Goal: Task Accomplishment & Management: Manage account settings

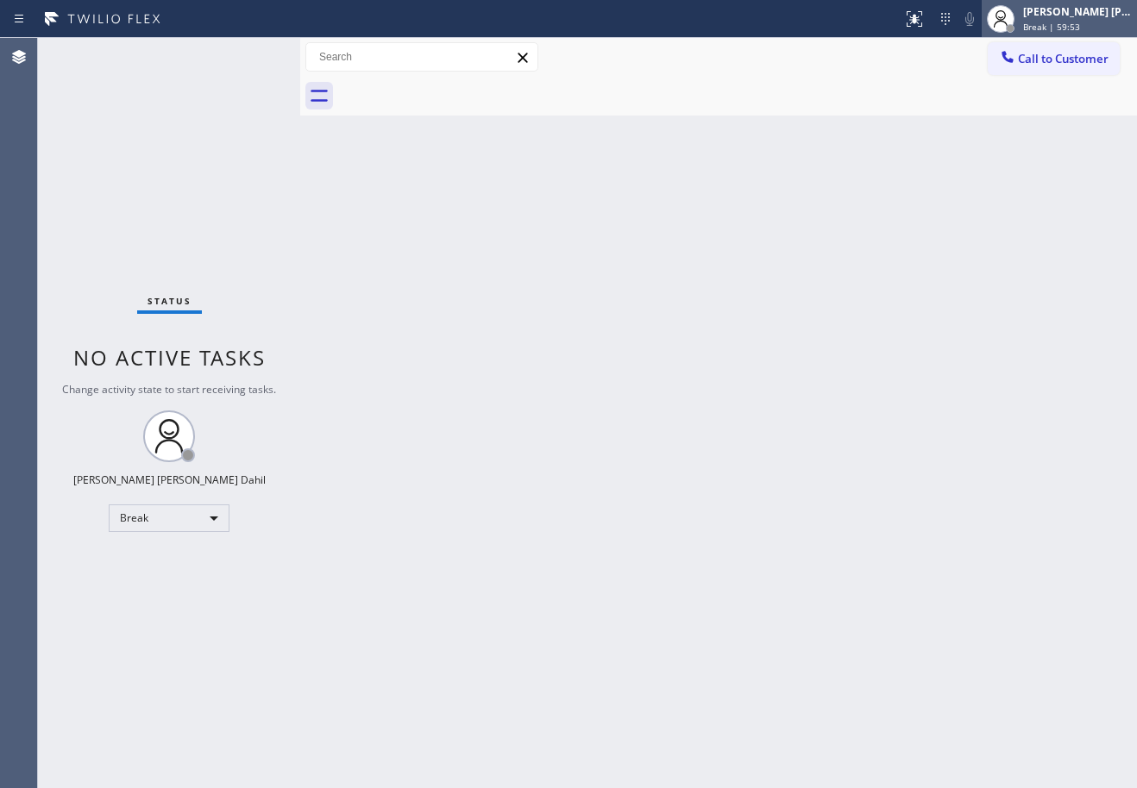
click at [1056, 13] on div "[PERSON_NAME] [PERSON_NAME] Dahil" at bounding box center [1077, 11] width 109 height 15
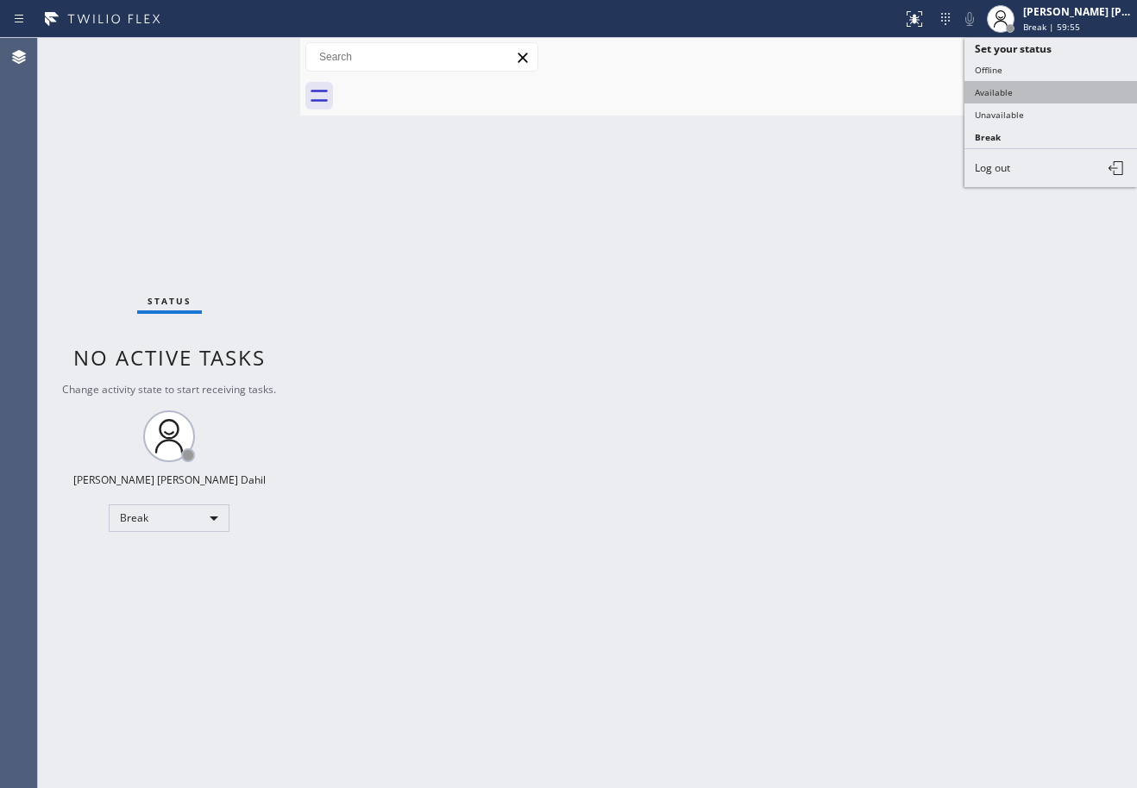
click at [1038, 93] on button "Available" at bounding box center [1050, 92] width 172 height 22
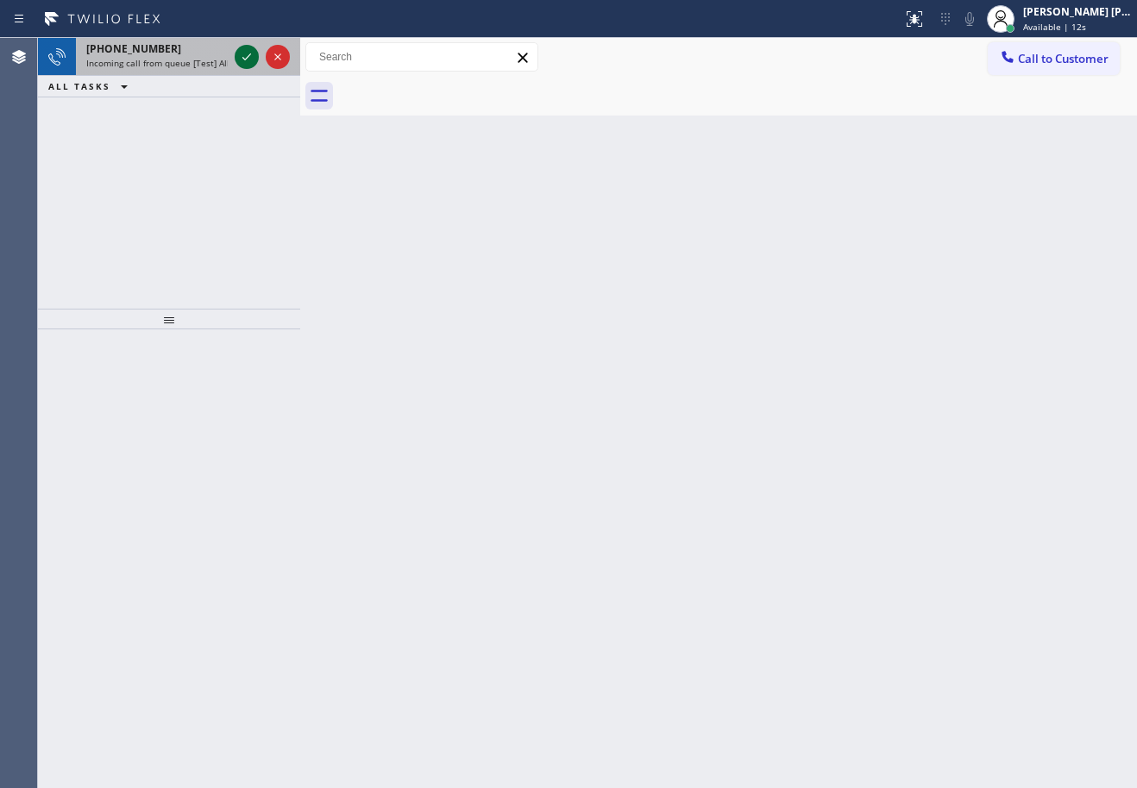
click at [248, 53] on icon at bounding box center [246, 57] width 21 height 21
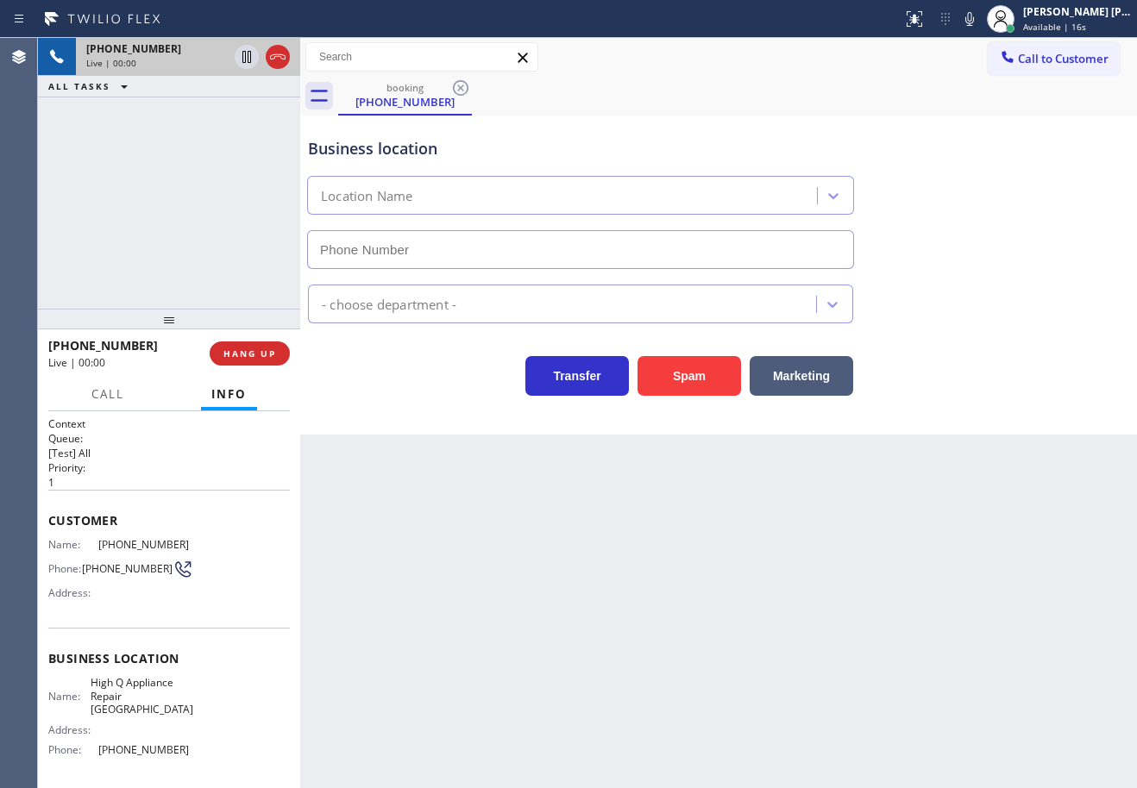
type input "[PHONE_NUMBER]"
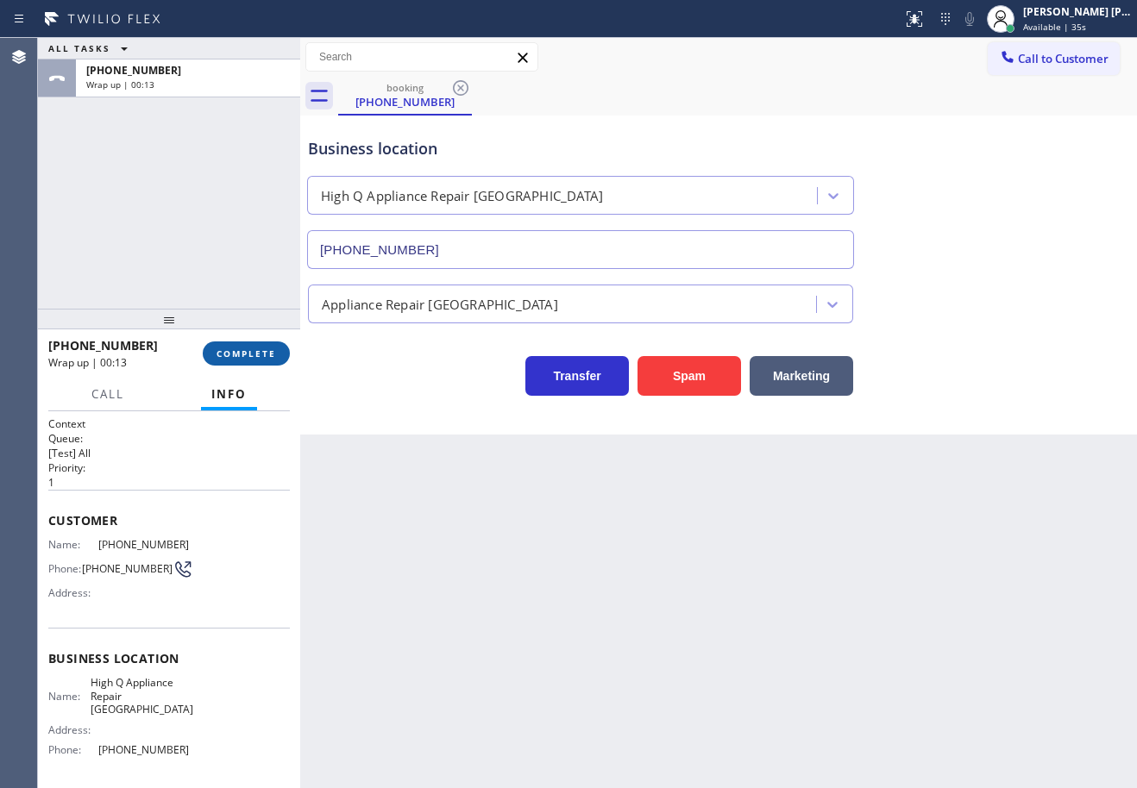
click at [246, 342] on button "COMPLETE" at bounding box center [246, 354] width 87 height 24
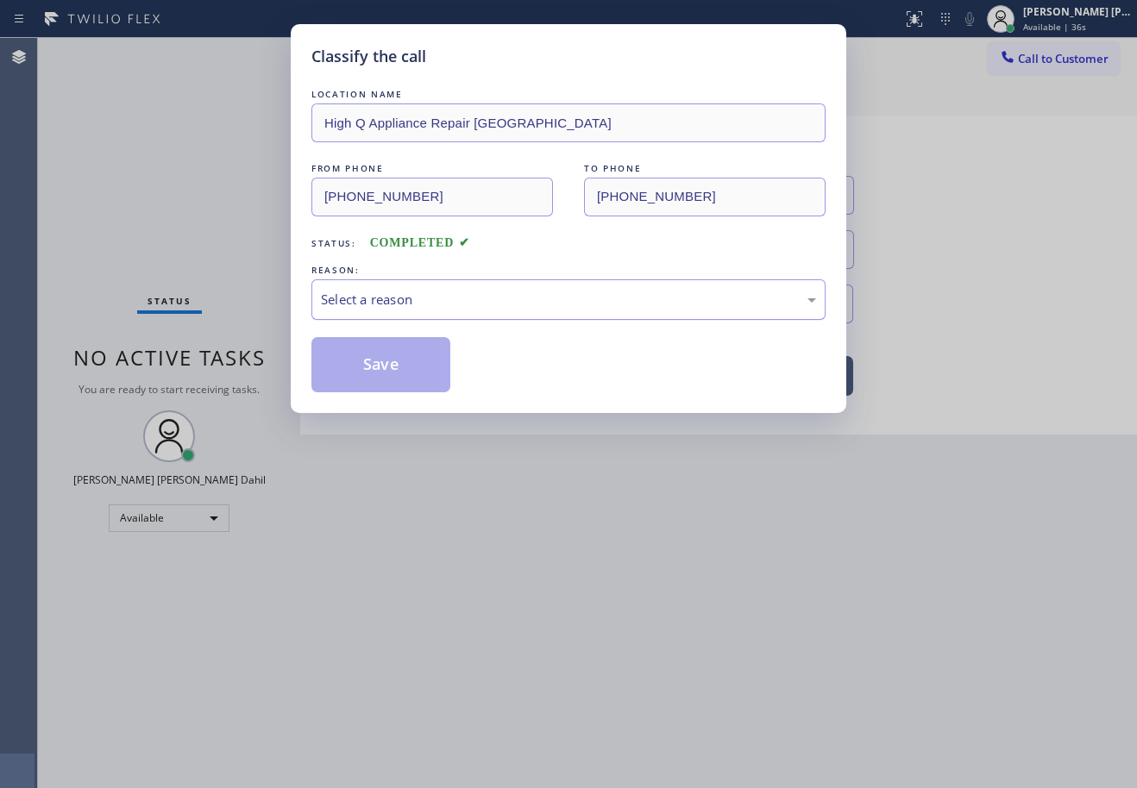
click at [379, 303] on div "Select a reason" at bounding box center [568, 300] width 495 height 20
click at [385, 381] on button "Save" at bounding box center [380, 364] width 139 height 55
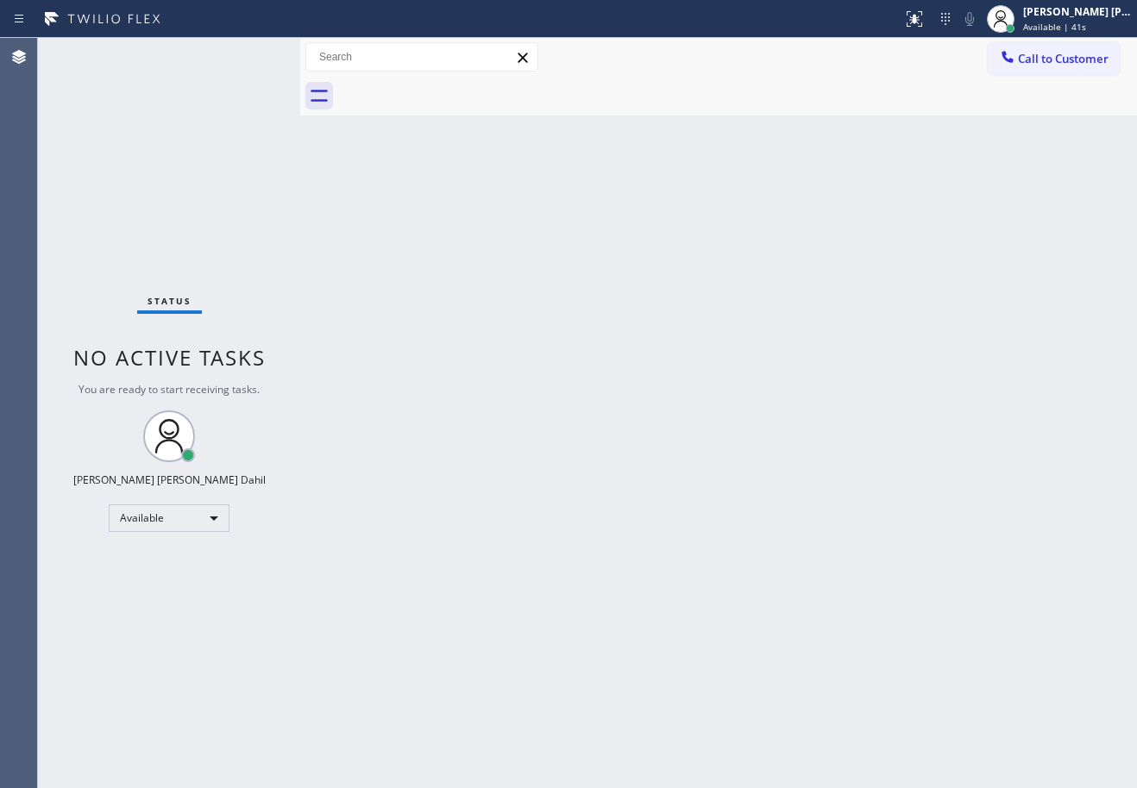
click at [1034, 515] on div "Back to Dashboard Change Sender ID Customers Technicians Select a contact Outbo…" at bounding box center [718, 413] width 837 height 750
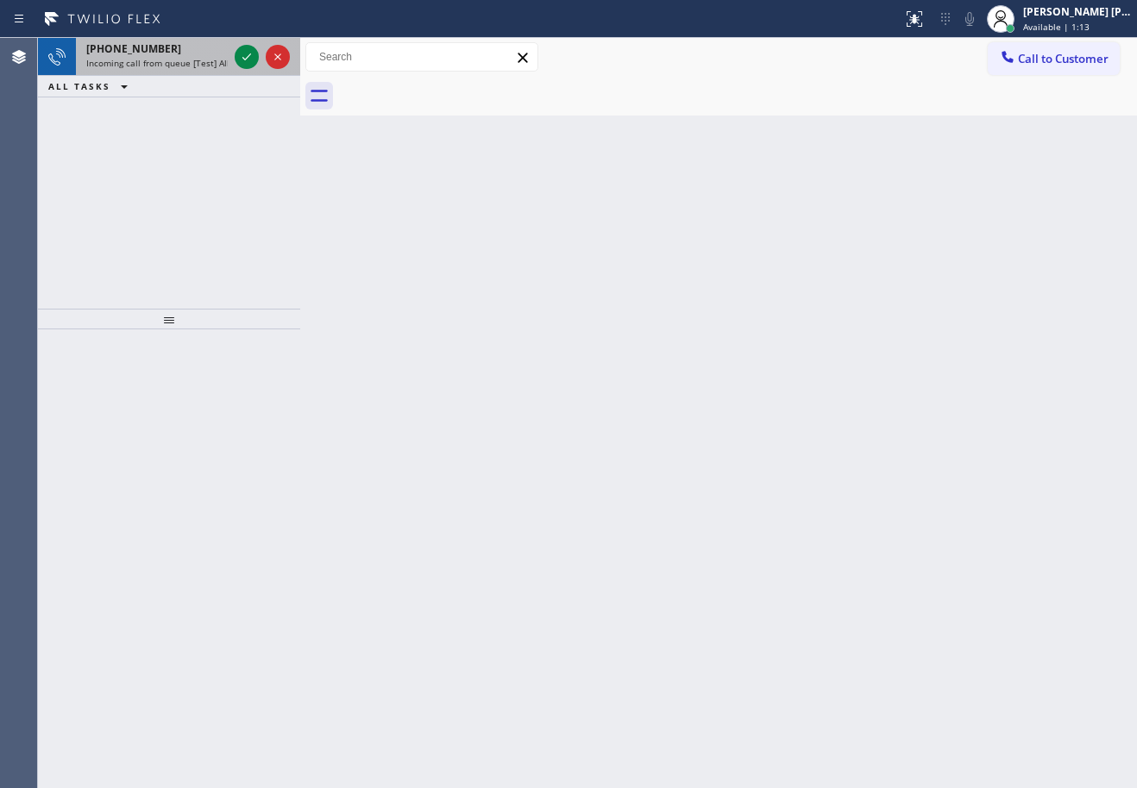
click at [218, 53] on div "[PHONE_NUMBER]" at bounding box center [156, 48] width 141 height 15
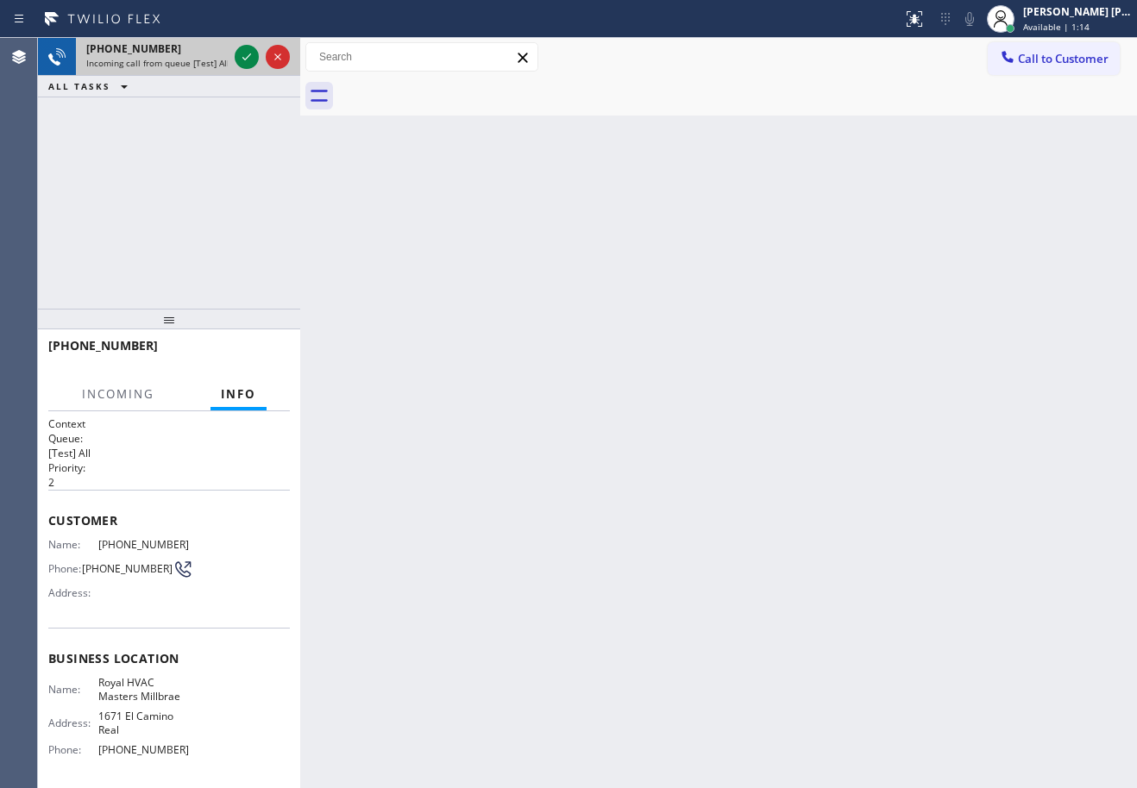
click at [218, 53] on div "[PHONE_NUMBER]" at bounding box center [156, 48] width 141 height 15
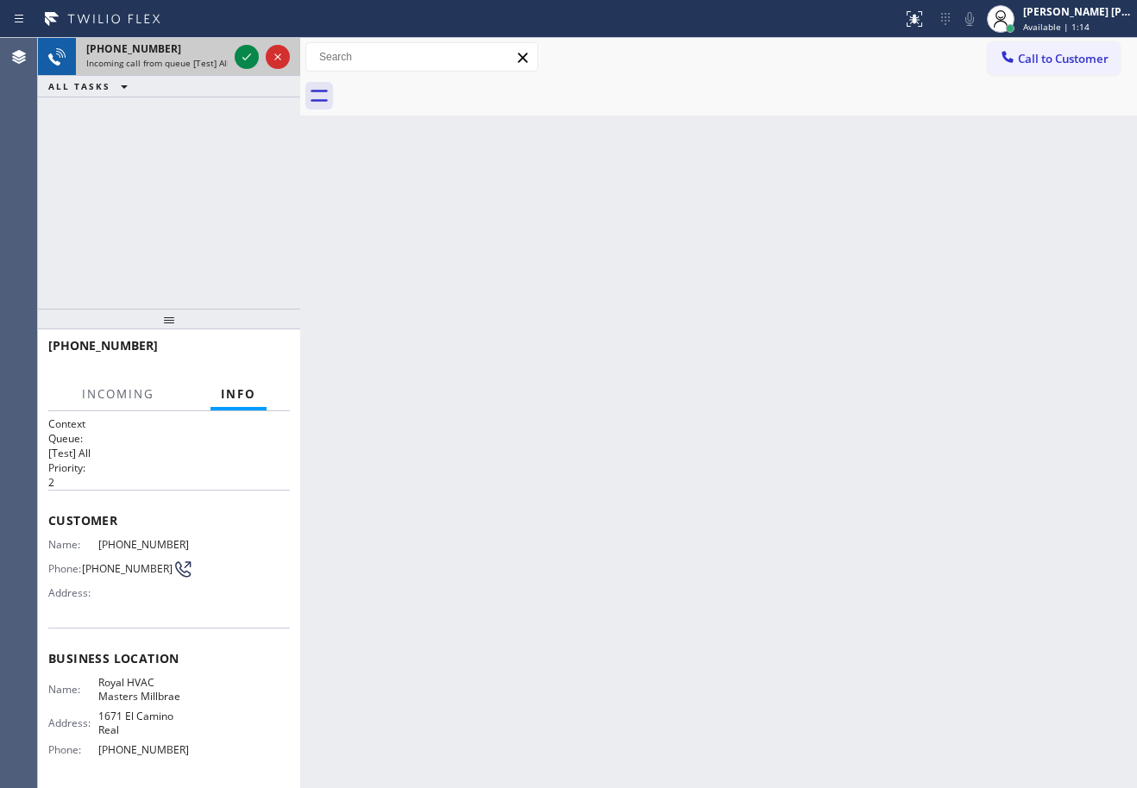
click at [218, 53] on div "[PHONE_NUMBER]" at bounding box center [156, 48] width 141 height 15
click at [241, 53] on icon at bounding box center [246, 57] width 21 height 21
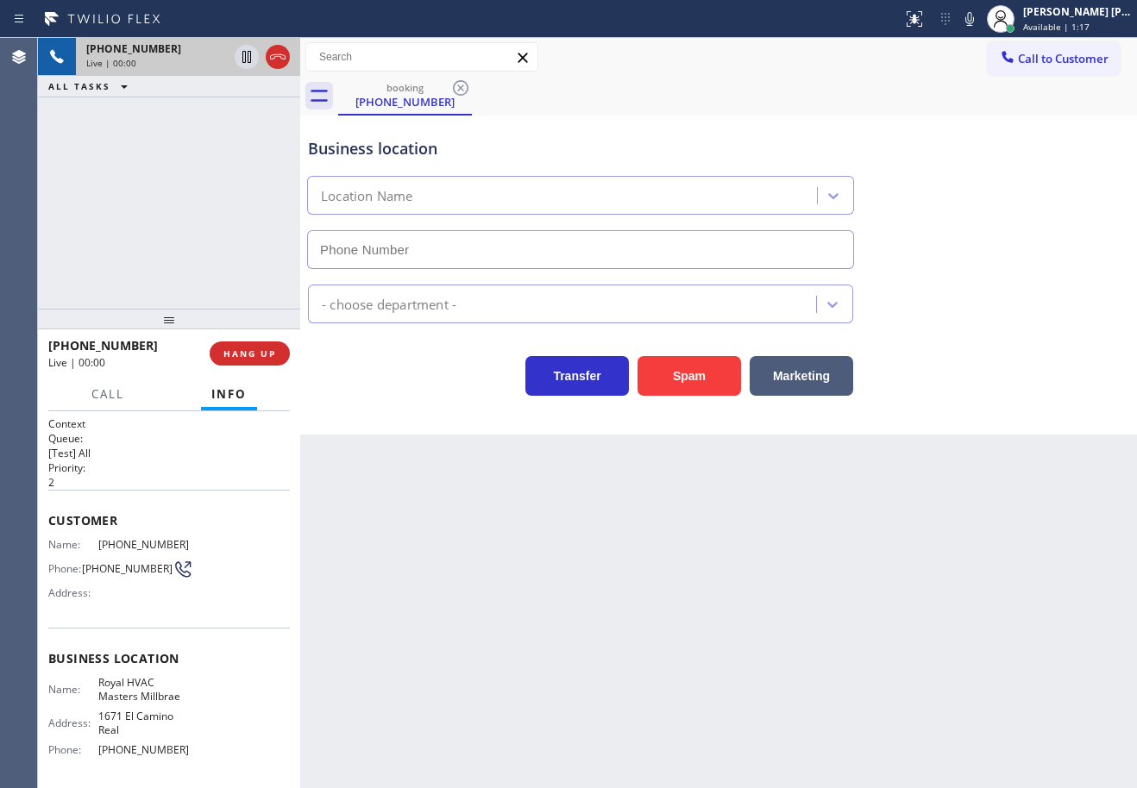
type input "[PHONE_NUMBER]"
click at [678, 368] on button "Spam" at bounding box center [688, 376] width 103 height 40
click at [679, 368] on button "Spam" at bounding box center [688, 376] width 103 height 40
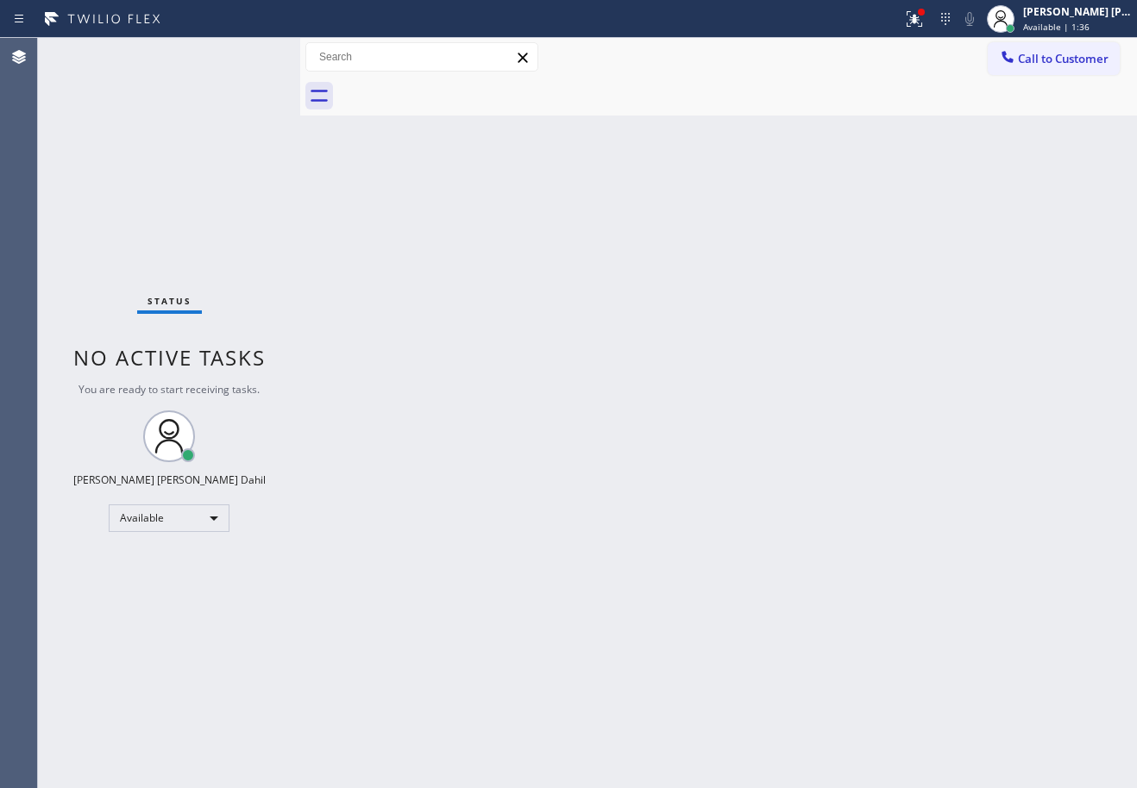
click at [651, 109] on div at bounding box center [737, 96] width 799 height 39
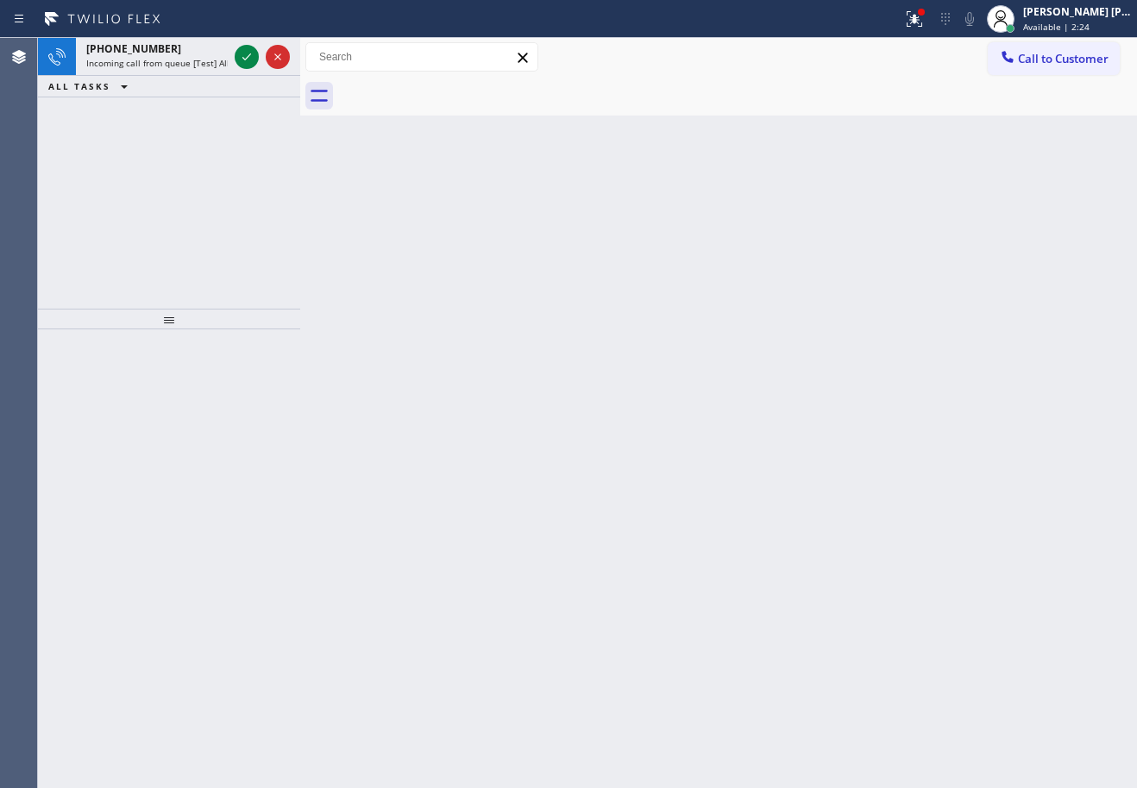
click at [459, 351] on div "Back to Dashboard Change Sender ID Customers Technicians Select a contact Outbo…" at bounding box center [718, 413] width 837 height 750
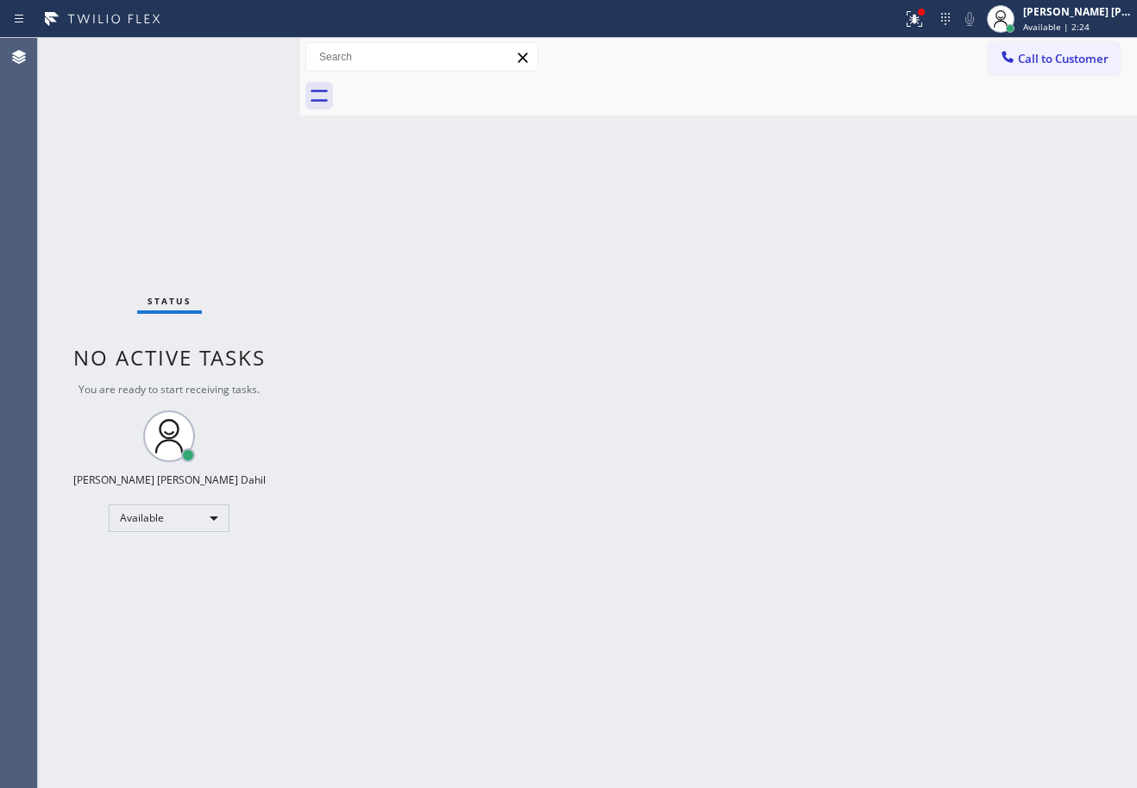
click at [210, 49] on div "Status No active tasks You are ready to start receiving tasks. [PERSON_NAME] [P…" at bounding box center [169, 413] width 262 height 750
click at [774, 387] on div "Back to Dashboard Change Sender ID Customers Technicians Select a contact Outbo…" at bounding box center [718, 413] width 837 height 750
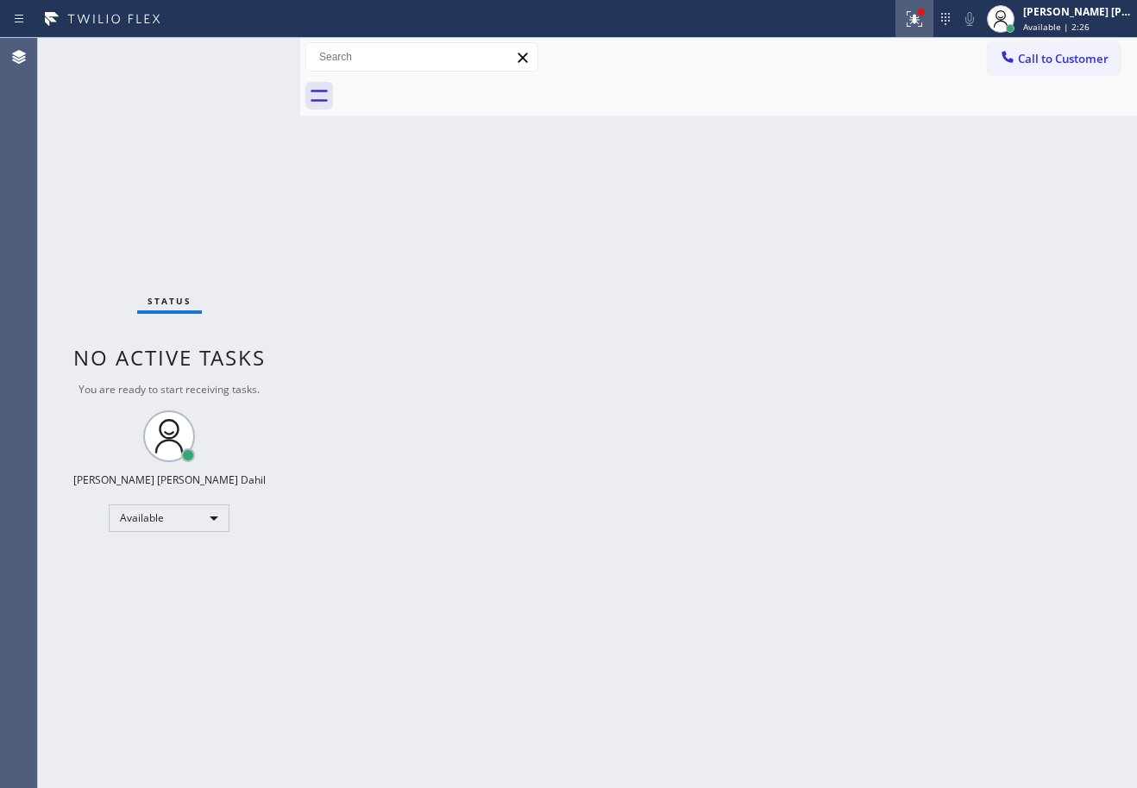
click at [925, 16] on icon at bounding box center [914, 19] width 21 height 21
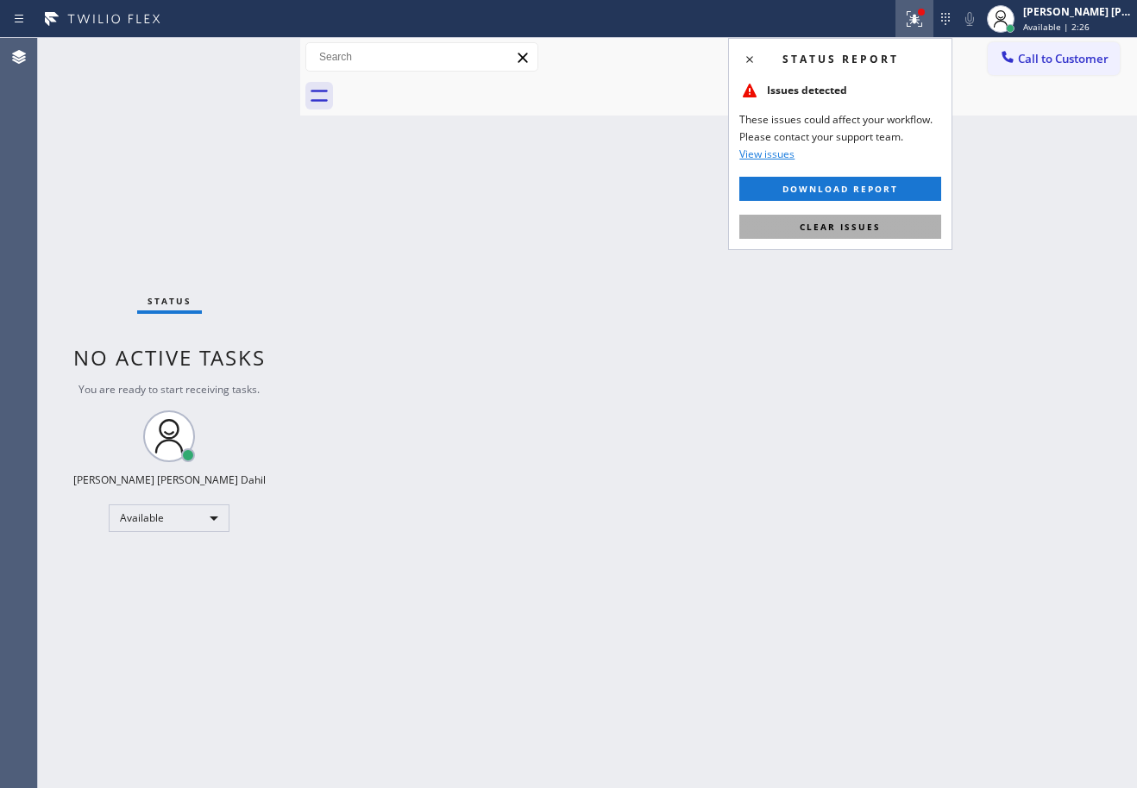
click at [880, 222] on button "Clear issues" at bounding box center [840, 227] width 202 height 24
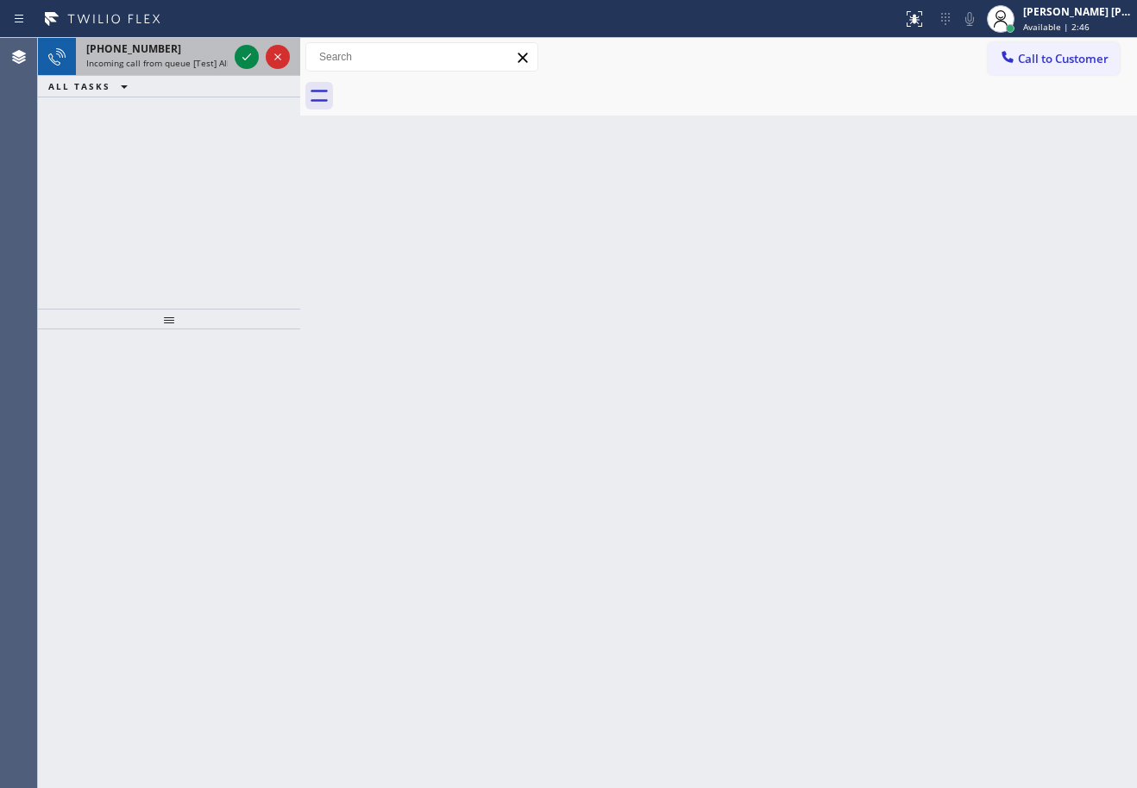
click at [206, 57] on span "Incoming call from queue [Test] All" at bounding box center [157, 63] width 143 height 12
click at [222, 54] on div "[PHONE_NUMBER]" at bounding box center [156, 48] width 141 height 15
click at [242, 52] on icon at bounding box center [246, 57] width 21 height 21
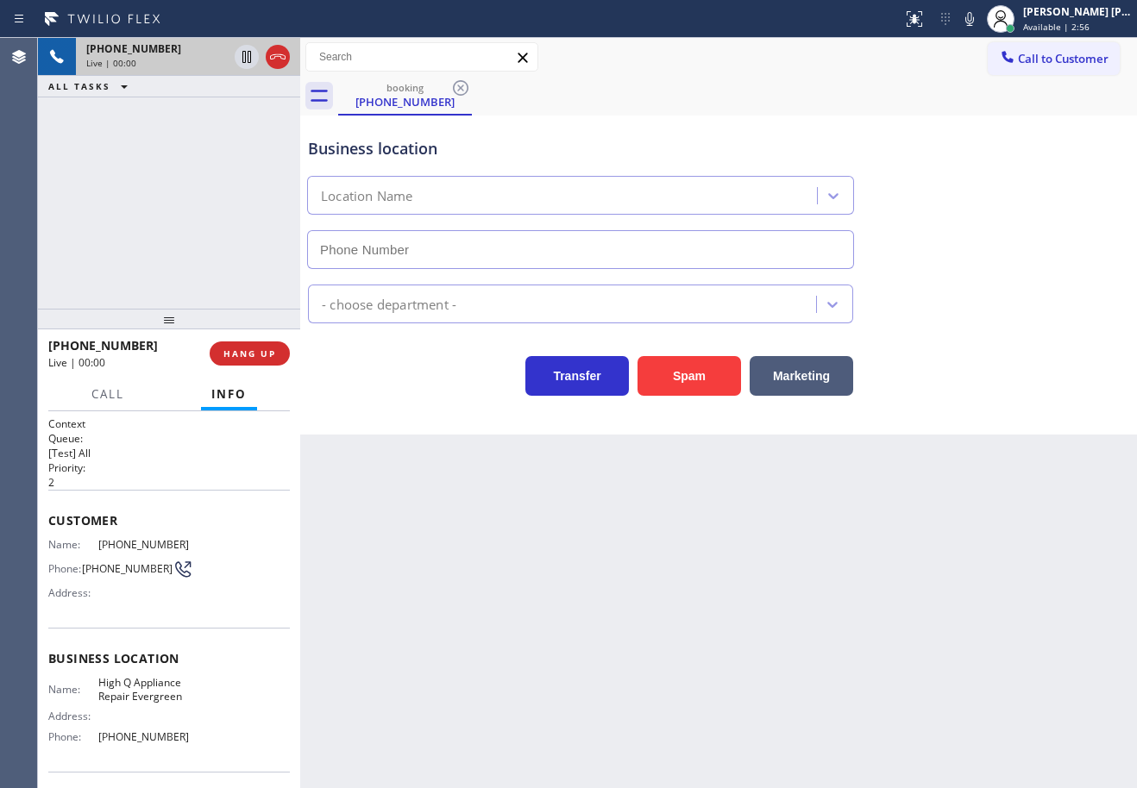
type input "[PHONE_NUMBER]"
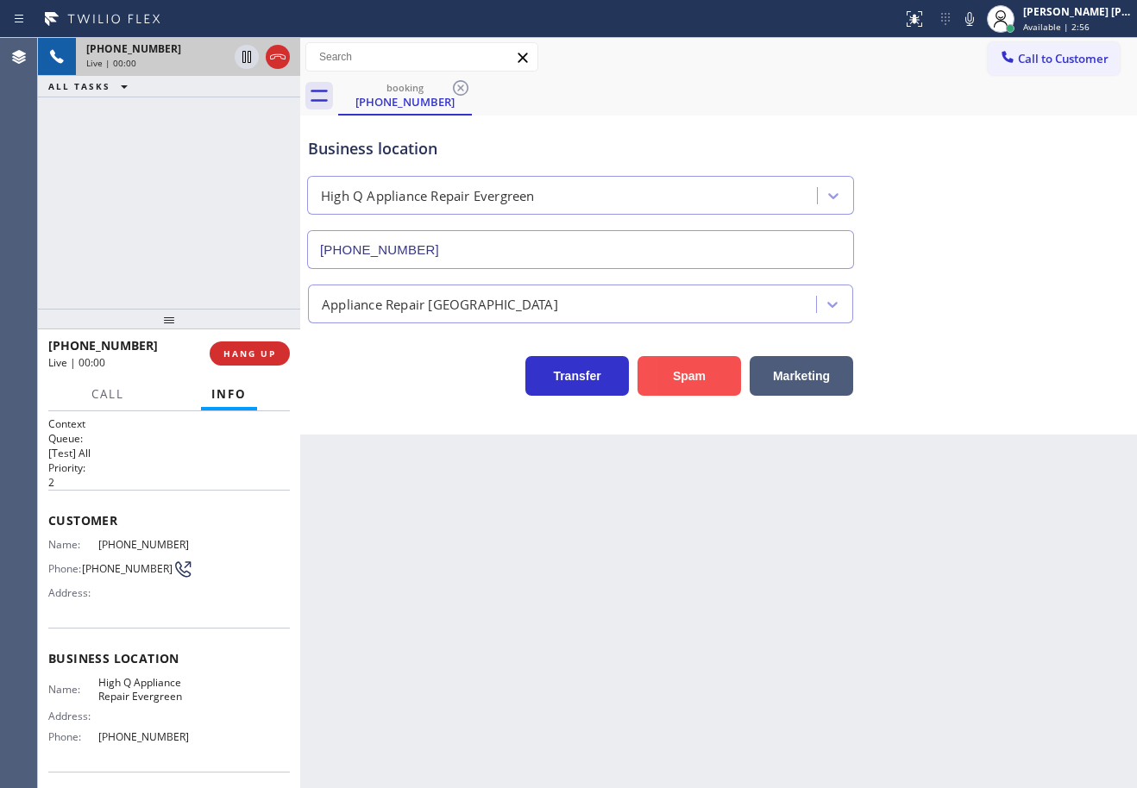
click at [680, 385] on button "Spam" at bounding box center [688, 376] width 103 height 40
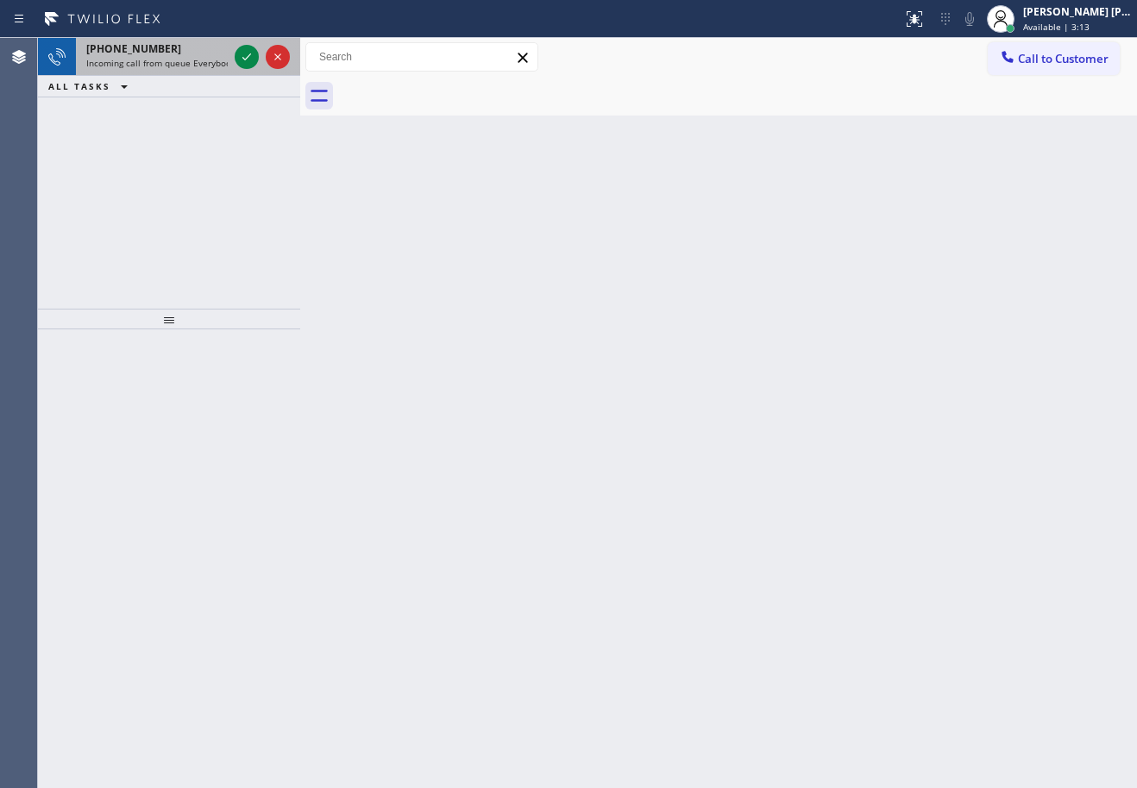
click at [204, 42] on div "[PHONE_NUMBER]" at bounding box center [156, 48] width 141 height 15
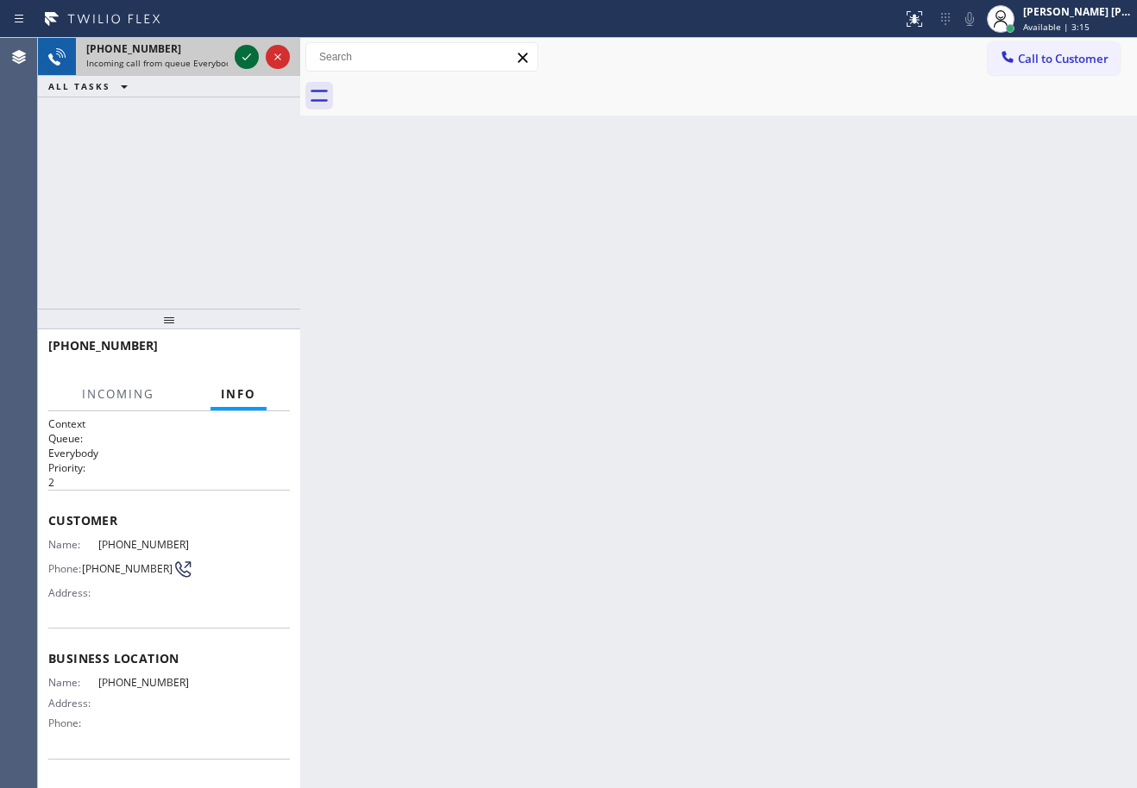
click at [237, 55] on icon at bounding box center [246, 57] width 21 height 21
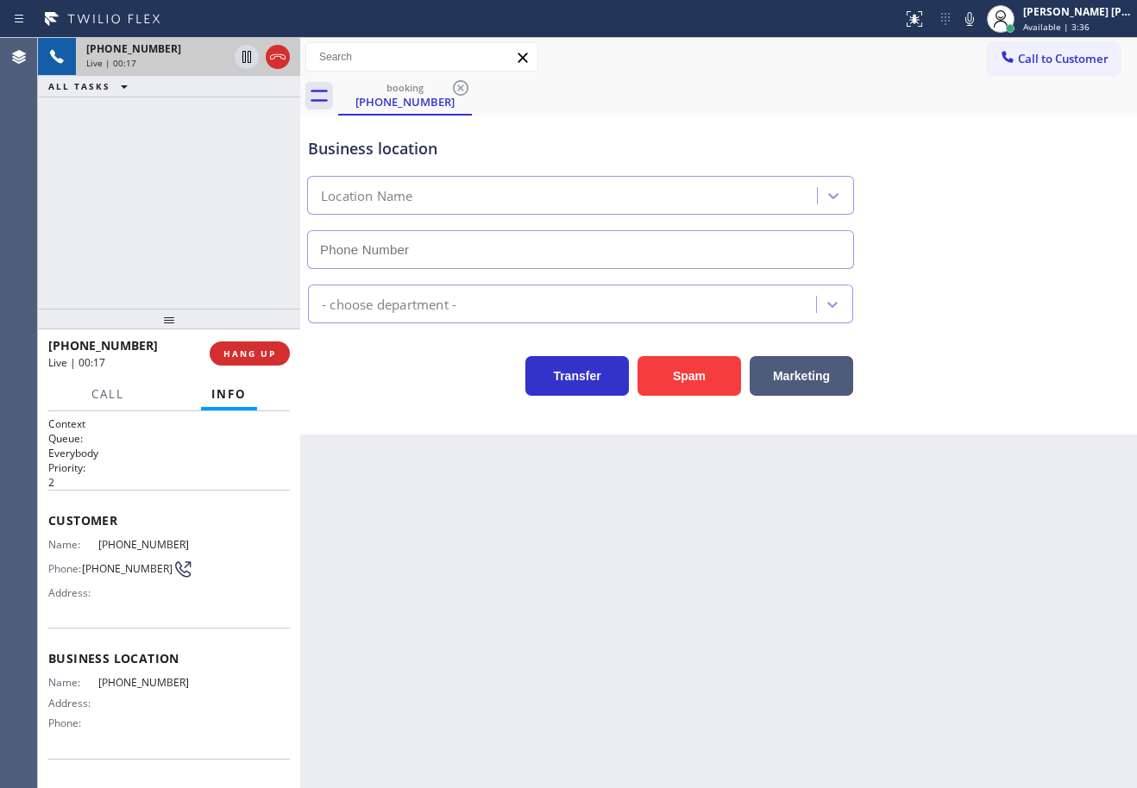
click at [122, 217] on div "[PHONE_NUMBER] Live | 00:17 ALL TASKS ALL TASKS ACTIVE TASKS TASKS IN WRAP UP" at bounding box center [169, 173] width 262 height 271
click at [122, 217] on div "[PHONE_NUMBER] Live | 00:18 ALL TASKS ALL TASKS ACTIVE TASKS TASKS IN WRAP UP" at bounding box center [169, 173] width 262 height 271
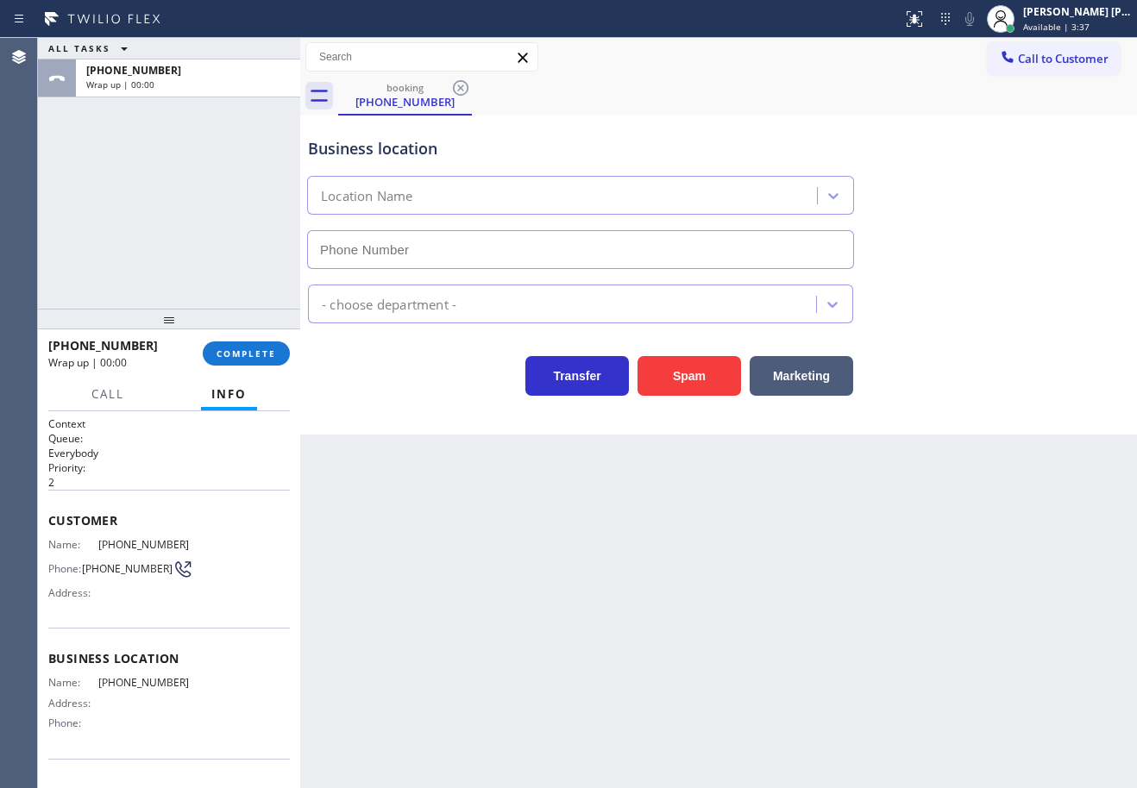
click at [252, 340] on div "[PHONE_NUMBER] Wrap up | 00:00 COMPLETE" at bounding box center [168, 353] width 241 height 45
click at [254, 351] on span "COMPLETE" at bounding box center [246, 354] width 60 height 12
click at [411, 279] on div "- choose department -" at bounding box center [718, 301] width 828 height 46
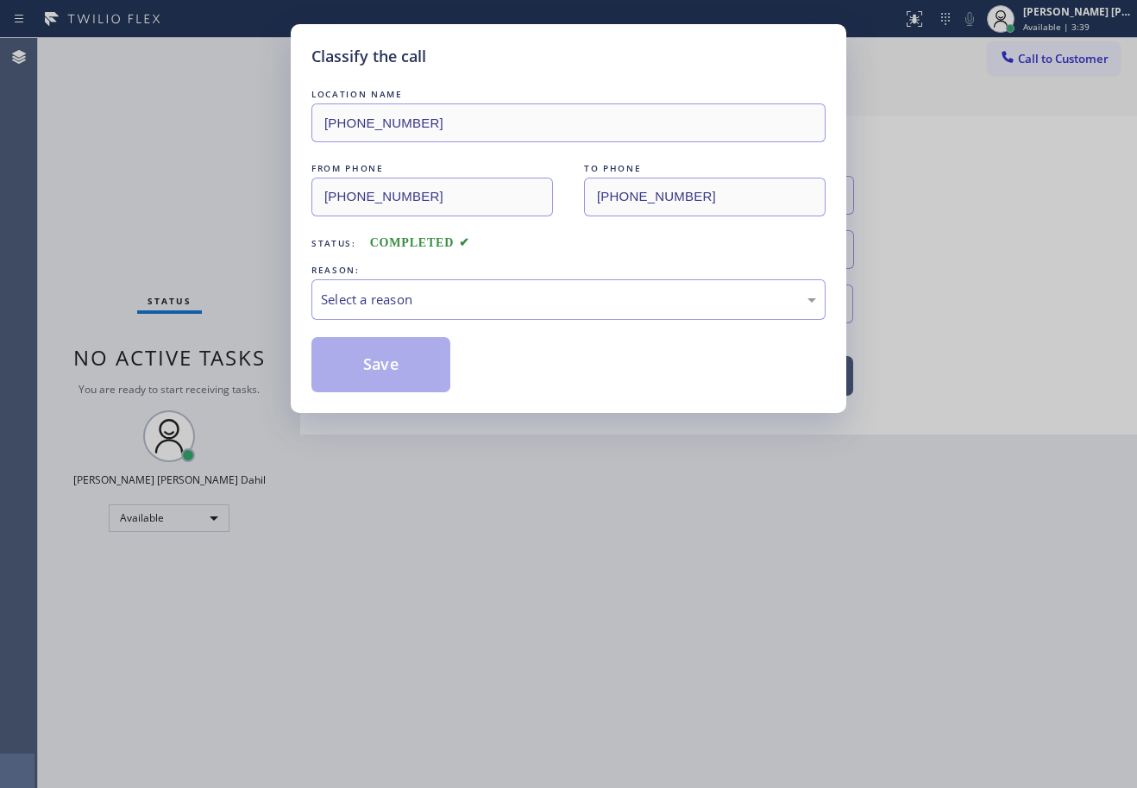
click at [417, 299] on div "Select a reason" at bounding box center [568, 300] width 495 height 20
click at [388, 370] on button "Save" at bounding box center [380, 364] width 139 height 55
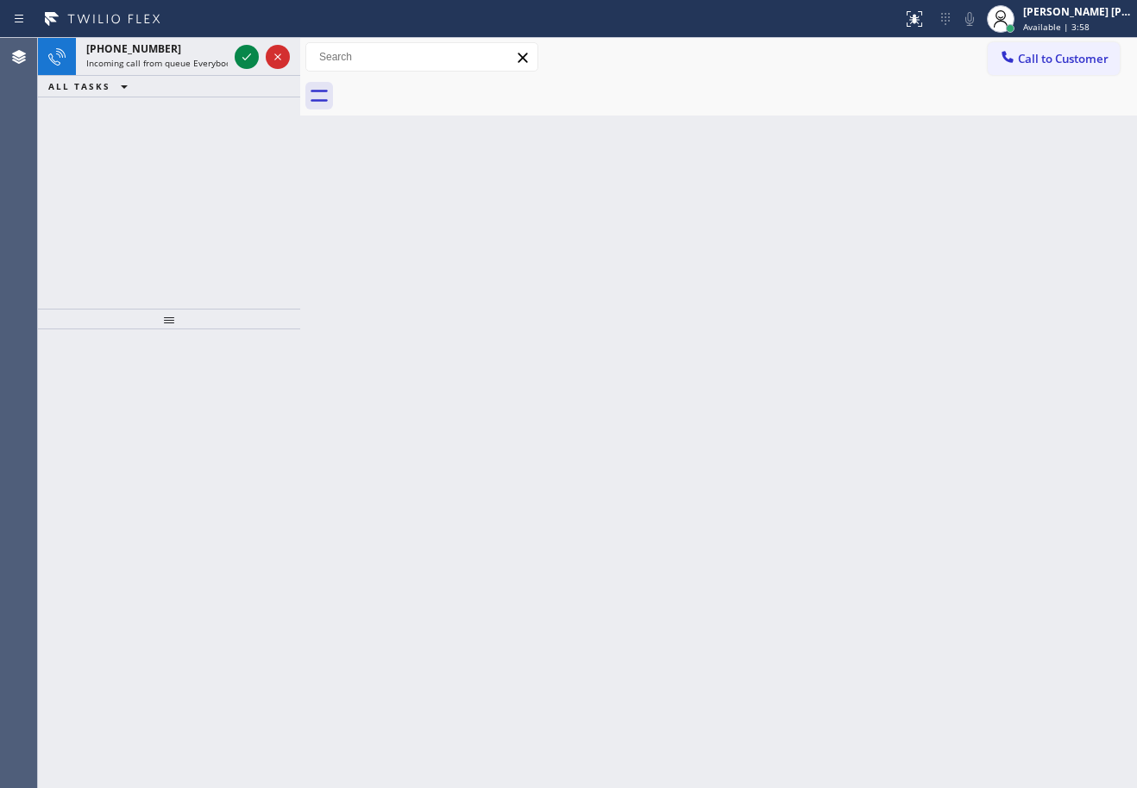
click at [186, 83] on div "ALL TASKS ALL TASKS ACTIVE TASKS TASKS IN WRAP UP" at bounding box center [169, 87] width 262 height 22
click at [195, 54] on div "[PHONE_NUMBER] Incoming call from queue Everybody" at bounding box center [153, 57] width 155 height 38
click at [196, 54] on div "[PHONE_NUMBER]" at bounding box center [156, 48] width 141 height 15
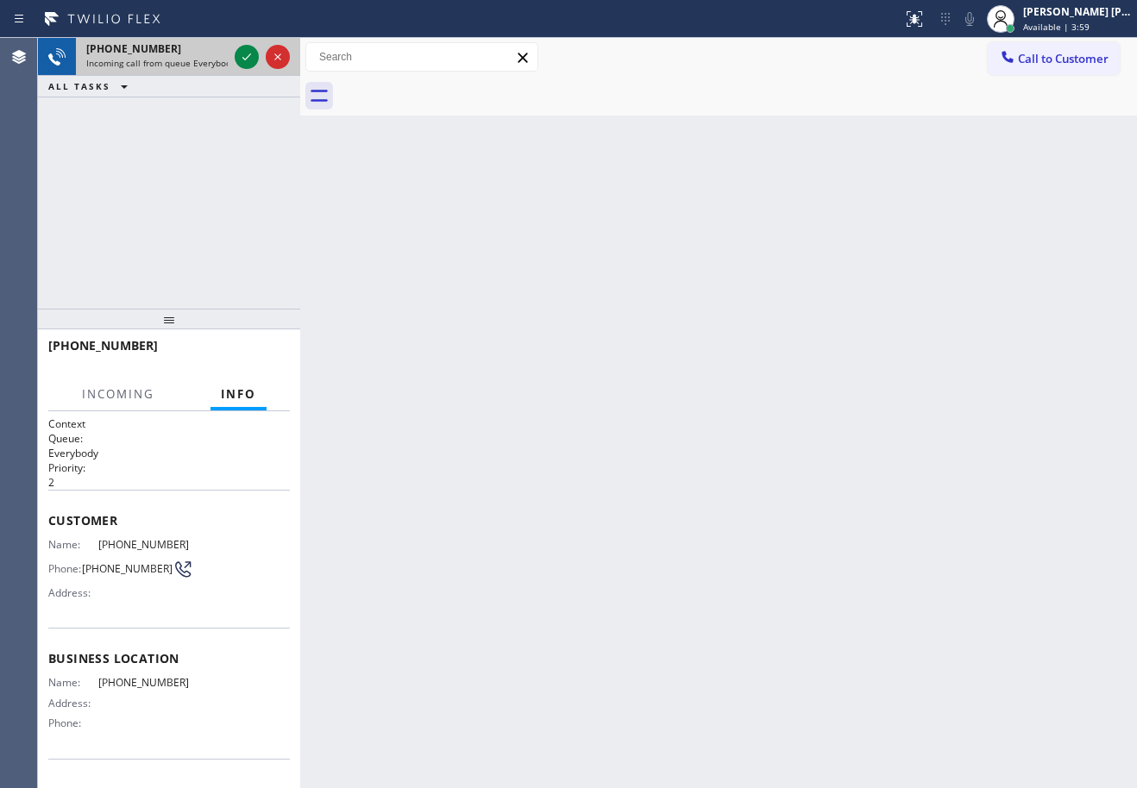
click at [196, 54] on div "[PHONE_NUMBER]" at bounding box center [156, 48] width 141 height 15
click at [239, 52] on icon at bounding box center [246, 57] width 21 height 21
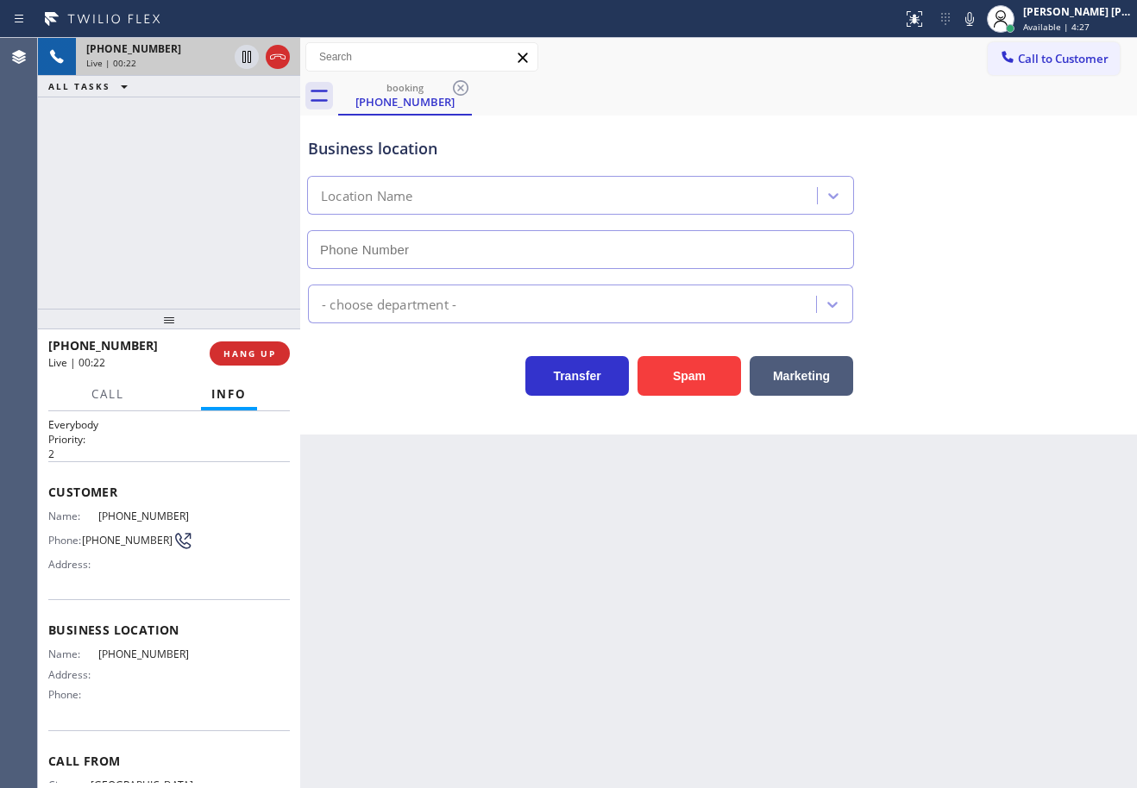
scroll to position [103, 0]
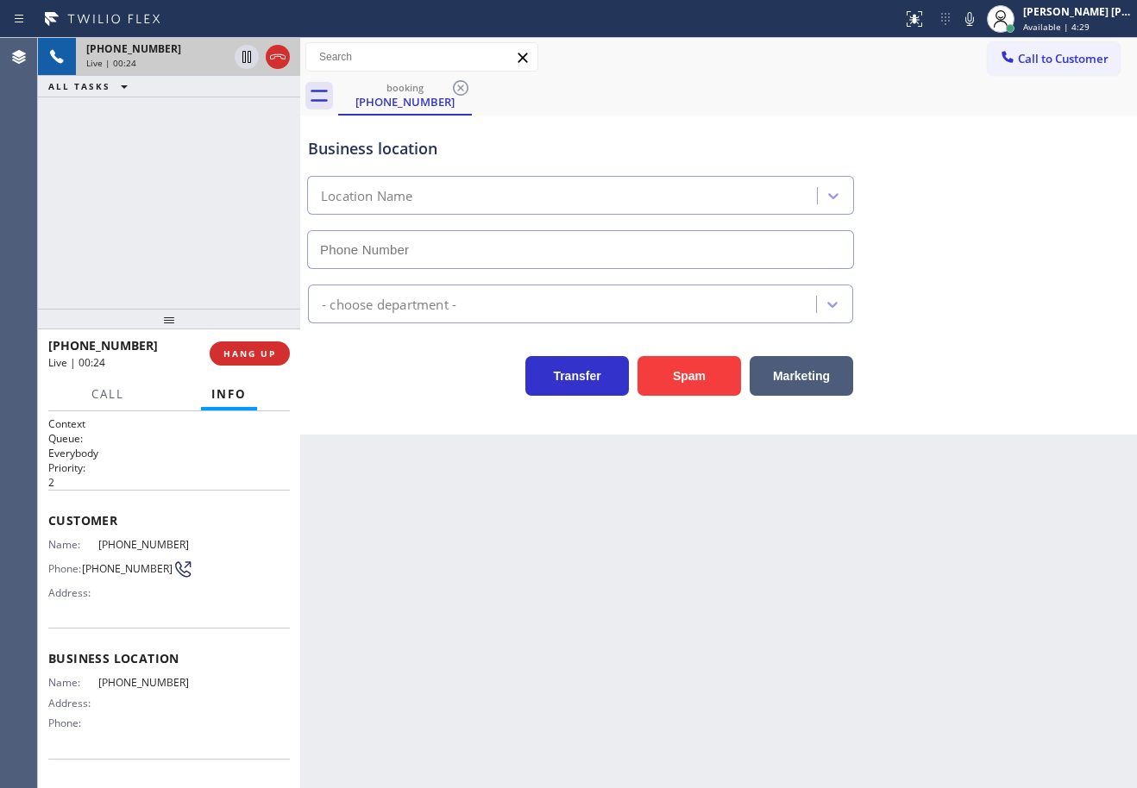
click at [134, 228] on div "[PHONE_NUMBER] Live | 00:24 ALL TASKS ALL TASKS ACTIVE TASKS TASKS IN WRAP UP" at bounding box center [169, 173] width 262 height 271
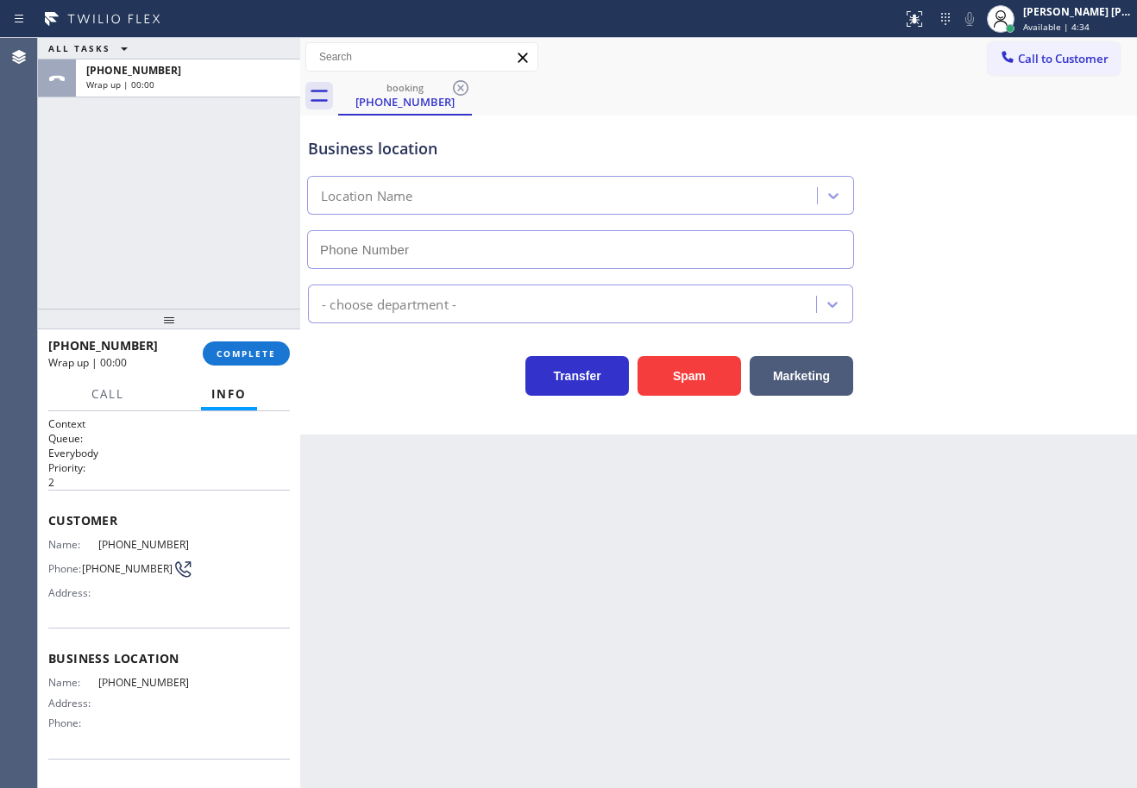
drag, startPoint x: 248, startPoint y: 361, endPoint x: 463, endPoint y: 552, distance: 287.7
click at [467, 550] on div "ALL TASKS ALL TASKS ACTIVE TASKS TASKS IN WRAP UP [PHONE_NUMBER] Wrap up | 00:0…" at bounding box center [587, 413] width 1099 height 750
click at [462, 553] on div "Back to Dashboard Change Sender ID Customers Technicians Select a contact Outbo…" at bounding box center [718, 413] width 837 height 750
click at [461, 554] on div "Back to Dashboard Change Sender ID Customers Technicians Select a contact Outbo…" at bounding box center [718, 413] width 837 height 750
click at [251, 348] on span "COMPLETE" at bounding box center [246, 354] width 60 height 12
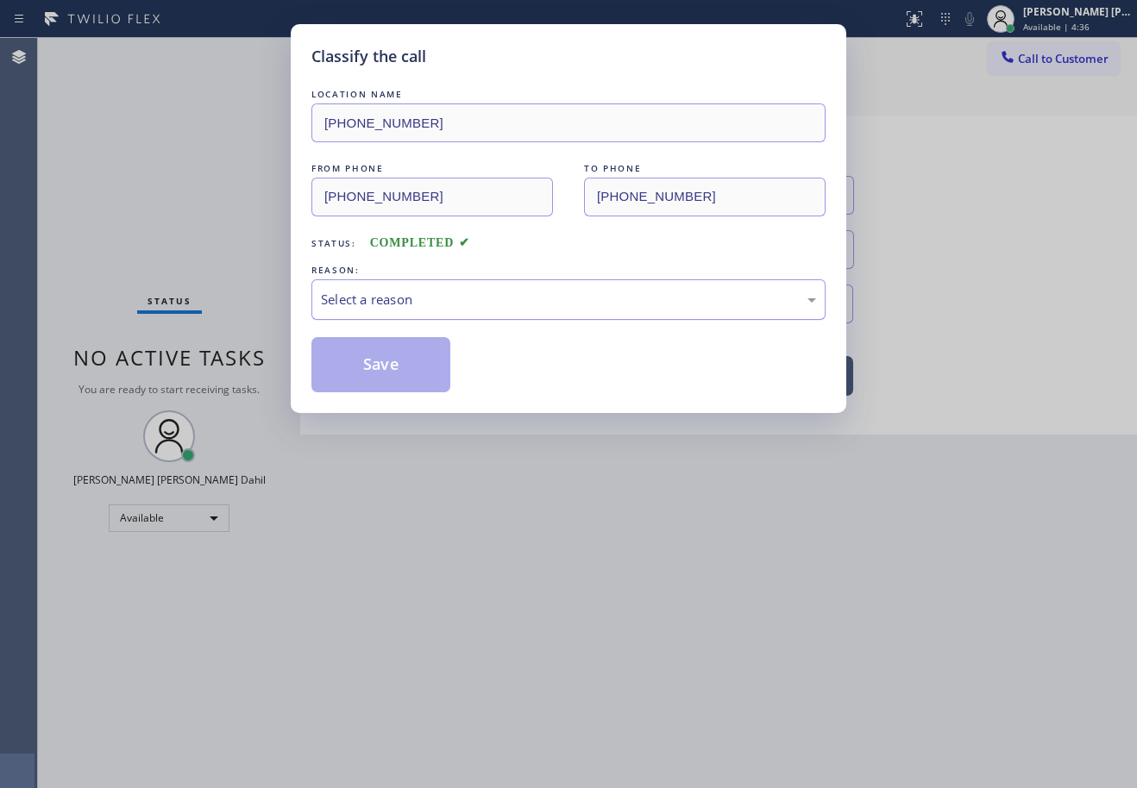
click at [361, 305] on div "Select a reason" at bounding box center [568, 300] width 495 height 20
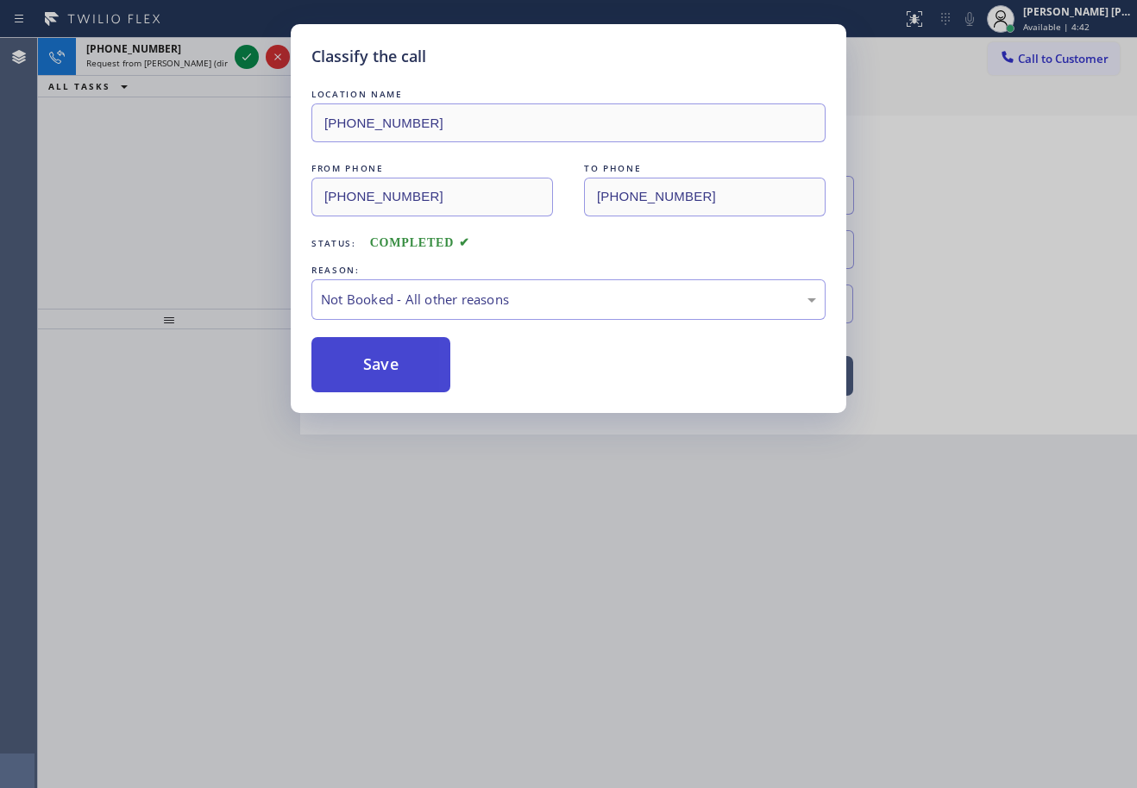
click at [381, 363] on button "Save" at bounding box center [380, 364] width 139 height 55
click at [380, 363] on button "Save" at bounding box center [380, 364] width 139 height 55
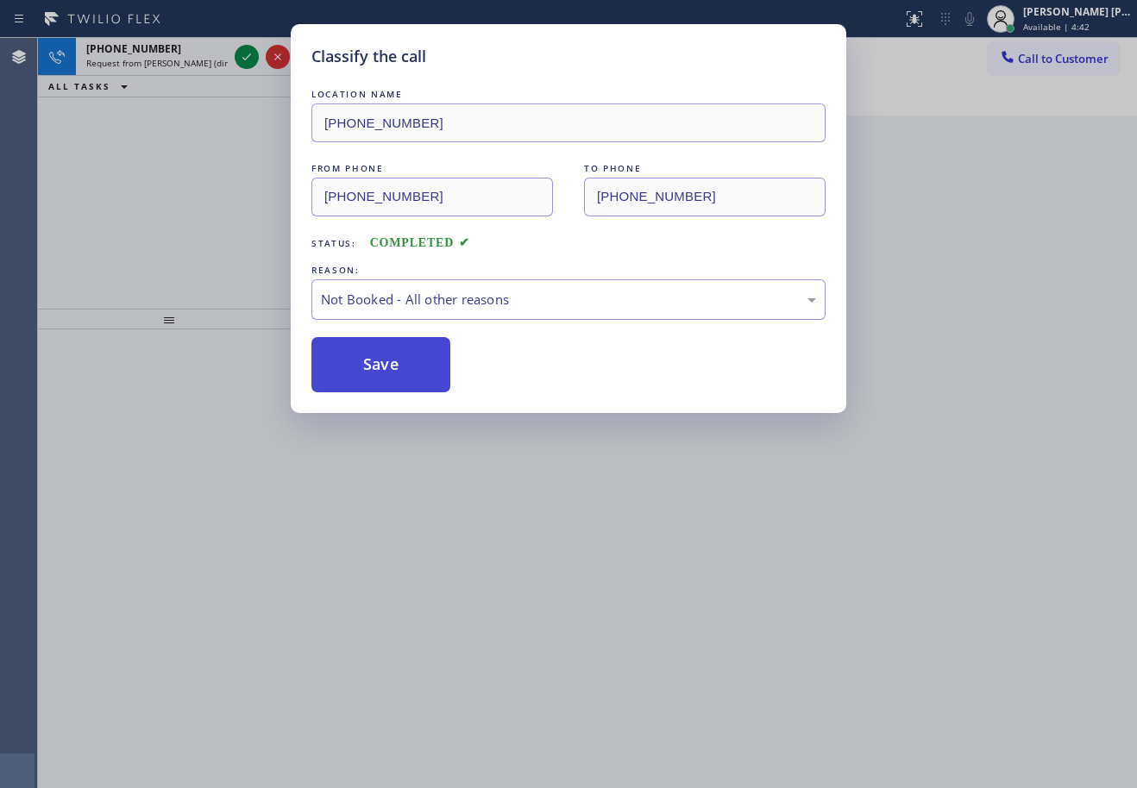
click at [380, 363] on button "Save" at bounding box center [380, 364] width 139 height 55
click at [187, 49] on div "Classify the call LOCATION NAME [PHONE_NUMBER] FROM PHONE [PHONE_NUMBER] TO PHO…" at bounding box center [568, 394] width 1137 height 788
click at [187, 49] on div "[PHONE_NUMBER]" at bounding box center [156, 48] width 141 height 15
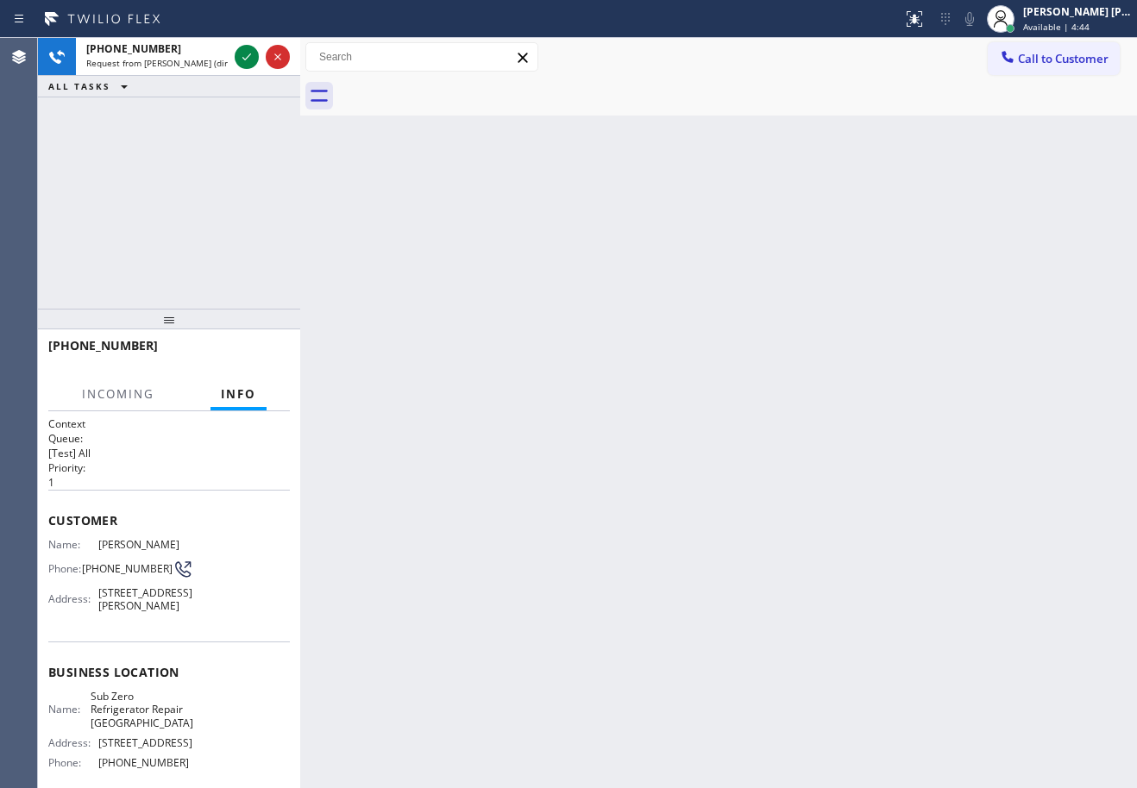
click at [187, 49] on div "[PHONE_NUMBER]" at bounding box center [156, 48] width 141 height 15
click at [193, 53] on div "[PHONE_NUMBER]" at bounding box center [156, 48] width 141 height 15
click at [241, 53] on icon at bounding box center [246, 57] width 21 height 21
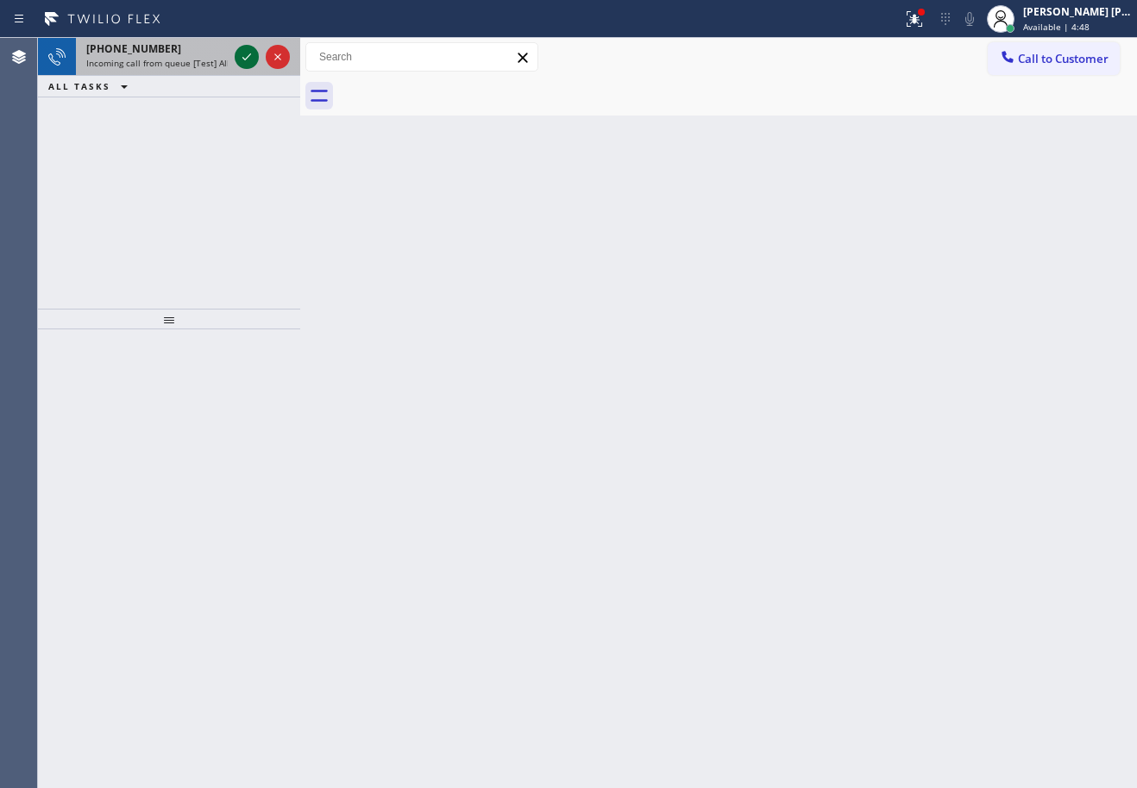
click at [238, 55] on icon at bounding box center [246, 57] width 21 height 21
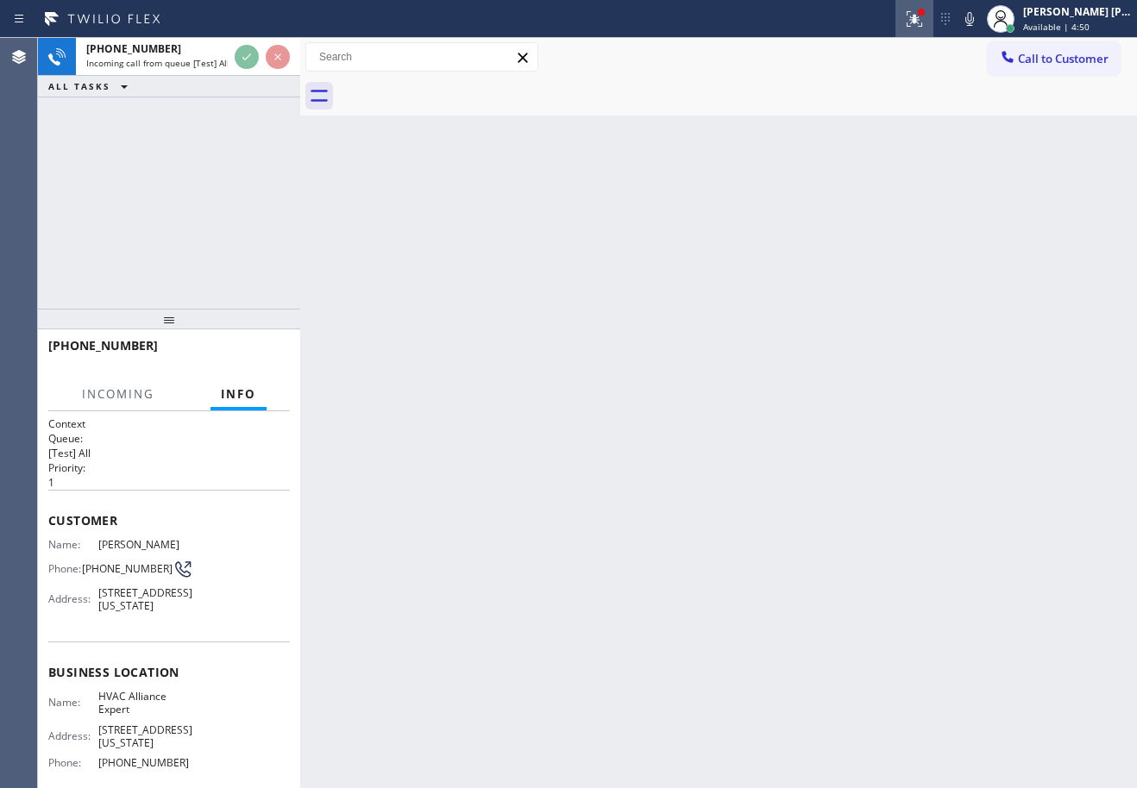
click at [925, 22] on icon at bounding box center [914, 19] width 21 height 21
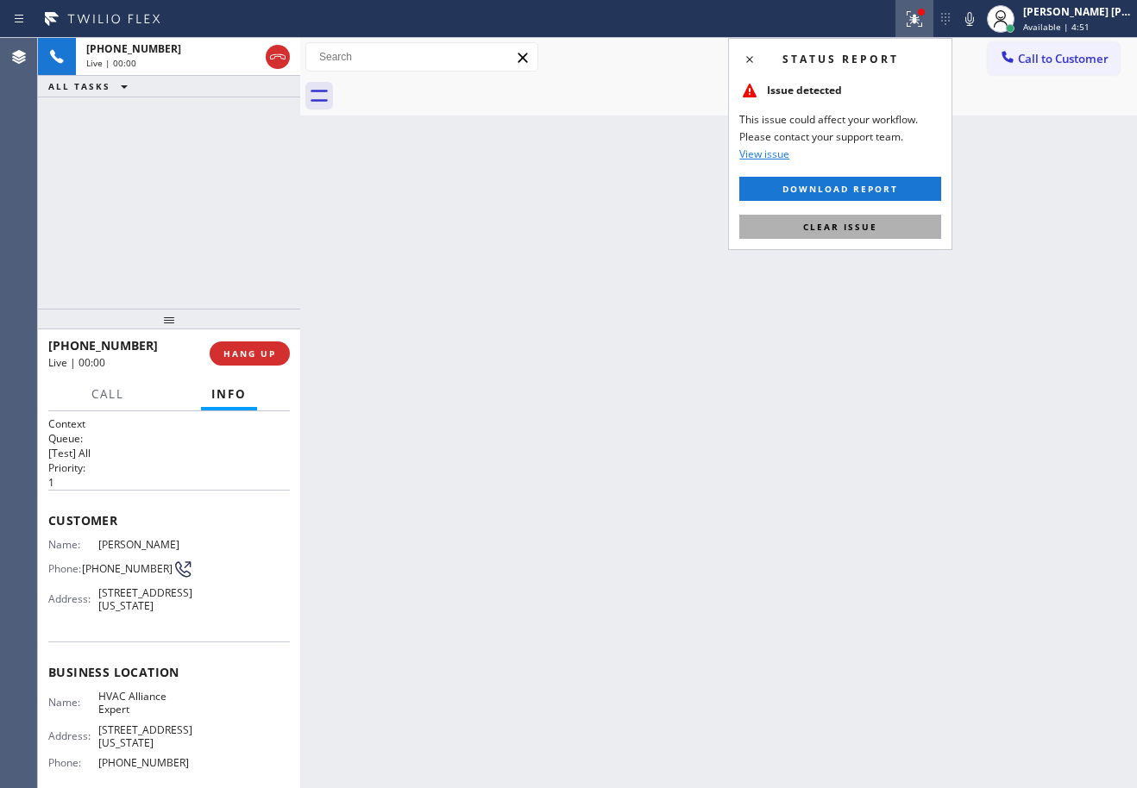
click at [872, 232] on span "Clear issue" at bounding box center [840, 227] width 74 height 12
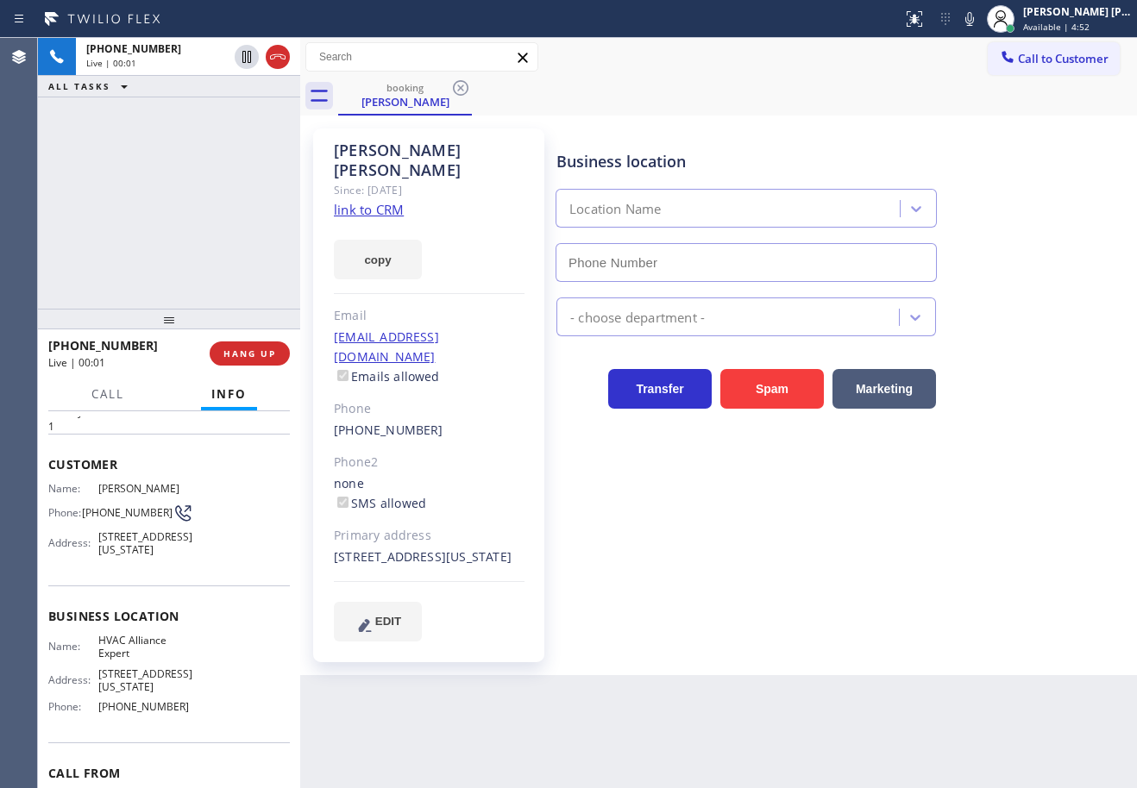
type input "[PHONE_NUMBER]"
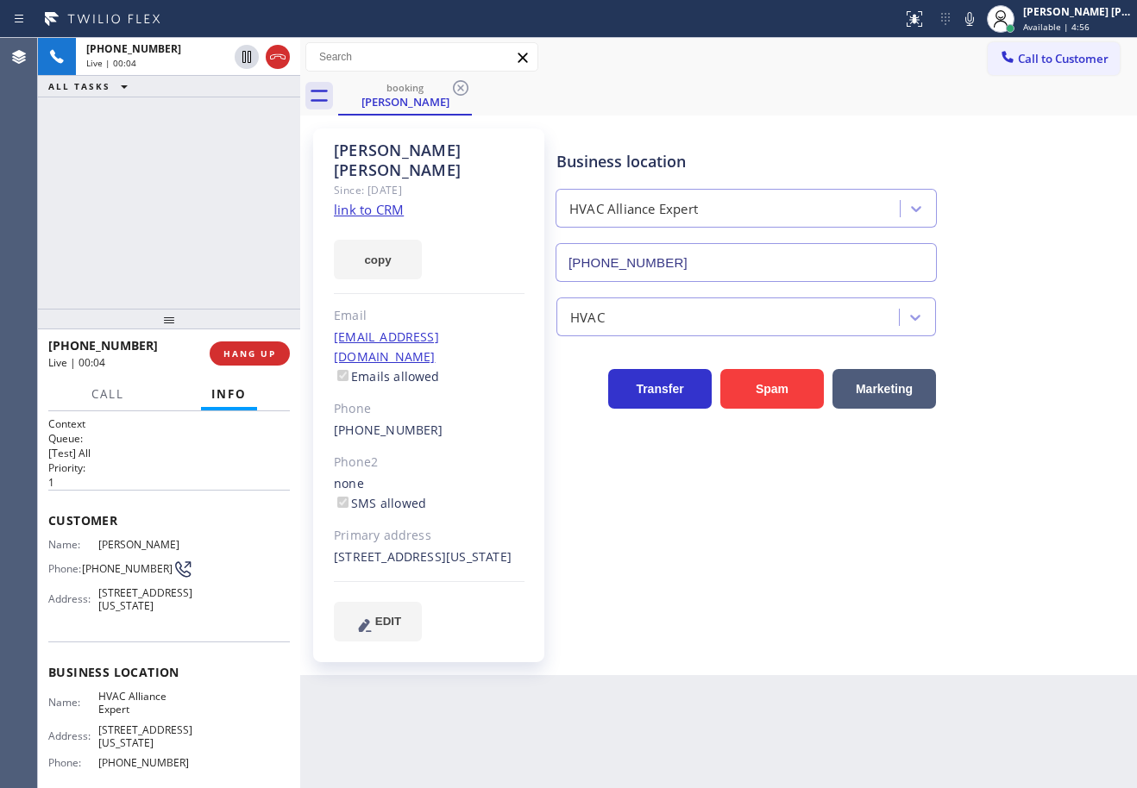
click at [382, 201] on link "link to CRM" at bounding box center [369, 209] width 70 height 17
drag, startPoint x: 86, startPoint y: 567, endPoint x: 163, endPoint y: 575, distance: 77.1
click at [163, 575] on div "Phone: [PHONE_NUMBER]" at bounding box center [120, 569] width 145 height 21
click at [980, 20] on icon at bounding box center [969, 19] width 21 height 21
click at [923, 73] on div "Call to Customer Outbound call Location Search location Your caller id phone nu…" at bounding box center [718, 57] width 837 height 39
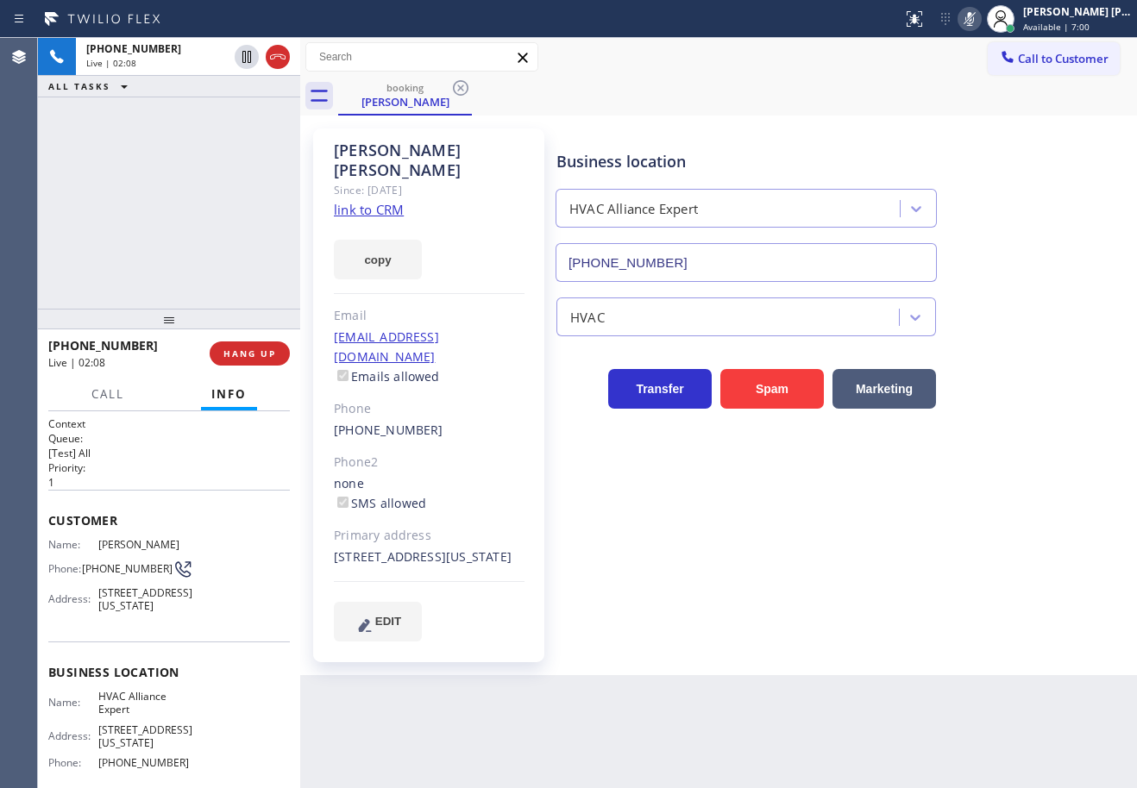
click at [980, 20] on icon at bounding box center [969, 19] width 21 height 21
click at [212, 210] on div "[PHONE_NUMBER] Live | 02:19 ALL TASKS ALL TASKS ACTIVE TASKS TASKS IN WRAP UP" at bounding box center [169, 173] width 262 height 271
click at [212, 210] on div "[PHONE_NUMBER] Live | 02:20 ALL TASKS ALL TASKS ACTIVE TASKS TASKS IN WRAP UP" at bounding box center [169, 173] width 262 height 271
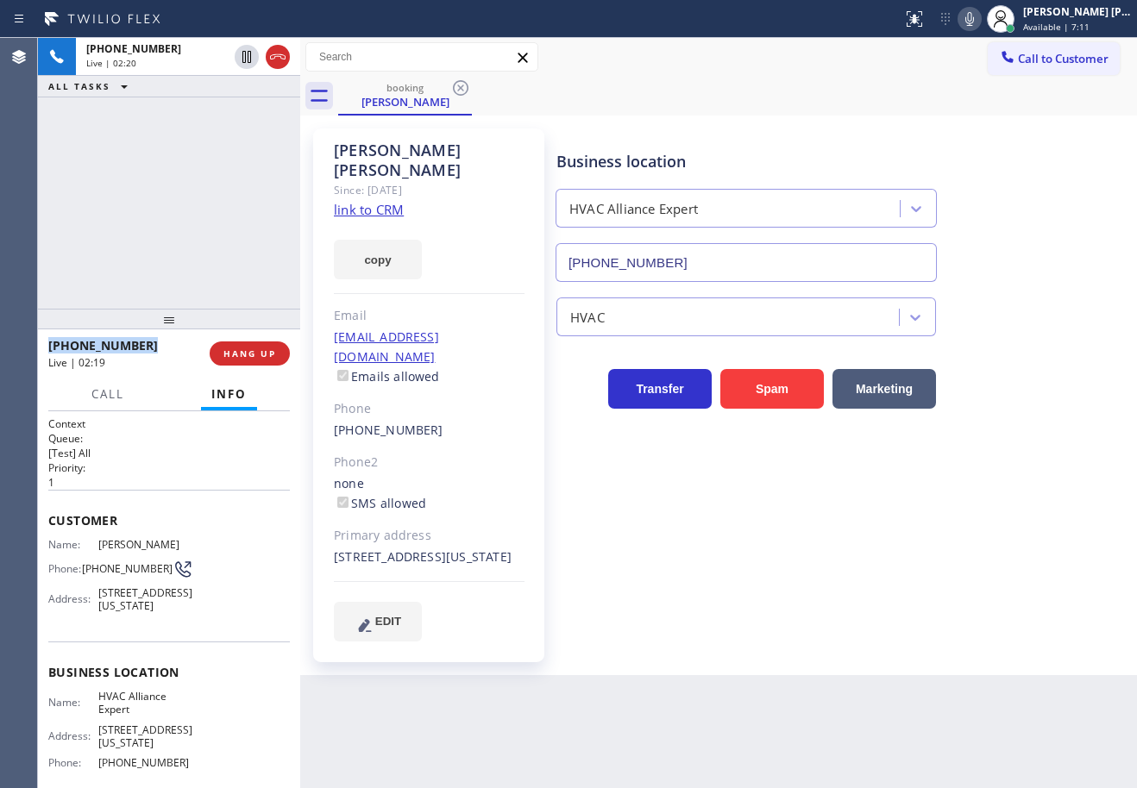
click at [212, 210] on div "[PHONE_NUMBER] Live | 02:20 ALL TASKS ALL TASKS ACTIVE TASKS TASKS IN WRAP UP" at bounding box center [169, 173] width 262 height 271
click at [212, 216] on div "[PHONE_NUMBER] Live | 02:20 ALL TASKS ALL TASKS ACTIVE TASKS TASKS IN WRAP UP" at bounding box center [169, 173] width 262 height 271
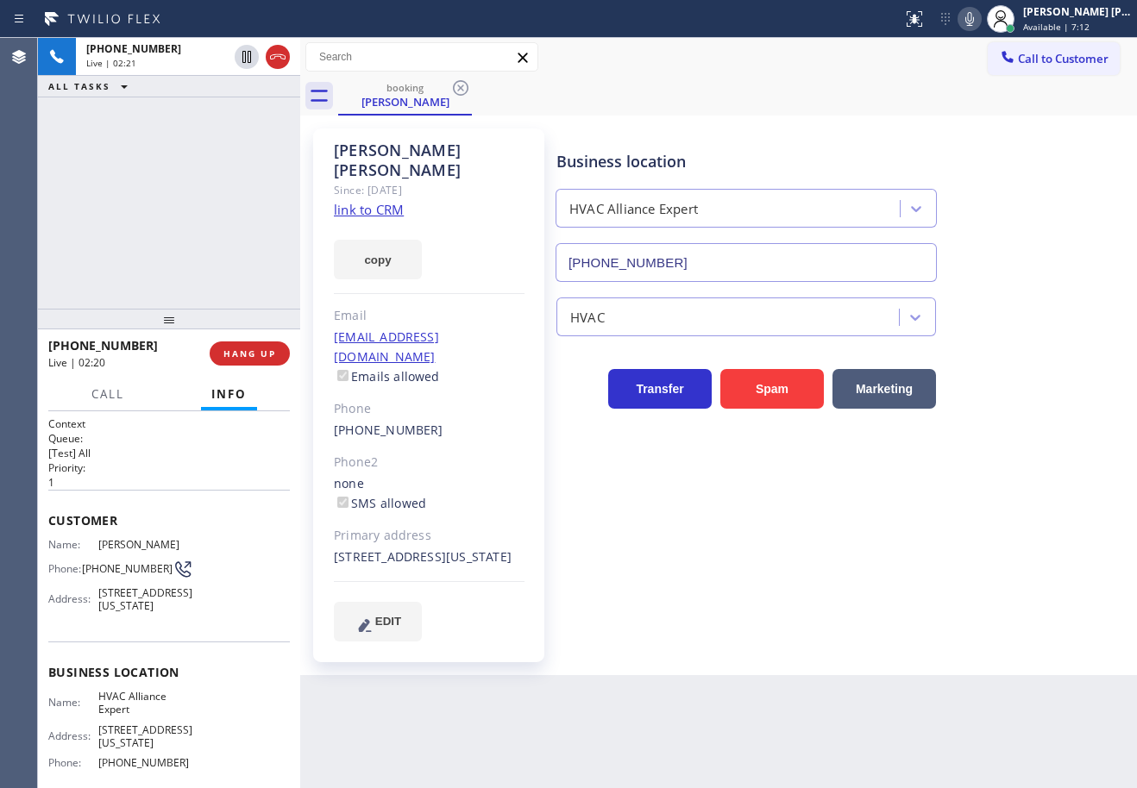
click at [212, 216] on div "[PHONE_NUMBER] Live | 02:21 ALL TASKS ALL TASKS ACTIVE TASKS TASKS IN WRAP UP" at bounding box center [169, 173] width 262 height 271
click at [980, 16] on icon at bounding box center [969, 19] width 21 height 21
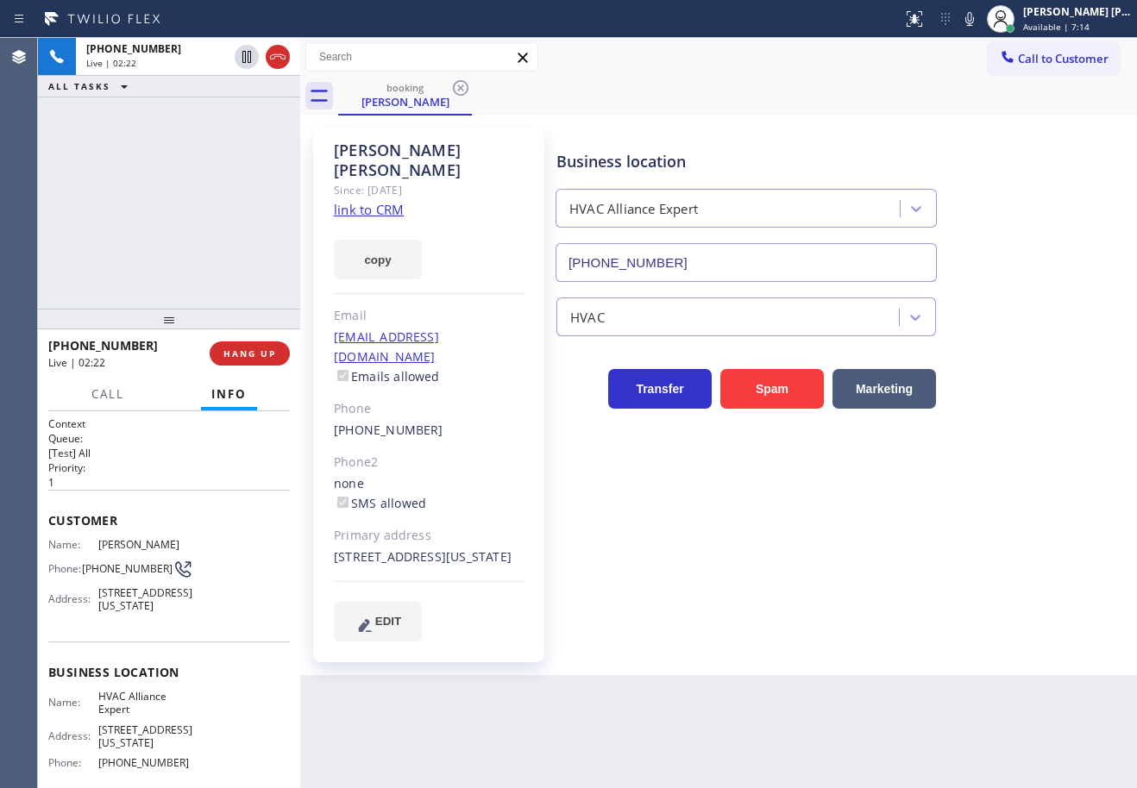
click at [967, 53] on div "Call to Customer Outbound call Location Search location Your caller id phone nu…" at bounding box center [718, 57] width 837 height 30
click at [980, 19] on icon at bounding box center [969, 19] width 21 height 21
drag, startPoint x: 210, startPoint y: 171, endPoint x: 962, endPoint y: 110, distance: 754.5
click at [225, 170] on div "[PHONE_NUMBER] Live | 03:19 ALL TASKS ALL TASKS ACTIVE TASKS TASKS IN WRAP UP" at bounding box center [169, 173] width 262 height 271
drag, startPoint x: 993, startPoint y: 17, endPoint x: 894, endPoint y: 50, distance: 103.6
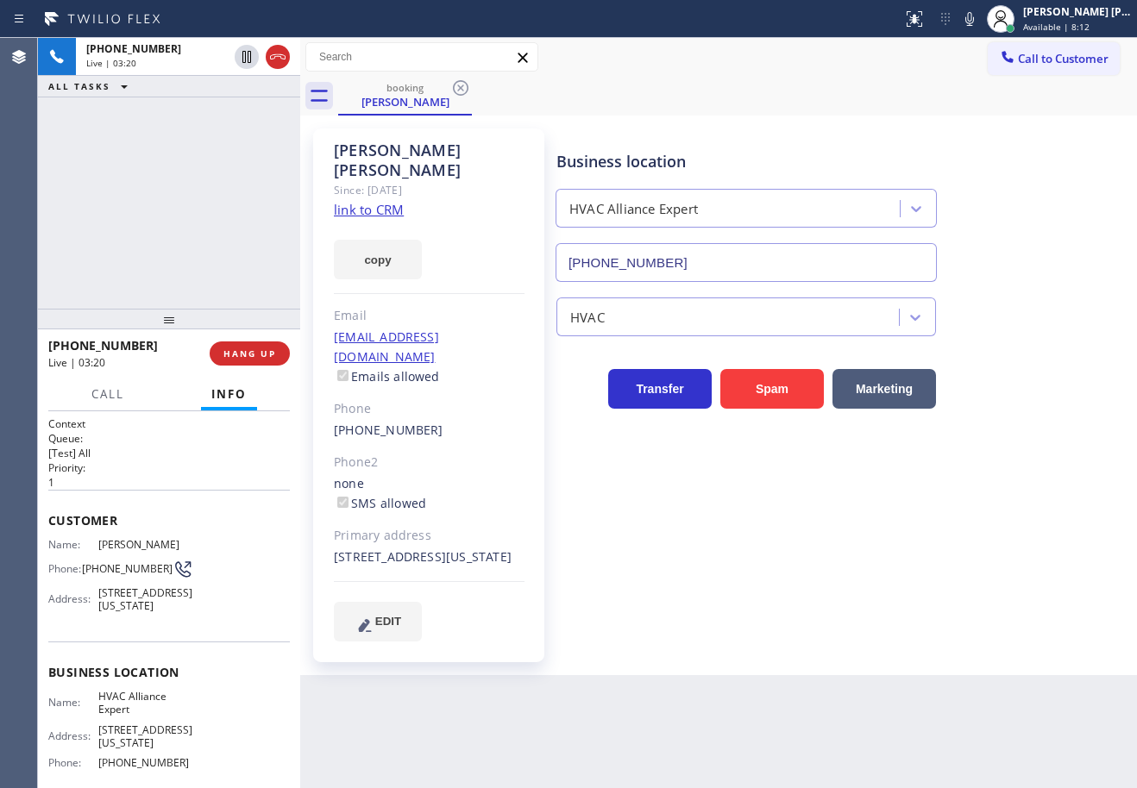
click at [980, 22] on icon at bounding box center [969, 19] width 21 height 21
drag, startPoint x: 893, startPoint y: 50, endPoint x: 667, endPoint y: 81, distance: 228.9
click at [876, 54] on div "Call to Customer Outbound call Location Search location Your caller id phone nu…" at bounding box center [718, 57] width 837 height 30
click at [241, 58] on icon at bounding box center [246, 57] width 21 height 21
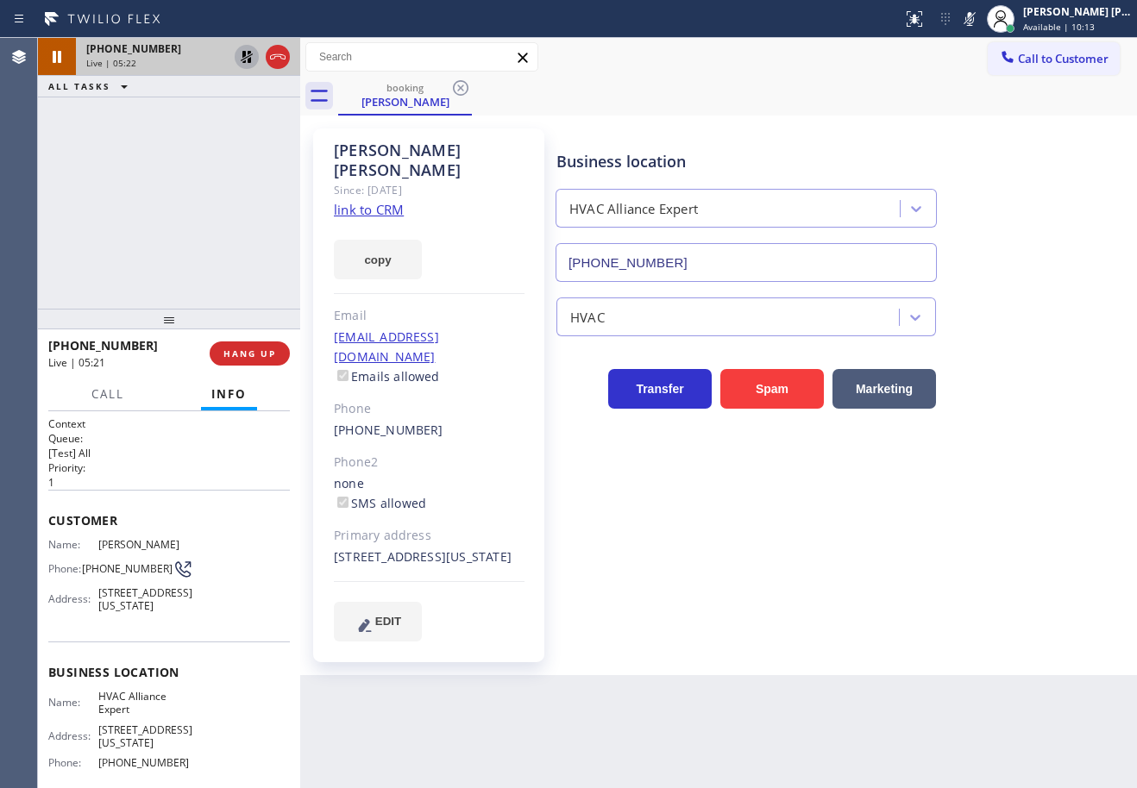
drag, startPoint x: 225, startPoint y: 167, endPoint x: 225, endPoint y: 132, distance: 35.4
click at [225, 162] on div "[PHONE_NUMBER] Live | 05:22 ALL TASKS ALL TASKS ACTIVE TASKS TASKS IN WRAP UP" at bounding box center [169, 173] width 262 height 271
click at [238, 53] on icon at bounding box center [246, 57] width 21 height 21
click at [980, 21] on icon at bounding box center [969, 19] width 21 height 21
drag, startPoint x: 982, startPoint y: 47, endPoint x: 976, endPoint y: 58, distance: 12.0
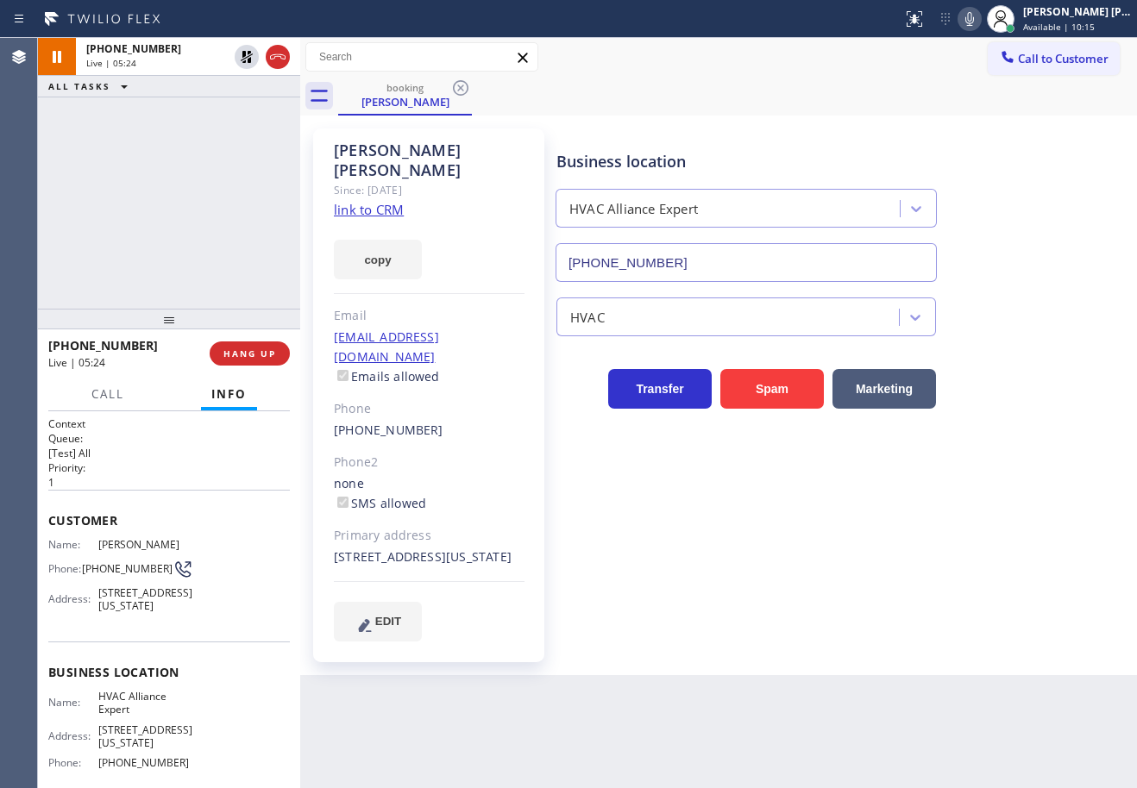
click at [982, 50] on div "Call to Customer Outbound call Location Search location Your caller id phone nu…" at bounding box center [718, 57] width 837 height 30
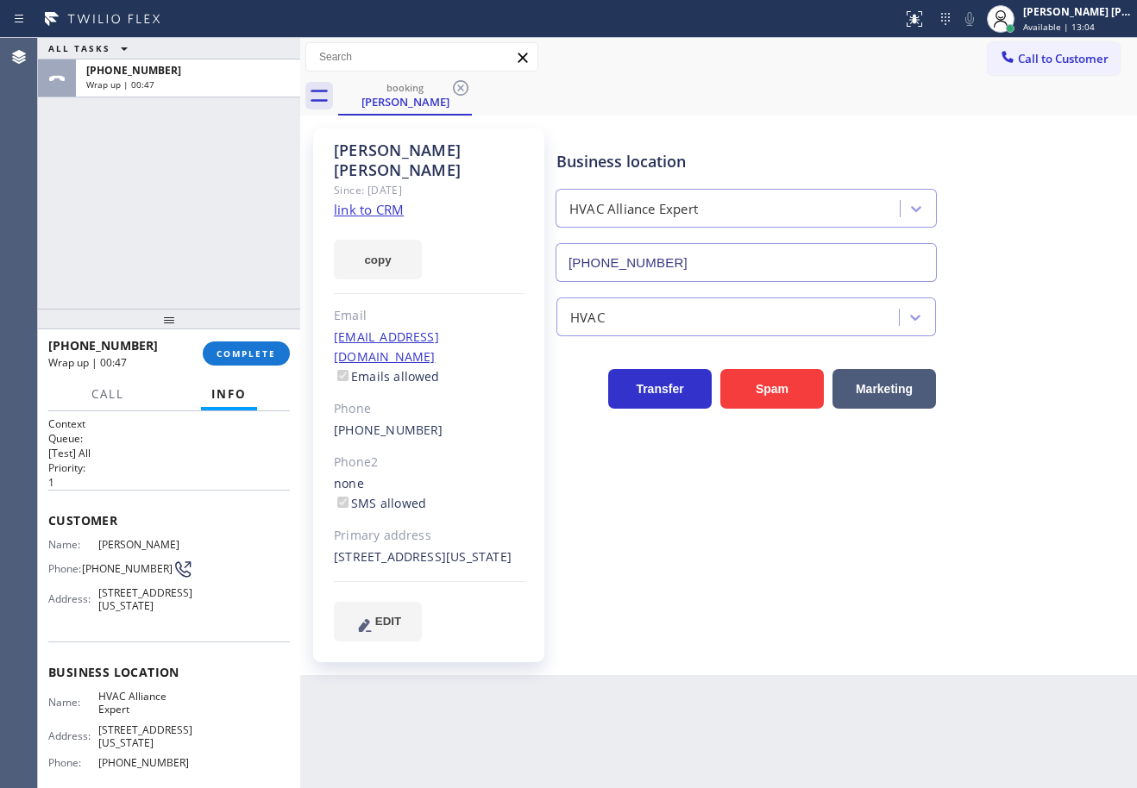
click at [247, 375] on div "[PHONE_NUMBER] Wrap up | 00:47 COMPLETE" at bounding box center [168, 353] width 241 height 45
click at [247, 357] on span "COMPLETE" at bounding box center [246, 354] width 60 height 12
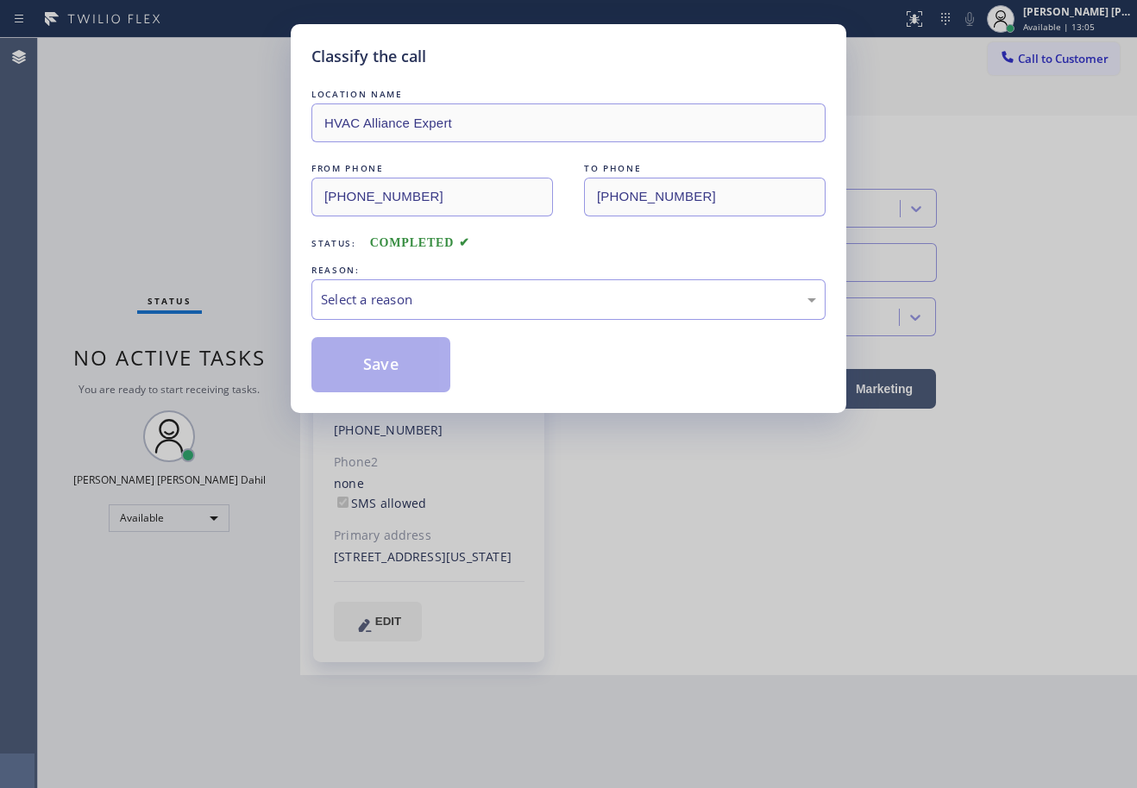
click at [378, 296] on div "Select a reason" at bounding box center [568, 300] width 495 height 20
click at [415, 306] on div "Tech, Unknown/didnt ring" at bounding box center [568, 300] width 495 height 20
click at [361, 373] on button "Save" at bounding box center [380, 364] width 139 height 55
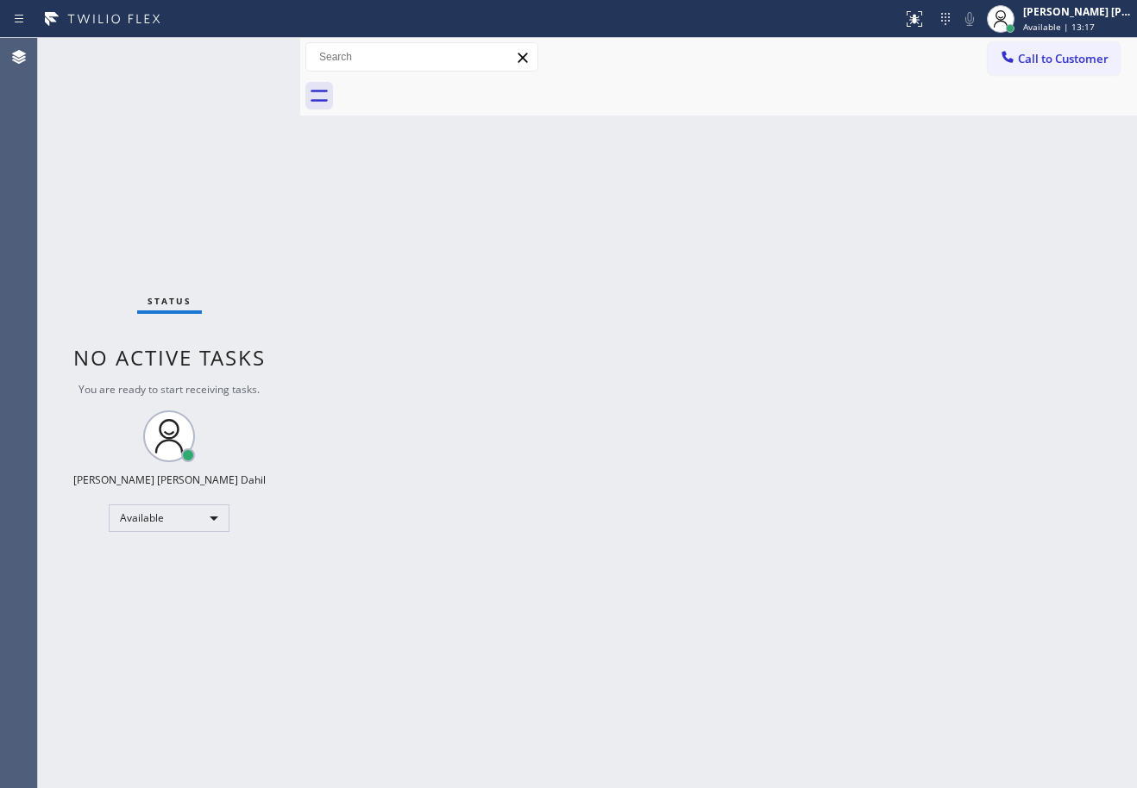
click at [200, 66] on div "Status No active tasks You are ready to start receiving tasks. [PERSON_NAME] [P…" at bounding box center [169, 413] width 262 height 750
click at [225, 57] on div "Status No active tasks You are ready to start receiving tasks. [PERSON_NAME] [P…" at bounding box center [169, 413] width 262 height 750
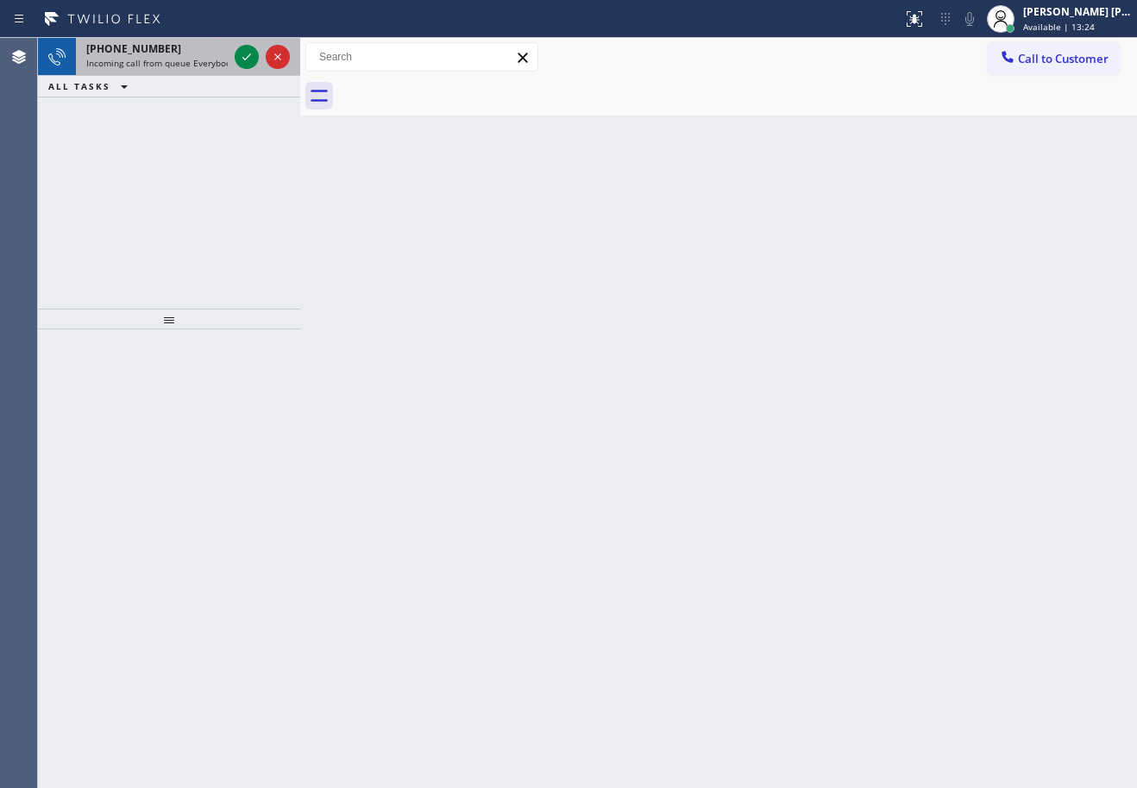
click at [208, 59] on span "Incoming call from queue Everybody" at bounding box center [160, 63] width 149 height 12
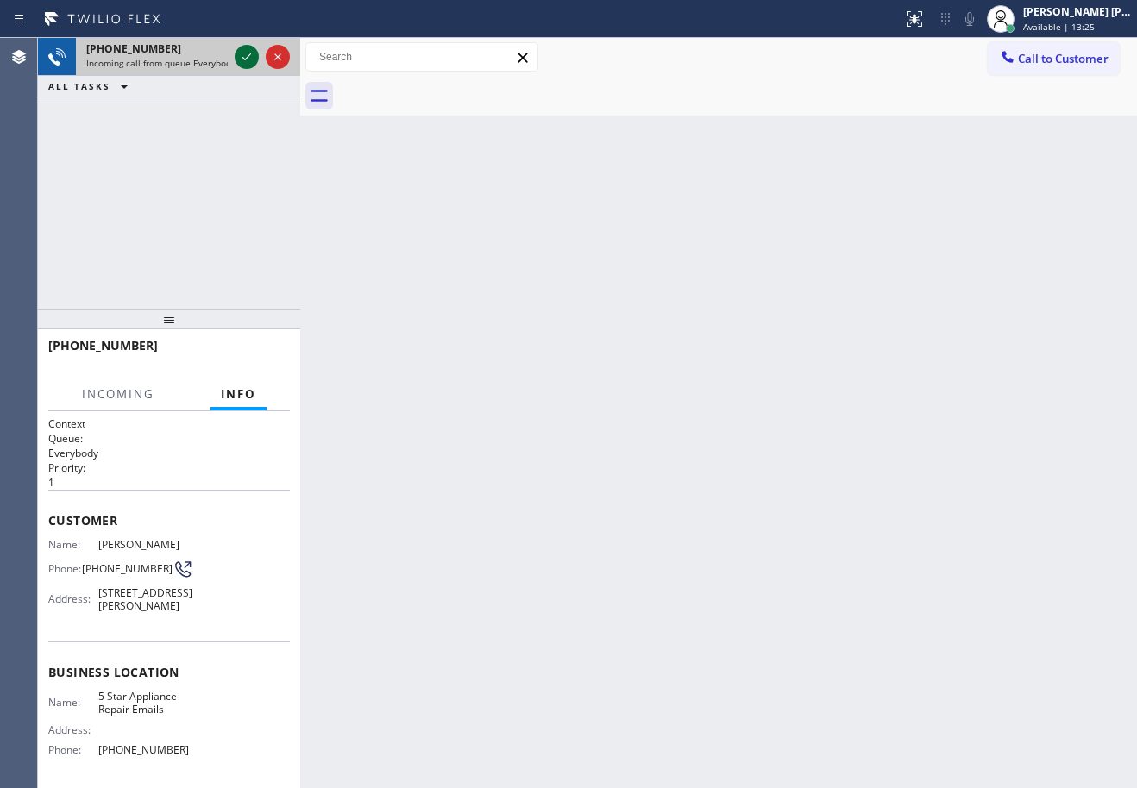
click at [241, 54] on icon at bounding box center [246, 57] width 21 height 21
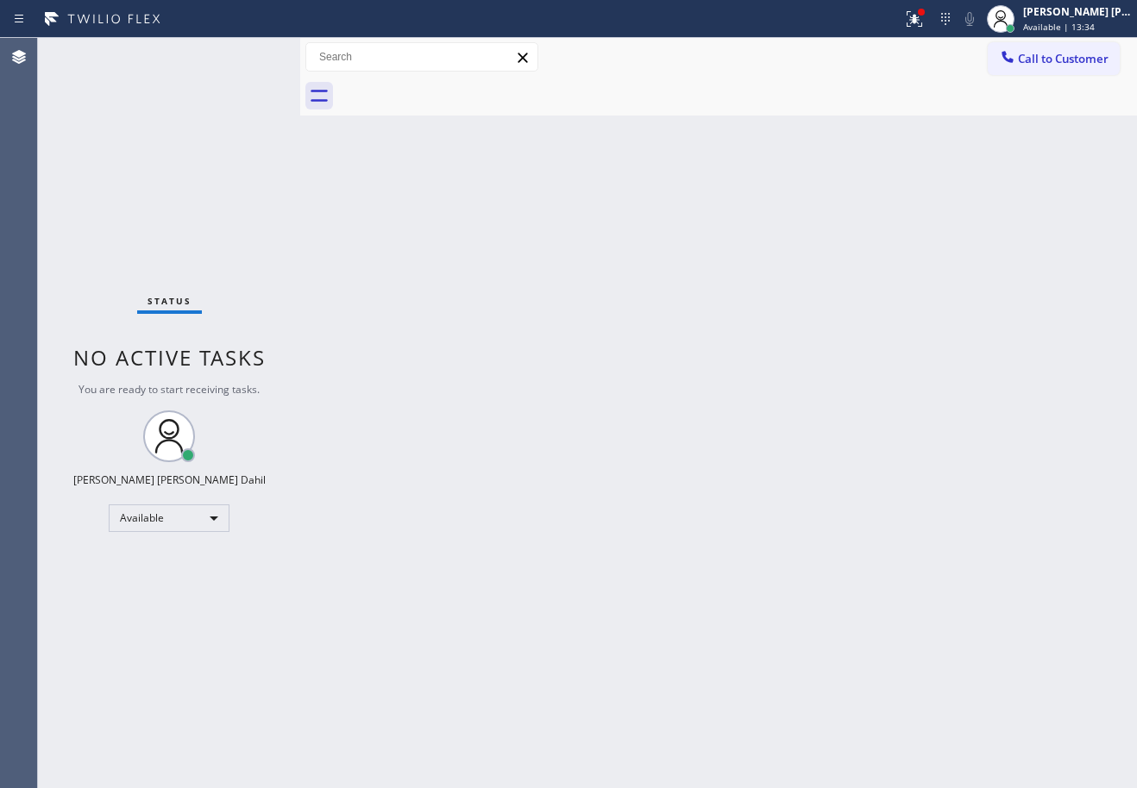
drag, startPoint x: 478, startPoint y: 324, endPoint x: 566, endPoint y: 332, distance: 88.3
click at [548, 332] on div "Back to Dashboard Change Sender ID Customers Technicians Select a contact Outbo…" at bounding box center [718, 413] width 837 height 750
click at [925, 20] on icon at bounding box center [914, 19] width 21 height 21
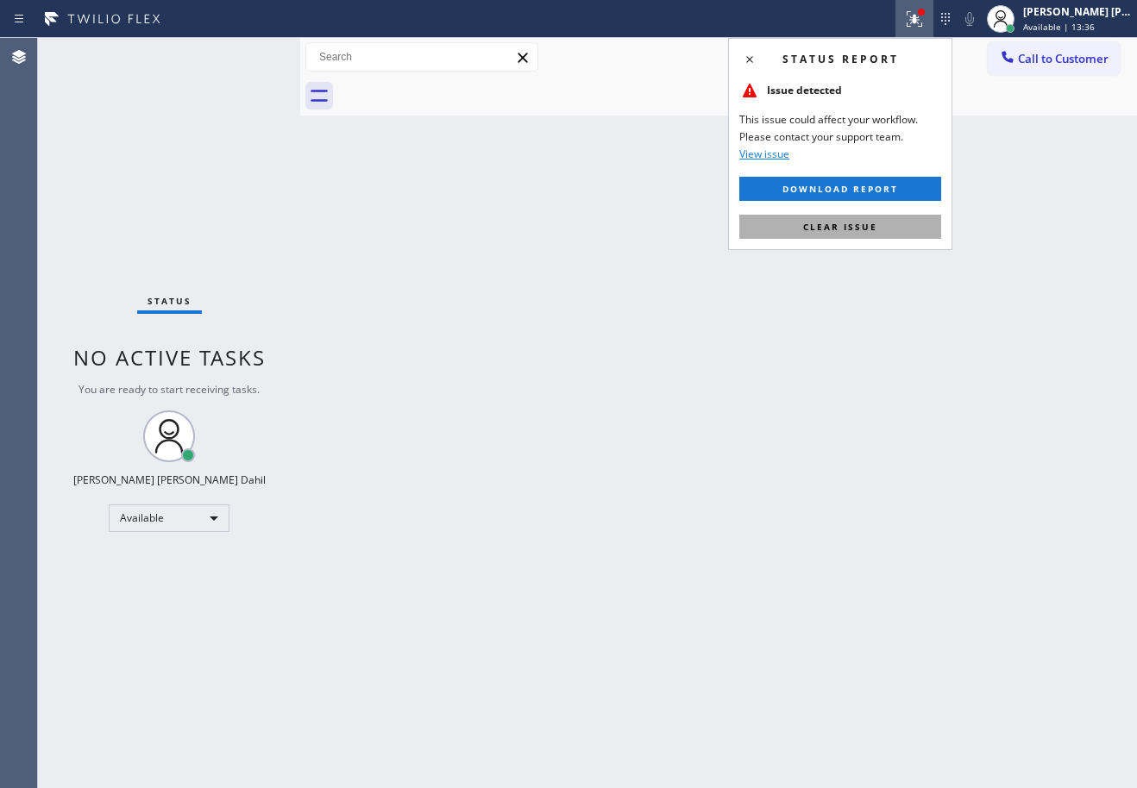
click at [847, 234] on button "Clear issue" at bounding box center [840, 227] width 202 height 24
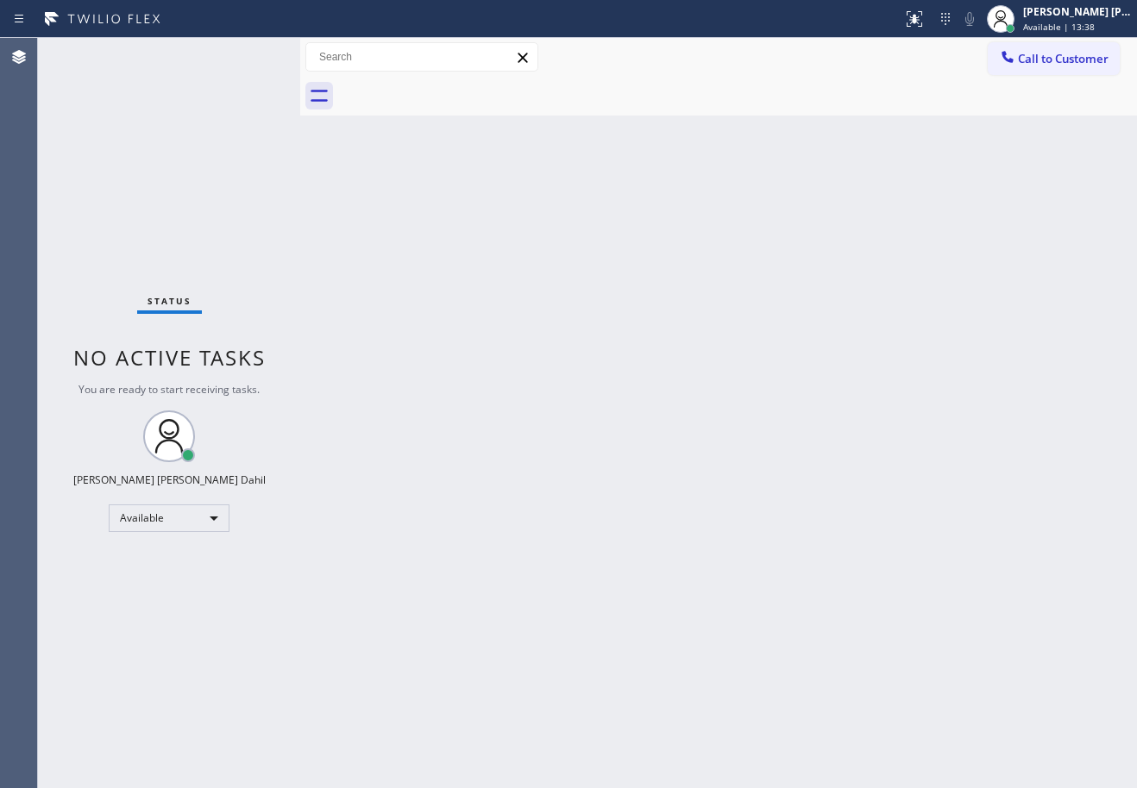
drag, startPoint x: 823, startPoint y: 310, endPoint x: 819, endPoint y: 332, distance: 22.7
click at [820, 331] on div "Back to Dashboard Change Sender ID Customers Technicians Select a contact Outbo…" at bounding box center [718, 413] width 837 height 750
drag, startPoint x: 640, startPoint y: 478, endPoint x: 641, endPoint y: 490, distance: 12.1
click at [641, 482] on div "Back to Dashboard Change Sender ID Customers Technicians Select a contact Outbo…" at bounding box center [718, 413] width 837 height 750
click at [248, 53] on div "Status No active tasks You are ready to start receiving tasks. [PERSON_NAME] [P…" at bounding box center [169, 413] width 262 height 750
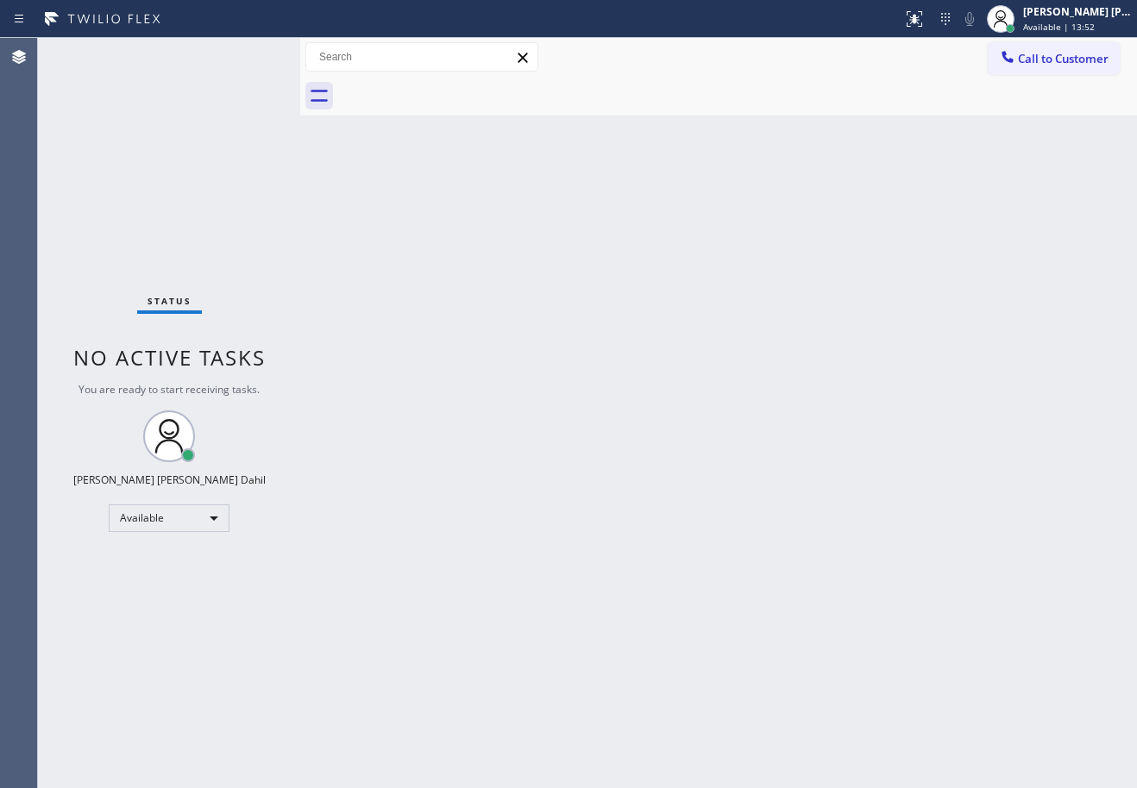
click at [248, 53] on div "Status No active tasks You are ready to start receiving tasks. [PERSON_NAME] [P…" at bounding box center [169, 413] width 262 height 750
click at [431, 298] on div "Back to Dashboard Change Sender ID Customers Technicians Select a contact Outbo…" at bounding box center [718, 413] width 837 height 750
click at [248, 53] on div "Status No active tasks You are ready to start receiving tasks. [PERSON_NAME] [P…" at bounding box center [169, 413] width 262 height 750
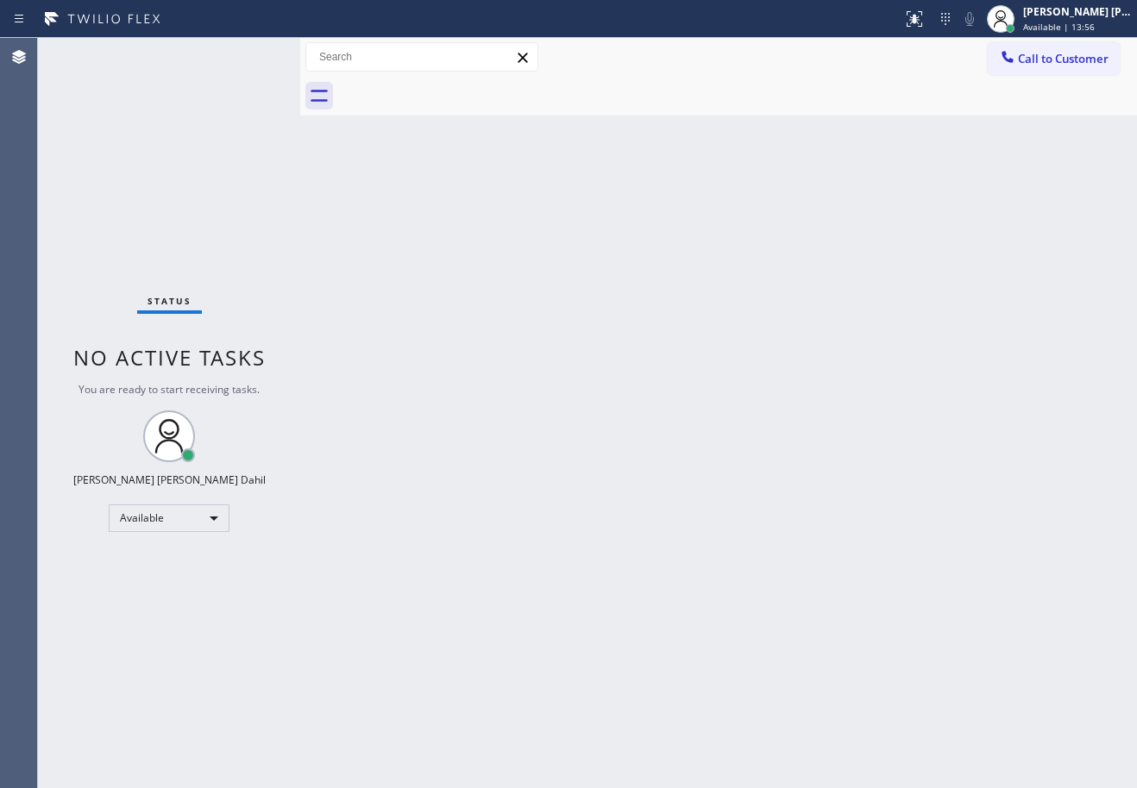
click at [248, 53] on div "Status No active tasks You are ready to start receiving tasks. [PERSON_NAME] [P…" at bounding box center [169, 413] width 262 height 750
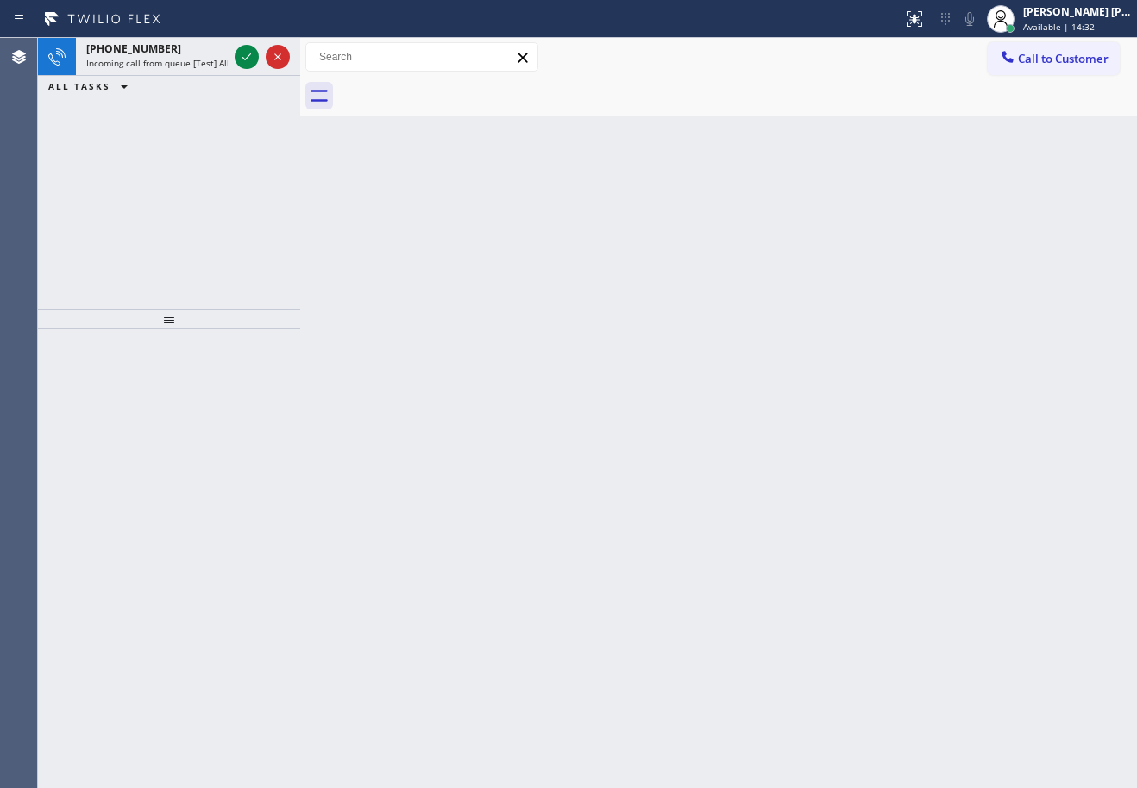
click at [248, 53] on icon at bounding box center [246, 57] width 21 height 21
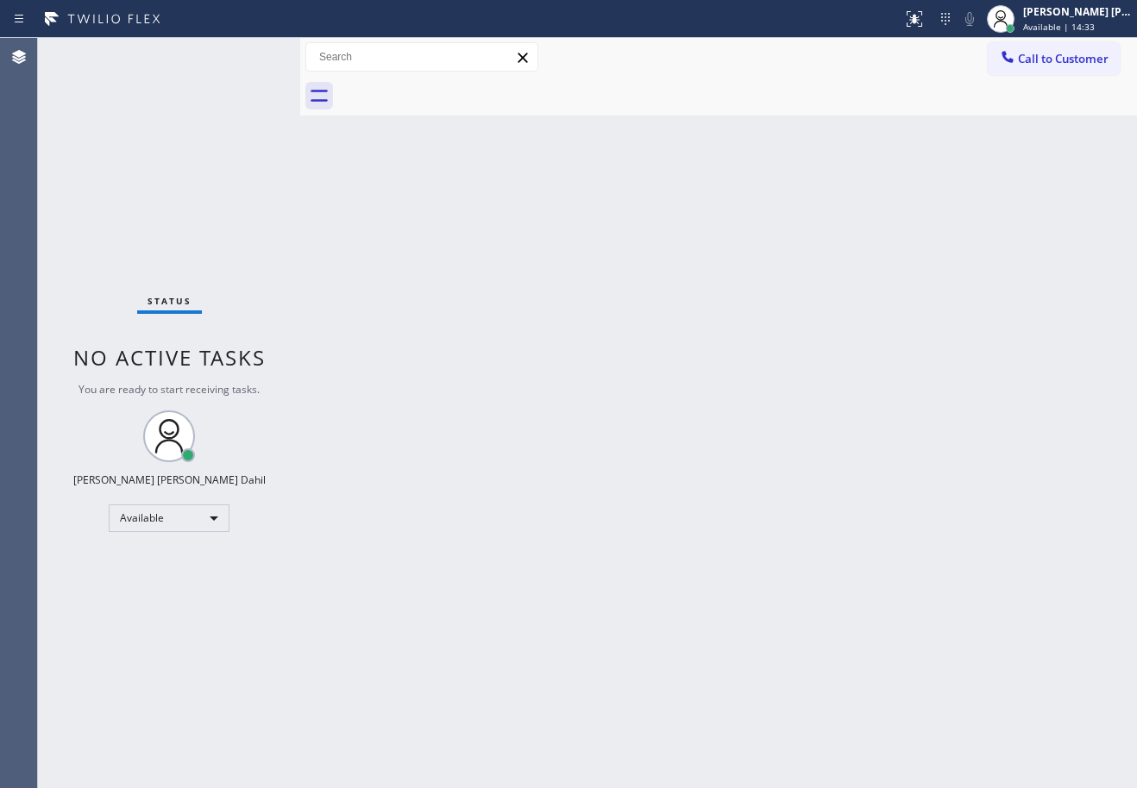
click at [248, 53] on div "Status No active tasks You are ready to start receiving tasks. [PERSON_NAME] [P…" at bounding box center [169, 413] width 262 height 750
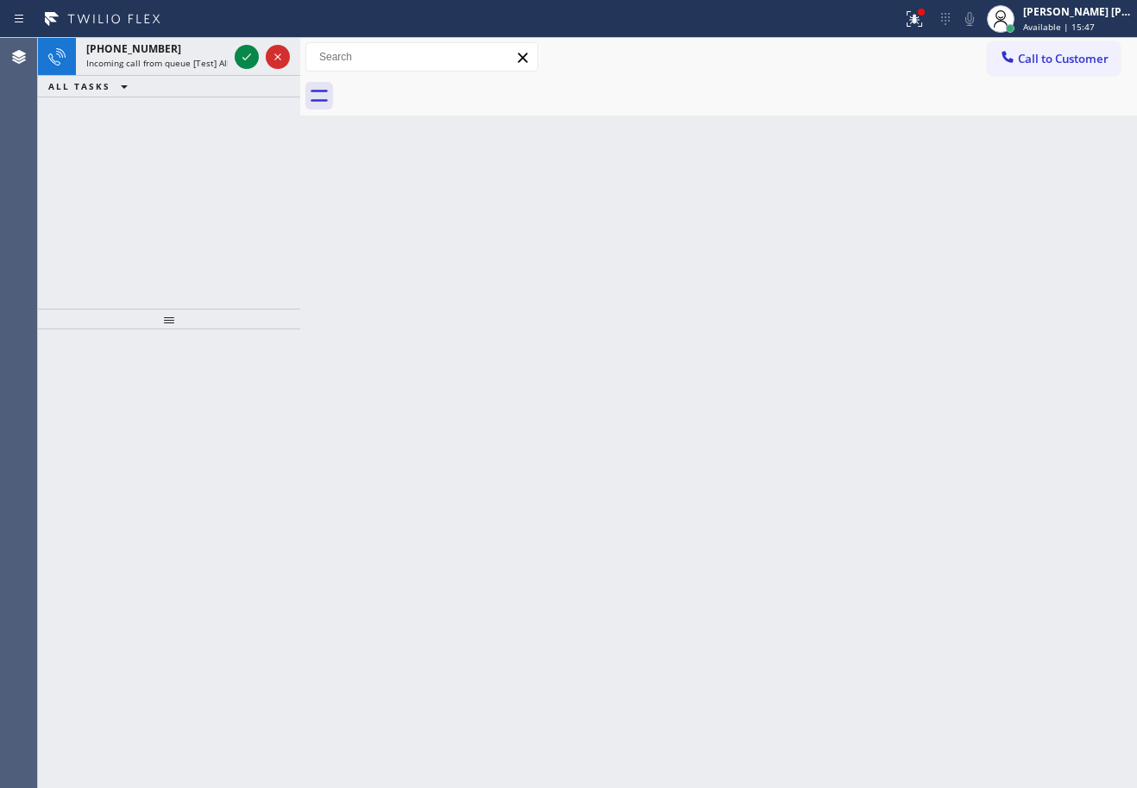
click at [248, 53] on icon at bounding box center [246, 57] width 21 height 21
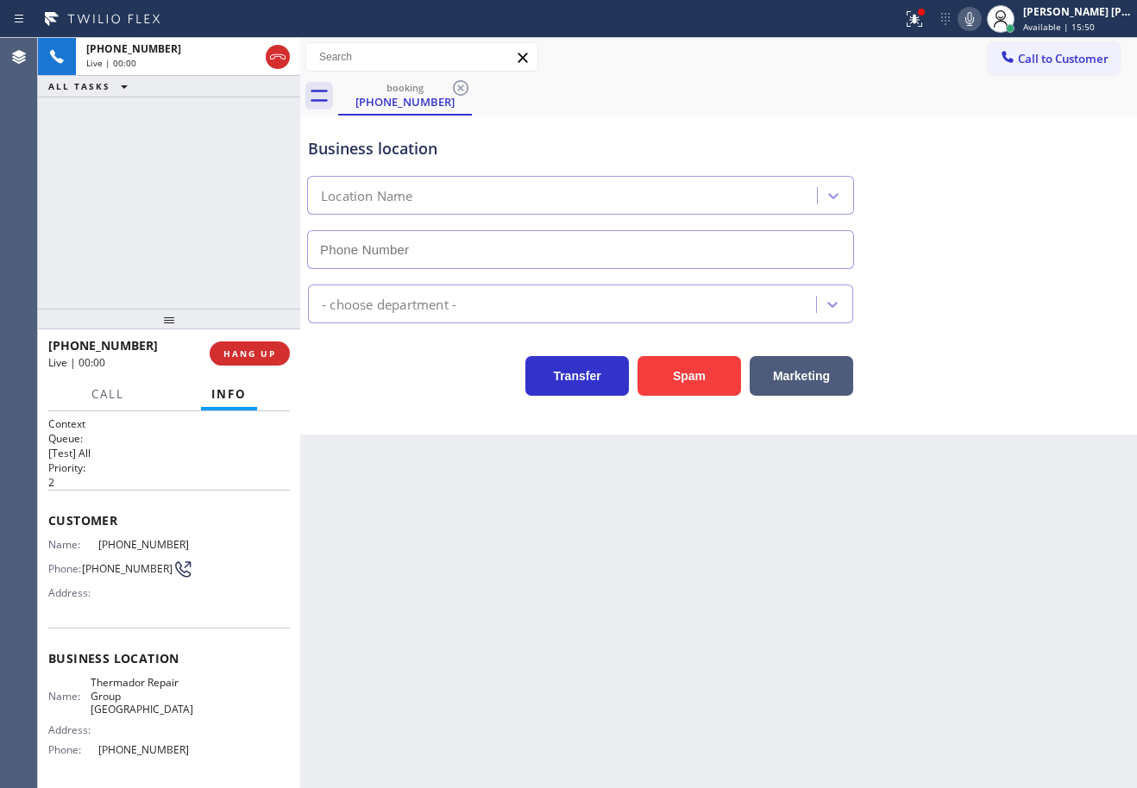
type input "[PHONE_NUMBER]"
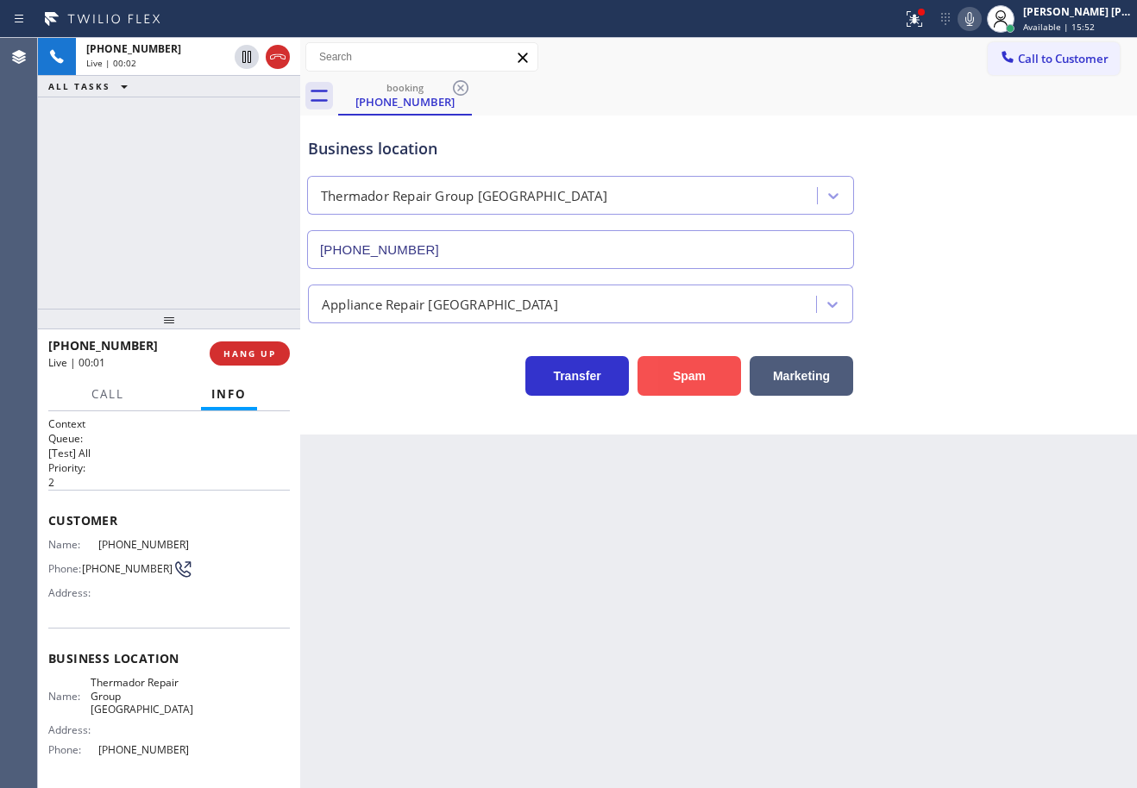
click at [703, 392] on button "Spam" at bounding box center [688, 376] width 103 height 40
click at [925, 28] on icon at bounding box center [914, 19] width 21 height 21
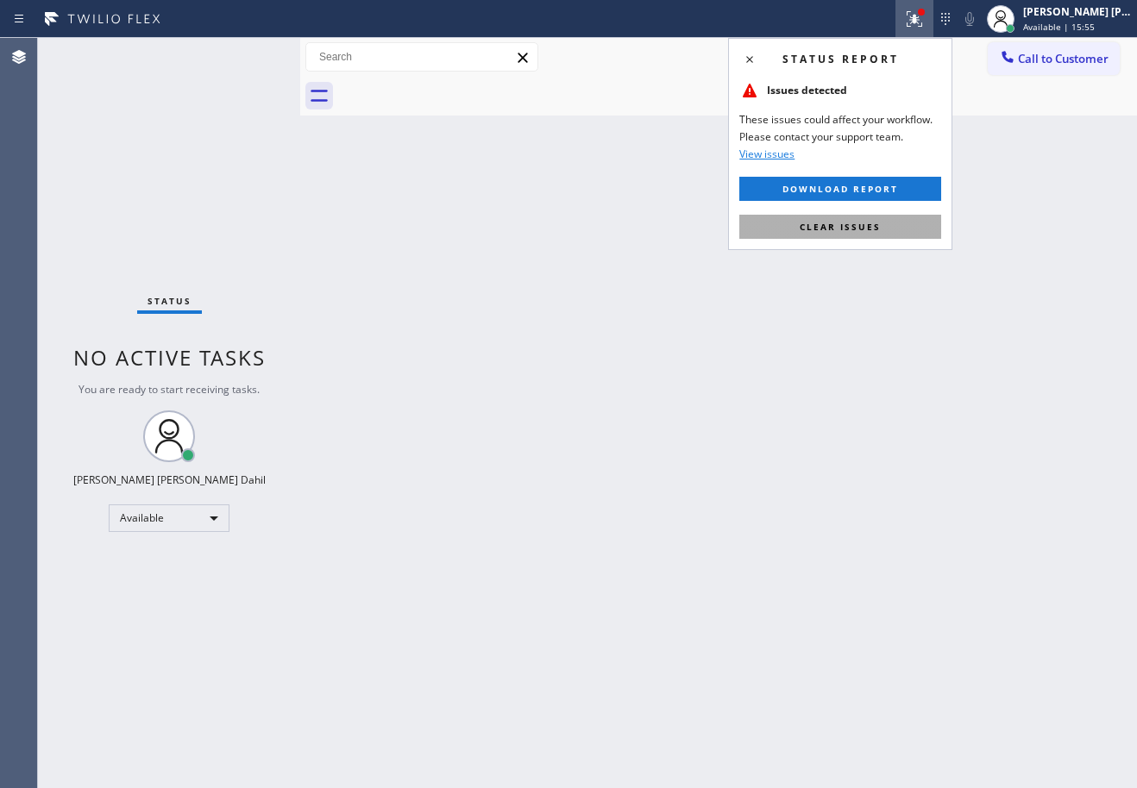
click at [862, 225] on span "Clear issues" at bounding box center [839, 227] width 81 height 12
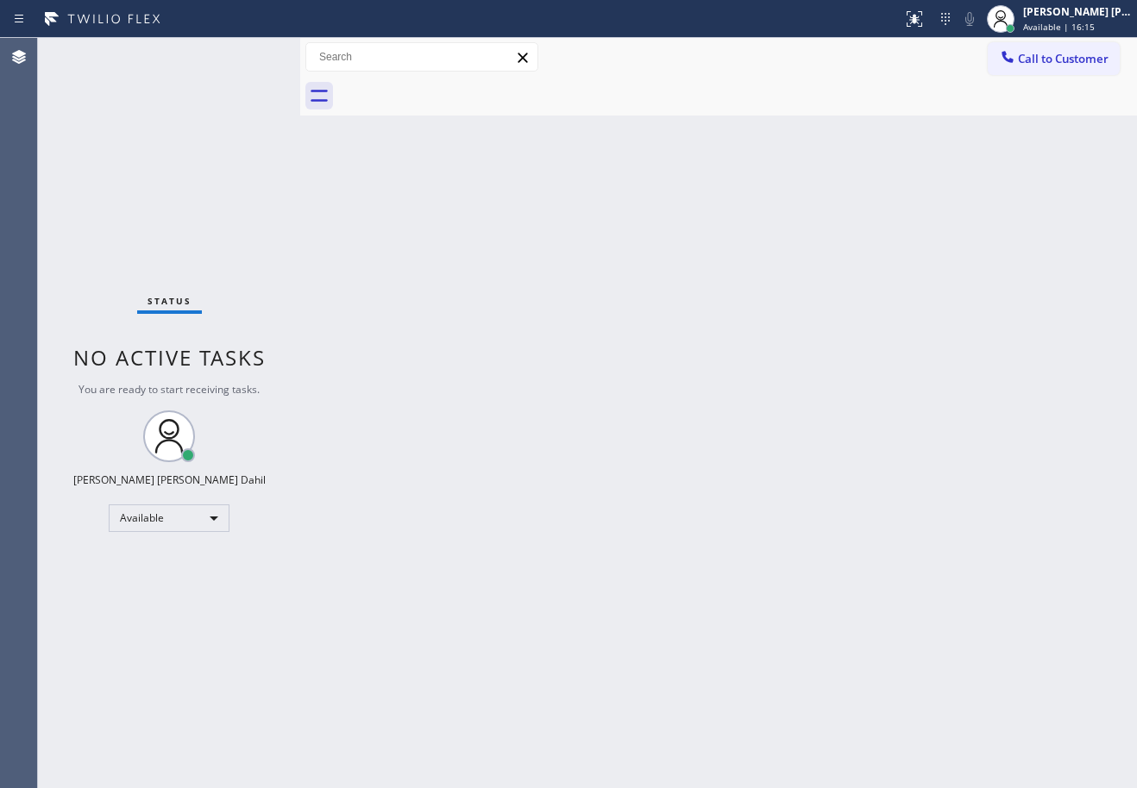
click at [742, 375] on div "Back to Dashboard Change Sender ID Customers Technicians Select a contact Outbo…" at bounding box center [718, 413] width 837 height 750
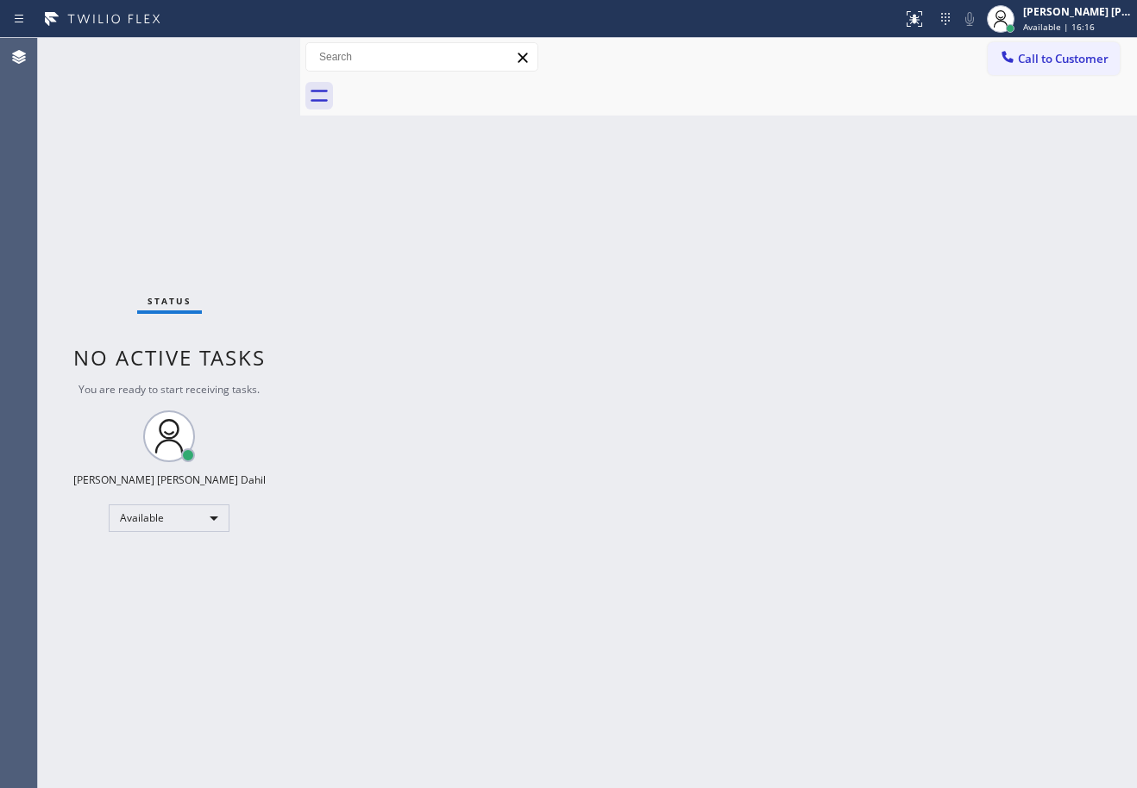
click at [742, 375] on div "Back to Dashboard Change Sender ID Customers Technicians Select a contact Outbo…" at bounding box center [718, 413] width 837 height 750
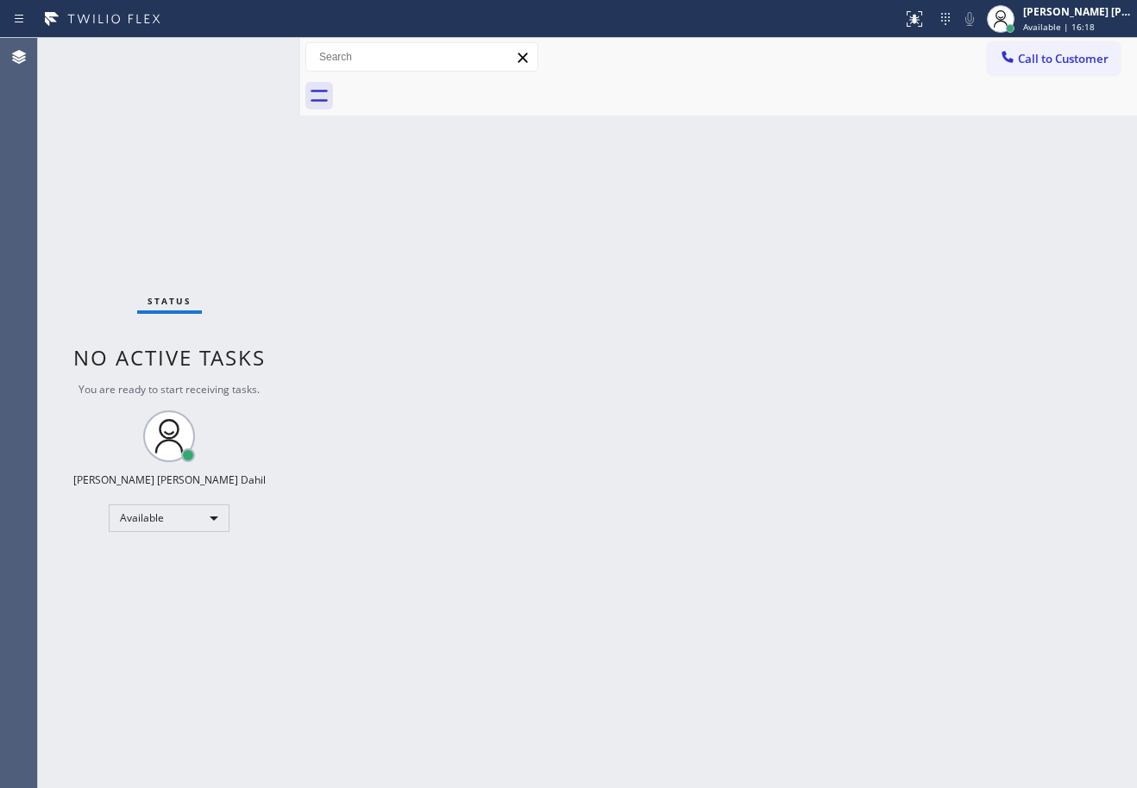
click at [742, 375] on div "Back to Dashboard Change Sender ID Customers Technicians Select a contact Outbo…" at bounding box center [718, 413] width 837 height 750
click at [248, 53] on div "Status No active tasks You are ready to start receiving tasks. [PERSON_NAME] [P…" at bounding box center [169, 413] width 262 height 750
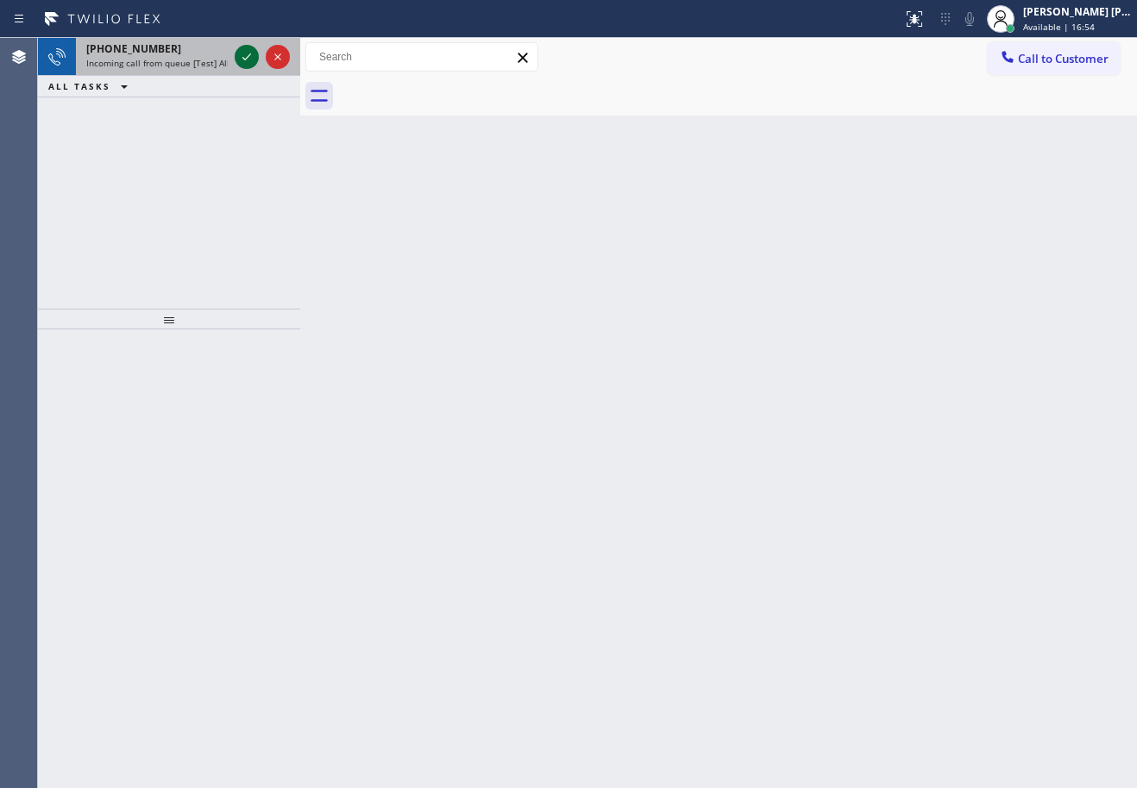
click at [248, 53] on icon at bounding box center [246, 57] width 21 height 21
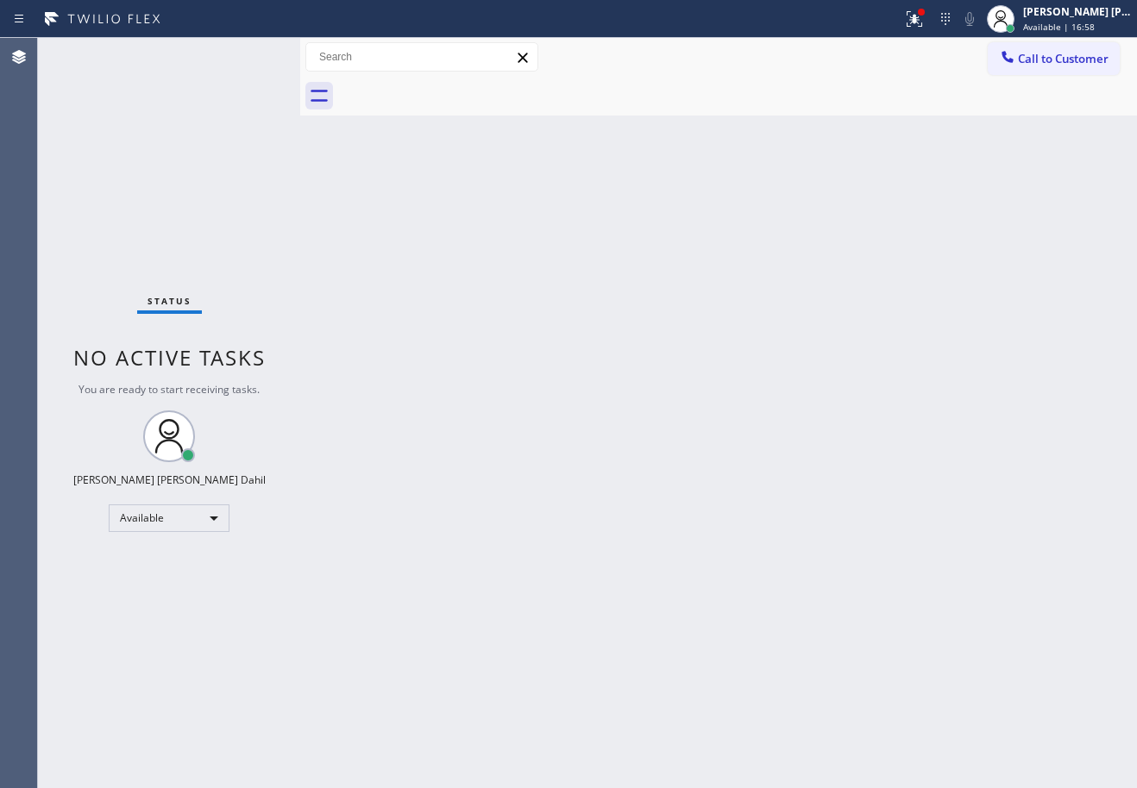
drag, startPoint x: 932, startPoint y: 17, endPoint x: 913, endPoint y: 273, distance: 256.0
click at [922, 22] on g at bounding box center [914, 19] width 16 height 16
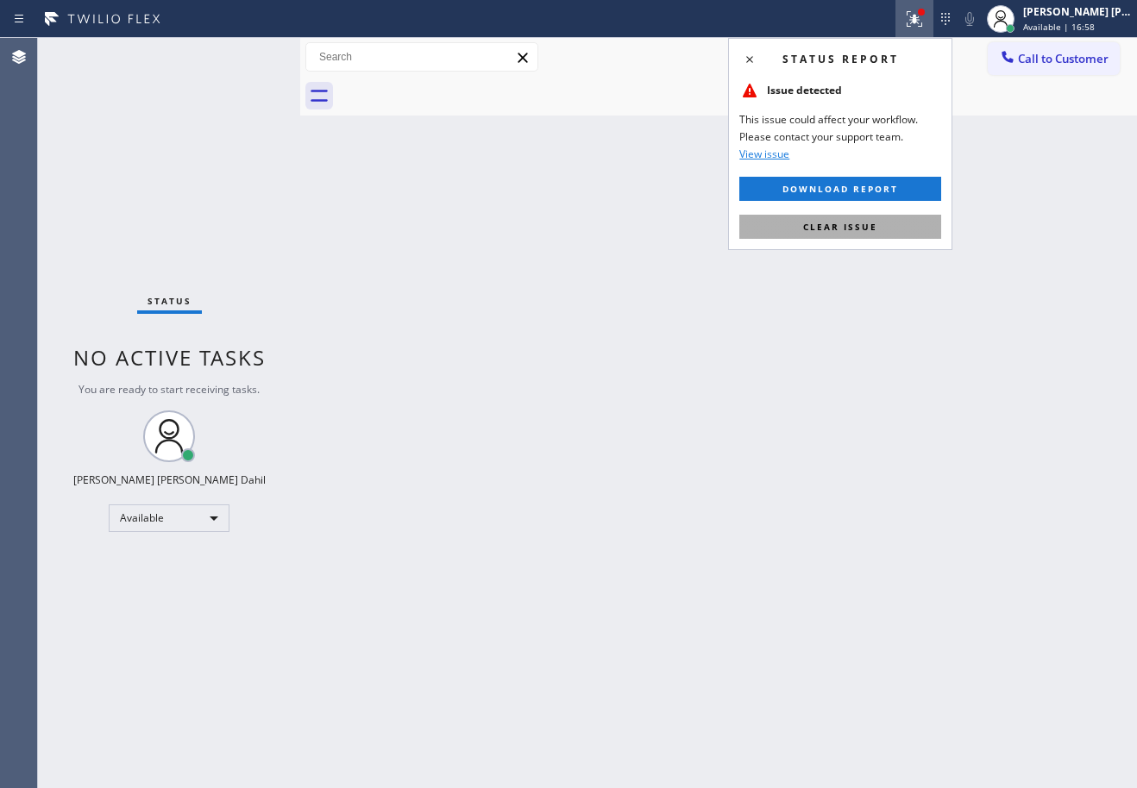
click at [886, 226] on button "Clear issue" at bounding box center [840, 227] width 202 height 24
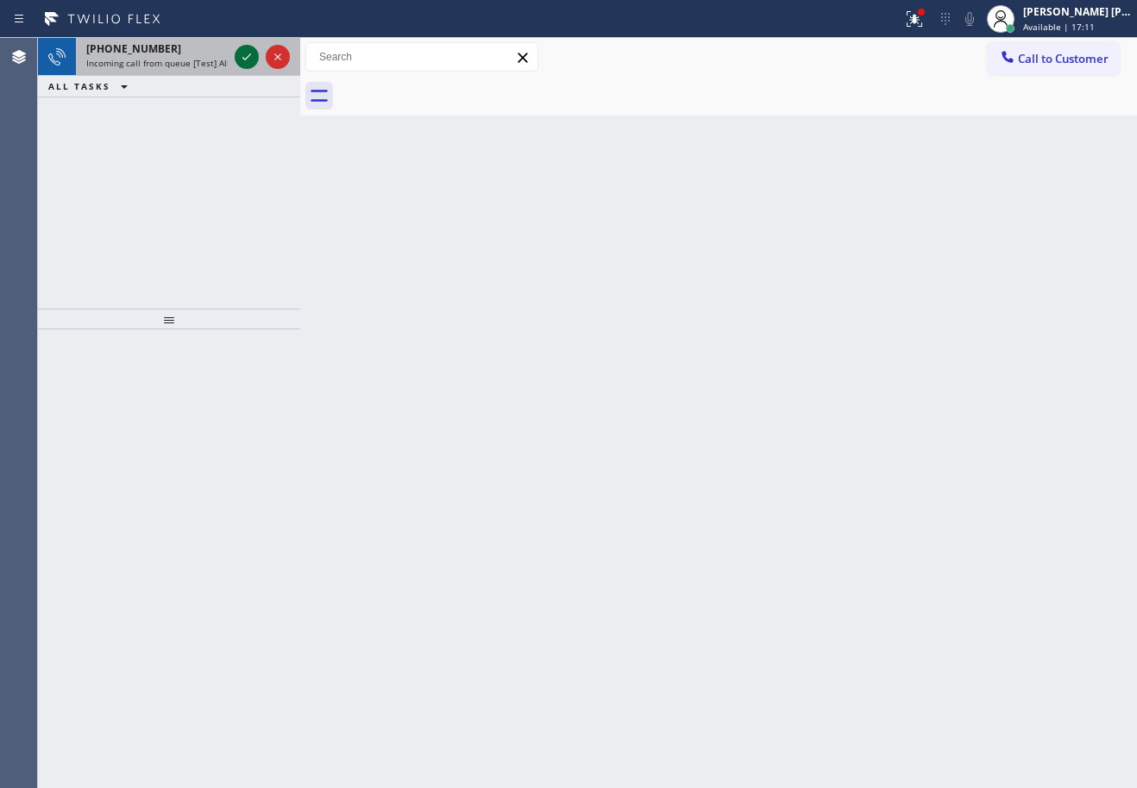
click at [248, 53] on icon at bounding box center [246, 57] width 21 height 21
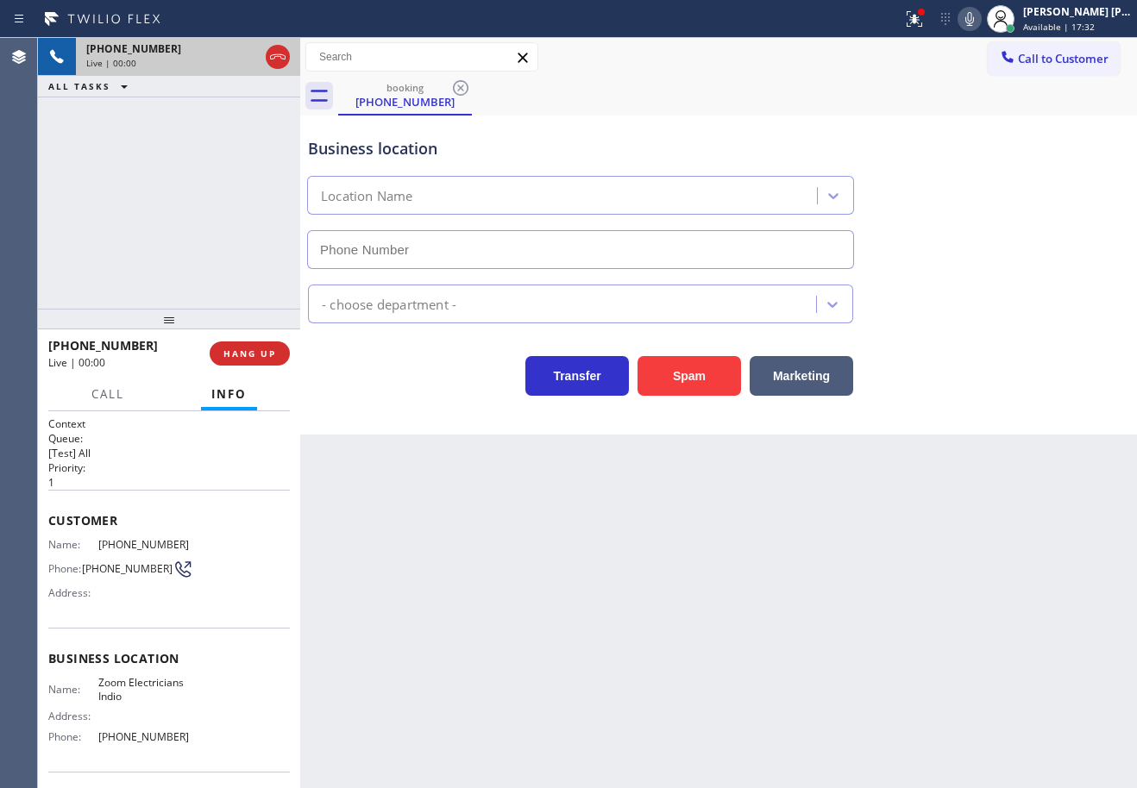
type input "[PHONE_NUMBER]"
click at [414, 577] on div "Back to Dashboard Change Sender ID Customers Technicians Select a contact Outbo…" at bounding box center [718, 413] width 837 height 750
click at [706, 609] on div "Back to Dashboard Change Sender ID Customers Technicians Select a contact Outbo…" at bounding box center [718, 413] width 837 height 750
click at [142, 255] on div "[PHONE_NUMBER] Live | 00:25 ALL TASKS ALL TASKS ACTIVE TASKS TASKS IN WRAP UP" at bounding box center [169, 173] width 262 height 271
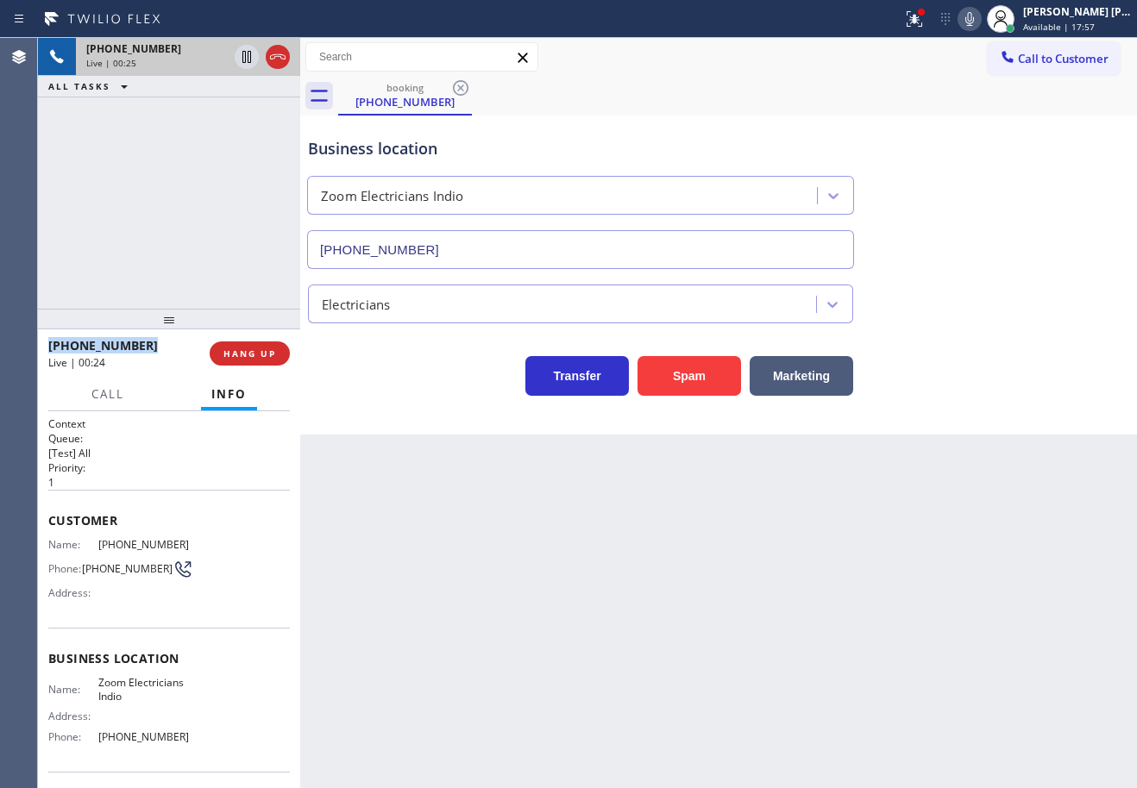
click at [142, 255] on div "[PHONE_NUMBER] Live | 00:25 ALL TASKS ALL TASKS ACTIVE TASKS TASKS IN WRAP UP" at bounding box center [169, 173] width 262 height 271
click at [120, 218] on div "[PHONE_NUMBER] Live | 00:26 ALL TASKS ALL TASKS ACTIVE TASKS TASKS IN WRAP UP" at bounding box center [169, 173] width 262 height 271
click at [242, 352] on span "HANG UP" at bounding box center [249, 354] width 53 height 12
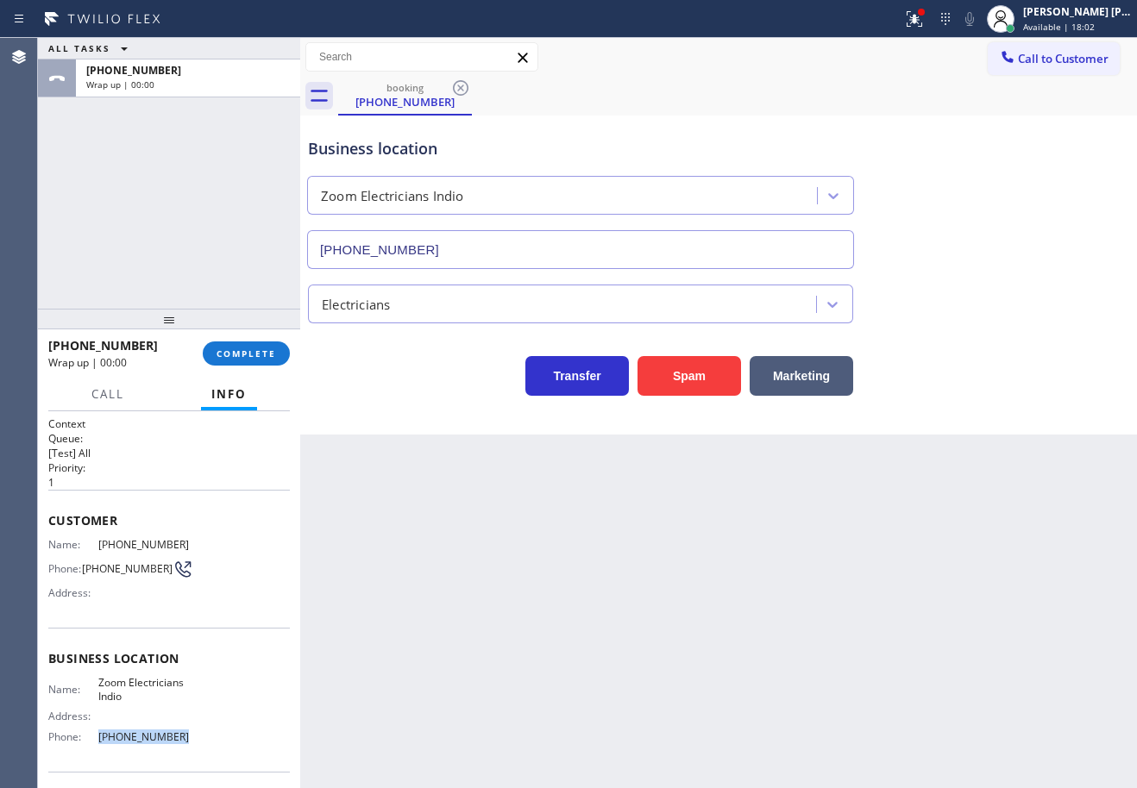
drag, startPoint x: 144, startPoint y: 741, endPoint x: 212, endPoint y: 157, distance: 587.8
click at [93, 736] on div "Name: Zoom Electricians Indio Address: Phone: [PHONE_NUMBER]" at bounding box center [168, 713] width 241 height 74
copy div "[PHONE_NUMBER]"
drag, startPoint x: 220, startPoint y: 202, endPoint x: 260, endPoint y: 361, distance: 164.6
click at [220, 203] on div "ALL TASKS ALL TASKS ACTIVE TASKS TASKS IN WRAP UP [PHONE_NUMBER] Wrap up | 00:10" at bounding box center [169, 173] width 262 height 271
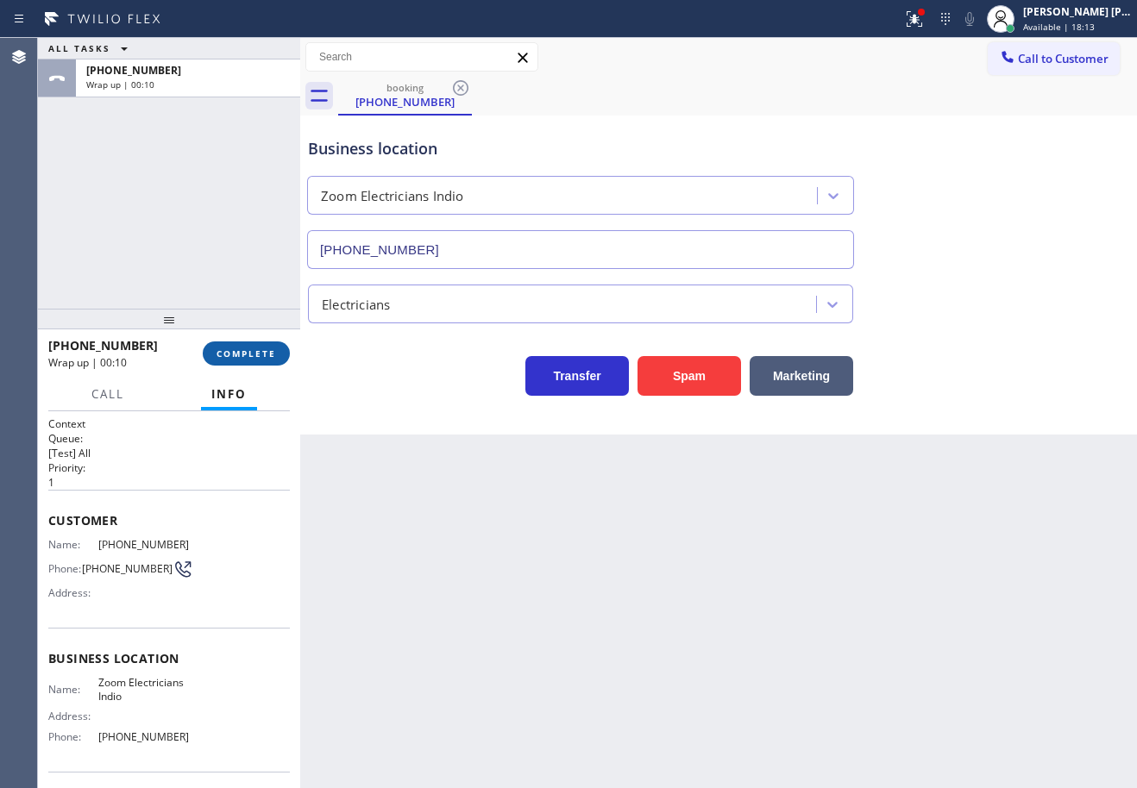
click at [239, 355] on span "COMPLETE" at bounding box center [246, 354] width 60 height 12
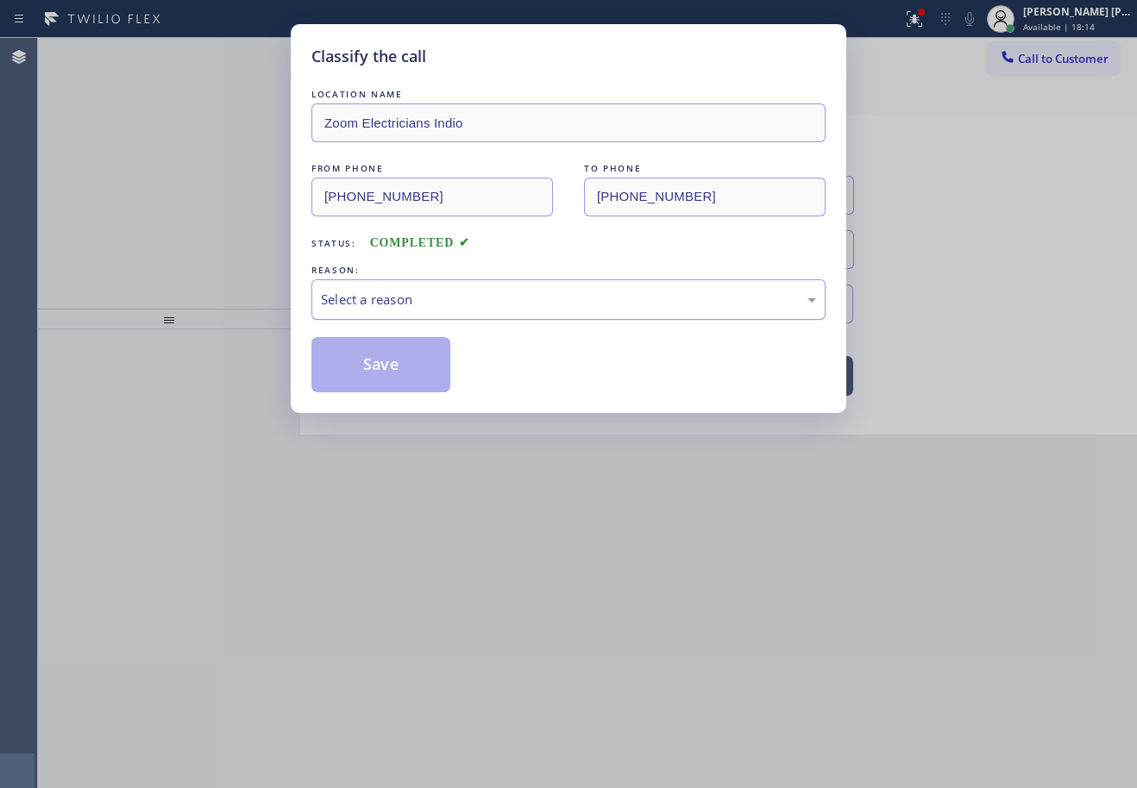
click at [367, 303] on div "Select a reason" at bounding box center [568, 300] width 495 height 20
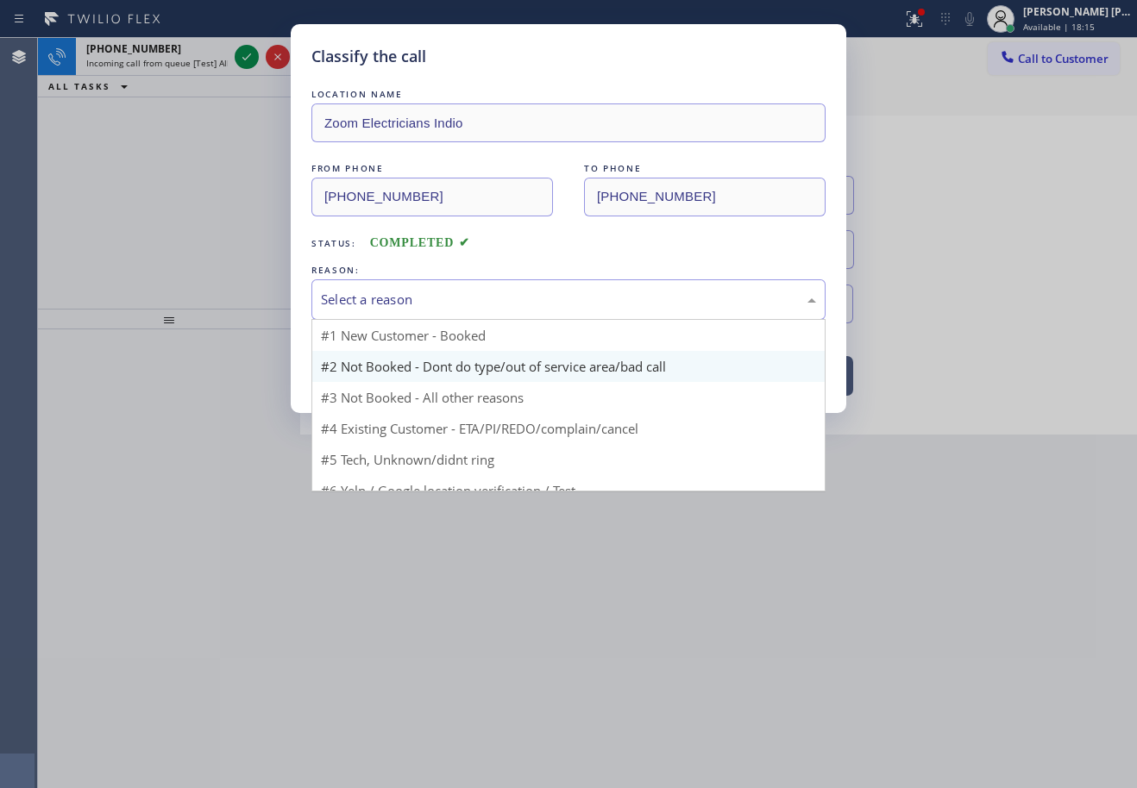
click at [384, 362] on button "Save" at bounding box center [380, 364] width 139 height 55
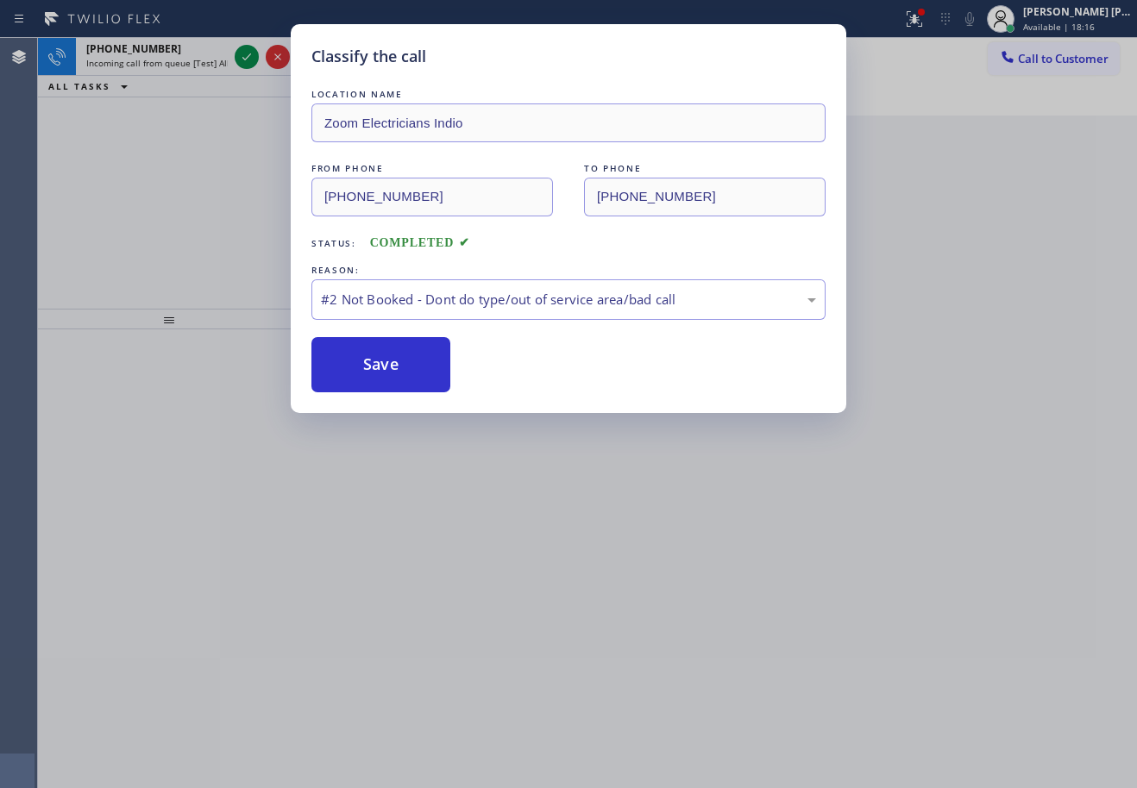
click at [384, 362] on button "Save" at bounding box center [380, 364] width 139 height 55
drag, startPoint x: 226, startPoint y: 219, endPoint x: 233, endPoint y: 171, distance: 48.8
click at [229, 216] on div "Classify the call LOCATION NAME Zoom Electricians Indio FROM PHONE [PHONE_NUMBE…" at bounding box center [568, 394] width 1137 height 788
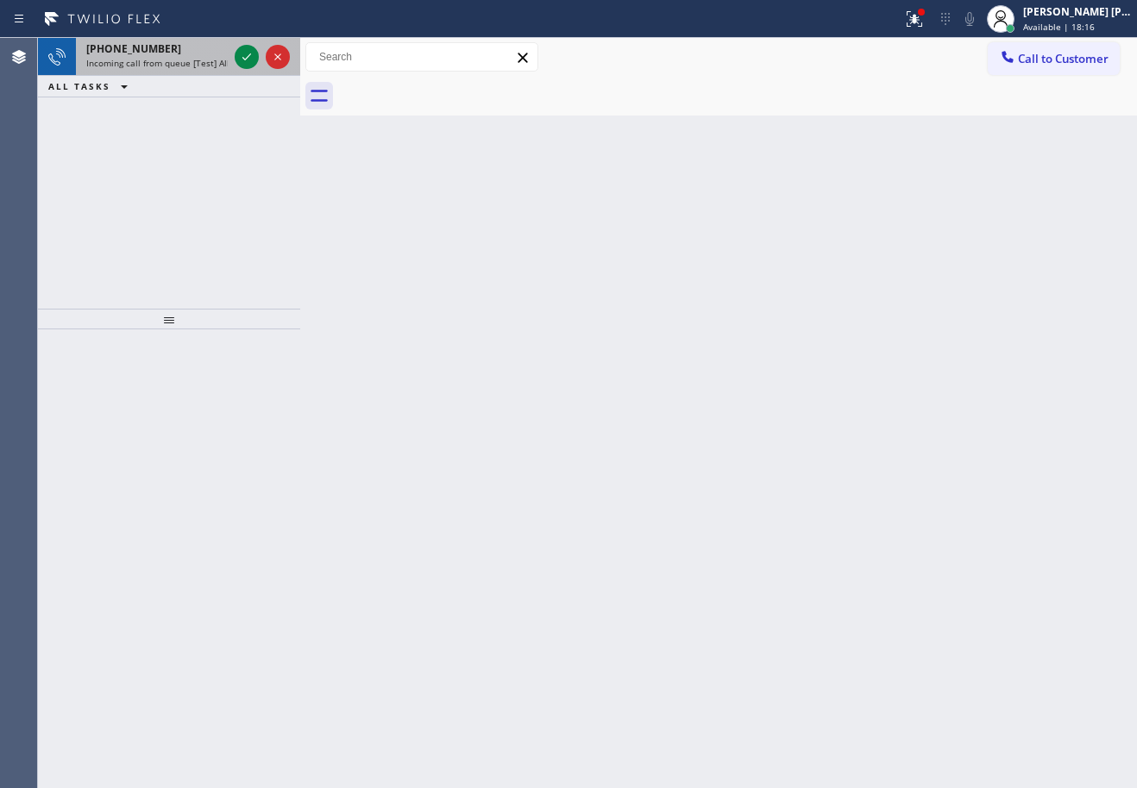
click at [216, 45] on div "[PHONE_NUMBER]" at bounding box center [156, 48] width 141 height 15
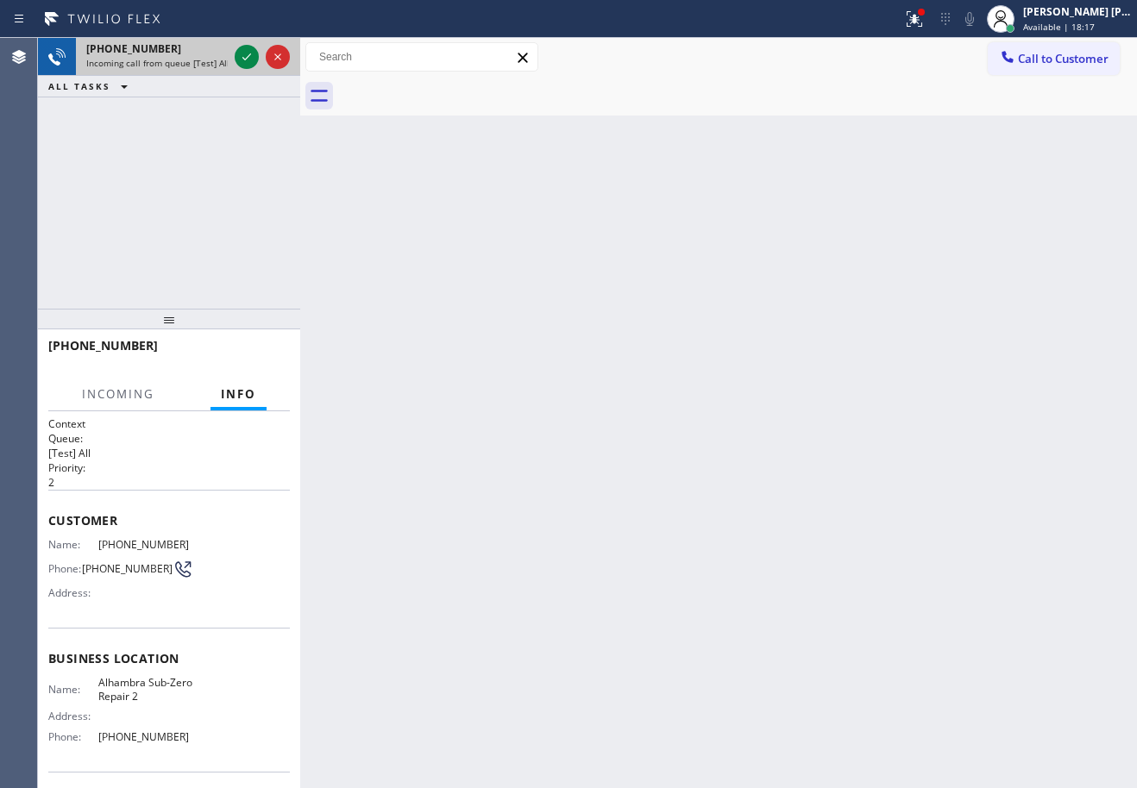
click at [216, 45] on div "[PHONE_NUMBER]" at bounding box center [156, 48] width 141 height 15
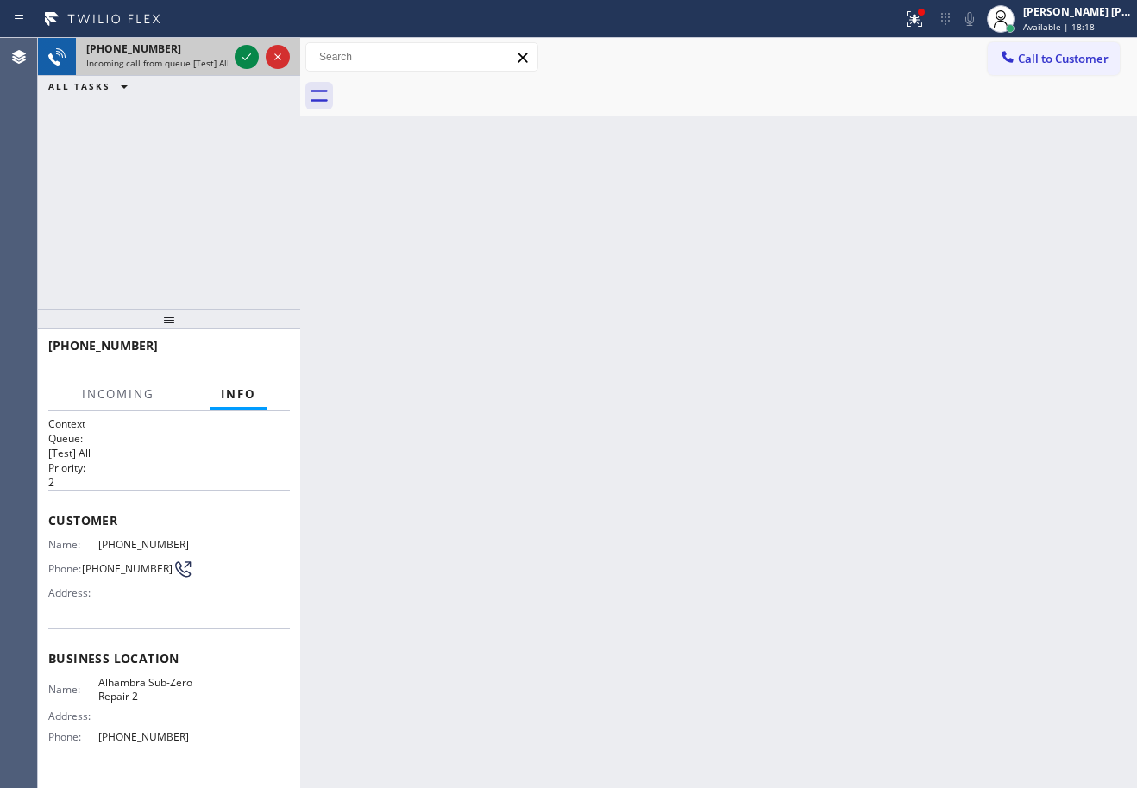
click at [216, 45] on div "[PHONE_NUMBER]" at bounding box center [156, 48] width 141 height 15
click at [244, 60] on icon at bounding box center [246, 56] width 9 height 7
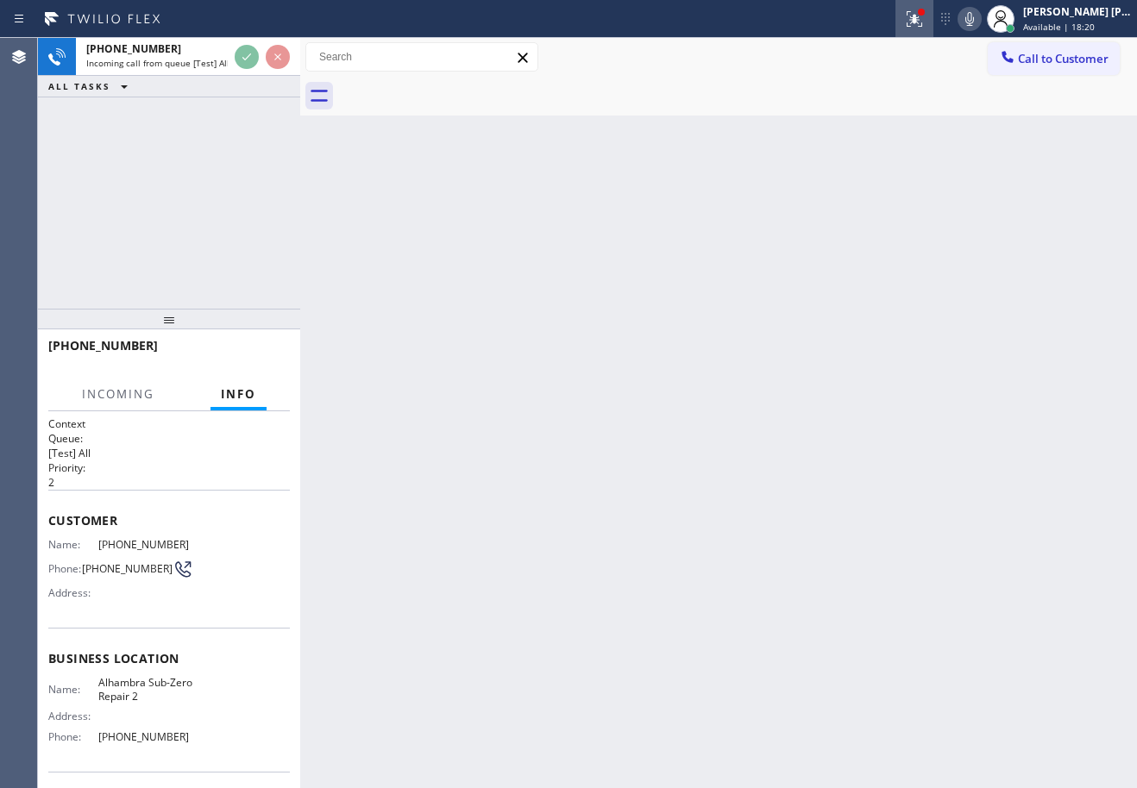
click at [925, 21] on icon at bounding box center [914, 19] width 21 height 21
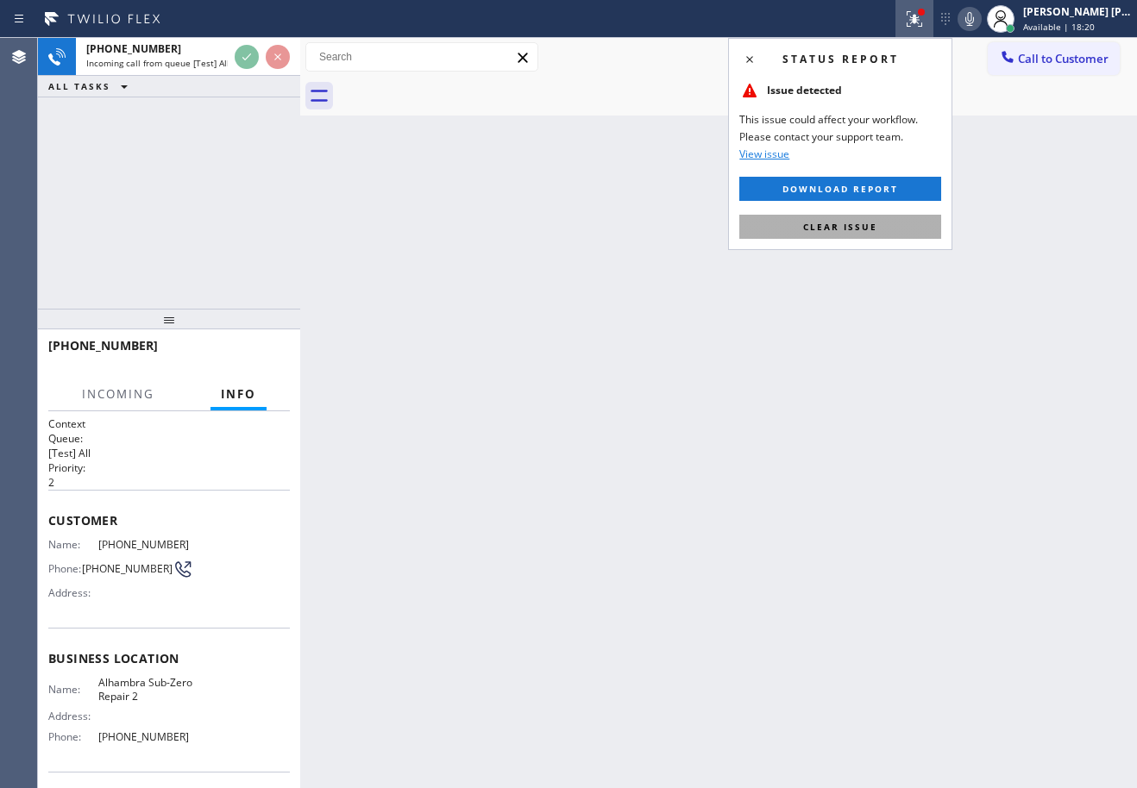
click at [863, 217] on button "Clear issue" at bounding box center [840, 227] width 202 height 24
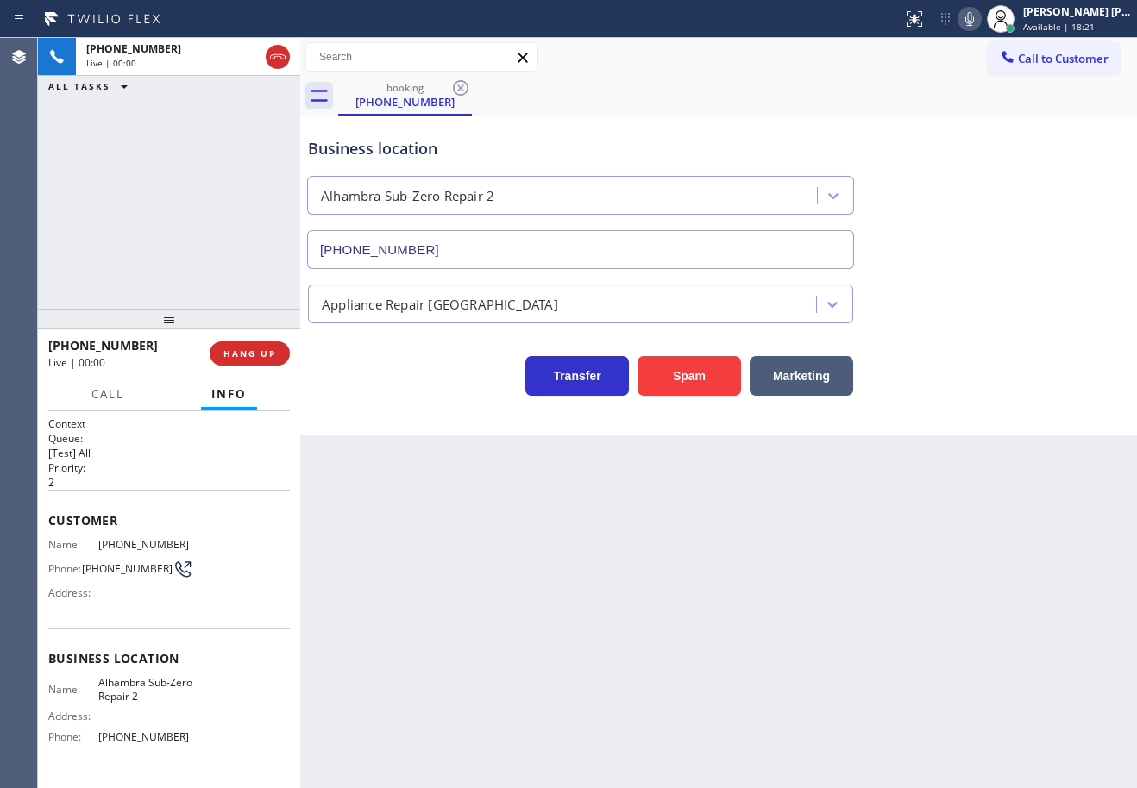
type input "[PHONE_NUMBER]"
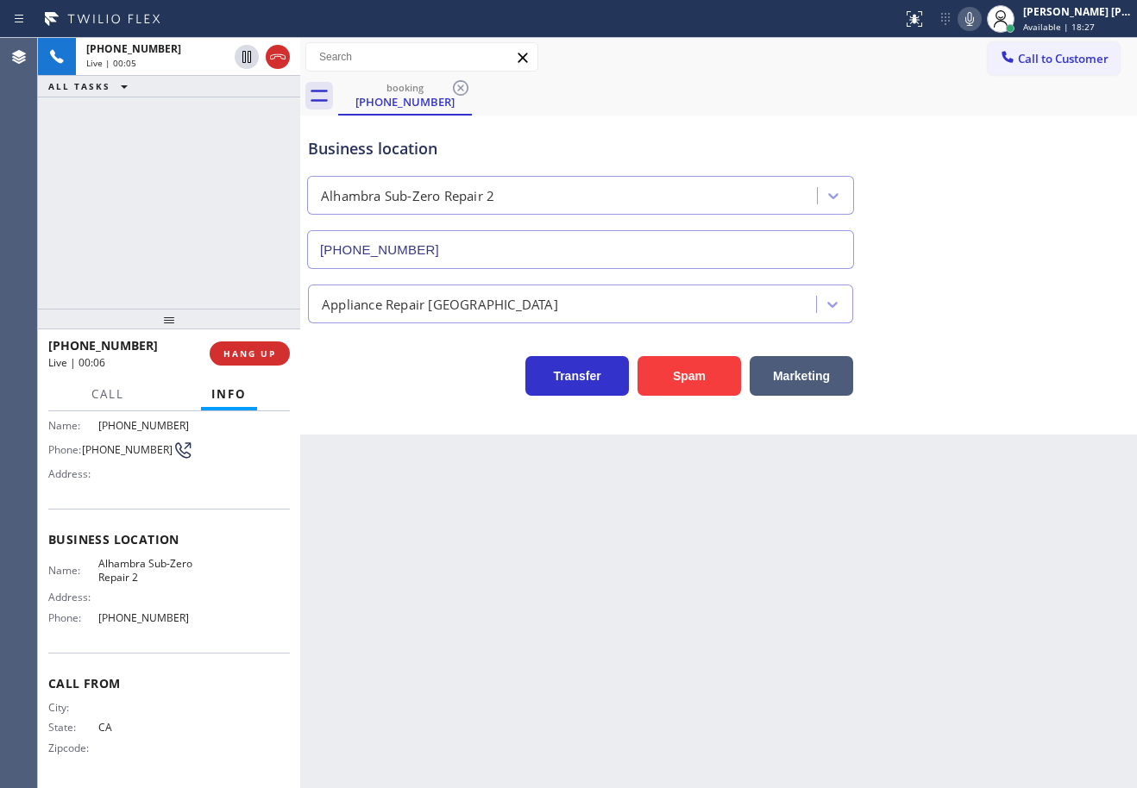
click at [644, 655] on div "Back to Dashboard Change Sender ID Customers Technicians Select a contact Outbo…" at bounding box center [718, 413] width 837 height 750
click at [618, 669] on div "Back to Dashboard Change Sender ID Customers Technicians Select a contact Outbo…" at bounding box center [718, 413] width 837 height 750
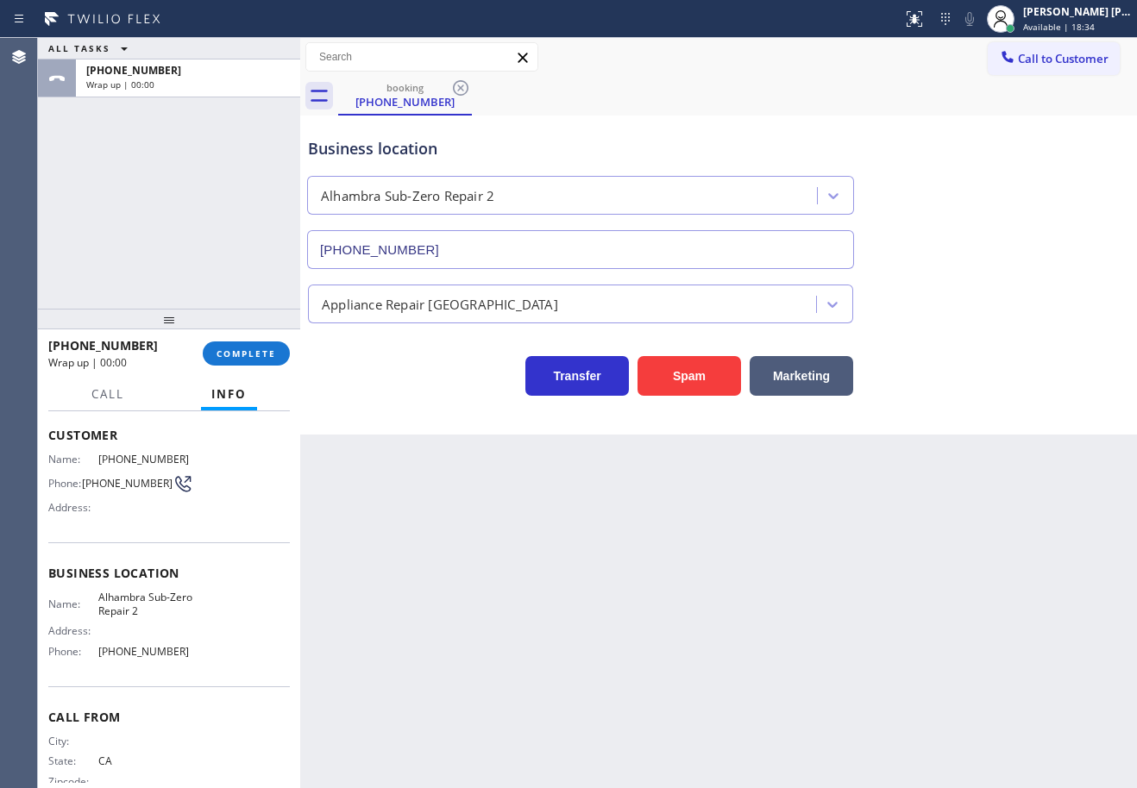
scroll to position [86, 0]
click at [742, 727] on div "Back to Dashboard Change Sender ID Customers Technicians Select a contact Outbo…" at bounding box center [718, 413] width 837 height 750
click at [744, 727] on div "Back to Dashboard Change Sender ID Customers Technicians Select a contact Outbo…" at bounding box center [718, 413] width 837 height 750
click at [240, 350] on span "COMPLETE" at bounding box center [246, 354] width 60 height 12
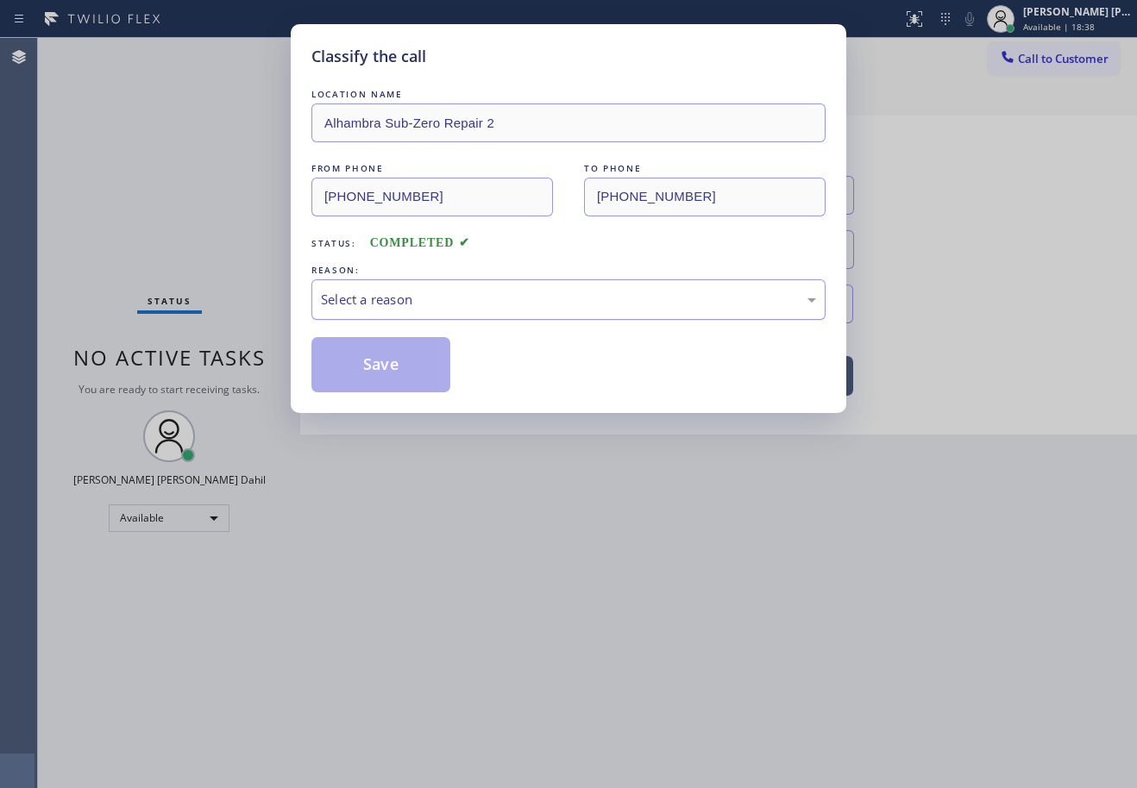
click at [457, 288] on div "Select a reason" at bounding box center [568, 299] width 514 height 41
click at [417, 353] on button "Save" at bounding box center [380, 364] width 139 height 55
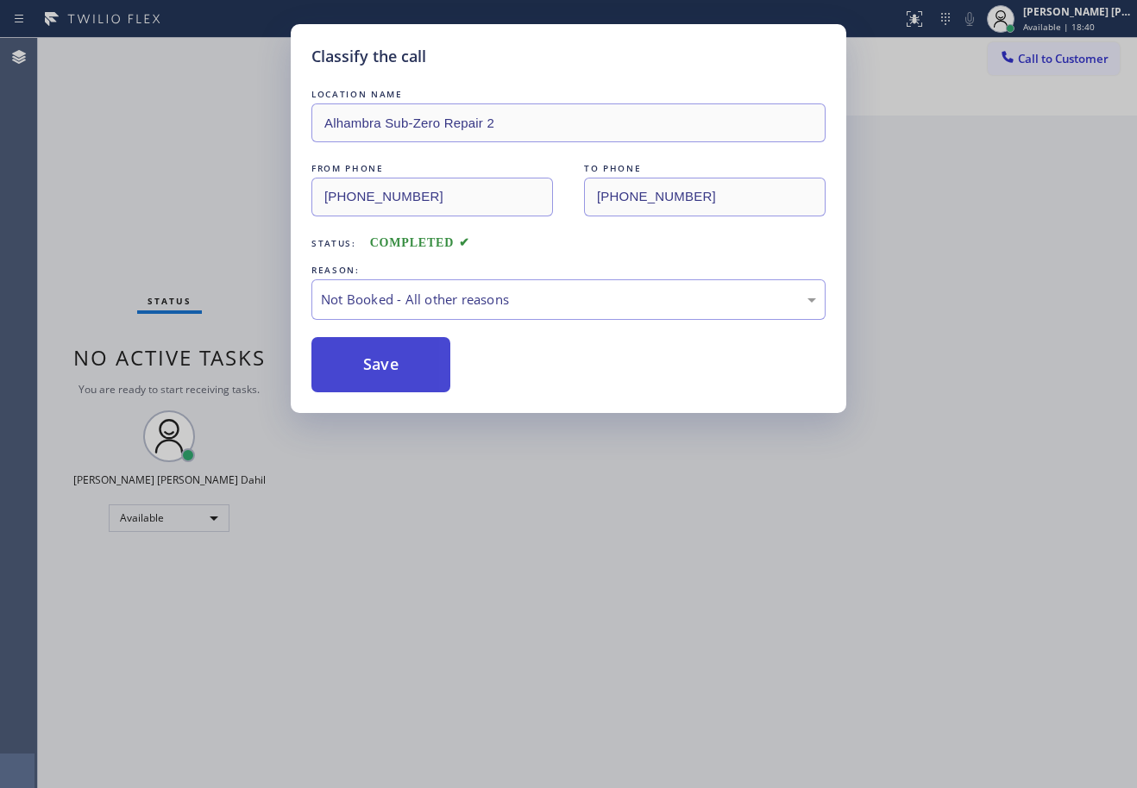
click at [417, 353] on button "Save" at bounding box center [380, 364] width 139 height 55
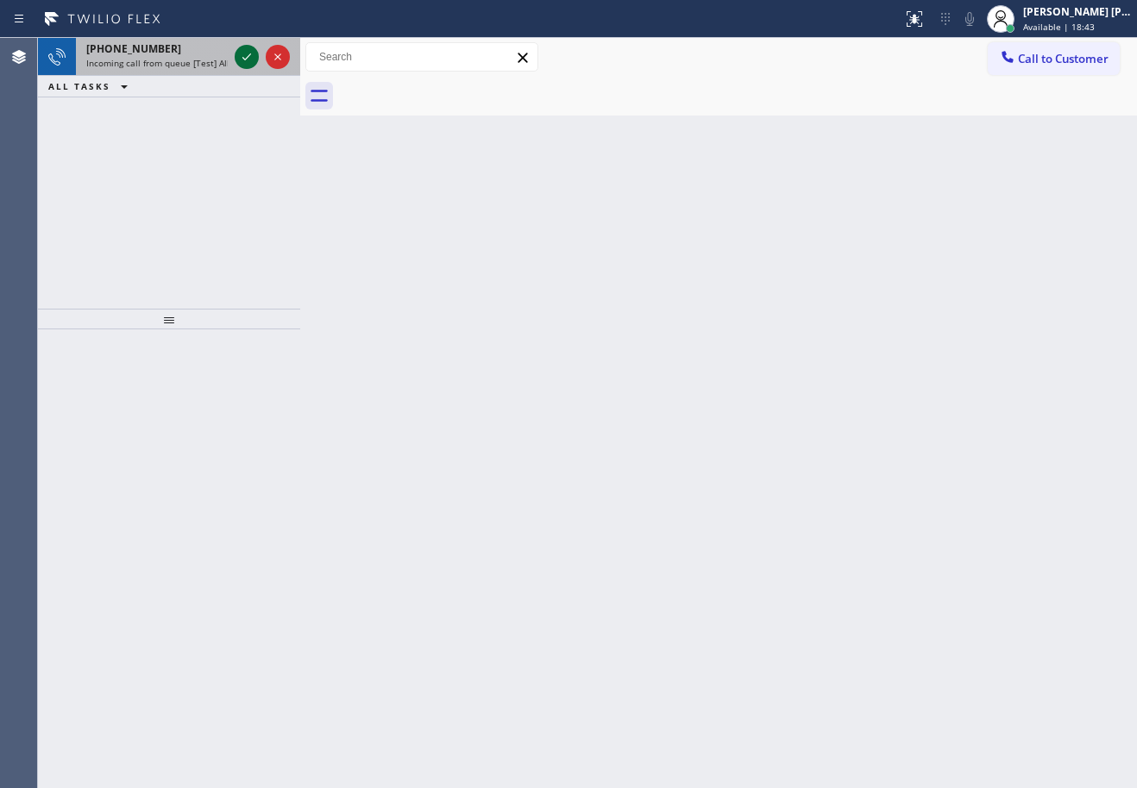
click at [248, 53] on icon at bounding box center [246, 57] width 21 height 21
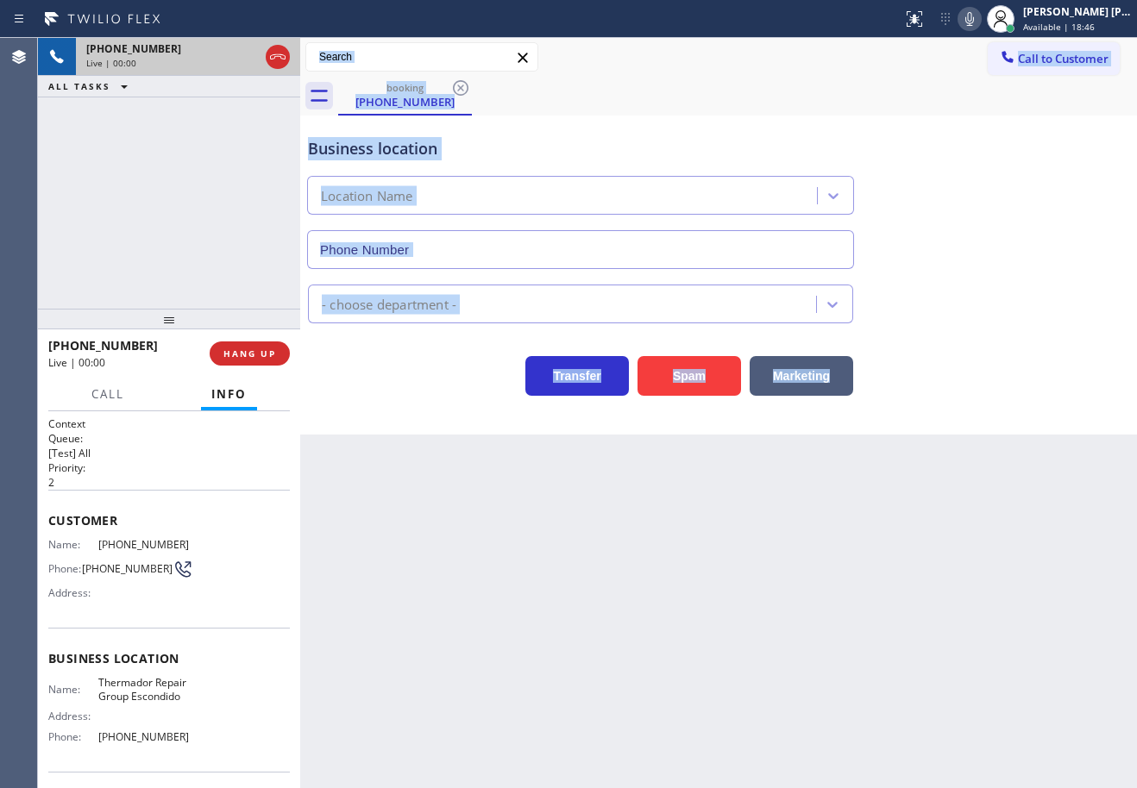
type input "[PHONE_NUMBER]"
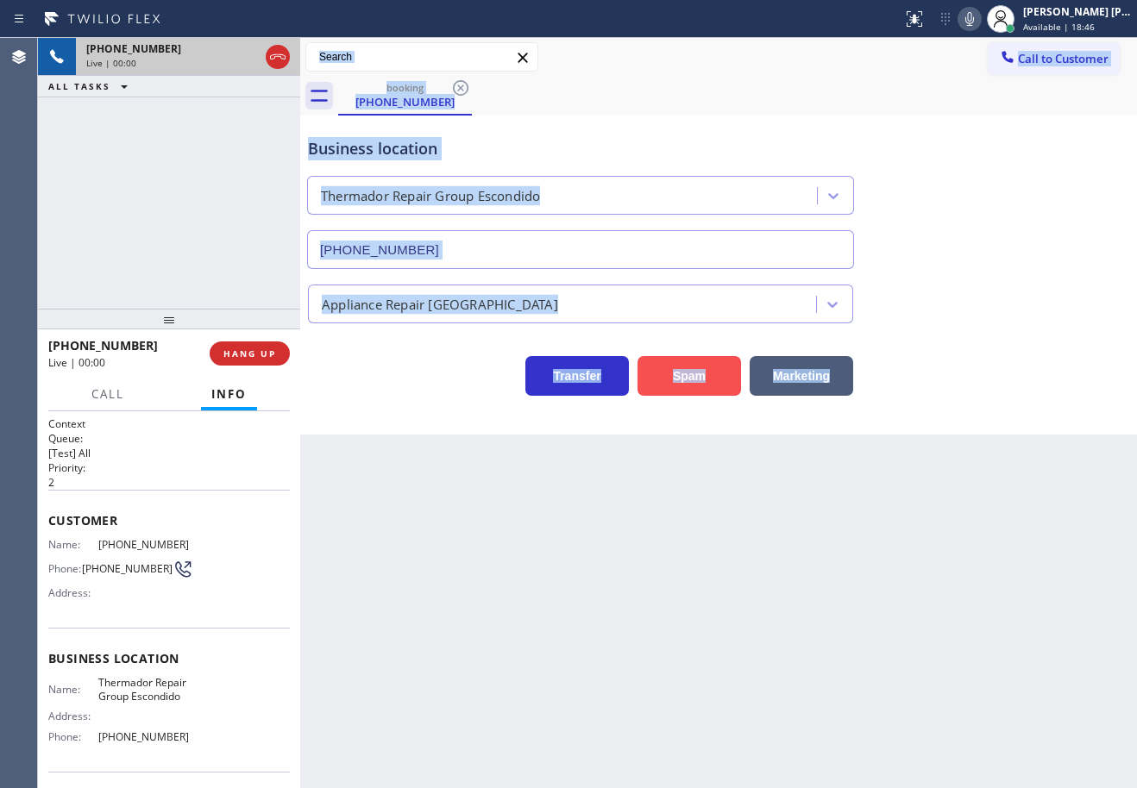
click at [713, 369] on button "Spam" at bounding box center [688, 376] width 103 height 40
click at [712, 368] on button "Spam" at bounding box center [688, 376] width 103 height 40
click at [925, 22] on icon at bounding box center [914, 19] width 21 height 21
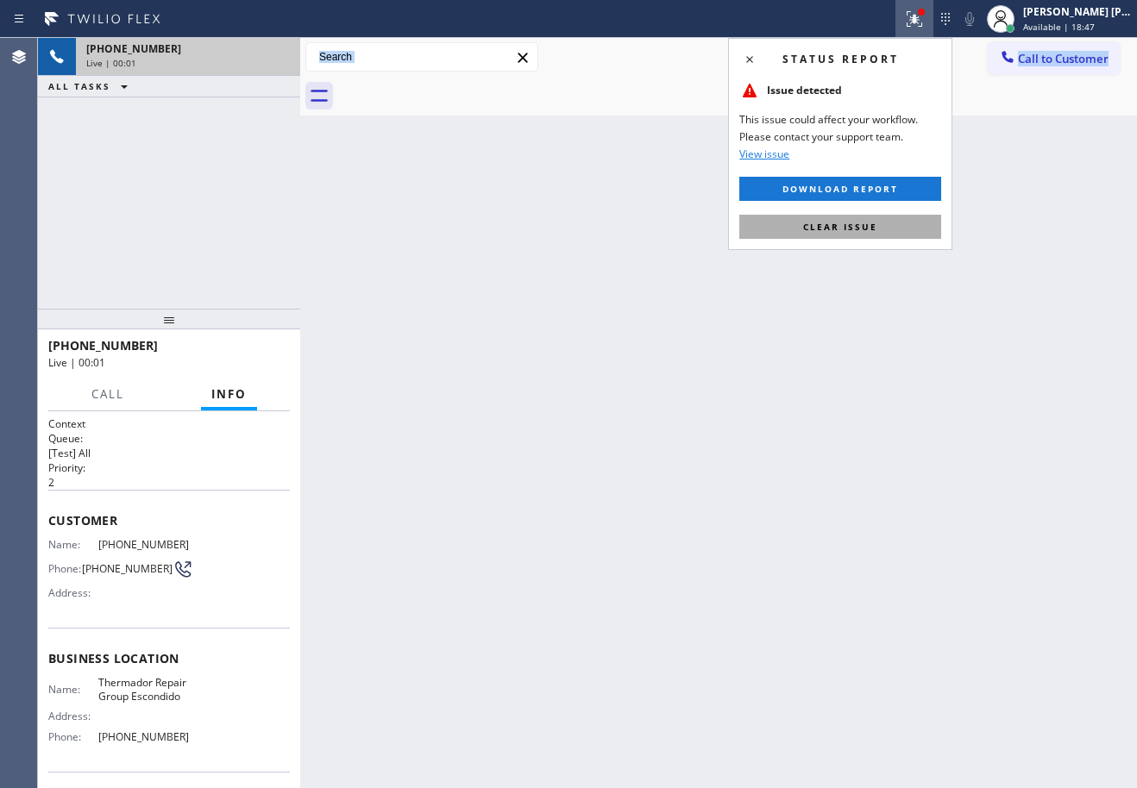
click at [893, 232] on button "Clear issue" at bounding box center [840, 227] width 202 height 24
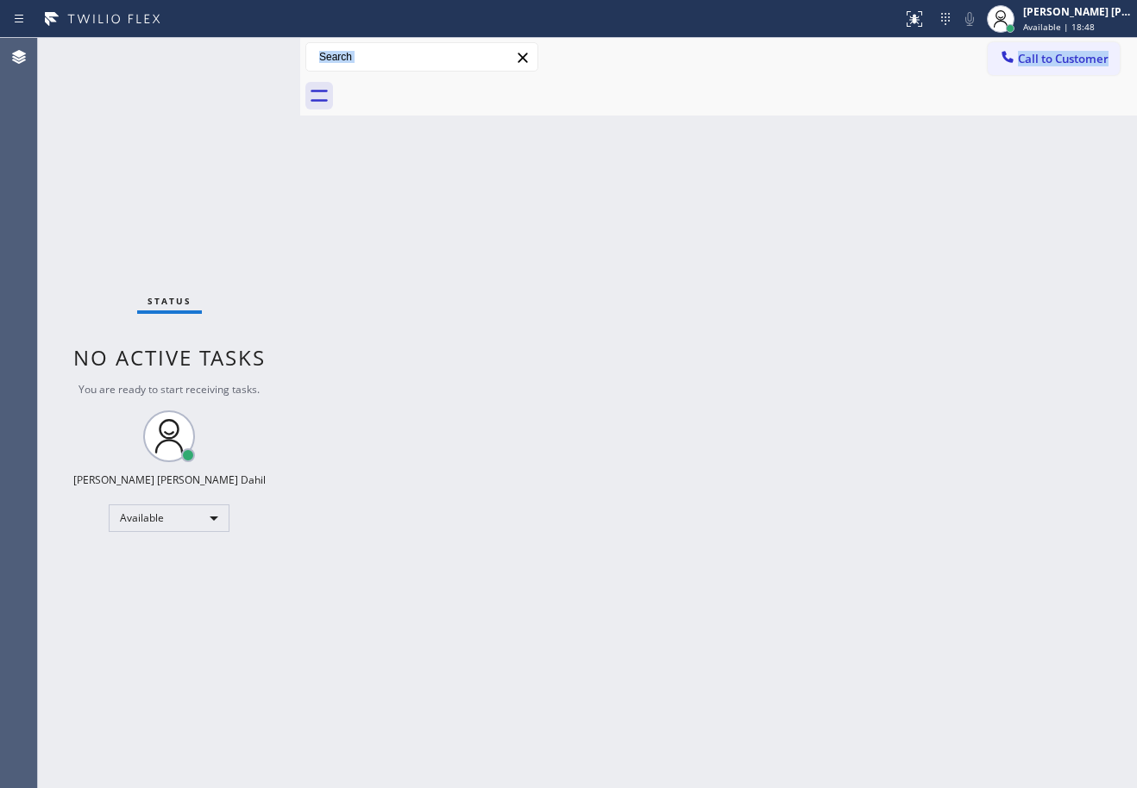
click at [893, 232] on div "Back to Dashboard Change Sender ID Customers Technicians Select a contact Outbo…" at bounding box center [718, 413] width 837 height 750
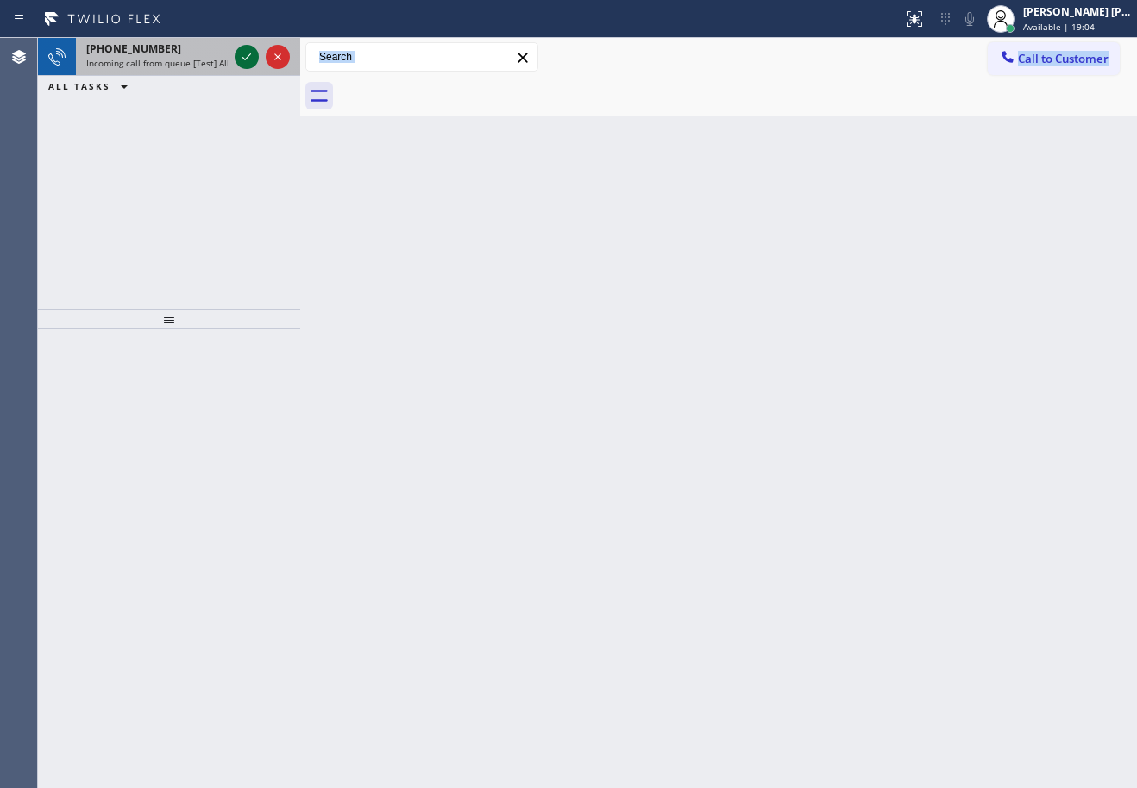
click at [217, 48] on div "[PHONE_NUMBER]" at bounding box center [156, 48] width 141 height 15
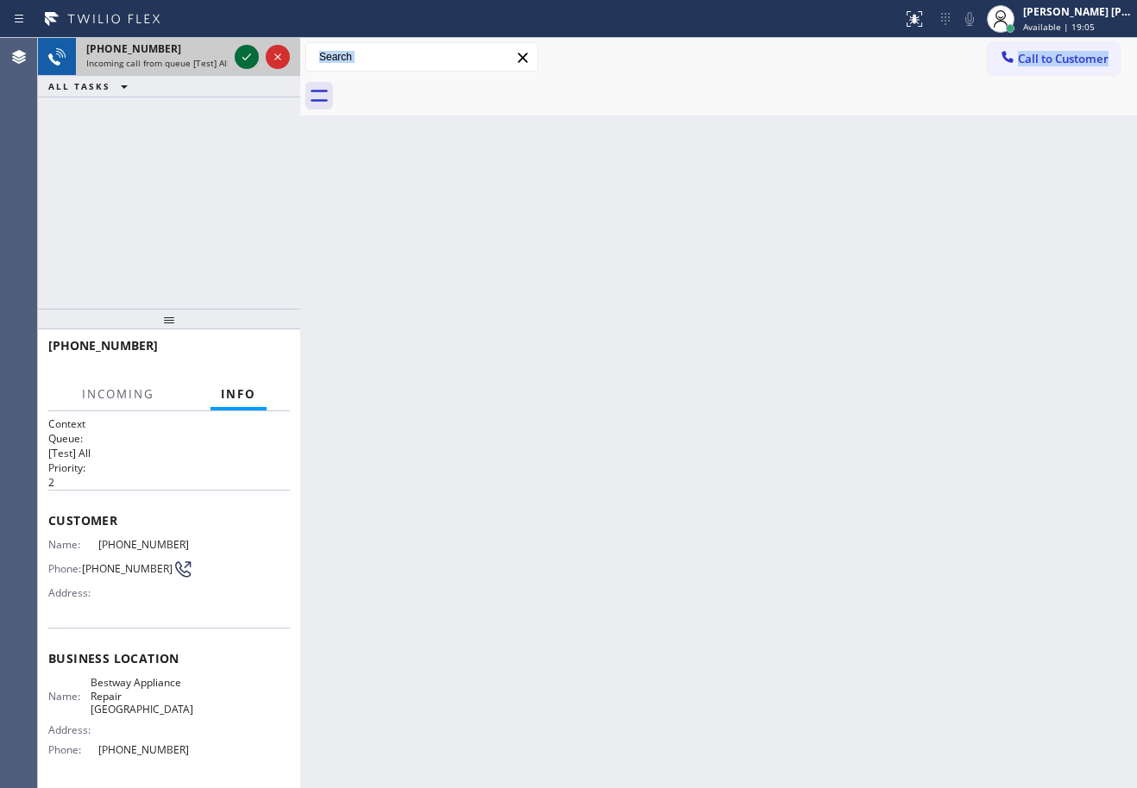
click at [246, 52] on icon at bounding box center [246, 57] width 21 height 21
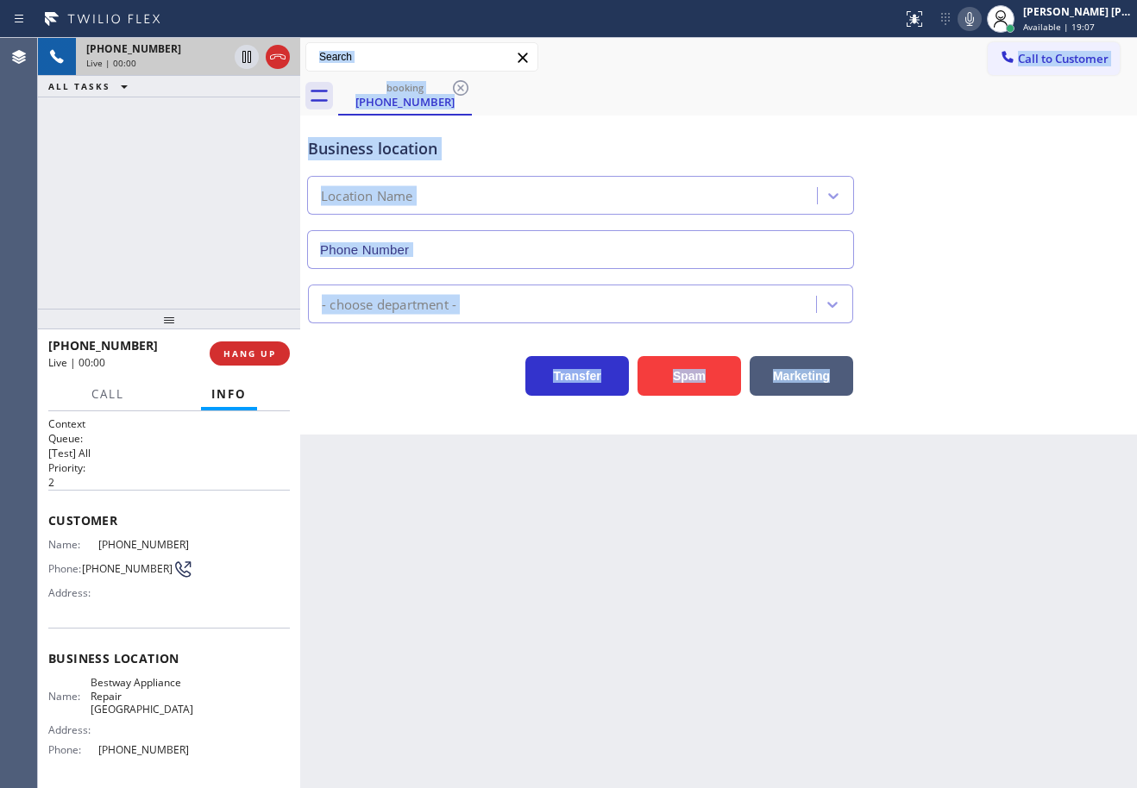
type input "[PHONE_NUMBER]"
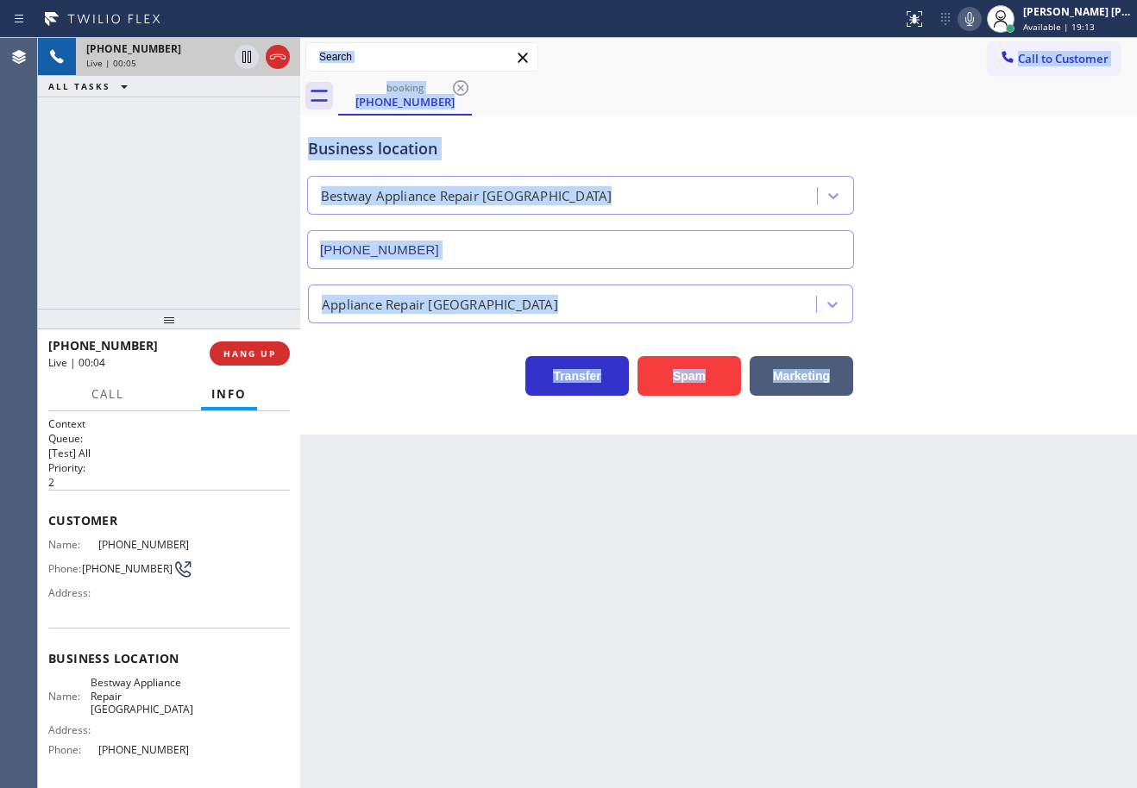
click at [432, 593] on div "Back to Dashboard Change Sender ID Customers Technicians Select a contact Outbo…" at bounding box center [718, 413] width 837 height 750
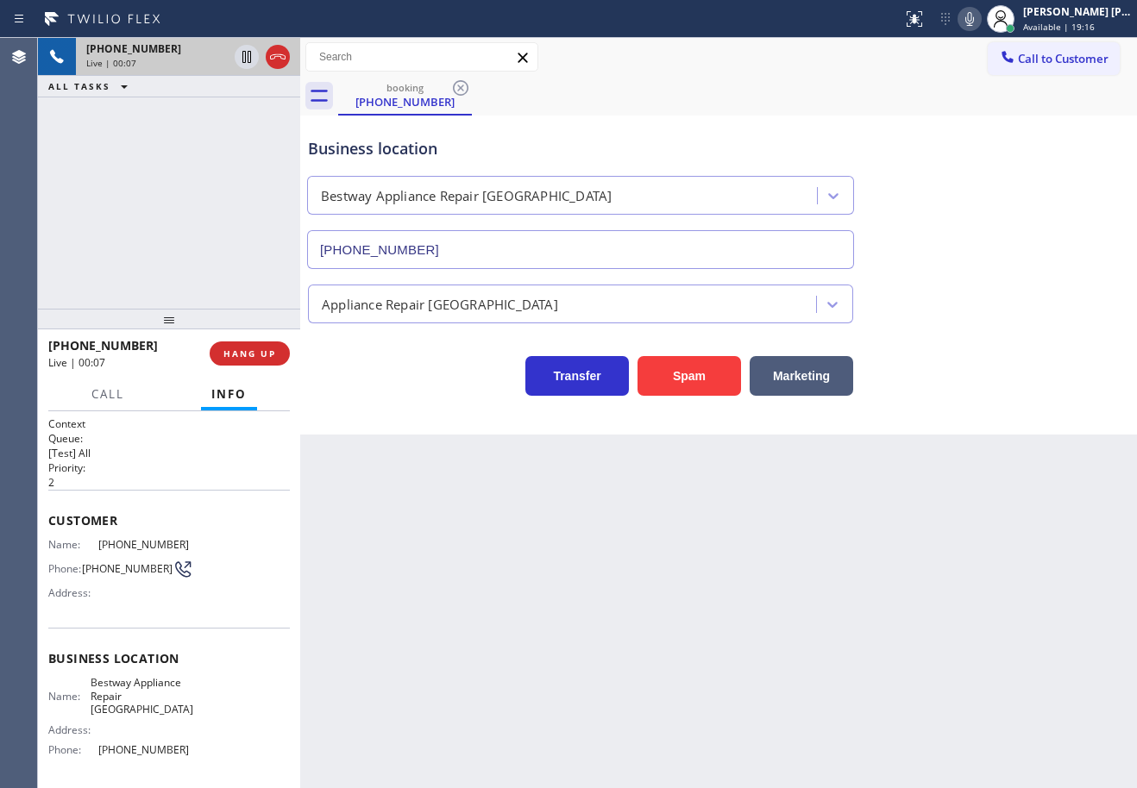
click at [436, 583] on div "Back to Dashboard Change Sender ID Customers Technicians Select a contact Outbo…" at bounding box center [718, 413] width 837 height 750
click at [452, 608] on div "Back to Dashboard Change Sender ID Customers Technicians Select a contact Outbo…" at bounding box center [718, 413] width 837 height 750
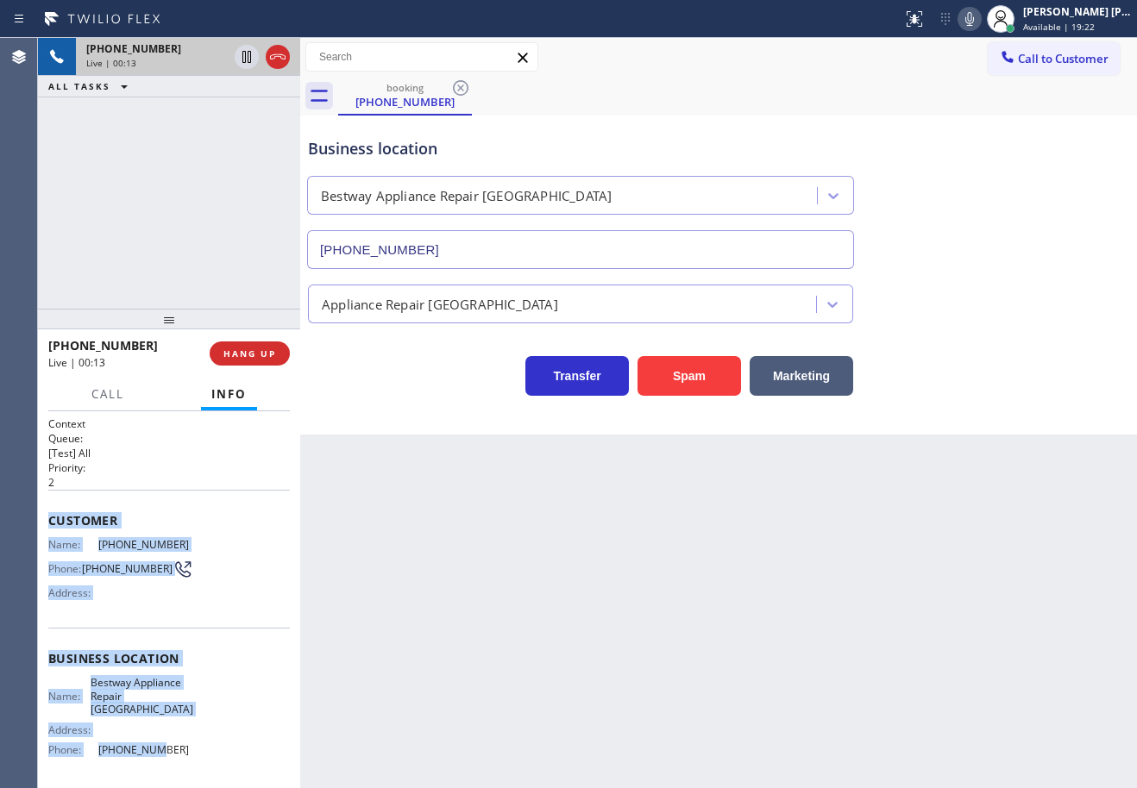
scroll to position [133, 0]
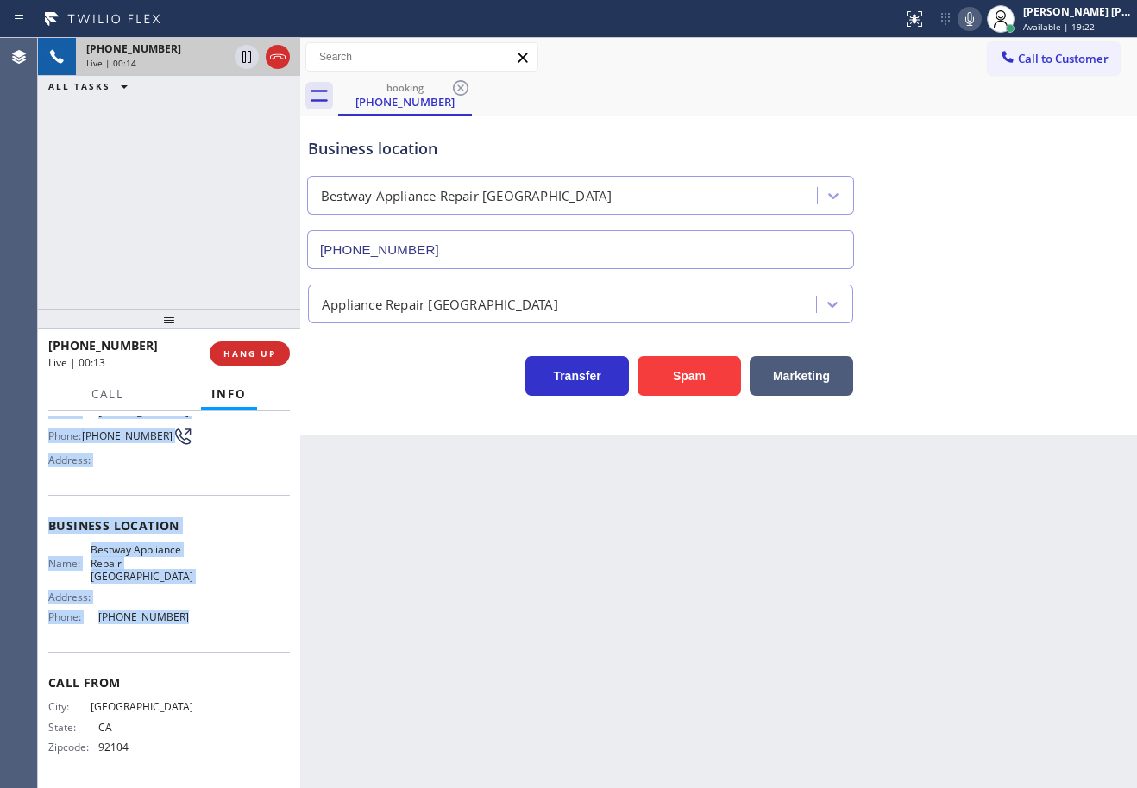
drag, startPoint x: 45, startPoint y: 517, endPoint x: 200, endPoint y: 634, distance: 194.0
click at [200, 634] on div "Context Queue: [Test] All Priority: 2 Customer Name: [PHONE_NUMBER] Phone: [PHO…" at bounding box center [169, 599] width 262 height 377
copy div "Customer Name: [PHONE_NUMBER] Phone: [PHONE_NUMBER] Address: Business location …"
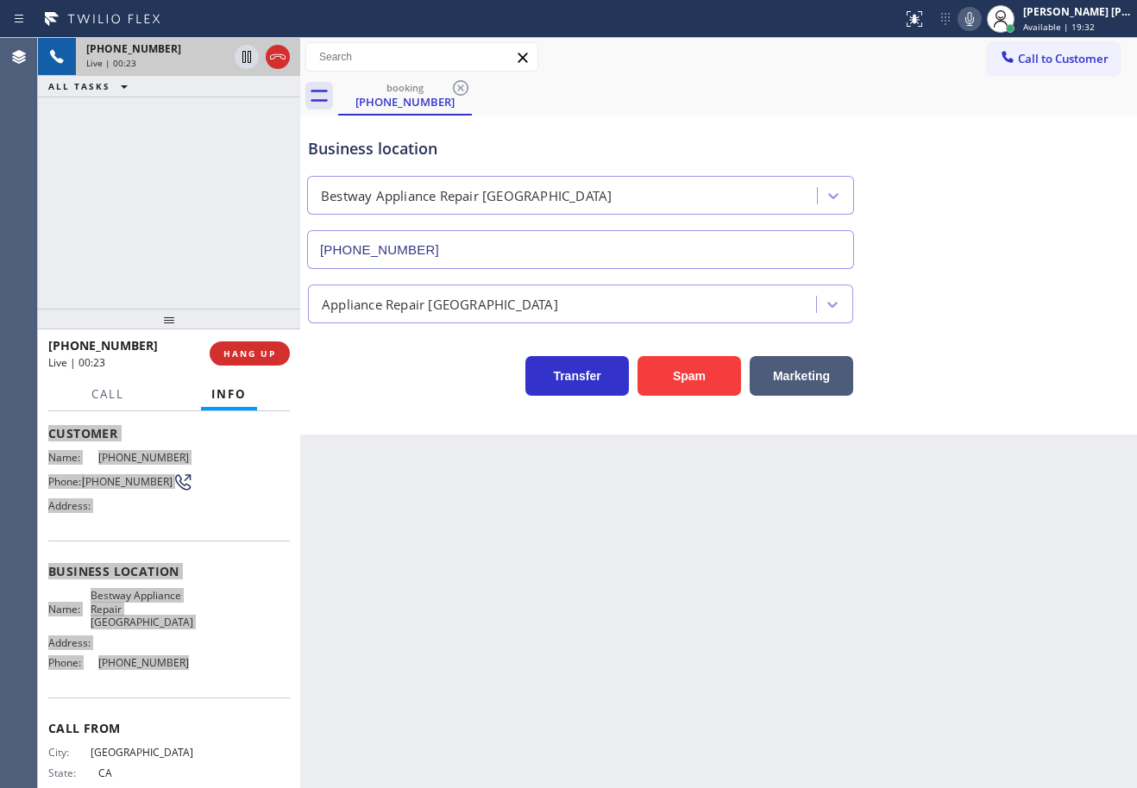
scroll to position [47, 0]
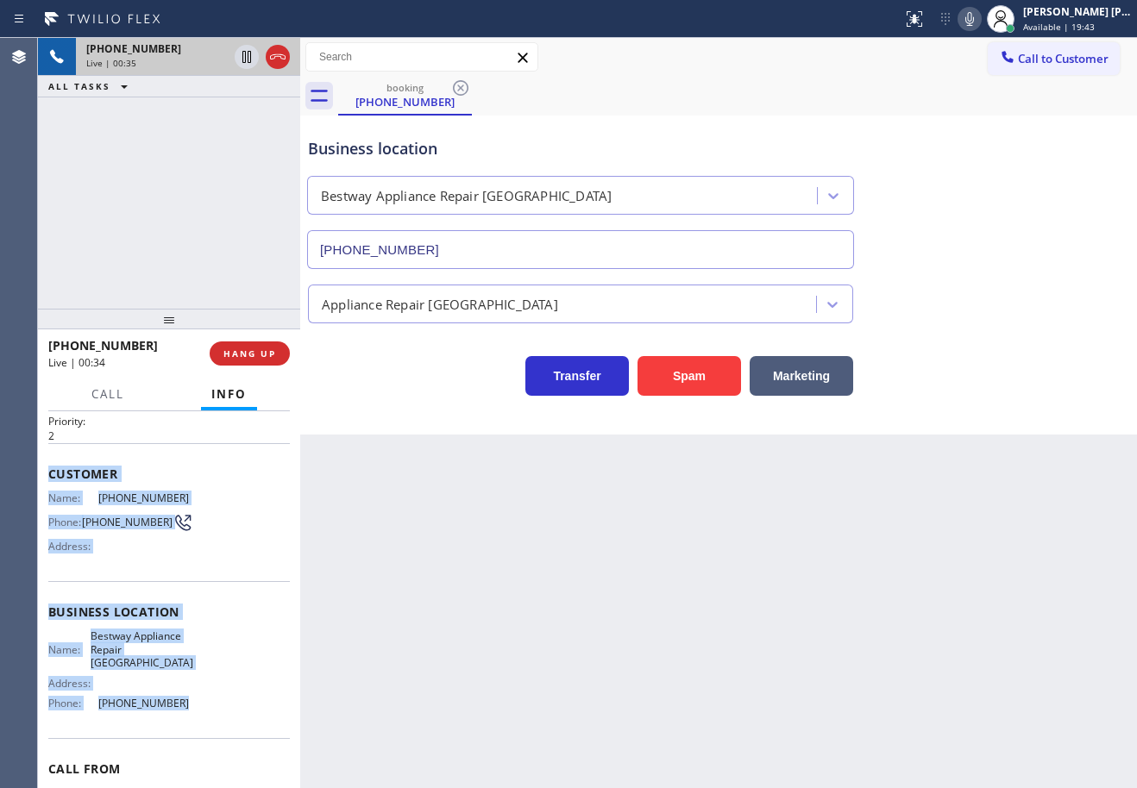
click at [191, 494] on div "Name: [PHONE_NUMBER] Phone: [PHONE_NUMBER] Address:" at bounding box center [168, 526] width 241 height 68
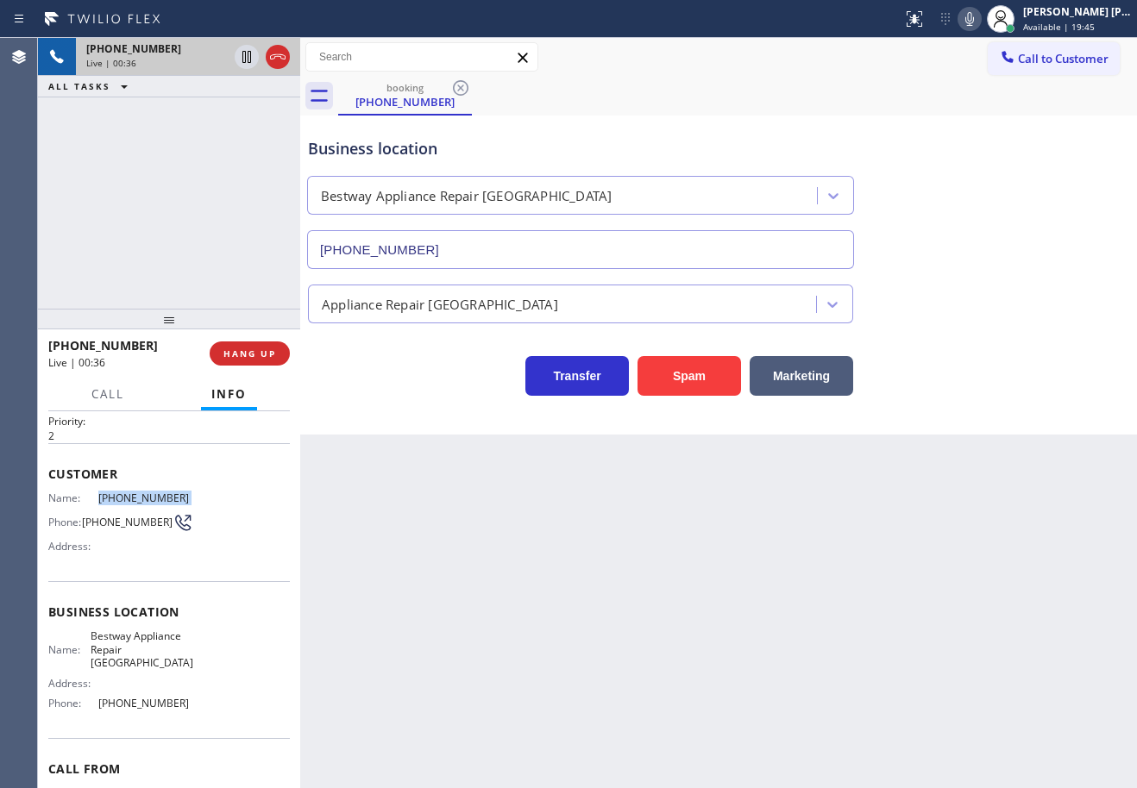
drag, startPoint x: 191, startPoint y: 494, endPoint x: 87, endPoint y: 504, distance: 104.8
click at [87, 504] on div "Name: [PHONE_NUMBER] Phone: [PHONE_NUMBER] Address:" at bounding box center [168, 526] width 241 height 68
click at [194, 254] on div "[PHONE_NUMBER] Live | 00:41 ALL TASKS ALL TASKS ACTIVE TASKS TASKS IN WRAP UP" at bounding box center [169, 173] width 262 height 271
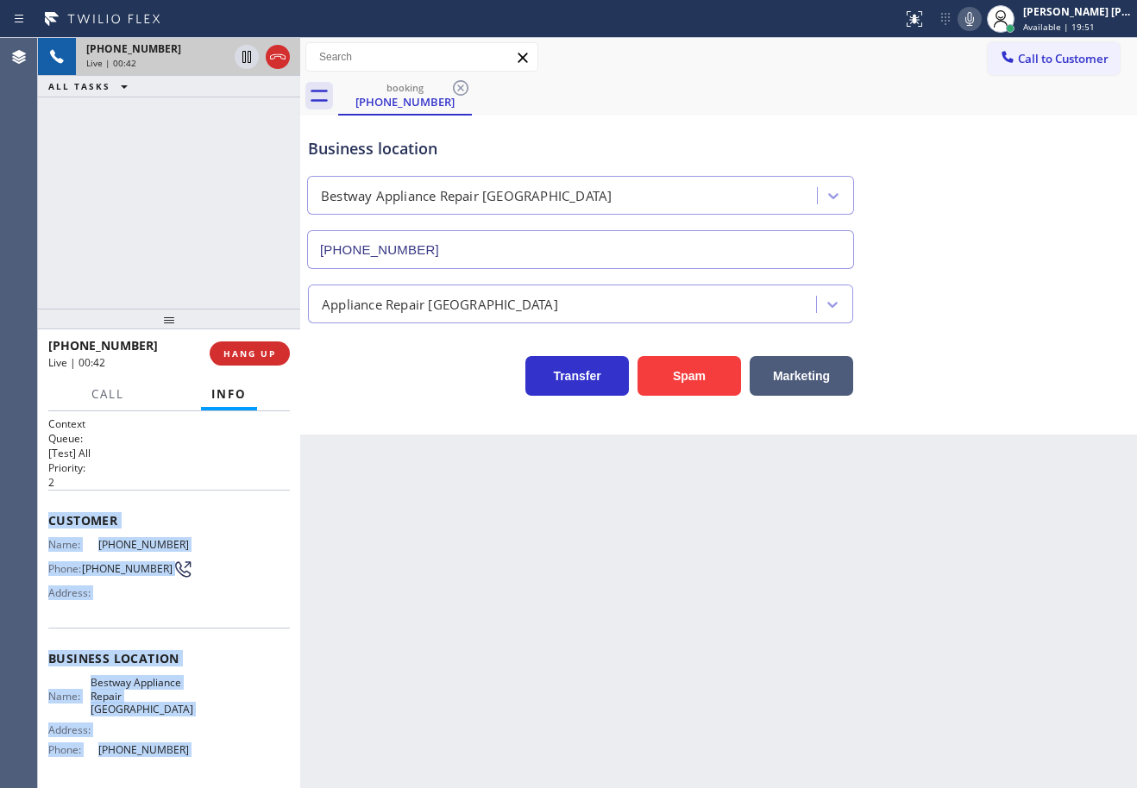
scroll to position [133, 0]
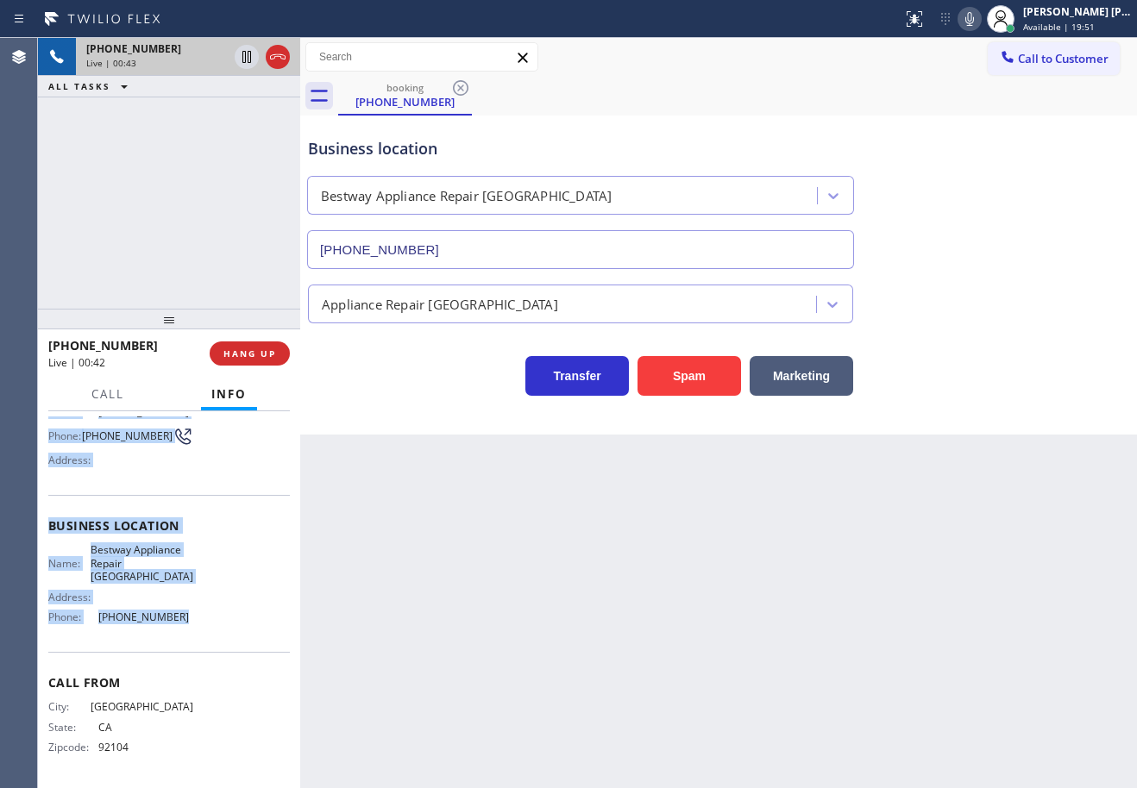
drag, startPoint x: 46, startPoint y: 519, endPoint x: 178, endPoint y: 636, distance: 176.5
click at [178, 636] on div "Context Queue: [Test] All Priority: 2 Customer Name: [PHONE_NUMBER] Phone: [PHO…" at bounding box center [169, 599] width 262 height 377
copy div "Customer Name: [PHONE_NUMBER] Phone: [PHONE_NUMBER] Address: Business location …"
click at [226, 210] on div "[PHONE_NUMBER] Live | 01:15 ALL TASKS ALL TASKS ACTIVE TASKS TASKS IN WRAP UP" at bounding box center [169, 173] width 262 height 271
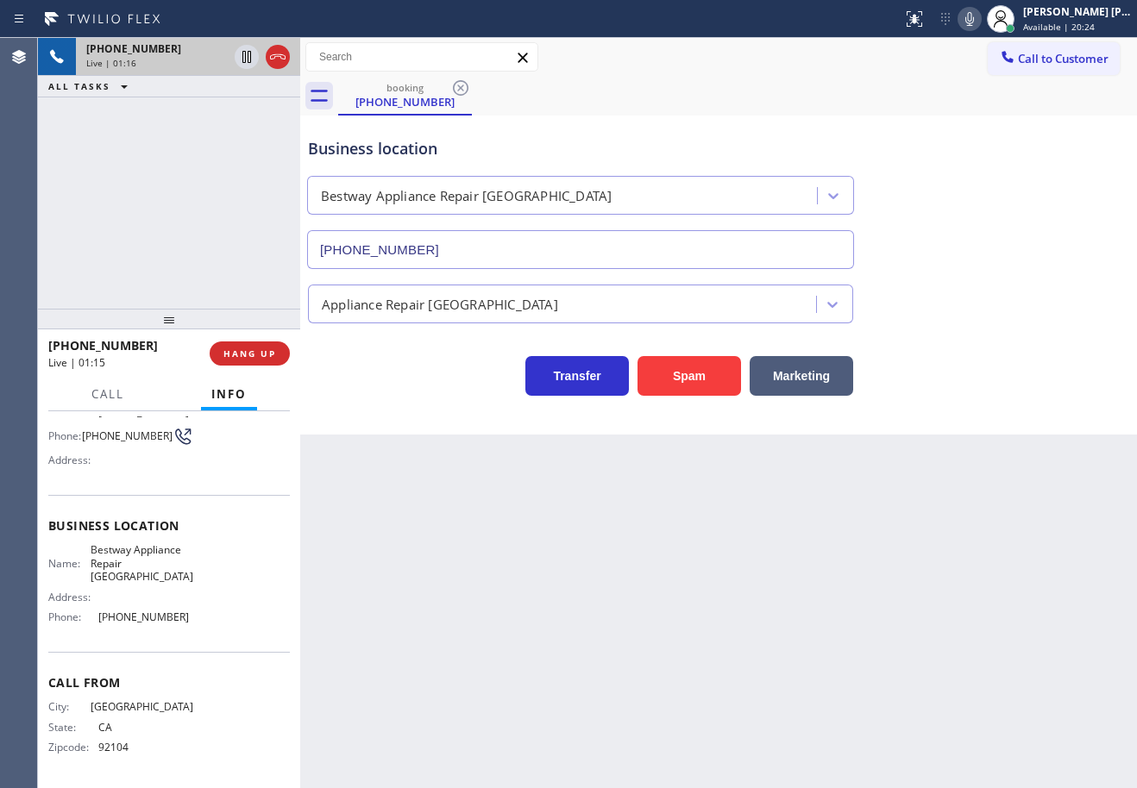
click at [244, 70] on div at bounding box center [262, 57] width 62 height 38
click at [974, 18] on icon at bounding box center [969, 19] width 9 height 14
click at [1001, 166] on div "Business location Bestway Appliance Repair [GEOGRAPHIC_DATA] [PHONE_NUMBER]" at bounding box center [718, 191] width 828 height 156
click at [246, 61] on icon at bounding box center [246, 57] width 9 height 12
click at [118, 399] on span "Call" at bounding box center [107, 394] width 33 height 16
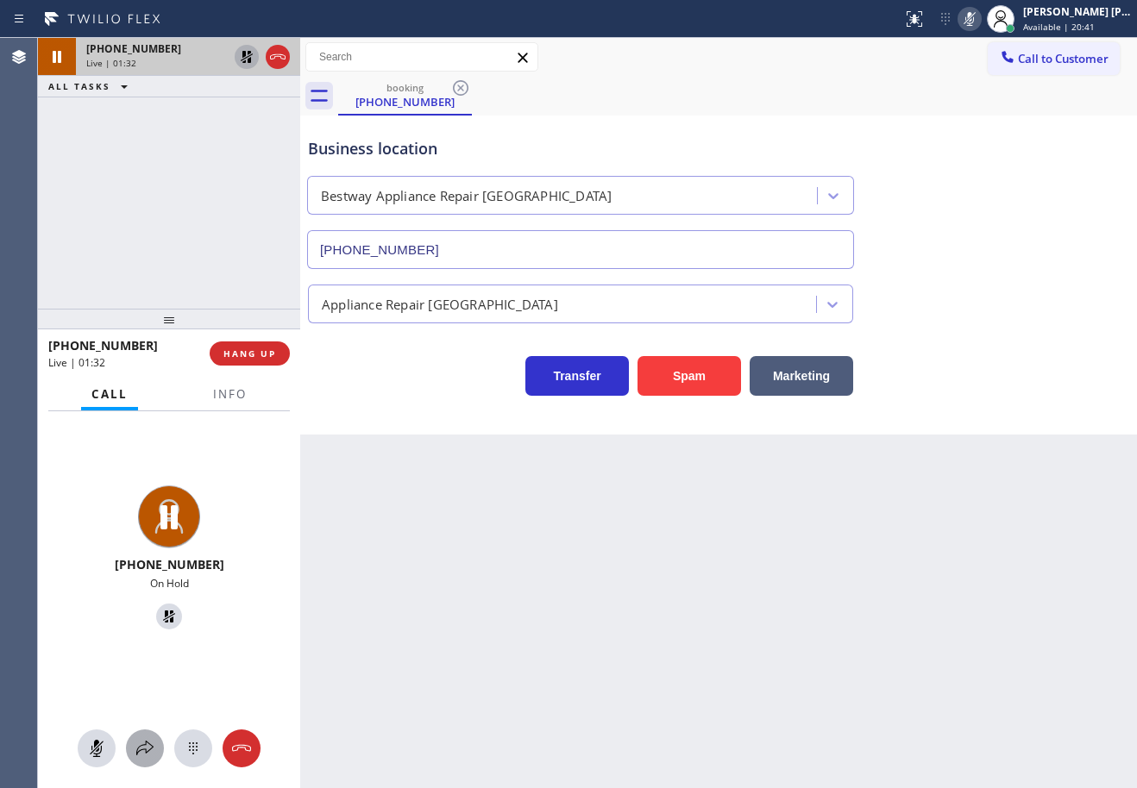
click at [144, 749] on icon at bounding box center [145, 748] width 21 height 21
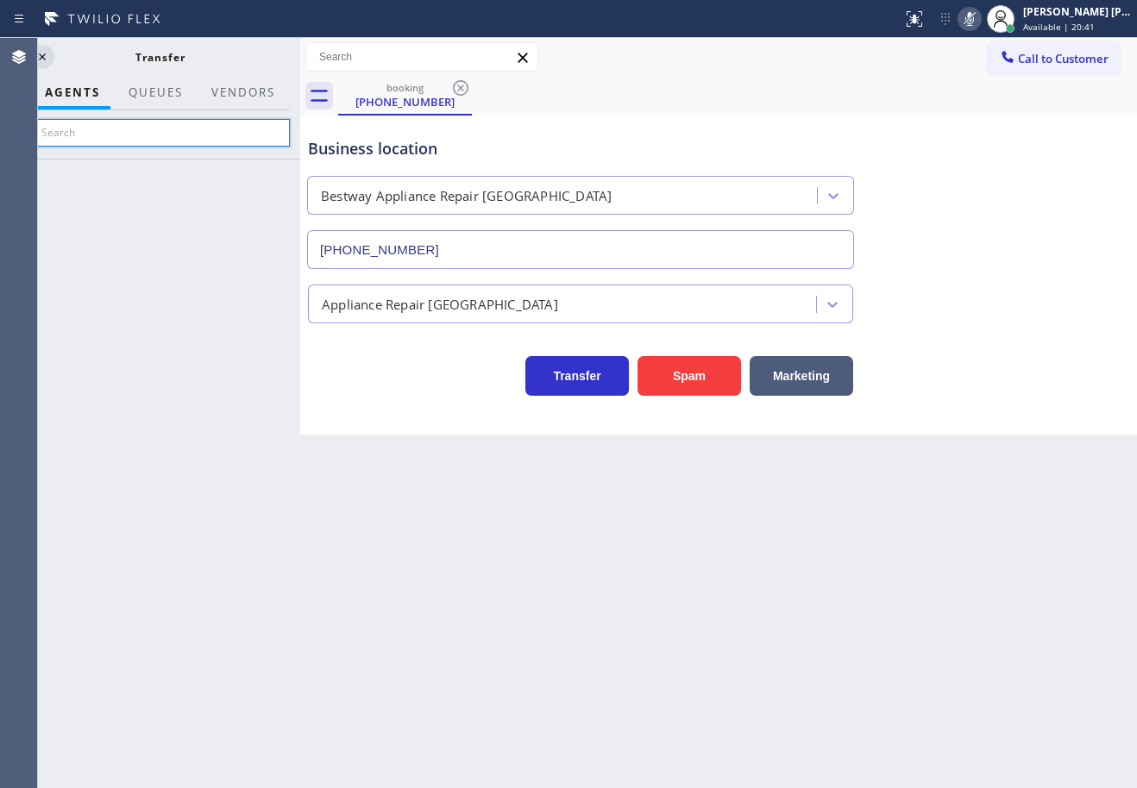
click at [144, 125] on input "text" at bounding box center [160, 133] width 260 height 28
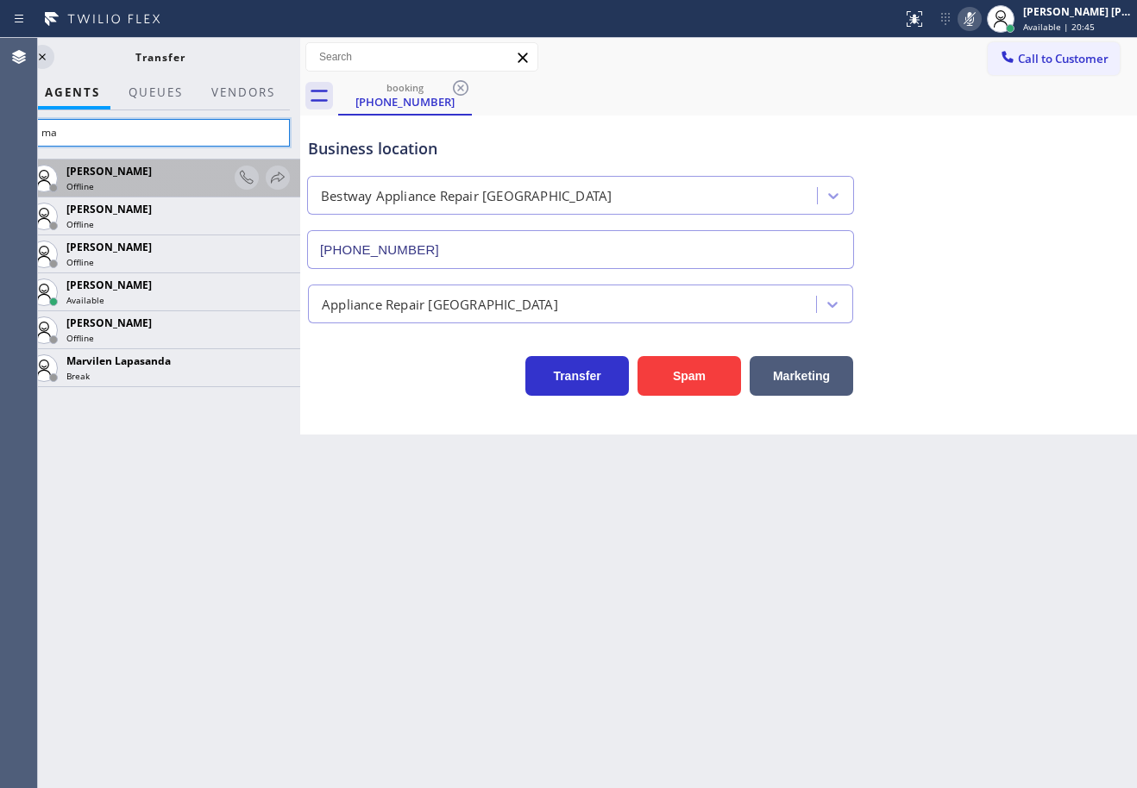
type input "m"
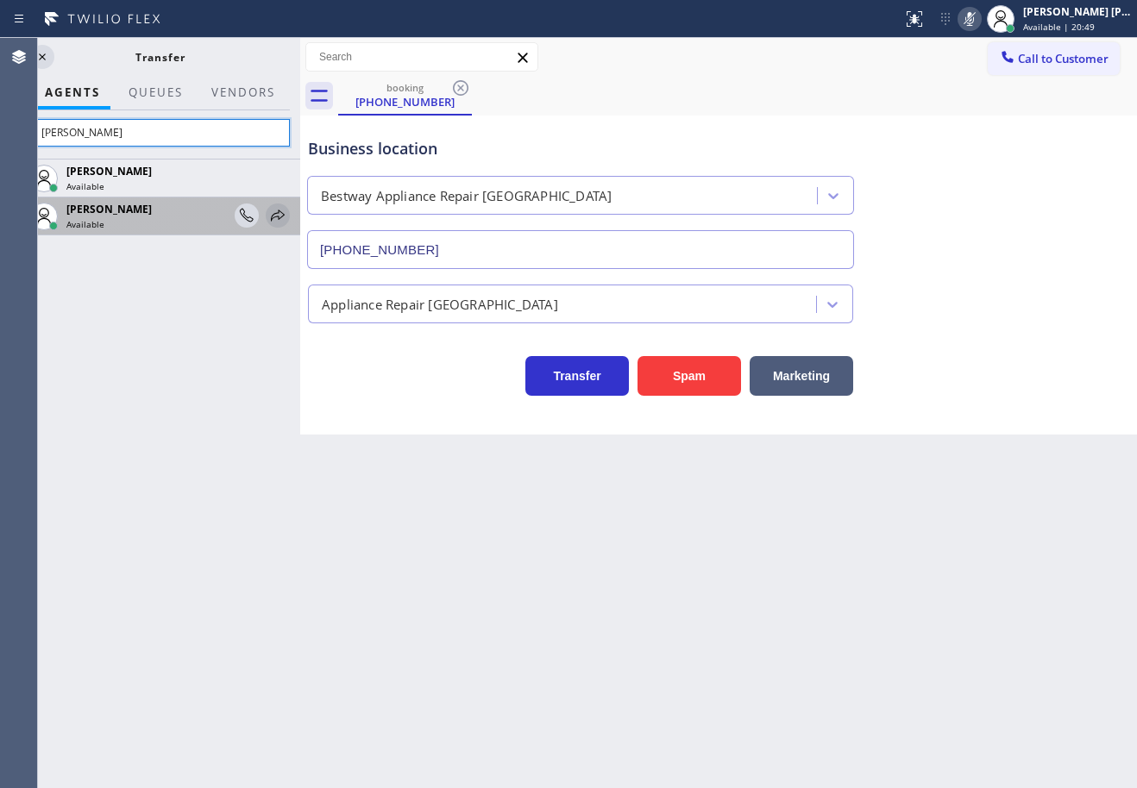
type input "[PERSON_NAME]"
click at [279, 219] on icon at bounding box center [278, 215] width 14 height 11
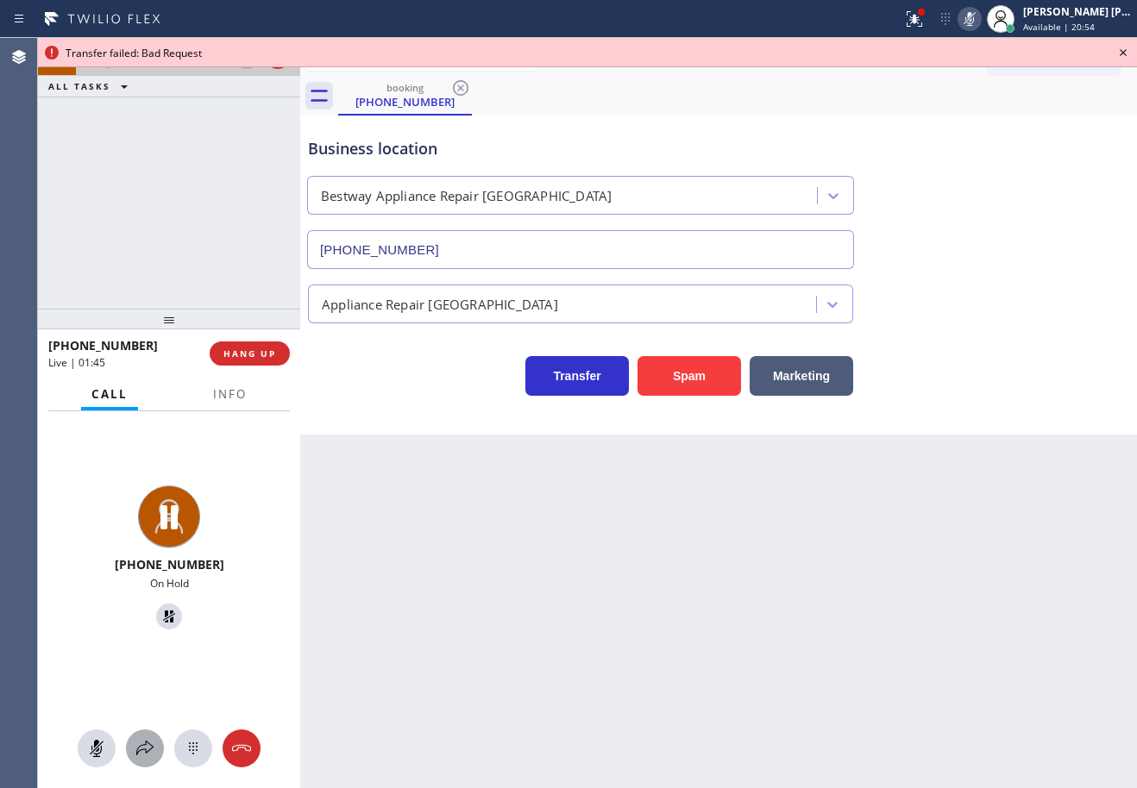
click at [142, 739] on icon at bounding box center [145, 748] width 21 height 21
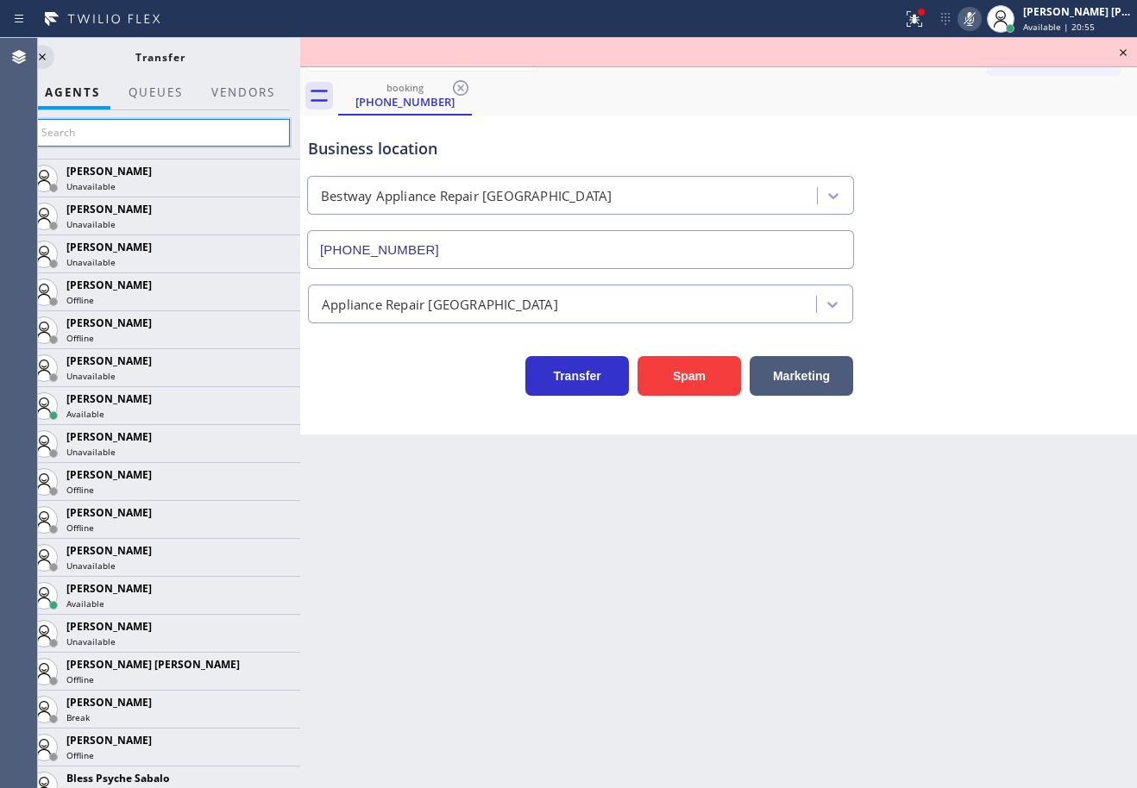
click at [83, 135] on input "text" at bounding box center [160, 133] width 260 height 28
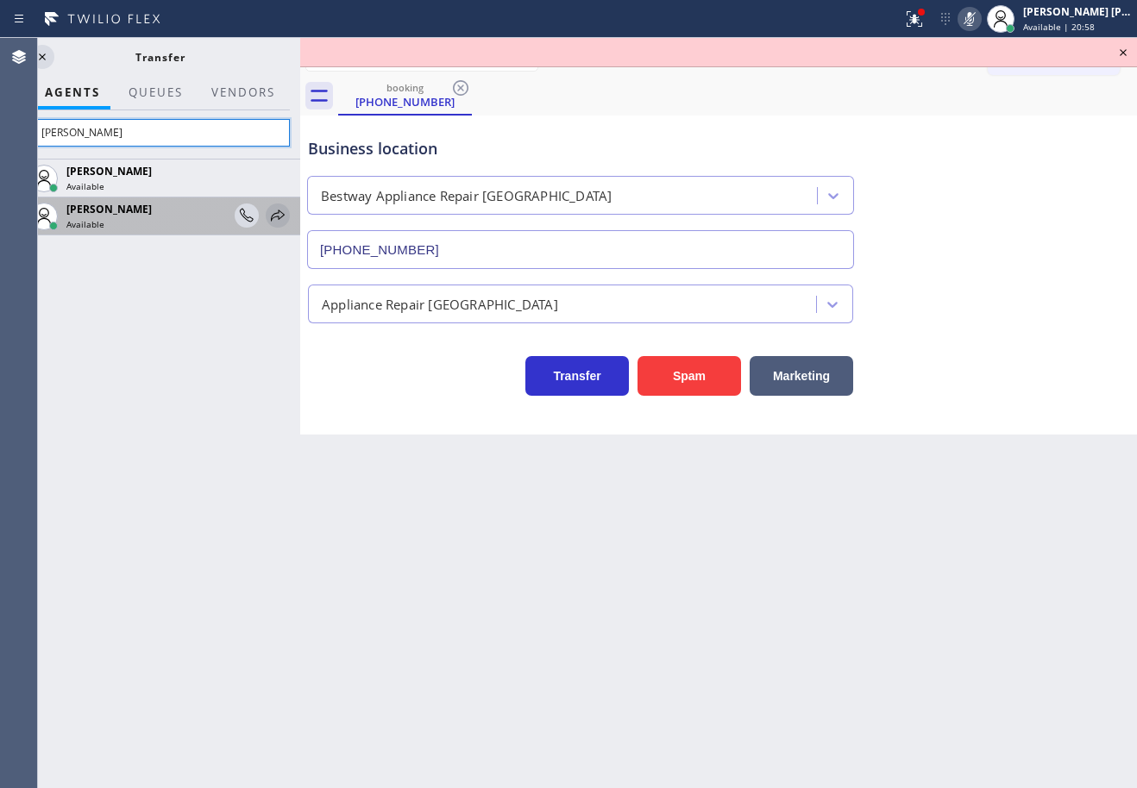
type input "[PERSON_NAME]"
click at [275, 215] on icon at bounding box center [277, 215] width 21 height 21
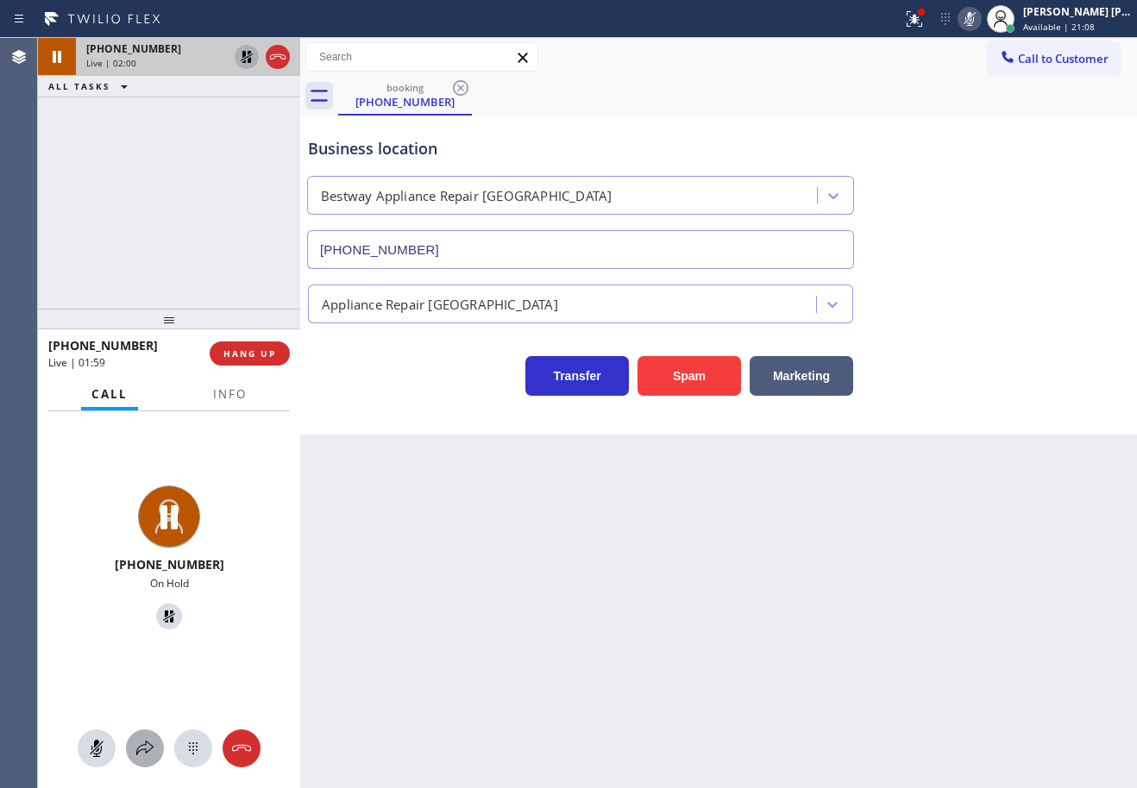
drag, startPoint x: 130, startPoint y: 748, endPoint x: 139, endPoint y: 744, distance: 9.3
click at [139, 744] on div at bounding box center [145, 748] width 38 height 21
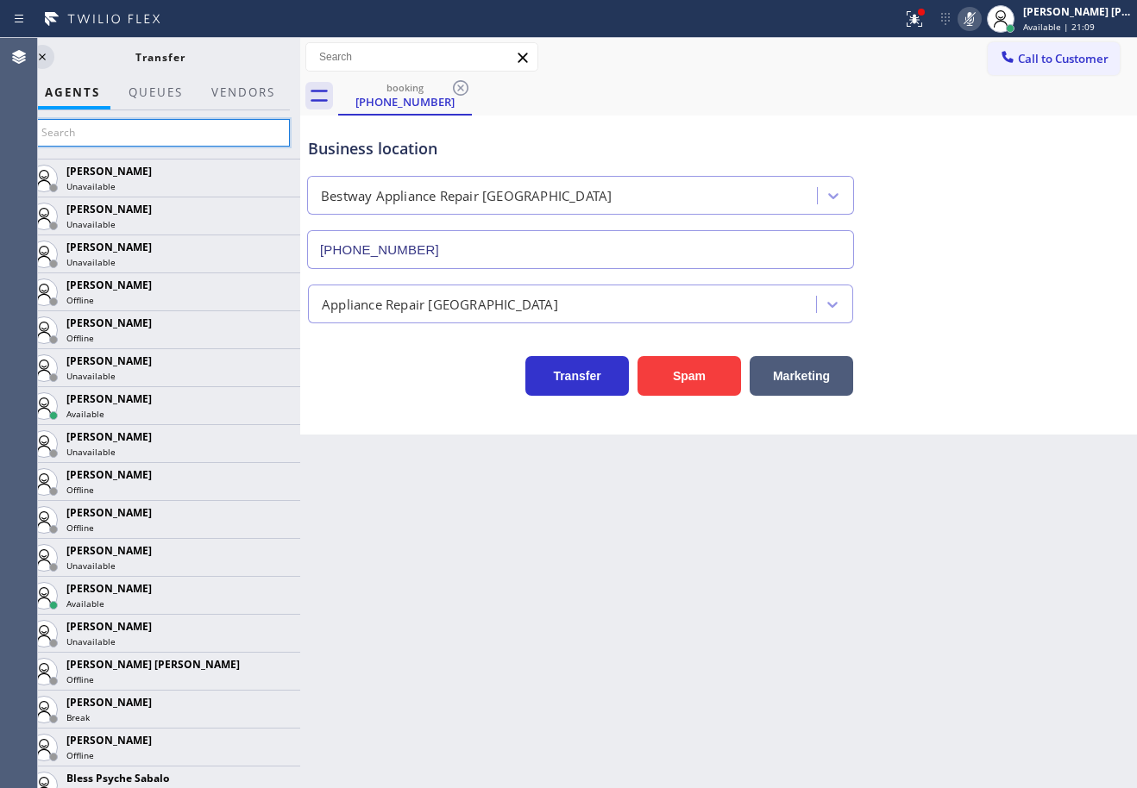
click at [86, 128] on input "text" at bounding box center [160, 133] width 260 height 28
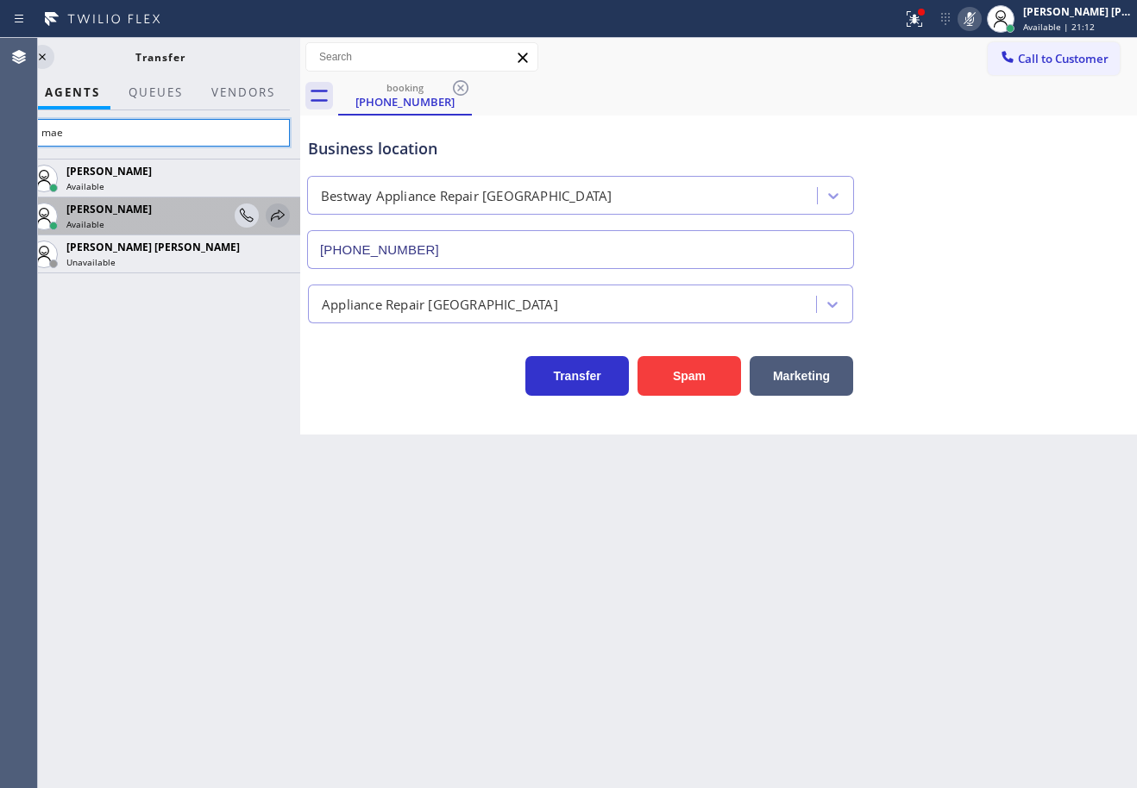
type input "mae"
click at [288, 220] on div at bounding box center [278, 215] width 24 height 21
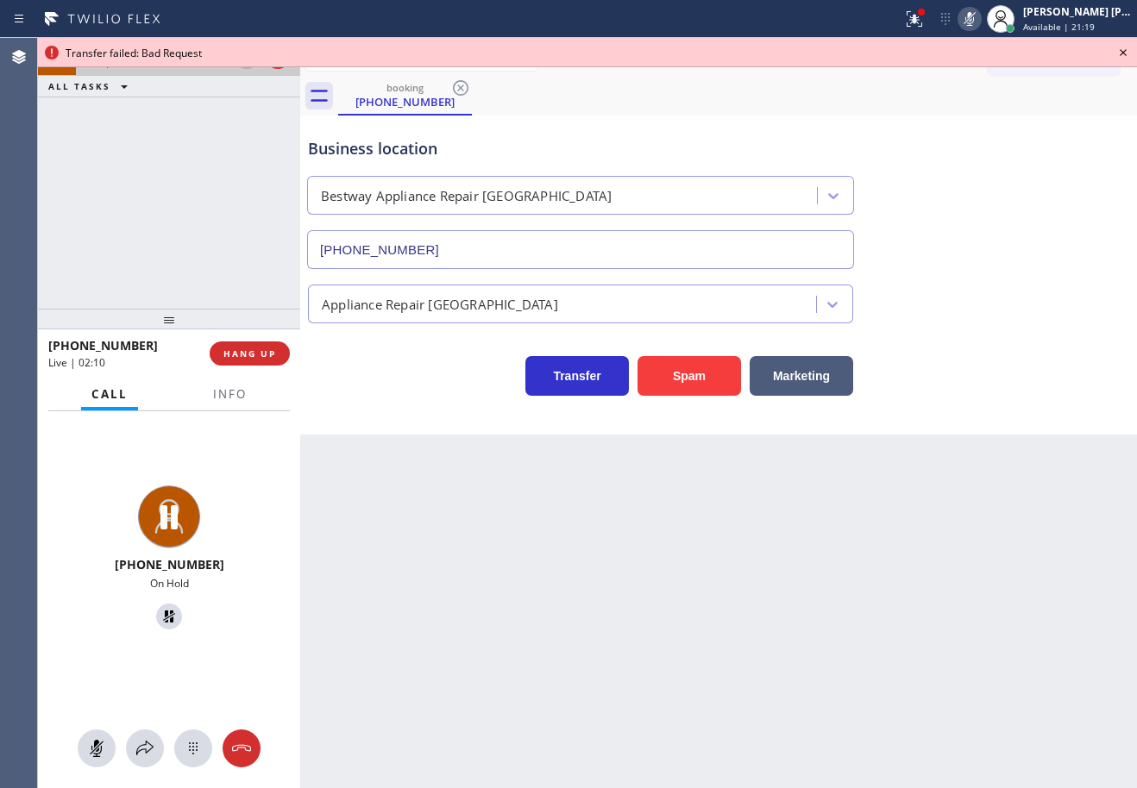
click at [197, 258] on div "[PHONE_NUMBER] Live | 02:11 ALL TASKS ALL TASKS ACTIVE TASKS TASKS IN WRAP UP" at bounding box center [169, 173] width 262 height 271
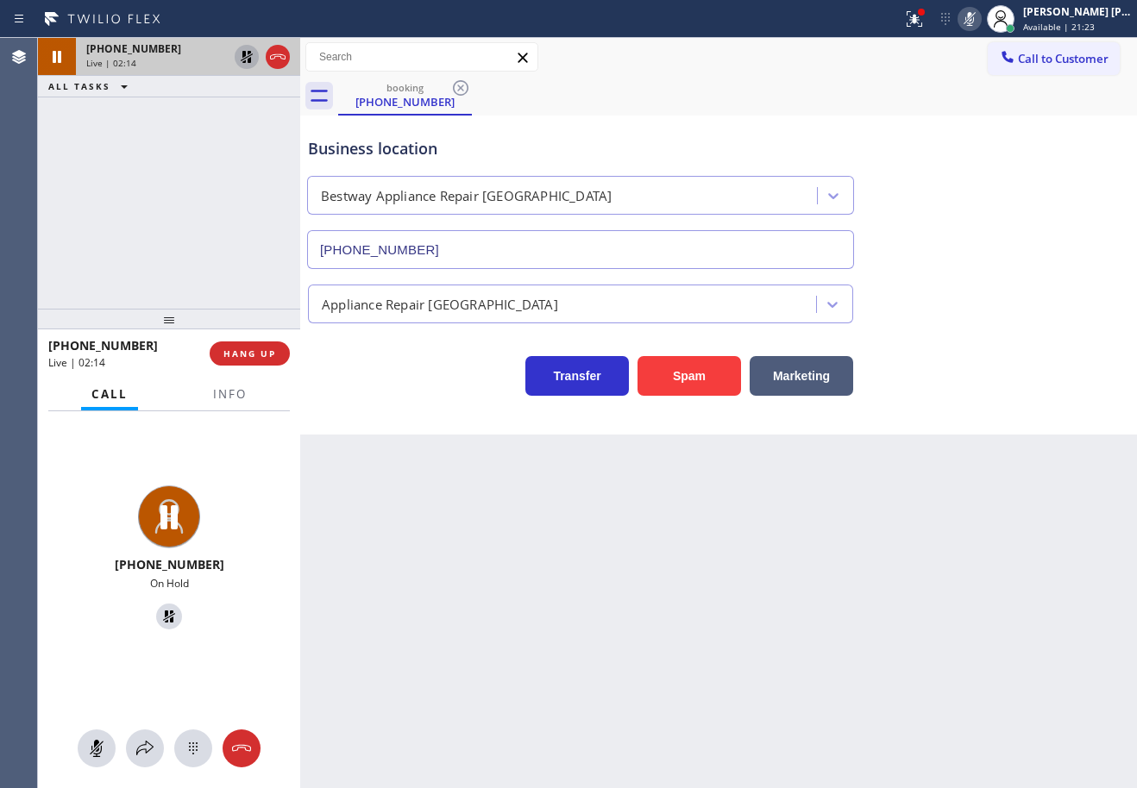
click at [245, 60] on icon at bounding box center [246, 57] width 21 height 21
drag, startPoint x: 231, startPoint y: 116, endPoint x: 807, endPoint y: 70, distance: 578.0
click at [241, 116] on div "[PHONE_NUMBER] Live | 02:15 ALL TASKS ALL TASKS ACTIVE TASKS TASKS IN WRAP UP" at bounding box center [169, 173] width 262 height 271
drag, startPoint x: 995, startPoint y: 23, endPoint x: 985, endPoint y: 201, distance: 178.0
click at [980, 22] on icon at bounding box center [969, 19] width 21 height 21
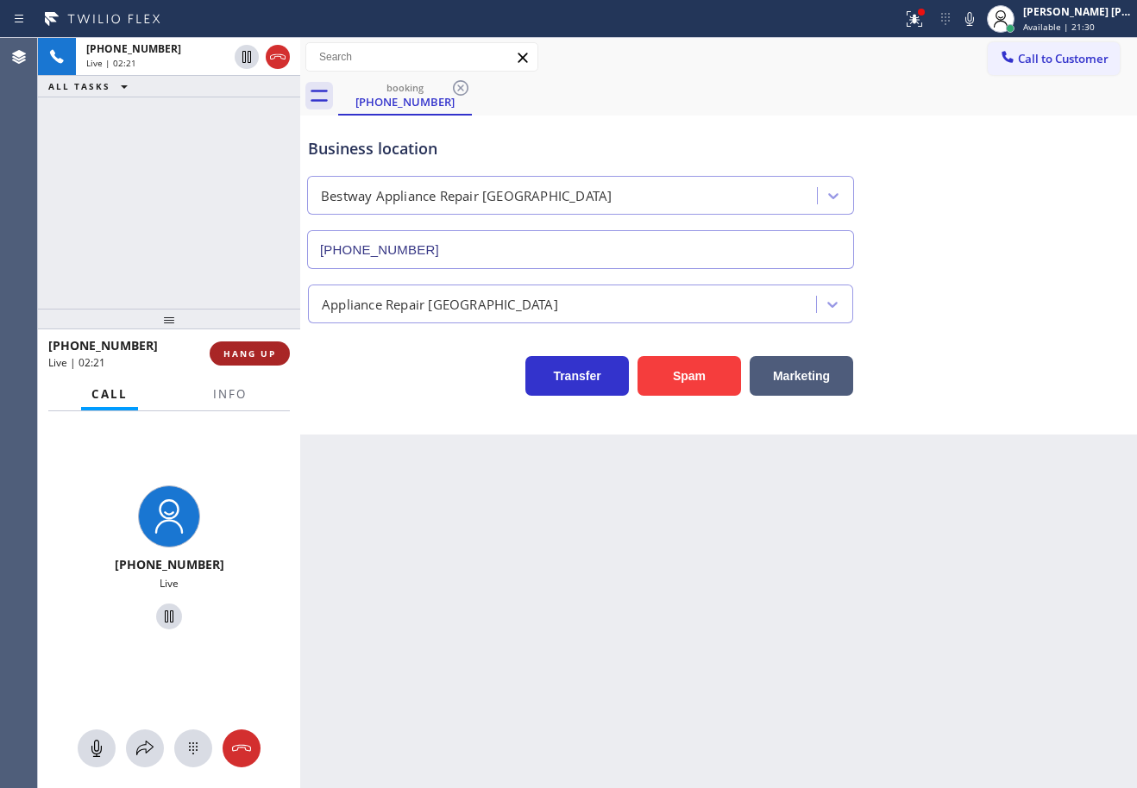
drag, startPoint x: 172, startPoint y: 266, endPoint x: 219, endPoint y: 343, distance: 91.0
click at [172, 265] on div "[PHONE_NUMBER] Live | 02:21 ALL TASKS ALL TASKS ACTIVE TASKS TASKS IN WRAP UP" at bounding box center [169, 173] width 262 height 271
click at [229, 348] on span "HANG UP" at bounding box center [249, 354] width 53 height 12
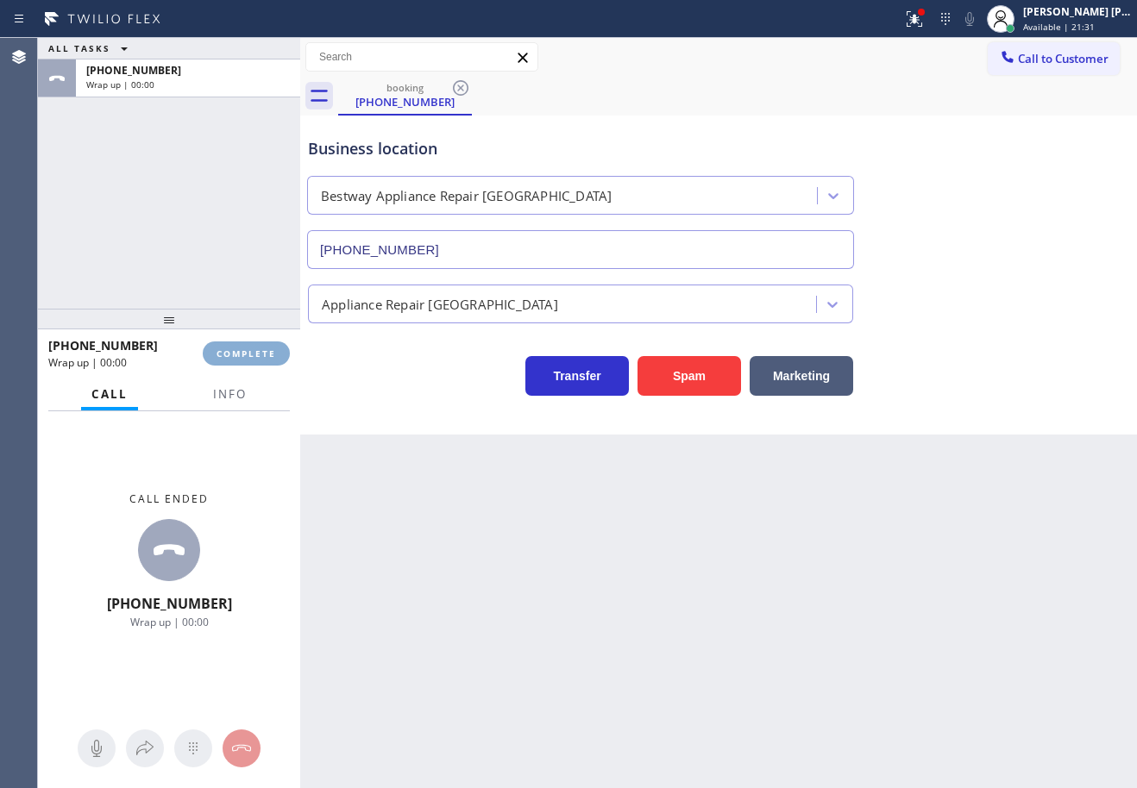
click at [230, 349] on span "COMPLETE" at bounding box center [246, 354] width 60 height 12
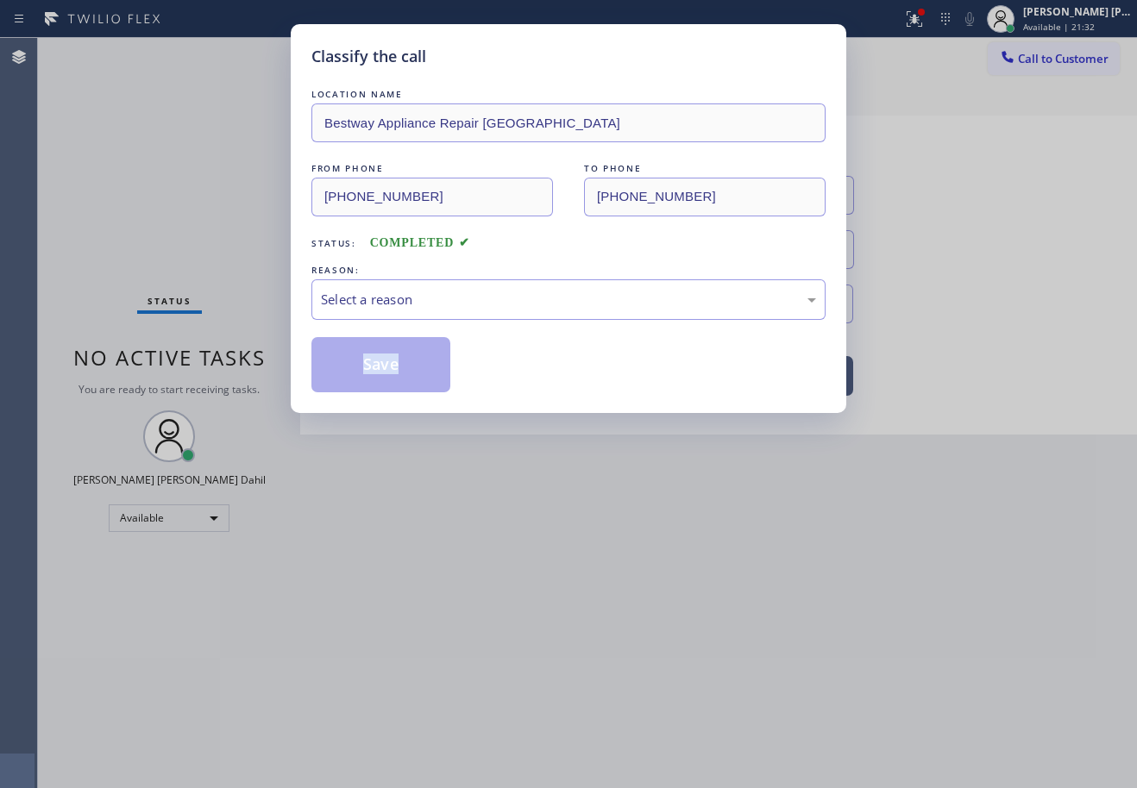
click at [231, 349] on div "Classify the call LOCATION NAME Bestway Appliance Repair [GEOGRAPHIC_DATA] FROM…" at bounding box center [568, 394] width 1137 height 788
click at [368, 306] on div "Select a reason" at bounding box center [568, 300] width 495 height 20
drag, startPoint x: 396, startPoint y: 400, endPoint x: 361, endPoint y: 358, distance: 54.6
click at [361, 358] on button "Save" at bounding box center [380, 364] width 139 height 55
click at [361, 357] on button "Save" at bounding box center [380, 364] width 139 height 55
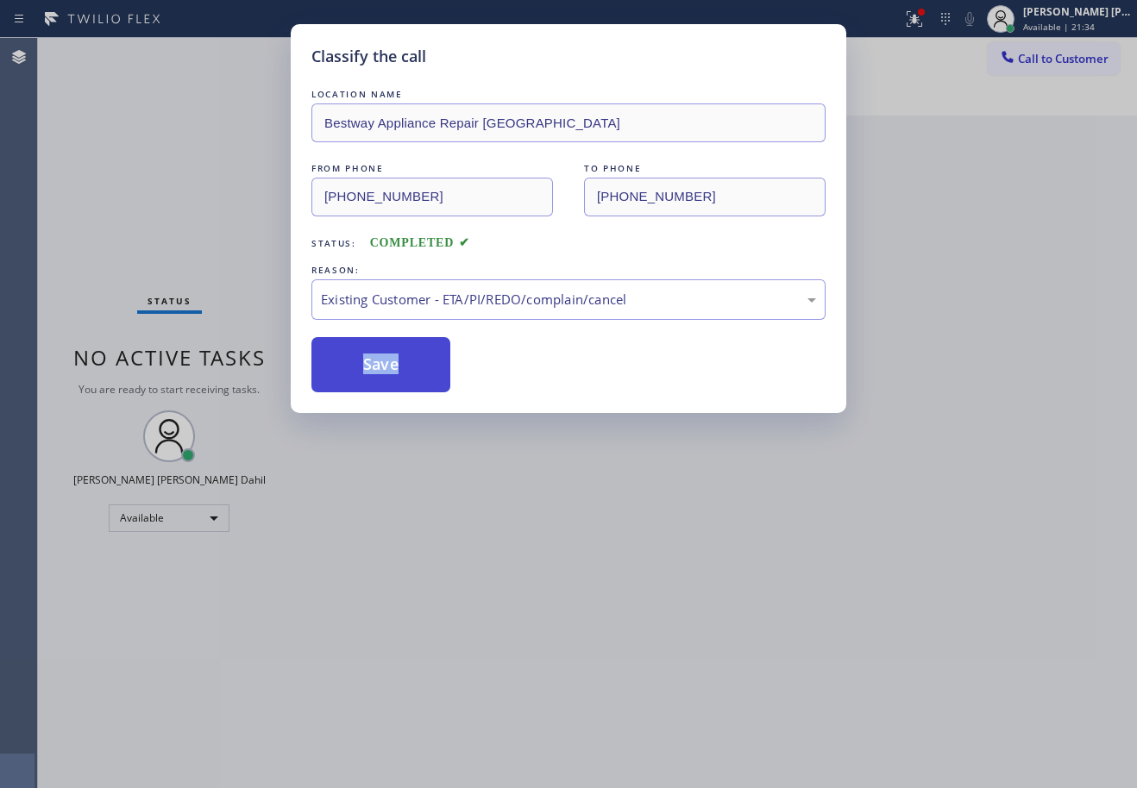
click at [361, 357] on button "Save" at bounding box center [380, 364] width 139 height 55
drag, startPoint x: 929, startPoint y: 14, endPoint x: 915, endPoint y: 99, distance: 86.5
click at [925, 15] on icon at bounding box center [914, 19] width 21 height 21
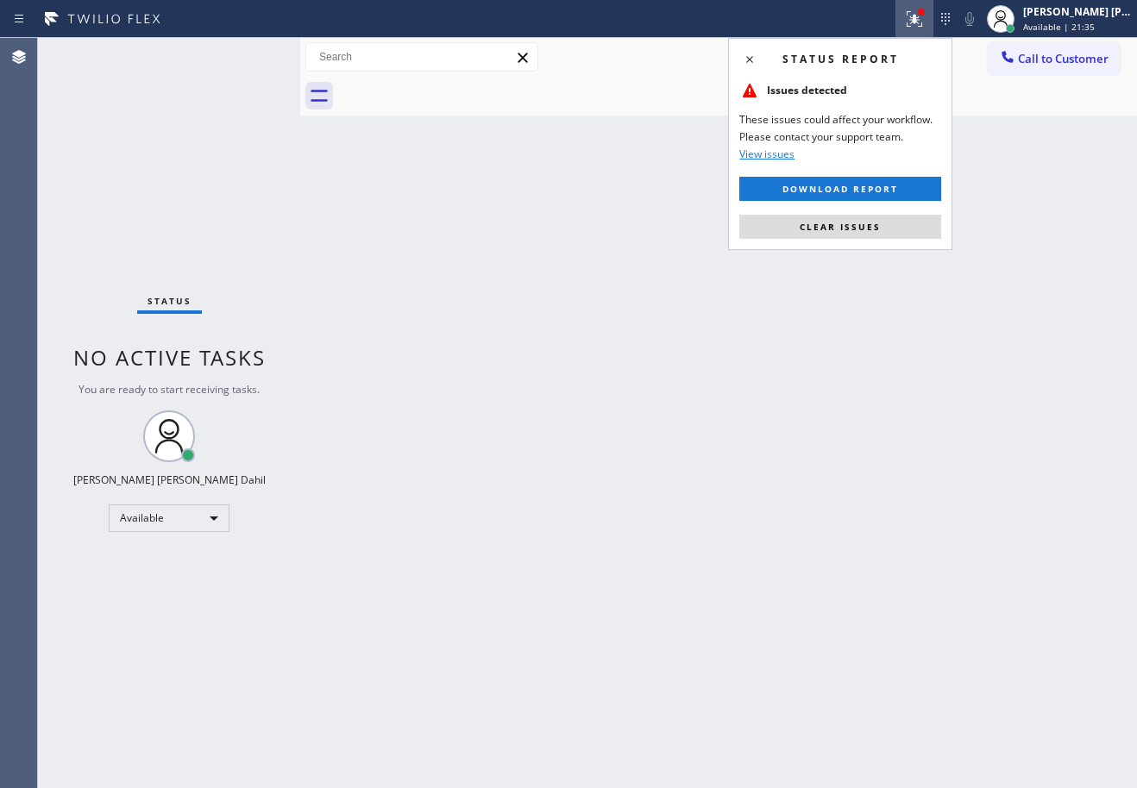
drag, startPoint x: 877, startPoint y: 228, endPoint x: 862, endPoint y: 357, distance: 130.3
click at [876, 230] on span "Clear issues" at bounding box center [839, 227] width 81 height 12
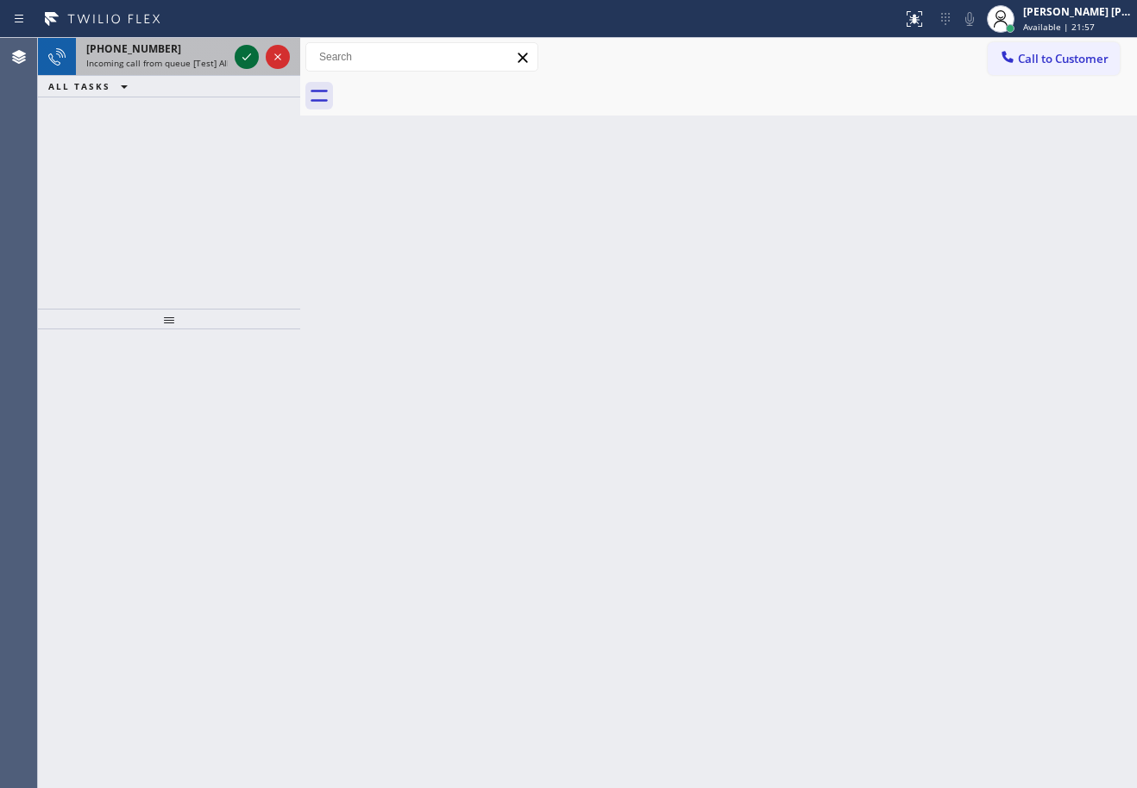
click at [247, 60] on icon at bounding box center [246, 57] width 21 height 21
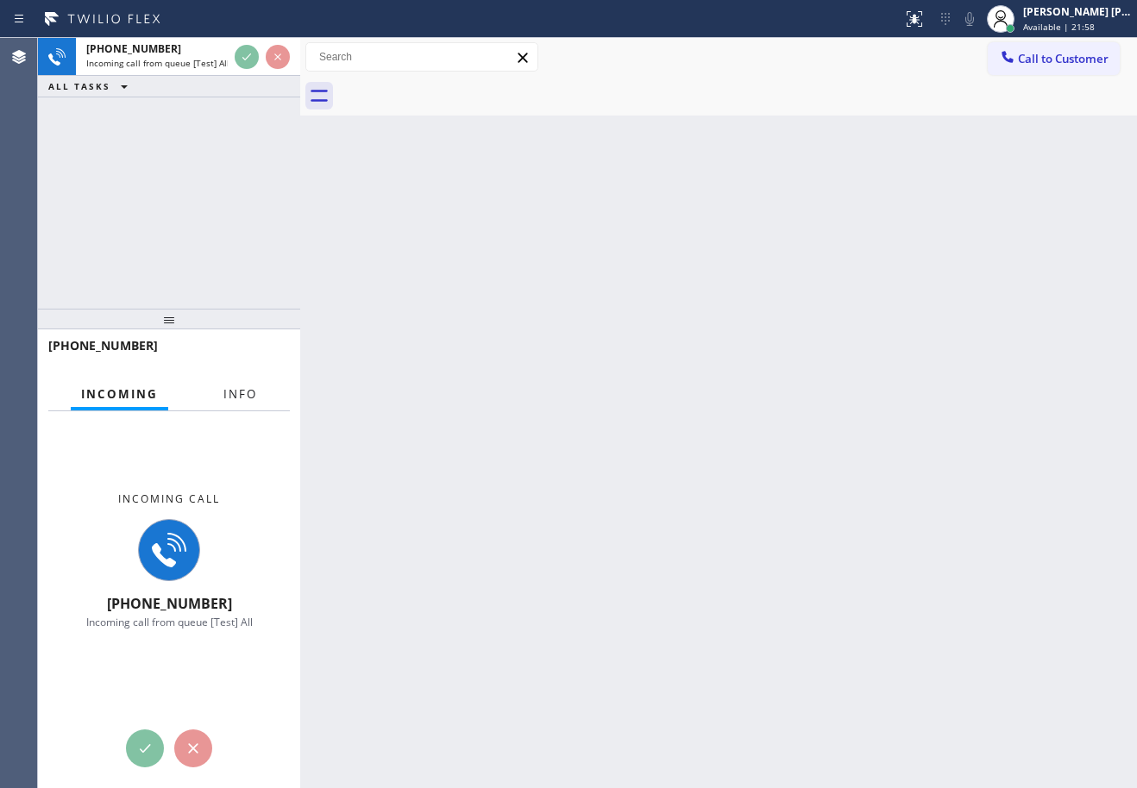
click at [257, 398] on button "Info" at bounding box center [240, 395] width 54 height 34
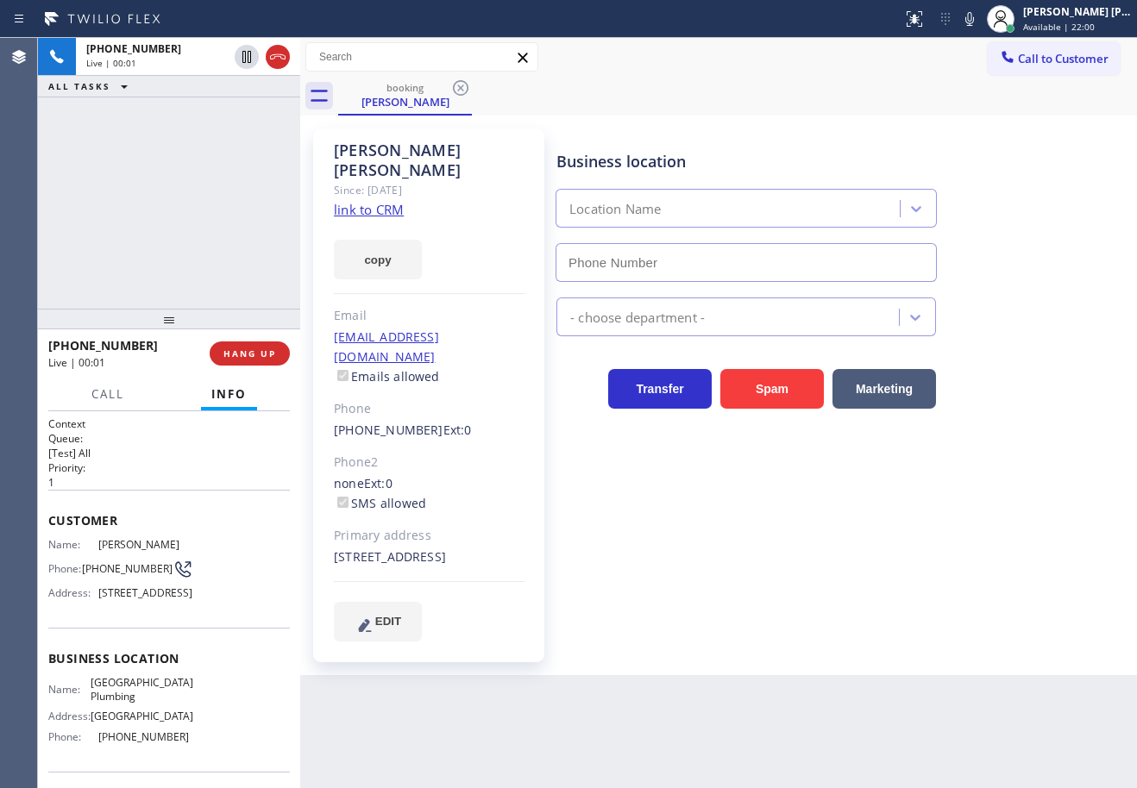
type input "[PHONE_NUMBER]"
click at [369, 201] on link "link to CRM" at bounding box center [369, 209] width 70 height 17
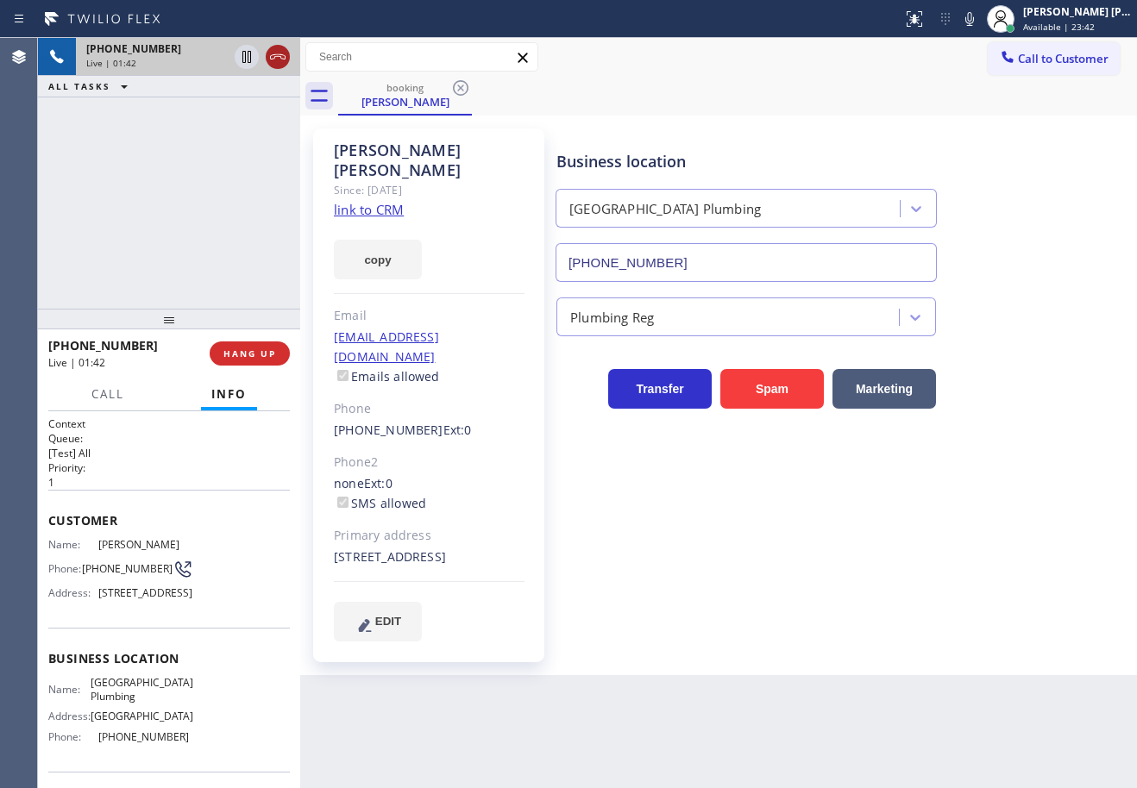
click at [237, 53] on icon at bounding box center [246, 57] width 21 height 21
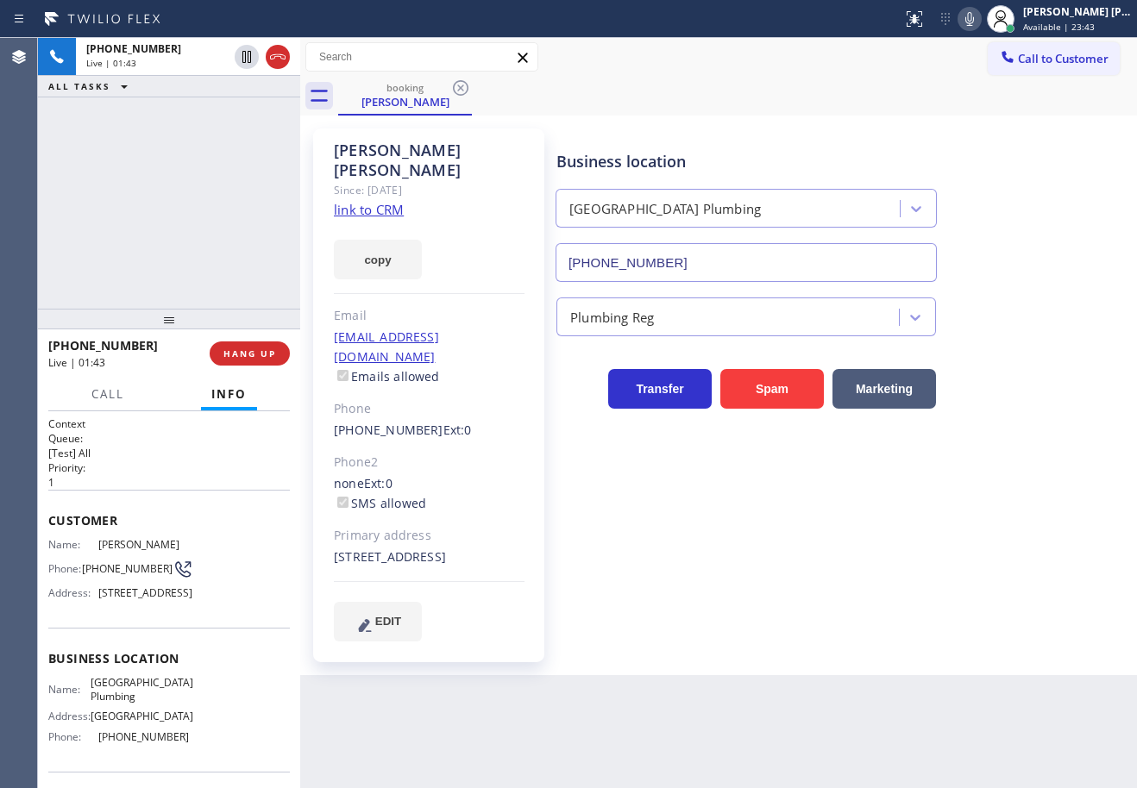
click at [980, 23] on icon at bounding box center [969, 19] width 21 height 21
drag, startPoint x: 954, startPoint y: 84, endPoint x: 959, endPoint y: 102, distance: 18.8
click at [952, 85] on div "Call to Customer Outbound call Location Search location Your caller id phone nu…" at bounding box center [718, 77] width 837 height 78
click at [246, 60] on icon at bounding box center [246, 57] width 21 height 21
click at [235, 123] on div "[PHONE_NUMBER] Live | 01:56 ALL TASKS ALL TASKS ACTIVE TASKS TASKS IN WRAP UP" at bounding box center [169, 173] width 262 height 271
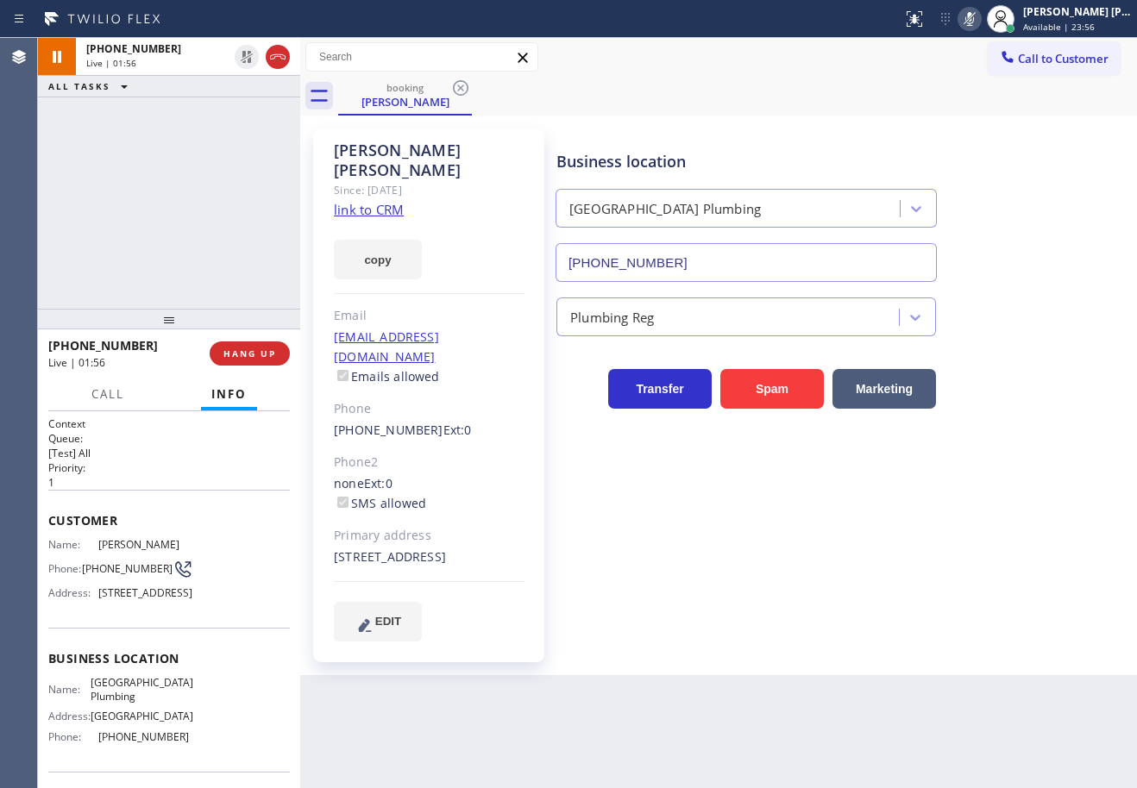
click at [980, 16] on icon at bounding box center [969, 19] width 21 height 21
click at [919, 108] on div "booking [PERSON_NAME]" at bounding box center [737, 96] width 799 height 39
drag, startPoint x: 228, startPoint y: 161, endPoint x: 266, endPoint y: 168, distance: 38.6
click at [228, 161] on div "[PHONE_NUMBER] Live | 02:01 ALL TASKS ALL TASKS ACTIVE TASKS TASKS IN WRAP UP" at bounding box center [169, 173] width 262 height 271
click at [338, 201] on link "link to CRM" at bounding box center [369, 209] width 70 height 17
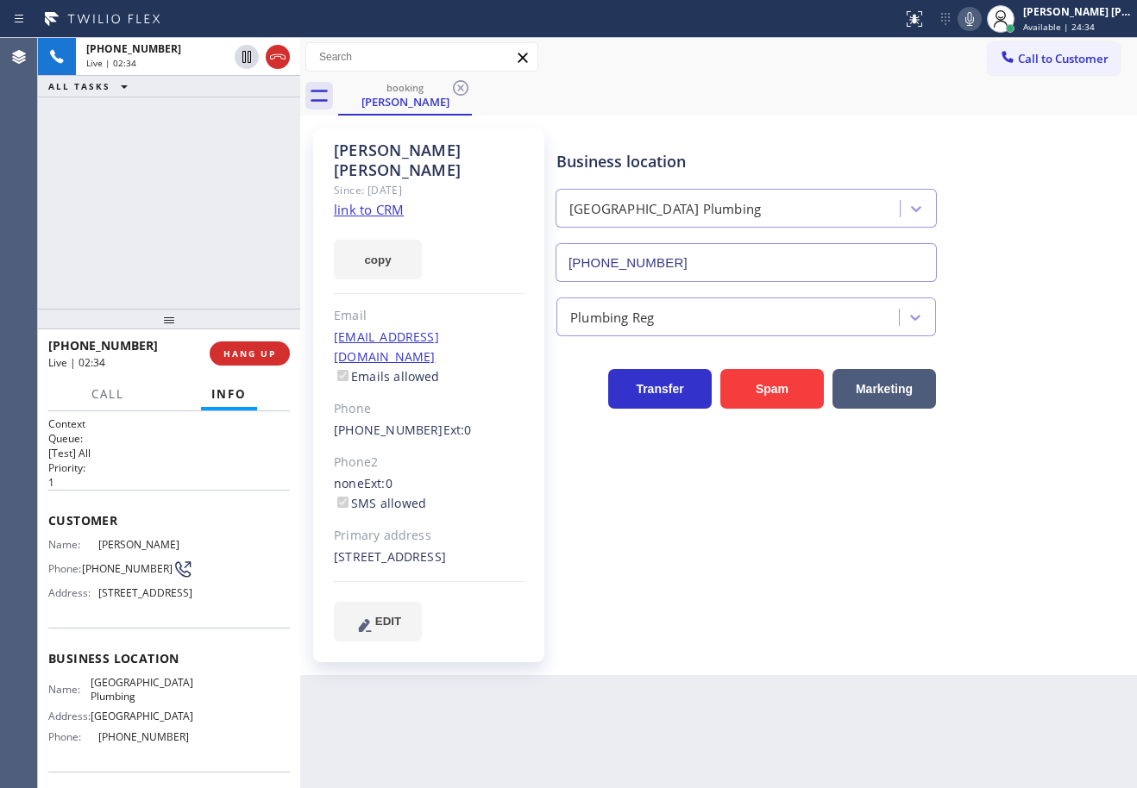
click at [980, 21] on icon at bounding box center [969, 19] width 21 height 21
click at [980, 20] on icon at bounding box center [969, 19] width 21 height 21
click at [980, 18] on icon at bounding box center [969, 19] width 21 height 21
click at [980, 19] on icon at bounding box center [969, 19] width 21 height 21
click at [980, 22] on icon at bounding box center [969, 19] width 21 height 21
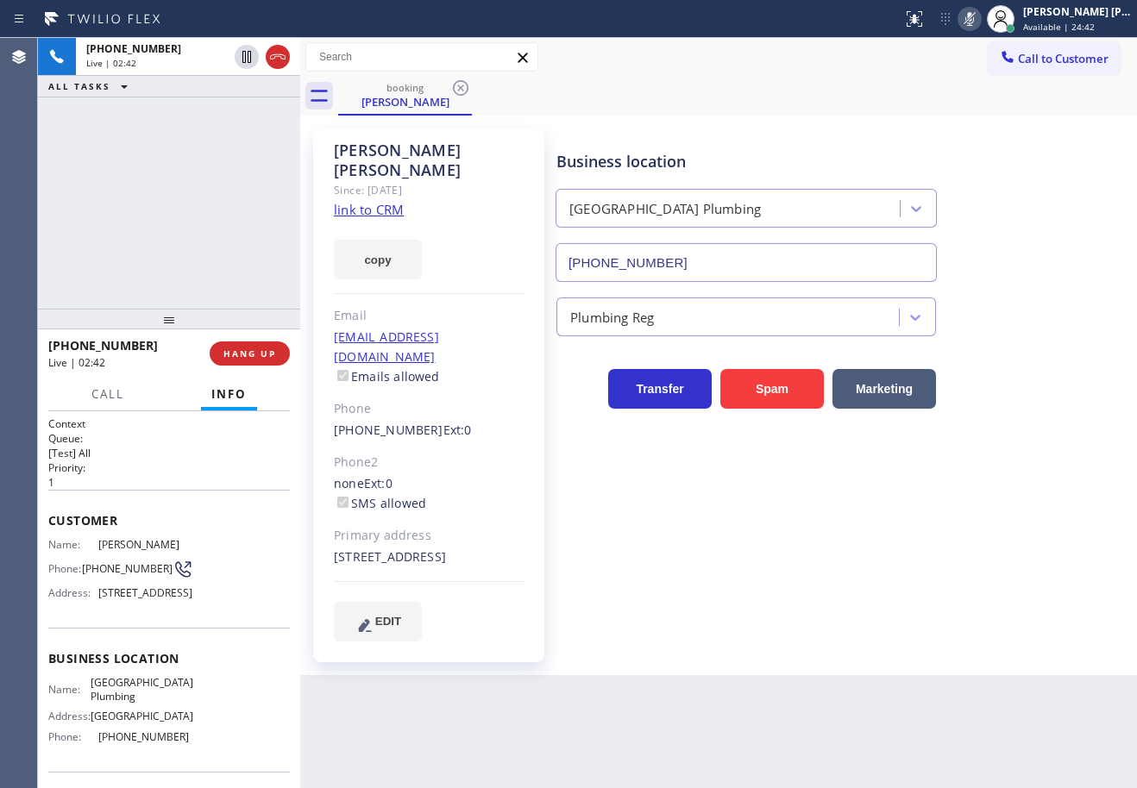
click at [974, 17] on icon at bounding box center [969, 19] width 9 height 14
click at [181, 206] on div "[PHONE_NUMBER] Live | 03:10 ALL TASKS ALL TASKS ACTIVE TASKS TASKS IN WRAP UP" at bounding box center [169, 173] width 262 height 271
click at [203, 158] on div "[PHONE_NUMBER] Live | 03:14 ALL TASKS ALL TASKS ACTIVE TASKS TASKS IN WRAP UP" at bounding box center [169, 173] width 262 height 271
click at [173, 271] on div "[PHONE_NUMBER] Live | 03:17 ALL TASKS ALL TASKS ACTIVE TASKS TASKS IN WRAP UP" at bounding box center [169, 173] width 262 height 271
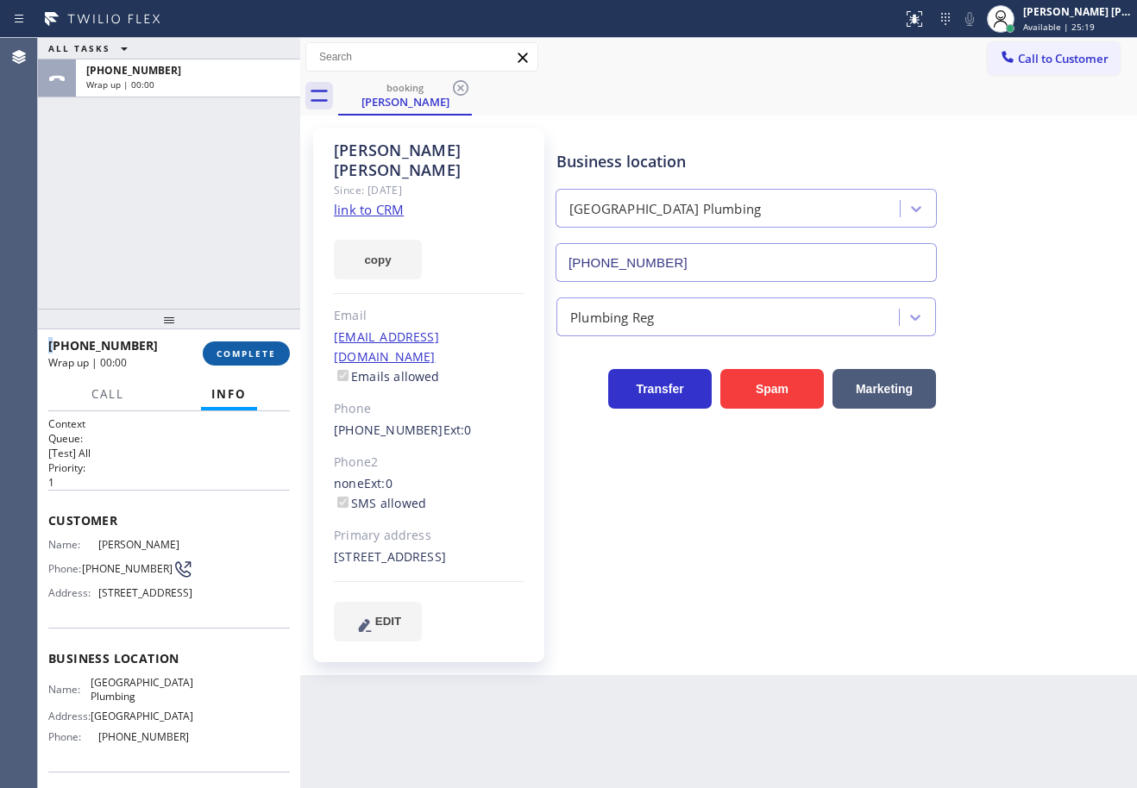
click at [258, 348] on span "COMPLETE" at bounding box center [246, 354] width 60 height 12
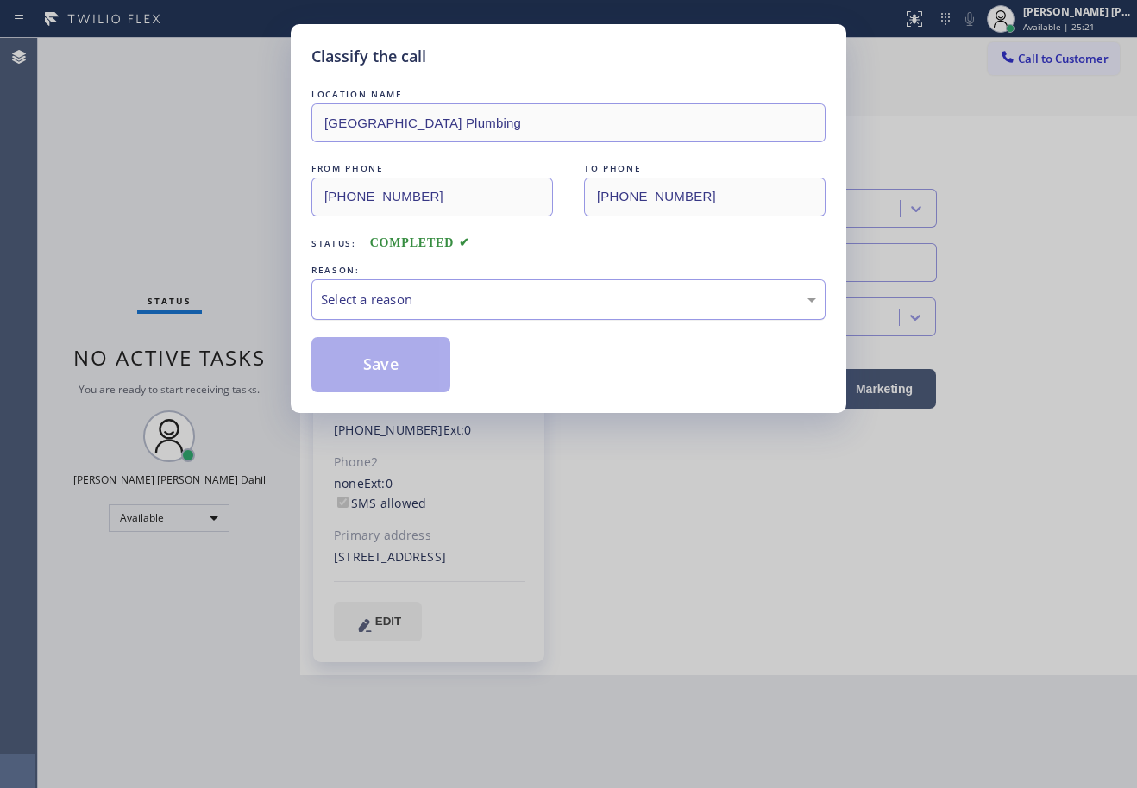
click at [352, 315] on div "Select a reason" at bounding box center [568, 299] width 514 height 41
click at [357, 356] on button "Save" at bounding box center [380, 364] width 139 height 55
click at [358, 357] on button "Save" at bounding box center [380, 364] width 139 height 55
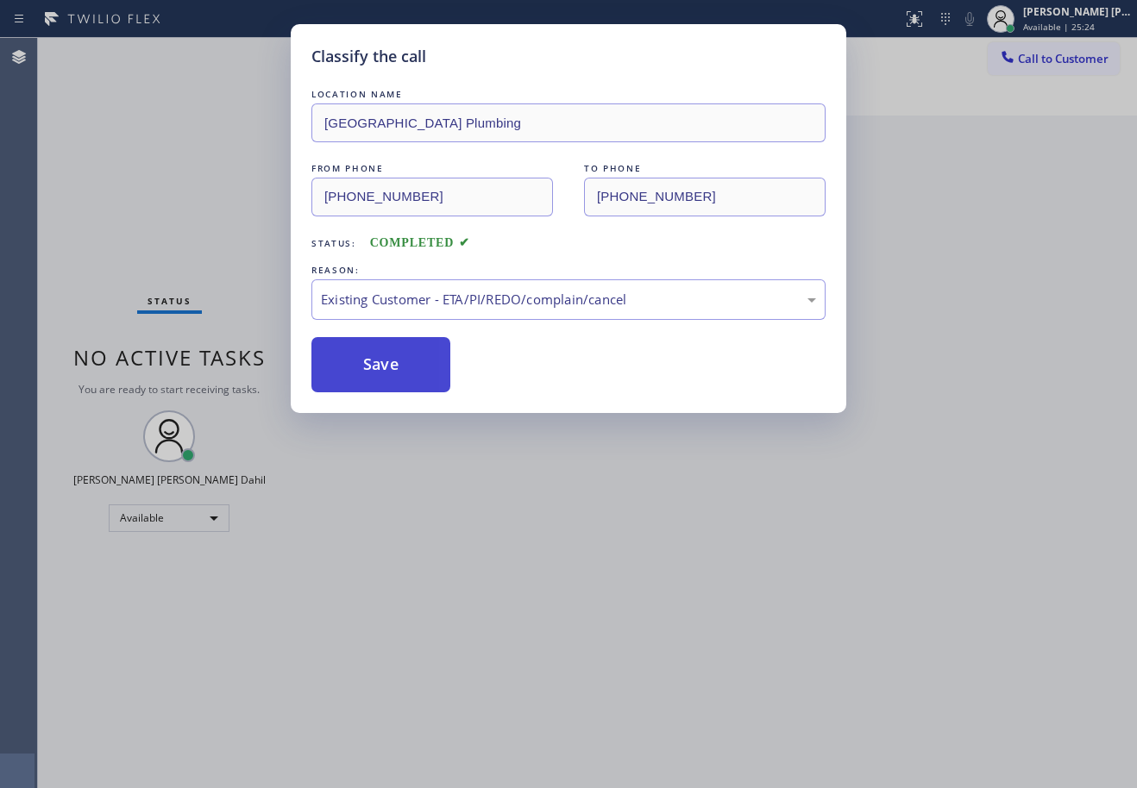
click at [361, 361] on button "Save" at bounding box center [380, 364] width 139 height 55
click at [523, 546] on div "Classify the call LOCATION NAME [GEOGRAPHIC_DATA] Plumbing FROM PHONE [PHONE_NU…" at bounding box center [568, 394] width 1137 height 788
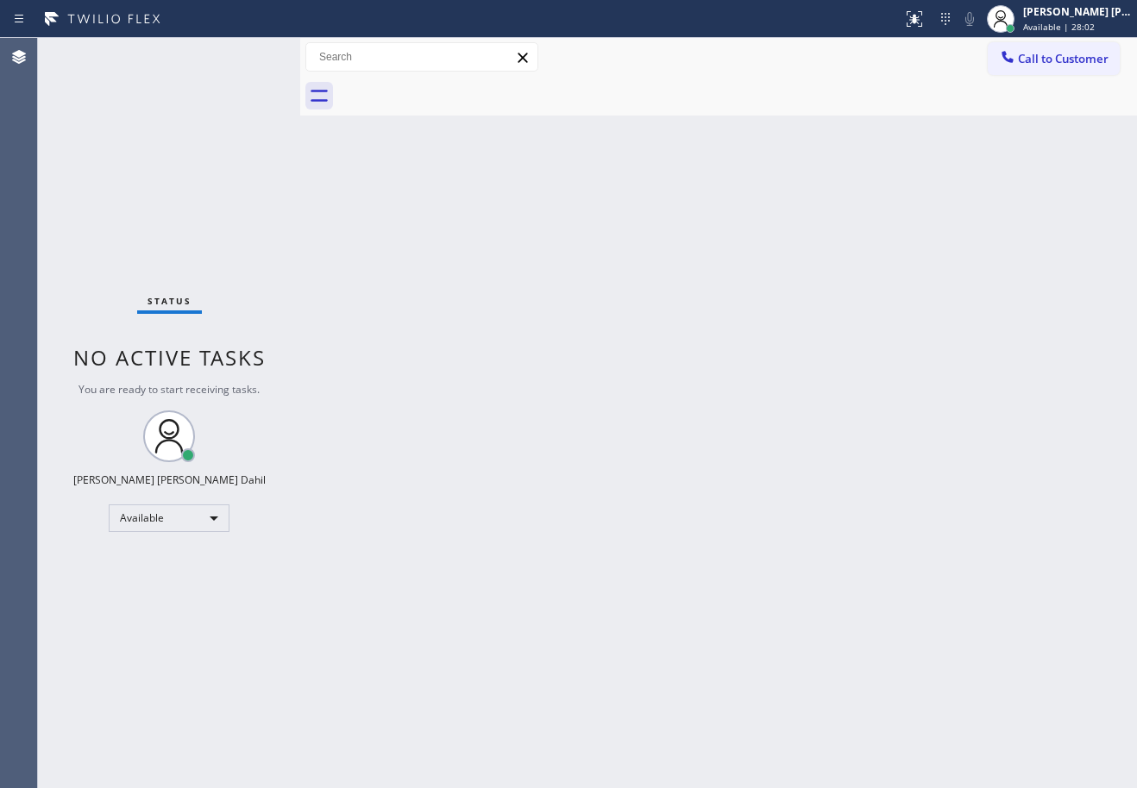
click at [257, 105] on div "Status No active tasks You are ready to start receiving tasks. [PERSON_NAME] [P…" at bounding box center [169, 413] width 262 height 750
click at [738, 451] on div "Back to Dashboard Change Sender ID Customers Technicians Select a contact Outbo…" at bounding box center [718, 413] width 837 height 750
click at [743, 454] on div "Back to Dashboard Change Sender ID Customers Technicians Select a contact Outbo…" at bounding box center [718, 413] width 837 height 750
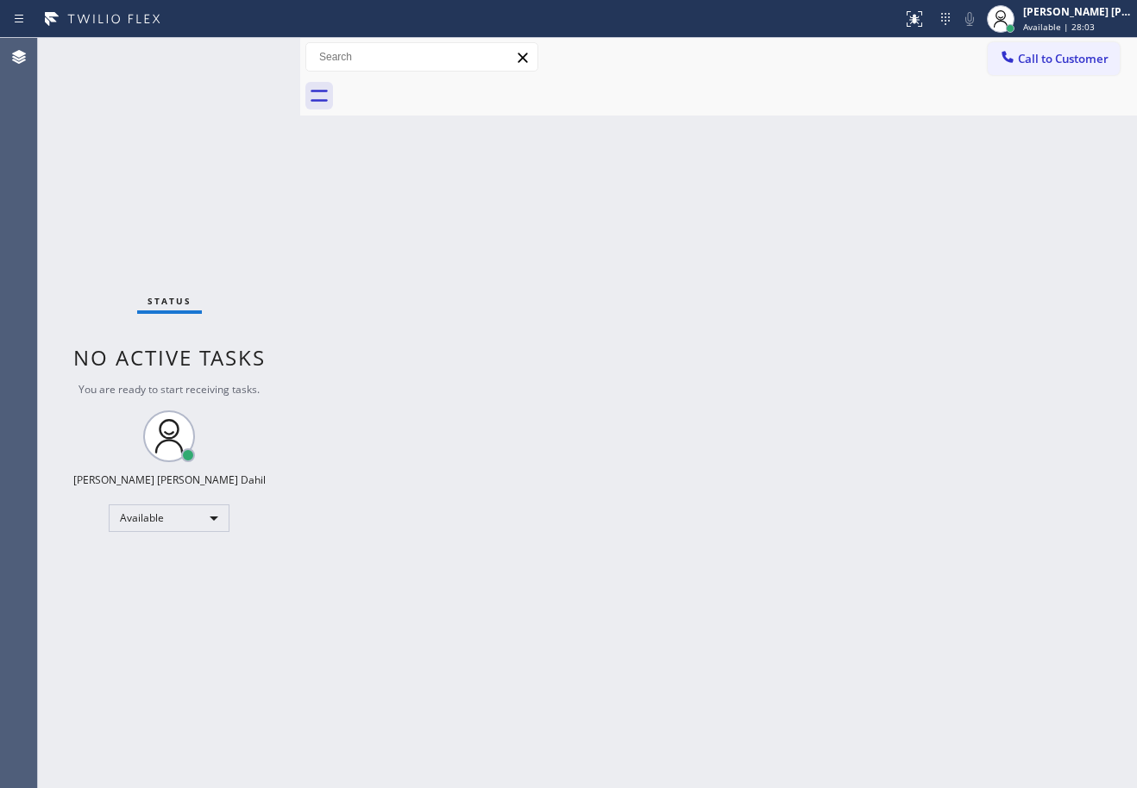
click at [743, 454] on div "Back to Dashboard Change Sender ID Customers Technicians Select a contact Outbo…" at bounding box center [718, 413] width 837 height 750
click at [850, 505] on div "Back to Dashboard Change Sender ID Customers Technicians Select a contact Outbo…" at bounding box center [718, 413] width 837 height 750
drag, startPoint x: 204, startPoint y: 74, endPoint x: 264, endPoint y: 107, distance: 67.9
click at [229, 85] on div "Status No active tasks You are ready to start receiving tasks. [PERSON_NAME] [P…" at bounding box center [169, 413] width 262 height 750
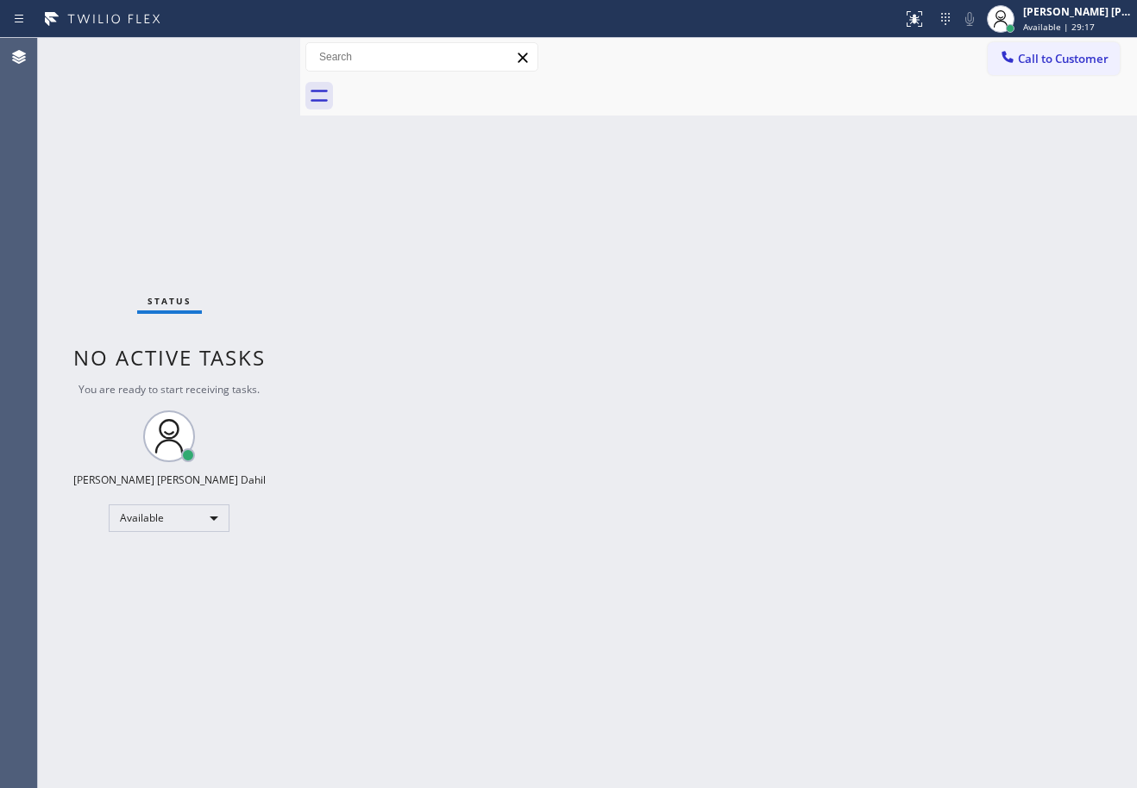
click at [248, 53] on div "Status No active tasks You are ready to start receiving tasks. [PERSON_NAME] [P…" at bounding box center [169, 413] width 262 height 750
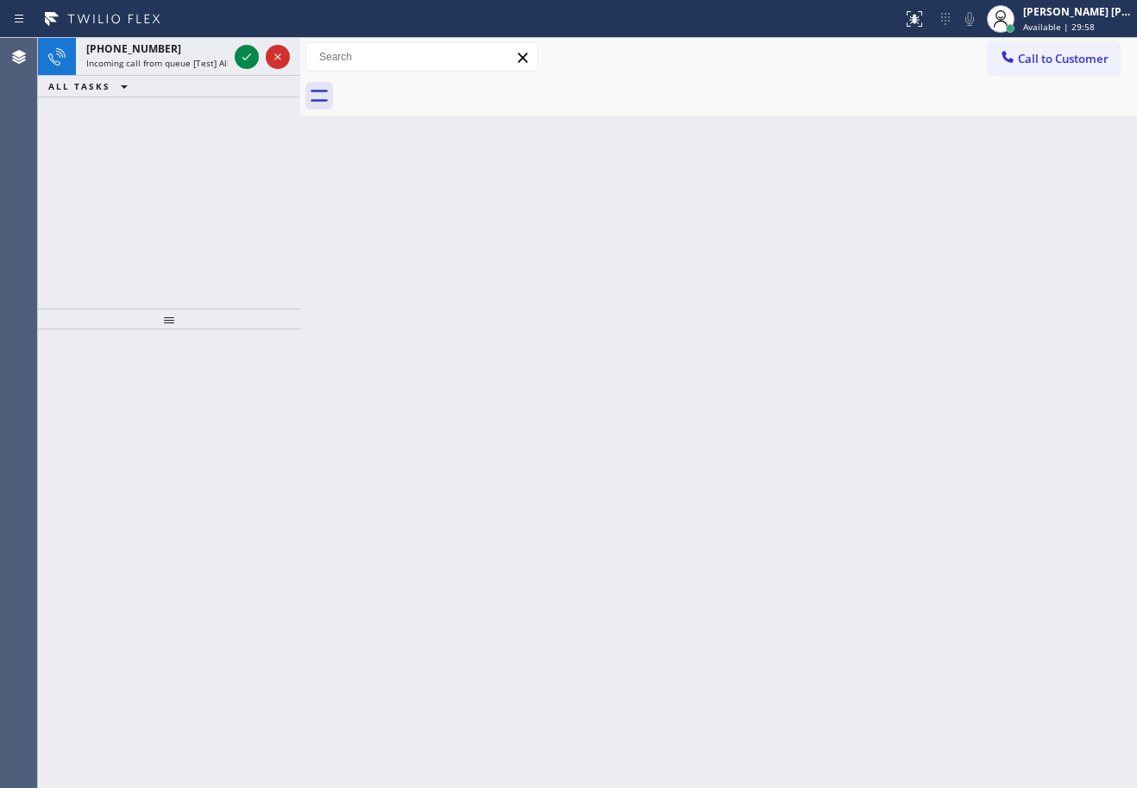
click at [248, 53] on icon at bounding box center [246, 57] width 21 height 21
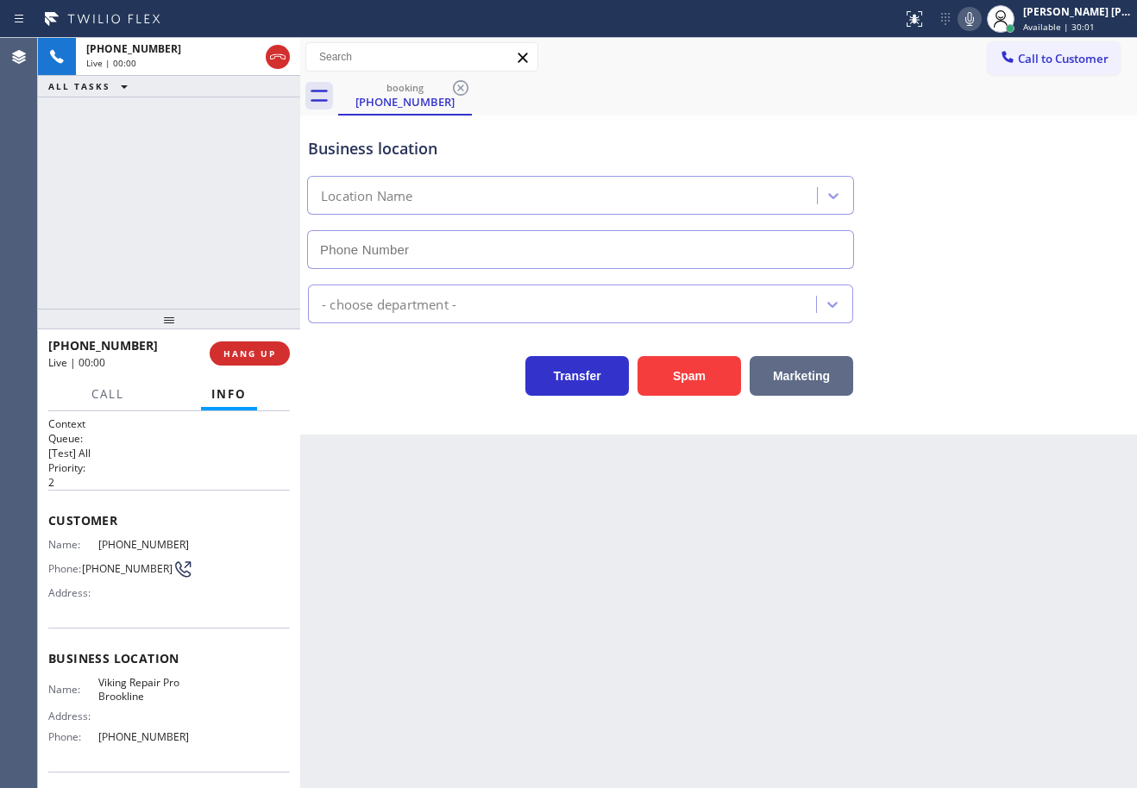
type input "[PHONE_NUMBER]"
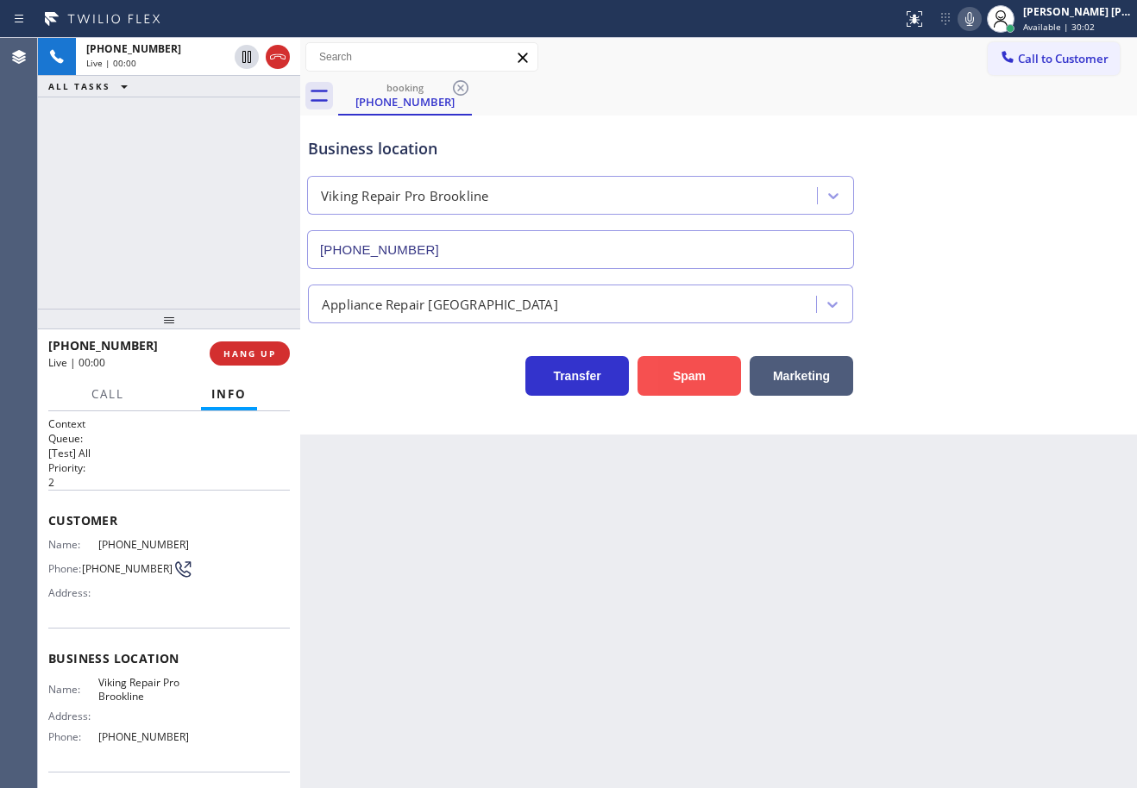
click at [687, 378] on button "Spam" at bounding box center [688, 376] width 103 height 40
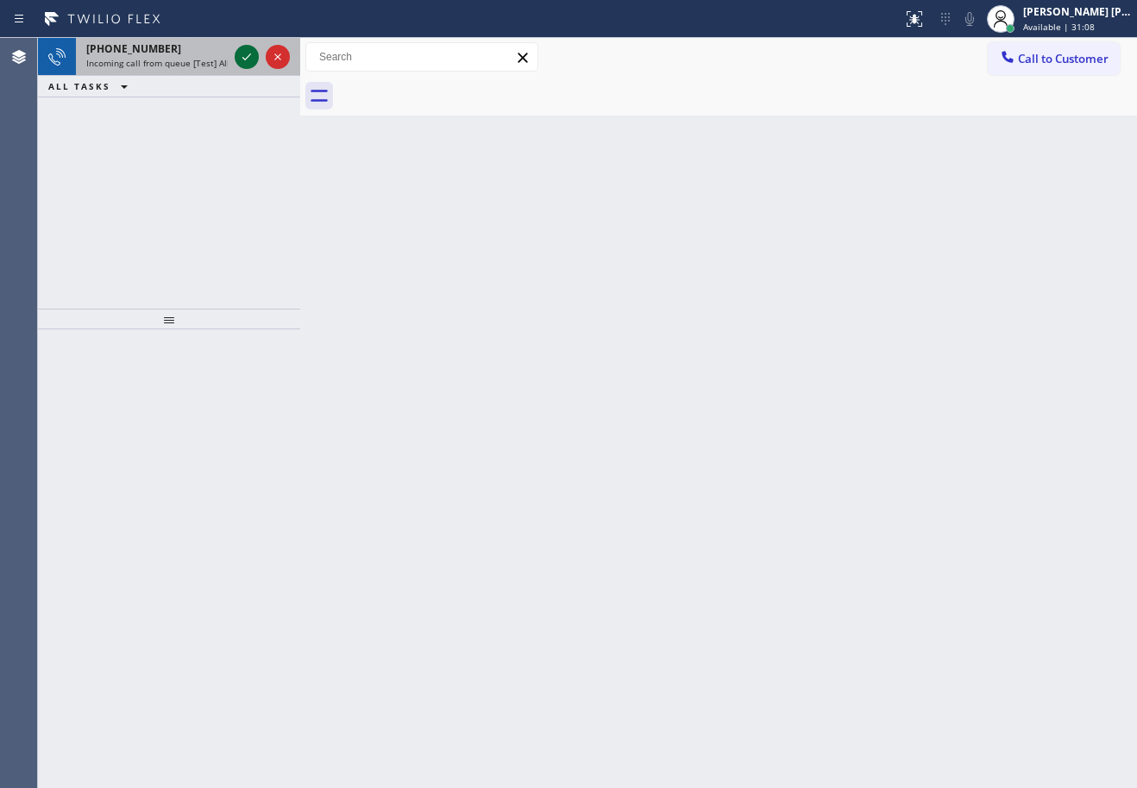
click at [250, 59] on icon at bounding box center [246, 57] width 21 height 21
click at [254, 57] on icon at bounding box center [246, 57] width 21 height 21
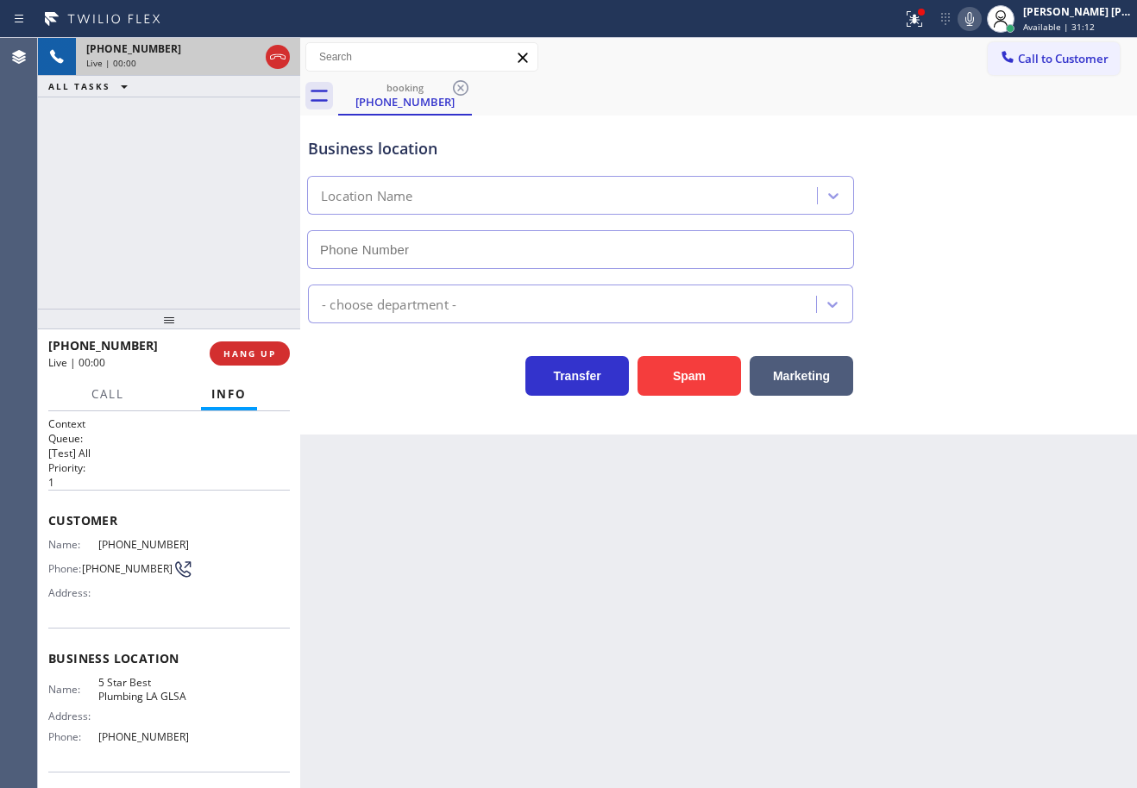
type input "[PHONE_NUMBER]"
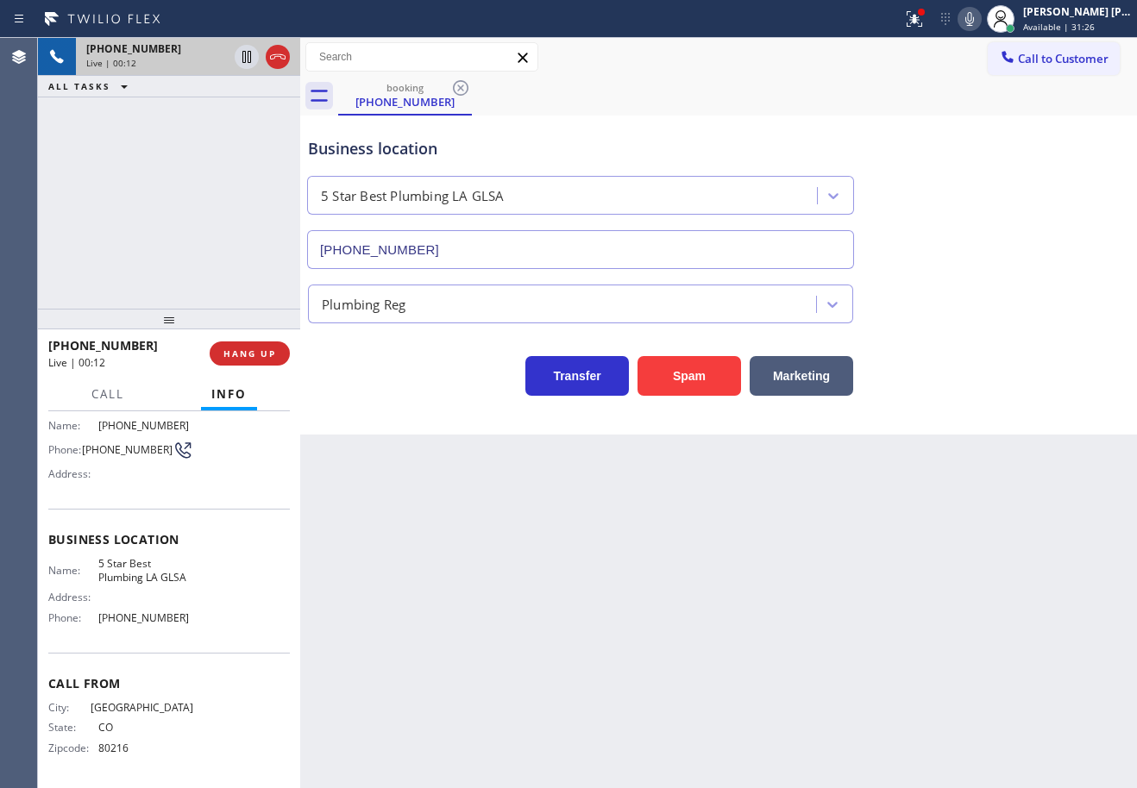
click at [204, 229] on div "[PHONE_NUMBER] Live | 00:12 ALL TASKS ALL TASKS ACTIVE TASKS TASKS IN WRAP UP" at bounding box center [169, 173] width 262 height 271
click at [662, 681] on div "Back to Dashboard Change Sender ID Customers Technicians Select a contact Outbo…" at bounding box center [718, 413] width 837 height 750
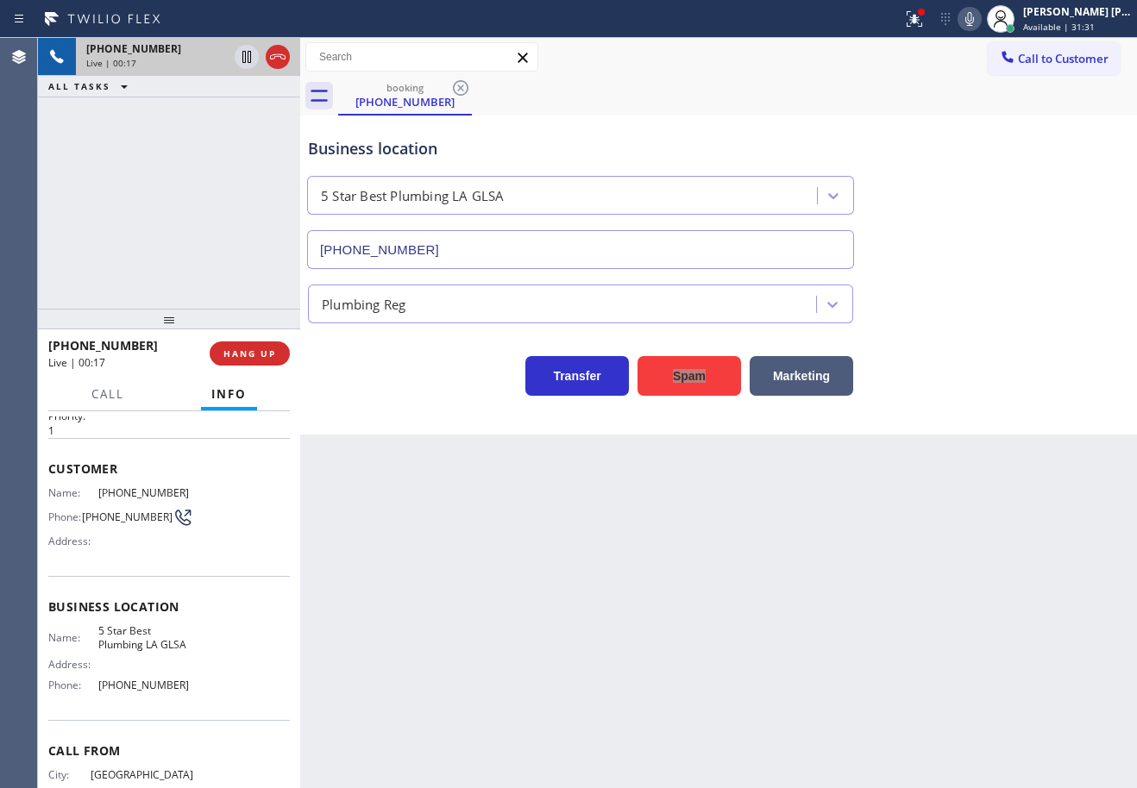
scroll to position [0, 0]
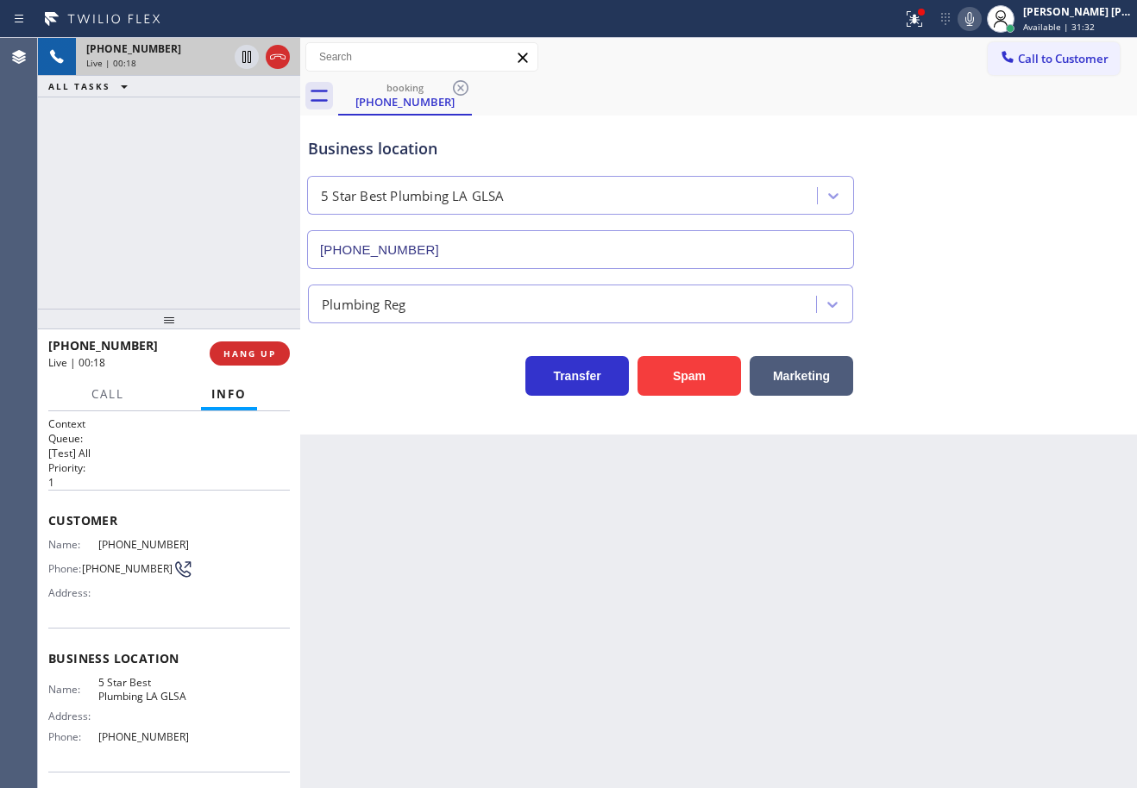
click at [227, 258] on div "[PHONE_NUMBER] Live | 00:18 ALL TASKS ALL TASKS ACTIVE TASKS TASKS IN WRAP UP" at bounding box center [169, 173] width 262 height 271
click at [189, 220] on div "[PHONE_NUMBER] Live | 00:19 ALL TASKS ALL TASKS ACTIVE TASKS TASKS IN WRAP UP" at bounding box center [169, 173] width 262 height 271
click at [260, 356] on span "HANG UP" at bounding box center [249, 354] width 53 height 12
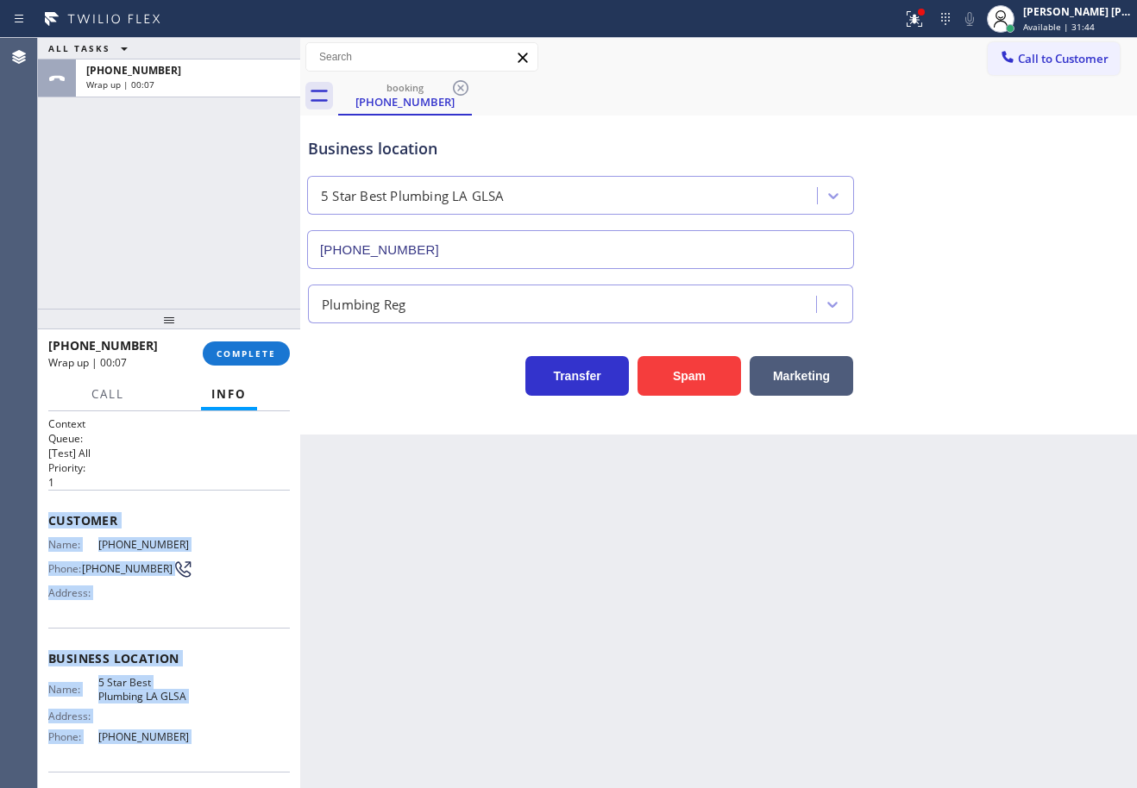
scroll to position [119, 0]
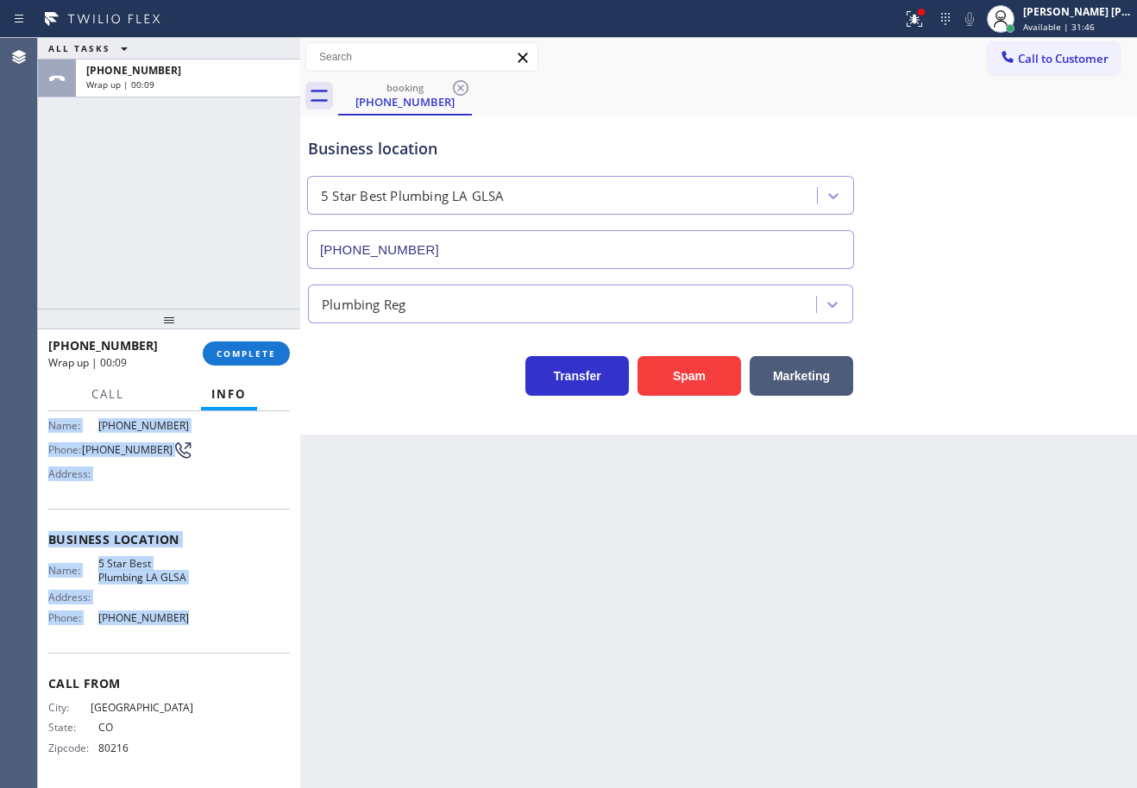
drag, startPoint x: 47, startPoint y: 516, endPoint x: 189, endPoint y: 619, distance: 176.0
click at [189, 619] on div "Context Queue: [Test] All Priority: 1 Customer Name: [PHONE_NUMBER] Phone: [PHO…" at bounding box center [169, 599] width 262 height 377
copy div "Customer Name: [PHONE_NUMBER] Phone: [PHONE_NUMBER] Address: Business location …"
drag, startPoint x: 1092, startPoint y: 21, endPoint x: 1075, endPoint y: 43, distance: 28.3
click at [1086, 27] on span "Available | 31:49" at bounding box center [1059, 27] width 72 height 12
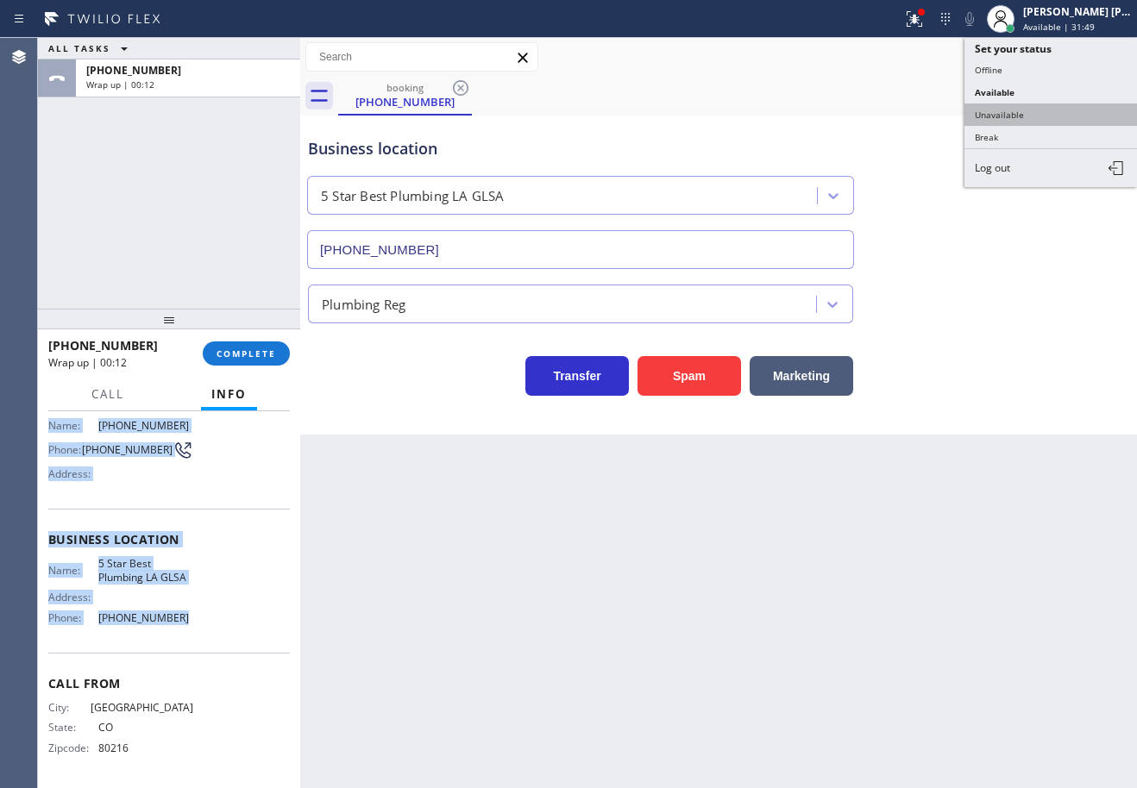
click at [1029, 113] on button "Unavailable" at bounding box center [1050, 114] width 172 height 22
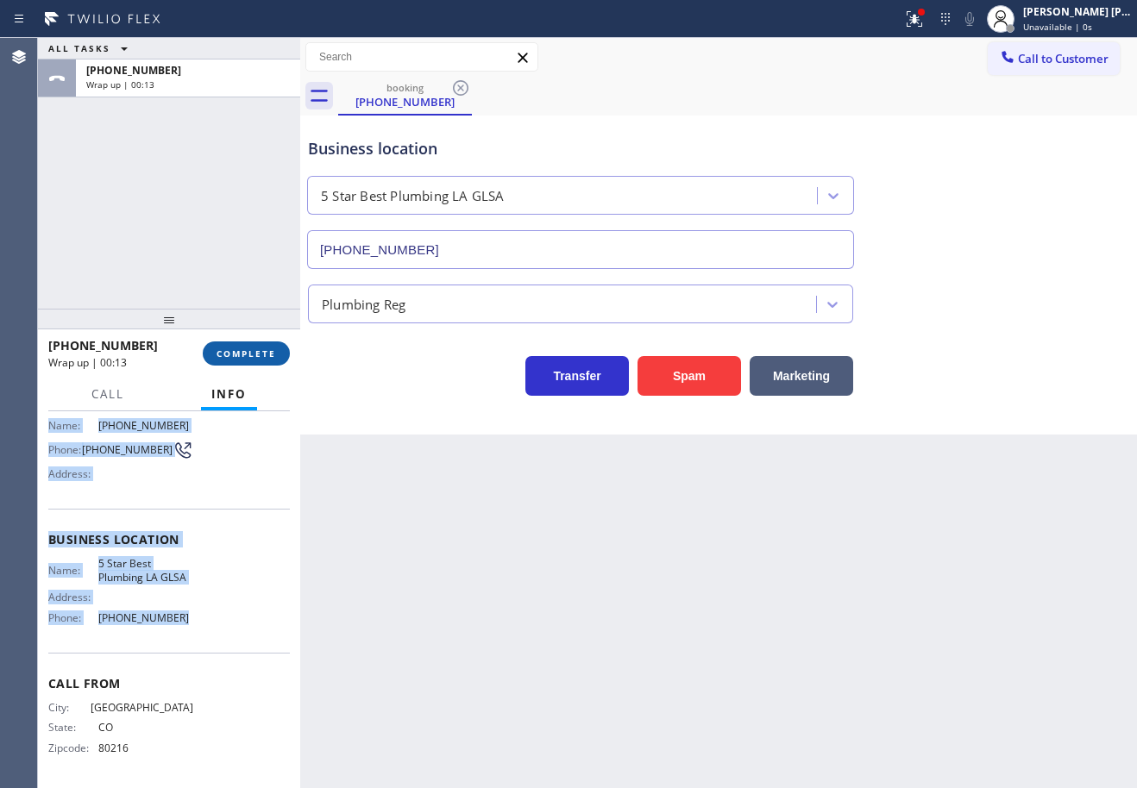
click at [245, 355] on span "COMPLETE" at bounding box center [246, 354] width 60 height 12
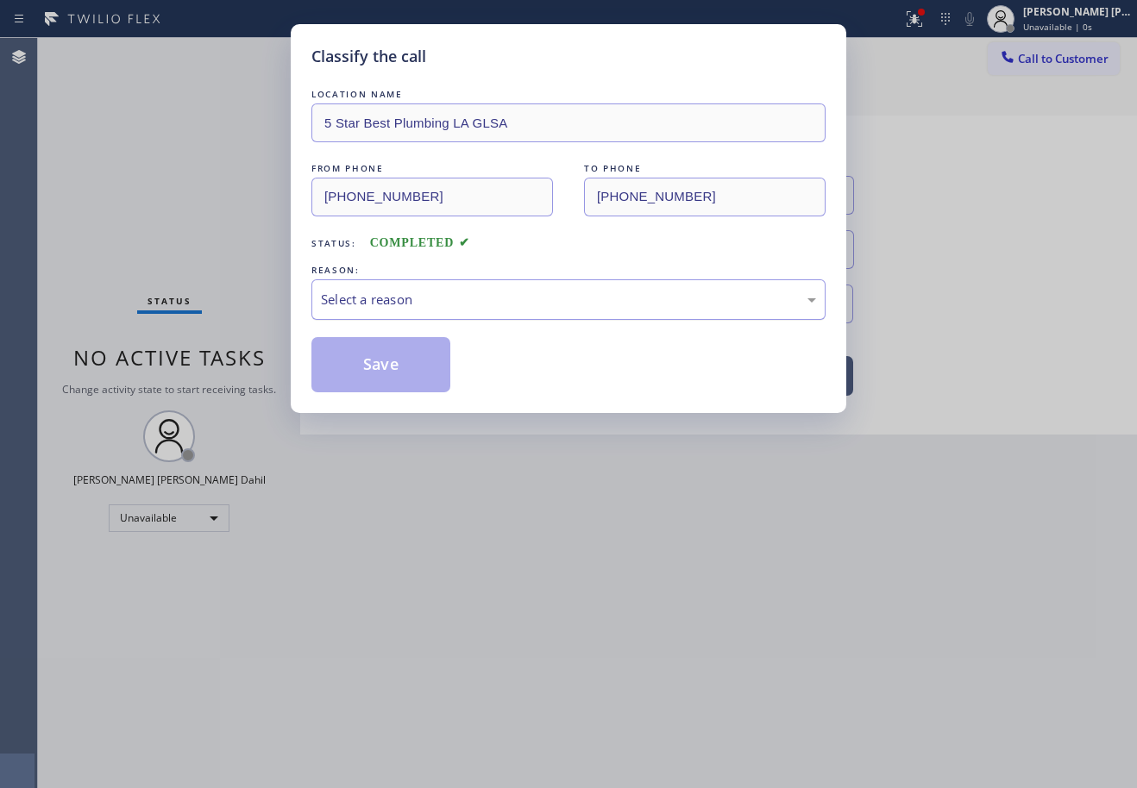
drag, startPoint x: 343, startPoint y: 304, endPoint x: 348, endPoint y: 315, distance: 11.2
click at [347, 309] on div "Select a reason" at bounding box center [568, 300] width 495 height 20
drag, startPoint x: 354, startPoint y: 367, endPoint x: 881, endPoint y: 135, distance: 575.8
click at [354, 367] on button "Save" at bounding box center [380, 364] width 139 height 55
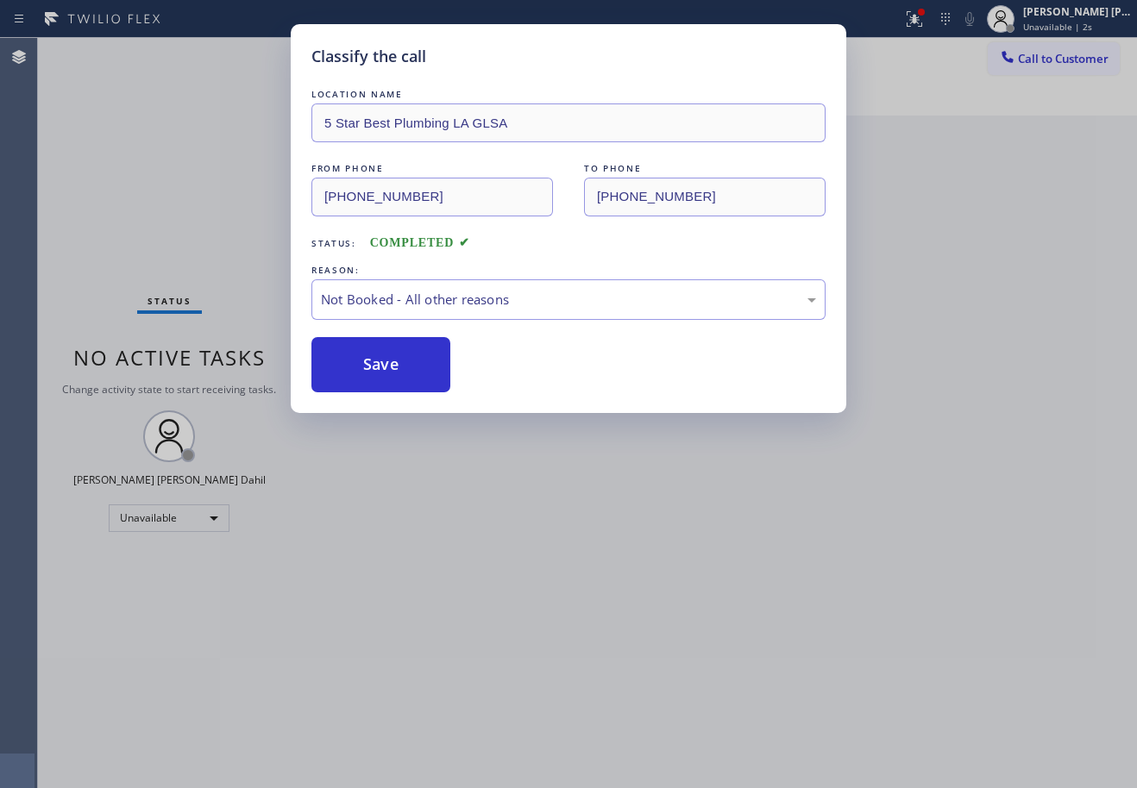
click at [1048, 66] on div "Classify the call LOCATION NAME [PERSON_NAME]’s Top Appliance Repair FROM PHONE…" at bounding box center [587, 413] width 1099 height 750
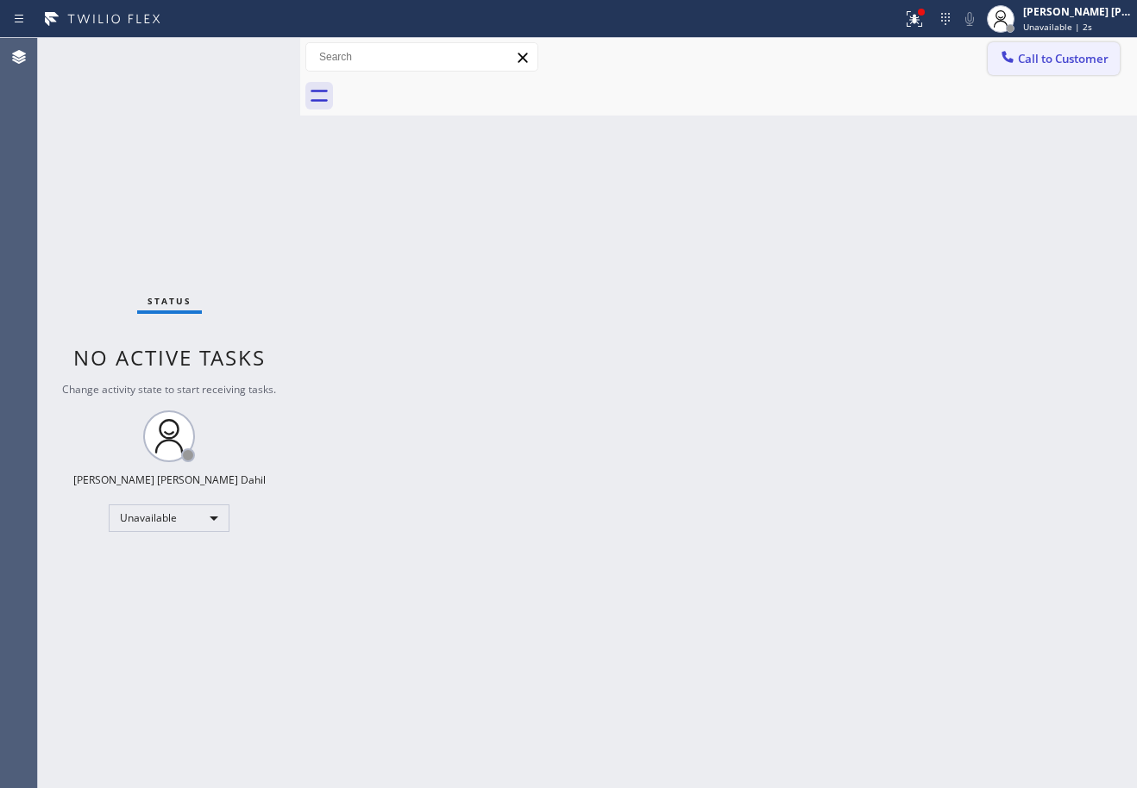
click at [1045, 65] on span "Call to Customer" at bounding box center [1063, 59] width 91 height 16
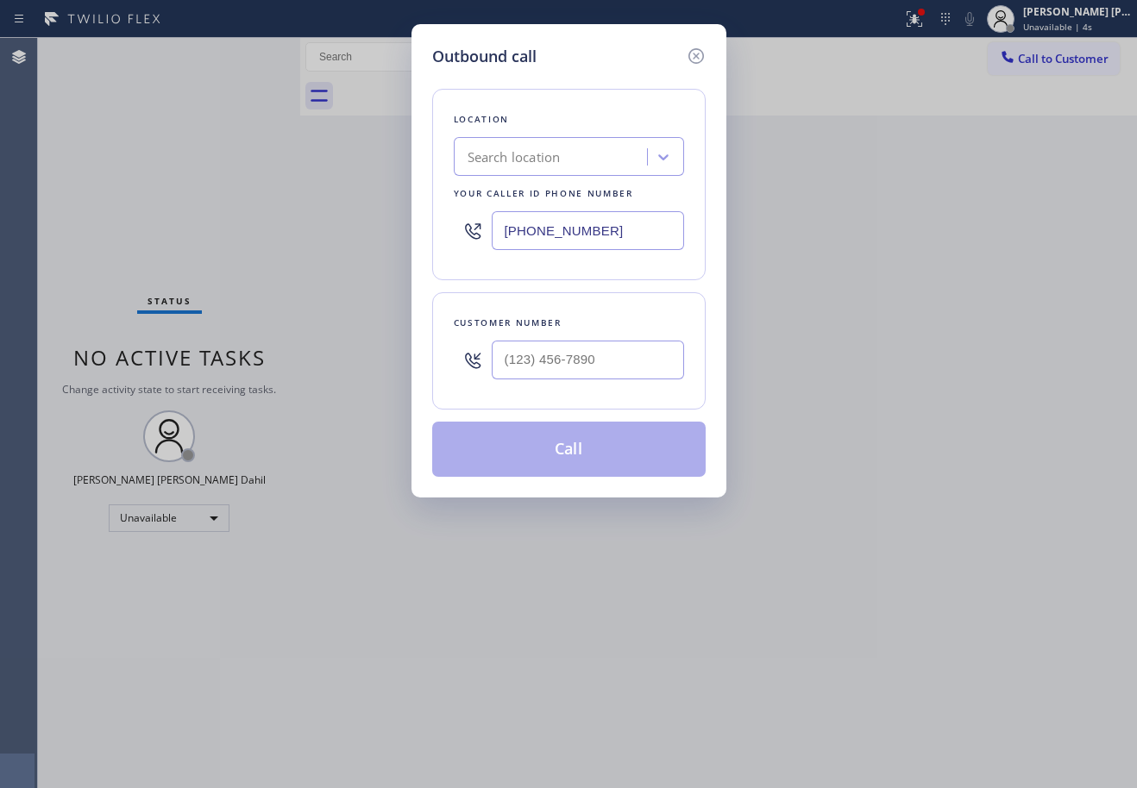
click at [564, 375] on input "text" at bounding box center [588, 360] width 192 height 39
paste input "720) 434-9442"
type input "[PHONE_NUMBER]"
click at [556, 169] on div "Search location" at bounding box center [553, 157] width 188 height 30
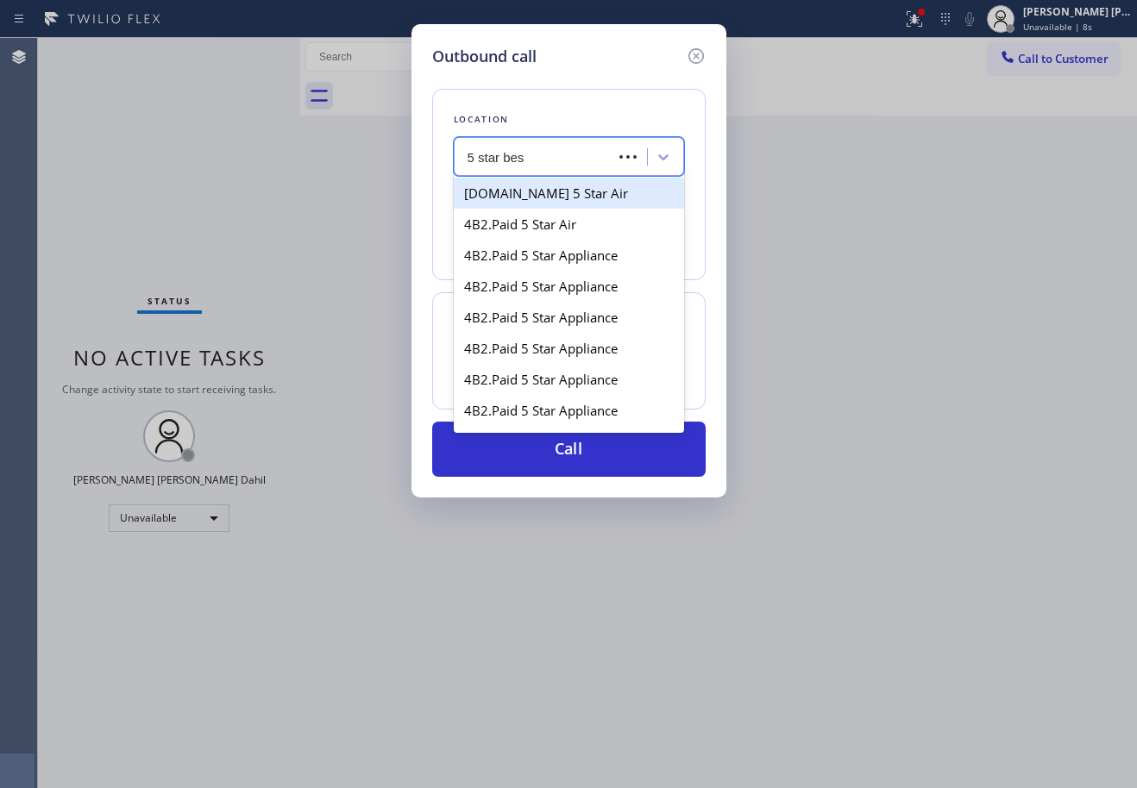
type input "5 star best"
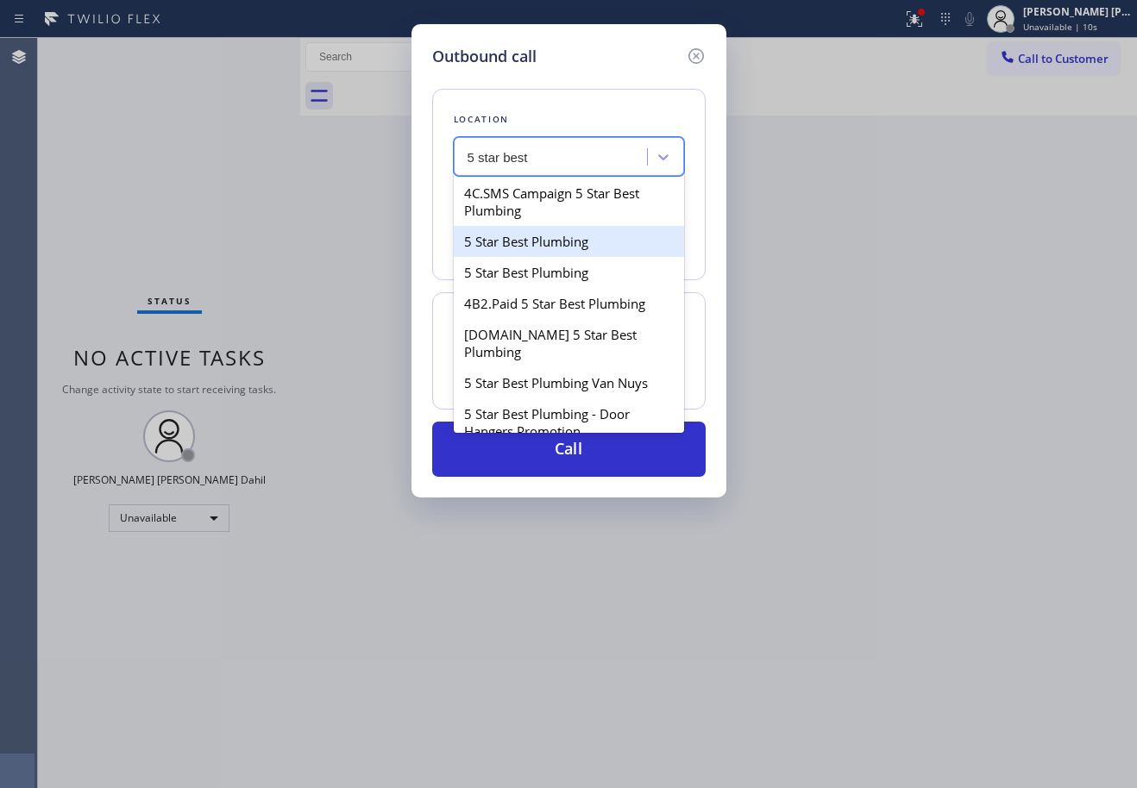
click at [552, 236] on div "5 Star Best Plumbing" at bounding box center [569, 241] width 230 height 31
type input "[PHONE_NUMBER]"
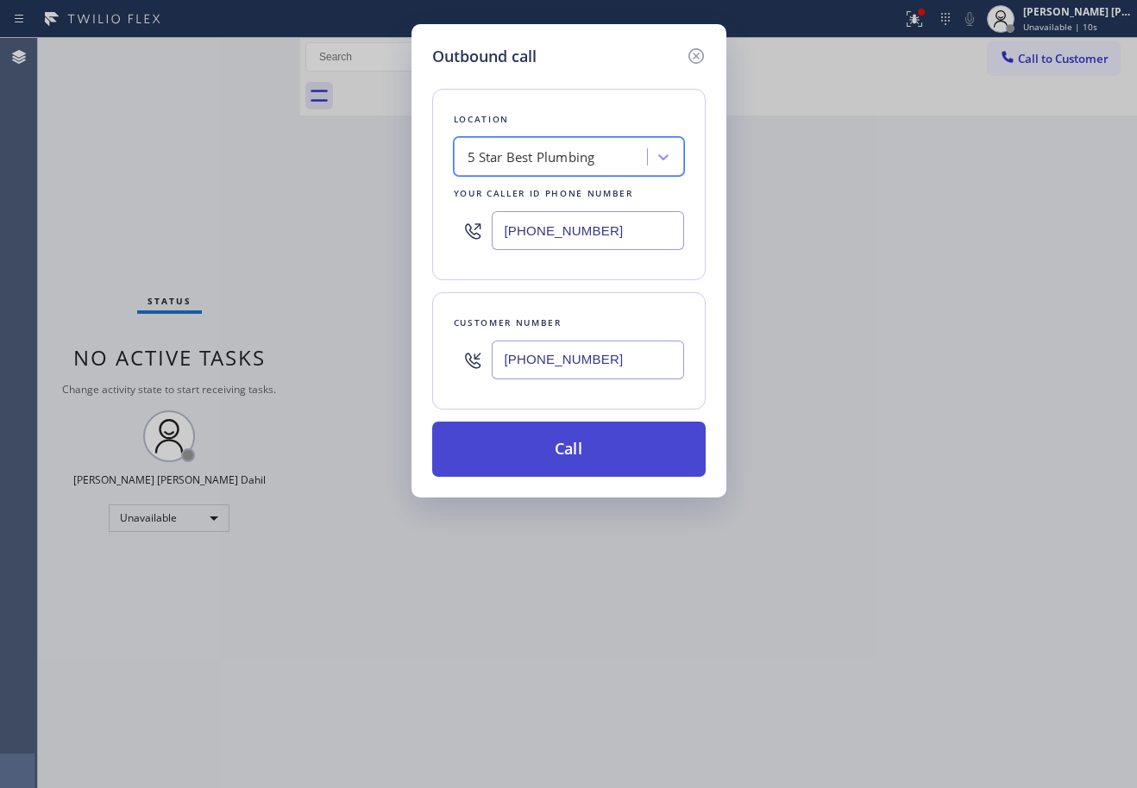
click at [586, 453] on button "Call" at bounding box center [568, 449] width 273 height 55
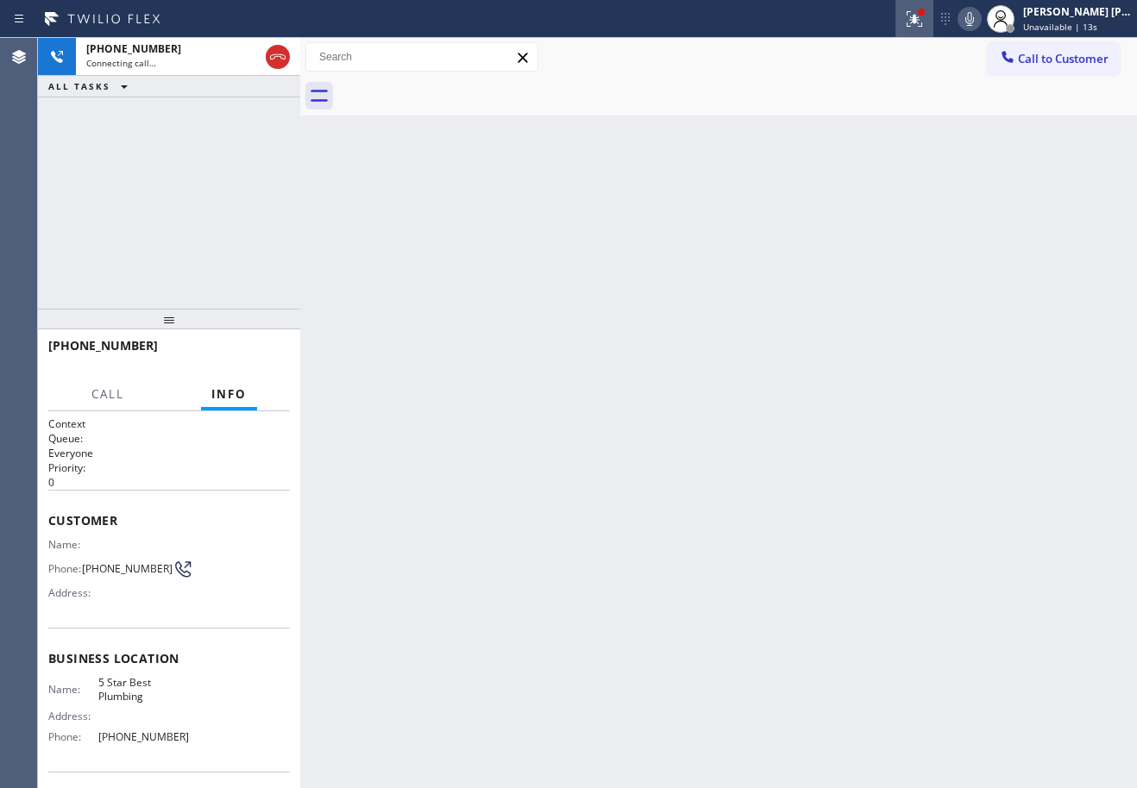
click at [925, 22] on icon at bounding box center [914, 19] width 21 height 21
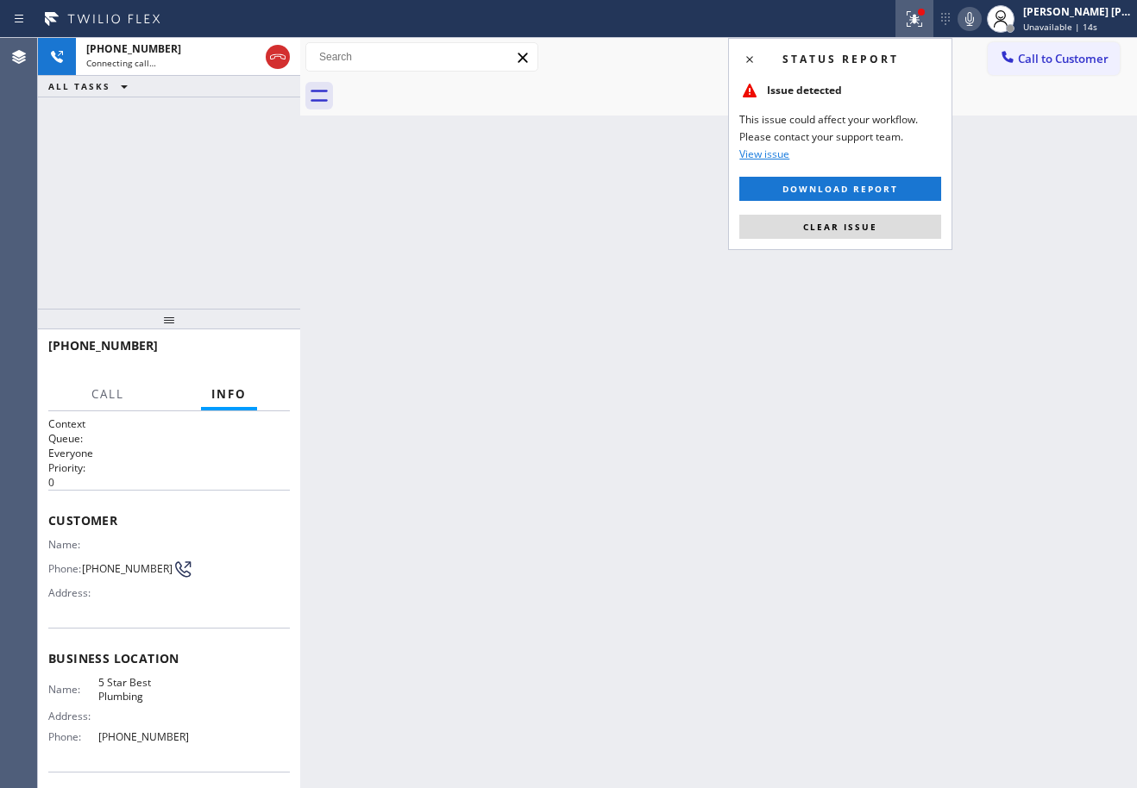
click at [874, 222] on span "Clear issue" at bounding box center [840, 227] width 74 height 12
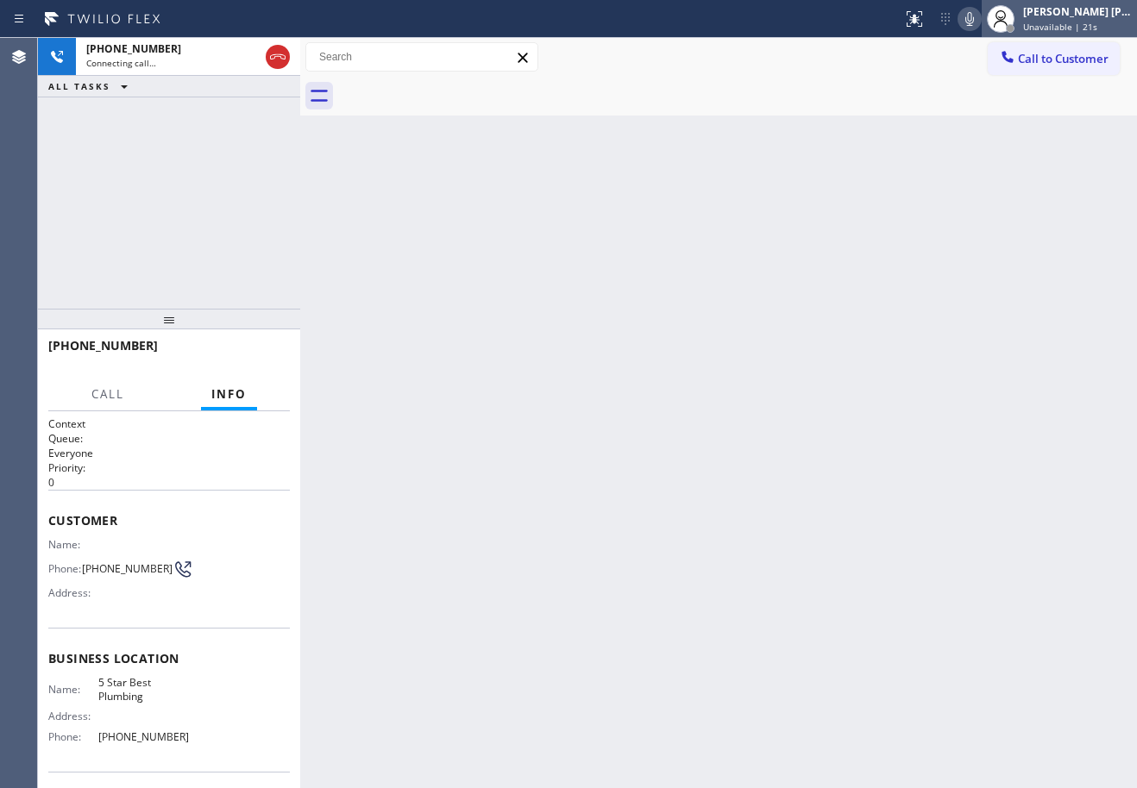
click at [1075, 29] on span "Unavailable | 21s" at bounding box center [1060, 27] width 74 height 12
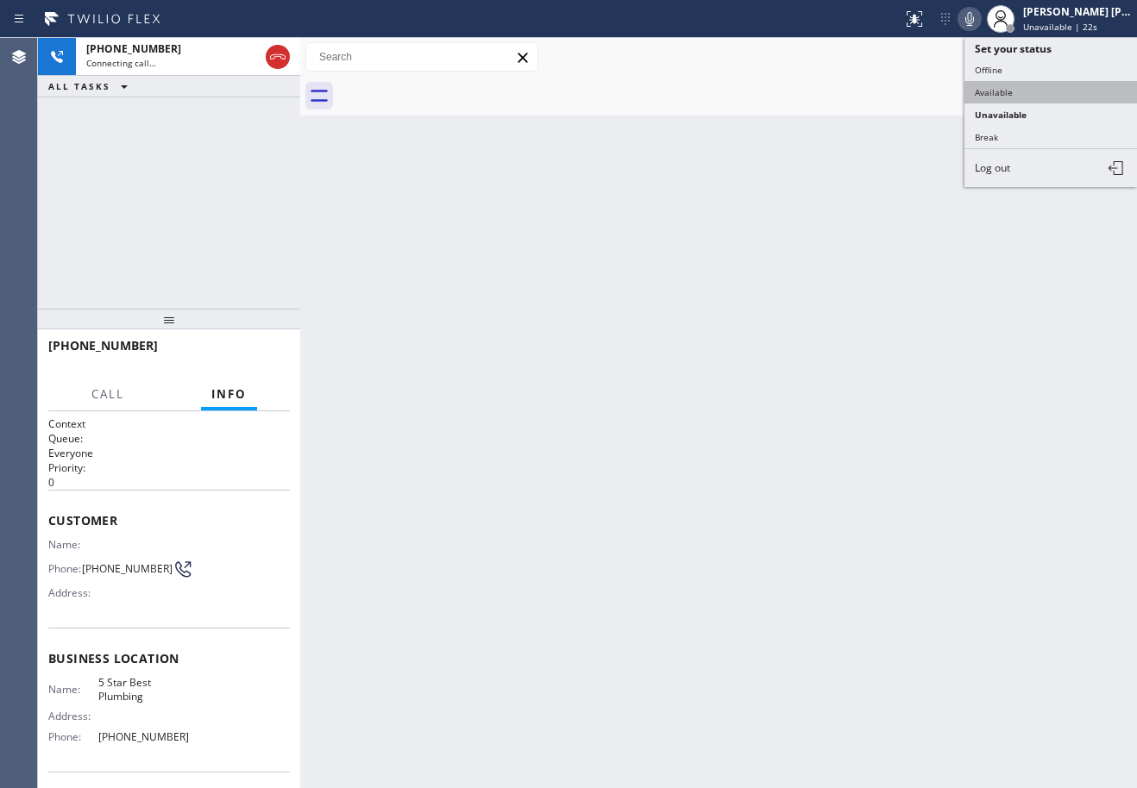
click at [1039, 94] on button "Available" at bounding box center [1050, 92] width 172 height 22
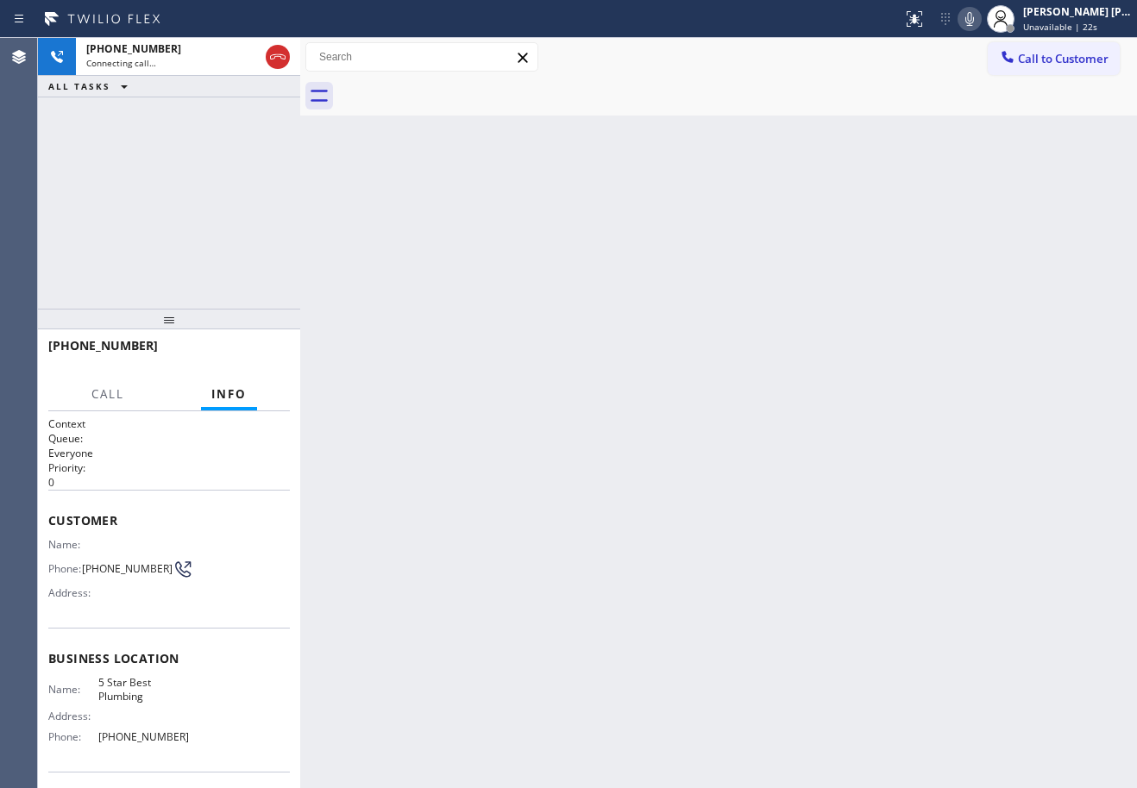
drag, startPoint x: 1000, startPoint y: 218, endPoint x: 1131, endPoint y: 680, distance: 479.7
click at [996, 237] on div "Back to Dashboard Change Sender ID Customers Technicians Select a contact Outbo…" at bounding box center [718, 413] width 837 height 750
click at [792, 630] on div "Back to Dashboard Change Sender ID Customers Technicians Select a contact Outbo…" at bounding box center [718, 413] width 837 height 750
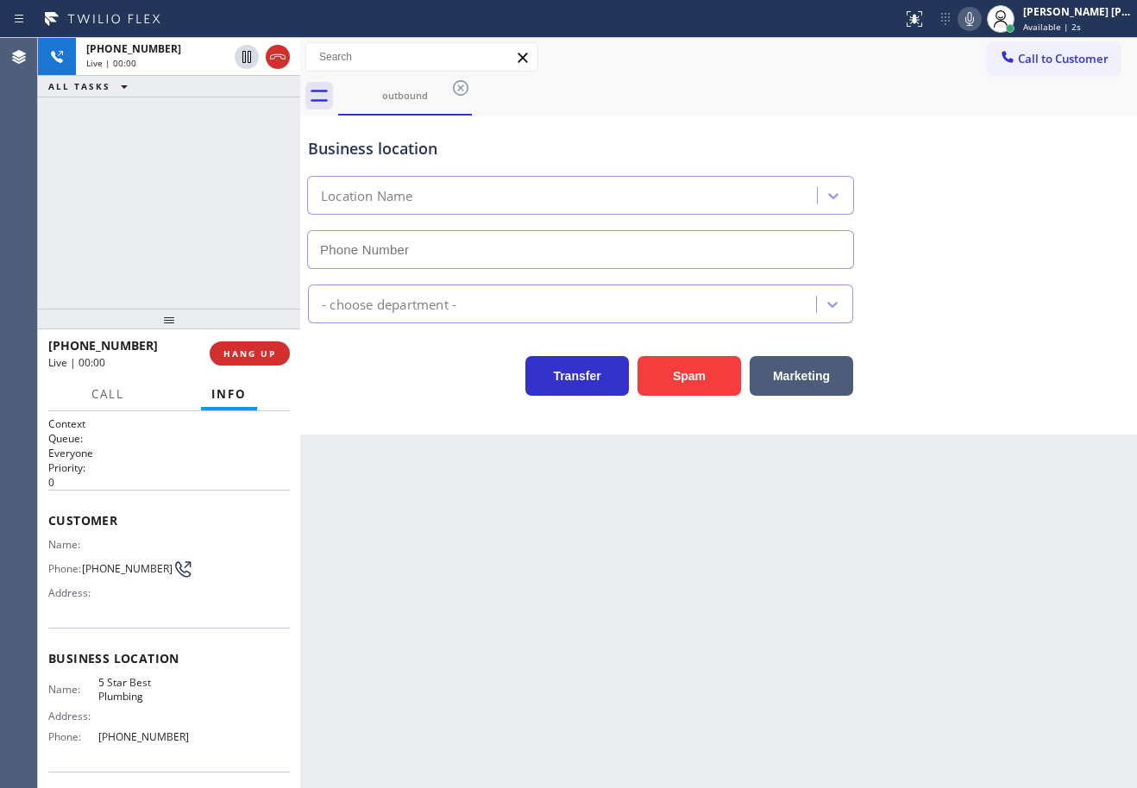
type input "[PHONE_NUMBER]"
click at [827, 122] on div "Business location 5 Star Best Plumbing [PHONE_NUMBER]" at bounding box center [580, 194] width 552 height 149
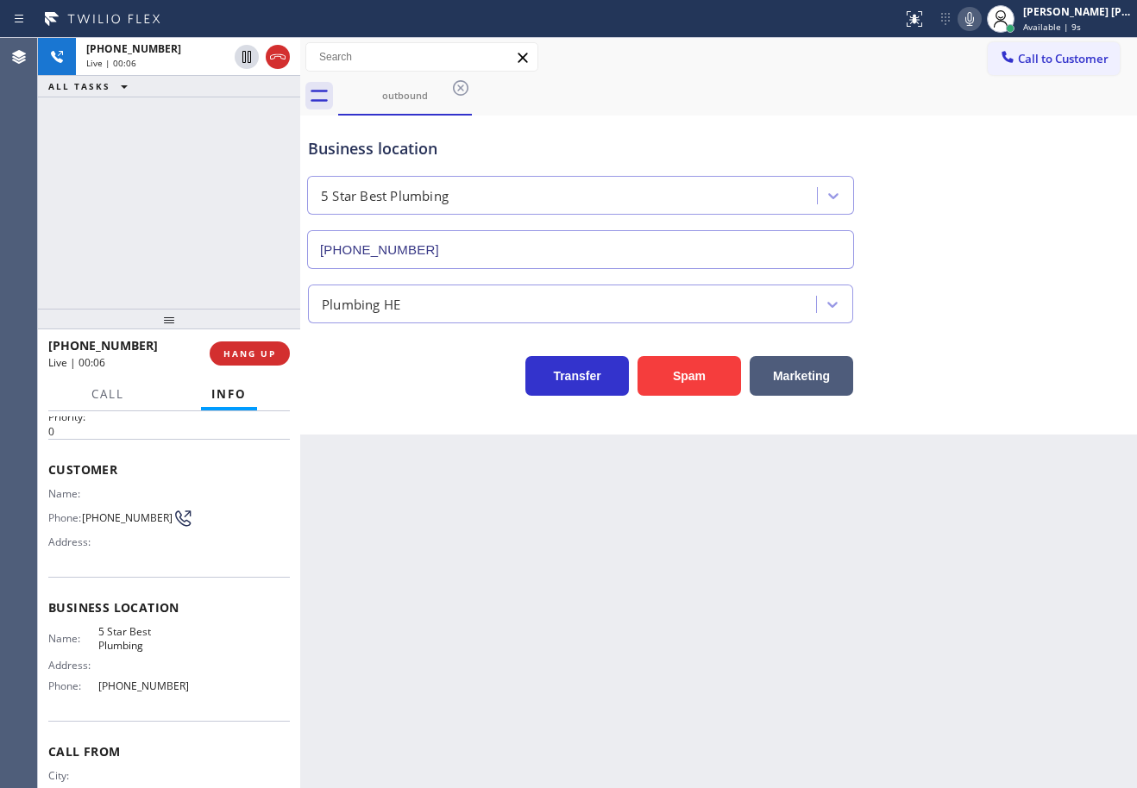
scroll to position [119, 0]
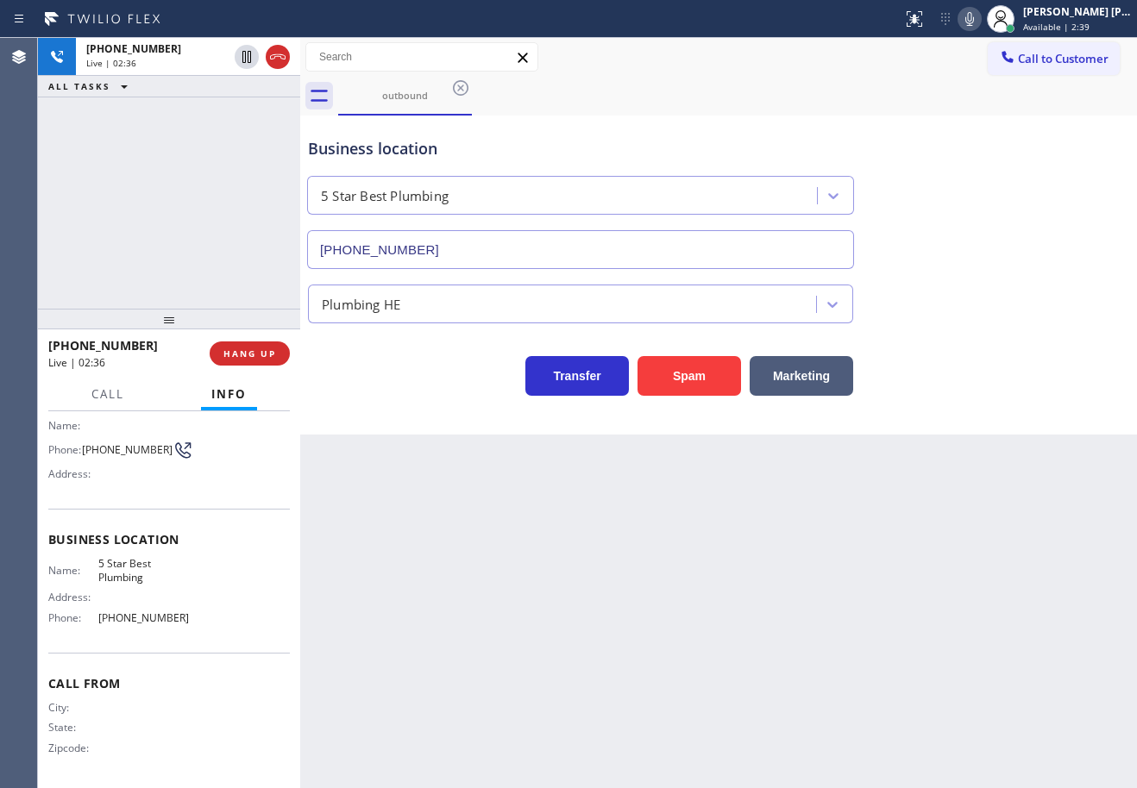
click at [980, 27] on icon at bounding box center [969, 19] width 21 height 21
click at [1005, 150] on div "Business location 5 Star Best Plumbing [PHONE_NUMBER]" at bounding box center [718, 191] width 828 height 156
click at [979, 21] on icon at bounding box center [969, 19] width 21 height 21
click at [980, 180] on div "Business location 5 Star Best Plumbing [PHONE_NUMBER]" at bounding box center [718, 191] width 828 height 156
click at [244, 162] on div "[PHONE_NUMBER] Live | 03:04 ALL TASKS ALL TASKS ACTIVE TASKS TASKS IN WRAP UP" at bounding box center [169, 173] width 262 height 271
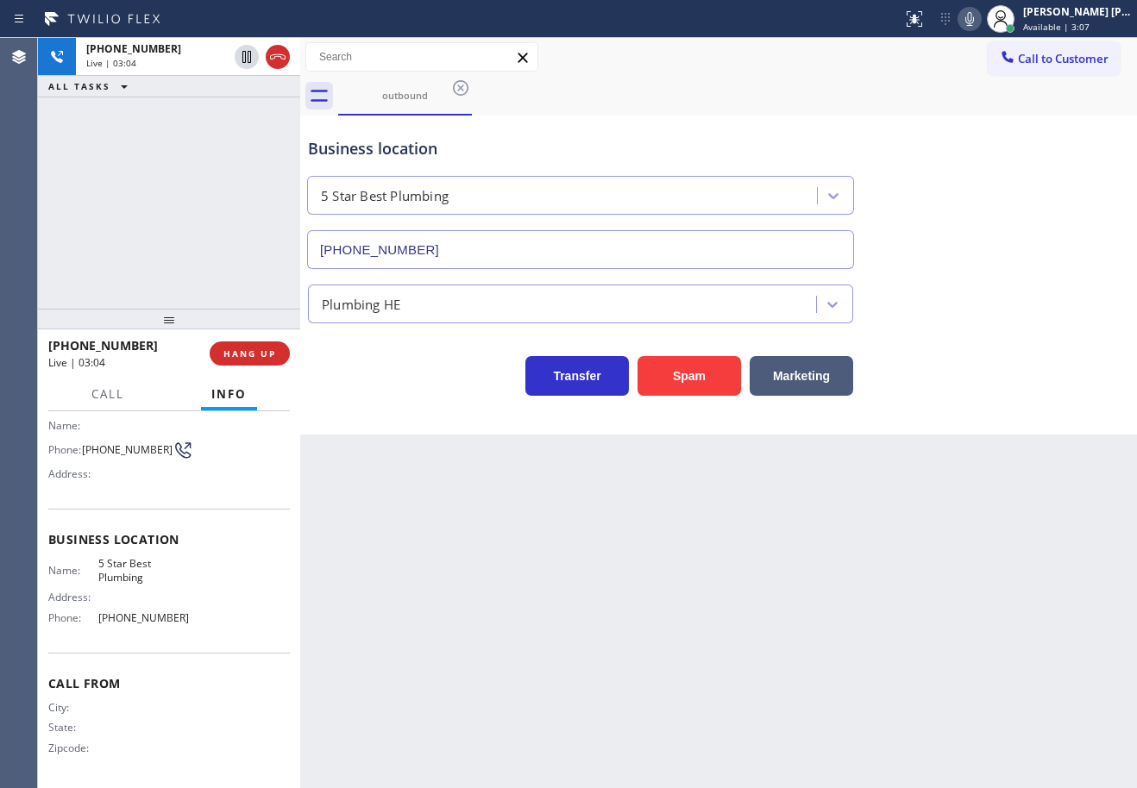
click at [244, 162] on div "[PHONE_NUMBER] Live | 03:04 ALL TASKS ALL TASKS ACTIVE TASKS TASKS IN WRAP UP" at bounding box center [169, 173] width 262 height 271
click at [140, 175] on div "[PHONE_NUMBER] Live | 03:08 ALL TASKS ALL TASKS ACTIVE TASKS TASKS IN WRAP UP" at bounding box center [169, 173] width 262 height 271
click at [980, 21] on icon at bounding box center [969, 19] width 21 height 21
click at [977, 97] on div "outbound" at bounding box center [737, 96] width 799 height 39
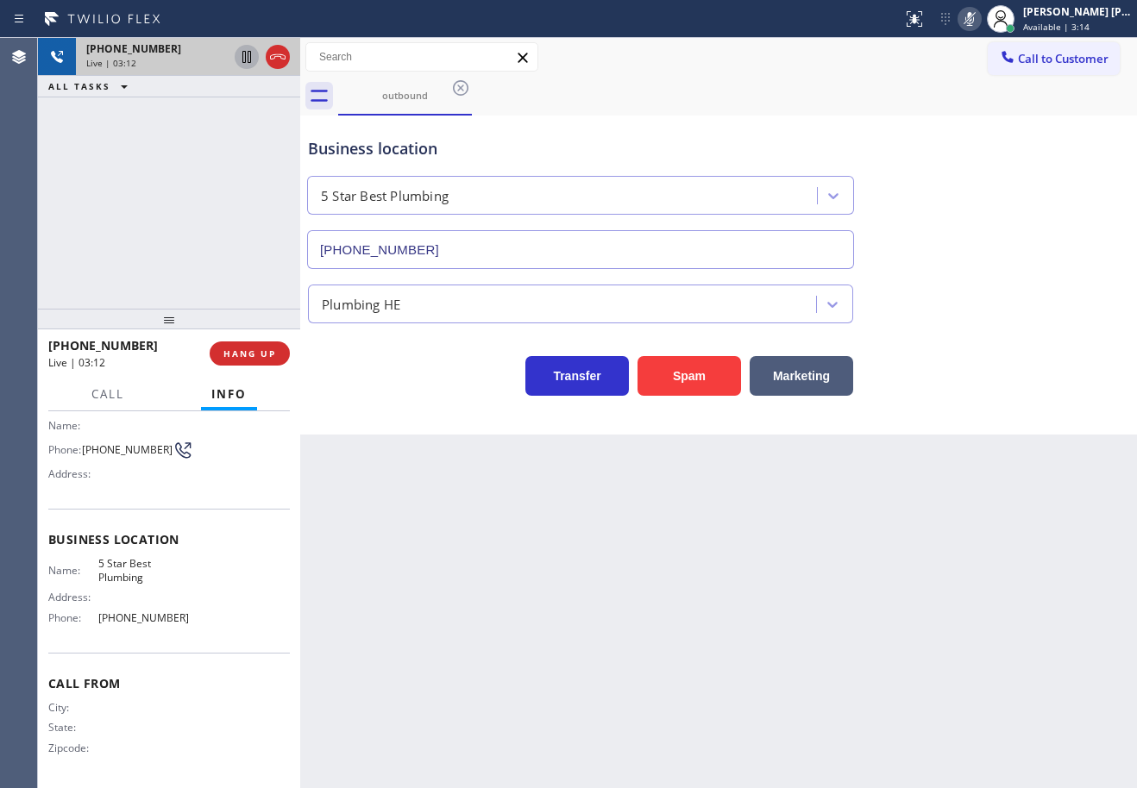
click at [248, 58] on icon at bounding box center [246, 57] width 9 height 12
click at [210, 160] on div "[PHONE_NUMBER] Live | 03:13 ALL TASKS ALL TASKS ACTIVE TASKS TASKS IN WRAP UP" at bounding box center [169, 173] width 262 height 271
click at [974, 17] on icon at bounding box center [969, 19] width 9 height 14
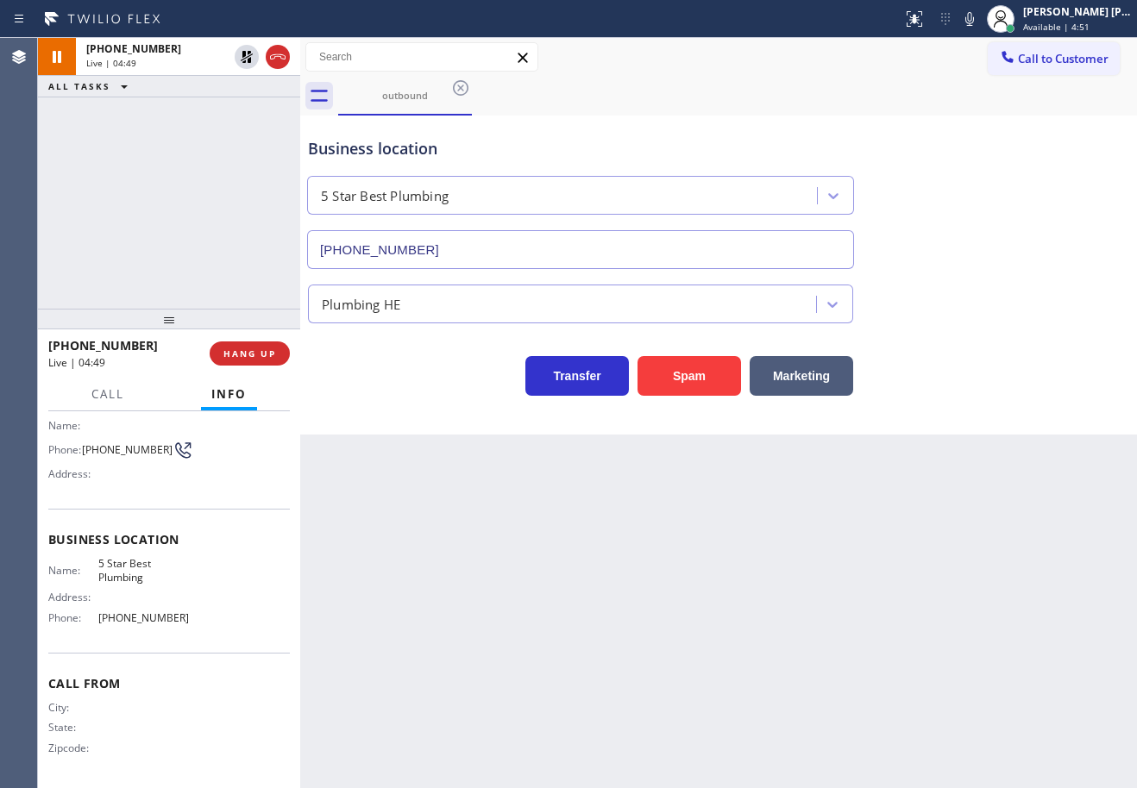
drag, startPoint x: 983, startPoint y: 98, endPoint x: 973, endPoint y: 98, distance: 10.3
click at [980, 98] on div "outbound" at bounding box center [737, 96] width 799 height 39
drag, startPoint x: 250, startPoint y: 55, endPoint x: 235, endPoint y: 124, distance: 70.5
click at [250, 56] on icon at bounding box center [246, 57] width 21 height 21
click at [235, 124] on div "[PHONE_NUMBER] Live | 04:50 ALL TASKS ALL TASKS ACTIVE TASKS TASKS IN WRAP UP" at bounding box center [169, 173] width 262 height 271
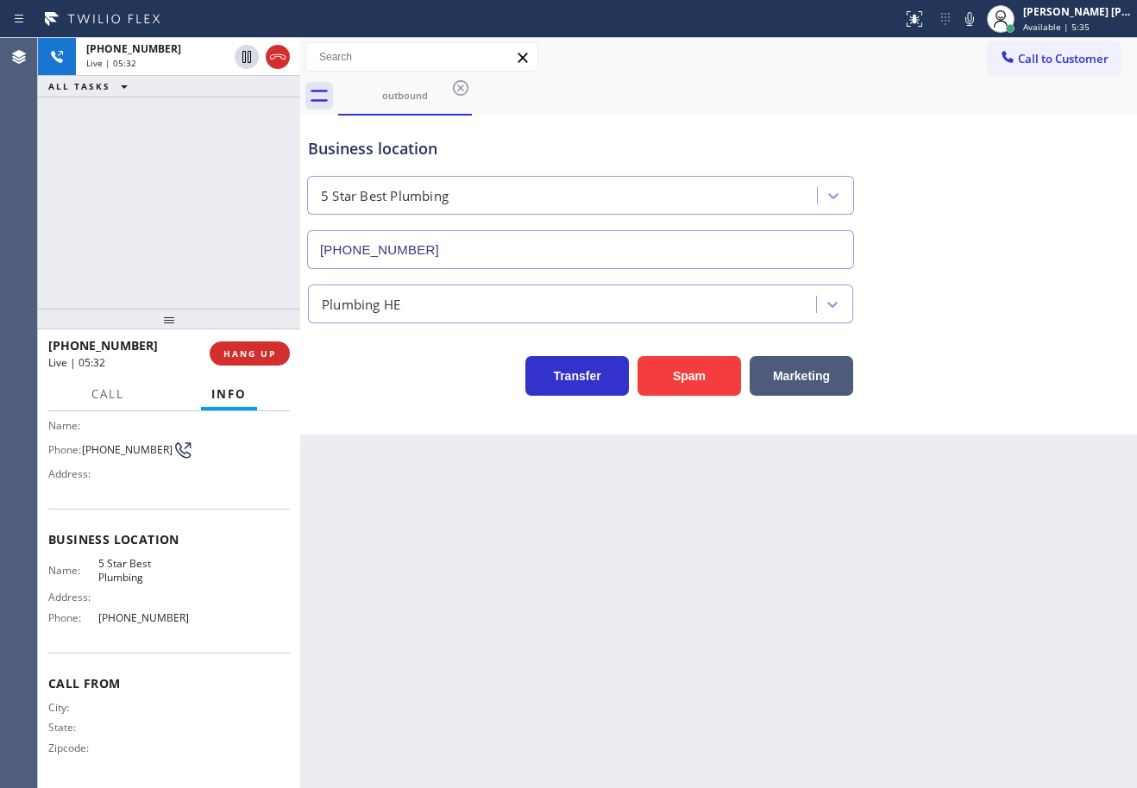
click at [213, 205] on div "[PHONE_NUMBER] Live | 05:32 ALL TASKS ALL TASKS ACTIVE TASKS TASKS IN WRAP UP" at bounding box center [169, 173] width 262 height 271
click at [275, 355] on span "HANG UP" at bounding box center [249, 354] width 53 height 12
click at [274, 355] on span "HANG UP" at bounding box center [249, 354] width 53 height 12
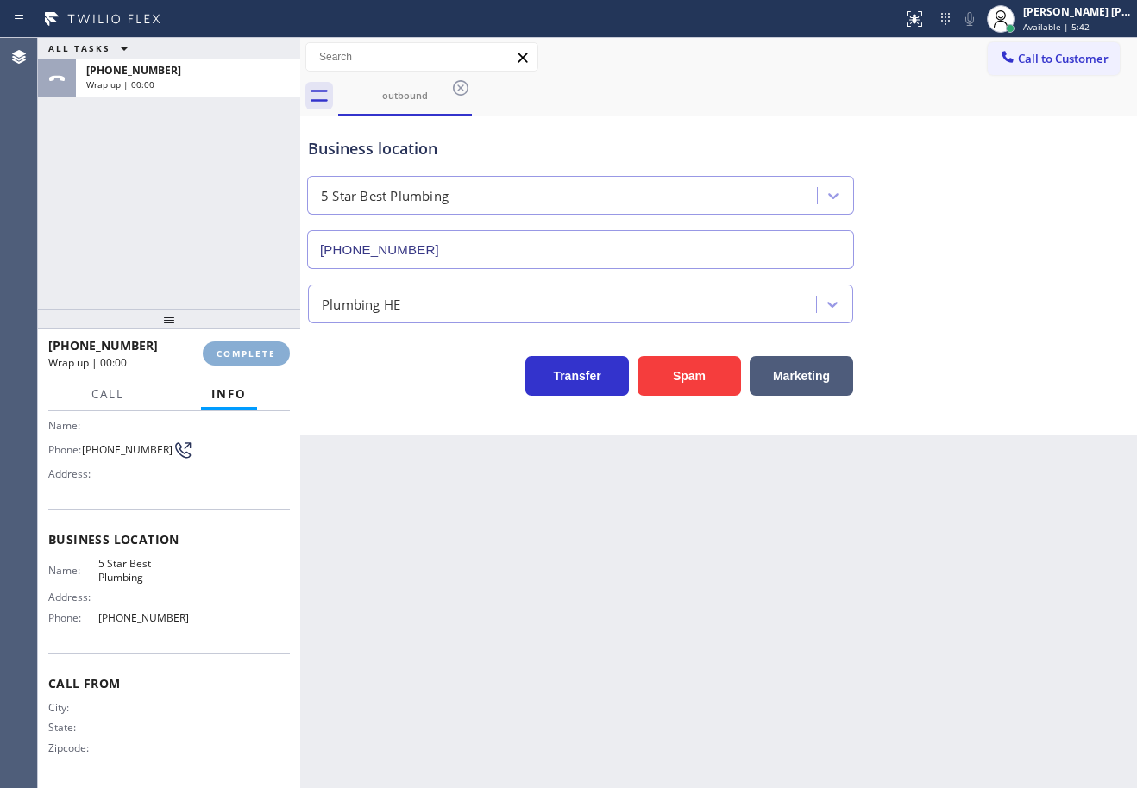
click at [274, 355] on span "COMPLETE" at bounding box center [246, 354] width 60 height 12
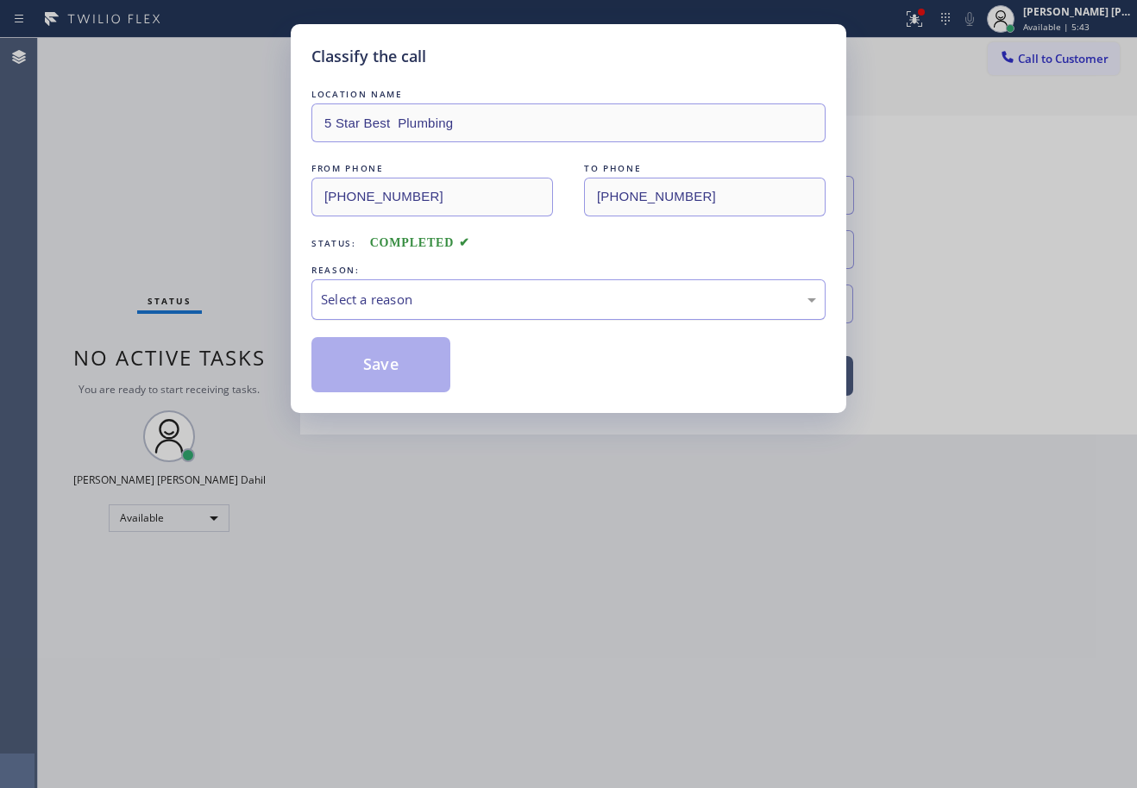
click at [413, 286] on div "Select a reason" at bounding box center [568, 299] width 514 height 41
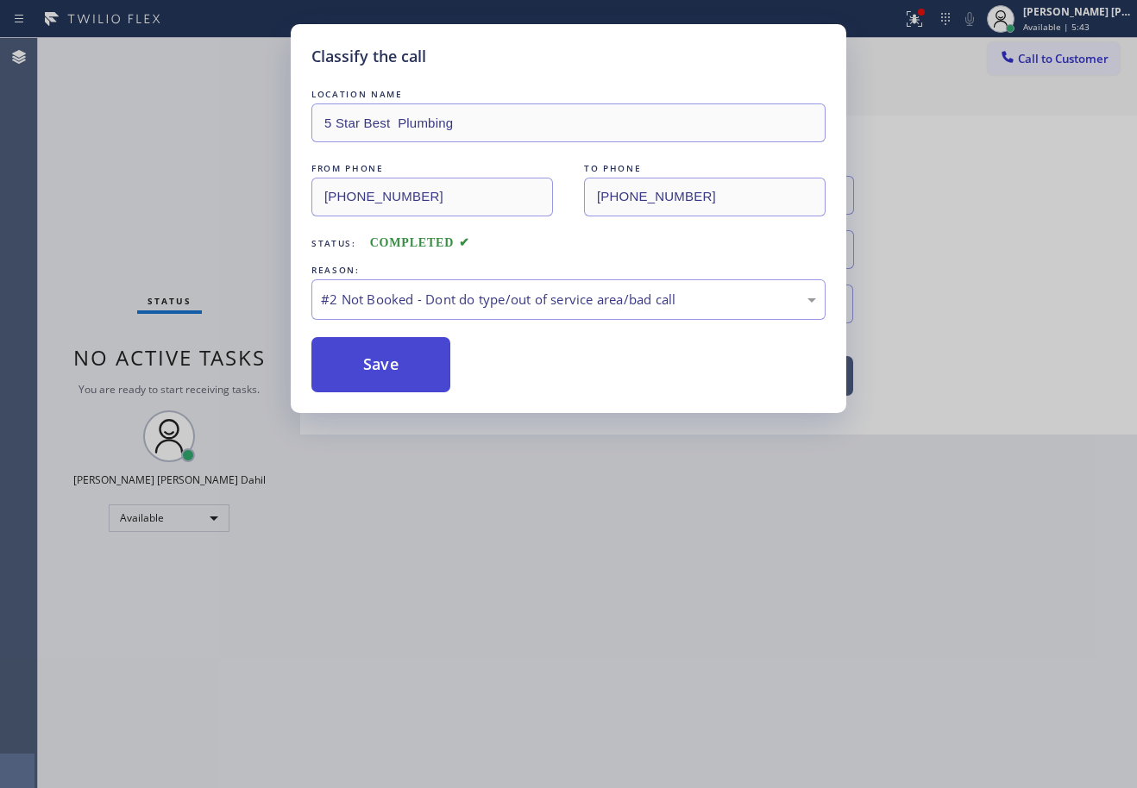
click at [390, 371] on button "Save" at bounding box center [380, 364] width 139 height 55
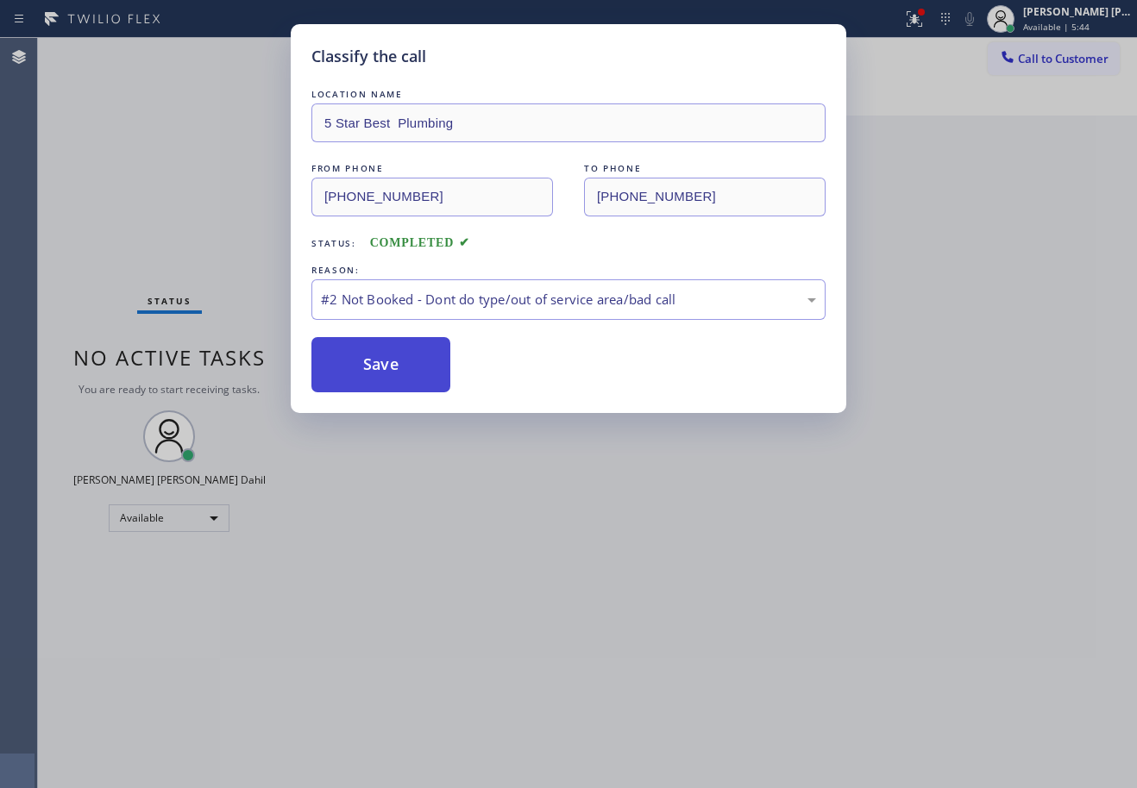
click at [389, 371] on button "Save" at bounding box center [380, 364] width 139 height 55
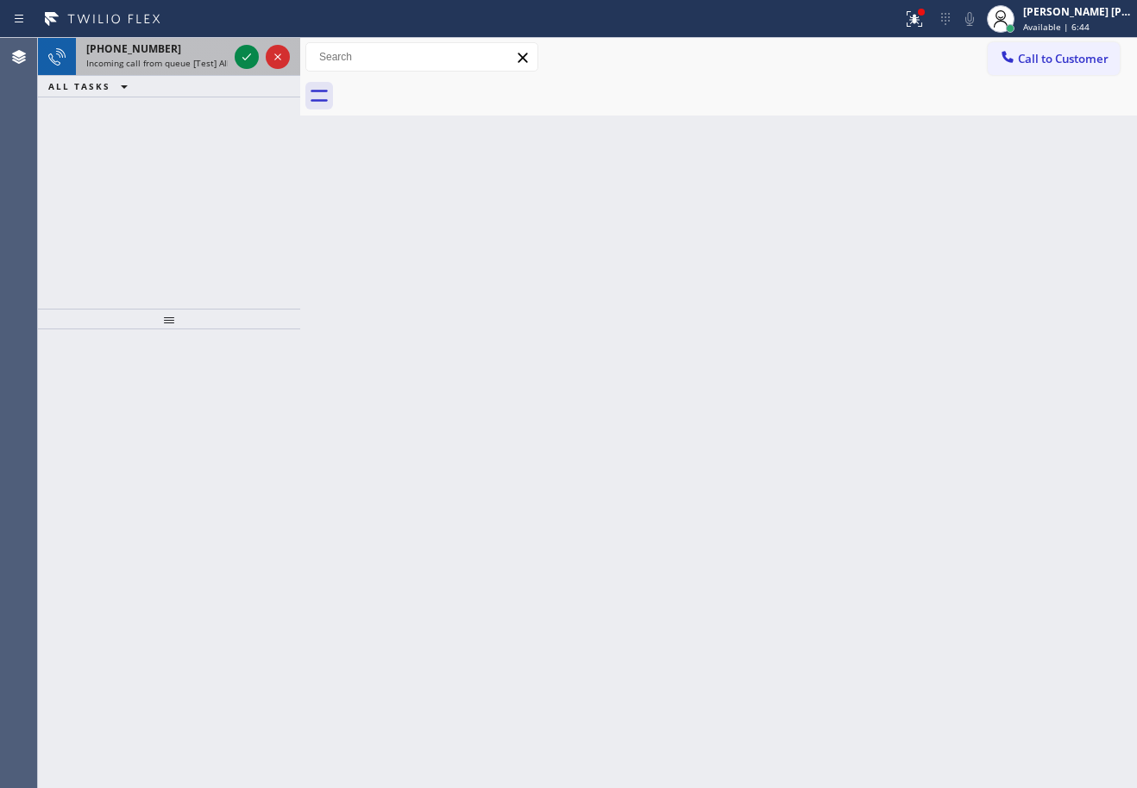
click at [199, 61] on span "Incoming call from queue [Test] All" at bounding box center [157, 63] width 143 height 12
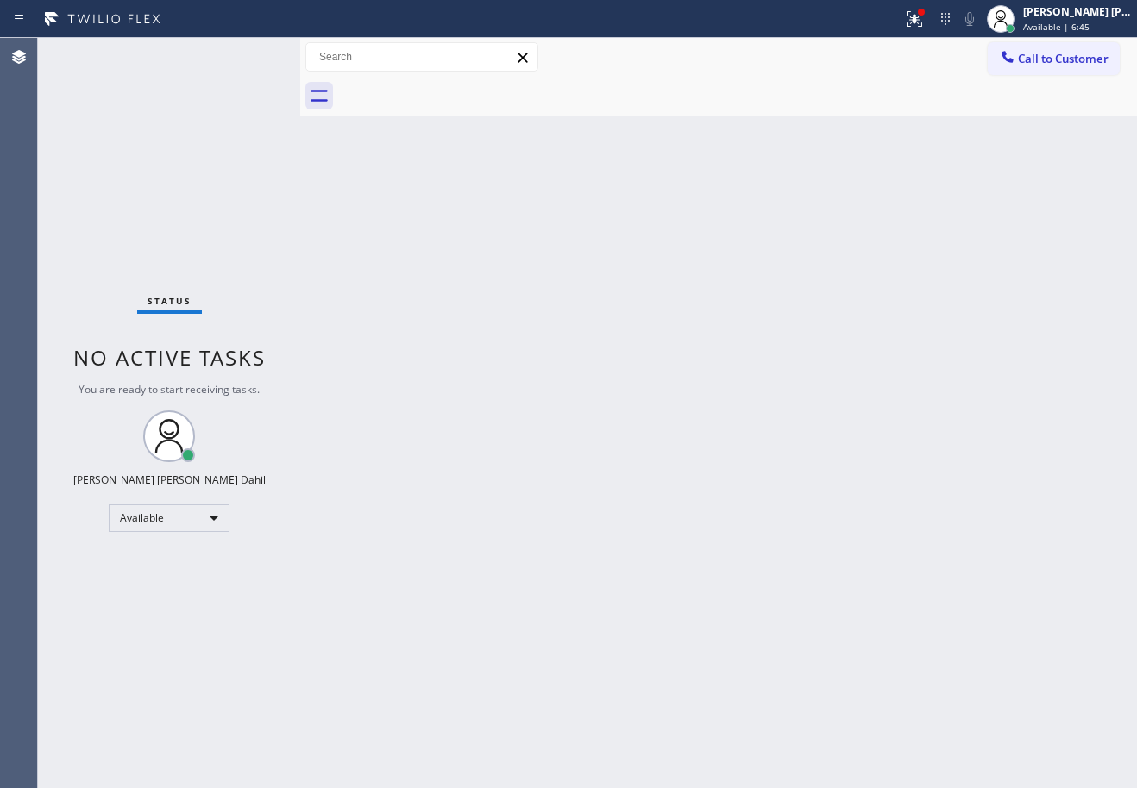
click at [241, 49] on div "Status No active tasks You are ready to start receiving tasks. [PERSON_NAME] [P…" at bounding box center [169, 413] width 262 height 750
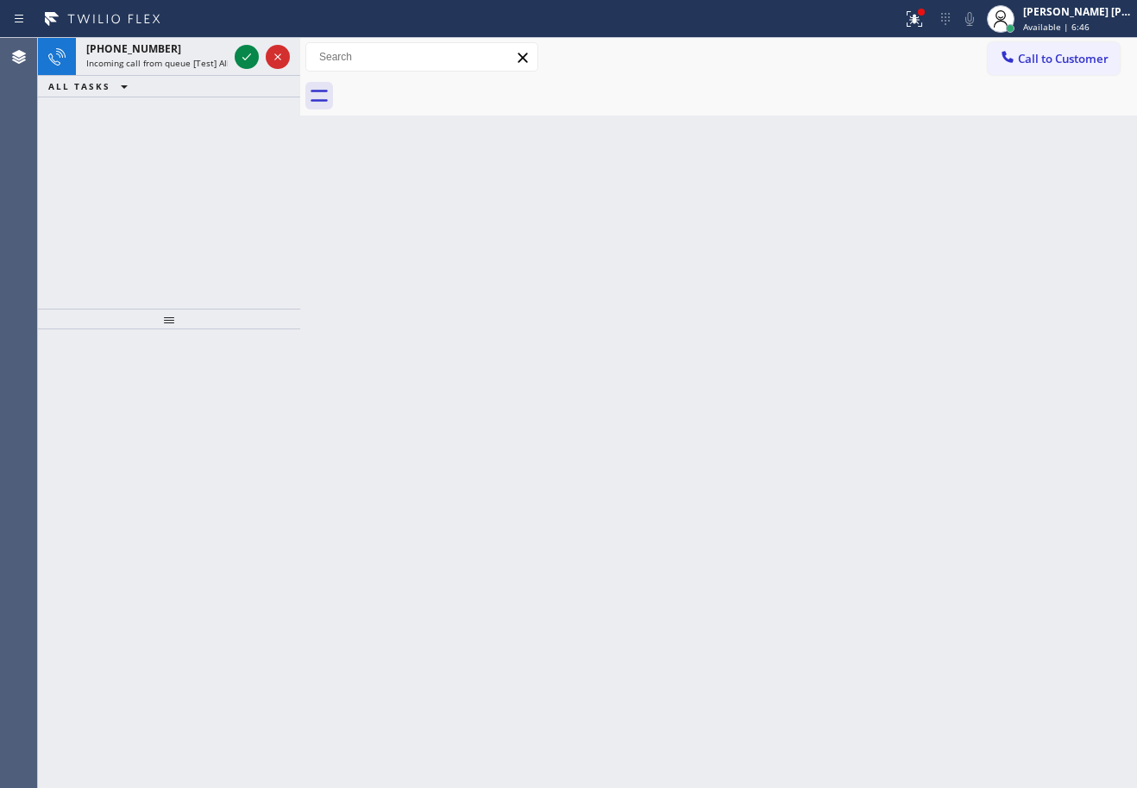
click at [242, 49] on icon at bounding box center [246, 57] width 21 height 21
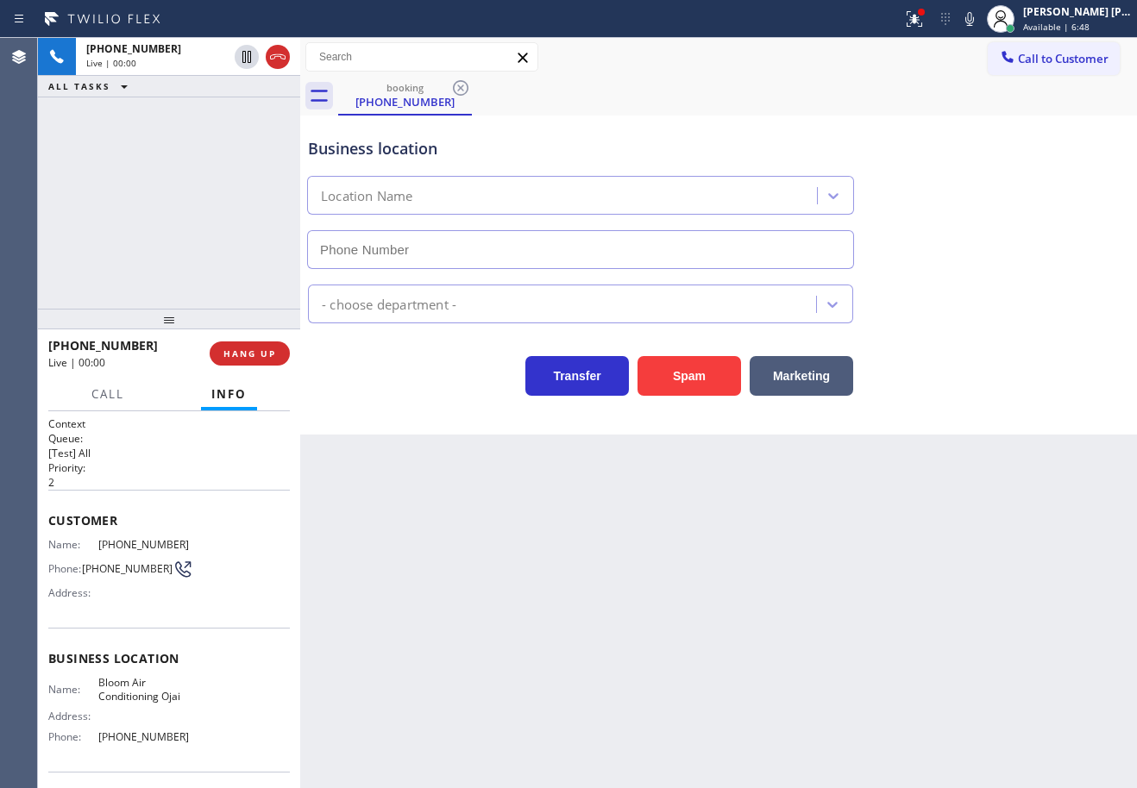
type input "[PHONE_NUMBER]"
click at [725, 385] on button "Spam" at bounding box center [688, 376] width 103 height 40
click at [724, 384] on button "Spam" at bounding box center [688, 376] width 103 height 40
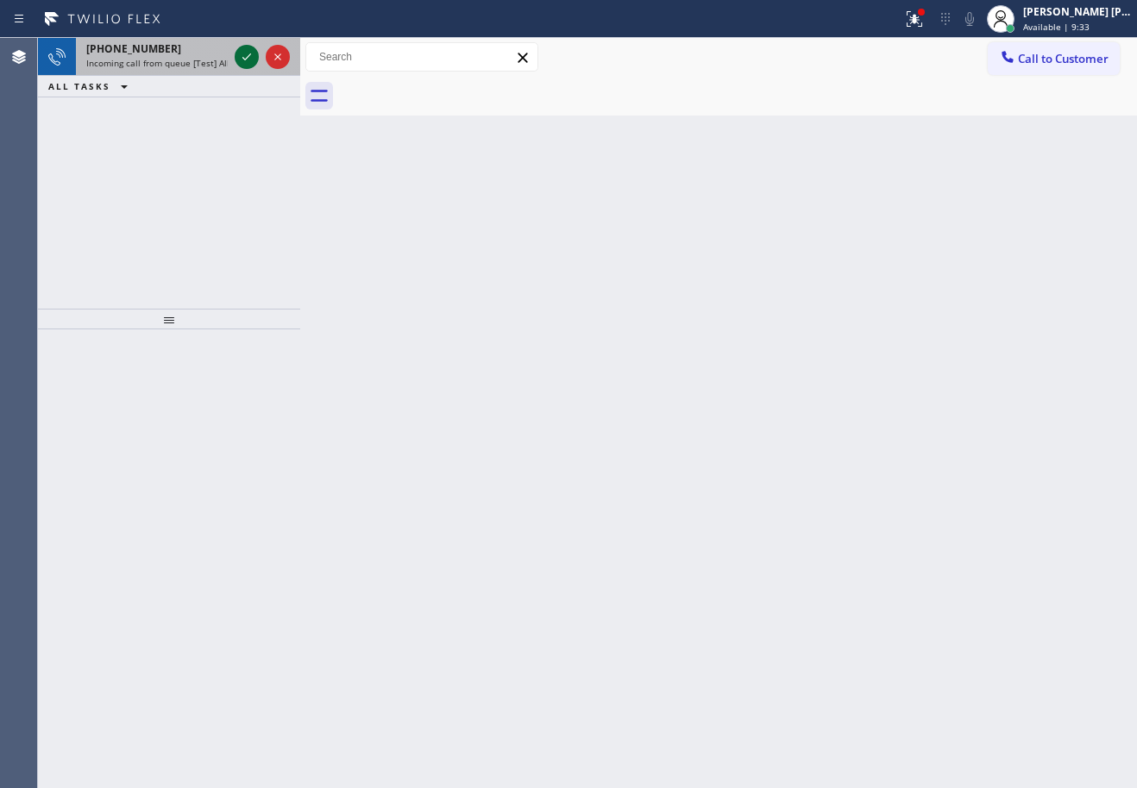
click at [248, 53] on icon at bounding box center [246, 57] width 21 height 21
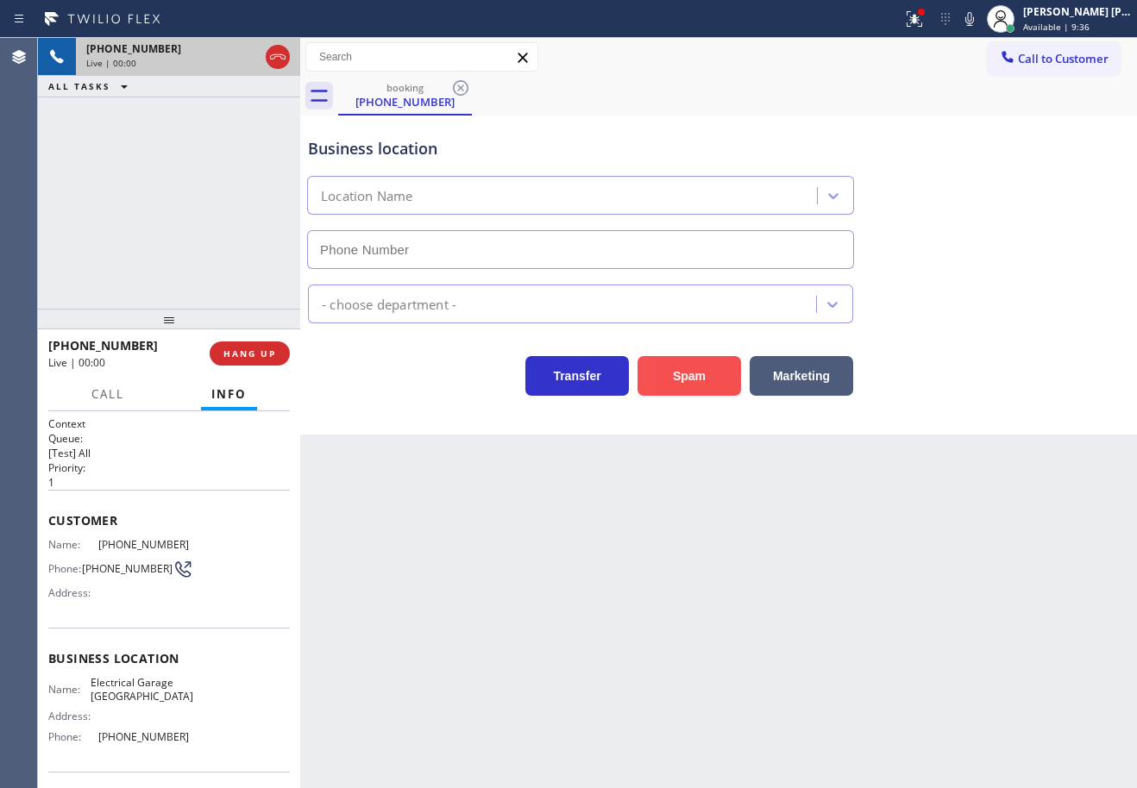
type input "[PHONE_NUMBER]"
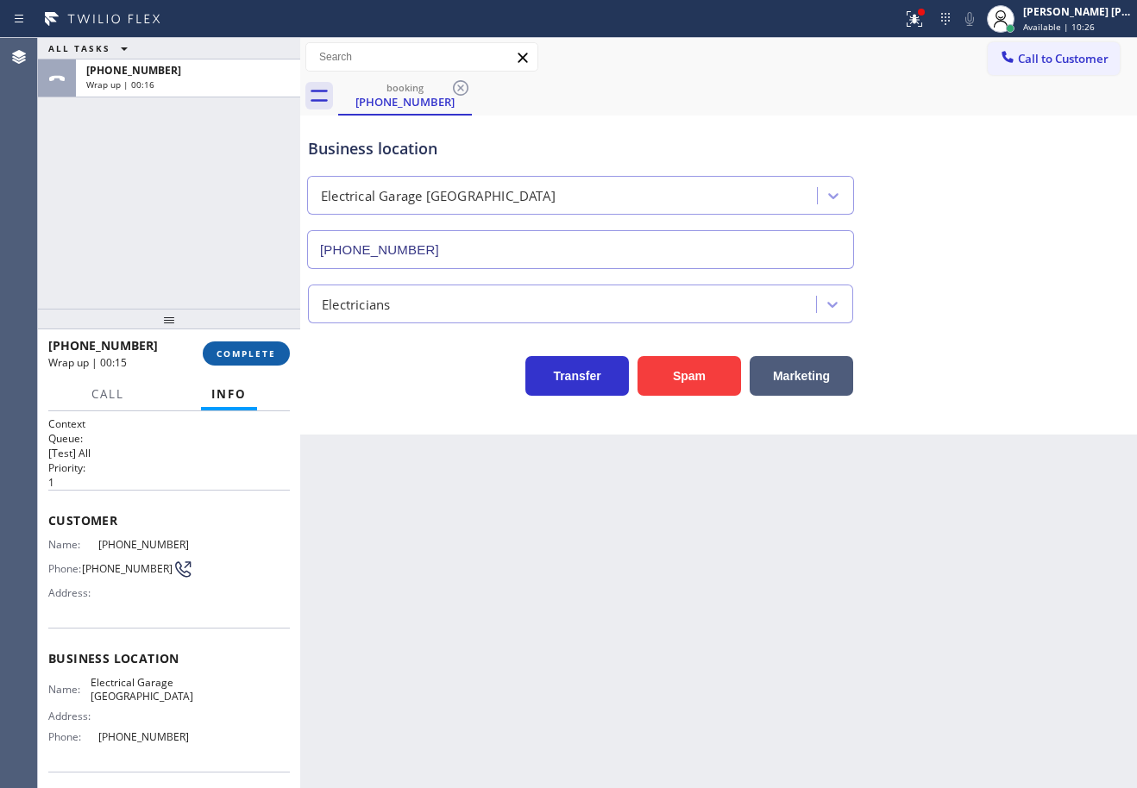
click at [239, 354] on span "COMPLETE" at bounding box center [246, 354] width 60 height 12
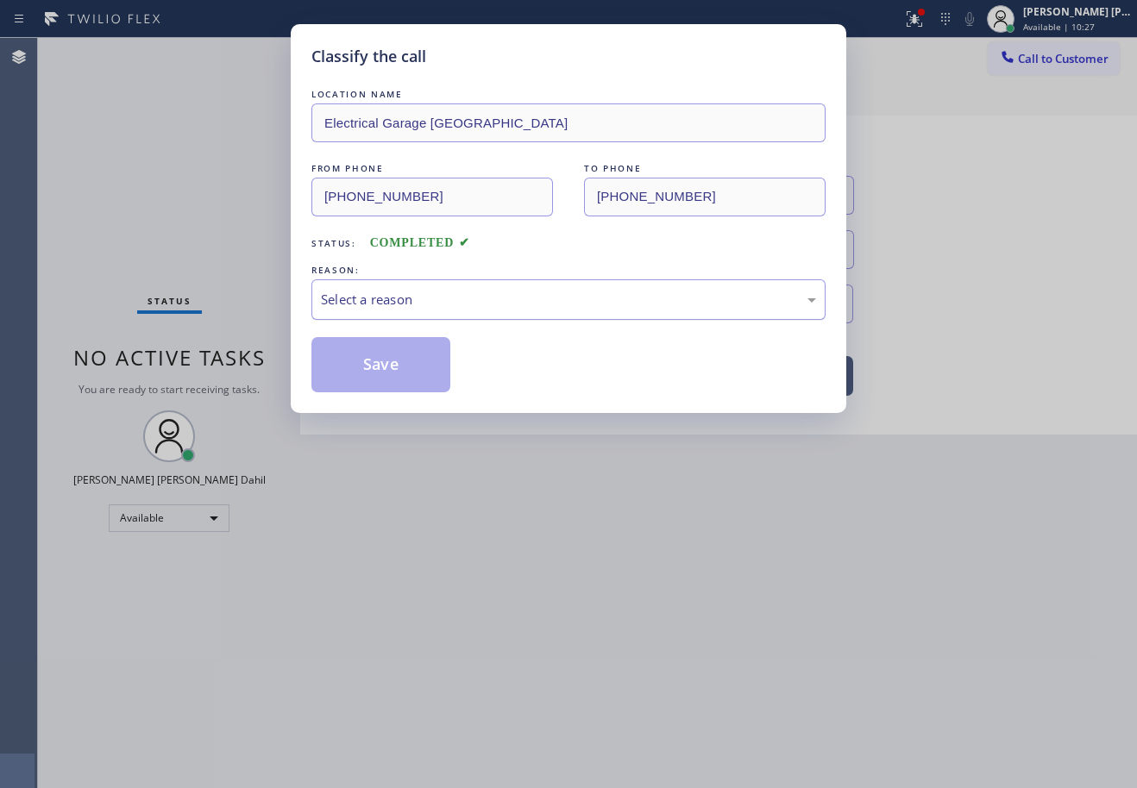
click at [400, 276] on div "REASON:" at bounding box center [568, 270] width 514 height 18
click at [436, 306] on div "Select a reason" at bounding box center [568, 300] width 495 height 20
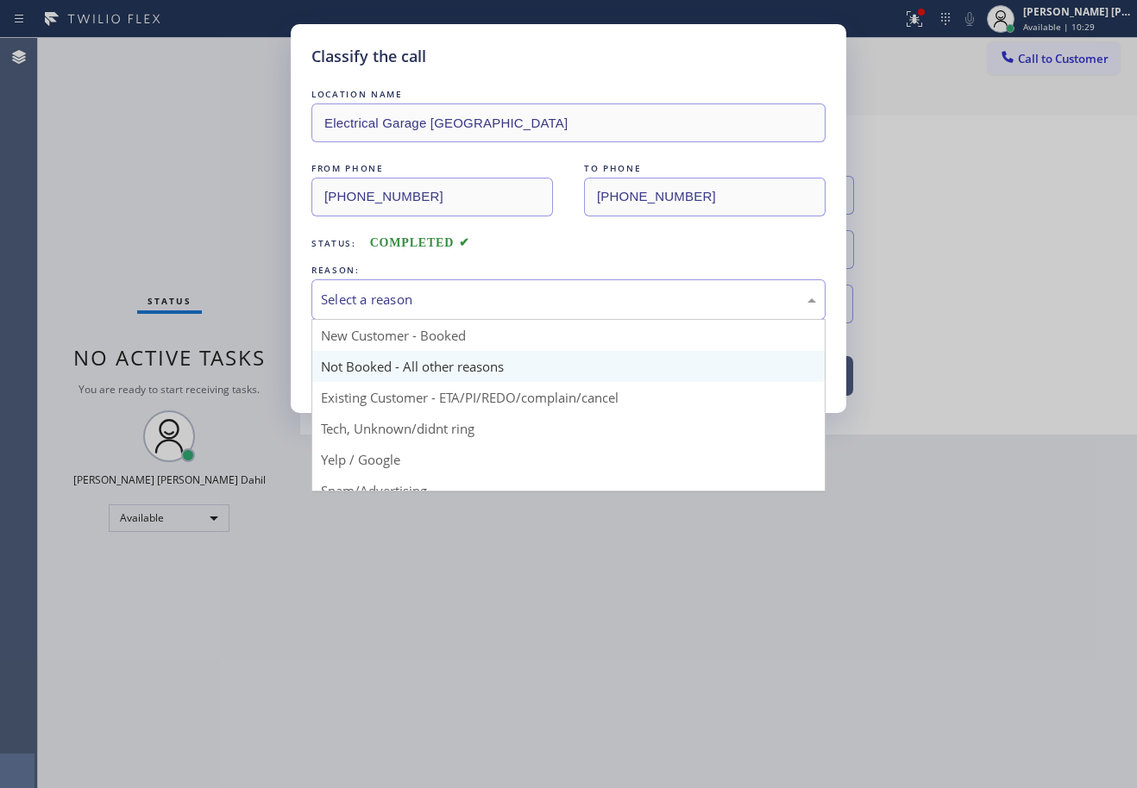
drag, startPoint x: 429, startPoint y: 369, endPoint x: 417, endPoint y: 368, distance: 12.1
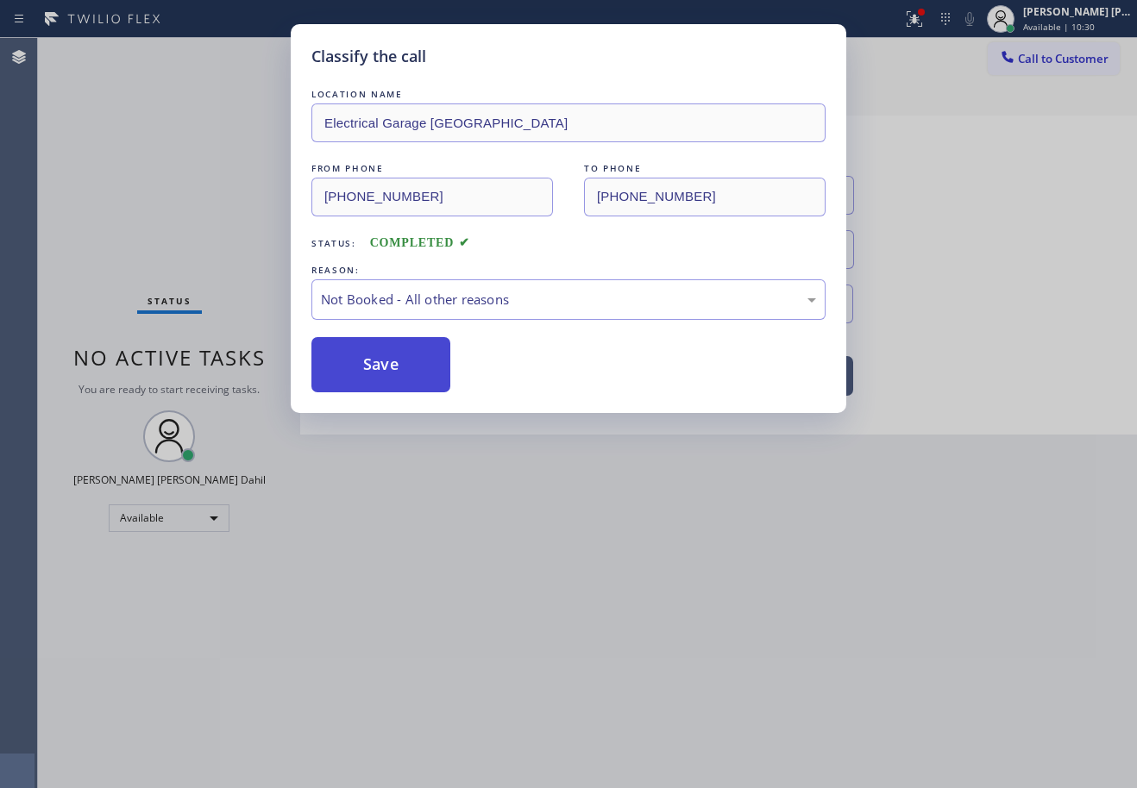
click at [372, 361] on button "Save" at bounding box center [380, 364] width 139 height 55
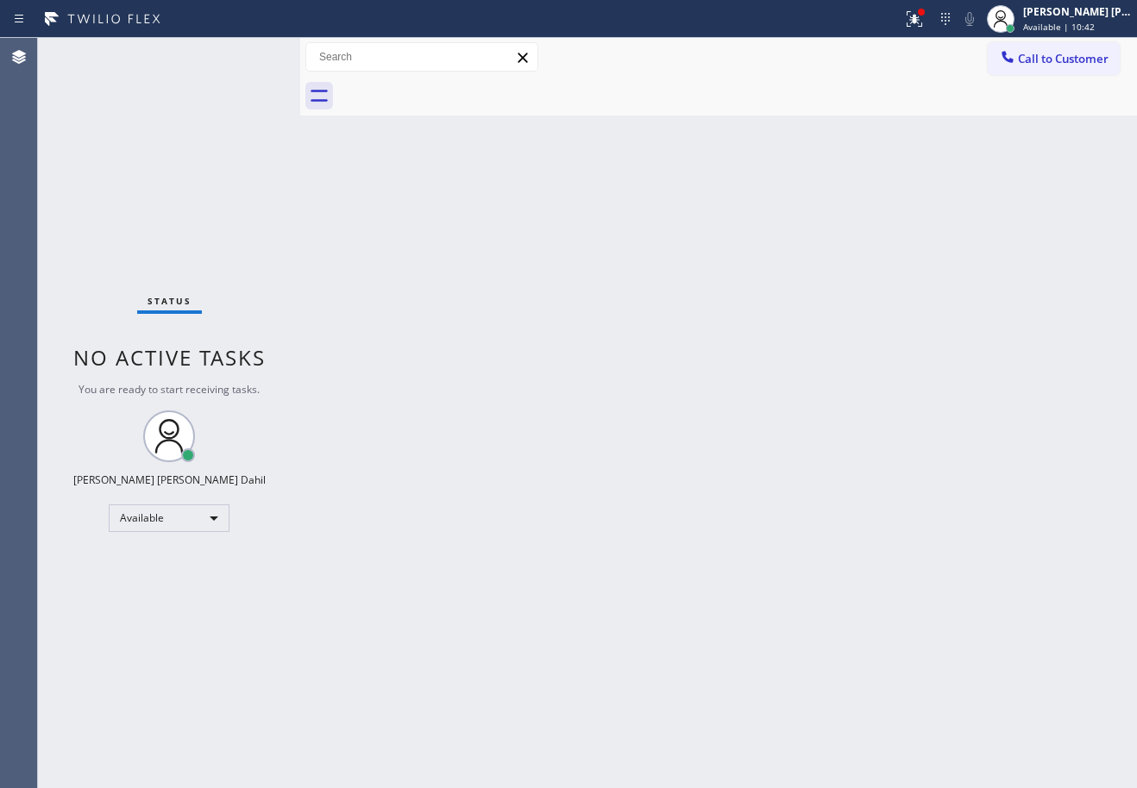
click at [685, 555] on div "Back to Dashboard Change Sender ID Customers Technicians Select a contact Outbo…" at bounding box center [718, 413] width 837 height 750
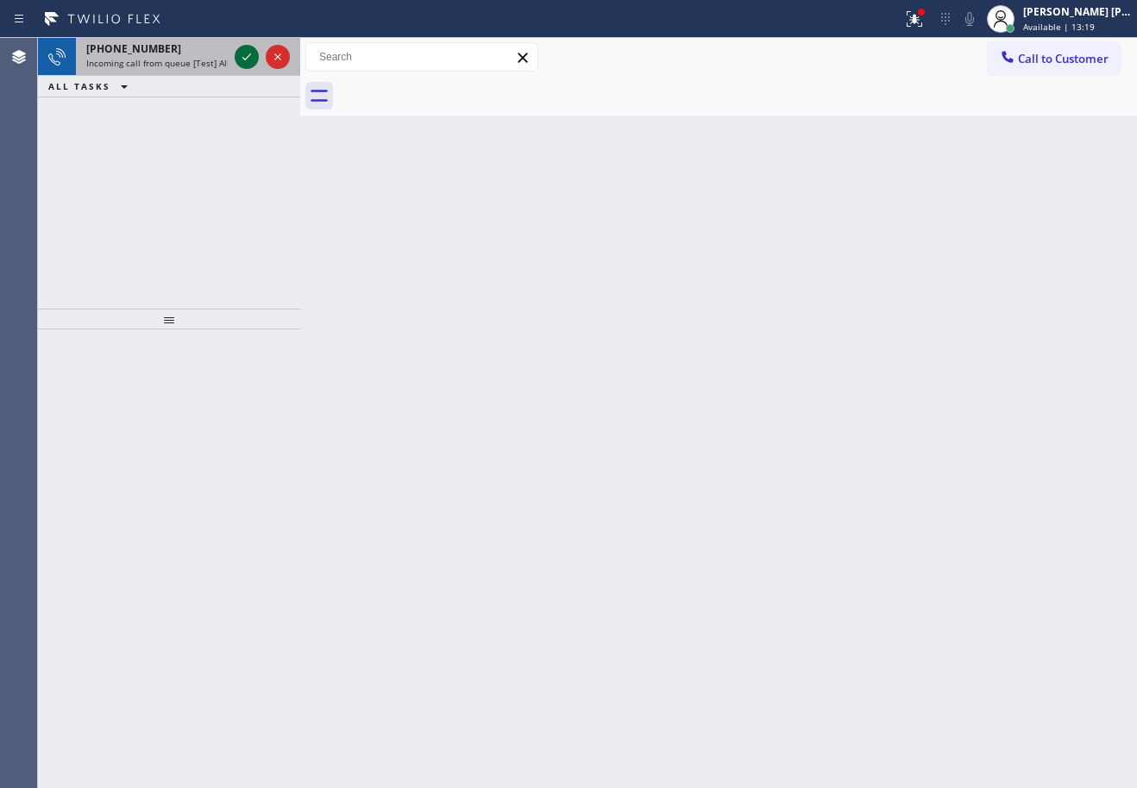
click at [248, 53] on icon at bounding box center [246, 57] width 21 height 21
click at [253, 53] on icon at bounding box center [246, 57] width 21 height 21
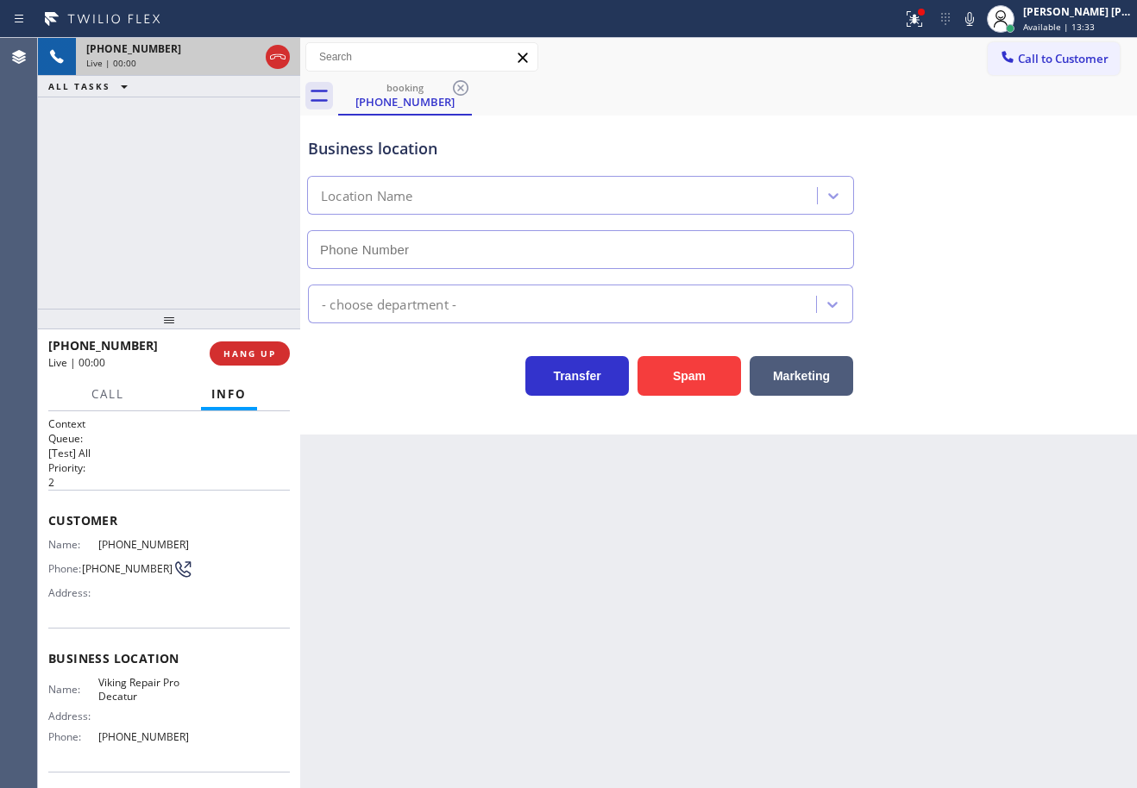
type input "[PHONE_NUMBER]"
click at [204, 221] on div "[PHONE_NUMBER] Live | 00:06 ALL TASKS ALL TASKS ACTIVE TASKS TASKS IN WRAP UP" at bounding box center [169, 173] width 262 height 271
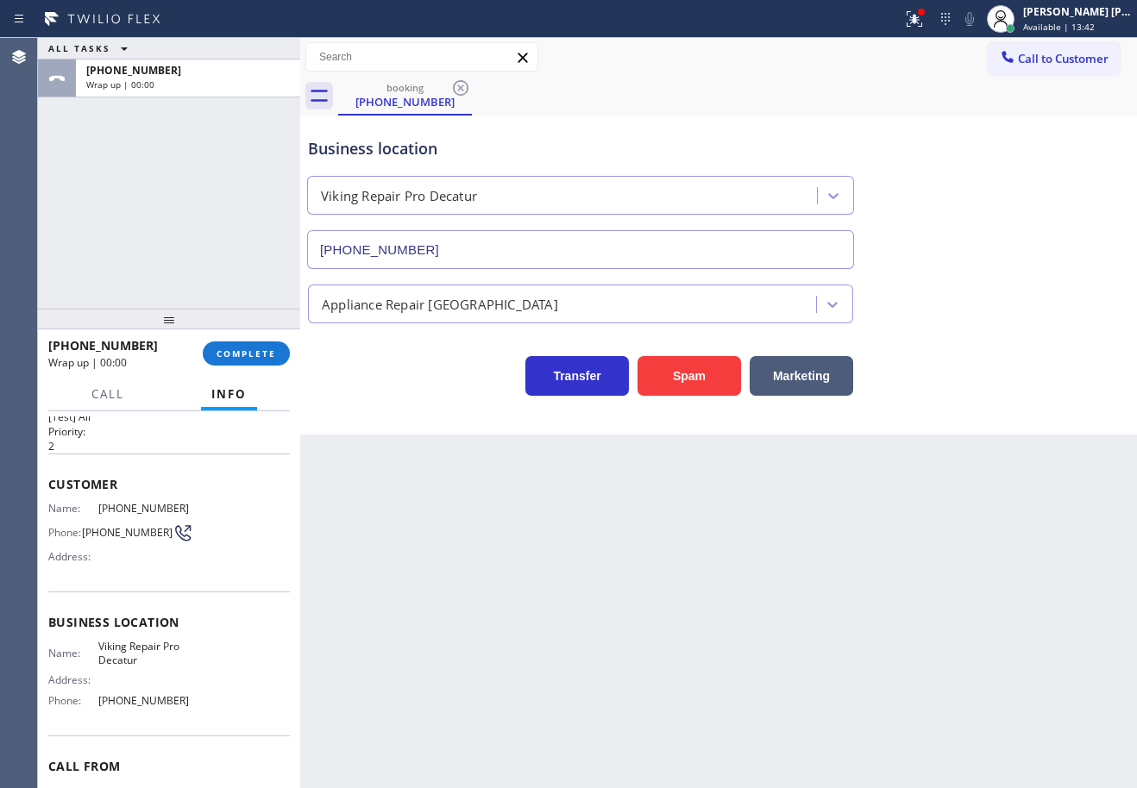
scroll to position [119, 0]
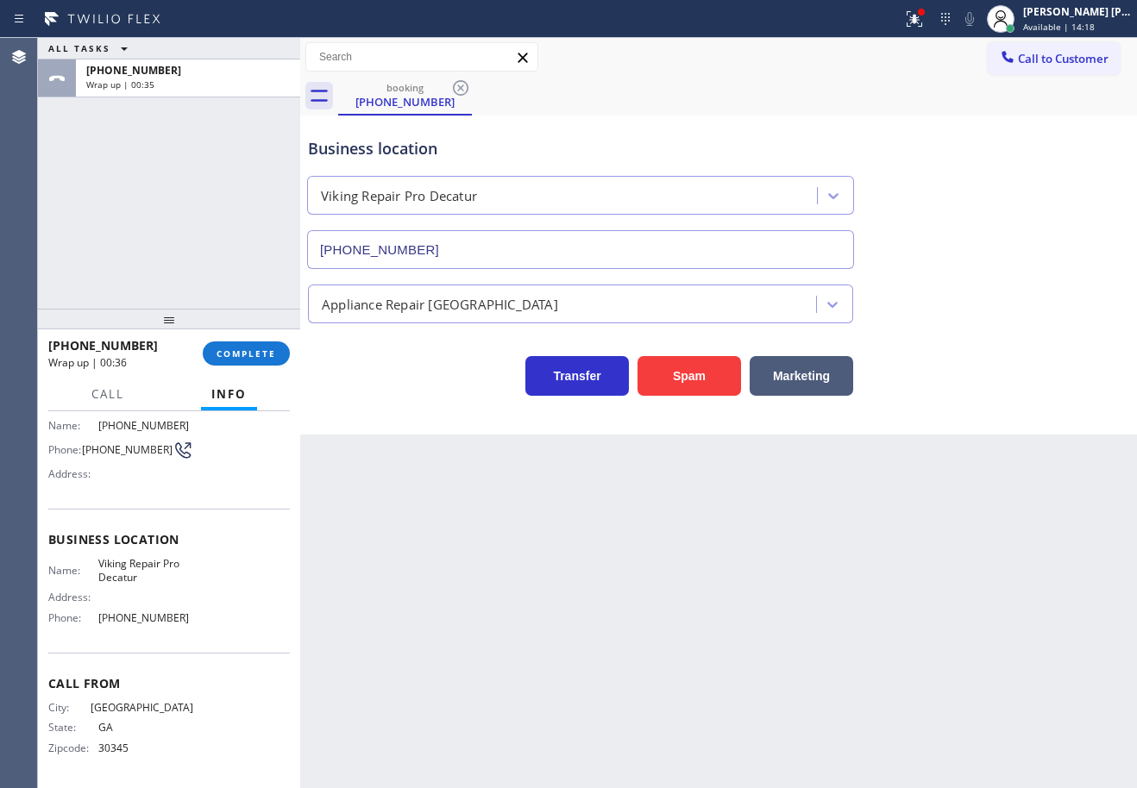
click at [159, 272] on div "ALL TASKS ALL TASKS ACTIVE TASKS TASKS IN WRAP UP [PHONE_NUMBER] Wrap up | 00:35" at bounding box center [169, 173] width 262 height 271
click at [241, 353] on span "COMPLETE" at bounding box center [246, 354] width 60 height 12
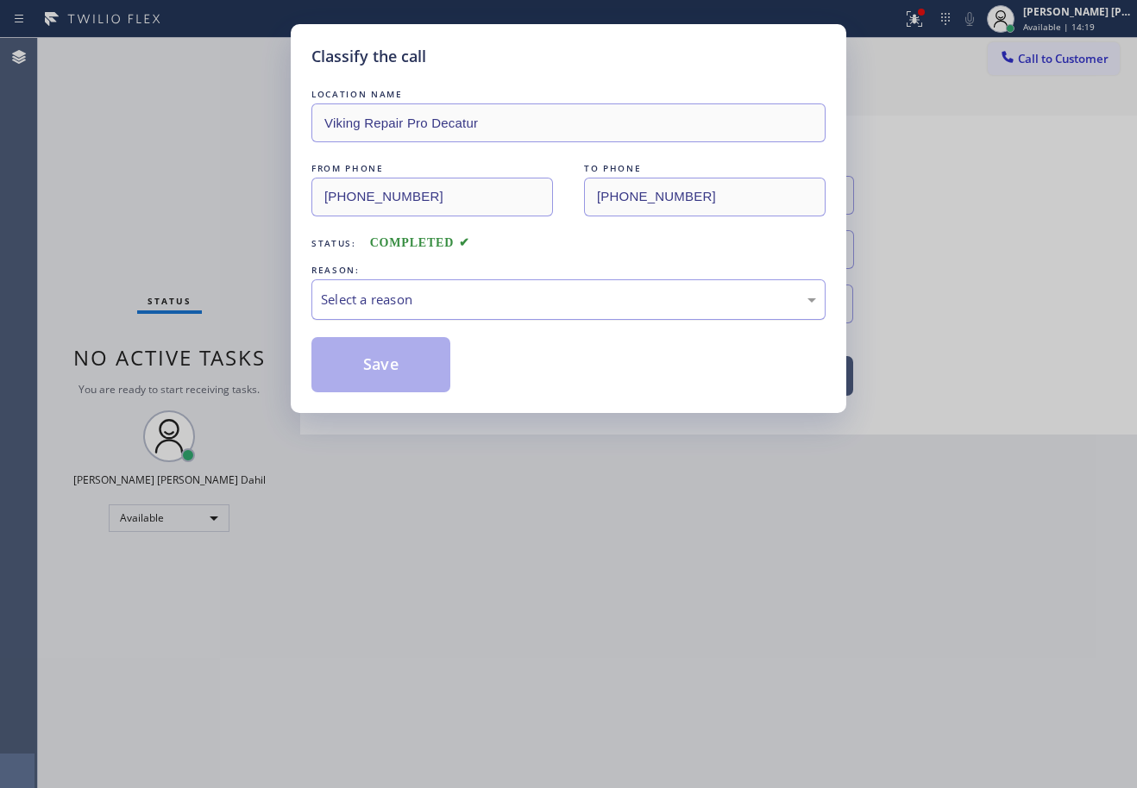
click at [343, 305] on div "Select a reason" at bounding box center [568, 300] width 495 height 20
click at [375, 385] on button "Save" at bounding box center [380, 364] width 139 height 55
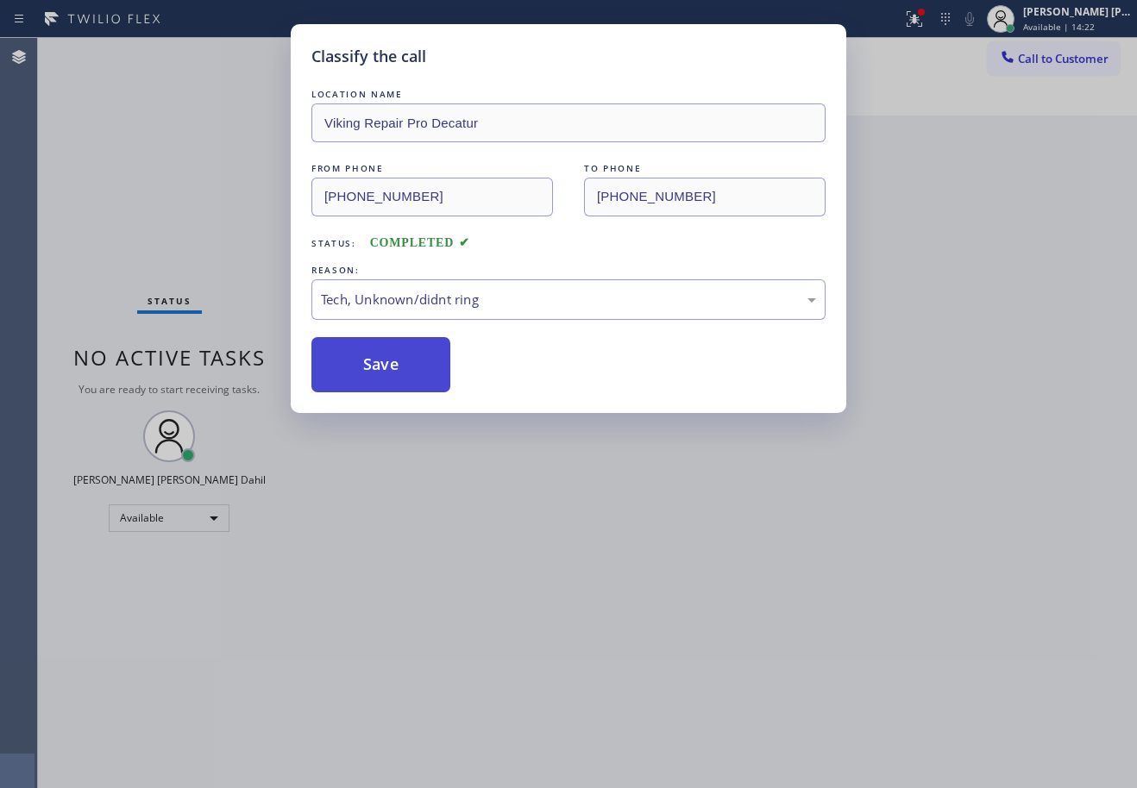
click at [375, 385] on button "Save" at bounding box center [380, 364] width 139 height 55
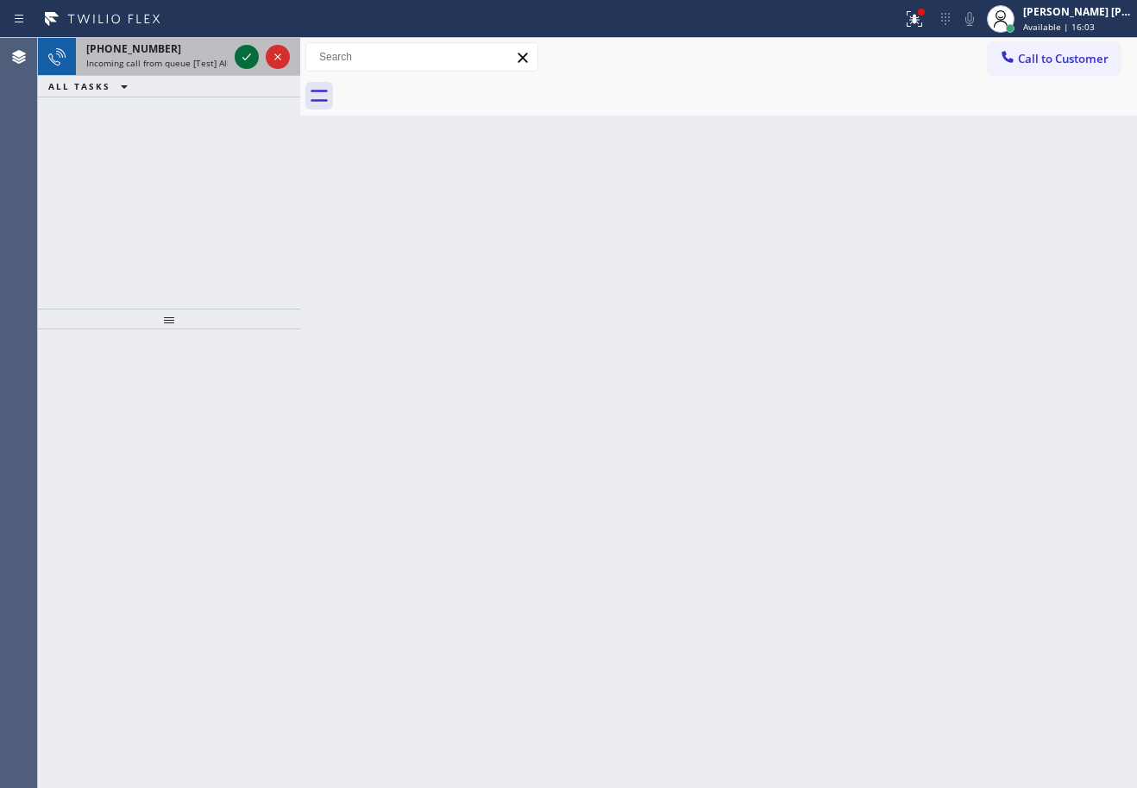
click at [248, 53] on icon at bounding box center [246, 57] width 21 height 21
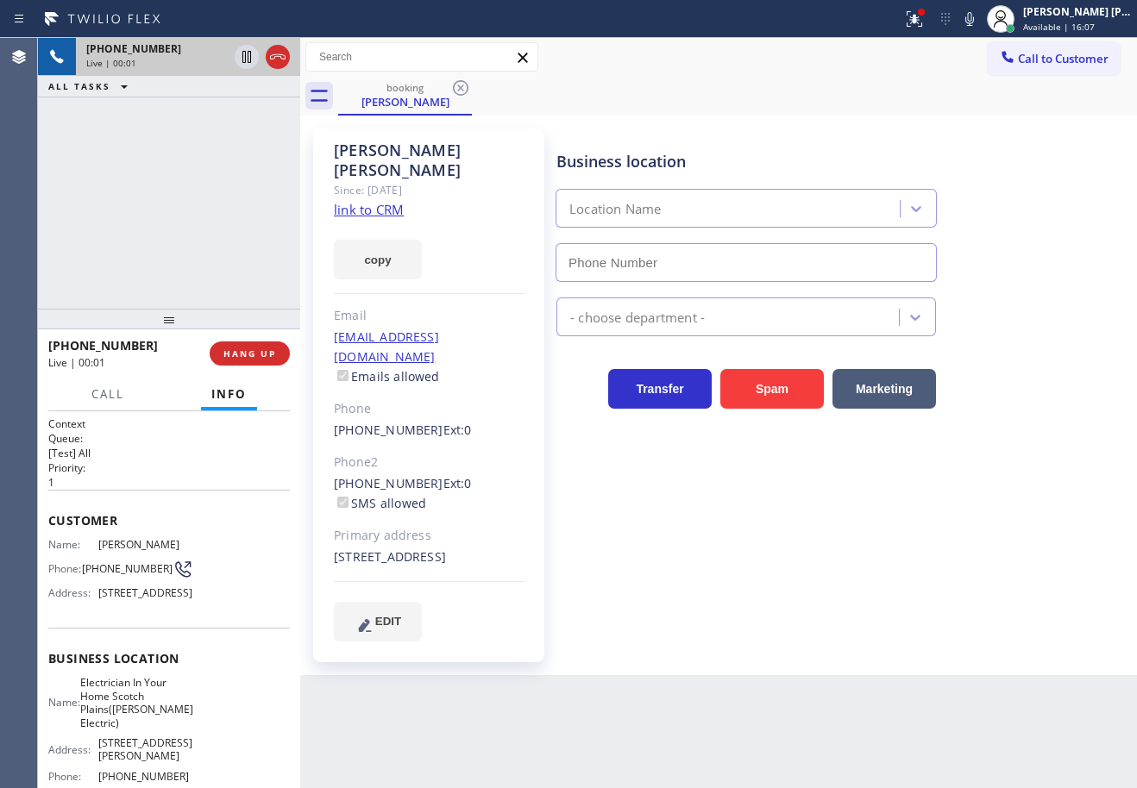
type input "[PHONE_NUMBER]"
click at [925, 15] on div at bounding box center [921, 12] width 7 height 7
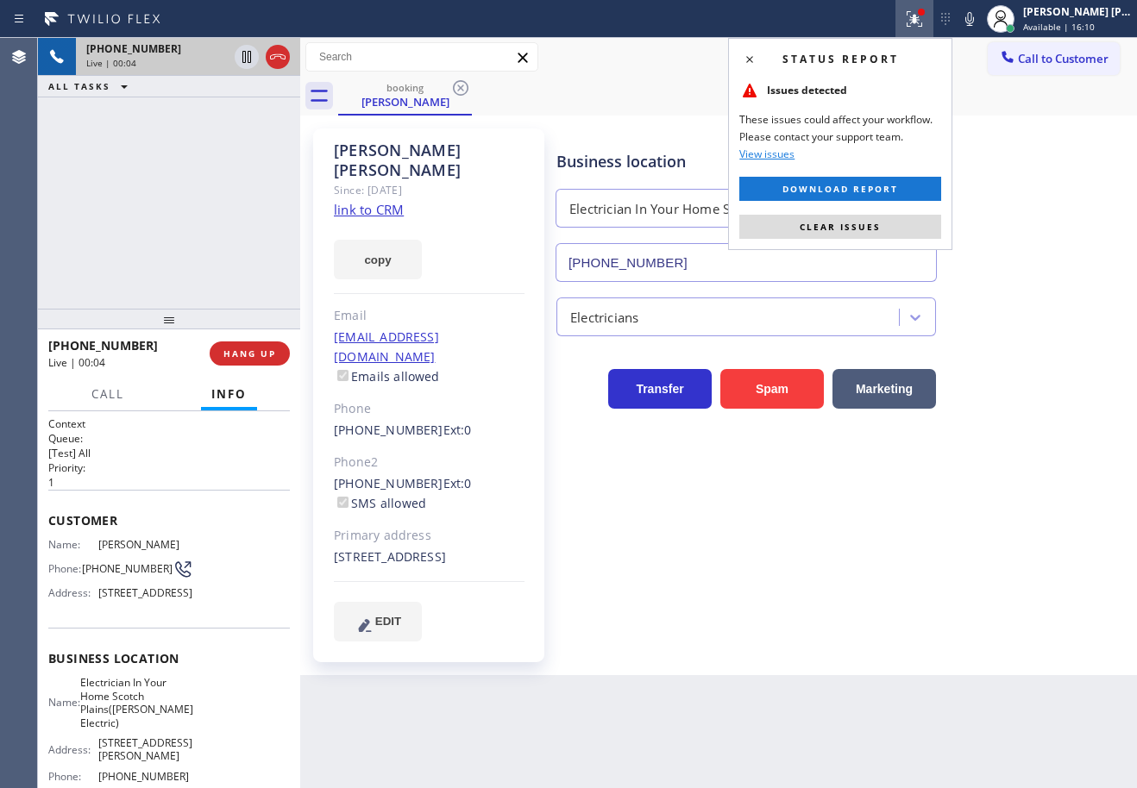
drag, startPoint x: 846, startPoint y: 229, endPoint x: 586, endPoint y: 172, distance: 266.6
click at [845, 229] on span "Clear issues" at bounding box center [839, 227] width 81 height 12
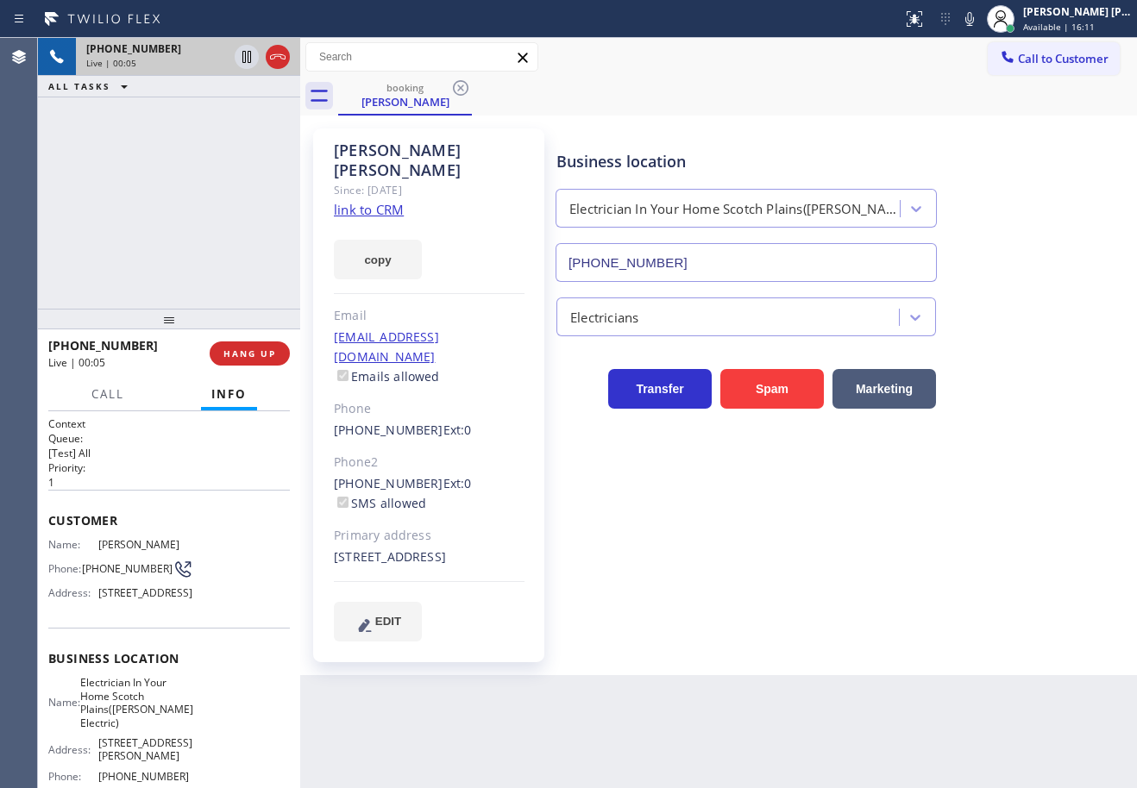
click at [380, 201] on link "link to CRM" at bounding box center [369, 209] width 70 height 17
click at [233, 191] on div "[PHONE_NUMBER] Live | 01:06 ALL TASKS ALL TASKS ACTIVE TASKS TASKS IN WRAP UP" at bounding box center [169, 173] width 262 height 271
click at [233, 191] on div "[PHONE_NUMBER] Live | 01:07 ALL TASKS ALL TASKS ACTIVE TASKS TASKS IN WRAP UP" at bounding box center [169, 173] width 262 height 271
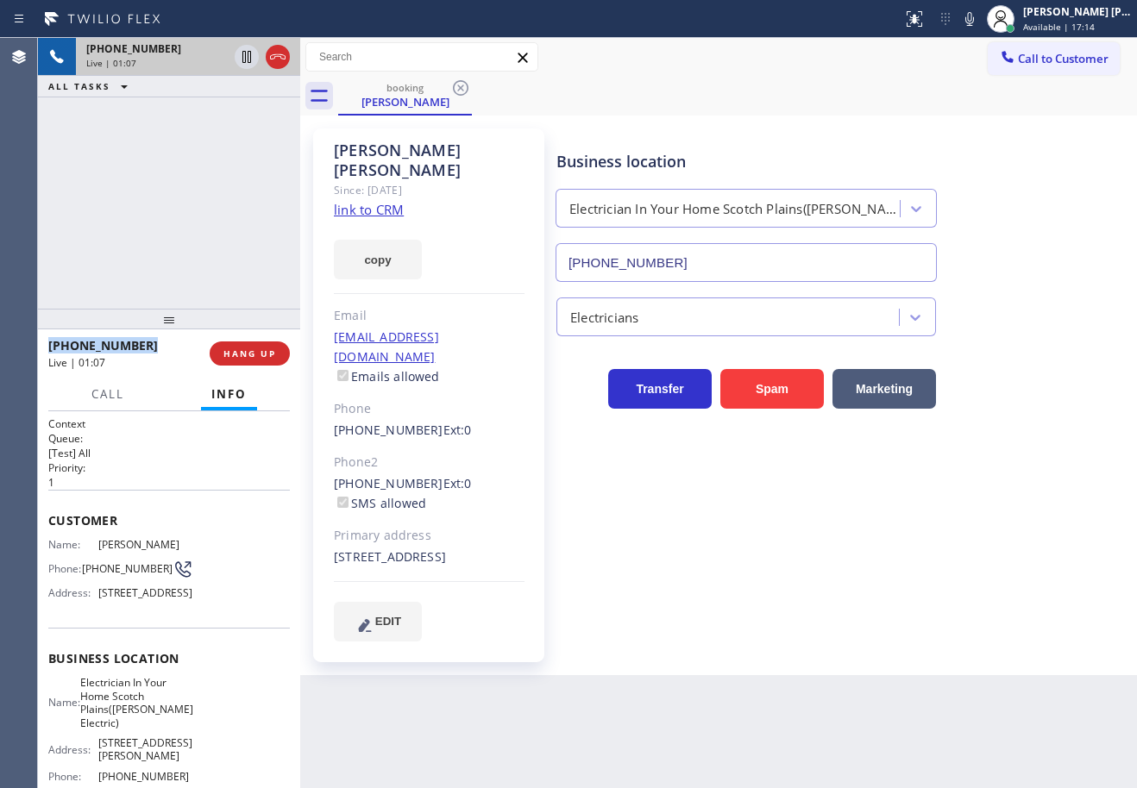
click at [233, 191] on div "[PHONE_NUMBER] Live | 01:07 ALL TASKS ALL TASKS ACTIVE TASKS TASKS IN WRAP UP" at bounding box center [169, 173] width 262 height 271
click at [233, 191] on div "[PHONE_NUMBER] Live | 01:08 ALL TASKS ALL TASKS ACTIVE TASKS TASKS IN WRAP UP" at bounding box center [169, 173] width 262 height 271
click at [206, 188] on div "[PHONE_NUMBER] Live | 01:09 ALL TASKS ALL TASKS ACTIVE TASKS TASKS IN WRAP UP" at bounding box center [169, 173] width 262 height 271
click at [243, 61] on icon at bounding box center [246, 57] width 9 height 12
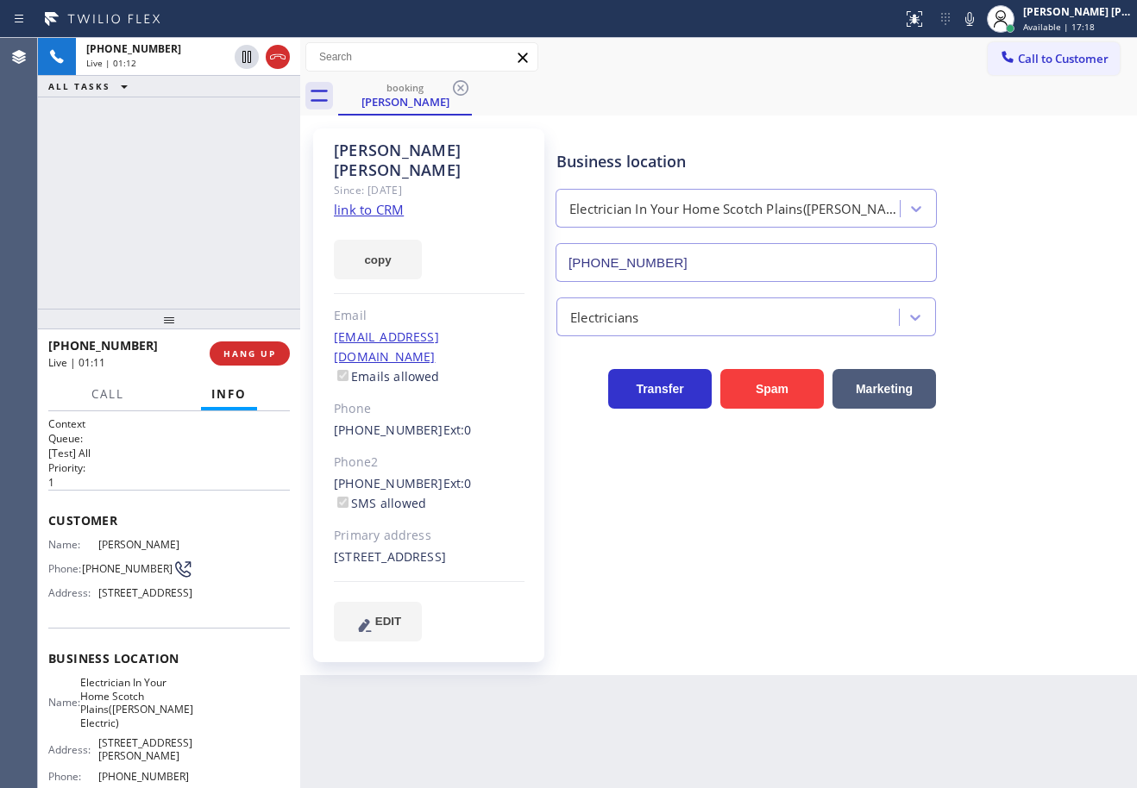
click at [231, 122] on div "[PHONE_NUMBER] Live | 01:12 ALL TASKS ALL TASKS ACTIVE TASKS TASKS IN WRAP UP" at bounding box center [169, 173] width 262 height 271
click at [245, 60] on icon at bounding box center [246, 57] width 21 height 21
click at [210, 208] on div "[PHONE_NUMBER] Live | 01:20 ALL TASKS ALL TASKS ACTIVE TASKS TASKS IN WRAP UP" at bounding box center [169, 173] width 262 height 271
click at [223, 206] on div "[PHONE_NUMBER] Live | 01:28 ALL TASKS ALL TASKS ACTIVE TASKS TASKS IN WRAP UP" at bounding box center [169, 173] width 262 height 271
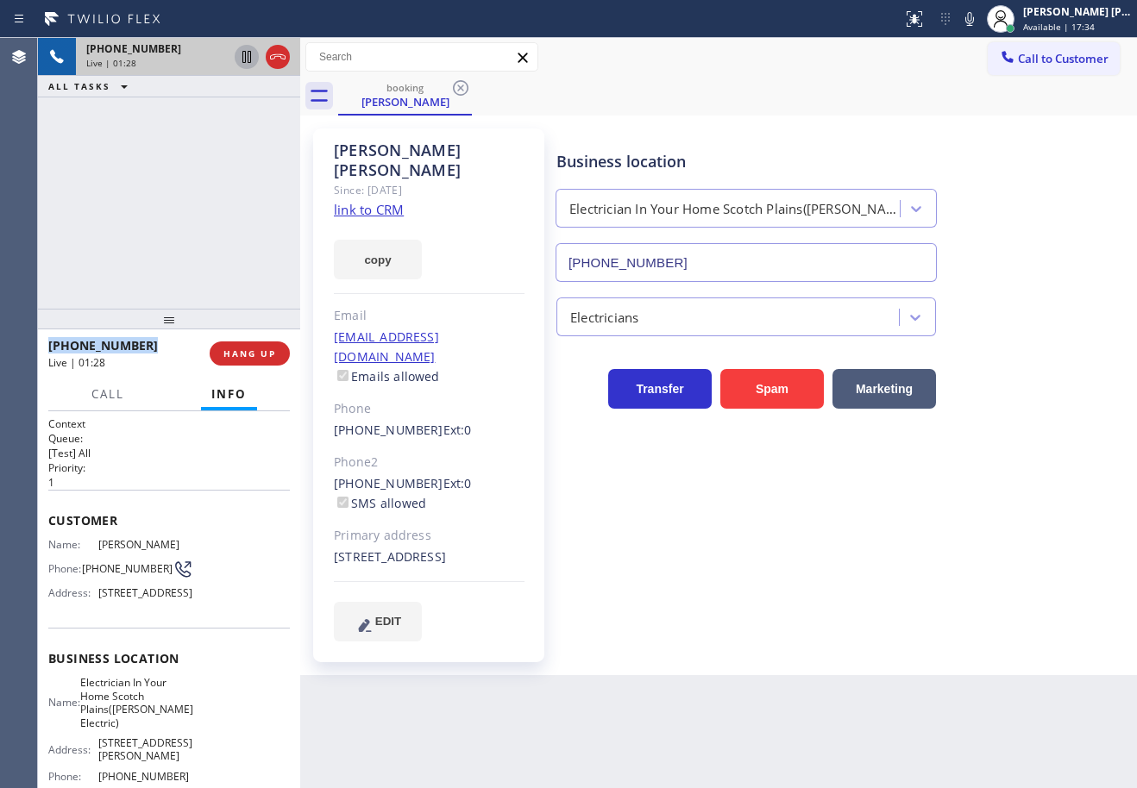
click at [223, 206] on div "[PHONE_NUMBER] Live | 01:28 ALL TASKS ALL TASKS ACTIVE TASKS TASKS IN WRAP UP" at bounding box center [169, 173] width 262 height 271
click at [223, 205] on div "[PHONE_NUMBER] Live | 01:28 ALL TASKS ALL TASKS ACTIVE TASKS TASKS IN WRAP UP" at bounding box center [169, 173] width 262 height 271
click at [223, 205] on div "[PHONE_NUMBER] Live | 01:29 ALL TASKS ALL TASKS ACTIVE TASKS TASKS IN WRAP UP" at bounding box center [169, 173] width 262 height 271
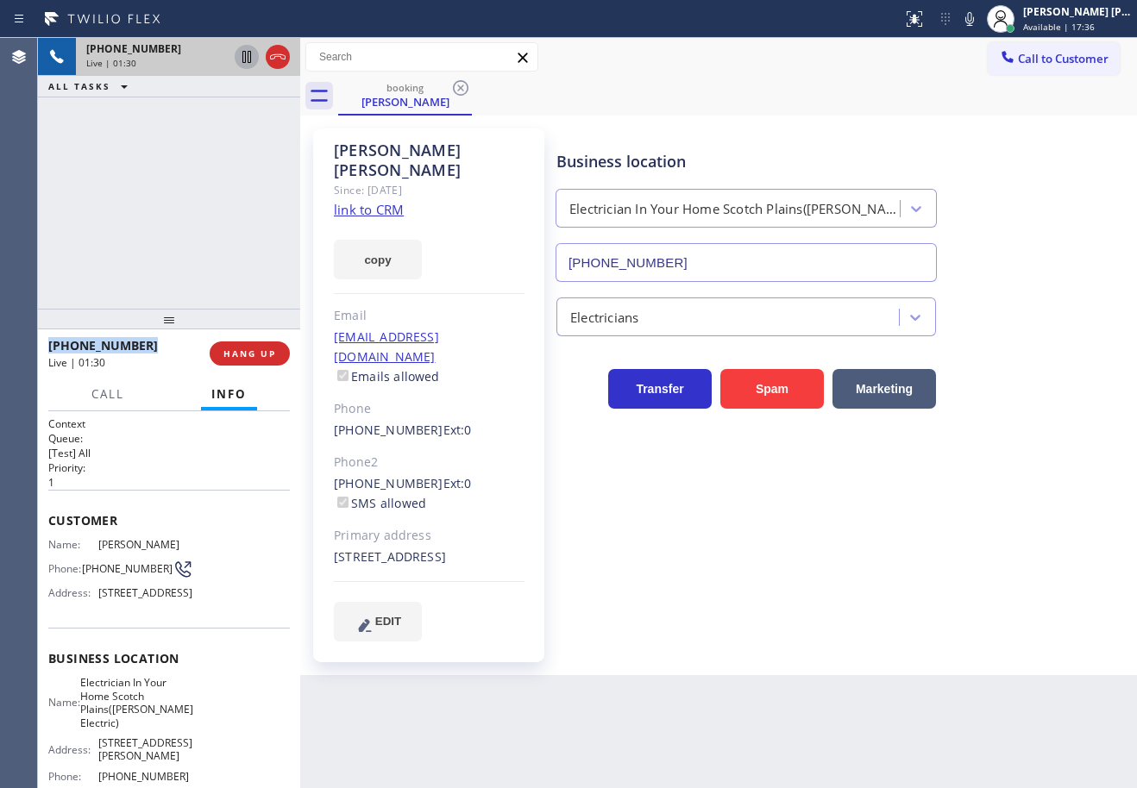
click at [244, 61] on icon at bounding box center [246, 57] width 21 height 21
drag, startPoint x: 988, startPoint y: 22, endPoint x: 969, endPoint y: 48, distance: 32.1
click at [974, 25] on icon at bounding box center [969, 19] width 9 height 14
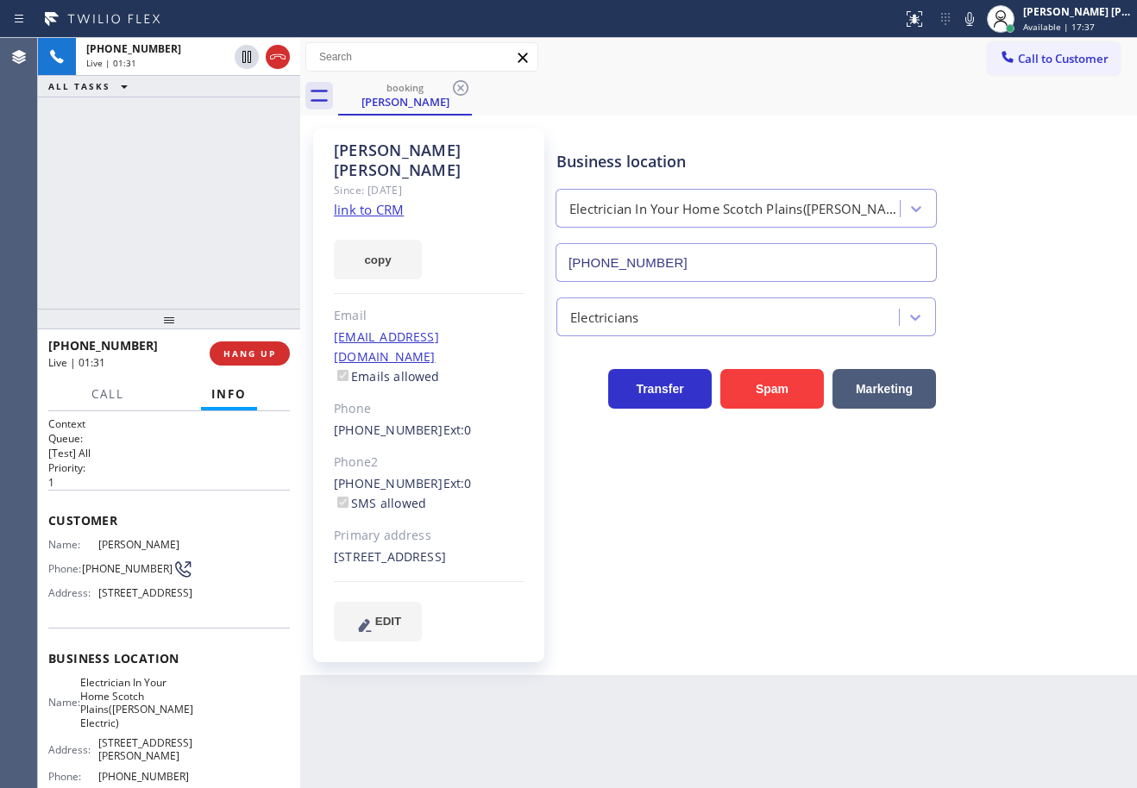
click at [918, 107] on div "booking [PERSON_NAME]" at bounding box center [737, 96] width 799 height 39
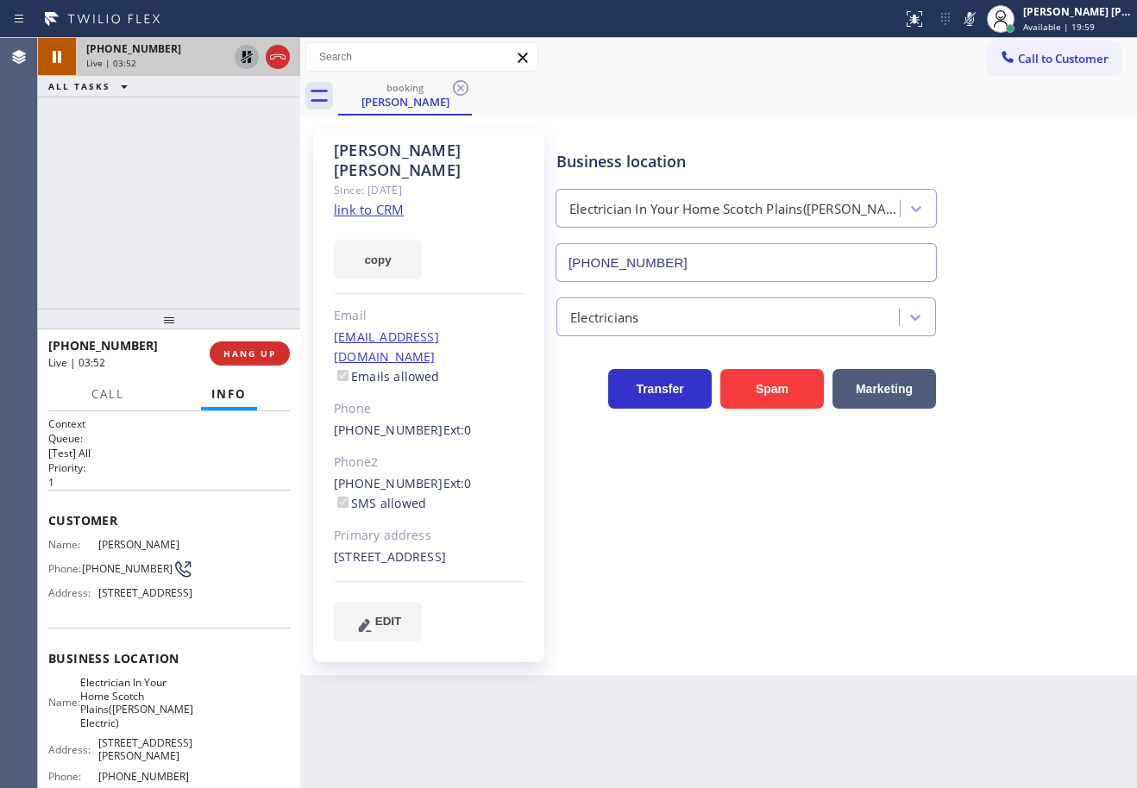
click at [245, 51] on icon at bounding box center [247, 57] width 12 height 12
click at [974, 13] on icon at bounding box center [969, 19] width 9 height 14
click at [967, 85] on div "Call to Customer Outbound call Location 5 Star Best Plumbing Your caller id pho…" at bounding box center [718, 77] width 837 height 78
click at [885, 86] on div "booking [PERSON_NAME]" at bounding box center [737, 96] width 799 height 39
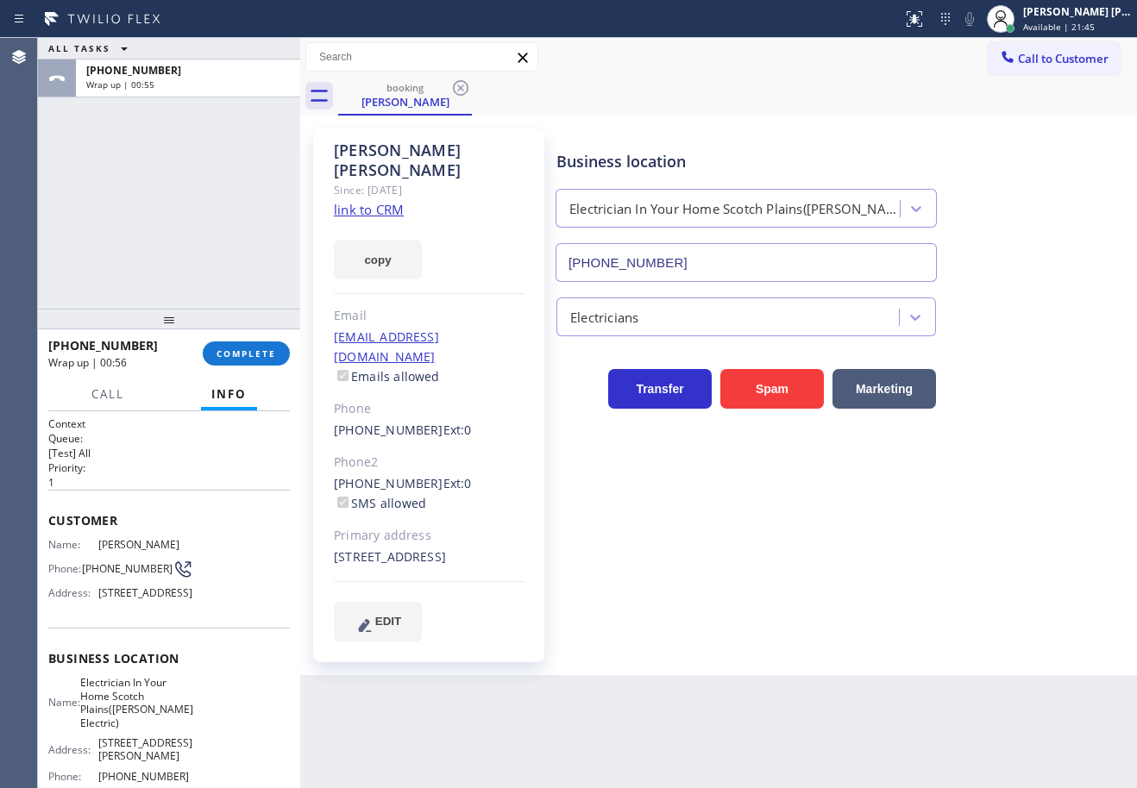
drag, startPoint x: 184, startPoint y: 176, endPoint x: 218, endPoint y: 285, distance: 114.0
click at [184, 178] on div "ALL TASKS ALL TASKS ACTIVE TASKS TASKS IN WRAP UP [PHONE_NUMBER] Wrap up | 00:55" at bounding box center [169, 173] width 262 height 271
click at [235, 359] on span "COMPLETE" at bounding box center [246, 354] width 60 height 12
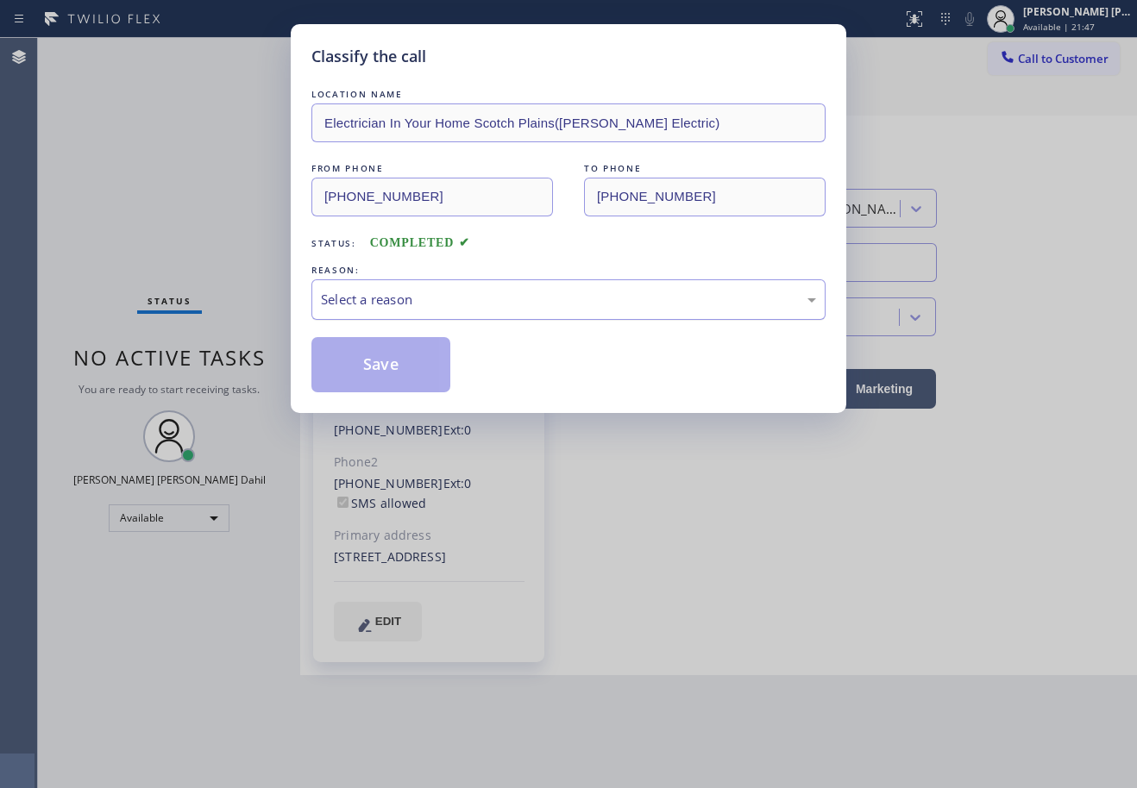
click at [346, 310] on div "Select a reason" at bounding box center [568, 299] width 514 height 41
click at [380, 367] on button "Save" at bounding box center [380, 364] width 139 height 55
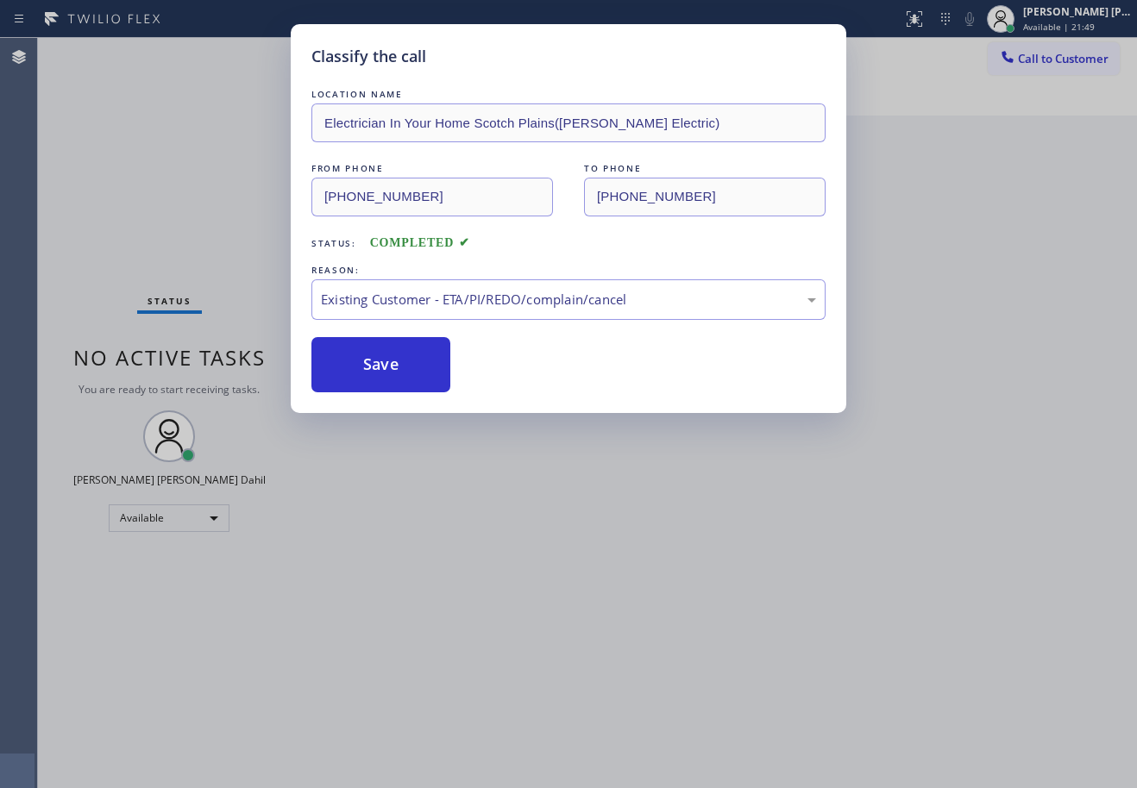
drag, startPoint x: 687, startPoint y: 592, endPoint x: 1086, endPoint y: 153, distance: 593.4
click at [698, 595] on div "Classify the call LOCATION NAME Electrician In Your Home Scotch Plains([PERSON_…" at bounding box center [568, 394] width 1137 height 788
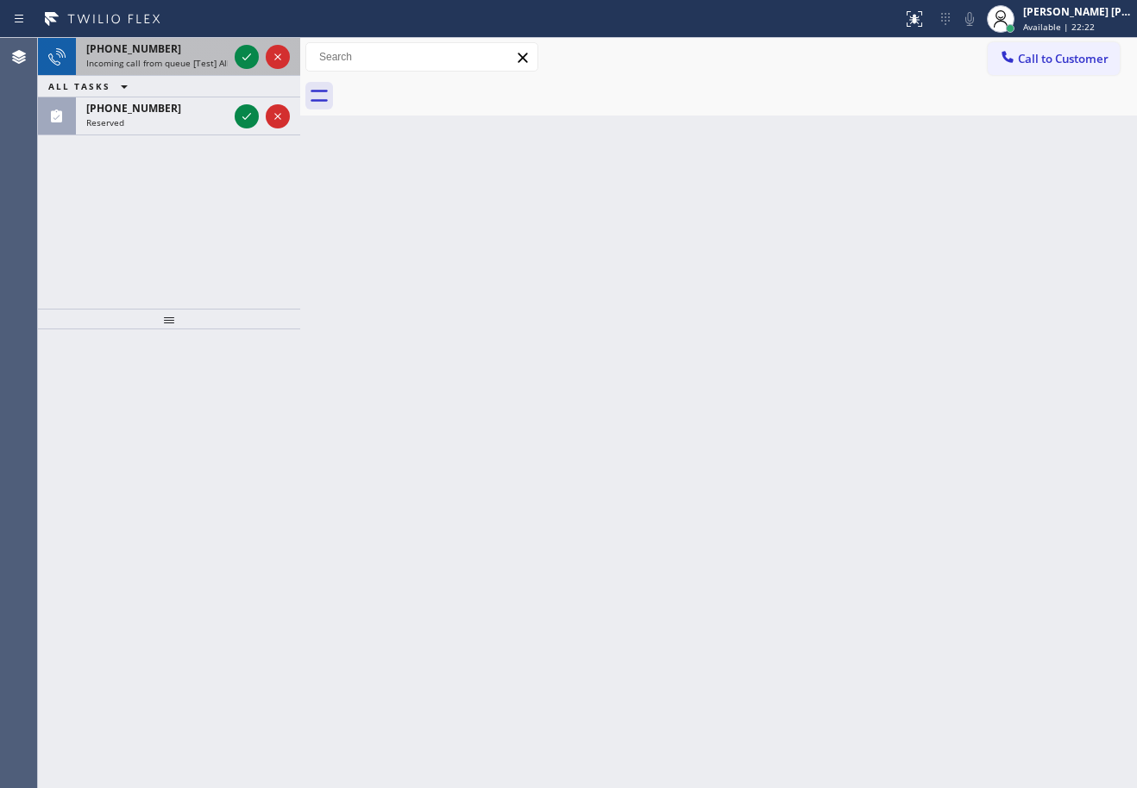
click at [193, 72] on div "[PHONE_NUMBER] Incoming call from queue [Test] All" at bounding box center [153, 57] width 155 height 38
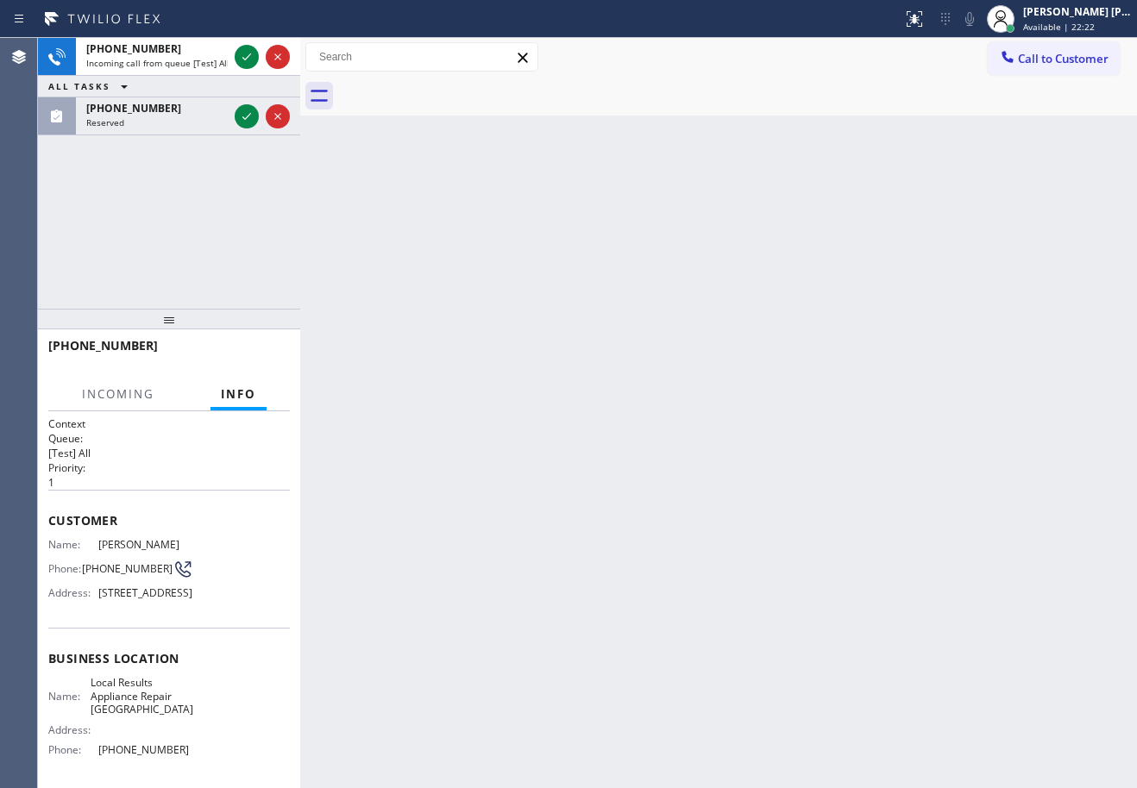
click at [244, 53] on div "[PHONE_NUMBER] Incoming call from queue [Test] All ALL TASKS ALL TASKS ACTIVE T…" at bounding box center [169, 86] width 262 height 97
click at [244, 76] on div "ALL TASKS ALL TASKS ACTIVE TASKS TASKS IN WRAP UP" at bounding box center [169, 87] width 262 height 22
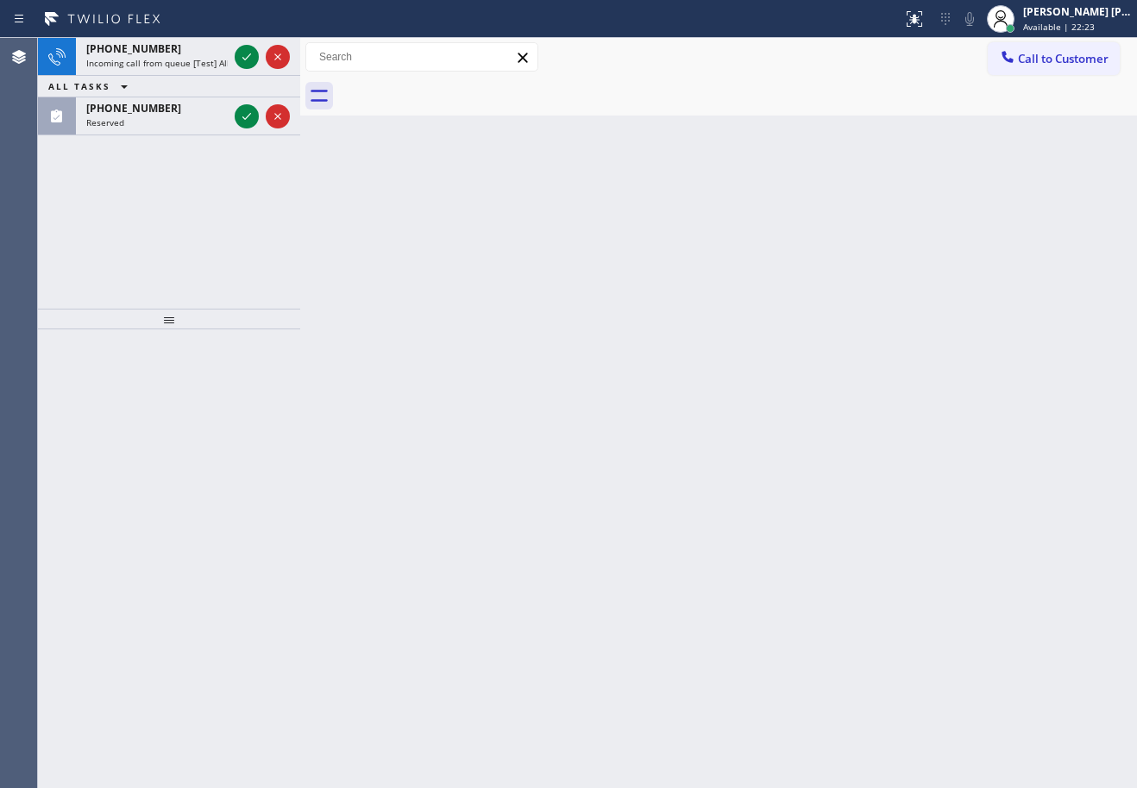
click at [244, 53] on div "[PHONE_NUMBER] Incoming call from queue [Test] All ALL TASKS ALL TASKS ACTIVE T…" at bounding box center [169, 86] width 262 height 97
click at [247, 51] on icon at bounding box center [246, 57] width 21 height 21
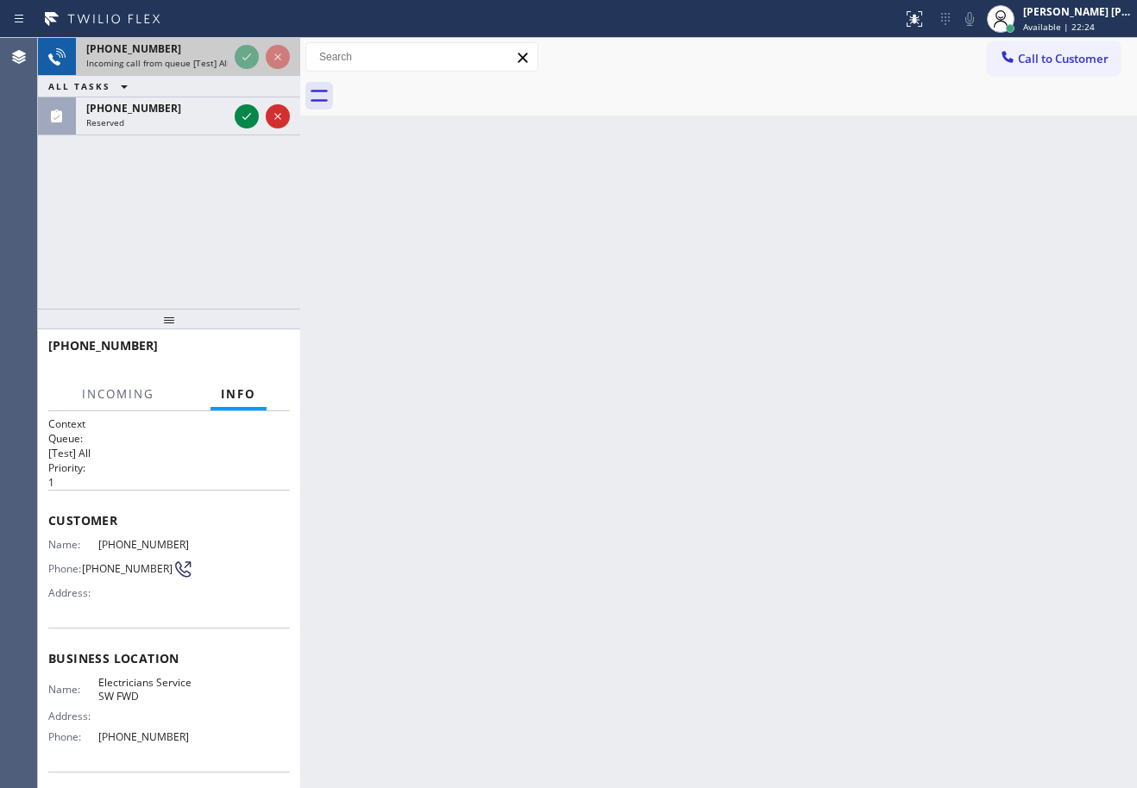
click at [247, 51] on div "[PHONE_NUMBER] Incoming call from queue [Test] All ALL TASKS ALL TASKS ACTIVE T…" at bounding box center [169, 86] width 262 height 97
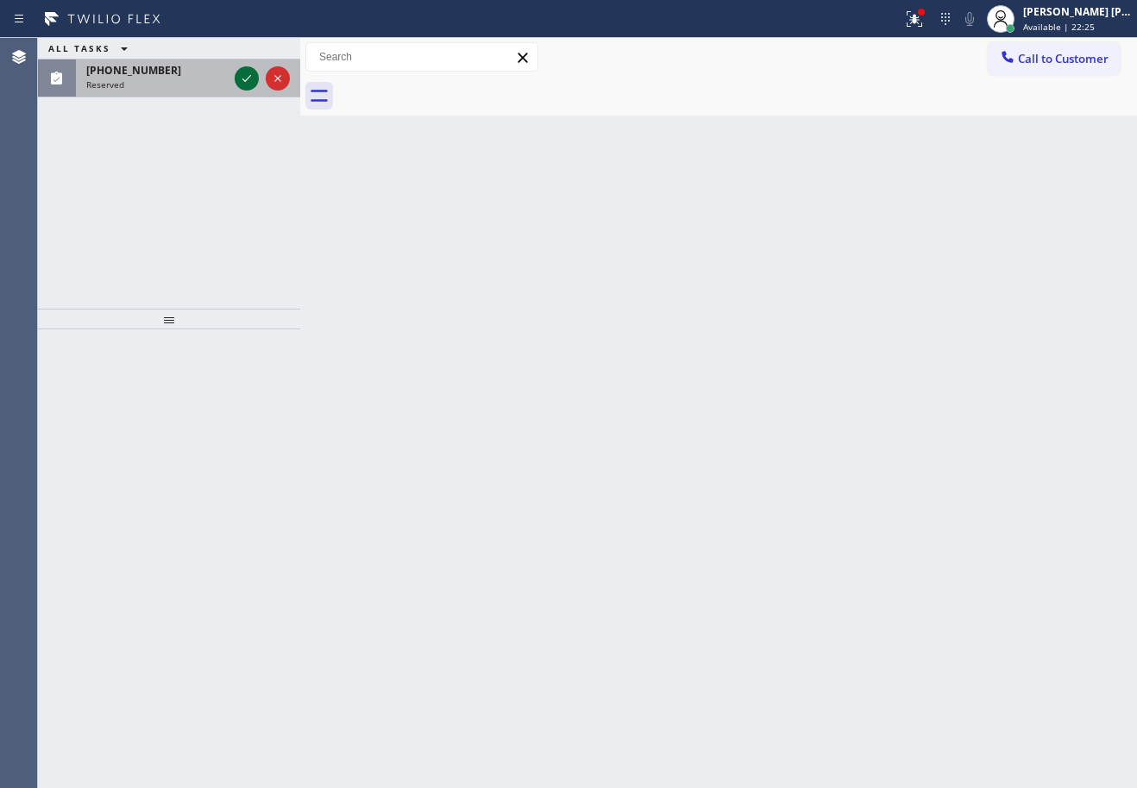
drag, startPoint x: 214, startPoint y: 92, endPoint x: 238, endPoint y: 78, distance: 27.8
click at [216, 91] on div "[PHONE_NUMBER] Reserved" at bounding box center [153, 79] width 155 height 38
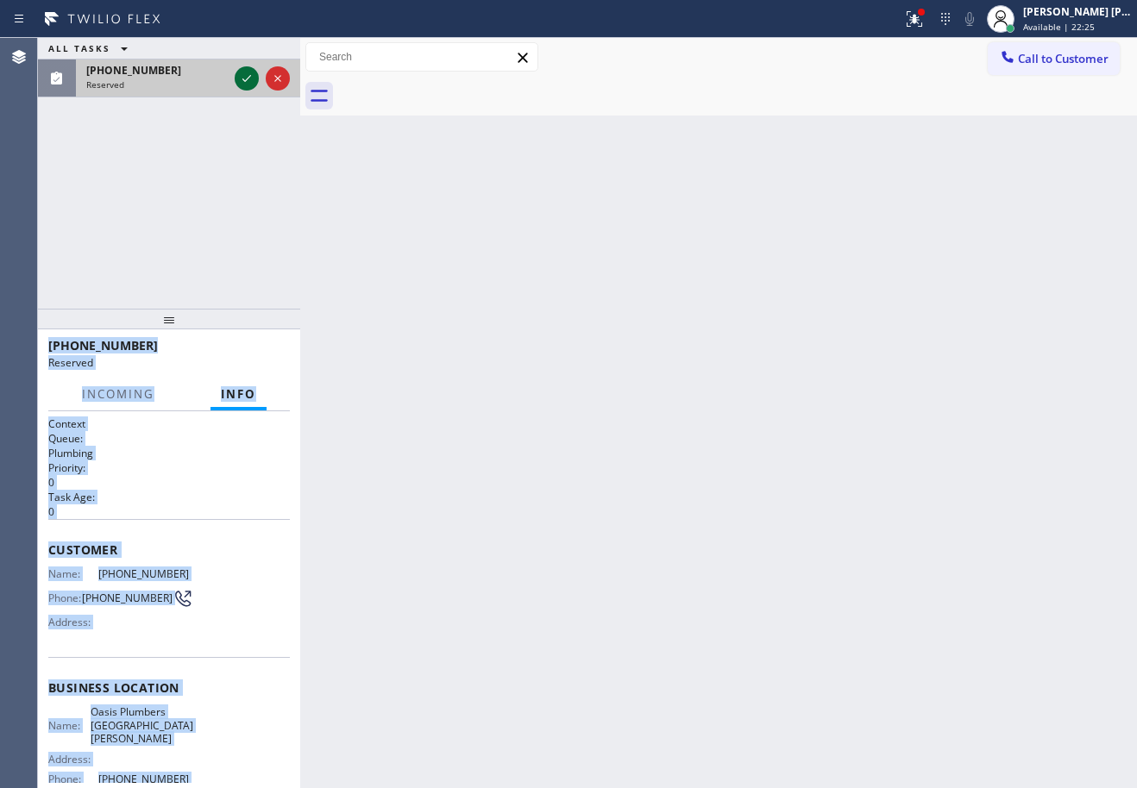
click at [238, 78] on icon at bounding box center [246, 78] width 21 height 21
click at [567, 651] on div "Back to Dashboard Change Sender ID Customers Technicians Select a contact Outbo…" at bounding box center [718, 413] width 837 height 750
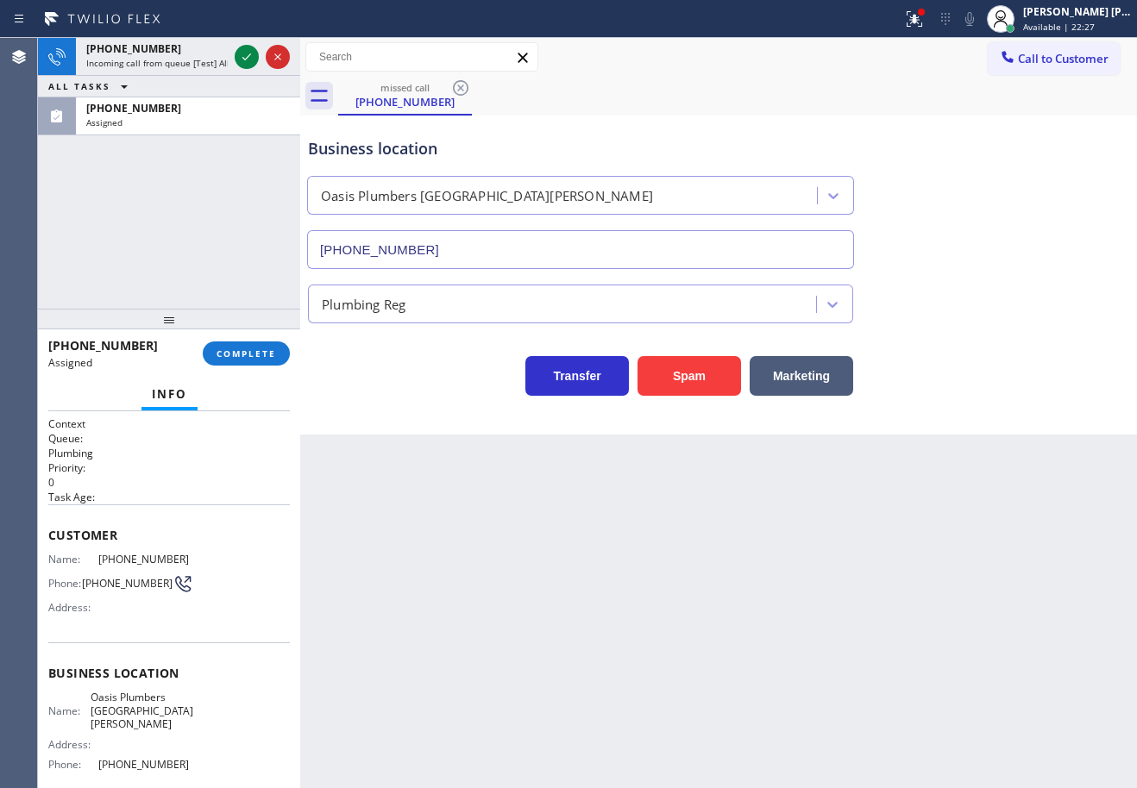
type input "[PHONE_NUMBER]"
click at [254, 57] on icon at bounding box center [246, 57] width 21 height 21
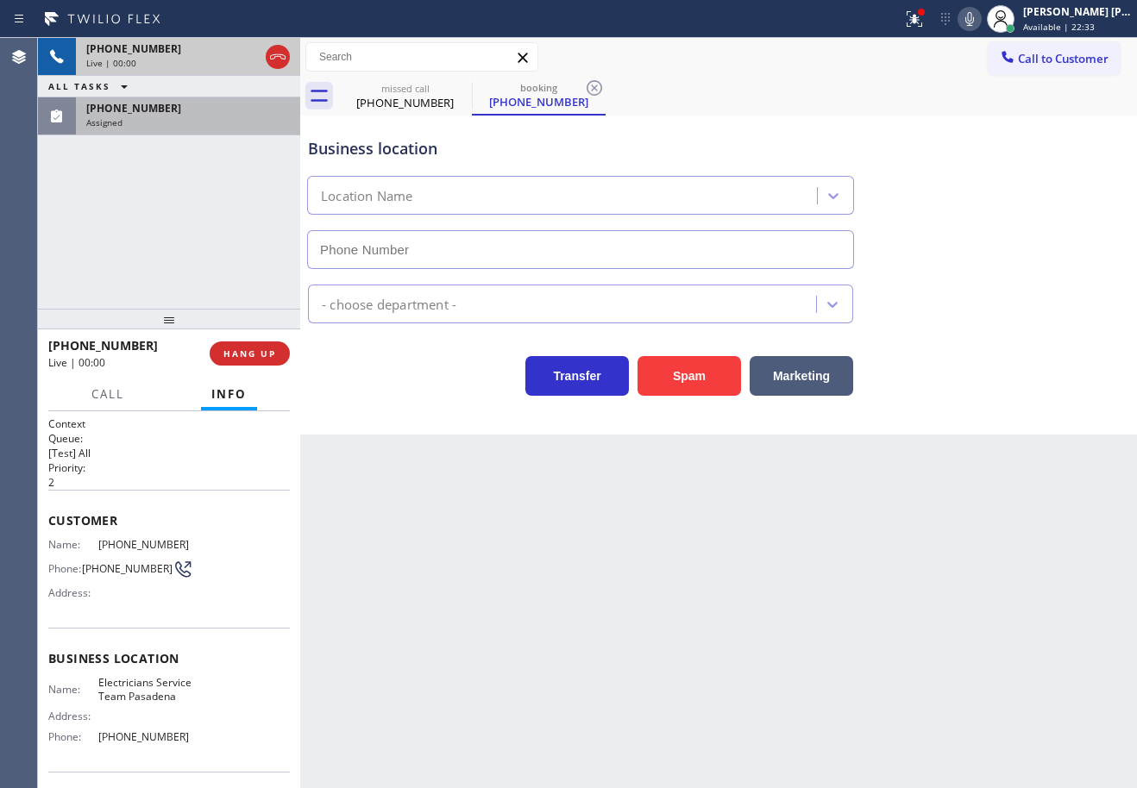
type input "[PHONE_NUMBER]"
click at [166, 127] on div "Assigned" at bounding box center [188, 122] width 204 height 12
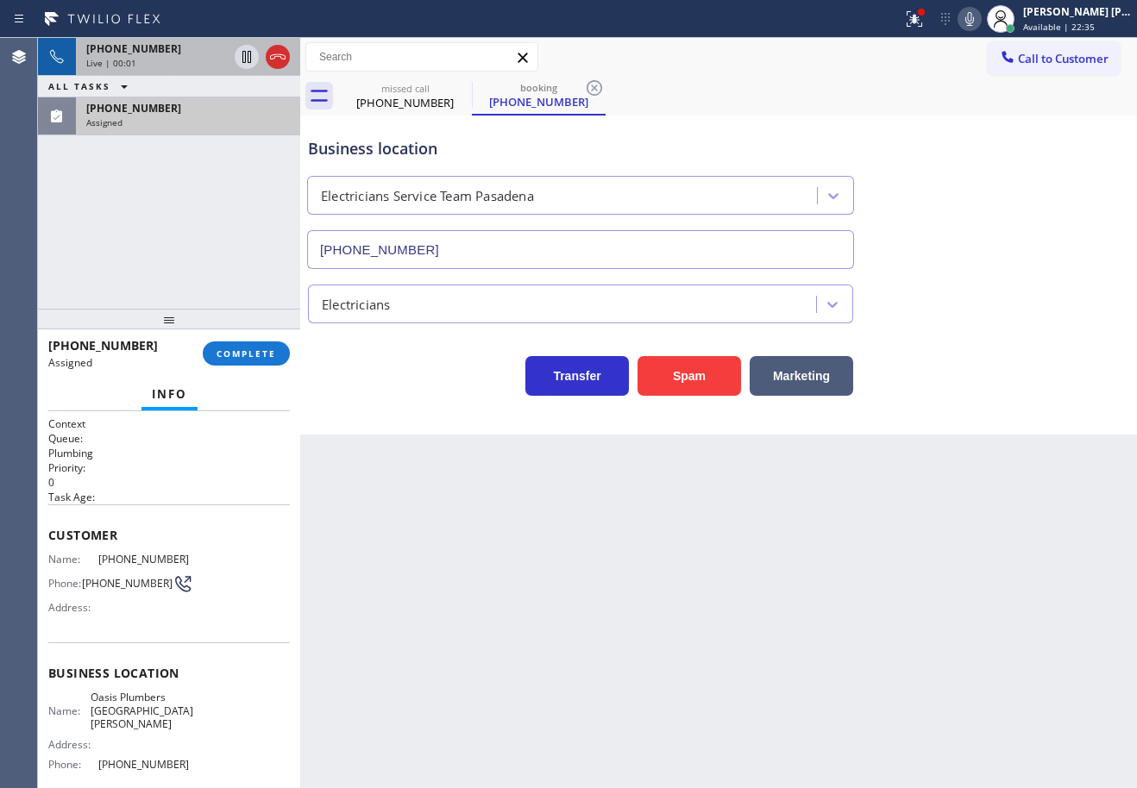
click at [213, 128] on div "Assigned" at bounding box center [188, 122] width 204 height 12
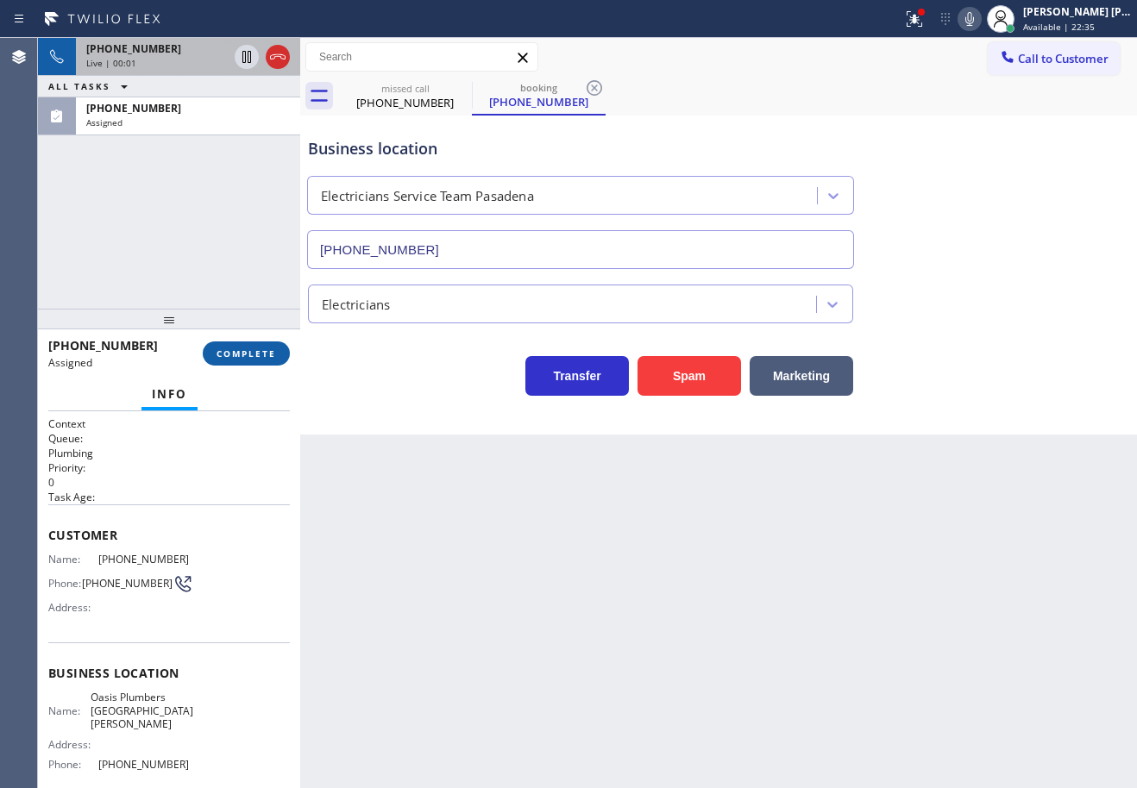
click at [241, 355] on span "COMPLETE" at bounding box center [246, 354] width 60 height 12
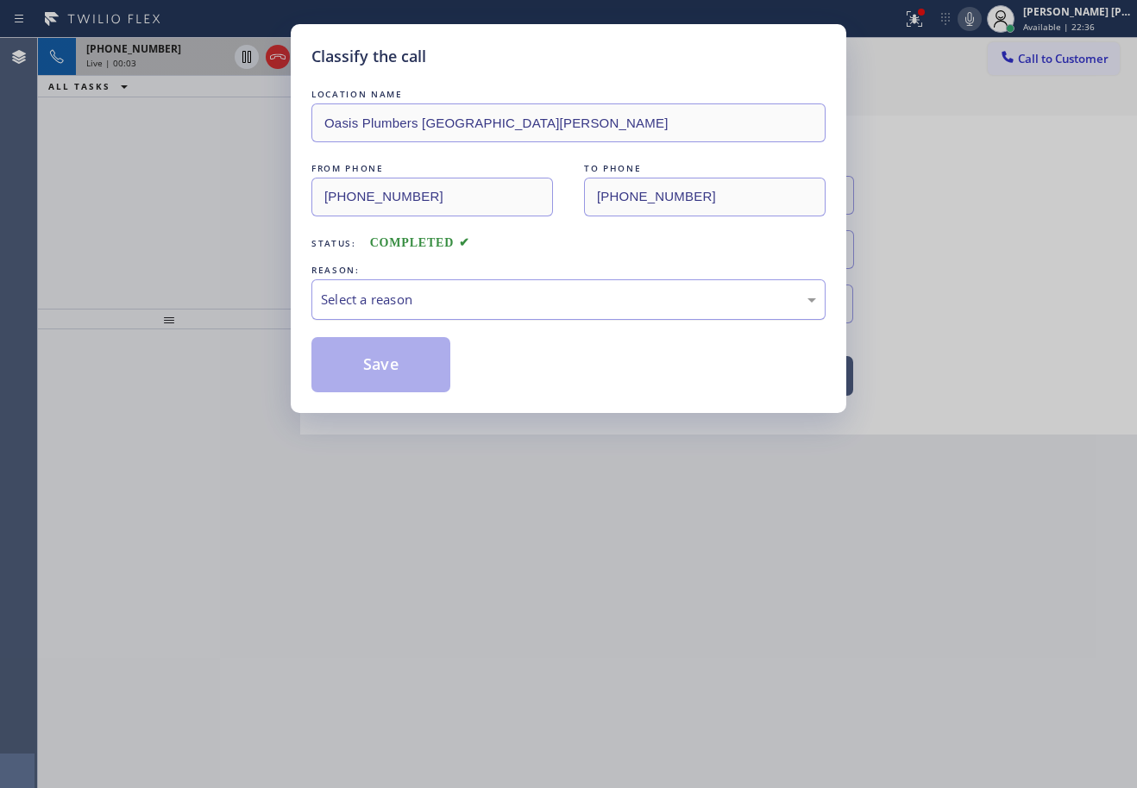
drag, startPoint x: 340, startPoint y: 304, endPoint x: 346, endPoint y: 311, distance: 9.8
click at [343, 304] on div "Select a reason" at bounding box center [568, 300] width 495 height 20
click at [362, 361] on button "Save" at bounding box center [380, 364] width 139 height 55
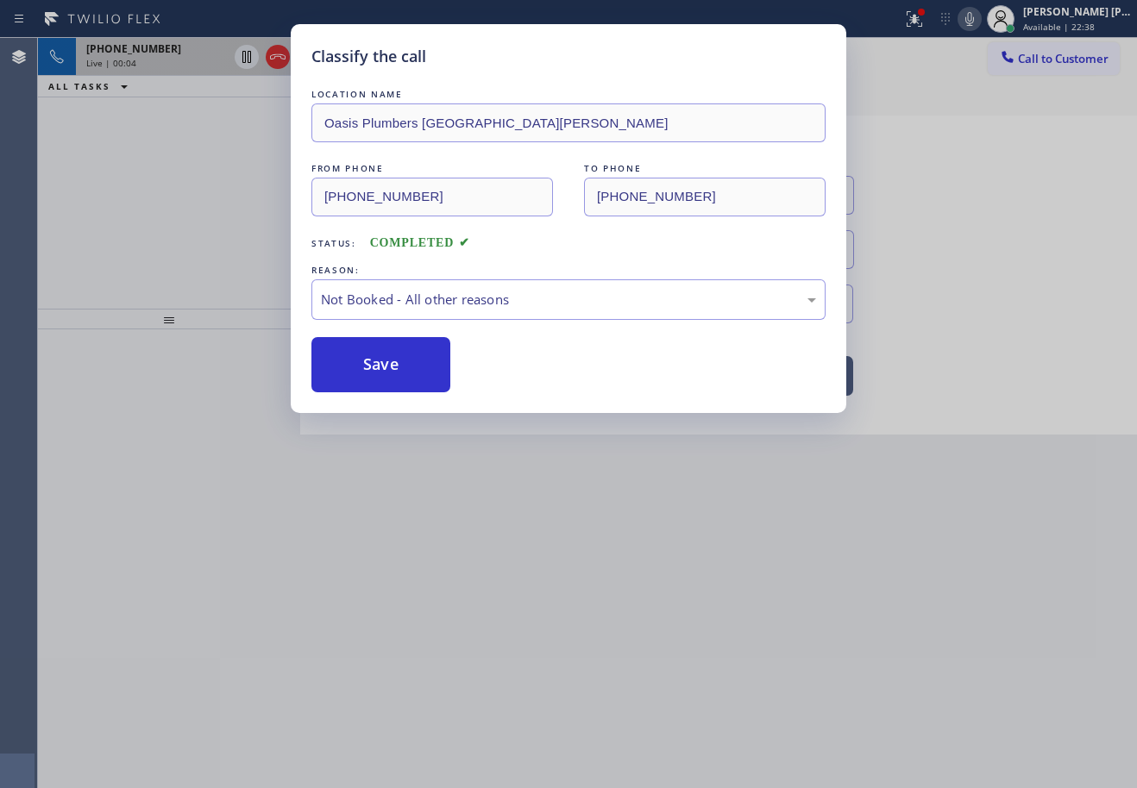
click at [200, 51] on div "Classify the call LOCATION NAME Oasis Plumbers [GEOGRAPHIC_DATA][PERSON_NAME] F…" at bounding box center [568, 394] width 1137 height 788
click at [200, 54] on div "Classify the call LOCATION NAME Oasis Plumbers [GEOGRAPHIC_DATA][PERSON_NAME] F…" at bounding box center [568, 394] width 1137 height 788
click at [200, 54] on div "[PHONE_NUMBER]" at bounding box center [156, 48] width 141 height 15
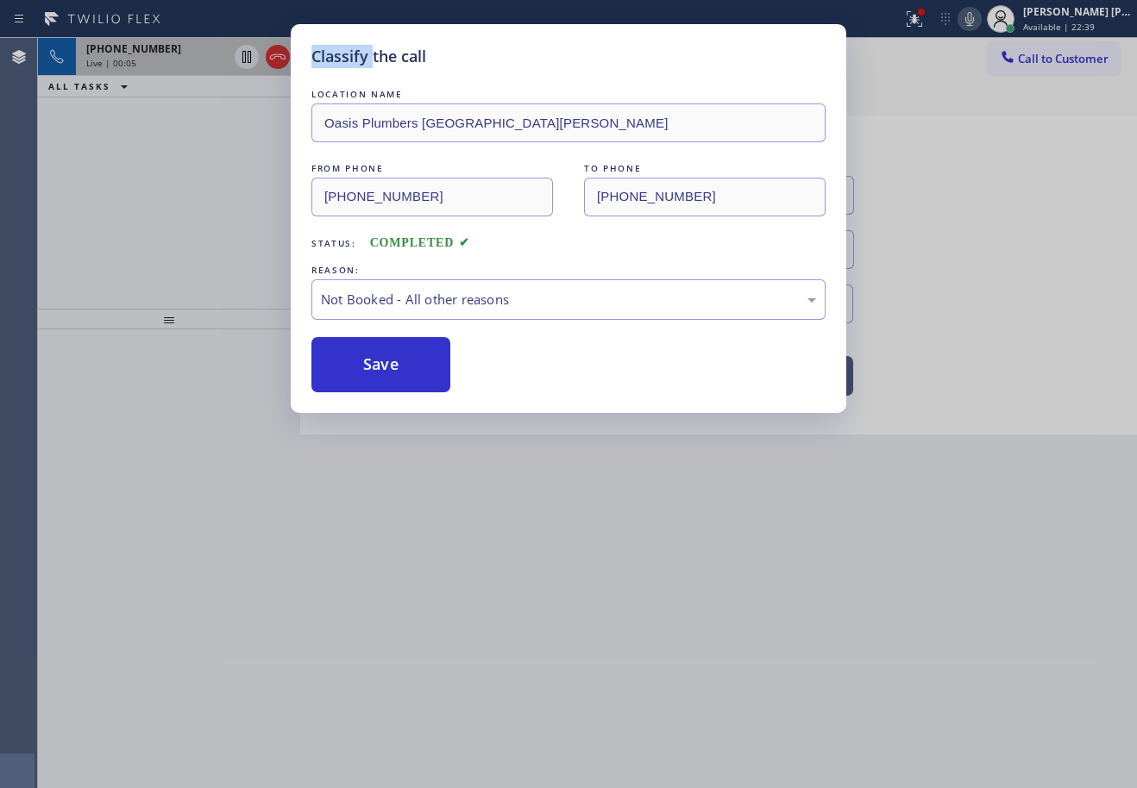
click at [200, 54] on div "[PHONE_NUMBER]" at bounding box center [156, 48] width 141 height 15
click at [200, 58] on div "Live | 00:05" at bounding box center [156, 63] width 141 height 12
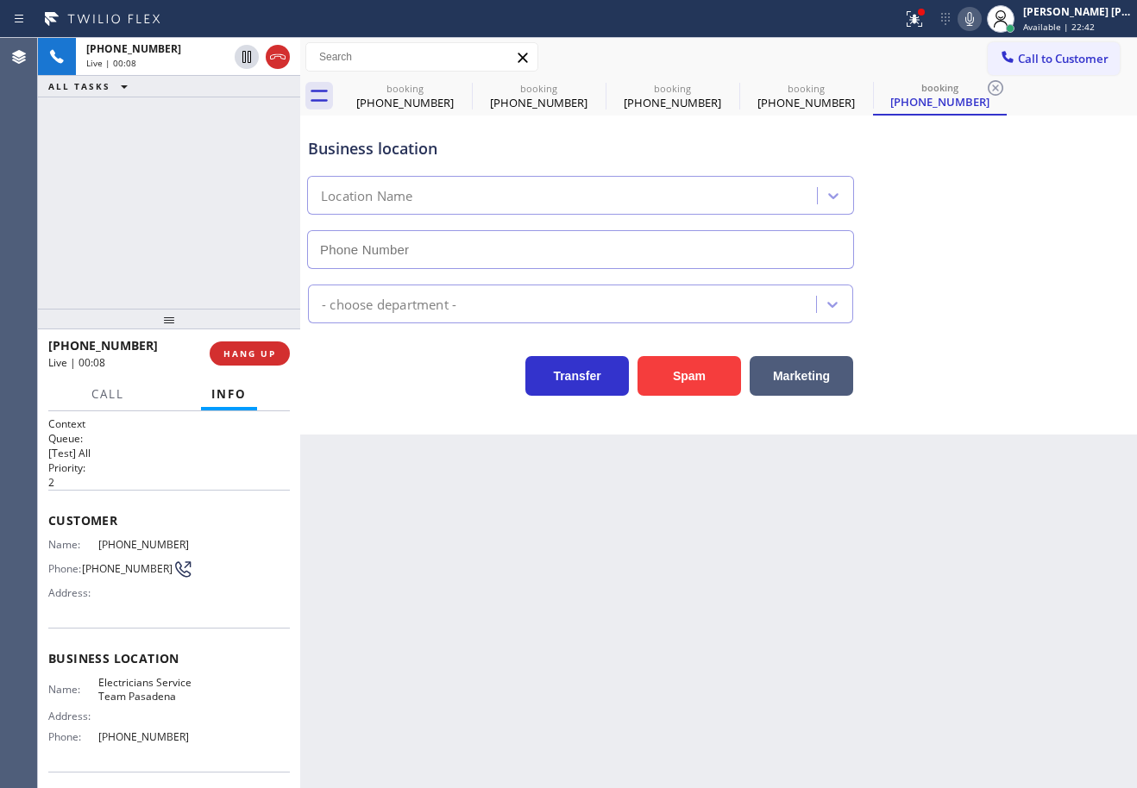
type input "[PHONE_NUMBER]"
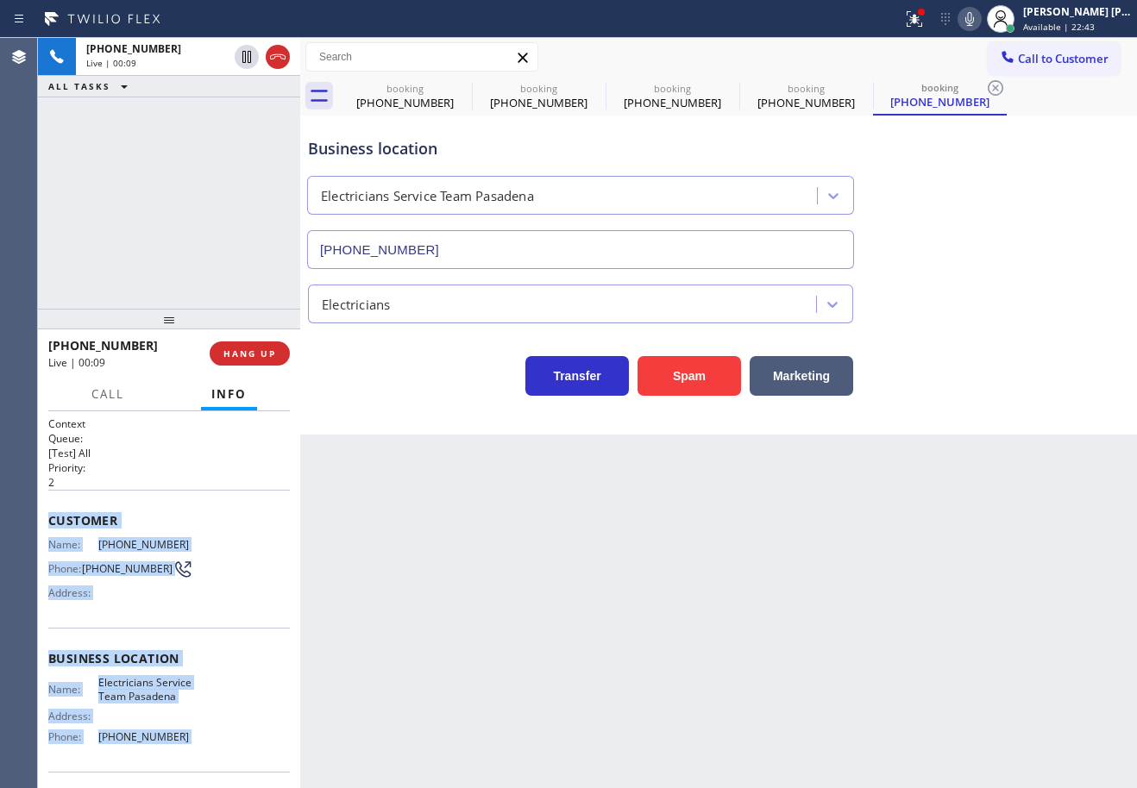
scroll to position [133, 0]
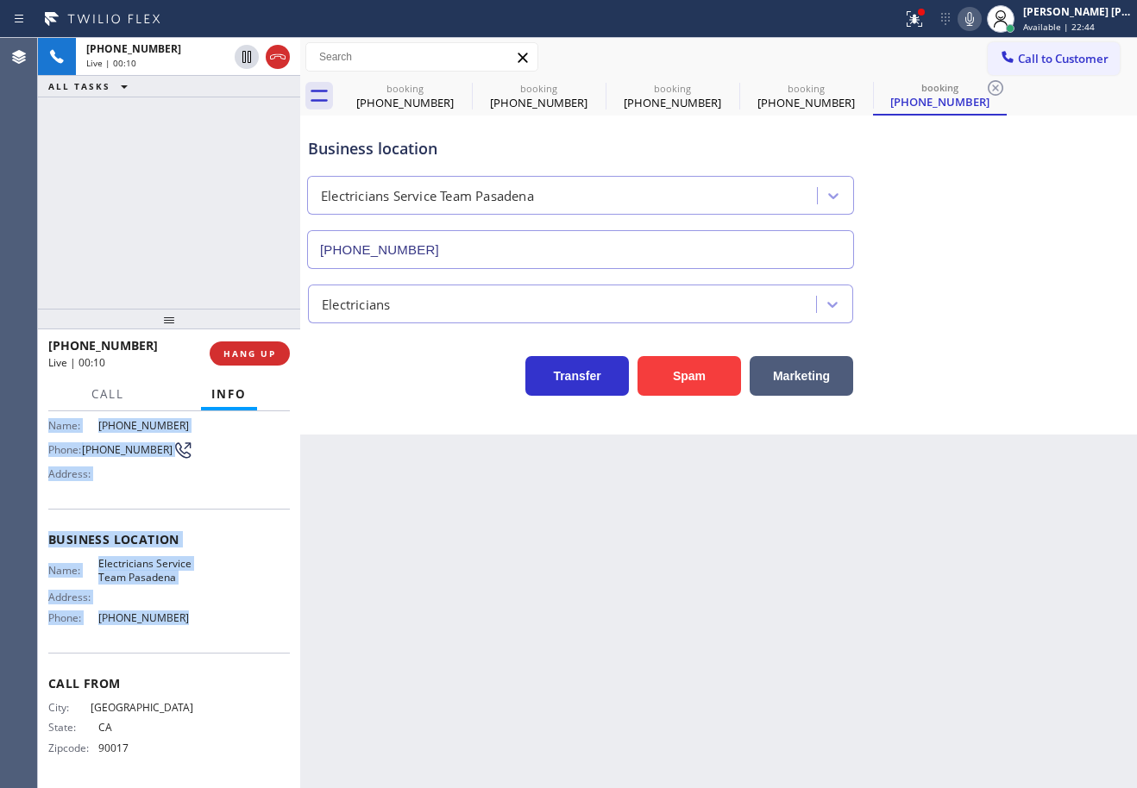
drag, startPoint x: 47, startPoint y: 515, endPoint x: 484, endPoint y: 204, distance: 536.8
click at [186, 631] on div "Context Queue: [Test] All Priority: 2 Customer Name: [PHONE_NUMBER] Phone: [PHO…" at bounding box center [169, 599] width 262 height 377
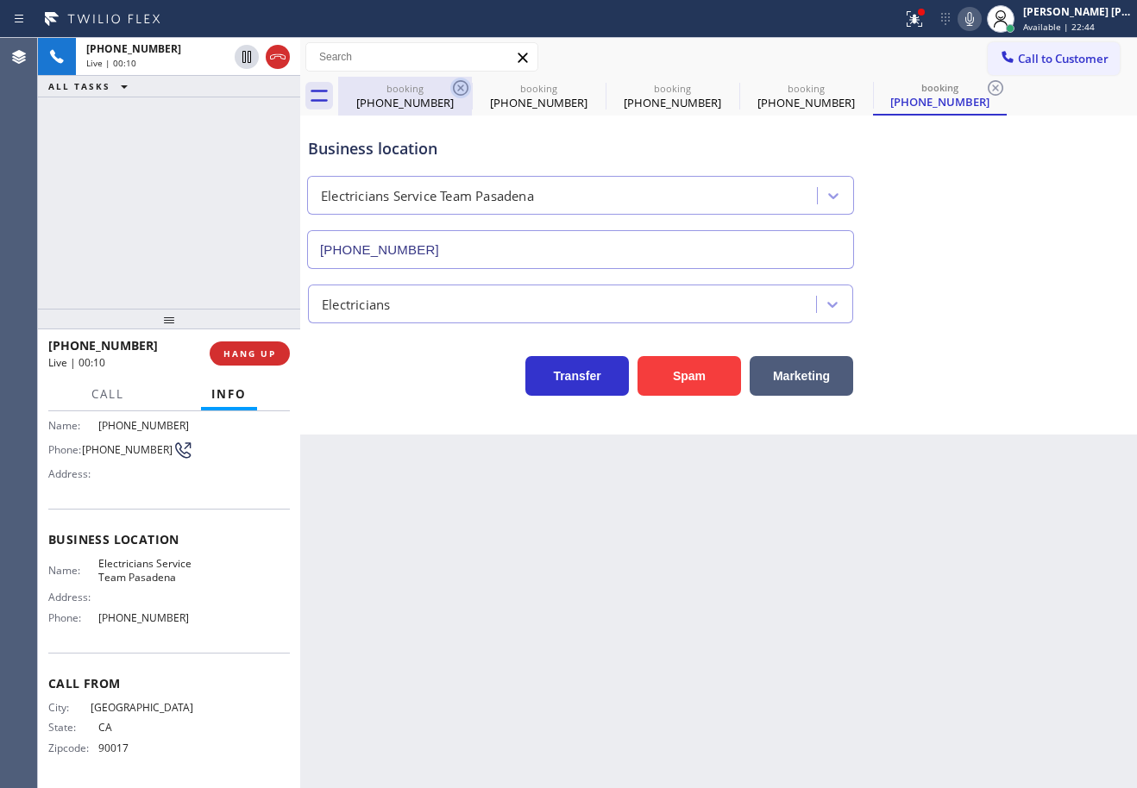
click at [460, 89] on icon at bounding box center [461, 88] width 16 height 16
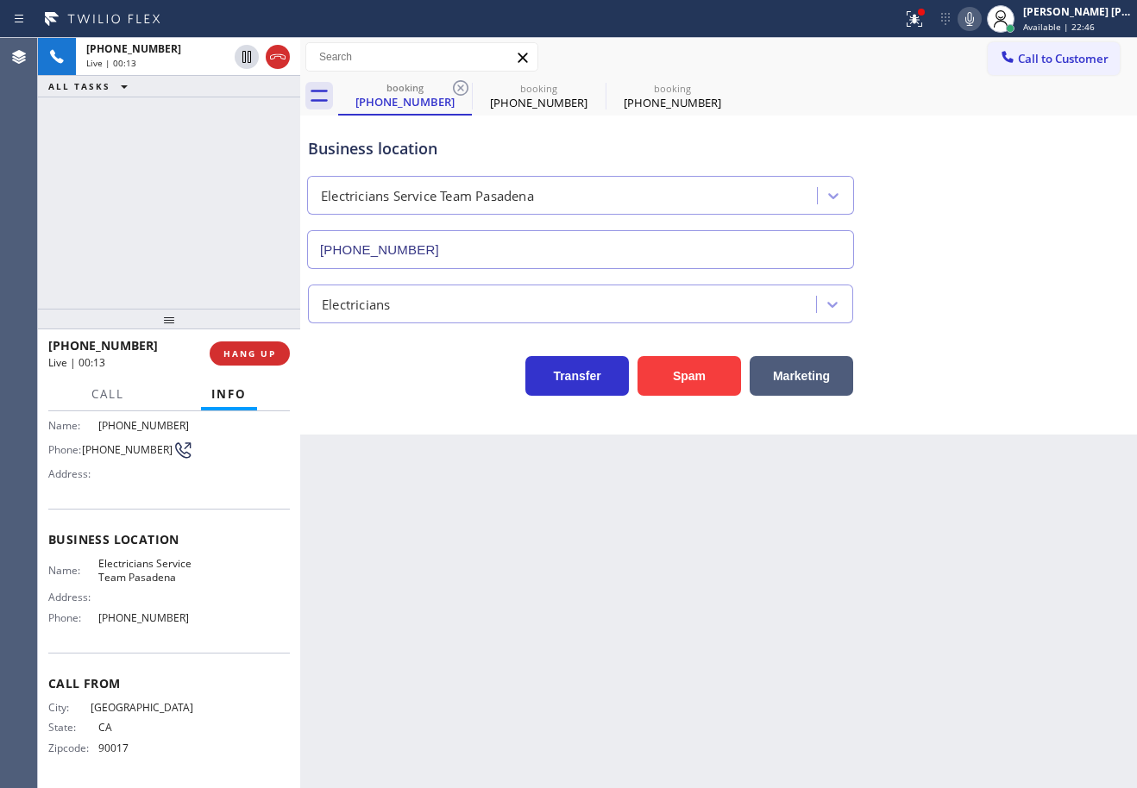
click at [460, 89] on icon at bounding box center [461, 88] width 16 height 16
click at [460, 88] on icon at bounding box center [461, 88] width 16 height 16
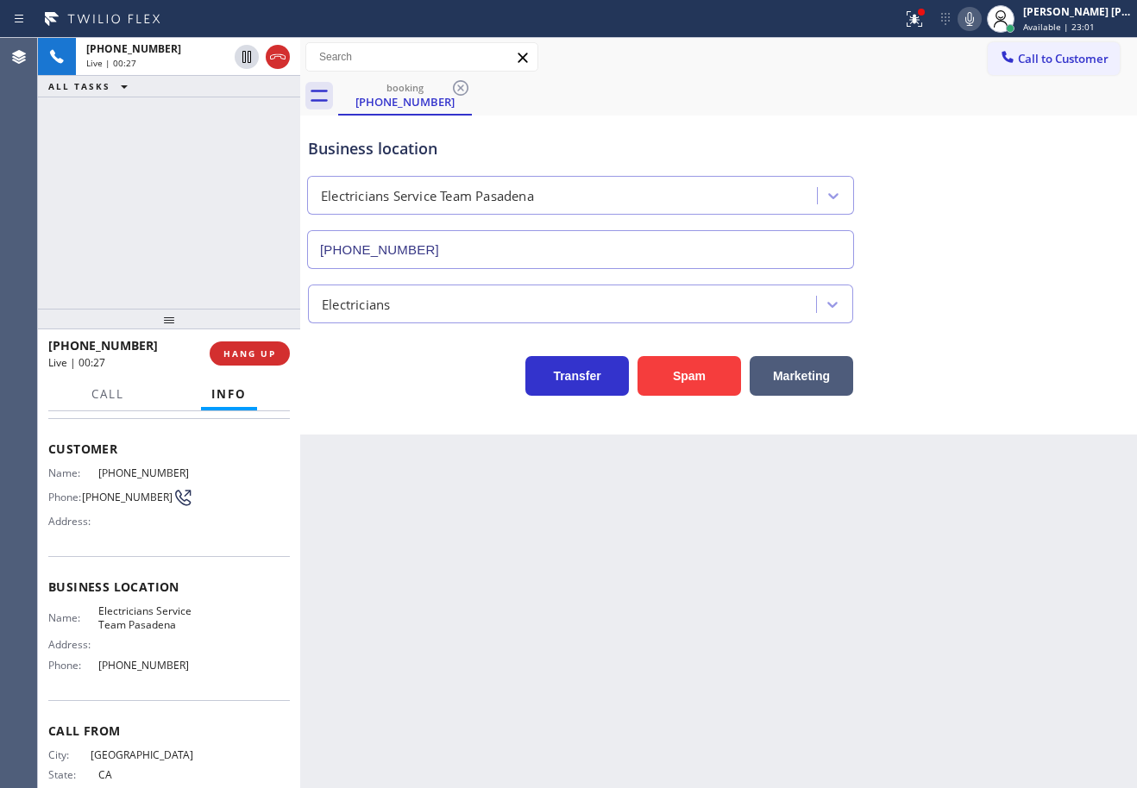
scroll to position [0, 0]
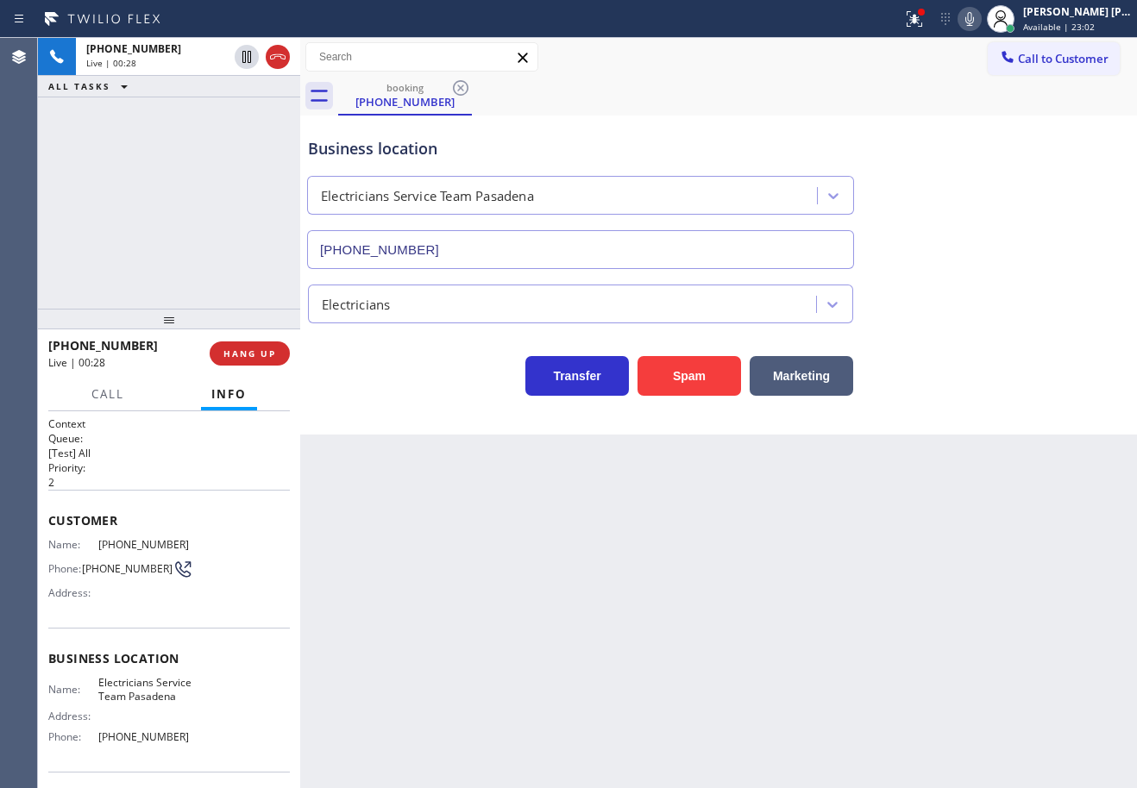
click at [195, 235] on div "[PHONE_NUMBER] Live | 00:28 ALL TASKS ALL TASKS ACTIVE TASKS TASKS IN WRAP UP" at bounding box center [169, 173] width 262 height 271
click at [259, 351] on span "HANG UP" at bounding box center [249, 354] width 53 height 12
click at [258, 351] on span "HANG UP" at bounding box center [249, 354] width 53 height 12
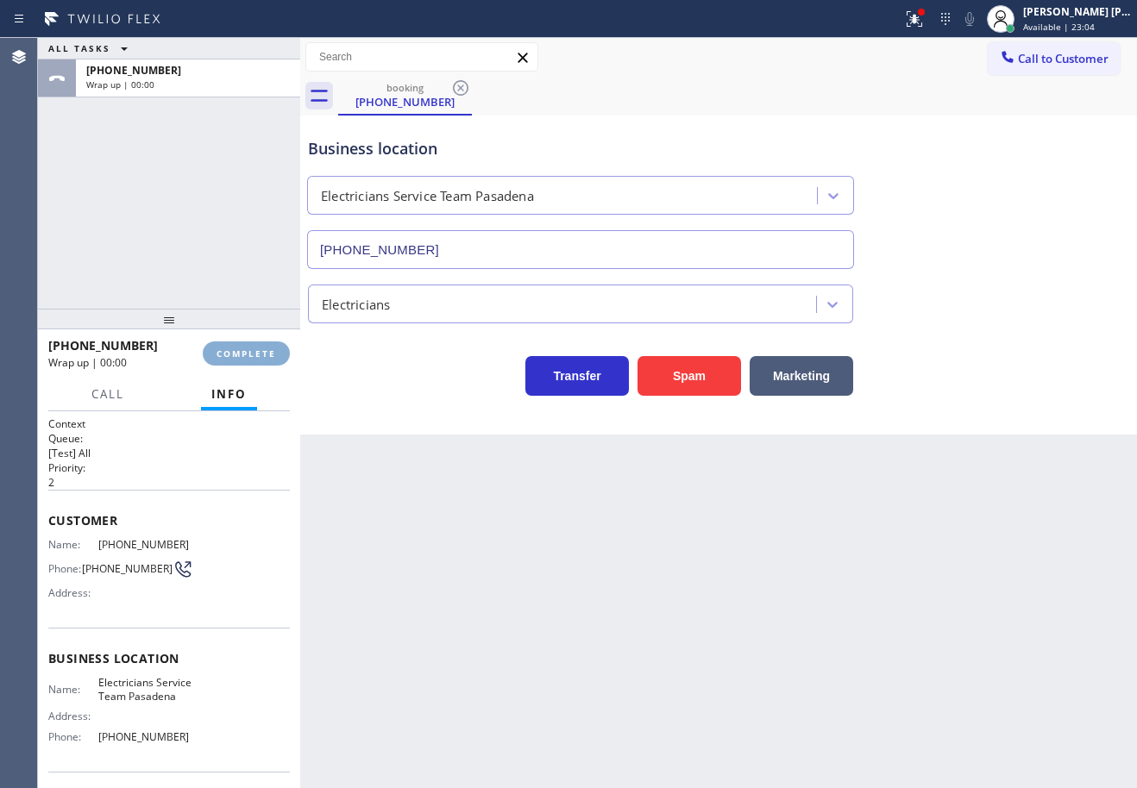
click at [258, 351] on span "COMPLETE" at bounding box center [246, 354] width 60 height 12
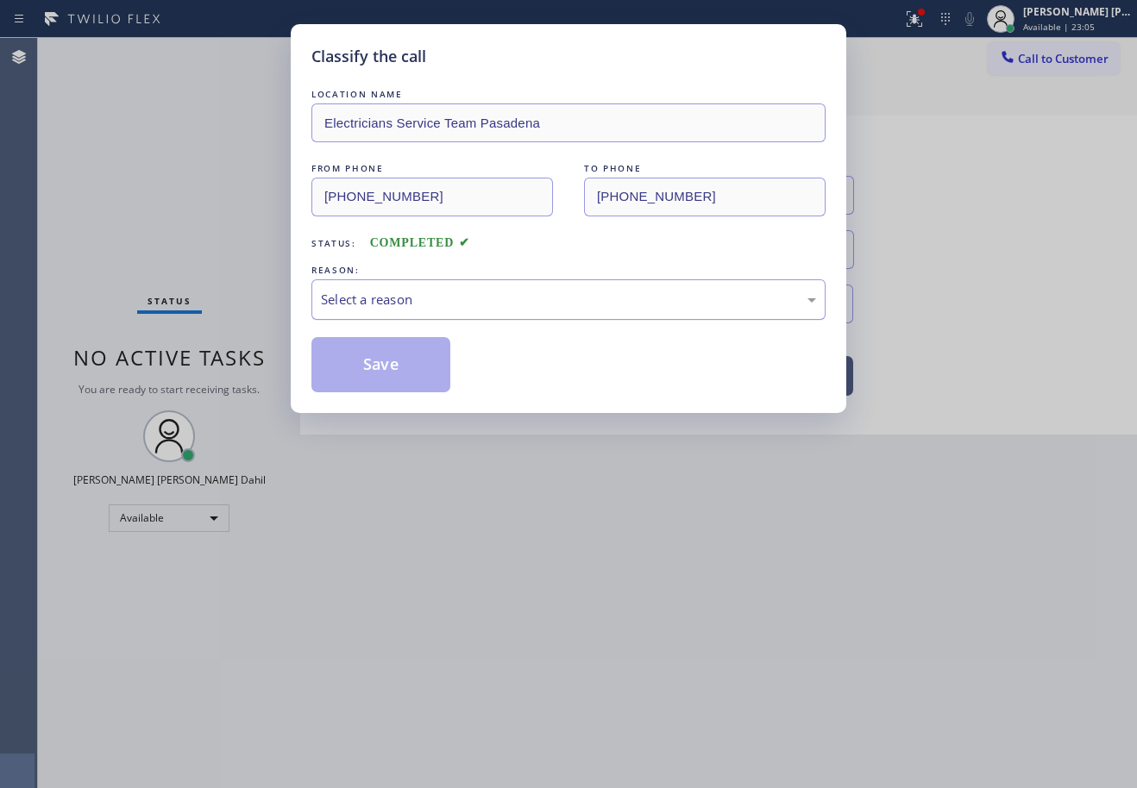
click at [411, 301] on div "Select a reason" at bounding box center [568, 300] width 495 height 20
click at [408, 356] on button "Save" at bounding box center [380, 364] width 139 height 55
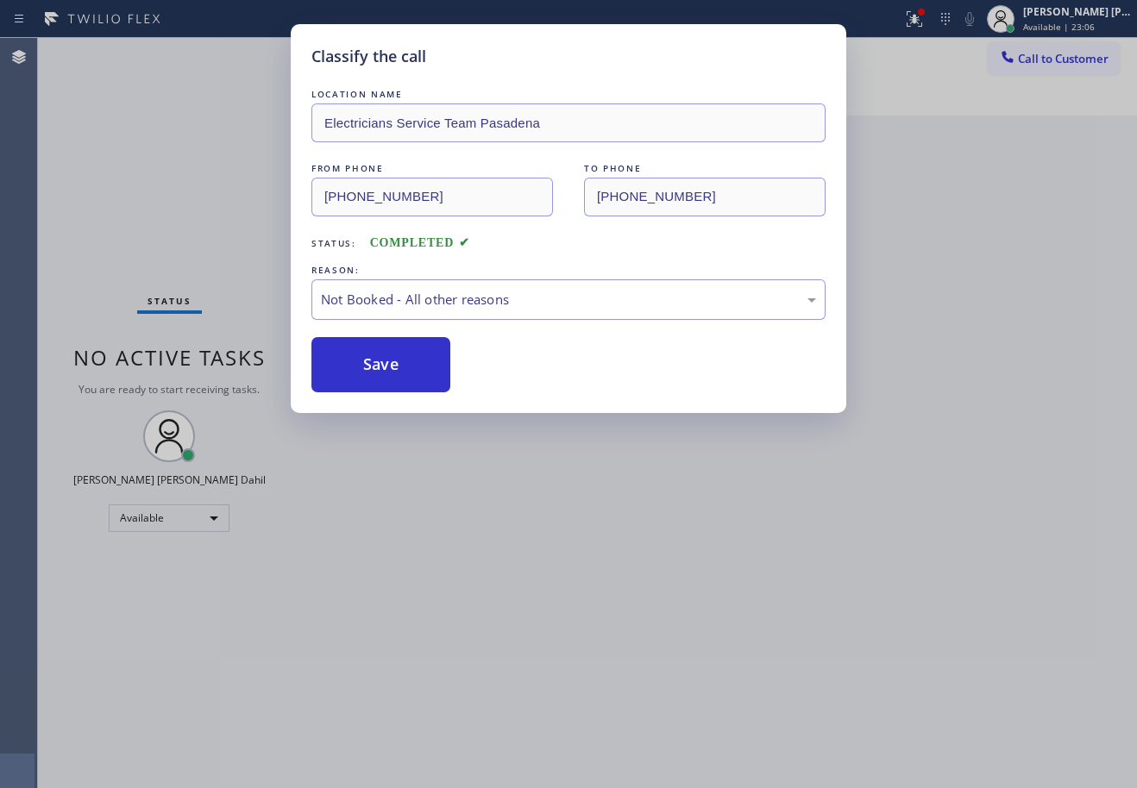
drag, startPoint x: 569, startPoint y: 507, endPoint x: 696, endPoint y: 496, distance: 127.3
click at [588, 534] on div "Classify the call LOCATION NAME Electricians Service Team Pasadena FROM PHONE […" at bounding box center [568, 394] width 1137 height 788
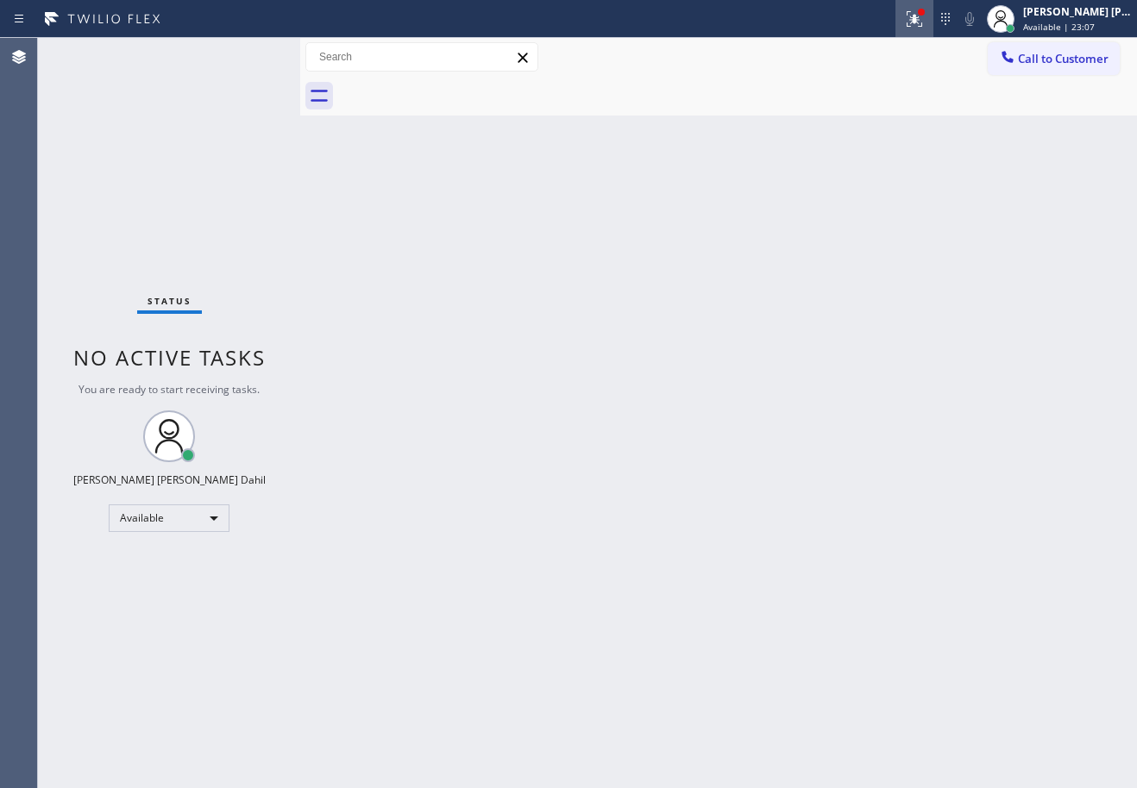
click at [924, 11] on icon at bounding box center [914, 19] width 21 height 21
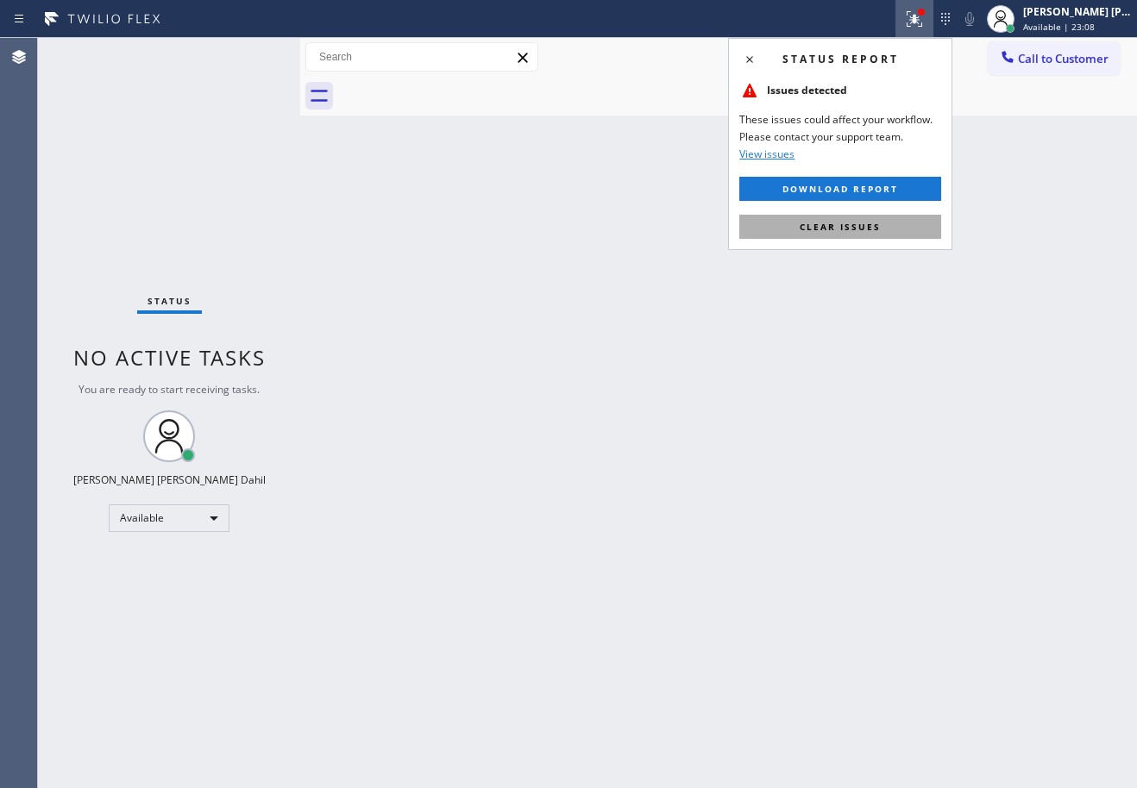
click at [840, 239] on div "Status report Issues detected These issues could affect your workflow. Please c…" at bounding box center [840, 144] width 224 height 212
click at [842, 233] on button "Clear issues" at bounding box center [840, 227] width 202 height 24
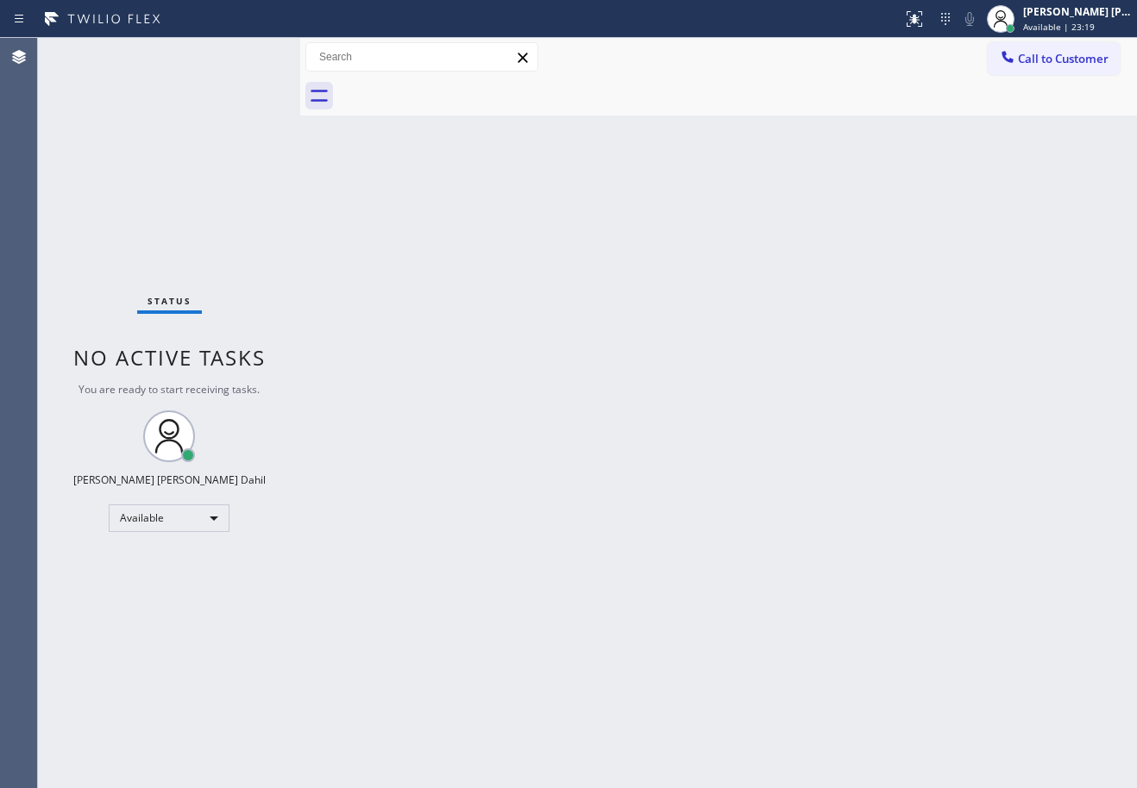
drag, startPoint x: 1080, startPoint y: 19, endPoint x: 1028, endPoint y: 96, distance: 92.6
click at [1080, 19] on div "[PERSON_NAME] [PERSON_NAME] Dahil Available | 23:19" at bounding box center [1077, 18] width 117 height 30
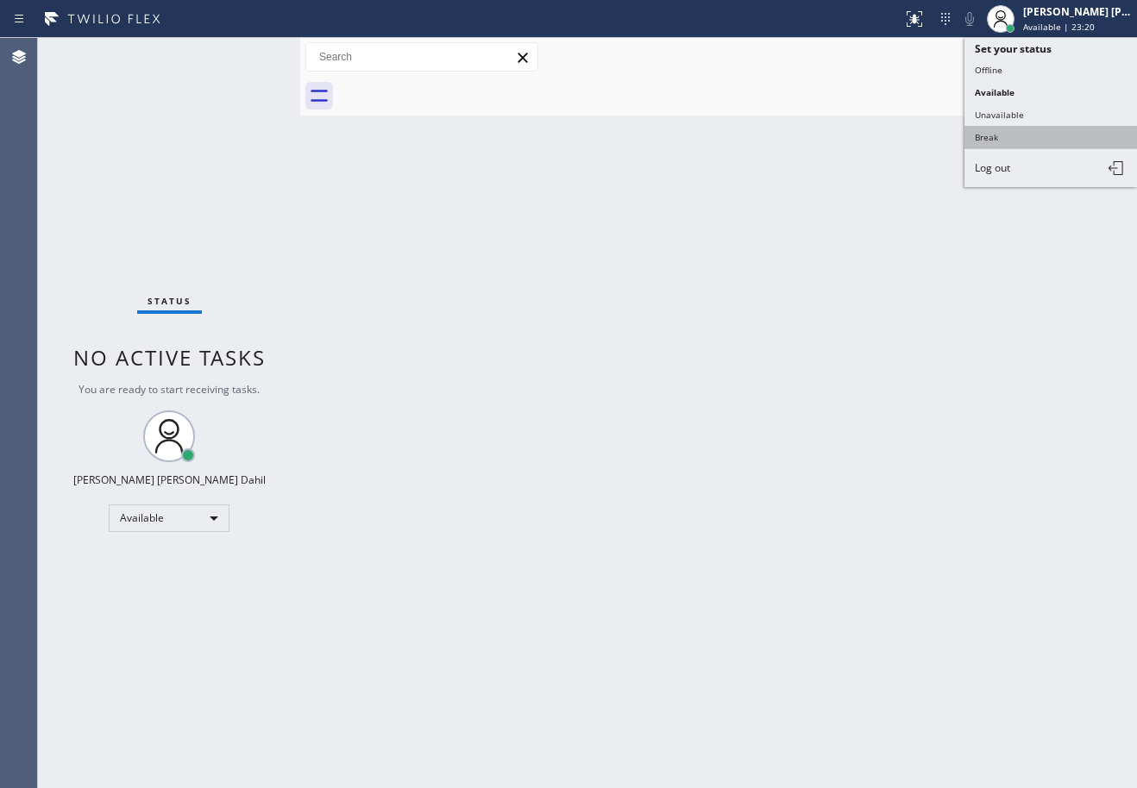
click at [1020, 135] on button "Break" at bounding box center [1050, 137] width 172 height 22
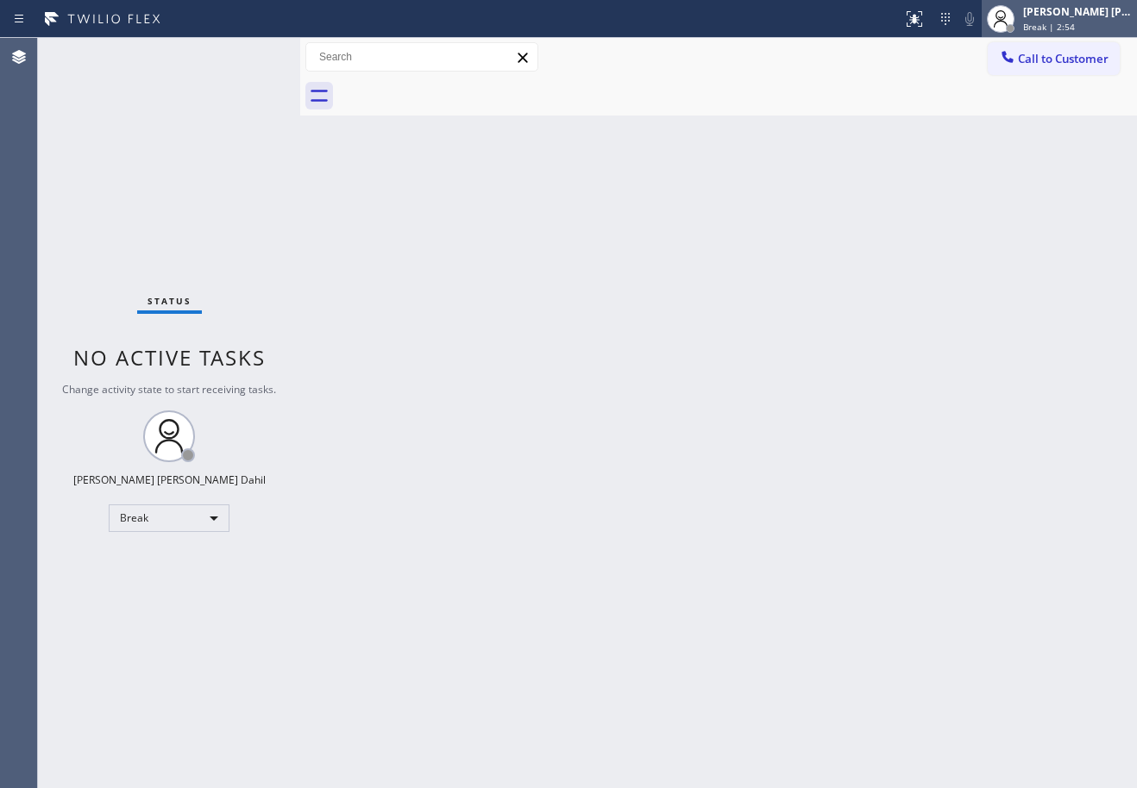
click at [1019, 23] on div at bounding box center [1000, 19] width 38 height 38
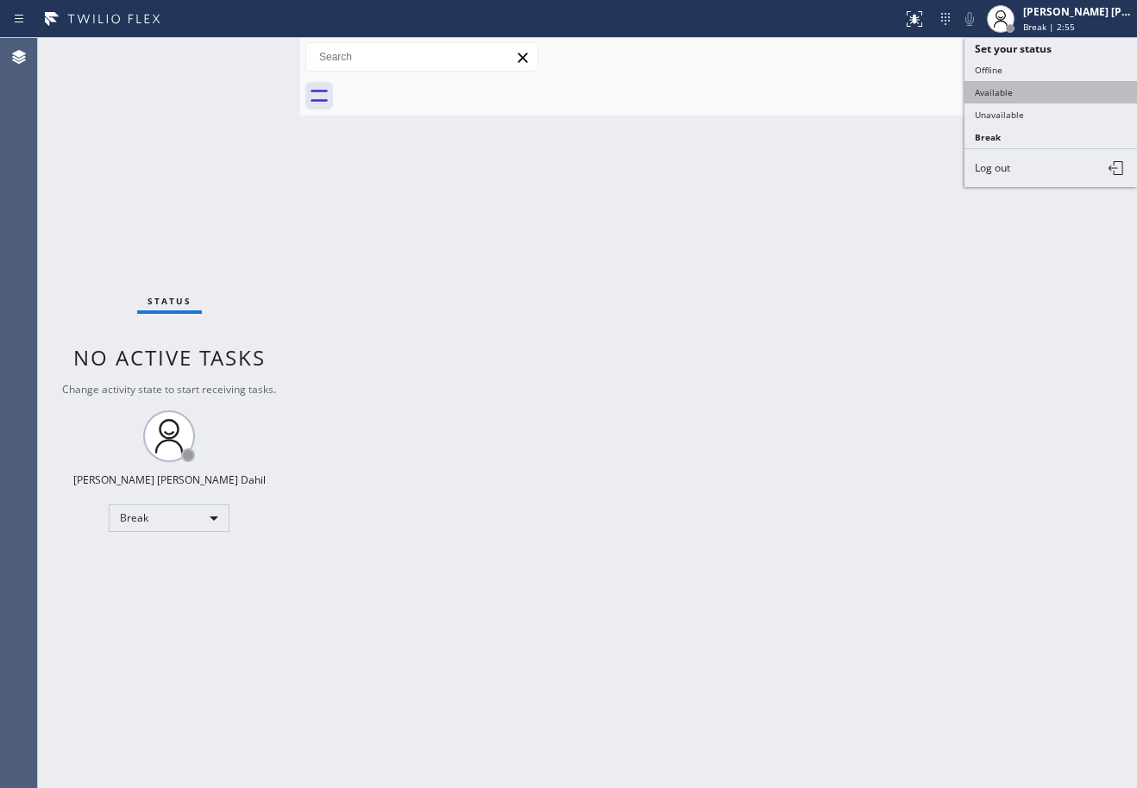
click at [1043, 81] on button "Available" at bounding box center [1050, 92] width 172 height 22
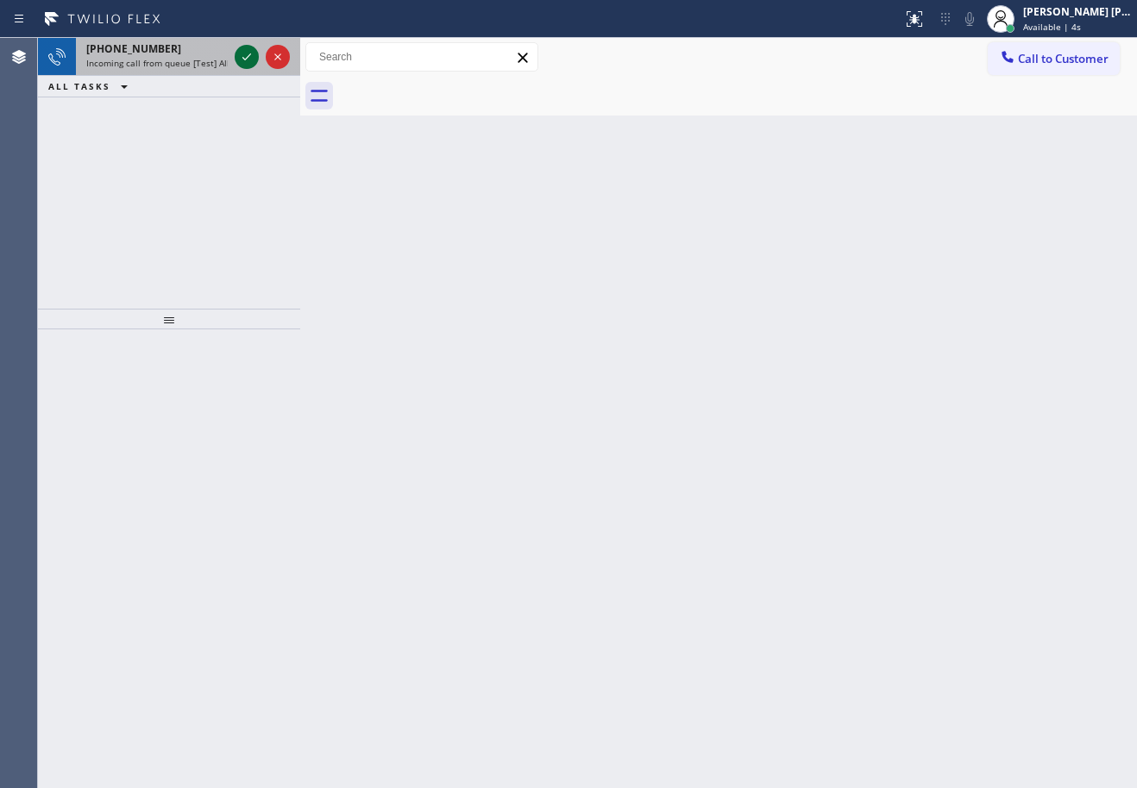
click at [254, 53] on icon at bounding box center [246, 57] width 21 height 21
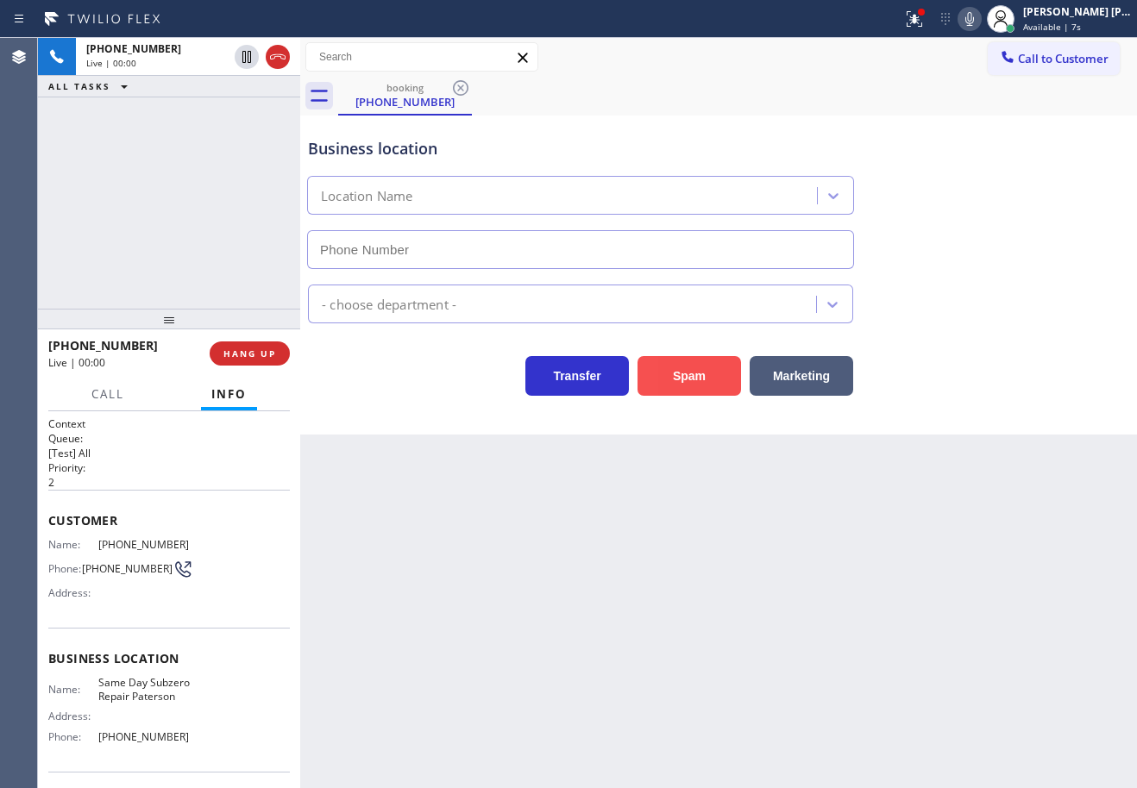
type input "[PHONE_NUMBER]"
click at [670, 383] on button "Spam" at bounding box center [688, 376] width 103 height 40
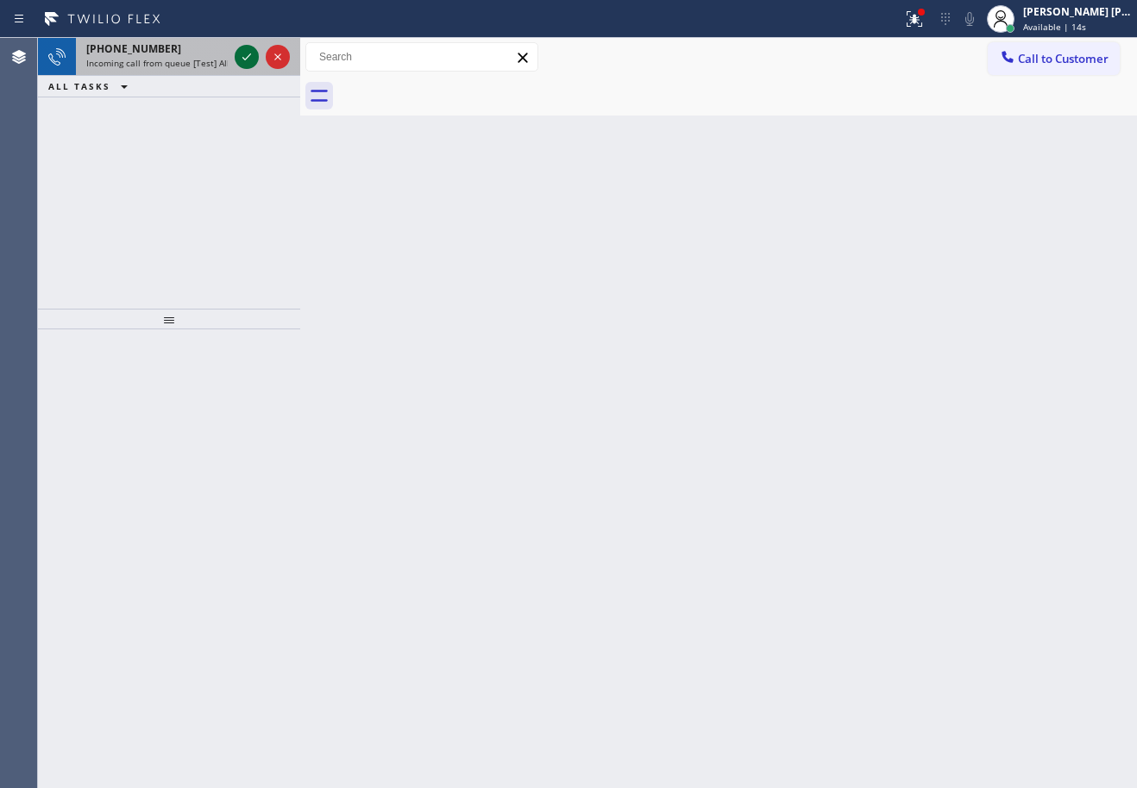
click at [248, 53] on icon at bounding box center [246, 57] width 21 height 21
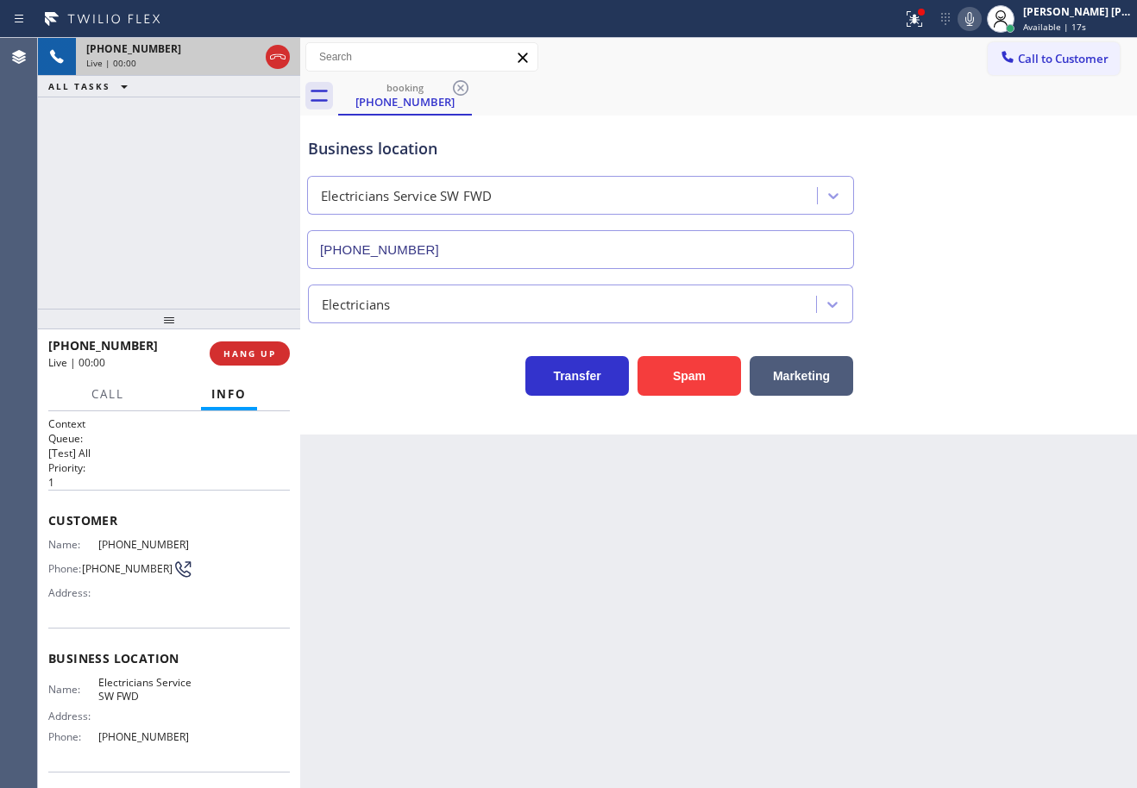
type input "[PHONE_NUMBER]"
click at [575, 600] on div "Back to Dashboard Change Sender ID Customers Technicians Select a contact Outbo…" at bounding box center [718, 413] width 837 height 750
click at [254, 348] on button "HANG UP" at bounding box center [250, 354] width 80 height 24
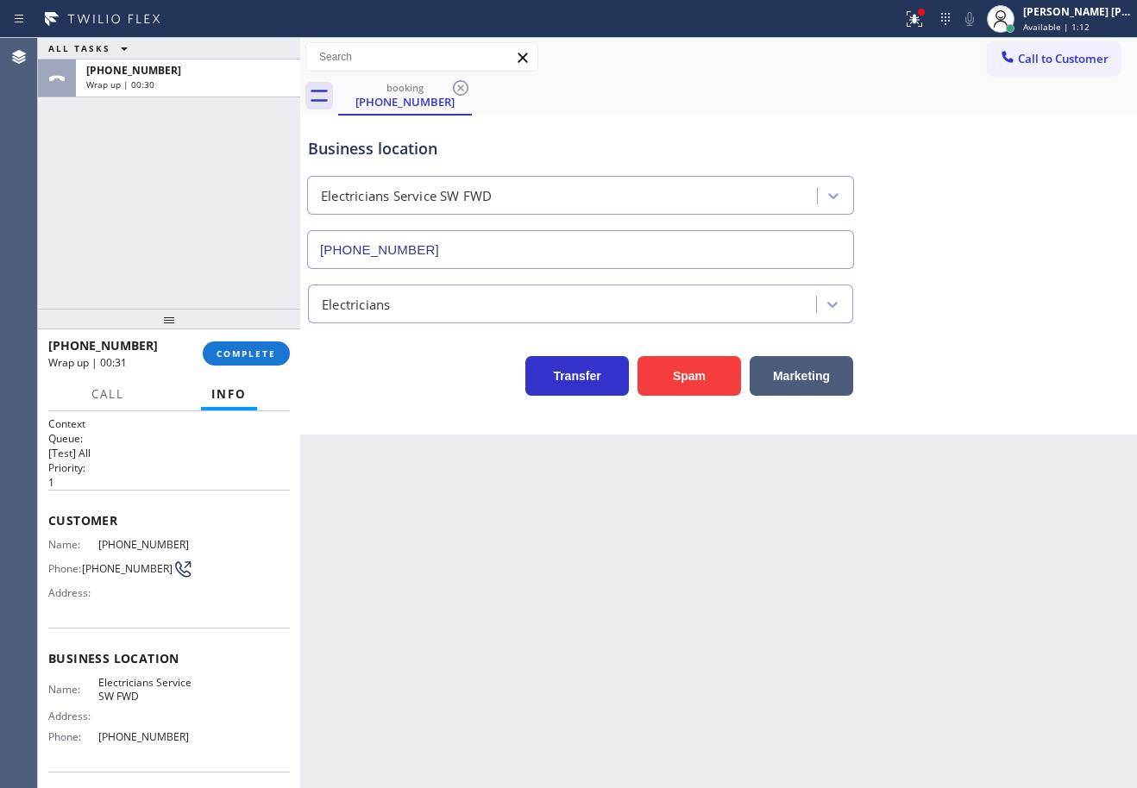
click at [199, 168] on div "ALL TASKS ALL TASKS ACTIVE TASKS TASKS IN WRAP UP [PHONE_NUMBER] Wrap up | 00:30" at bounding box center [169, 173] width 262 height 271
click at [235, 348] on span "COMPLETE" at bounding box center [246, 354] width 60 height 12
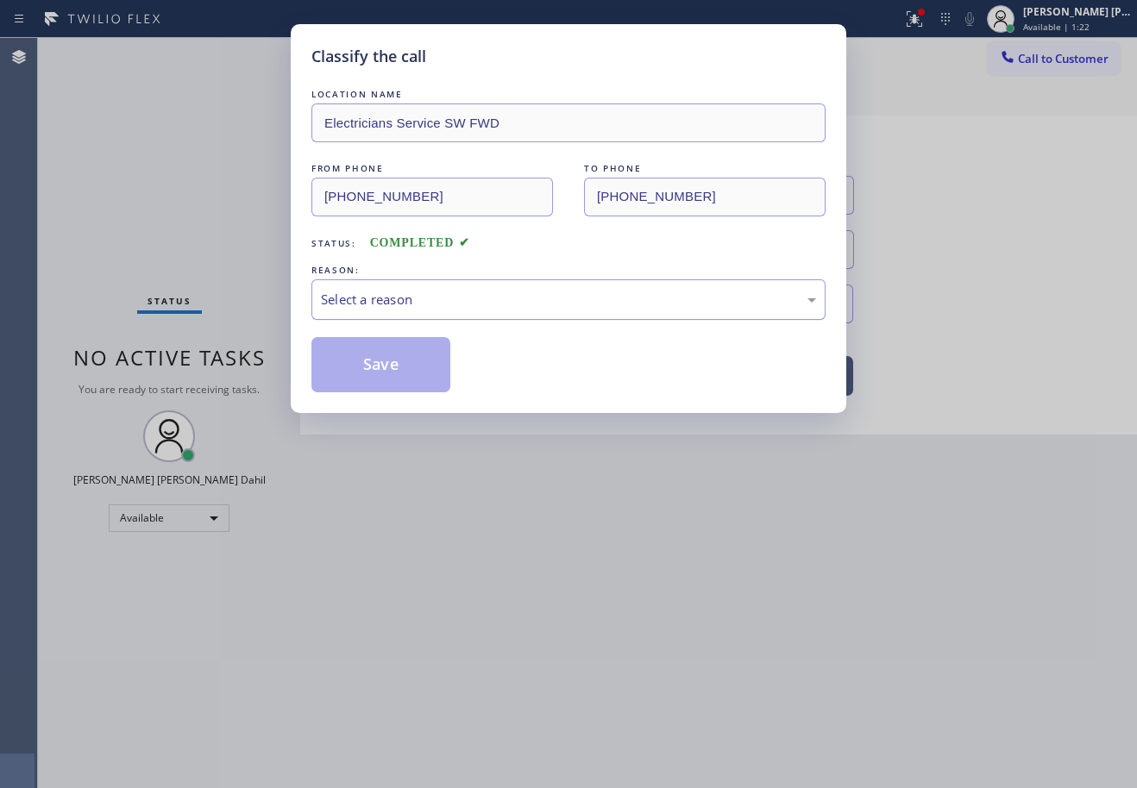
click at [385, 296] on div "Select a reason" at bounding box center [568, 300] width 495 height 20
click at [391, 374] on button "Save" at bounding box center [380, 364] width 139 height 55
click at [391, 373] on button "Save" at bounding box center [380, 364] width 139 height 55
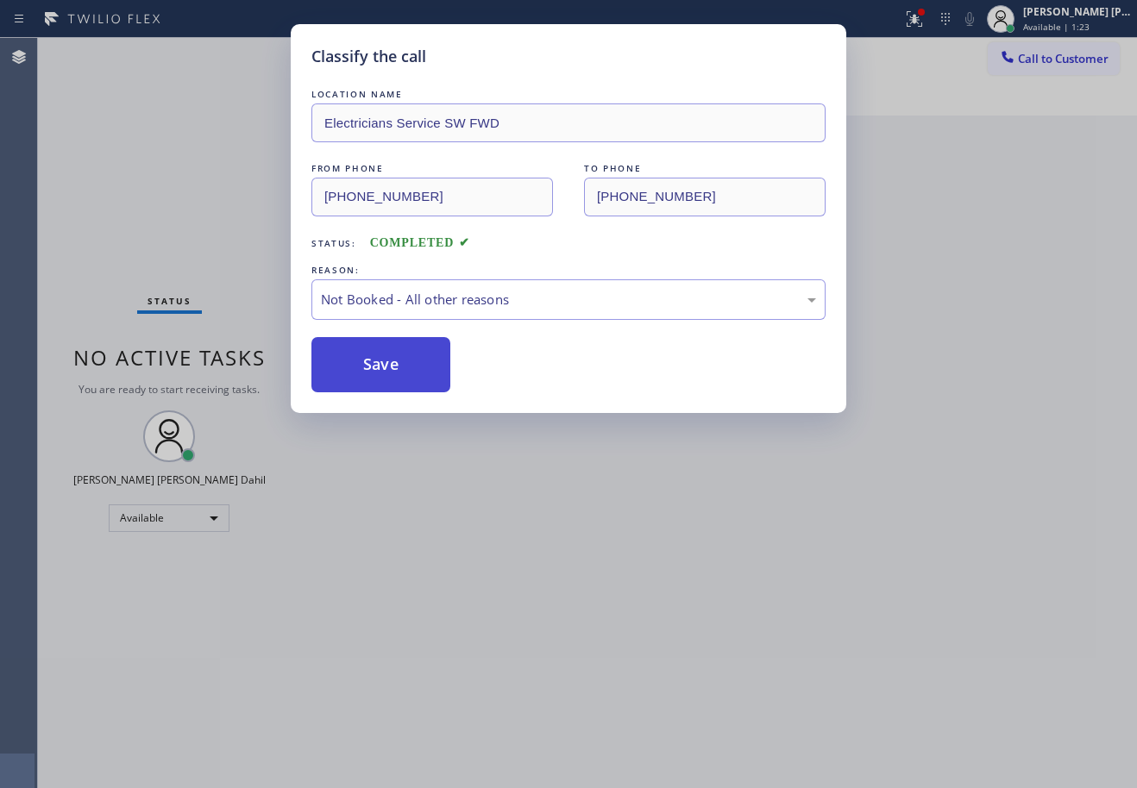
click at [391, 373] on button "Save" at bounding box center [380, 364] width 139 height 55
click at [391, 373] on div "Back to Dashboard Change Sender ID Customers Technicians Select a contact Outbo…" at bounding box center [718, 413] width 837 height 750
click at [385, 373] on div "Back to Dashboard Change Sender ID Customers Technicians Select a contact Outbo…" at bounding box center [718, 413] width 837 height 750
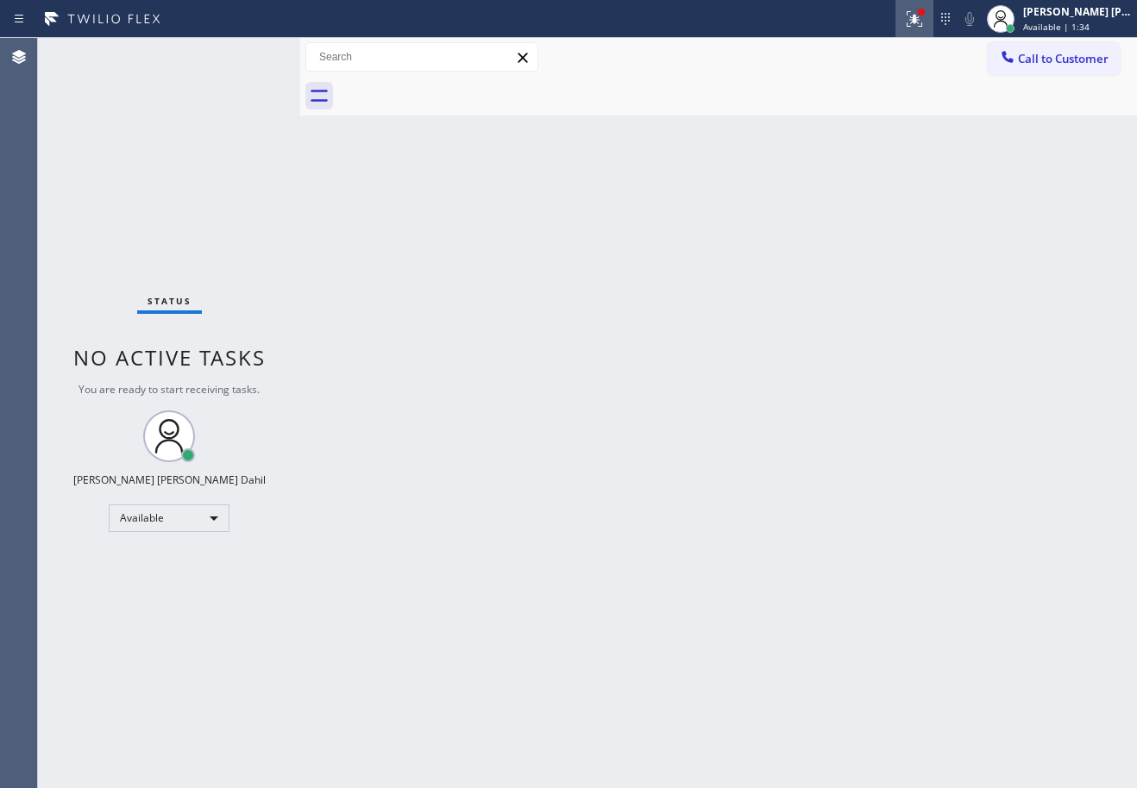
click at [925, 13] on icon at bounding box center [914, 19] width 21 height 21
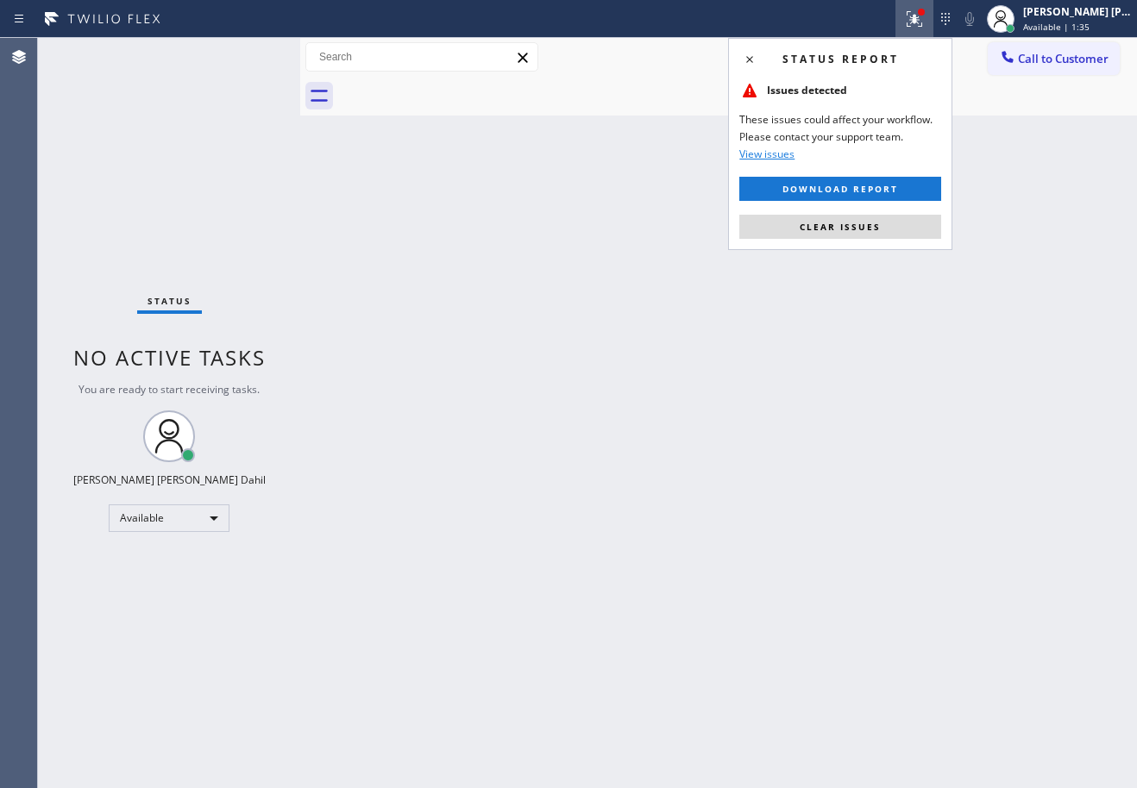
drag, startPoint x: 900, startPoint y: 229, endPoint x: 918, endPoint y: 137, distance: 94.2
click at [899, 229] on button "Clear issues" at bounding box center [840, 227] width 202 height 24
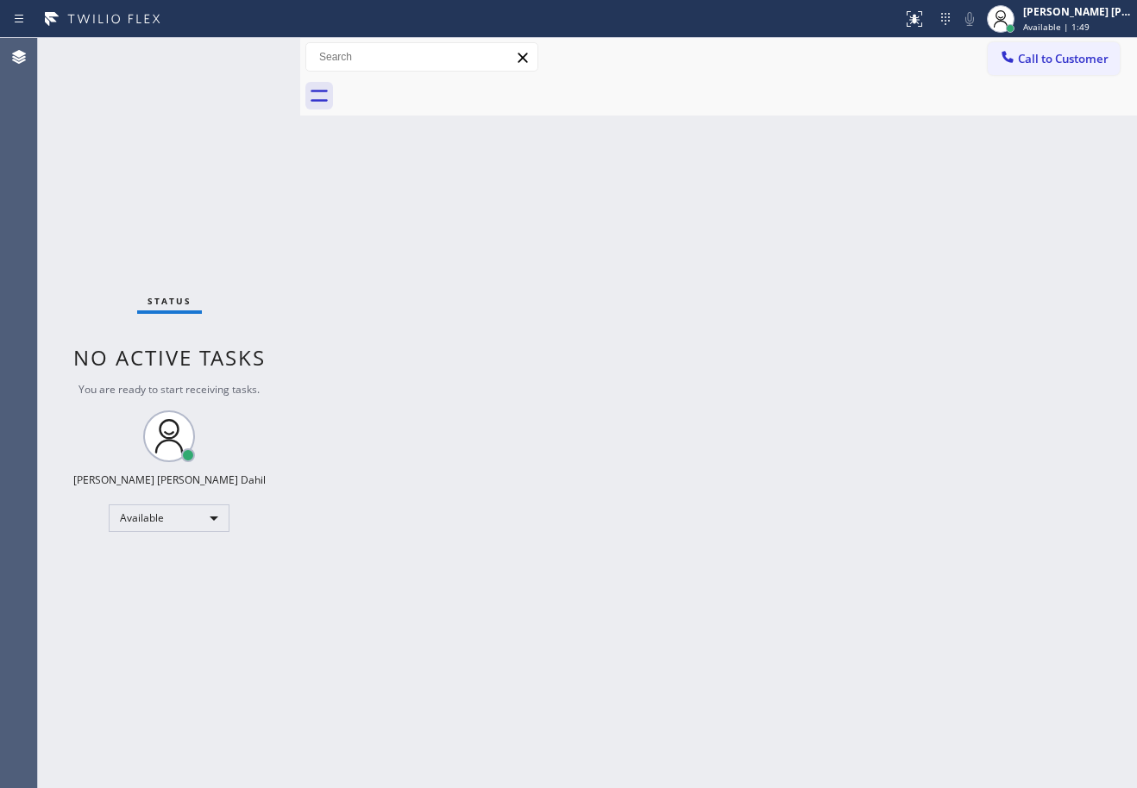
click at [787, 292] on div "Back to Dashboard Change Sender ID Customers Technicians Select a contact Outbo…" at bounding box center [718, 413] width 837 height 750
click at [752, 103] on div at bounding box center [737, 96] width 799 height 39
click at [808, 272] on div "Back to Dashboard Change Sender ID Customers Technicians Select a contact Outbo…" at bounding box center [718, 413] width 837 height 750
click at [794, 404] on div "Back to Dashboard Change Sender ID Customers Technicians Select a contact Outbo…" at bounding box center [718, 413] width 837 height 750
click at [472, 290] on div "Back to Dashboard Change Sender ID Customers Technicians Select a contact Outbo…" at bounding box center [718, 413] width 837 height 750
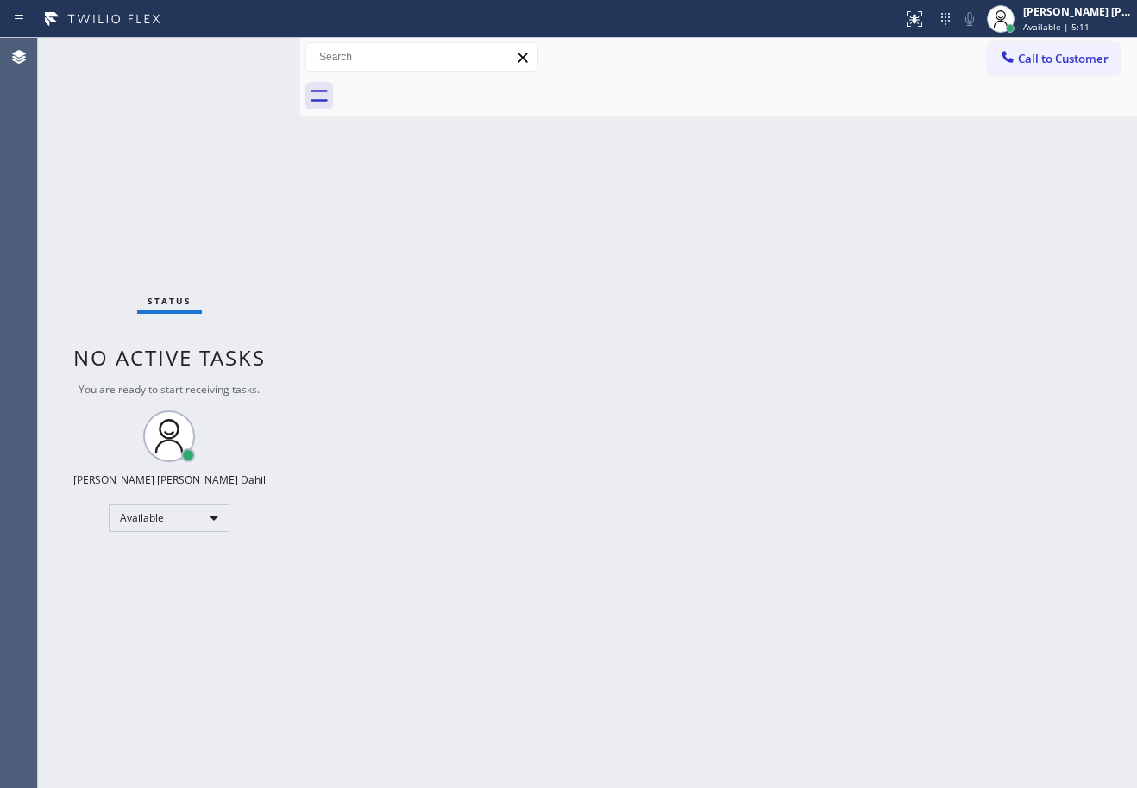
click at [223, 85] on div "Status No active tasks You are ready to start receiving tasks. [PERSON_NAME] [P…" at bounding box center [169, 413] width 262 height 750
click at [248, 53] on div "Status No active tasks You are ready to start receiving tasks. [PERSON_NAME] [P…" at bounding box center [169, 413] width 262 height 750
click at [574, 713] on div "Back to Dashboard Change Sender ID Customers Technicians Select a contact Outbo…" at bounding box center [718, 413] width 837 height 750
drag, startPoint x: 801, startPoint y: 516, endPoint x: 955, endPoint y: 602, distance: 176.1
click at [809, 516] on div "Back to Dashboard Change Sender ID Customers Technicians Select a contact Outbo…" at bounding box center [718, 413] width 837 height 750
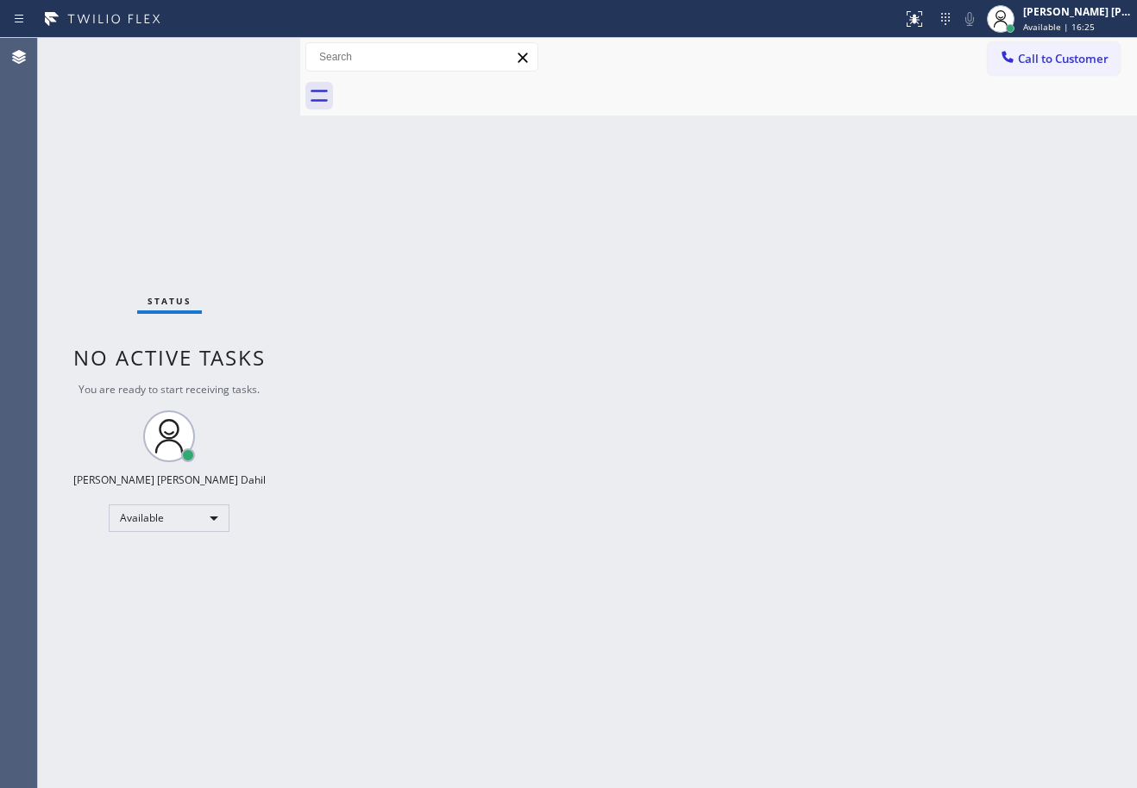
click at [741, 528] on div "Back to Dashboard Change Sender ID Customers Technicians Select a contact Outbo…" at bounding box center [718, 413] width 837 height 750
click at [680, 386] on div "Back to Dashboard Change Sender ID Customers Technicians Select a contact Outbo…" at bounding box center [718, 413] width 837 height 750
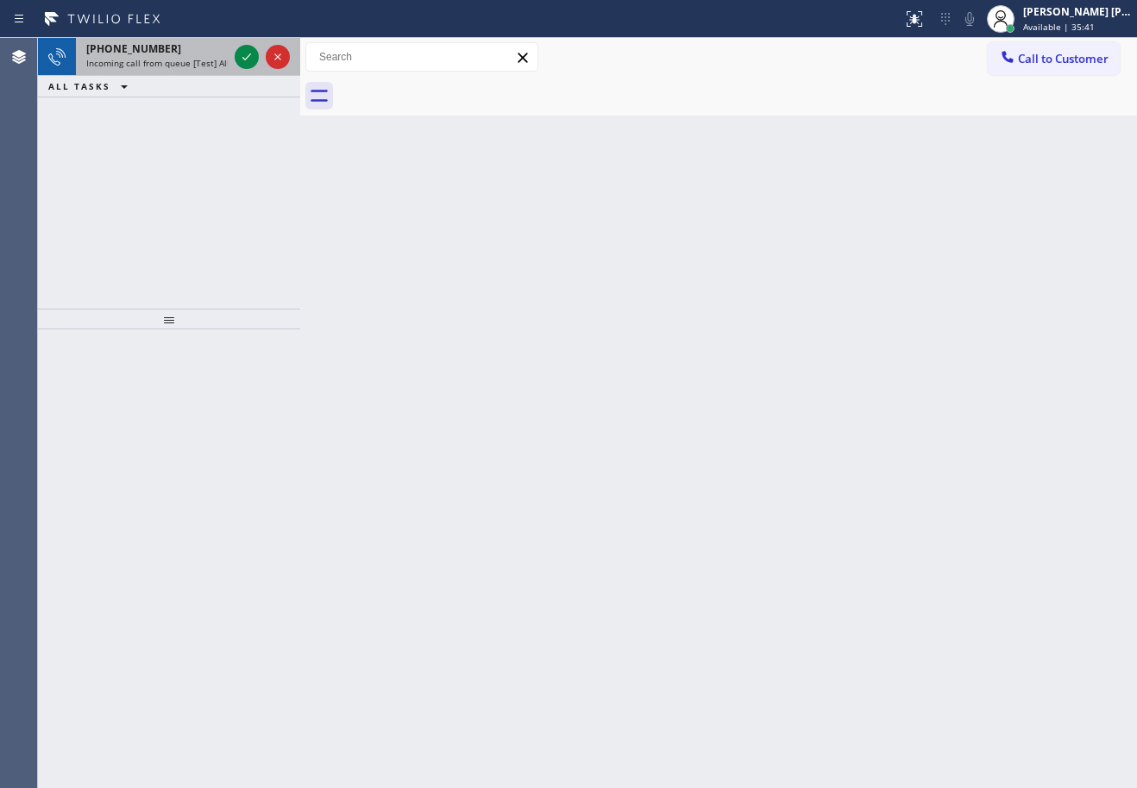
click at [191, 58] on span "Incoming call from queue [Test] All" at bounding box center [157, 63] width 143 height 12
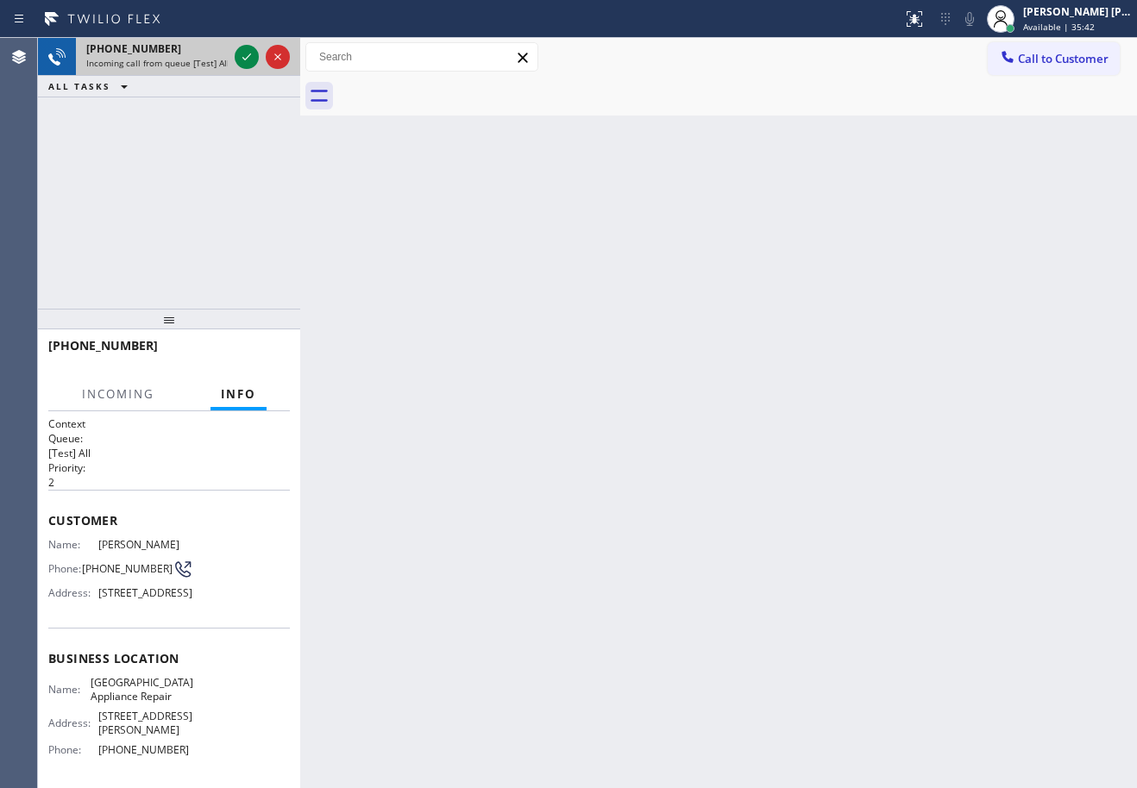
click at [191, 58] on span "Incoming call from queue [Test] All" at bounding box center [157, 63] width 143 height 12
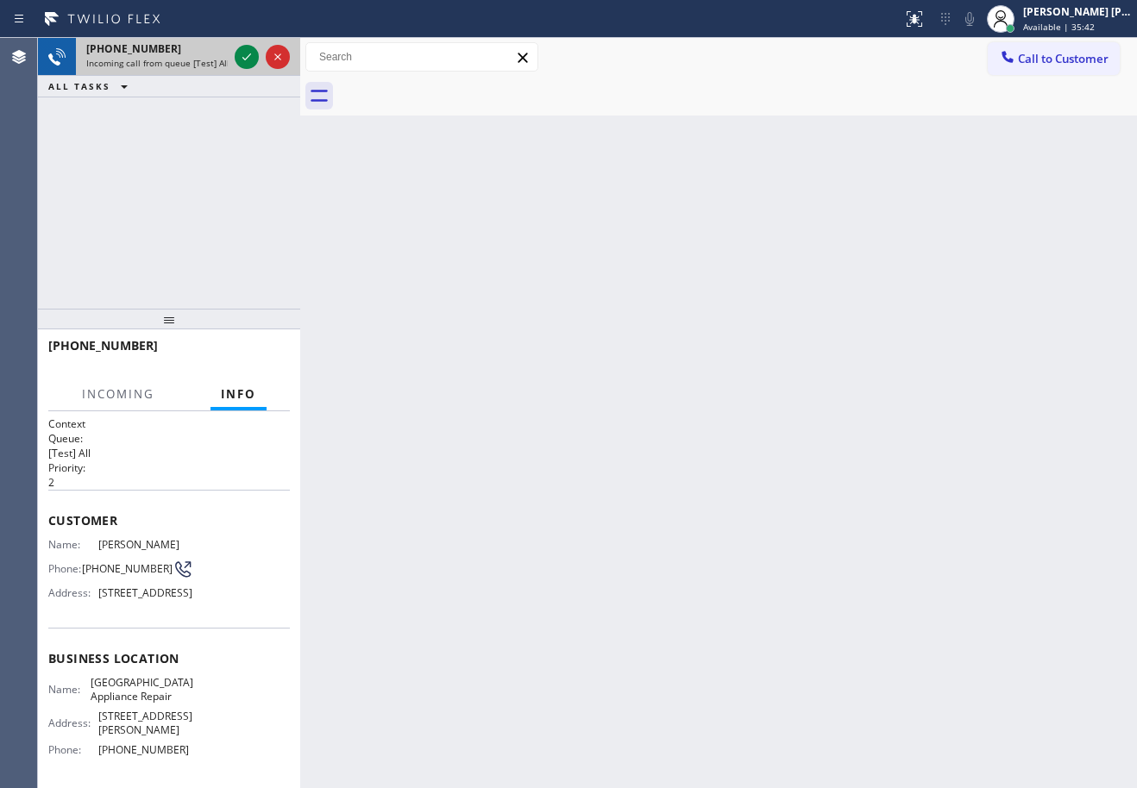
click at [191, 58] on span "Incoming call from queue [Test] All" at bounding box center [157, 63] width 143 height 12
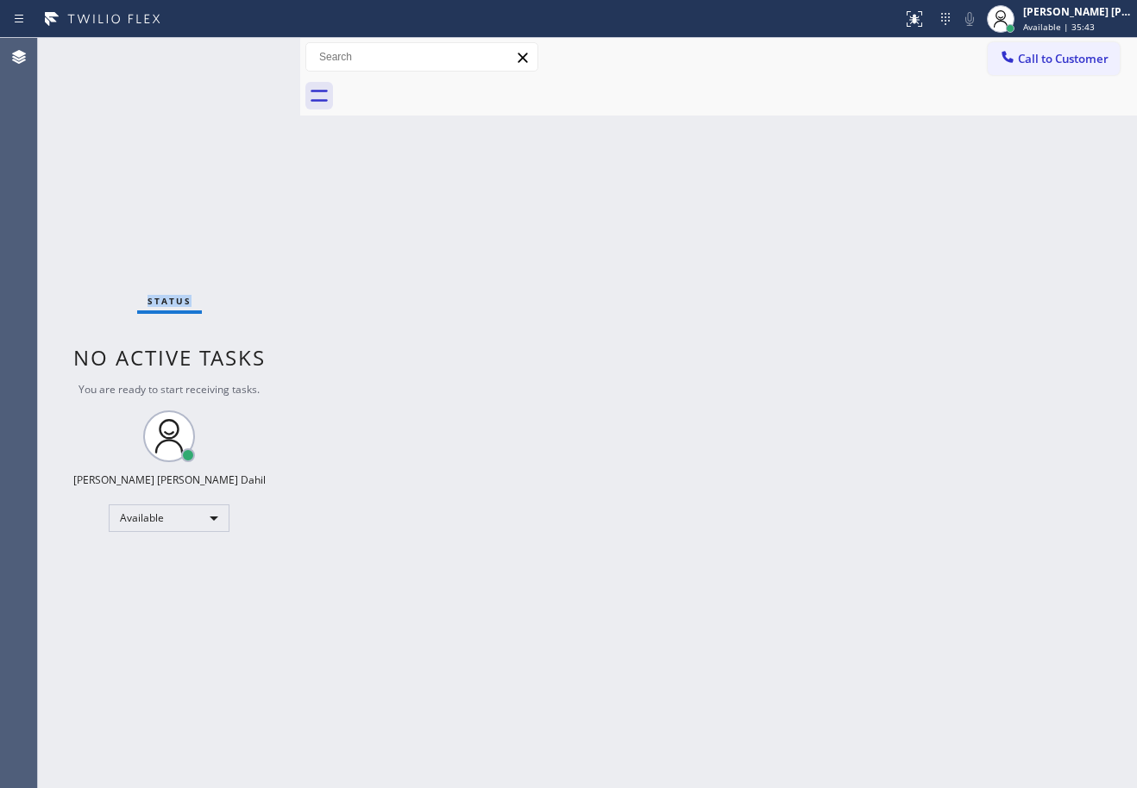
click at [191, 56] on div "Status No active tasks You are ready to start receiving tasks. [PERSON_NAME] [P…" at bounding box center [169, 413] width 262 height 750
click at [196, 55] on div "Status No active tasks You are ready to start receiving tasks. [PERSON_NAME] [P…" at bounding box center [169, 413] width 262 height 750
click at [197, 55] on div "Status No active tasks You are ready to start receiving tasks. [PERSON_NAME] [P…" at bounding box center [169, 413] width 262 height 750
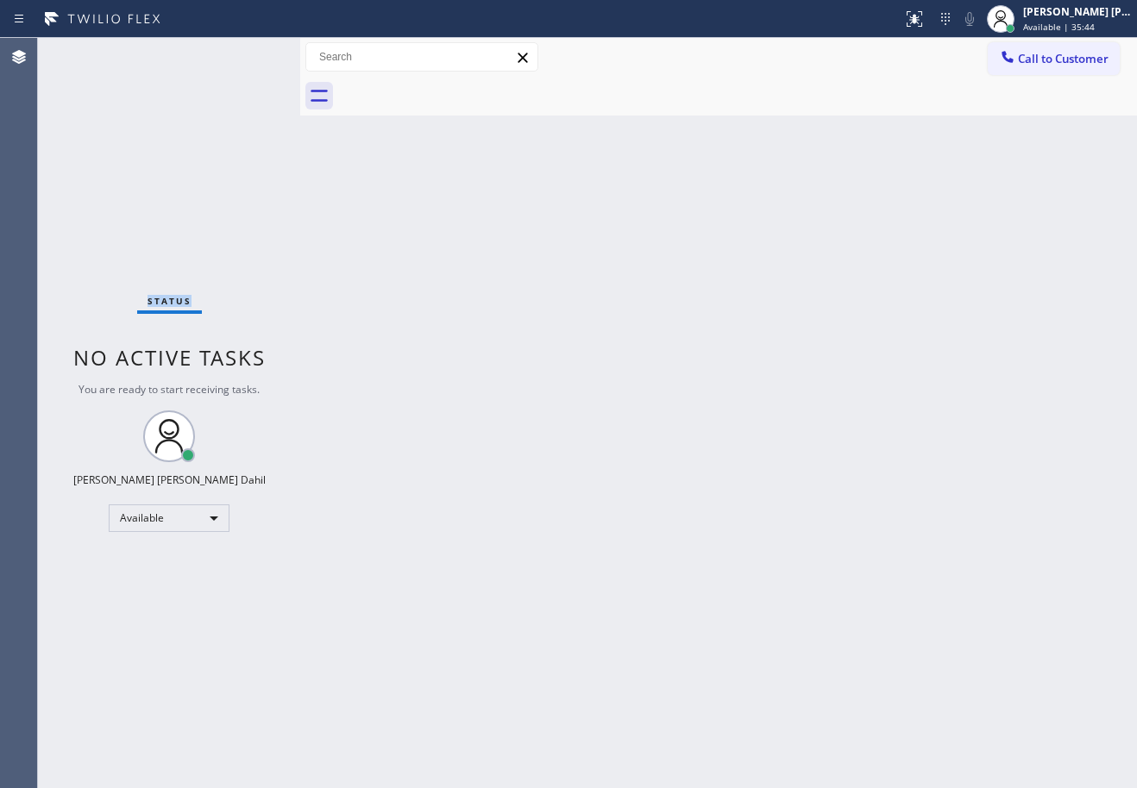
click at [199, 54] on div "Status No active tasks You are ready to start receiving tasks. [PERSON_NAME] [P…" at bounding box center [169, 413] width 262 height 750
click at [671, 464] on div "Back to Dashboard Change Sender ID Customers Technicians Select a contact Outbo…" at bounding box center [718, 413] width 837 height 750
click at [974, 582] on div "Back to Dashboard Change Sender ID Customers Technicians Select a contact Outbo…" at bounding box center [718, 413] width 837 height 750
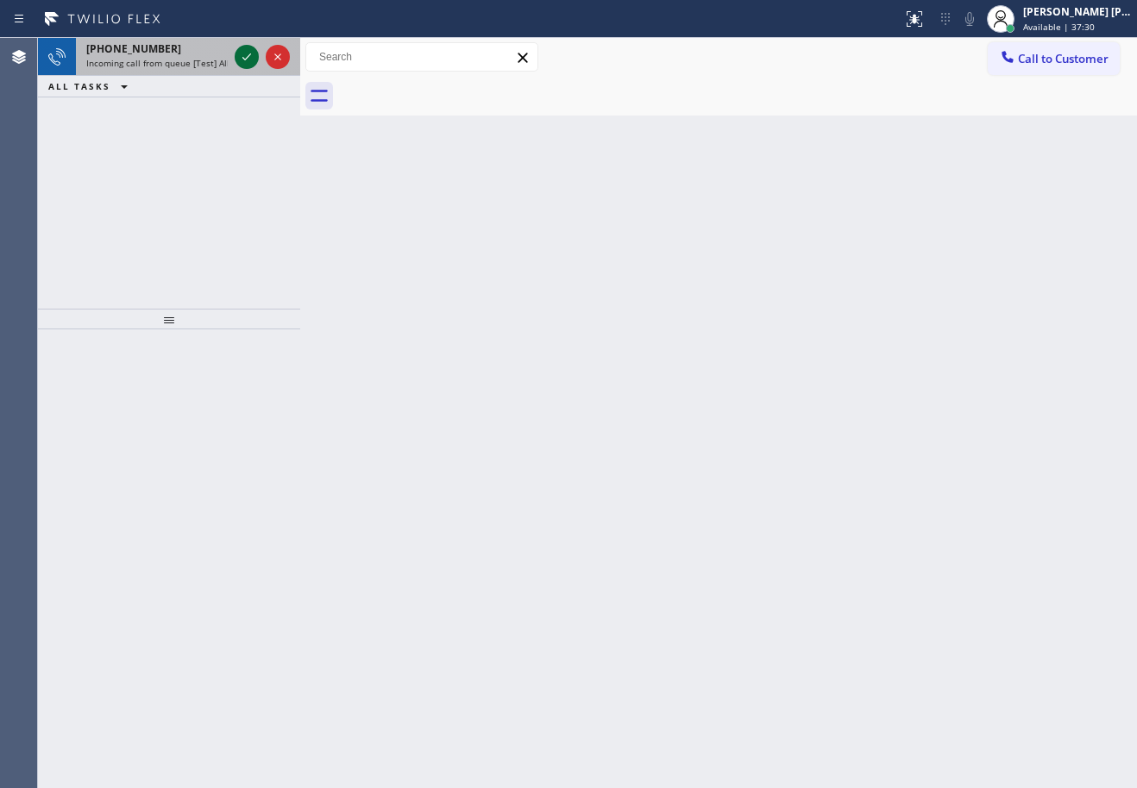
click at [210, 52] on div "[PHONE_NUMBER]" at bounding box center [156, 48] width 141 height 15
click at [239, 46] on div at bounding box center [262, 57] width 62 height 38
click at [242, 53] on icon at bounding box center [246, 57] width 21 height 21
click at [244, 53] on icon at bounding box center [246, 57] width 21 height 21
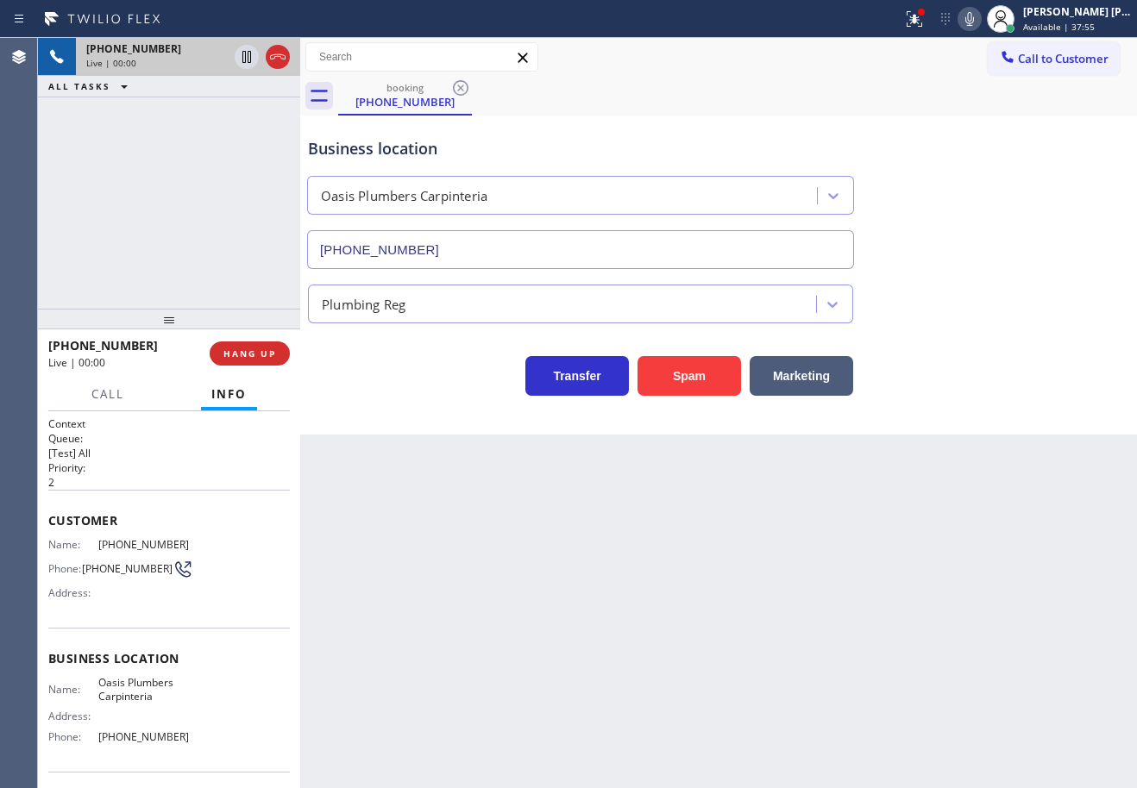
type input "[PHONE_NUMBER]"
click at [703, 369] on button "Spam" at bounding box center [688, 376] width 103 height 40
click at [924, 31] on button at bounding box center [914, 19] width 38 height 38
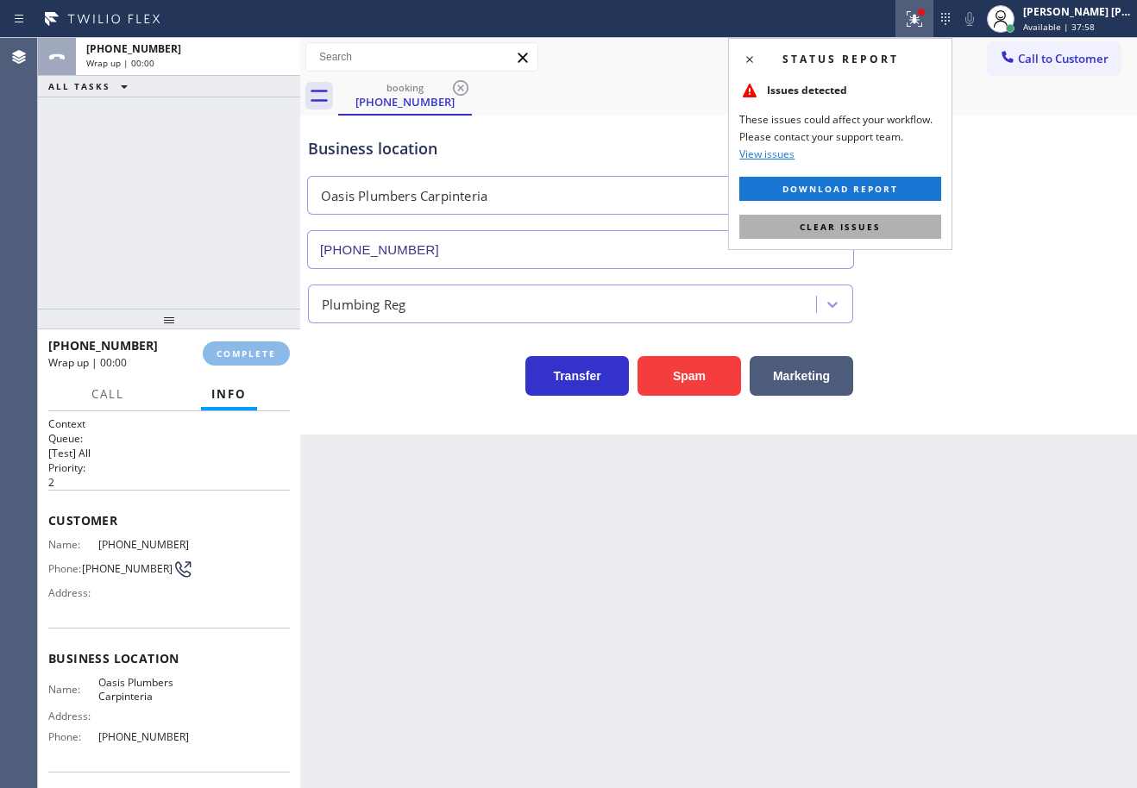
click at [932, 230] on button "Clear issues" at bounding box center [840, 227] width 202 height 24
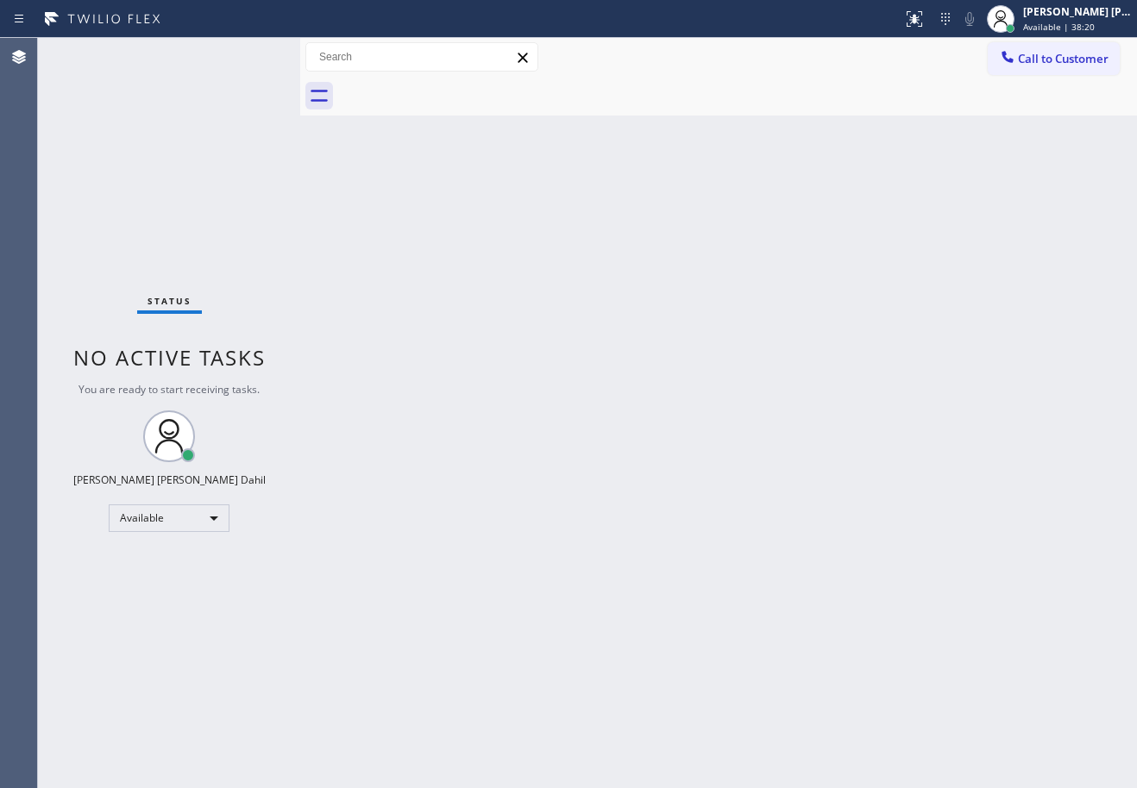
click at [209, 112] on div "Status No active tasks You are ready to start receiving tasks. [PERSON_NAME] [P…" at bounding box center [169, 413] width 262 height 750
click at [248, 53] on div "Status No active tasks You are ready to start receiving tasks. [PERSON_NAME] [P…" at bounding box center [169, 413] width 262 height 750
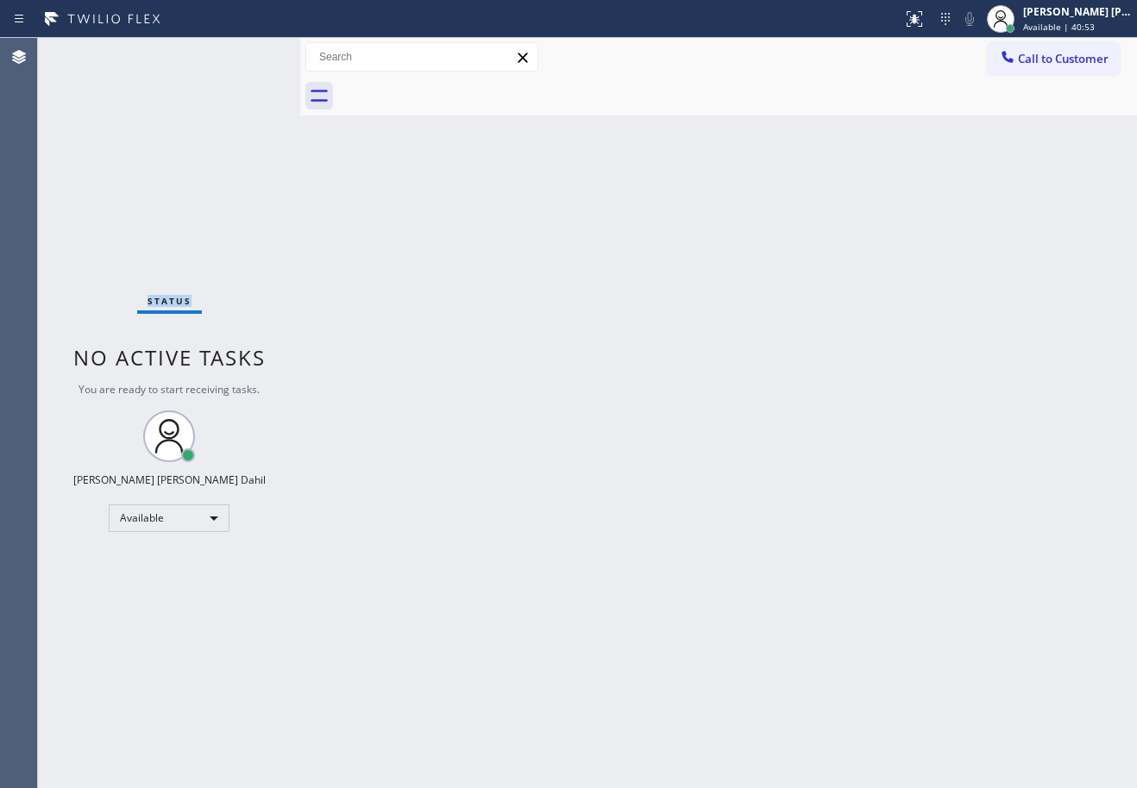
click at [248, 53] on div "Status No active tasks You are ready to start receiving tasks. [PERSON_NAME] [P…" at bounding box center [169, 413] width 262 height 750
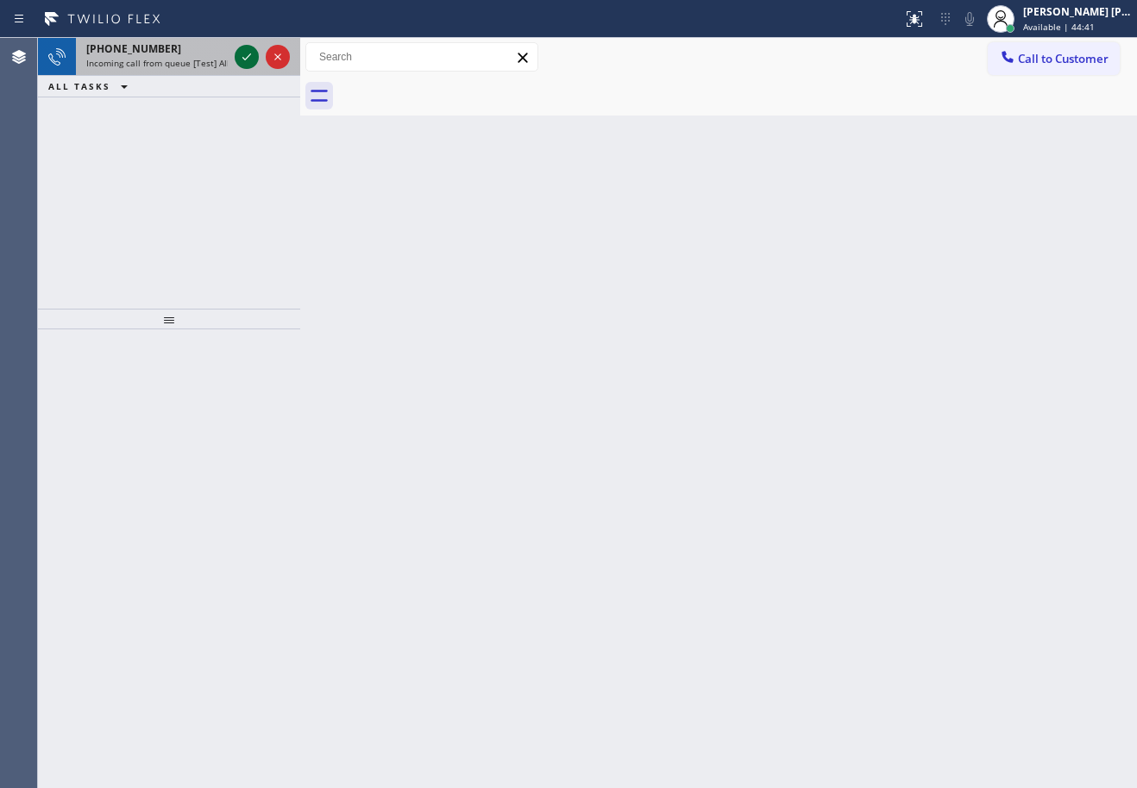
click at [248, 53] on icon at bounding box center [246, 57] width 21 height 21
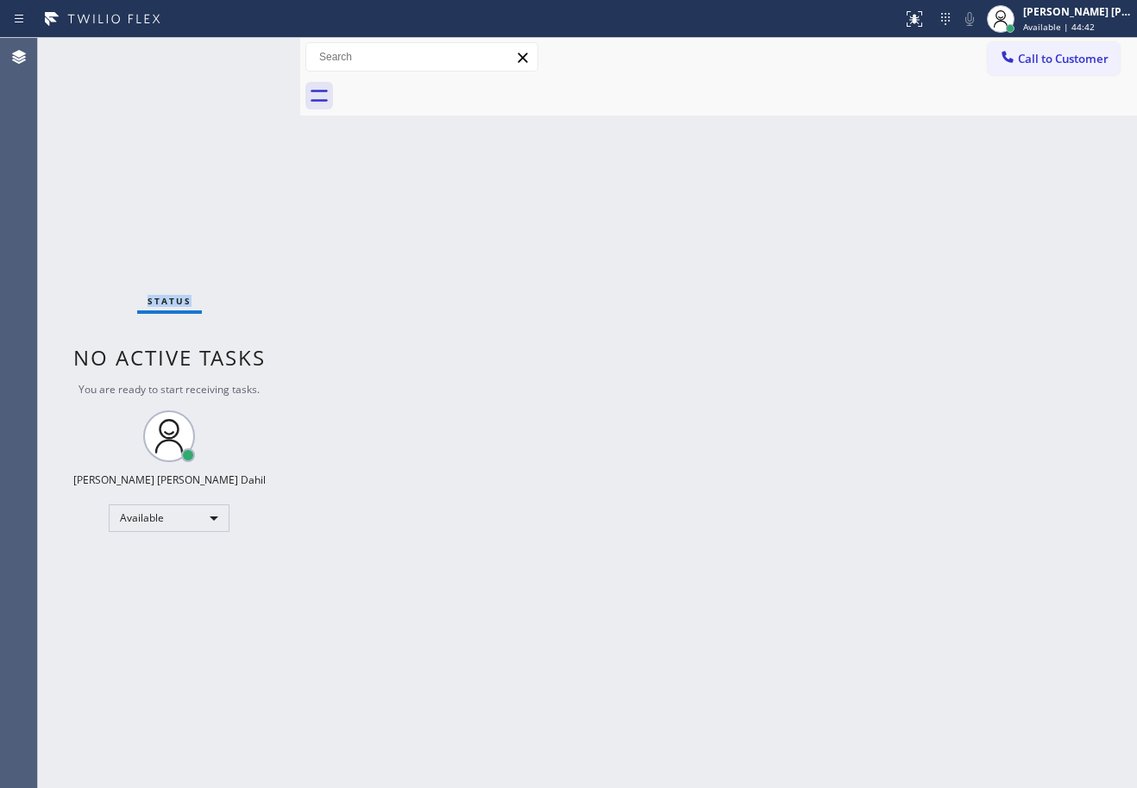
click at [248, 53] on div "Status No active tasks You are ready to start receiving tasks. [PERSON_NAME] [P…" at bounding box center [169, 413] width 262 height 750
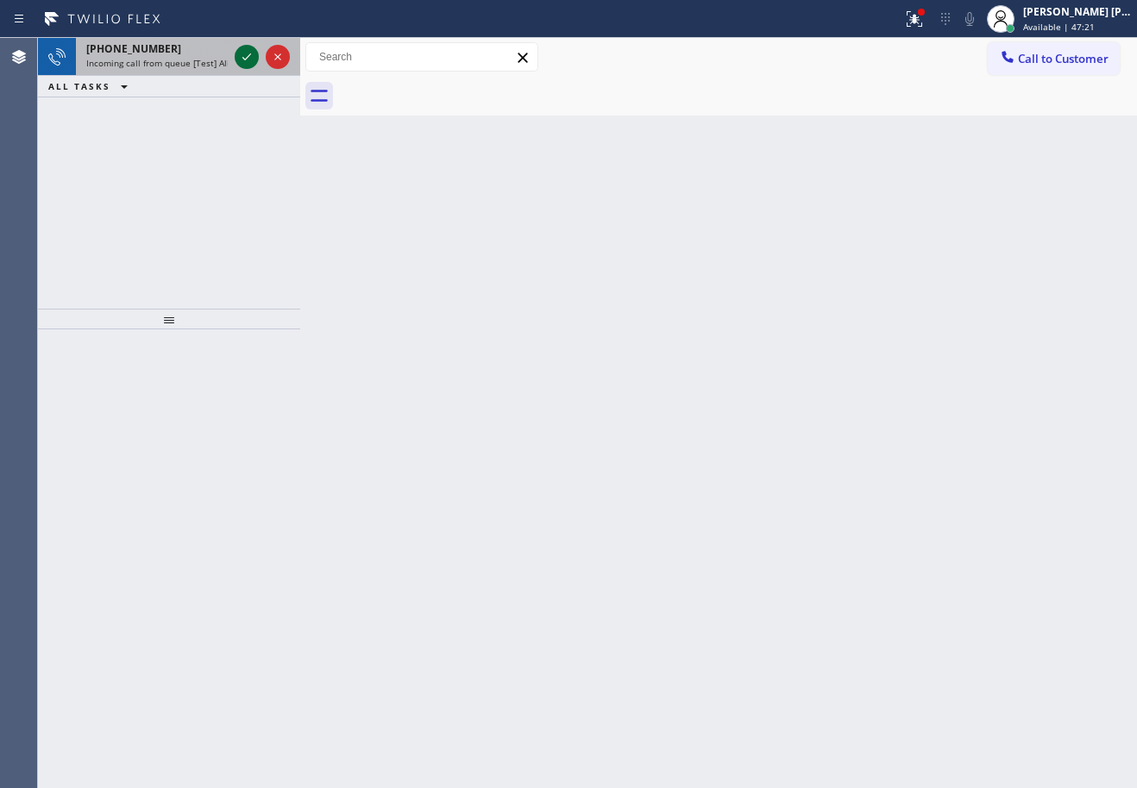
click at [248, 53] on icon at bounding box center [246, 57] width 21 height 21
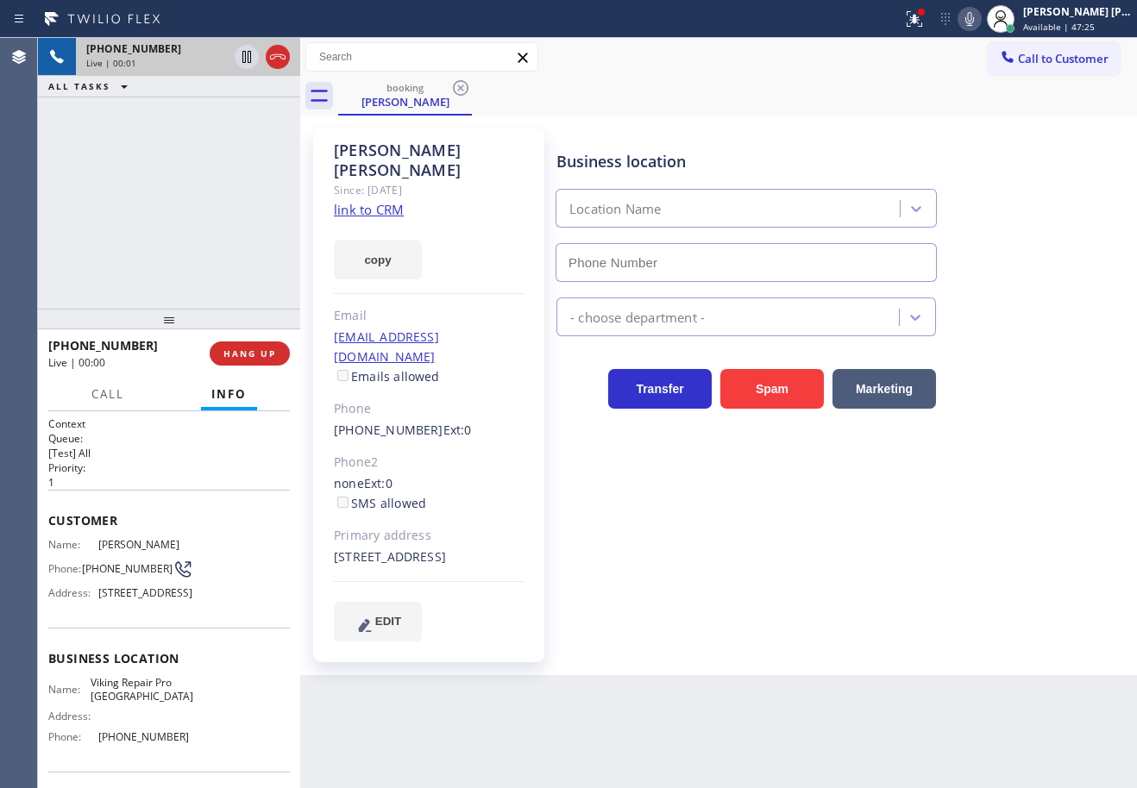
type input "[PHONE_NUMBER]"
click at [388, 201] on link "link to CRM" at bounding box center [369, 209] width 70 height 17
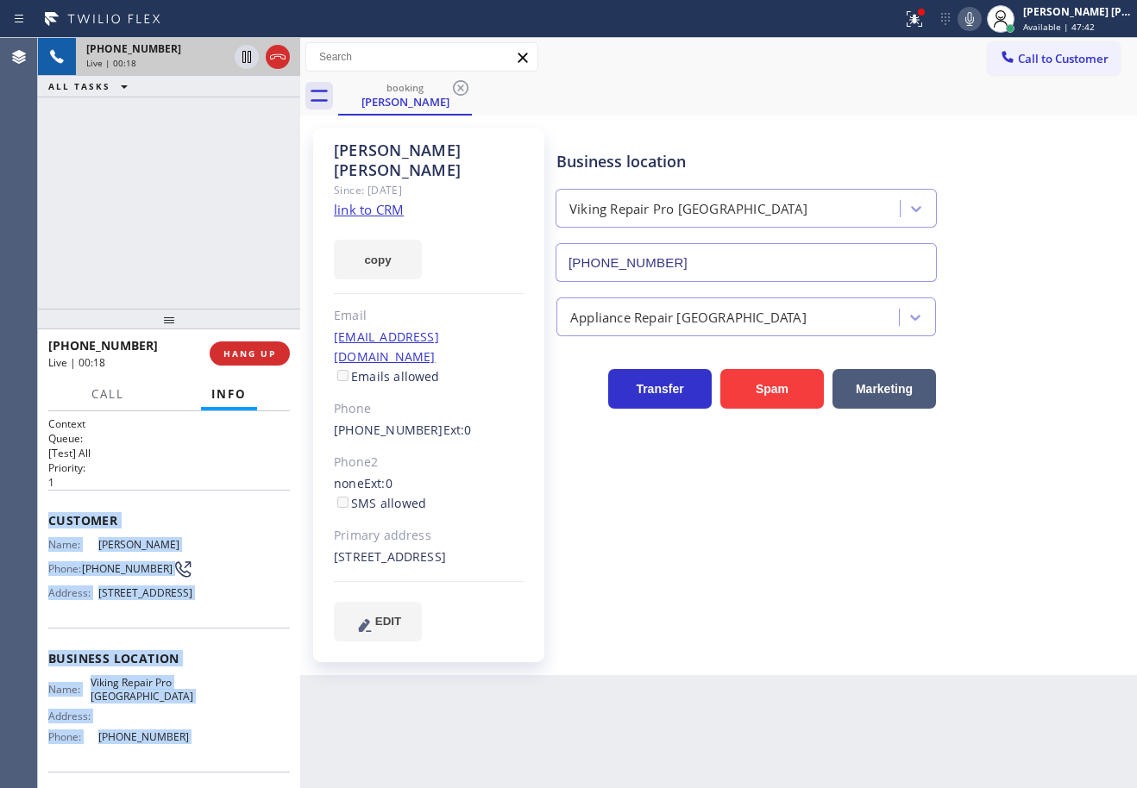
scroll to position [146, 0]
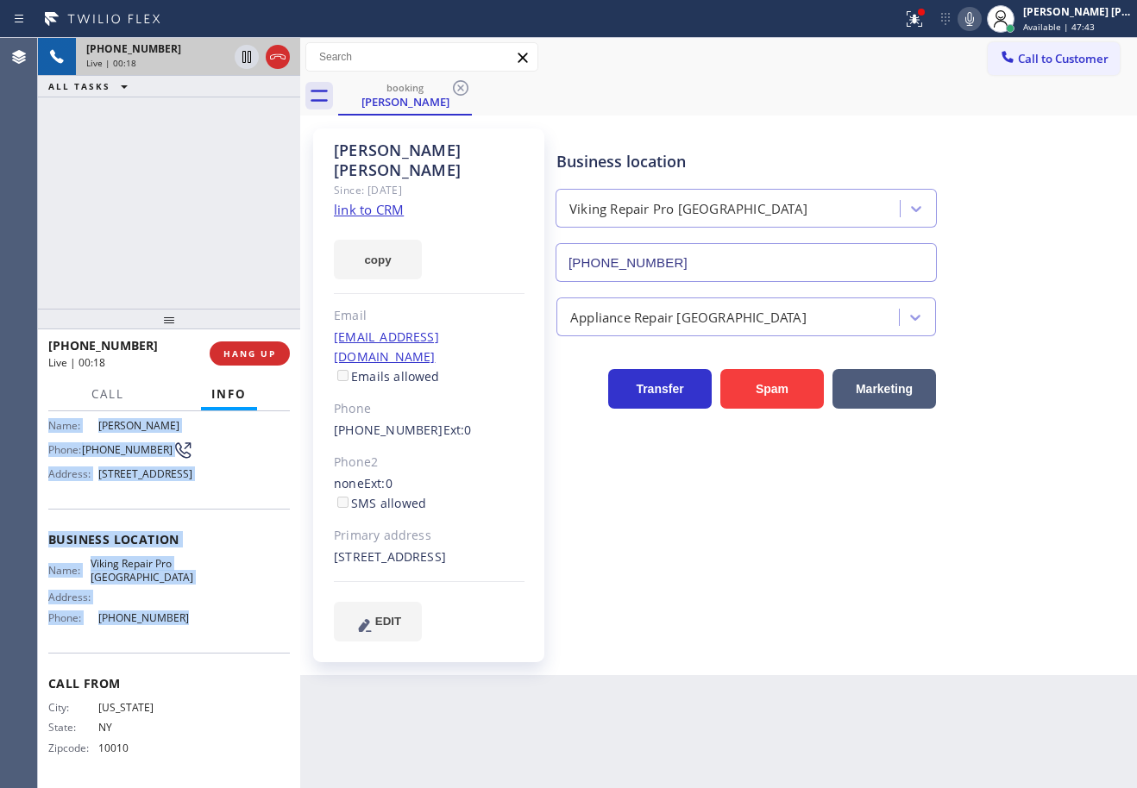
drag, startPoint x: 46, startPoint y: 517, endPoint x: 491, endPoint y: 639, distance: 461.6
click at [181, 639] on div "Context Queue: [Test] All Priority: 1 Customer Name: [PERSON_NAME] Phone: [PHON…" at bounding box center [169, 599] width 262 height 377
copy div "Customer Name: [PERSON_NAME] Phone: [PHONE_NUMBER] Address: [STREET_ADDRESS] Bu…"
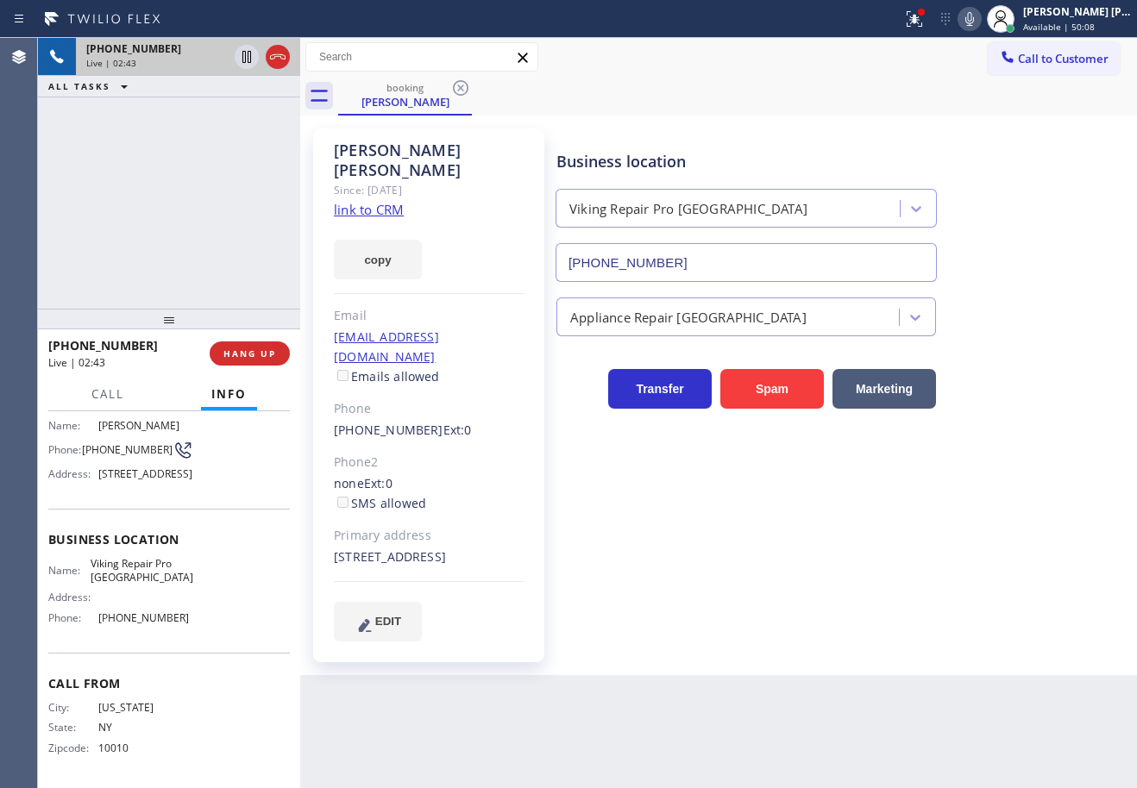
click at [240, 156] on div "[PHONE_NUMBER] Live | 02:43 ALL TASKS ALL TASKS ACTIVE TASKS TASKS IN WRAP UP" at bounding box center [169, 173] width 262 height 271
click at [869, 635] on div "Business location Viking Repair Pro [GEOGRAPHIC_DATA] [PHONE_NUMBER] Appliance …" at bounding box center [843, 402] width 580 height 538
click at [868, 637] on div "Business location Viking Repair Pro [GEOGRAPHIC_DATA] [PHONE_NUMBER] Appliance …" at bounding box center [843, 402] width 580 height 538
click at [870, 639] on div "Business location Viking Repair Pro [GEOGRAPHIC_DATA] [PHONE_NUMBER] Appliance …" at bounding box center [843, 402] width 580 height 538
click at [980, 20] on icon at bounding box center [969, 19] width 21 height 21
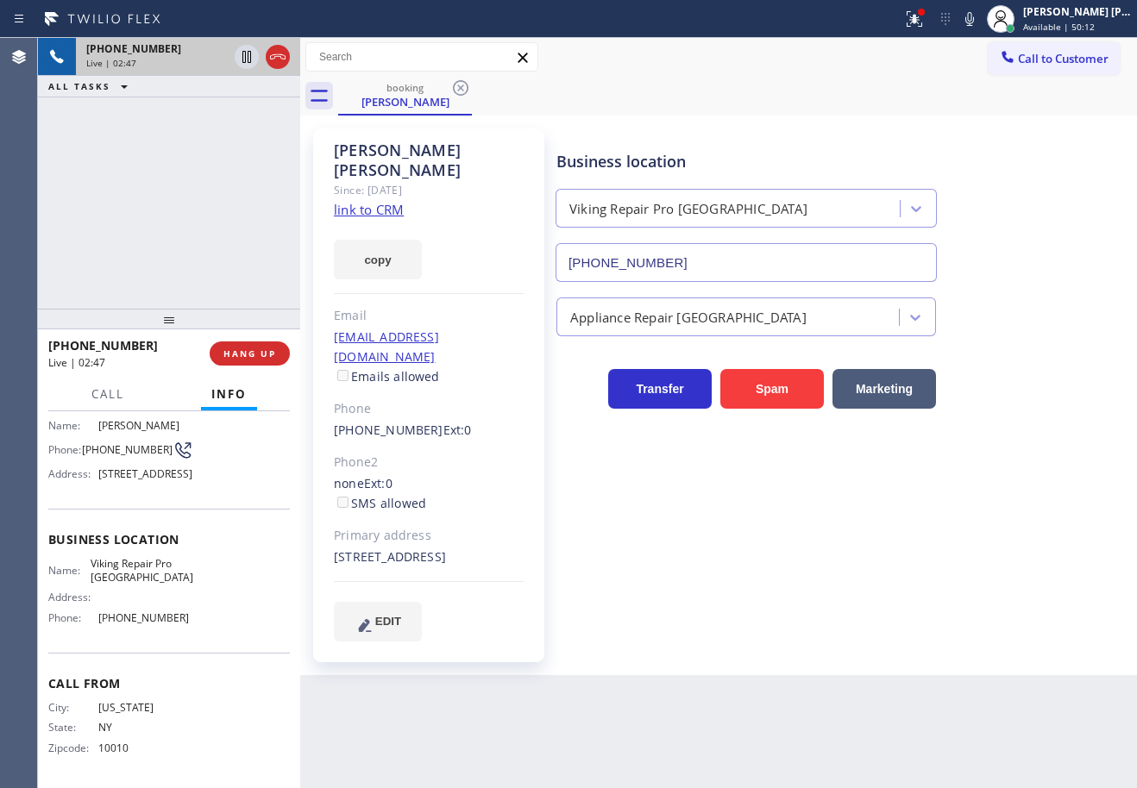
click at [959, 85] on div "booking [PERSON_NAME]" at bounding box center [737, 96] width 799 height 39
click at [236, 91] on div "ALL TASKS ALL TASKS ACTIVE TASKS TASKS IN WRAP UP" at bounding box center [169, 87] width 262 height 22
click at [243, 61] on icon at bounding box center [246, 57] width 9 height 12
click at [980, 20] on icon at bounding box center [969, 19] width 21 height 21
click at [944, 48] on div "Call to Customer Outbound call Location 5 Star Best Plumbing Your caller id pho…" at bounding box center [718, 57] width 837 height 30
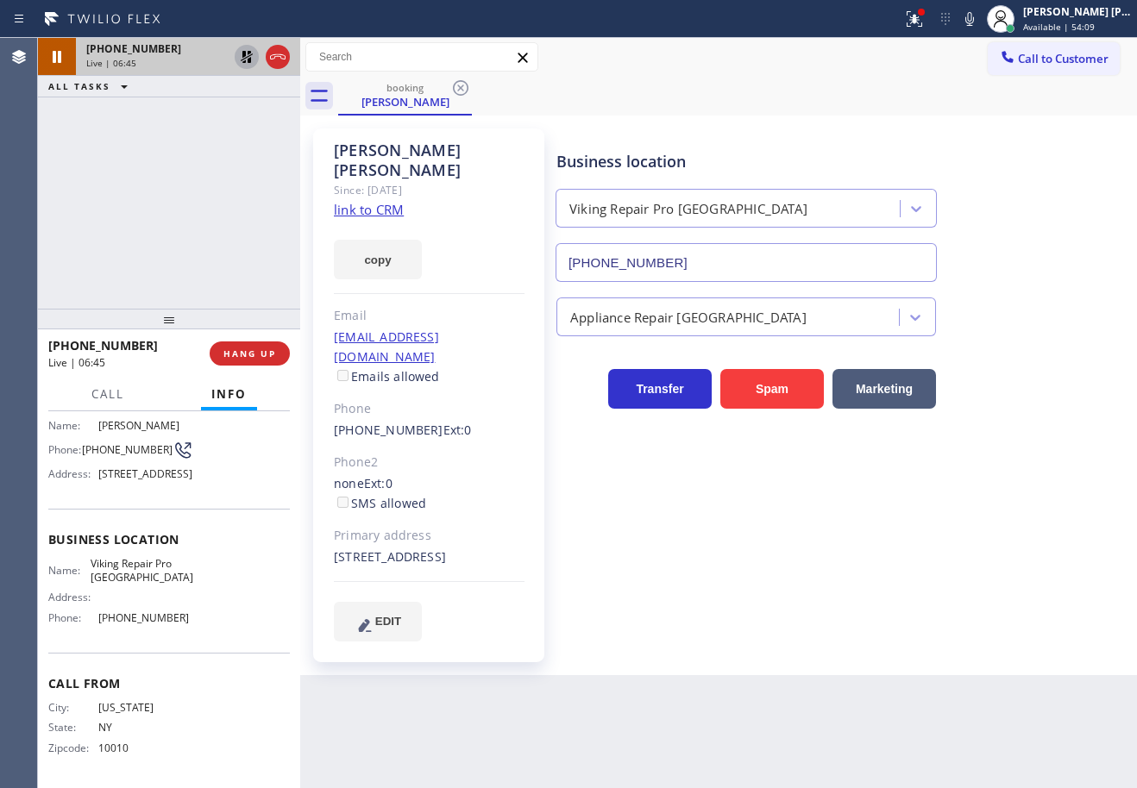
click at [241, 56] on icon at bounding box center [246, 57] width 21 height 21
click at [240, 110] on div "[PHONE_NUMBER] Live | 06:45 ALL TASKS ALL TASKS ACTIVE TASKS TASKS IN WRAP UP" at bounding box center [169, 173] width 262 height 271
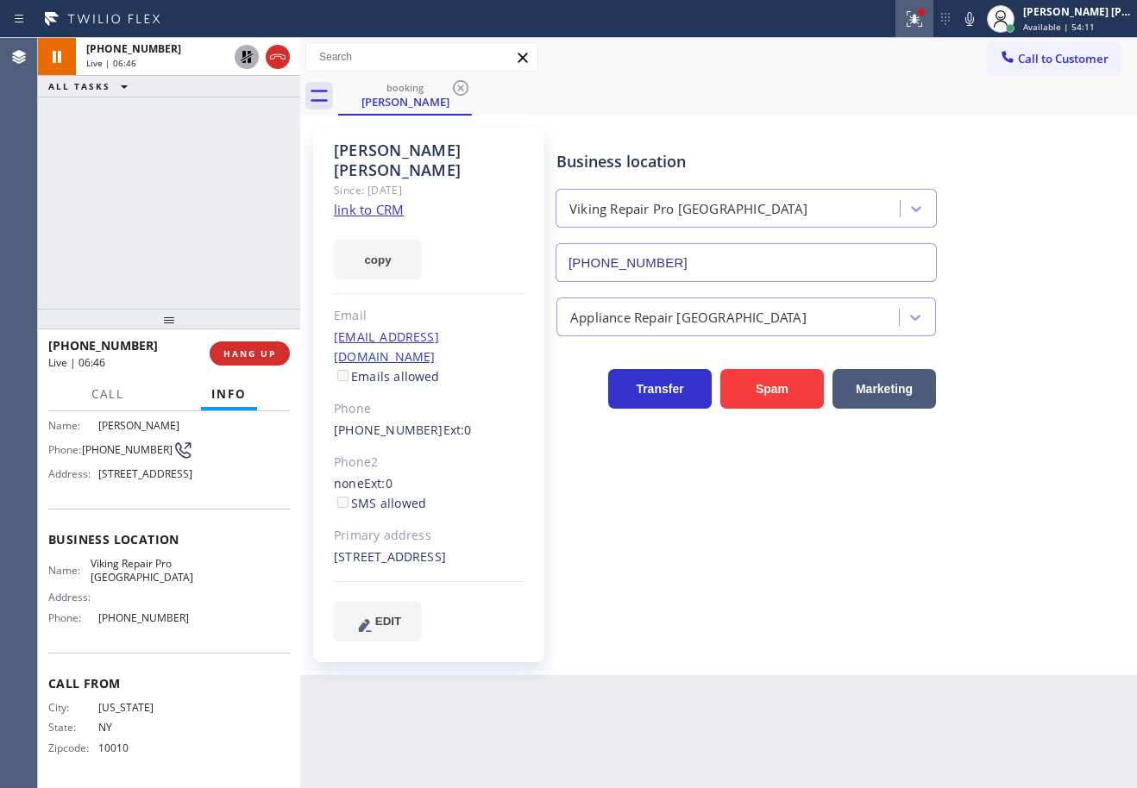
click at [925, 22] on icon at bounding box center [914, 19] width 21 height 21
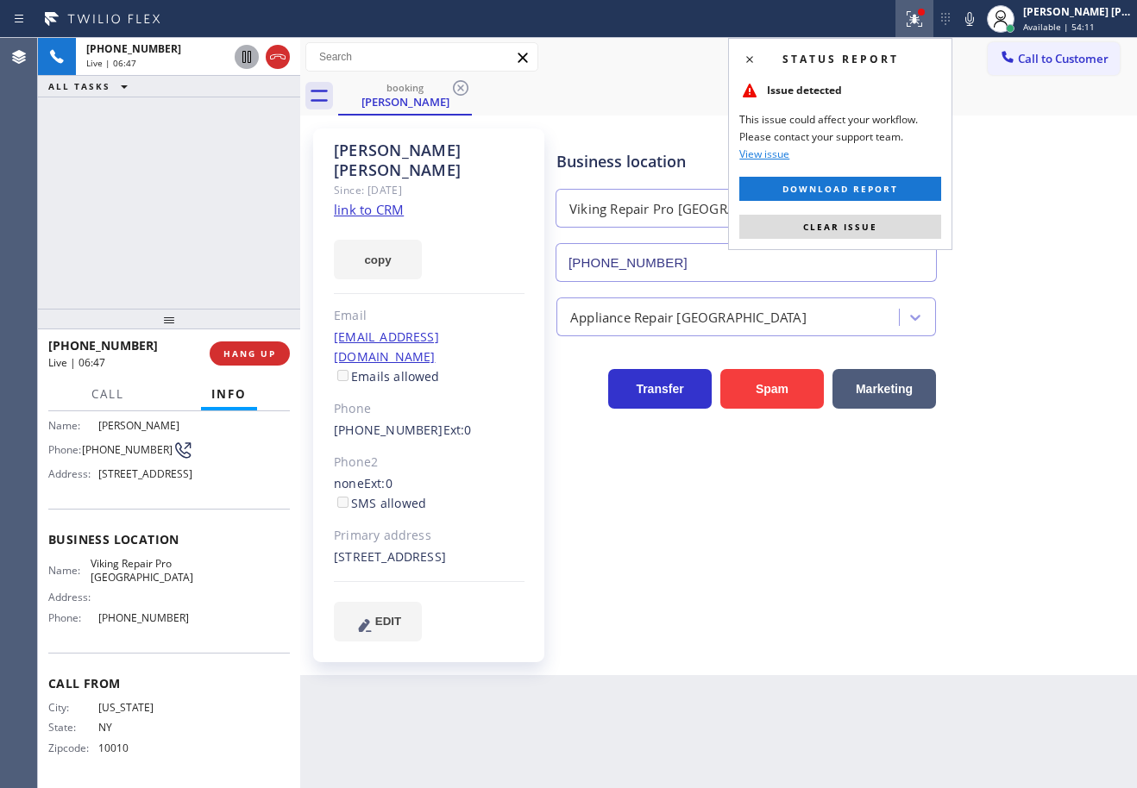
drag, startPoint x: 933, startPoint y: 229, endPoint x: 937, endPoint y: 240, distance: 11.7
click at [933, 229] on button "Clear issue" at bounding box center [840, 227] width 202 height 24
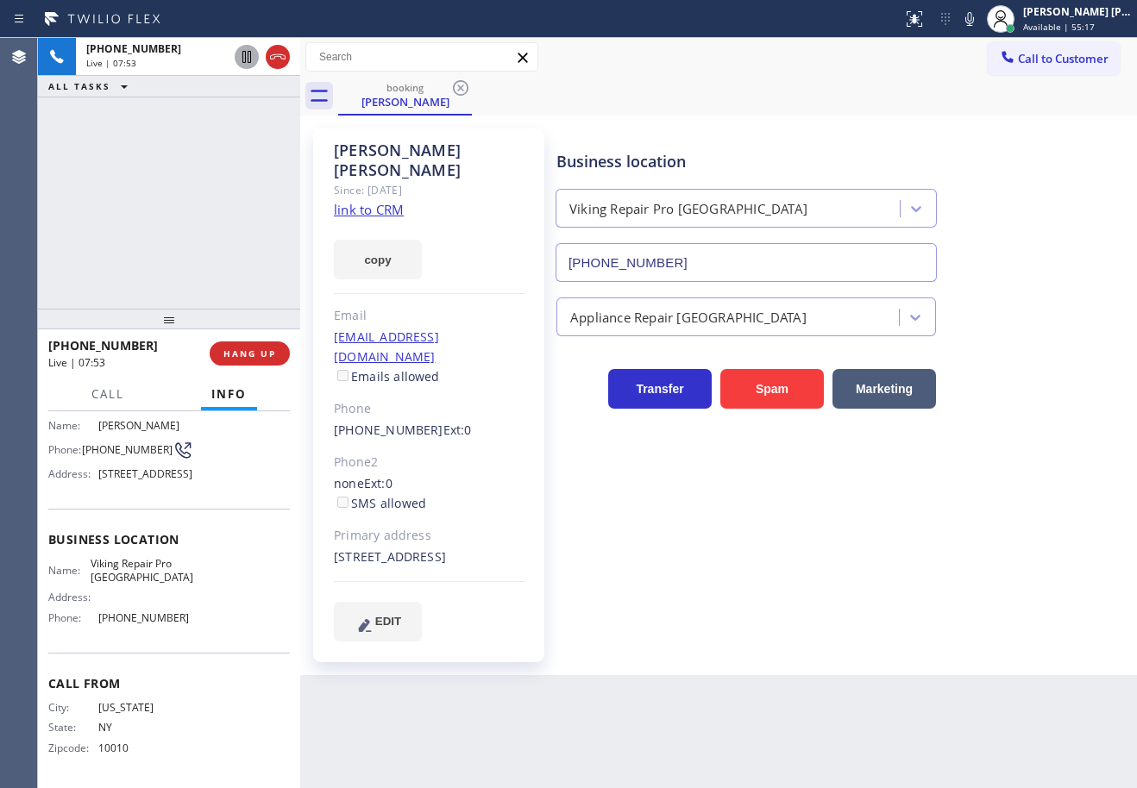
click at [980, 23] on icon at bounding box center [969, 19] width 21 height 21
click at [980, 21] on icon at bounding box center [969, 19] width 21 height 21
click at [974, 19] on icon at bounding box center [969, 19] width 9 height 14
click at [980, 19] on icon at bounding box center [969, 19] width 21 height 21
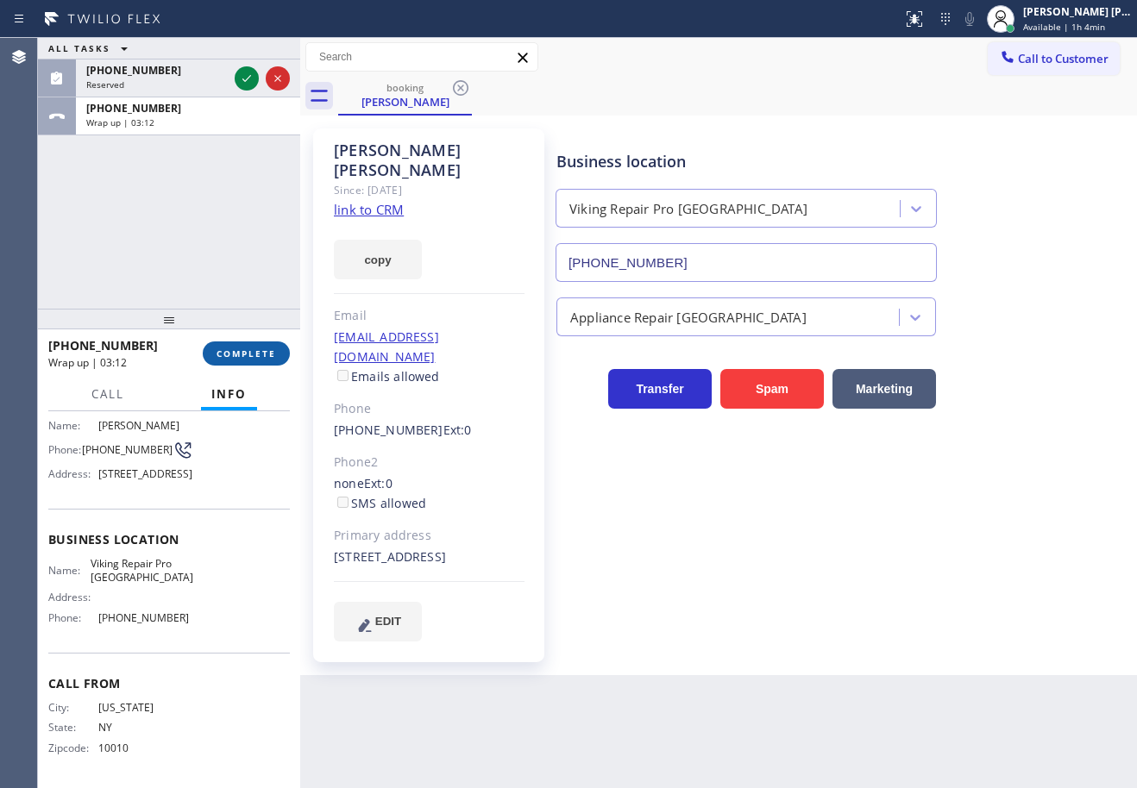
click at [254, 345] on button "COMPLETE" at bounding box center [246, 354] width 87 height 24
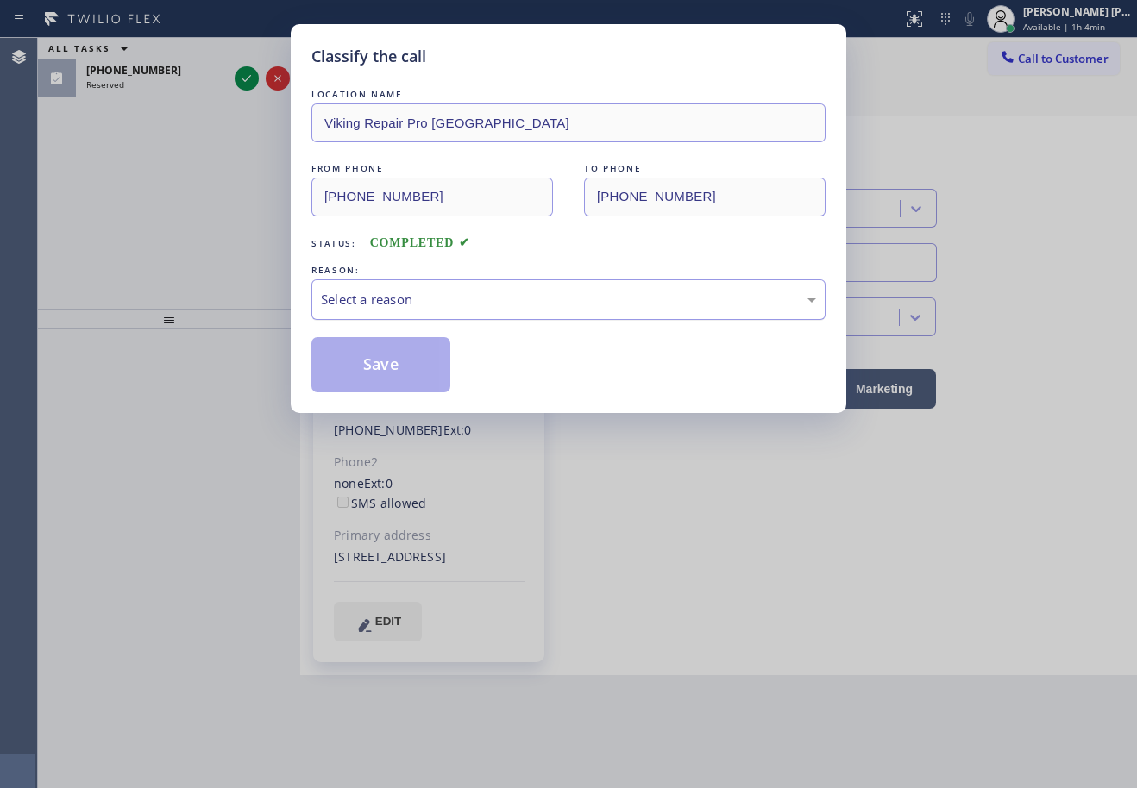
click at [354, 299] on div "Select a reason" at bounding box center [568, 300] width 495 height 20
click at [369, 371] on button "Save" at bounding box center [380, 364] width 139 height 55
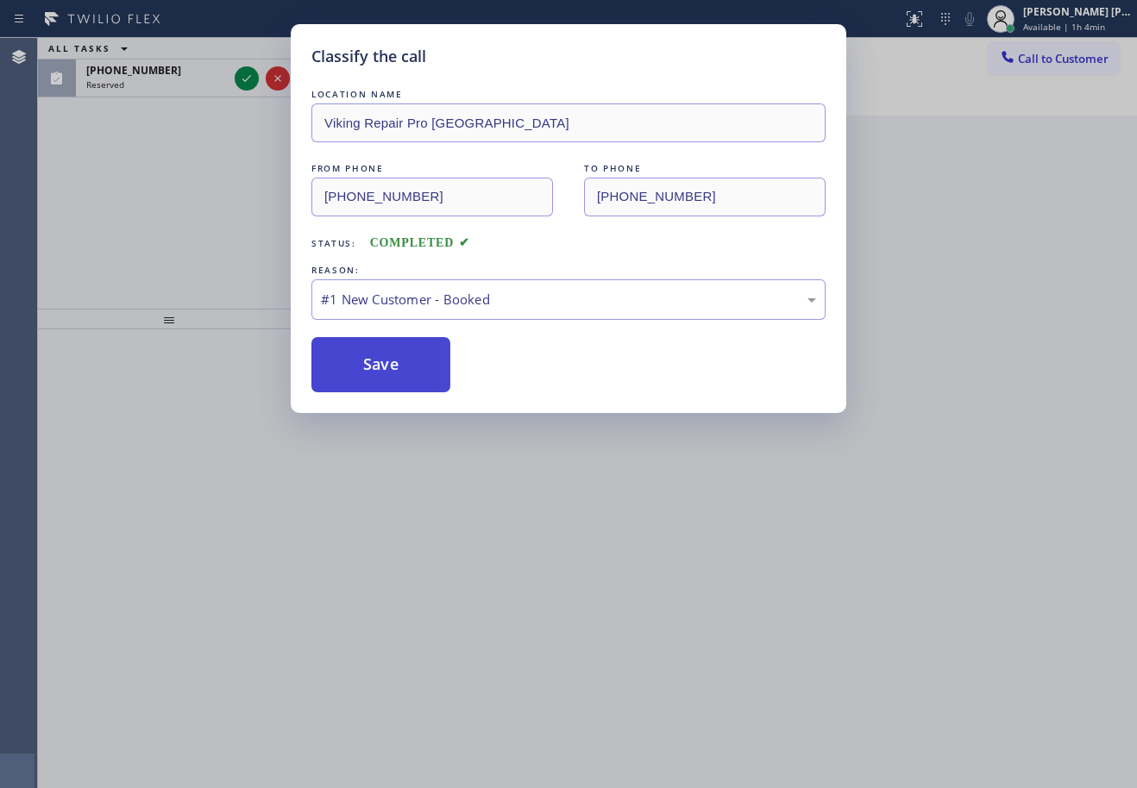
click at [369, 372] on button "Save" at bounding box center [380, 364] width 139 height 55
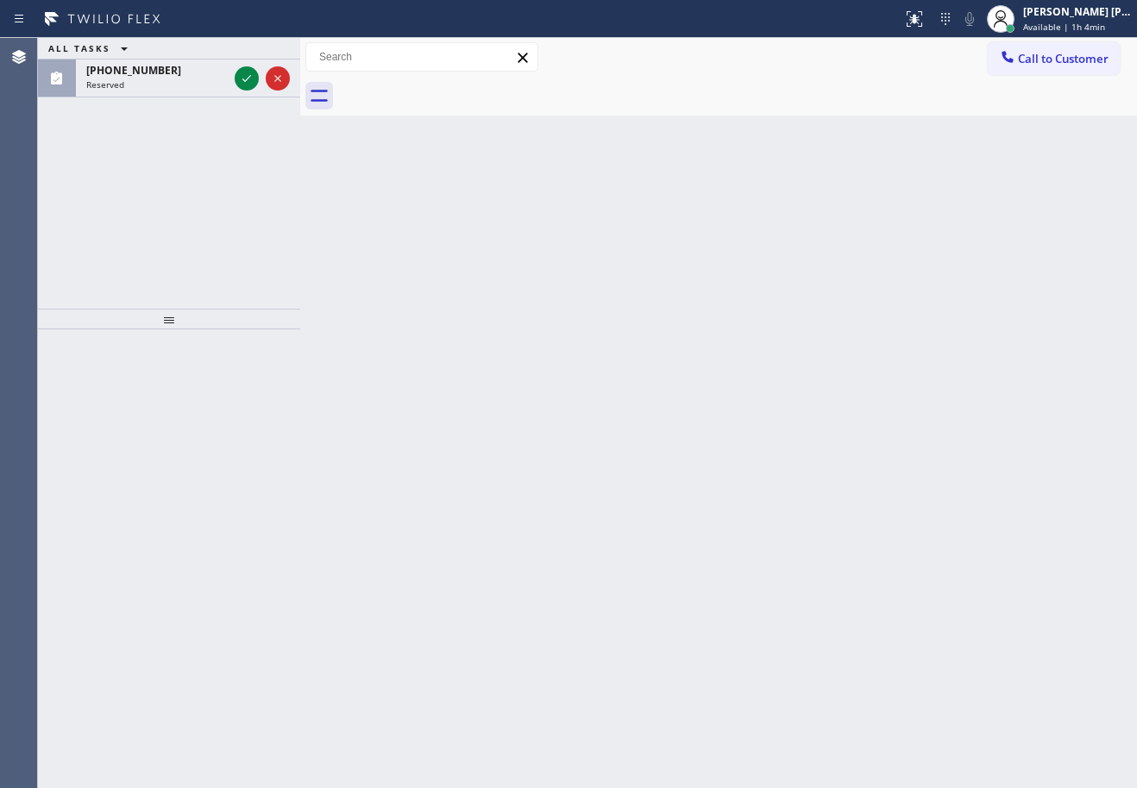
click at [1053, 17] on div "[PERSON_NAME] [PERSON_NAME] Dahil" at bounding box center [1077, 11] width 109 height 15
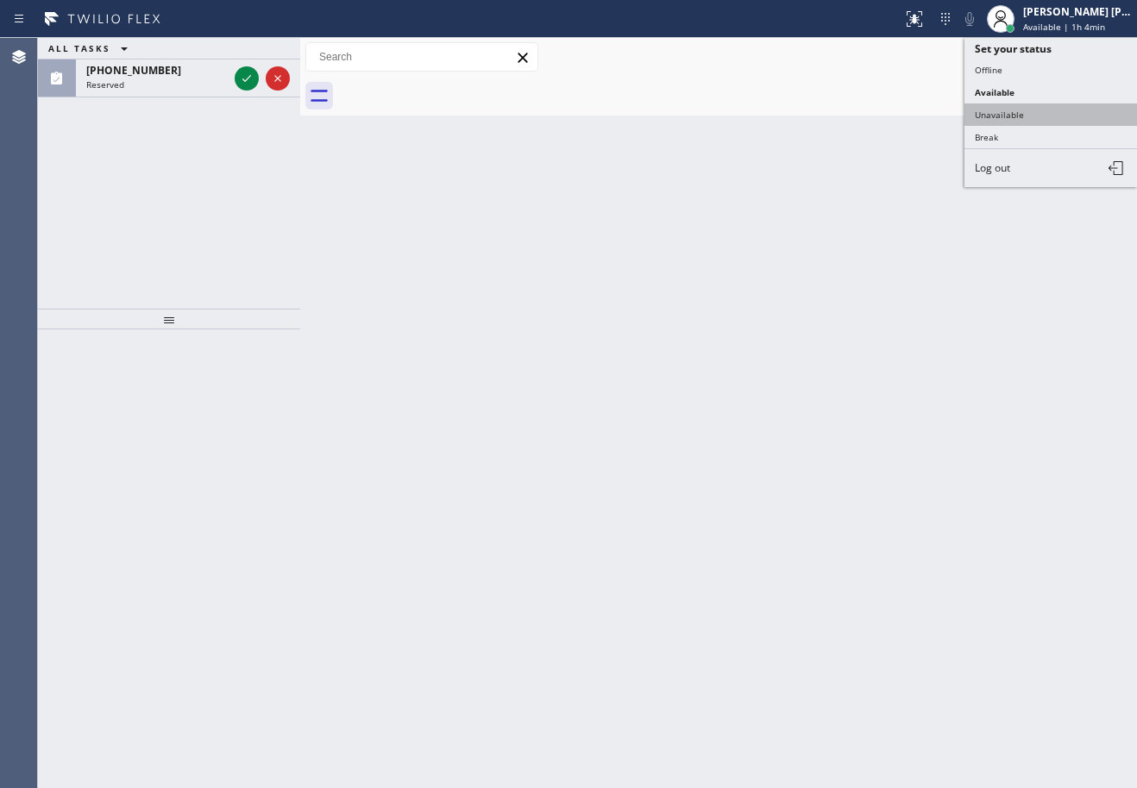
click at [1028, 117] on button "Unavailable" at bounding box center [1050, 114] width 172 height 22
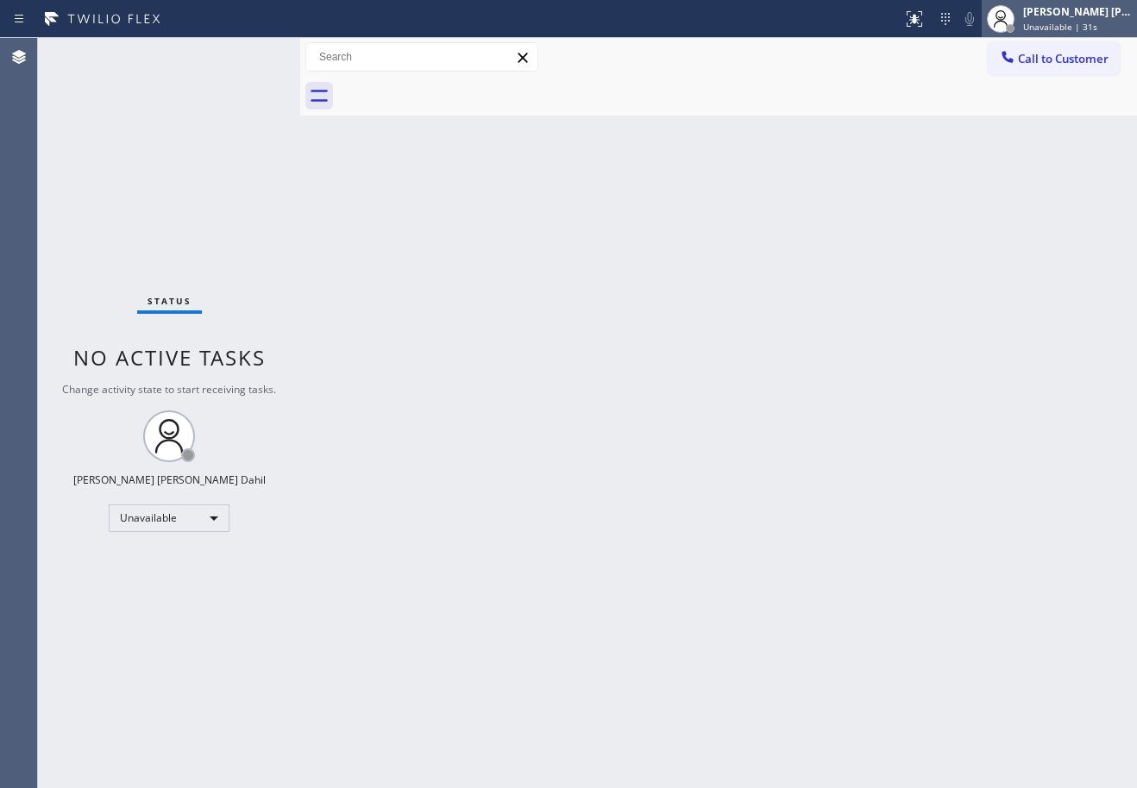
click at [1071, 28] on span "Unavailable | 31s" at bounding box center [1060, 27] width 74 height 12
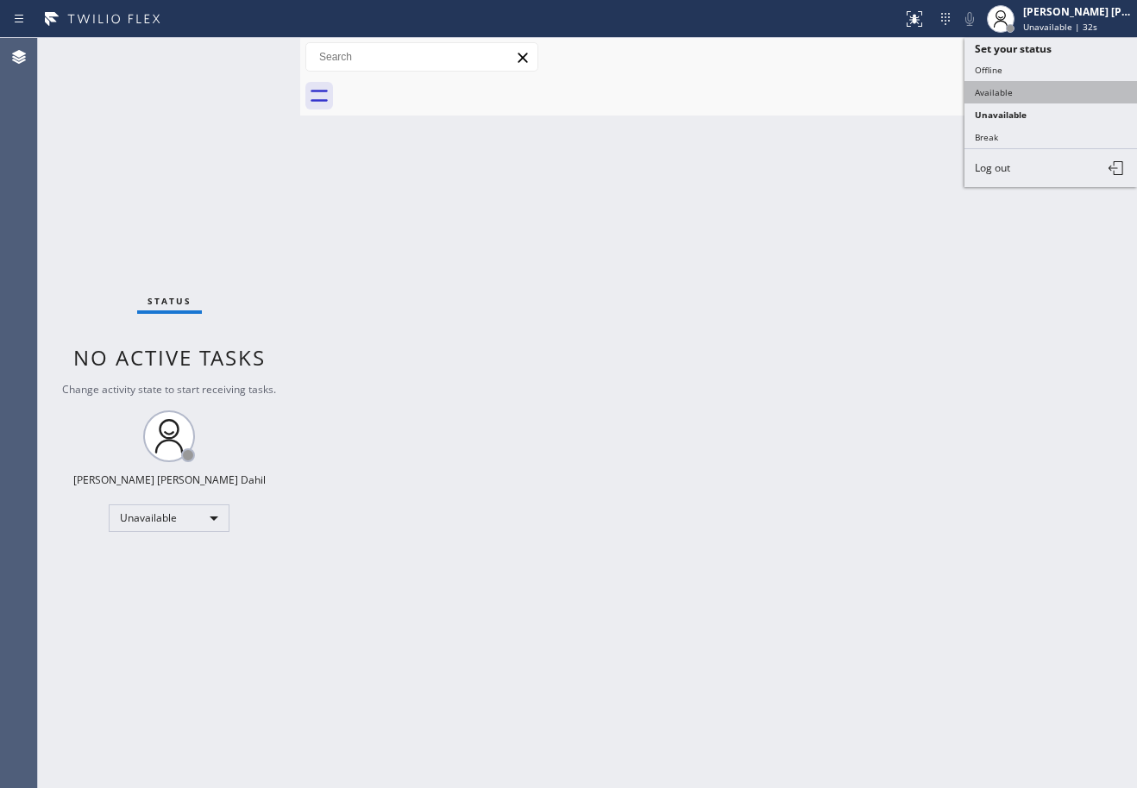
click at [1023, 94] on button "Available" at bounding box center [1050, 92] width 172 height 22
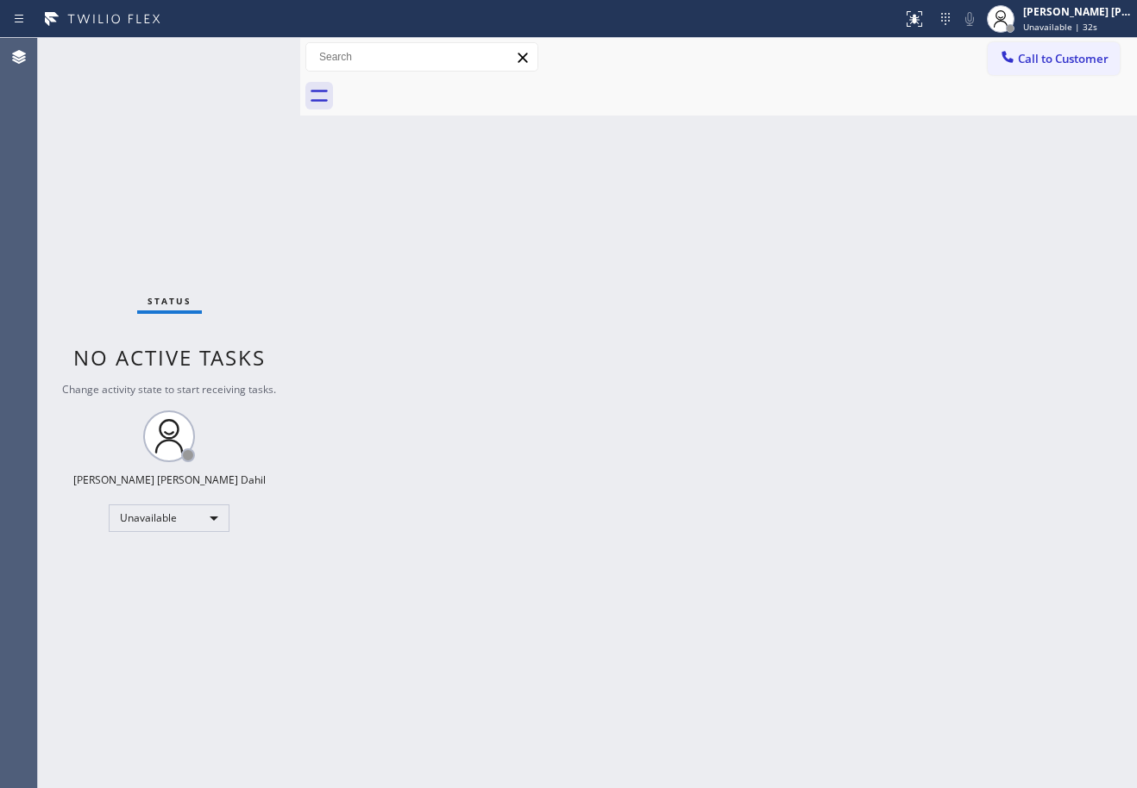
click at [985, 195] on div "Back to Dashboard Change Sender ID Customers Technicians Select a contact Outbo…" at bounding box center [718, 413] width 837 height 750
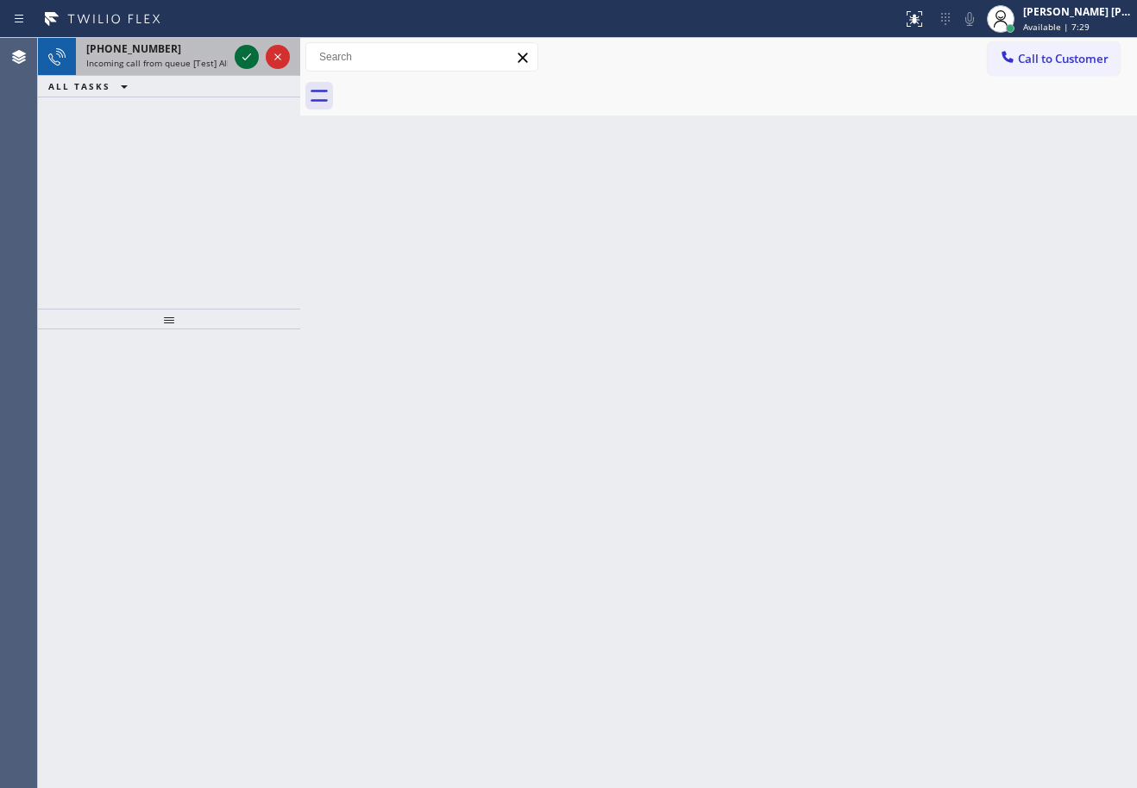
click at [248, 53] on icon at bounding box center [246, 57] width 21 height 21
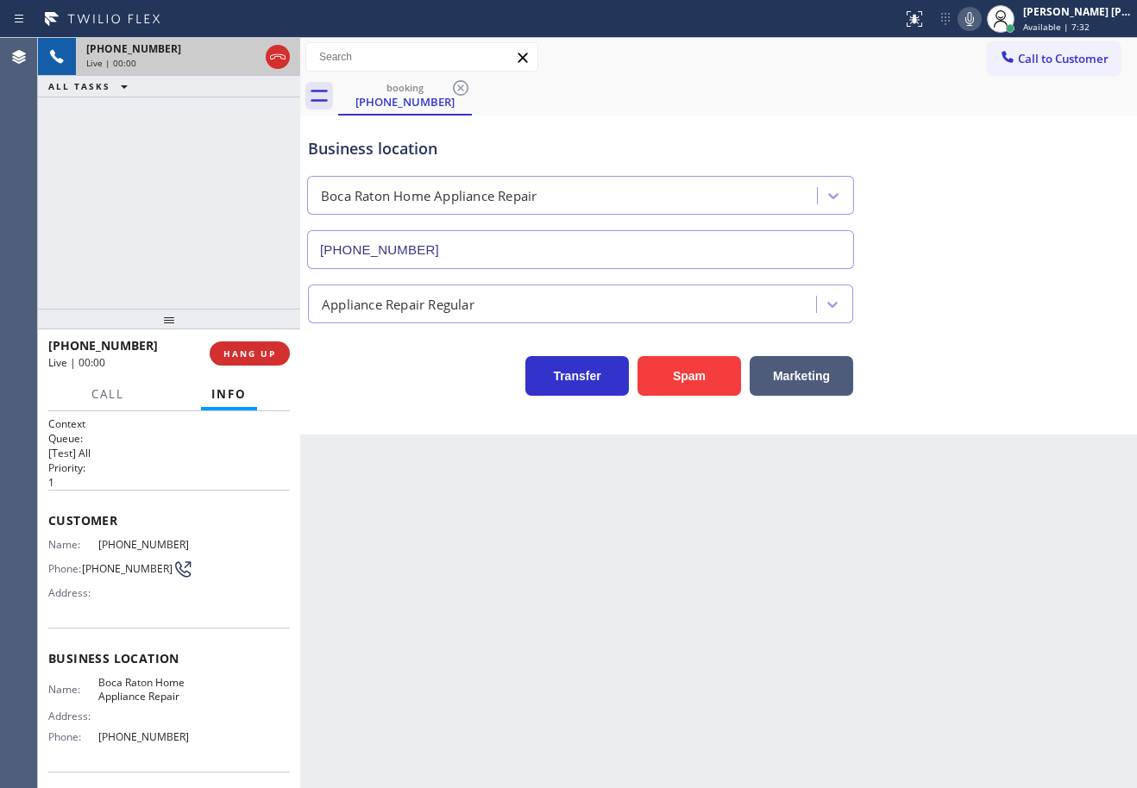
type input "[PHONE_NUMBER]"
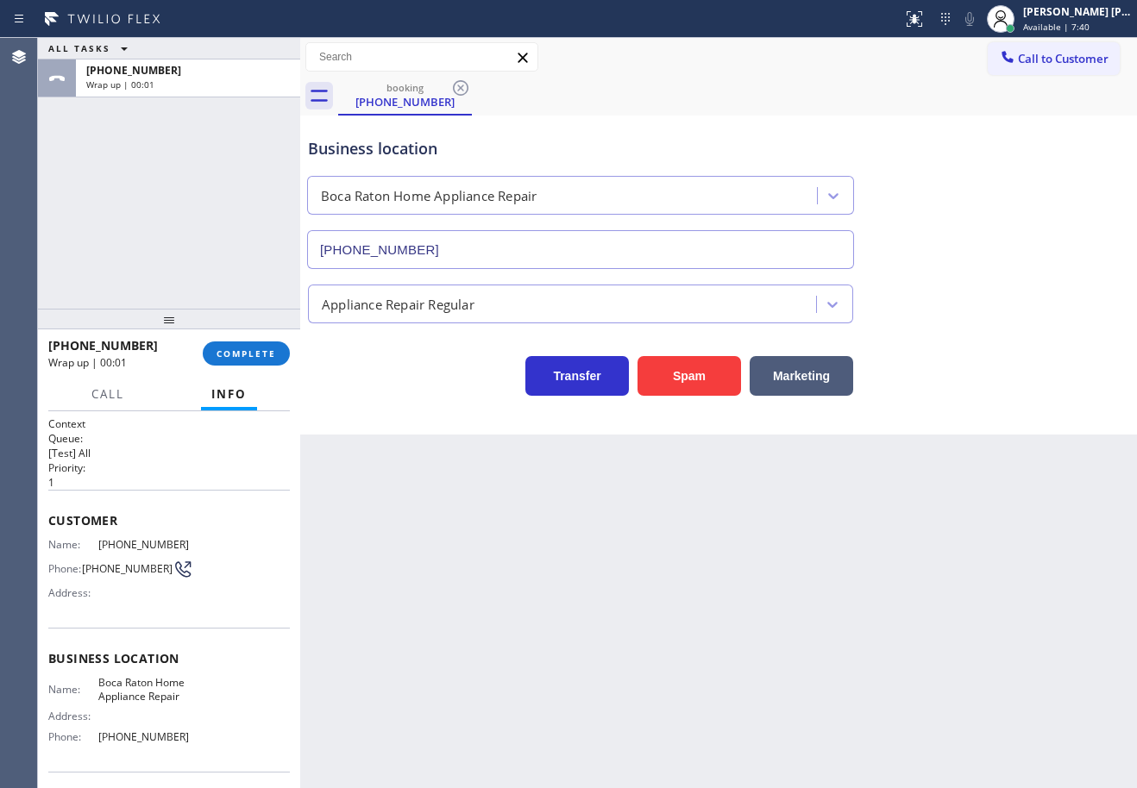
click at [135, 198] on div "ALL TASKS ALL TASKS ACTIVE TASKS TASKS IN WRAP UP [PHONE_NUMBER] Wrap up | 00:01" at bounding box center [169, 173] width 262 height 271
click at [248, 357] on span "COMPLETE" at bounding box center [246, 354] width 60 height 12
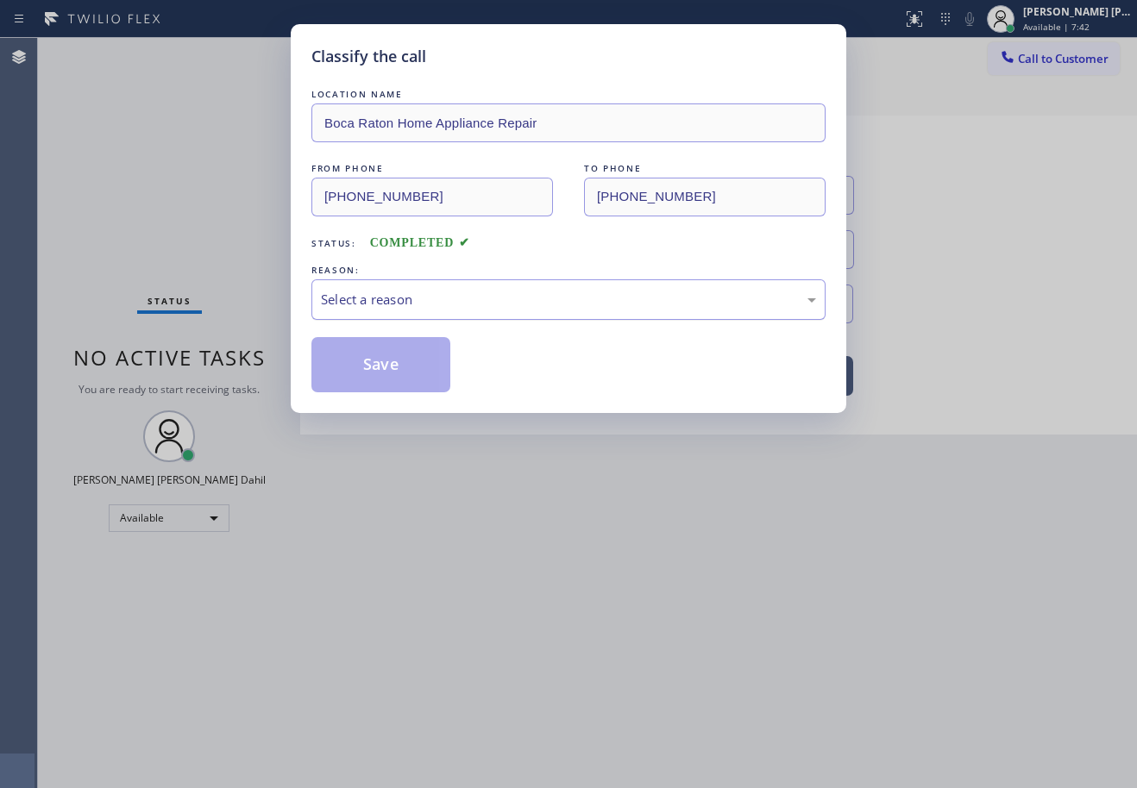
click at [396, 302] on div "Select a reason" at bounding box center [568, 300] width 495 height 20
click at [384, 354] on button "Save" at bounding box center [380, 364] width 139 height 55
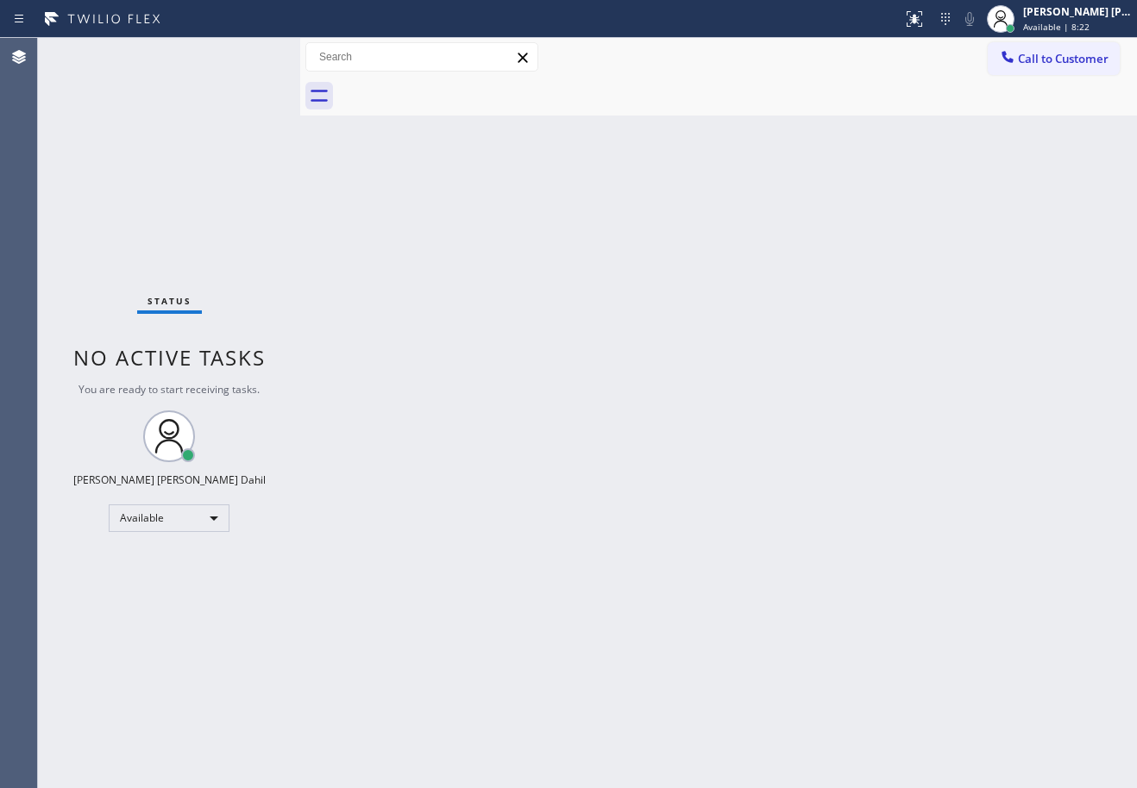
drag, startPoint x: 944, startPoint y: 449, endPoint x: 981, endPoint y: 105, distance: 346.1
click at [951, 423] on div "Back to Dashboard Change Sender ID Customers Technicians Select a contact Outbo…" at bounding box center [718, 413] width 837 height 750
click at [1067, 8] on div "[PERSON_NAME] [PERSON_NAME] Dahil" at bounding box center [1077, 11] width 109 height 15
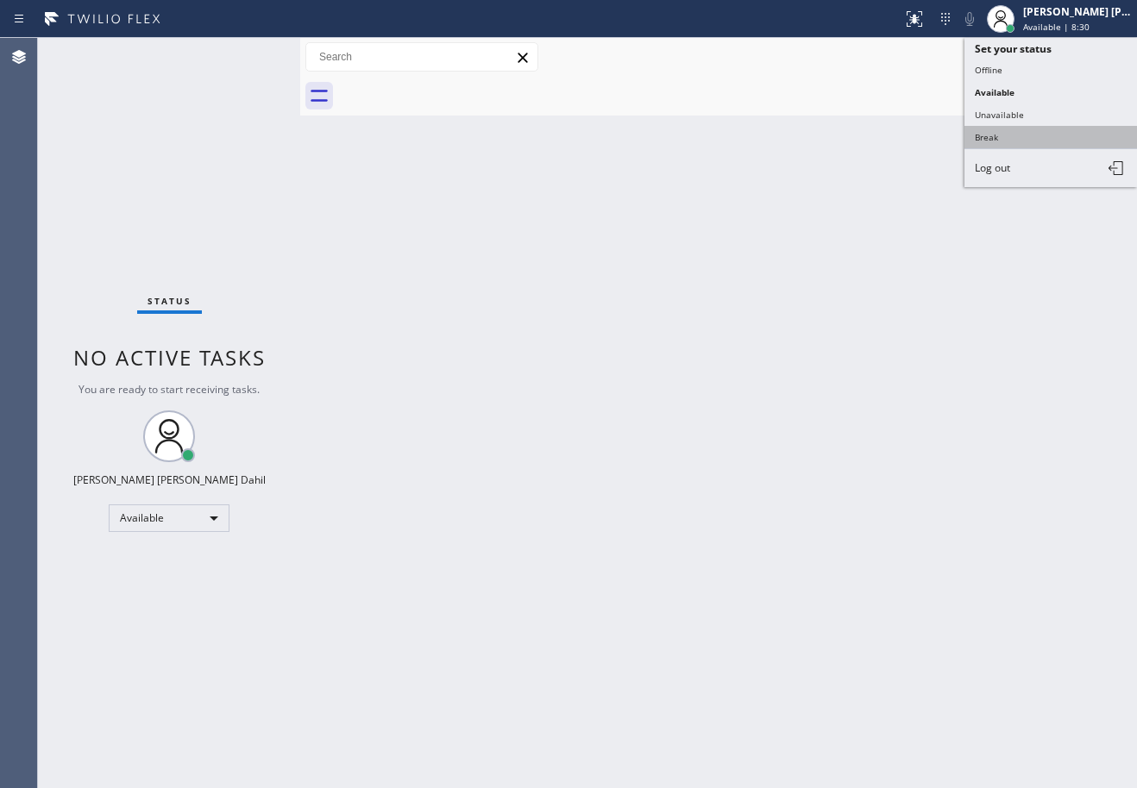
click at [1044, 135] on button "Break" at bounding box center [1050, 137] width 172 height 22
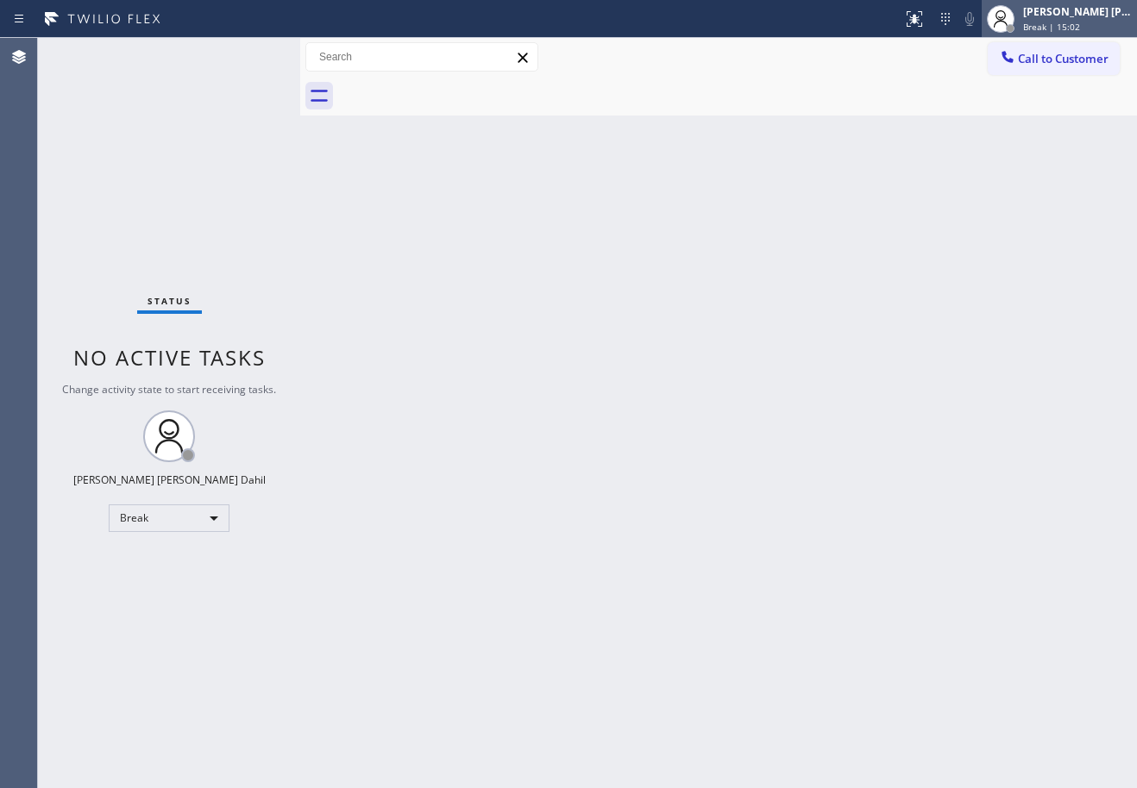
click at [1019, 8] on div at bounding box center [1000, 19] width 38 height 38
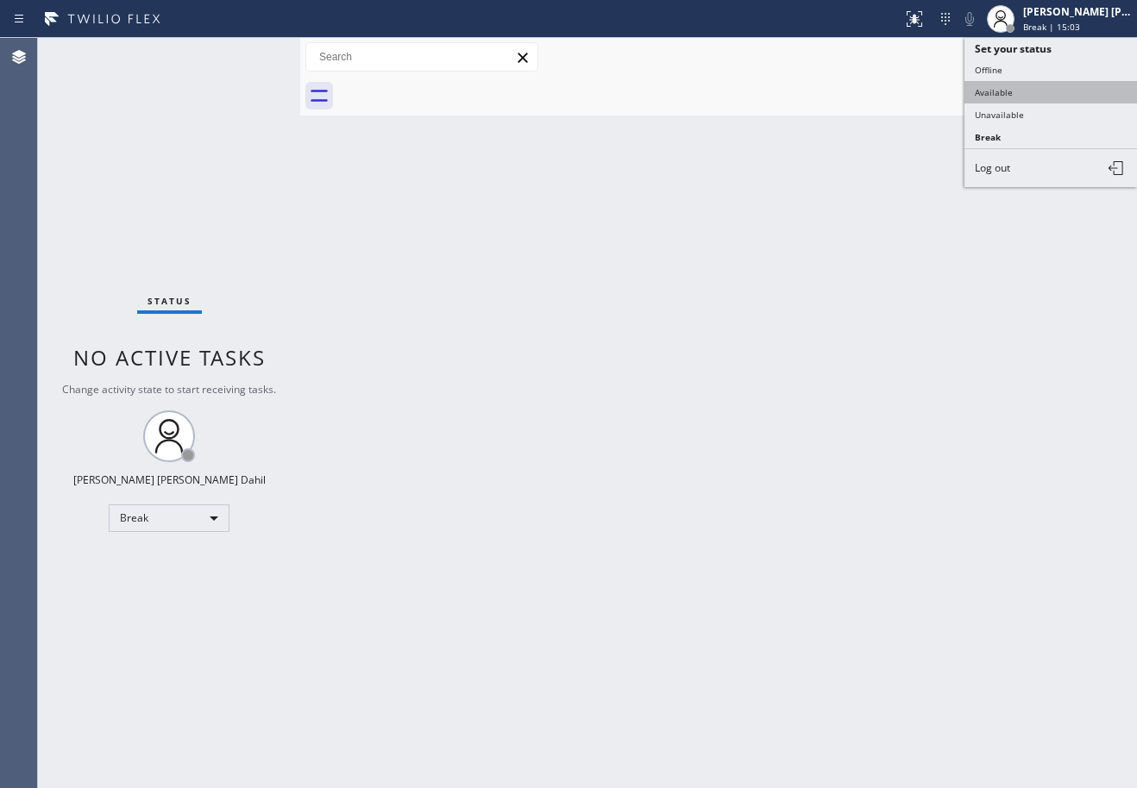
click at [1014, 83] on button "Available" at bounding box center [1050, 92] width 172 height 22
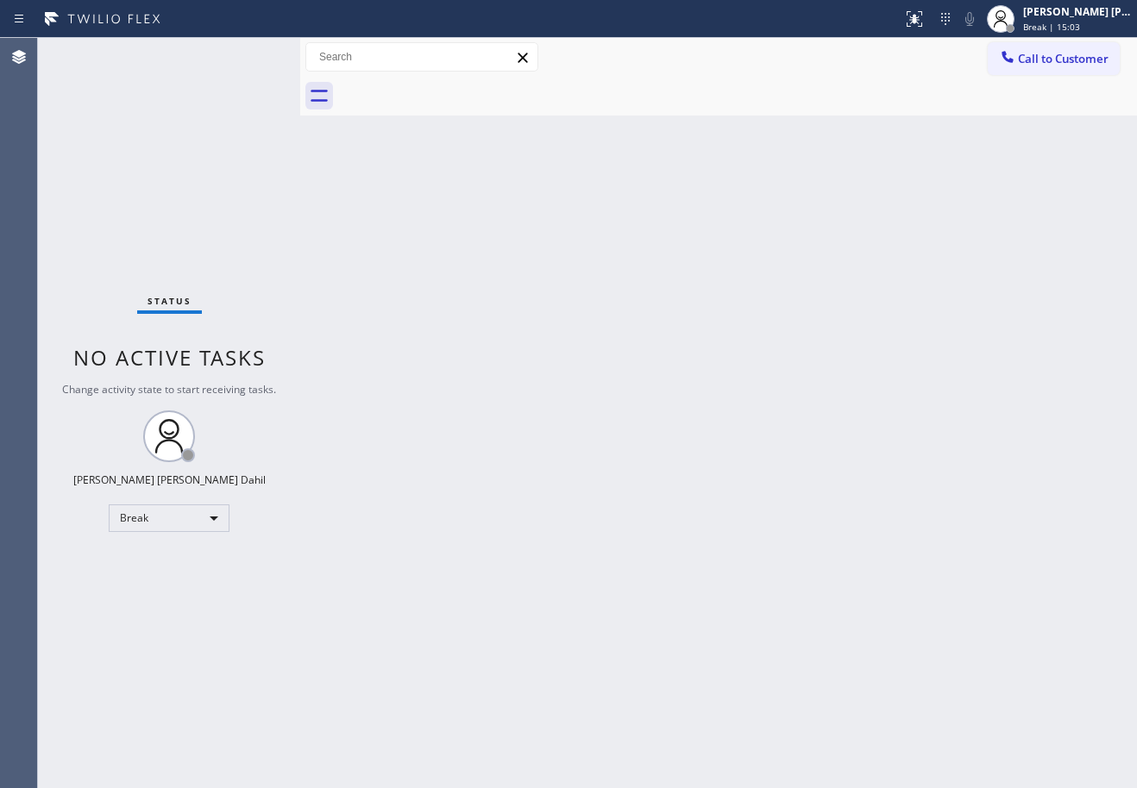
click at [996, 122] on div "Back to Dashboard Change Sender ID Customers Technicians Select a contact Outbo…" at bounding box center [718, 413] width 837 height 750
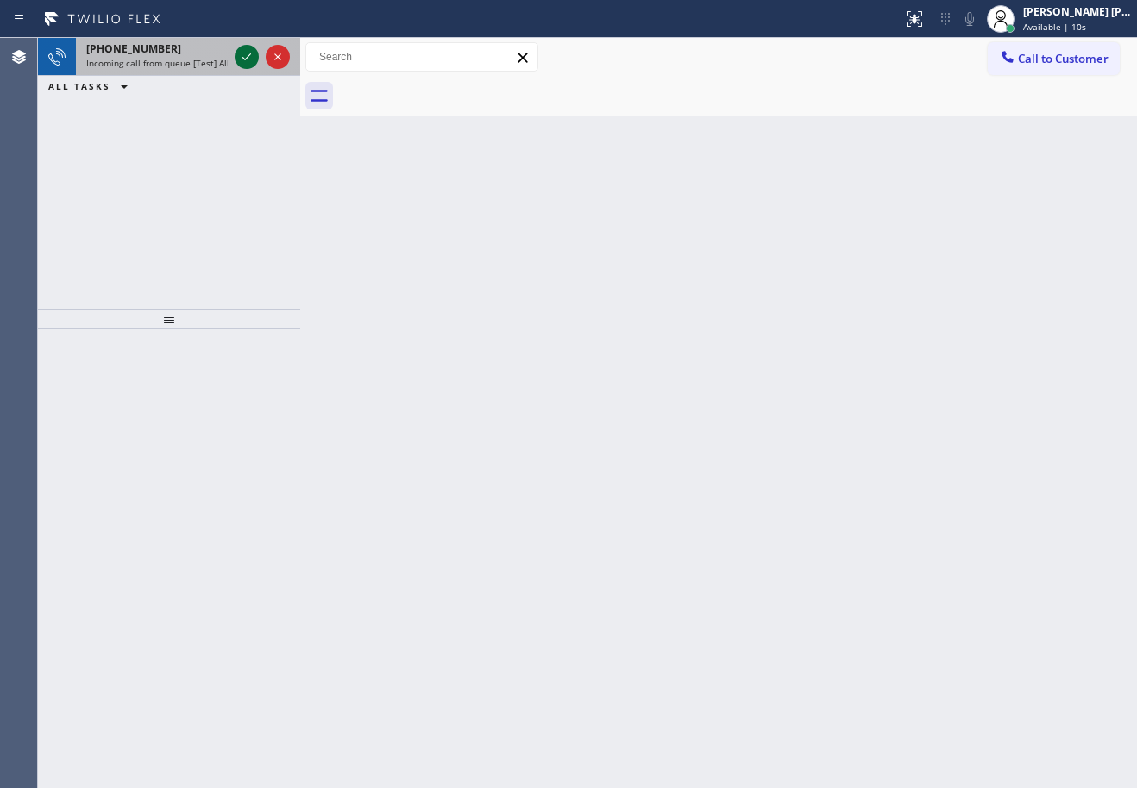
click at [248, 53] on icon at bounding box center [246, 57] width 21 height 21
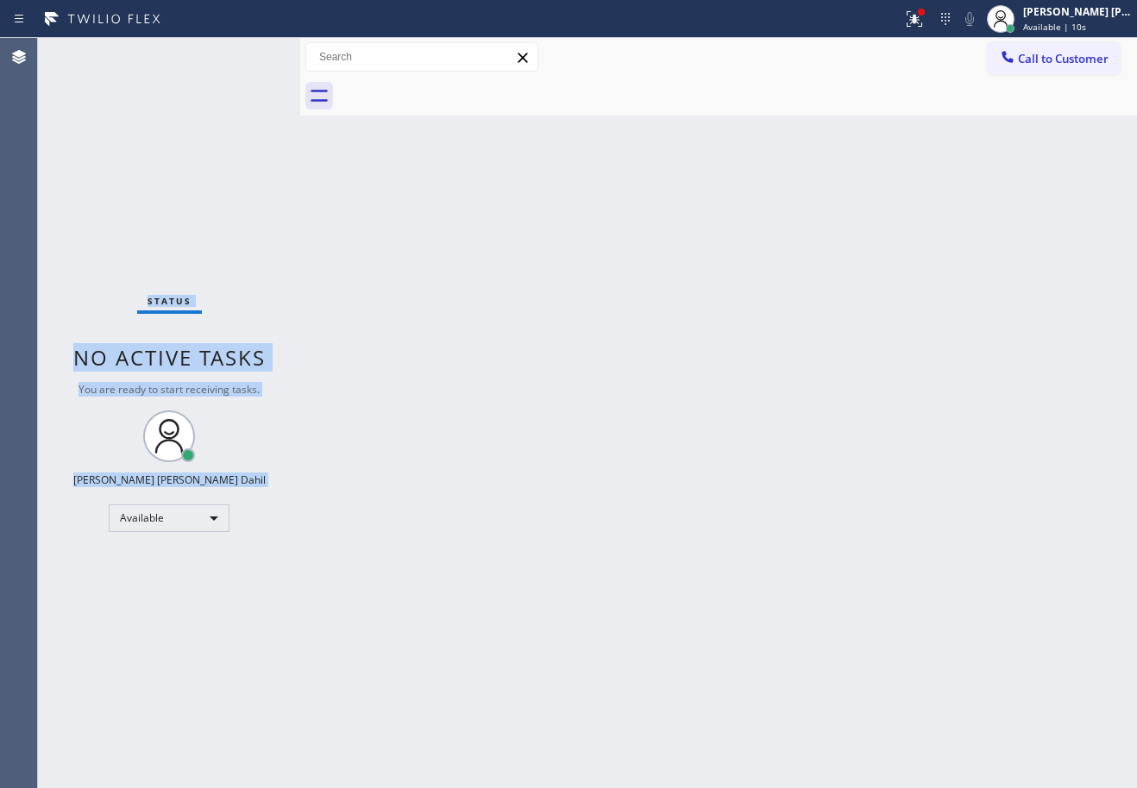
click at [248, 53] on div "Status No active tasks You are ready to start receiving tasks. [PERSON_NAME] [P…" at bounding box center [169, 413] width 262 height 750
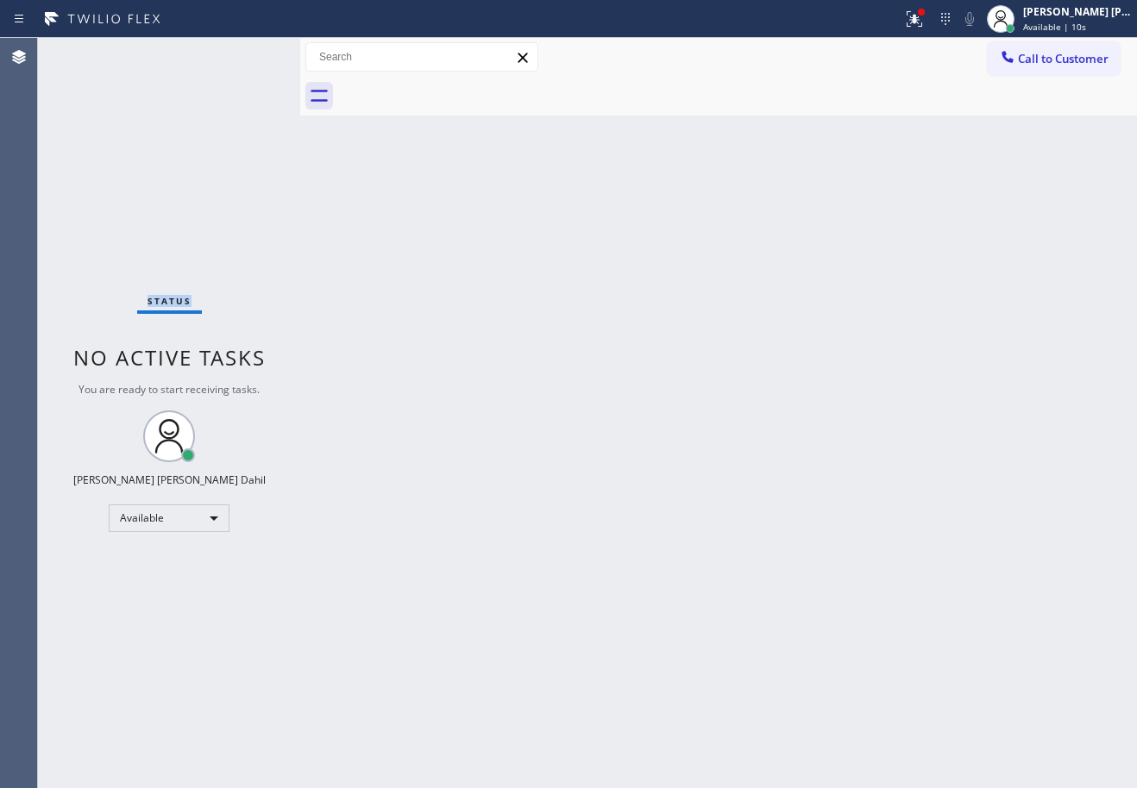
click at [248, 53] on div "Status No active tasks You are ready to start receiving tasks. [PERSON_NAME] [P…" at bounding box center [169, 413] width 262 height 750
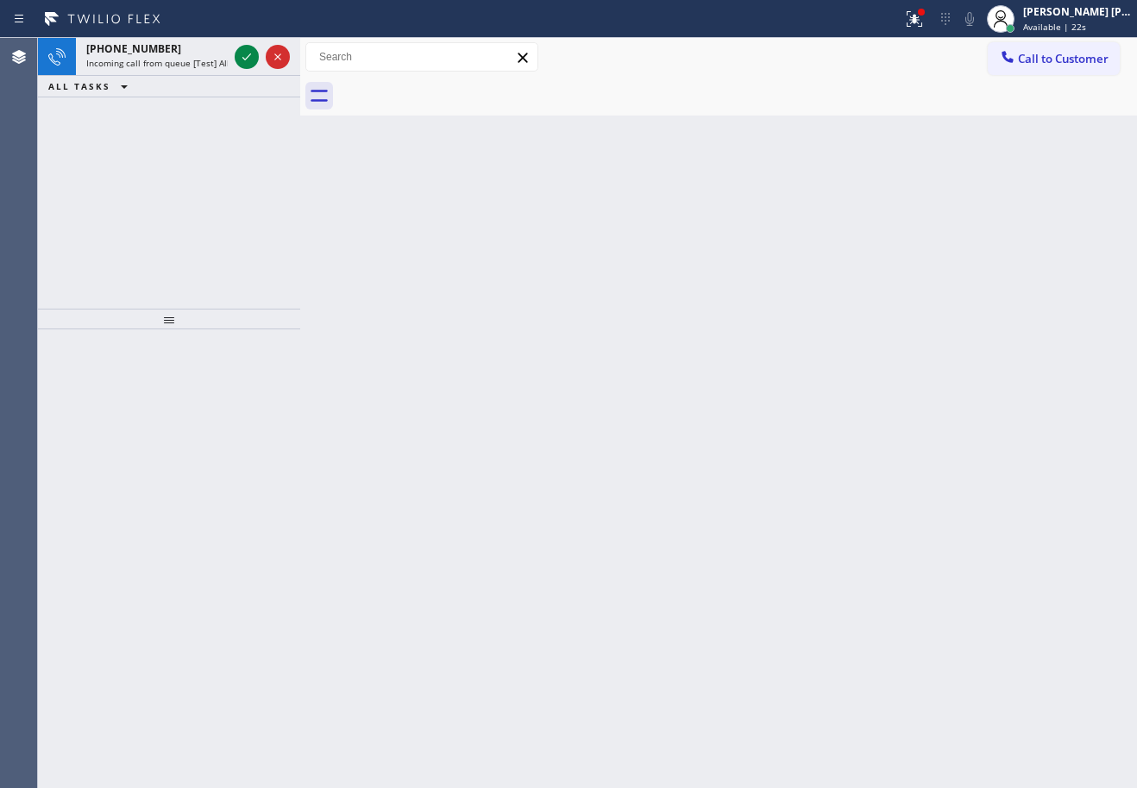
click at [248, 53] on icon at bounding box center [246, 57] width 21 height 21
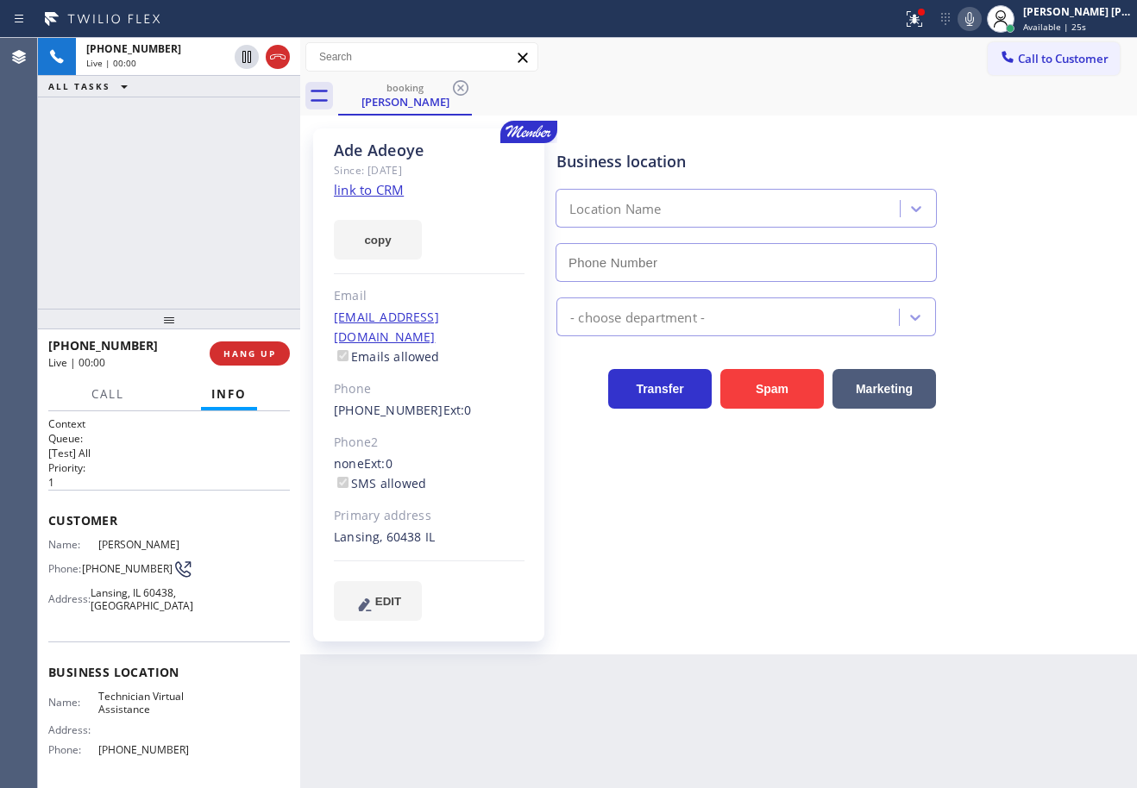
type input "[PHONE_NUMBER]"
drag, startPoint x: 937, startPoint y: 10, endPoint x: 935, endPoint y: 72, distance: 61.3
click at [925, 11] on div at bounding box center [921, 12] width 7 height 7
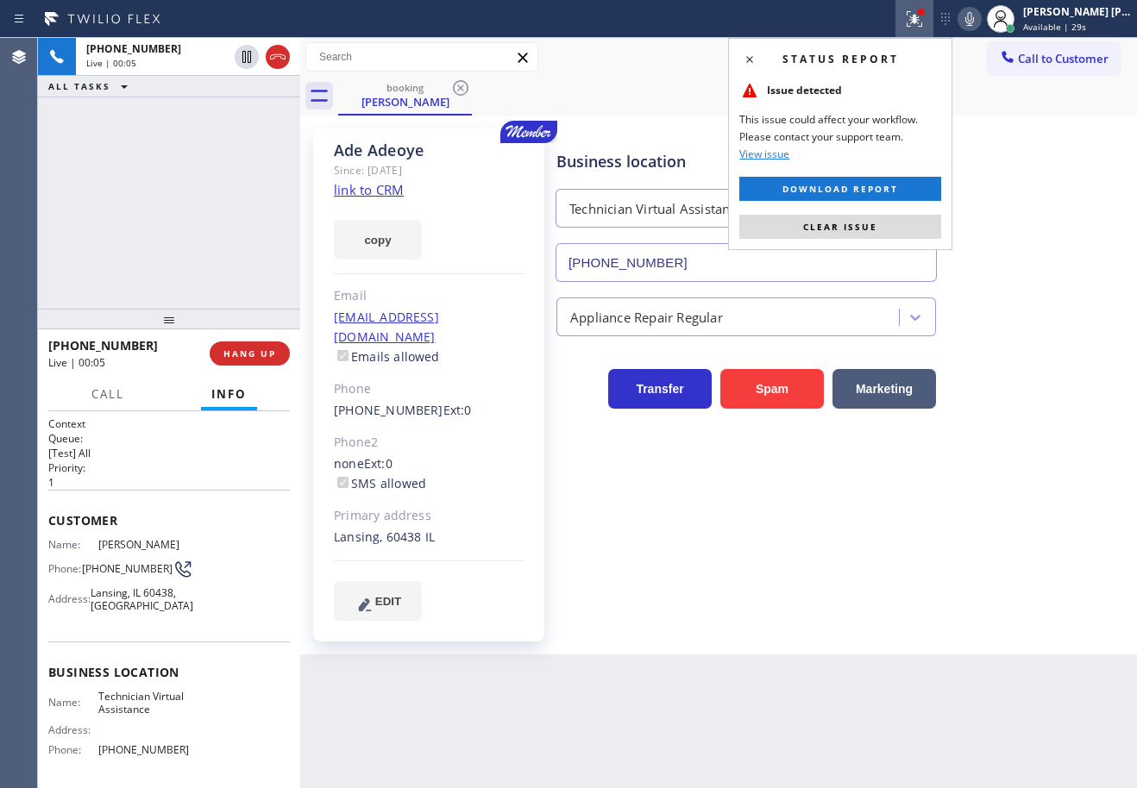
drag, startPoint x: 891, startPoint y: 233, endPoint x: 899, endPoint y: 226, distance: 10.4
click at [891, 234] on button "Clear issue" at bounding box center [840, 227] width 202 height 24
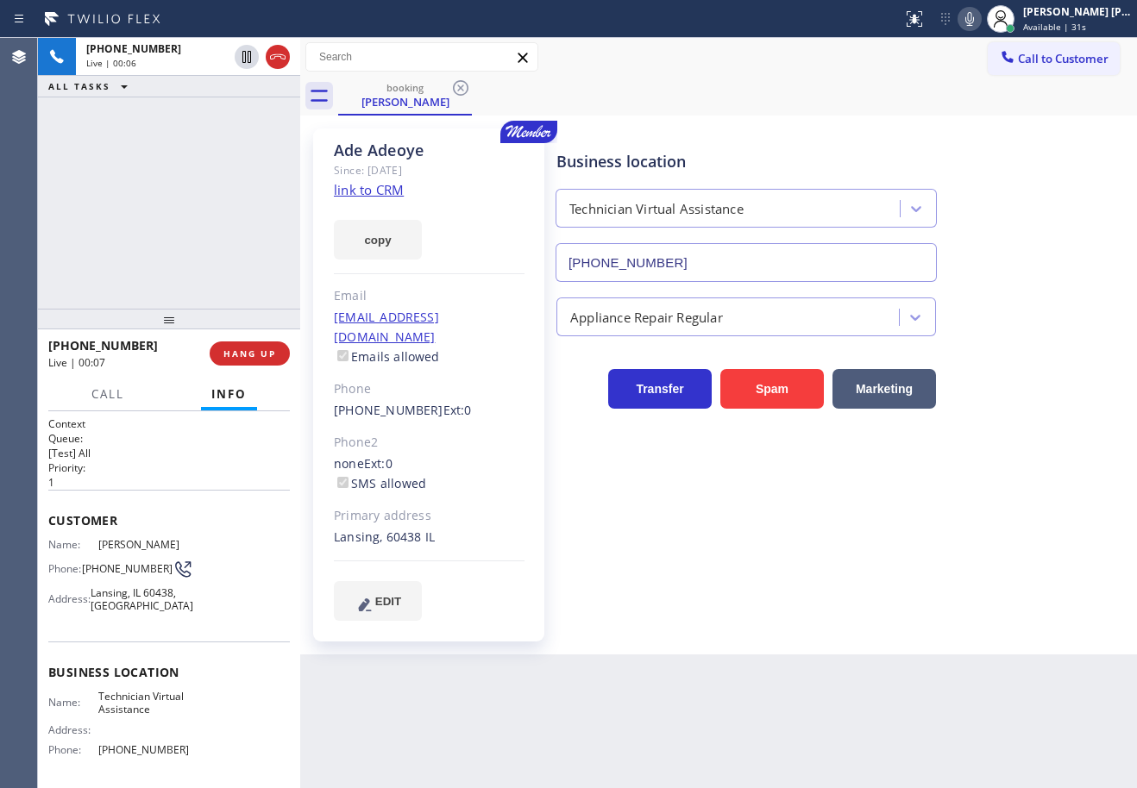
click at [379, 182] on link "link to CRM" at bounding box center [369, 189] width 70 height 17
click at [185, 212] on div "[PHONE_NUMBER] Live | 00:30 ALL TASKS ALL TASKS ACTIVE TASKS TASKS IN WRAP UP" at bounding box center [169, 173] width 262 height 271
click at [300, 200] on div at bounding box center [300, 413] width 0 height 750
click at [266, 197] on div "[PHONE_NUMBER] Live | 00:38 ALL TASKS ALL TASKS ACTIVE TASKS TASKS IN WRAP UP" at bounding box center [169, 173] width 262 height 271
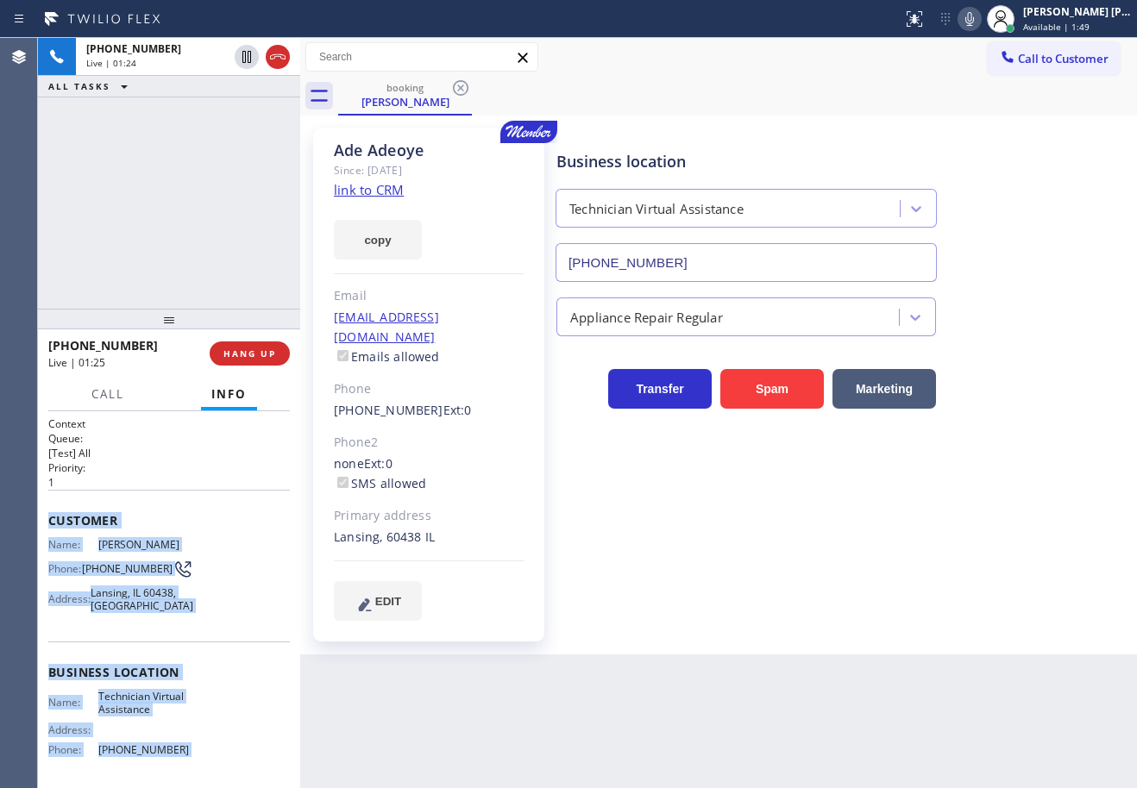
scroll to position [133, 0]
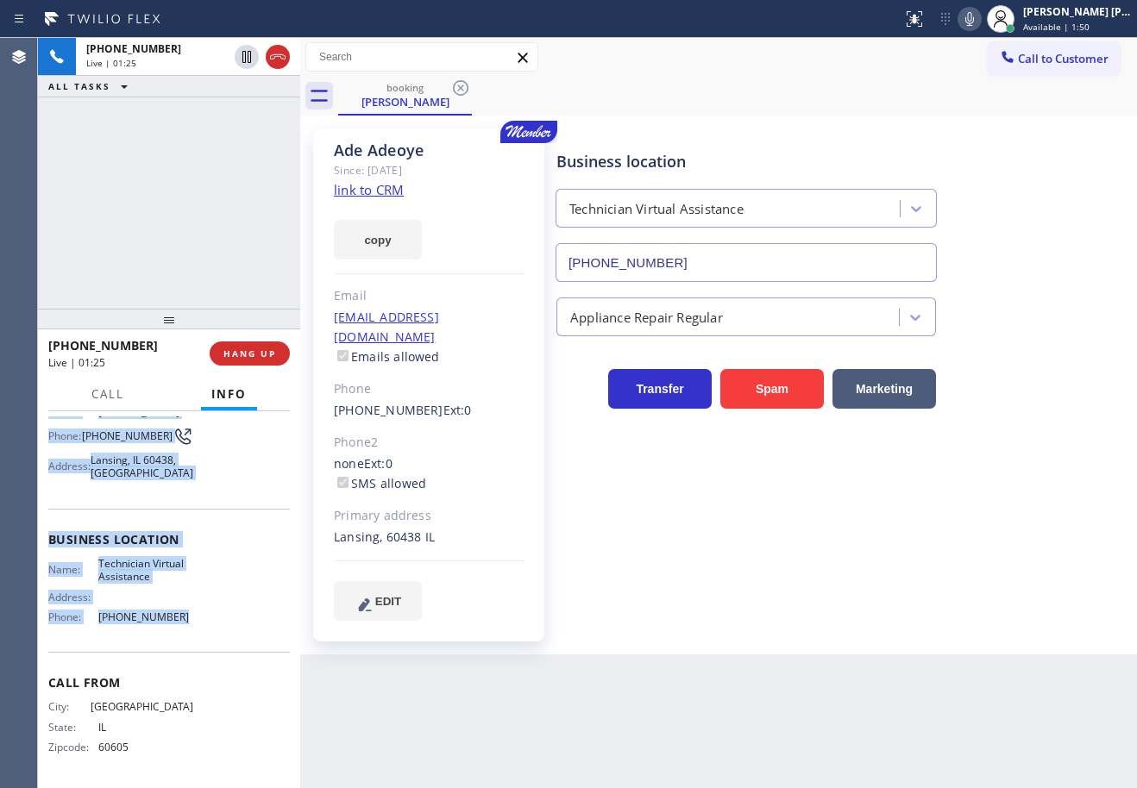
drag, startPoint x: 47, startPoint y: 516, endPoint x: 184, endPoint y: 618, distance: 170.1
click at [184, 618] on div "Context Queue: [Test] All Priority: 1 Customer Name: [PERSON_NAME] Phone: [PHON…" at bounding box center [169, 599] width 262 height 377
copy div "Customer Name: [PERSON_NAME] Phone: [PHONE_NUMBER] Address: [GEOGRAPHIC_DATA] B…"
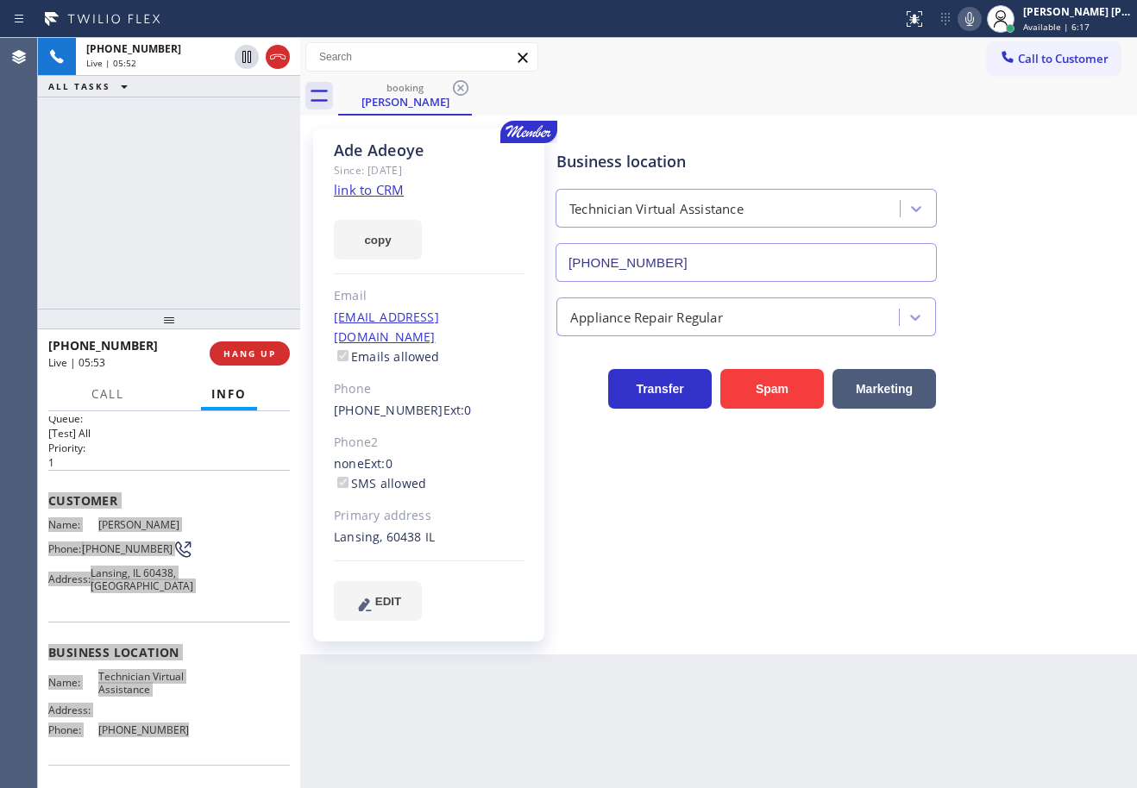
scroll to position [0, 0]
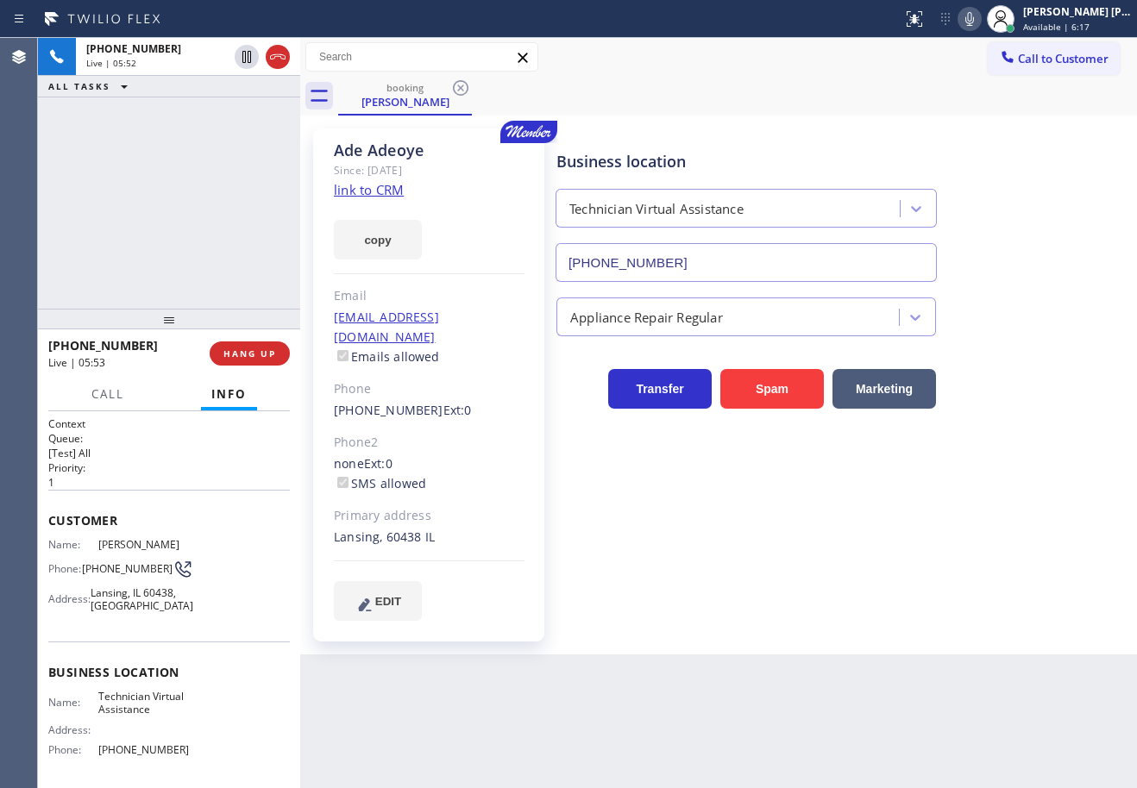
click at [166, 224] on div "[PHONE_NUMBER] Live | 05:52 ALL TASKS ALL TASKS ACTIVE TASKS TASKS IN WRAP UP" at bounding box center [169, 173] width 262 height 271
click at [166, 223] on div "[PHONE_NUMBER] Live | 05:52 ALL TASKS ALL TASKS ACTIVE TASKS TASKS IN WRAP UP" at bounding box center [169, 173] width 262 height 271
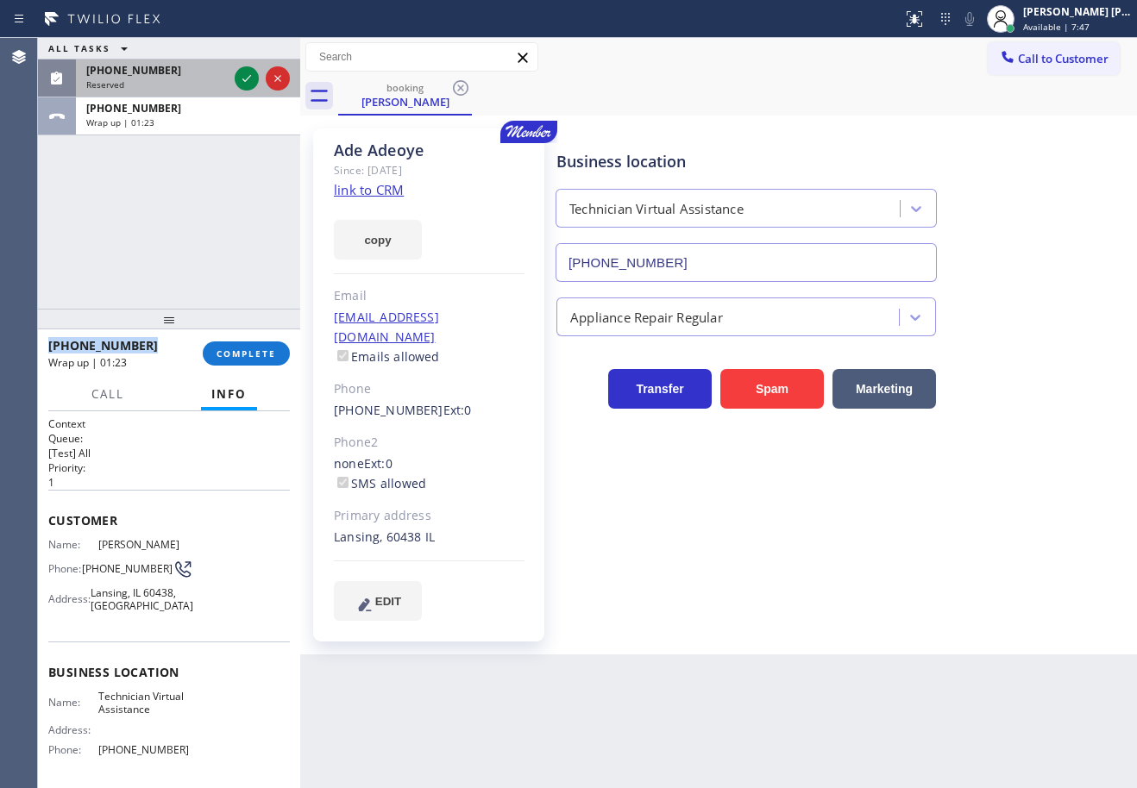
click at [200, 74] on div "[PHONE_NUMBER]" at bounding box center [156, 70] width 141 height 15
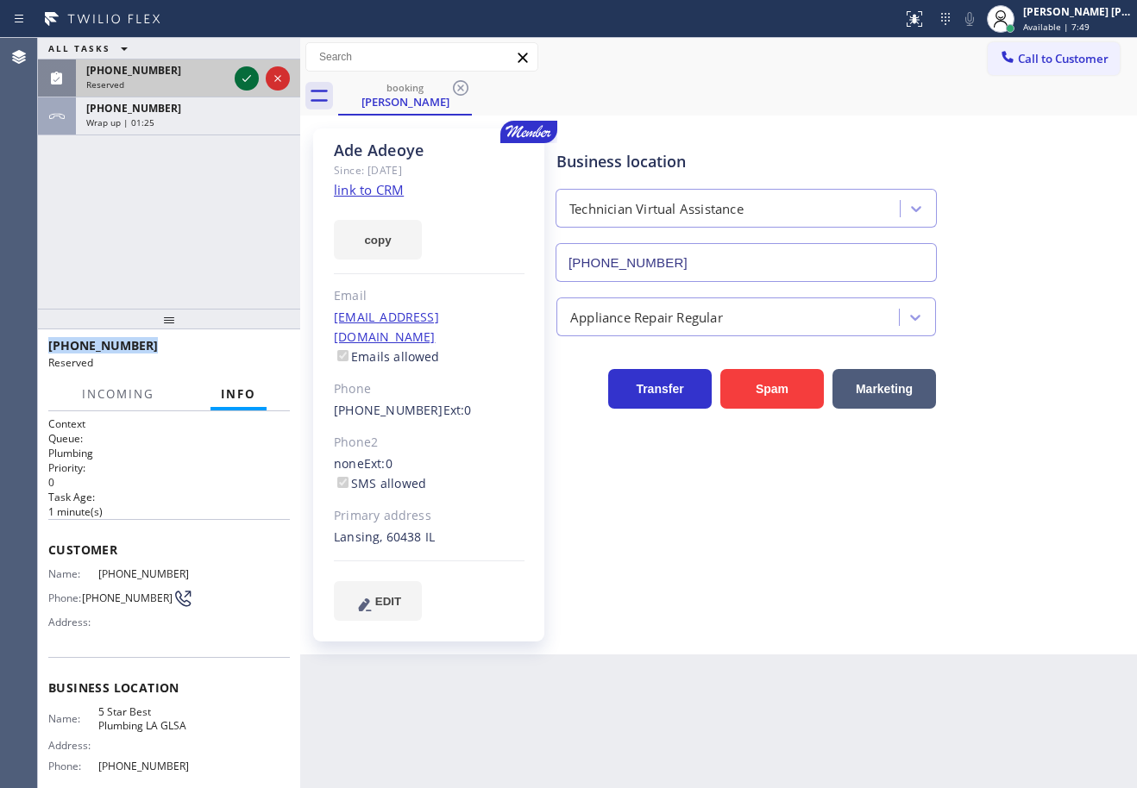
click at [244, 73] on icon at bounding box center [246, 78] width 21 height 21
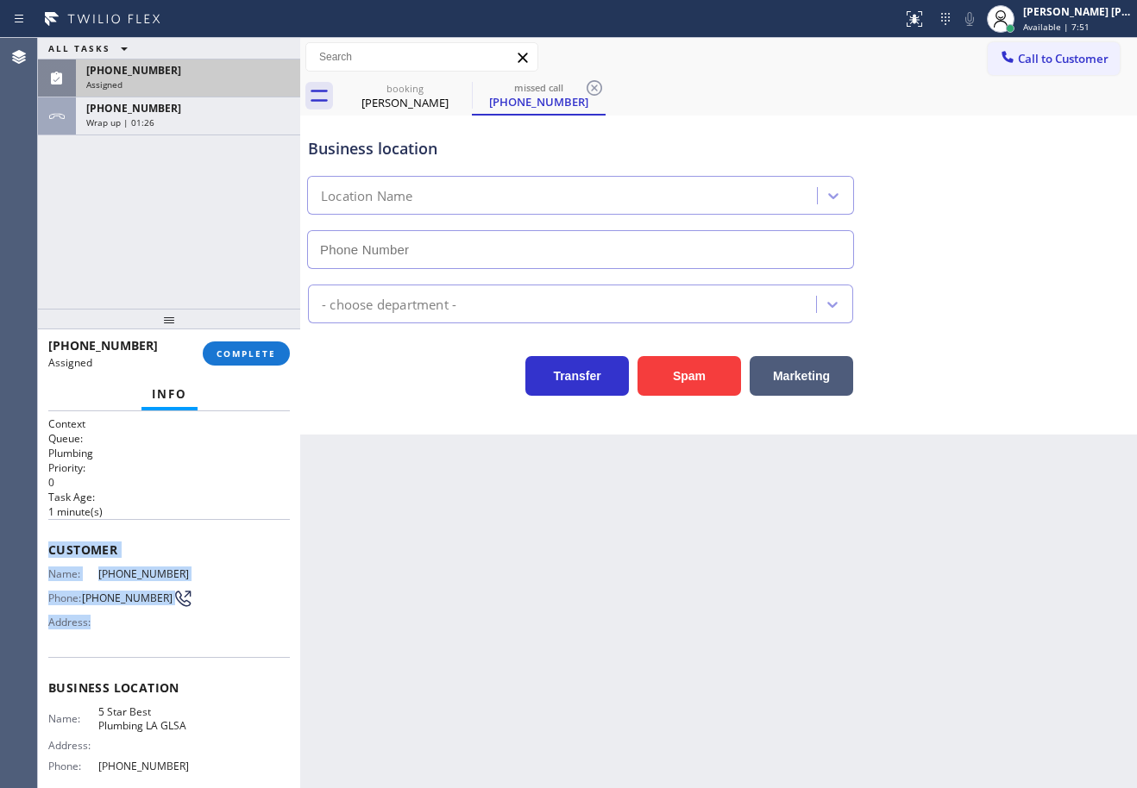
type input "[PHONE_NUMBER]"
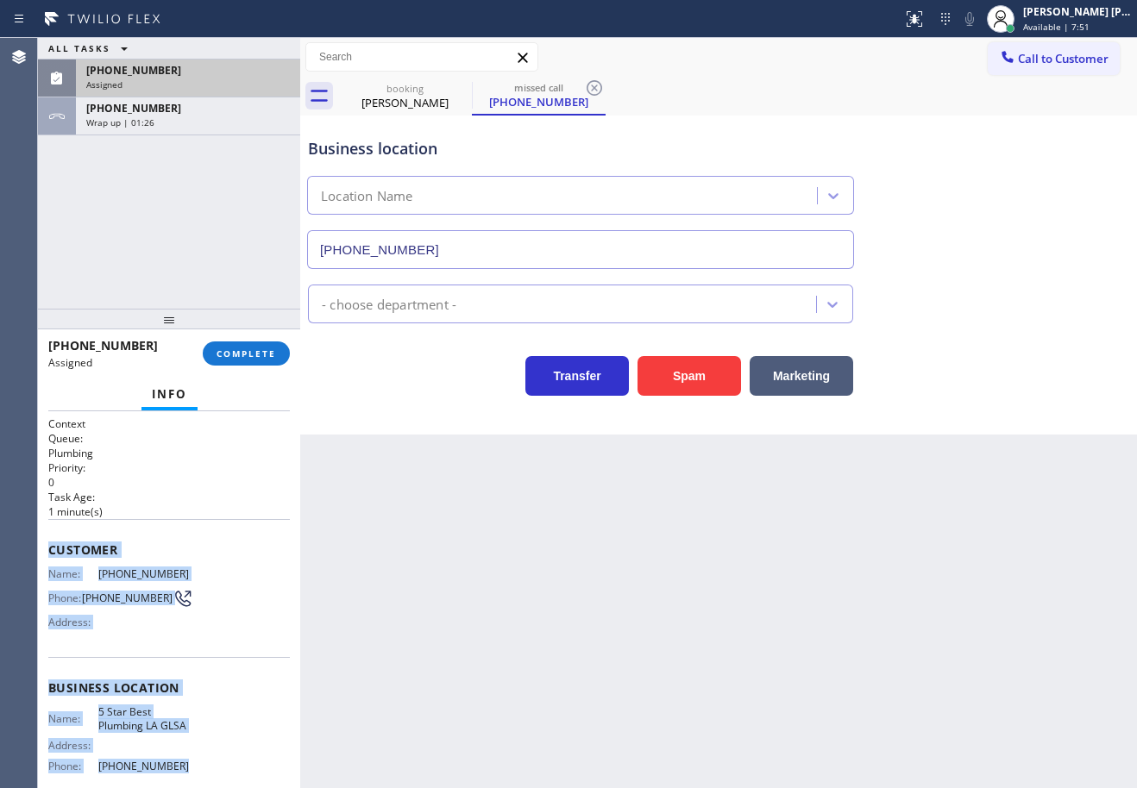
scroll to position [148, 0]
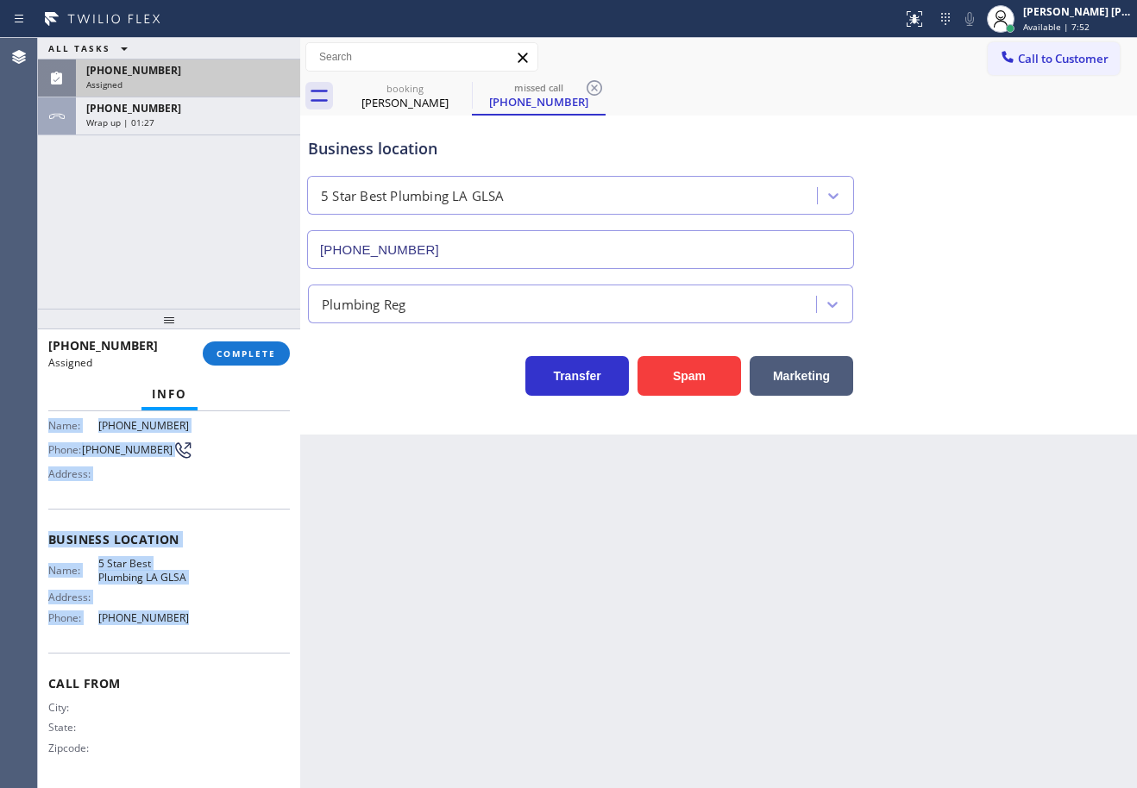
drag, startPoint x: 46, startPoint y: 548, endPoint x: 213, endPoint y: 605, distance: 177.0
click at [213, 624] on div "Context Queue: Plumbing Priority: 0 Task Age: [DEMOGRAPHIC_DATA] minute(s) Cust…" at bounding box center [169, 599] width 262 height 377
copy div "Customer Name: [PHONE_NUMBER] Phone: [PHONE_NUMBER] Address: Business location …"
click at [239, 351] on span "COMPLETE" at bounding box center [246, 354] width 60 height 12
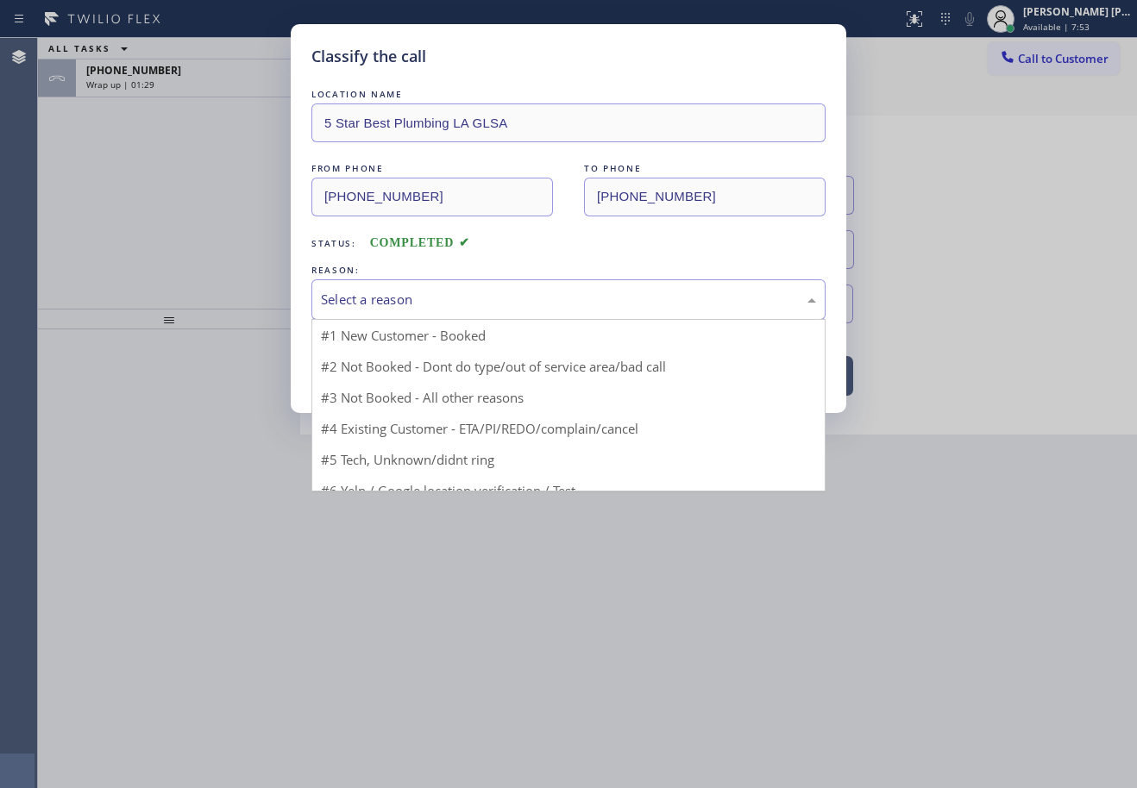
click at [384, 286] on div "Select a reason" at bounding box center [568, 299] width 514 height 41
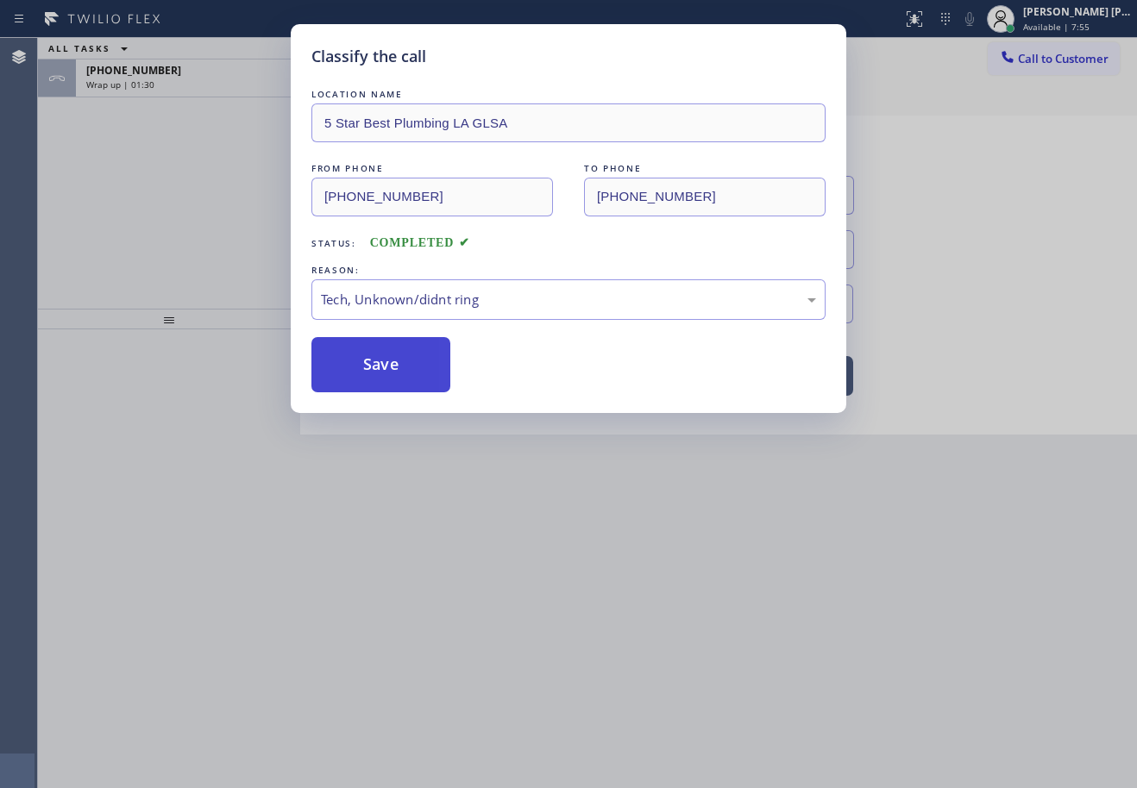
click at [403, 352] on button "Save" at bounding box center [380, 364] width 139 height 55
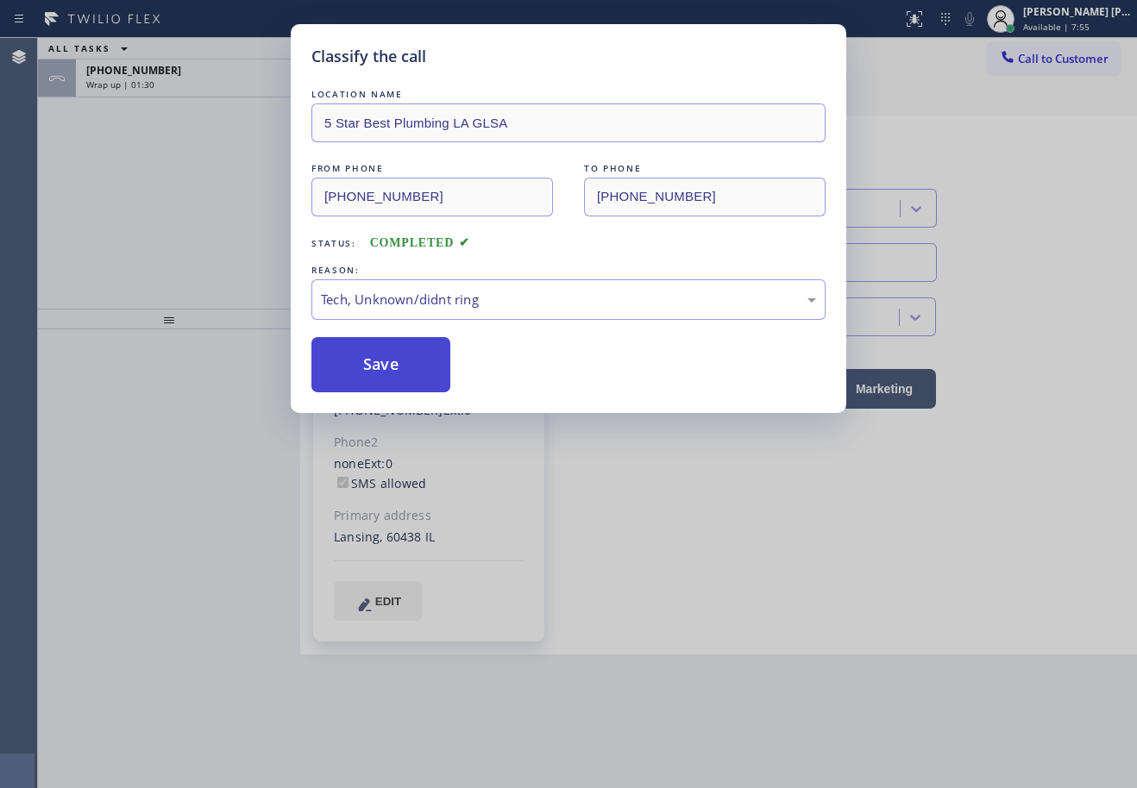
click at [403, 352] on button "Save" at bounding box center [380, 364] width 139 height 55
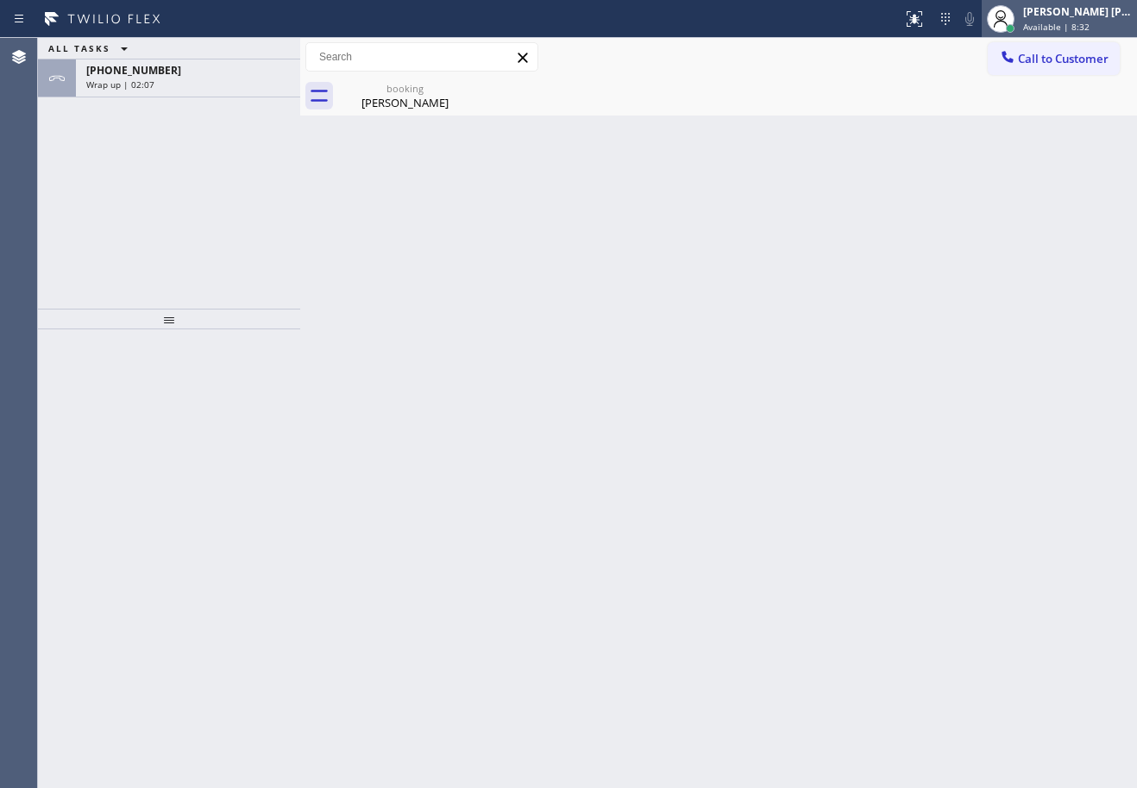
click at [1047, 18] on div "[PERSON_NAME] [PERSON_NAME] Dahil" at bounding box center [1077, 11] width 109 height 15
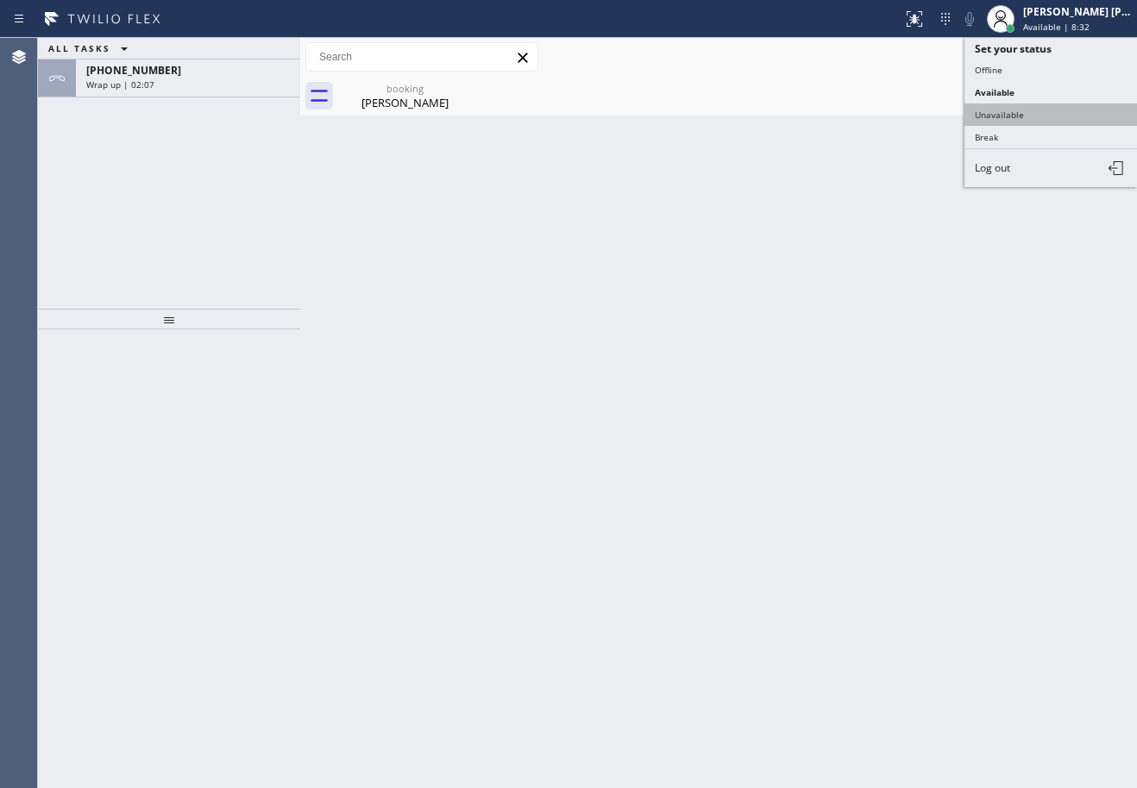
click at [1025, 118] on button "Unavailable" at bounding box center [1050, 114] width 172 height 22
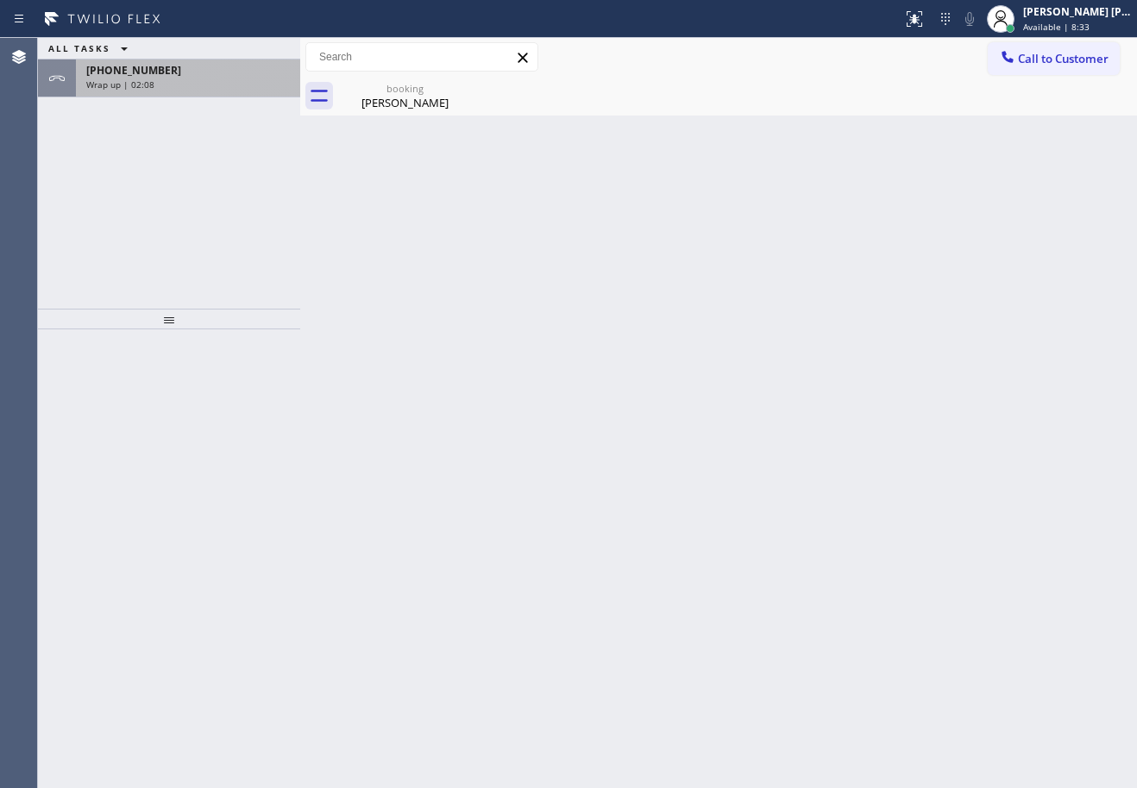
click at [216, 77] on div "[PHONE_NUMBER]" at bounding box center [188, 70] width 204 height 15
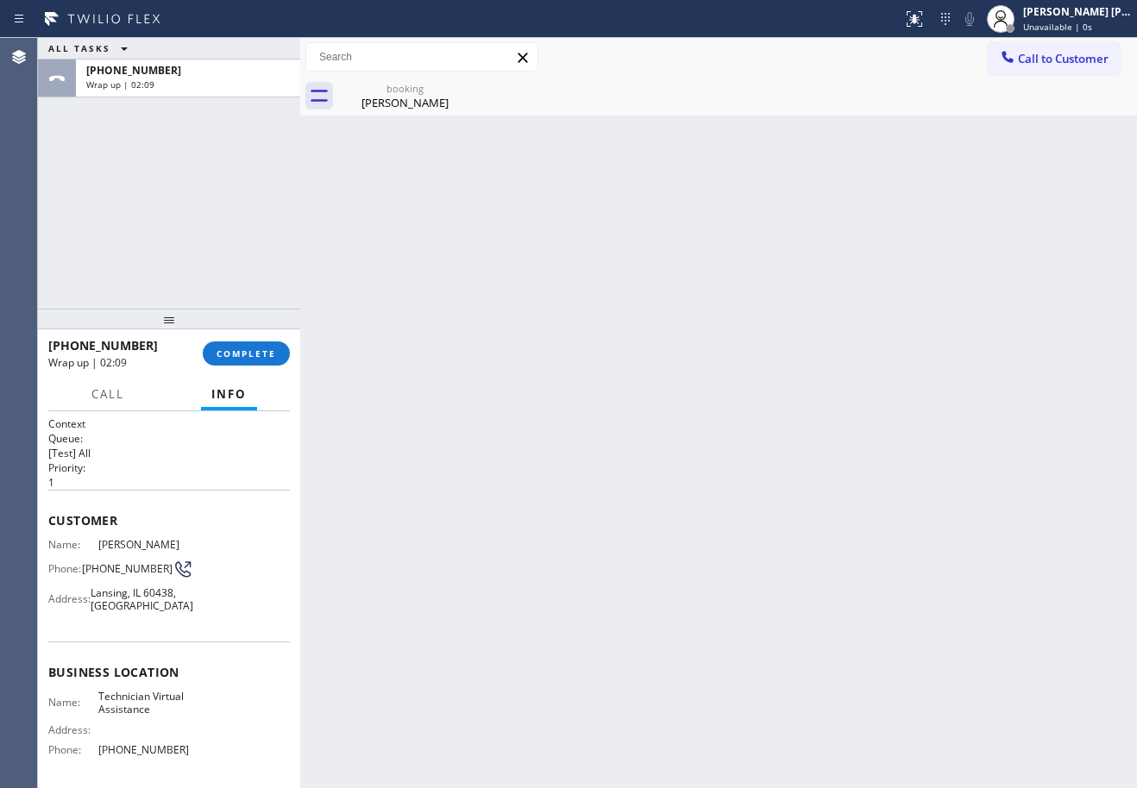
click at [261, 366] on div "[PHONE_NUMBER] Wrap up | 02:09 COMPLETE" at bounding box center [168, 353] width 241 height 45
click at [281, 363] on div "[PHONE_NUMBER] Wrap up | 02:10 COMPLETE" at bounding box center [168, 353] width 241 height 45
click at [265, 354] on span "COMPLETE" at bounding box center [246, 354] width 60 height 12
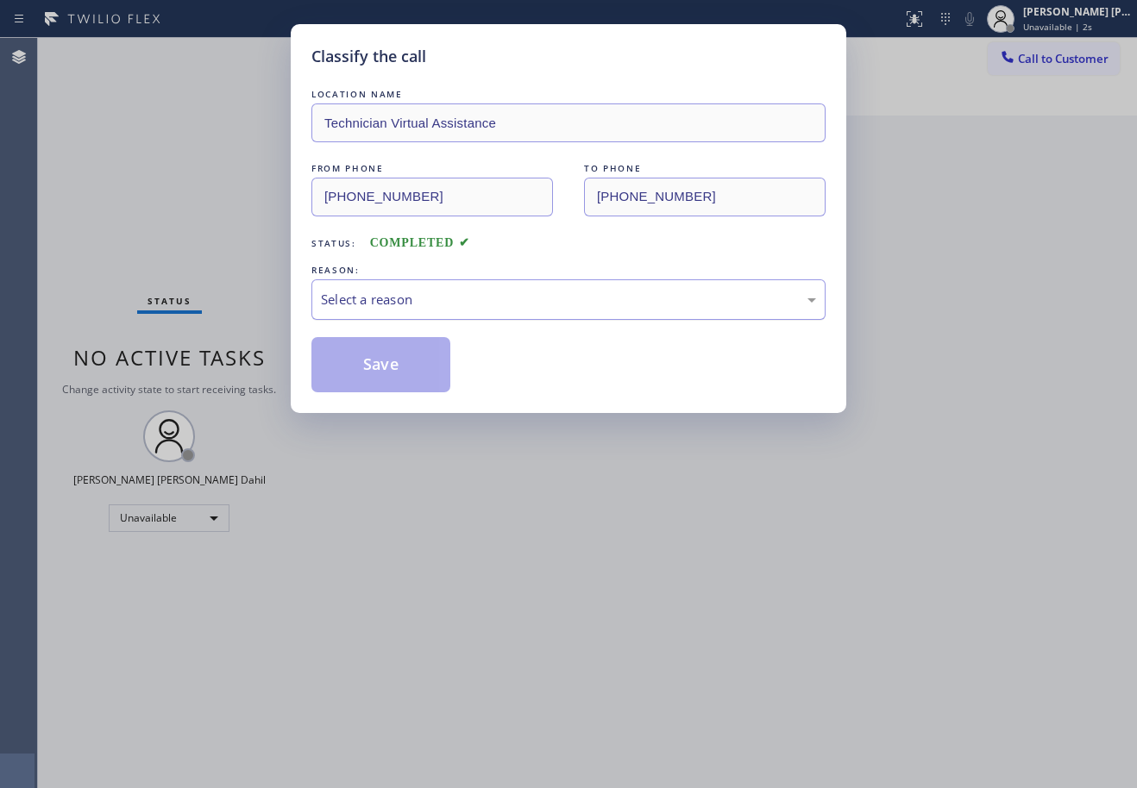
click at [359, 310] on div "Select a reason" at bounding box center [568, 299] width 514 height 41
click at [371, 365] on button "Save" at bounding box center [380, 364] width 139 height 55
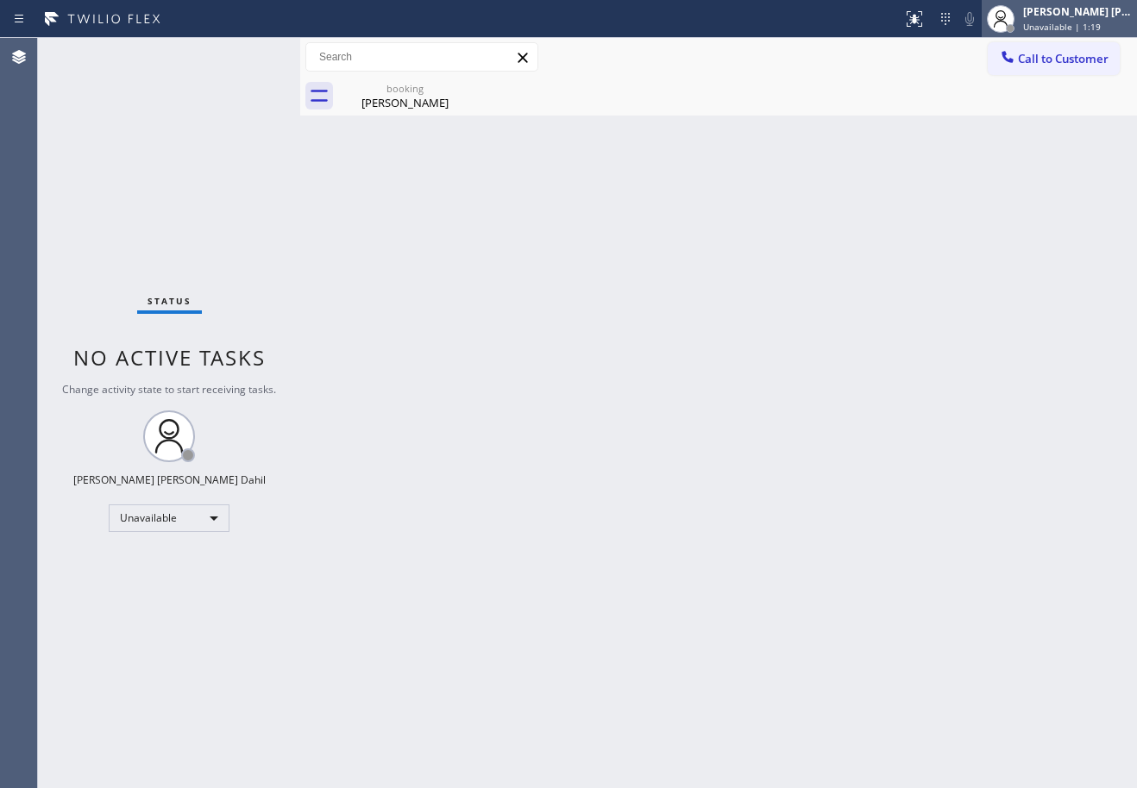
click at [1056, 27] on span "Unavailable | 1:19" at bounding box center [1062, 27] width 78 height 12
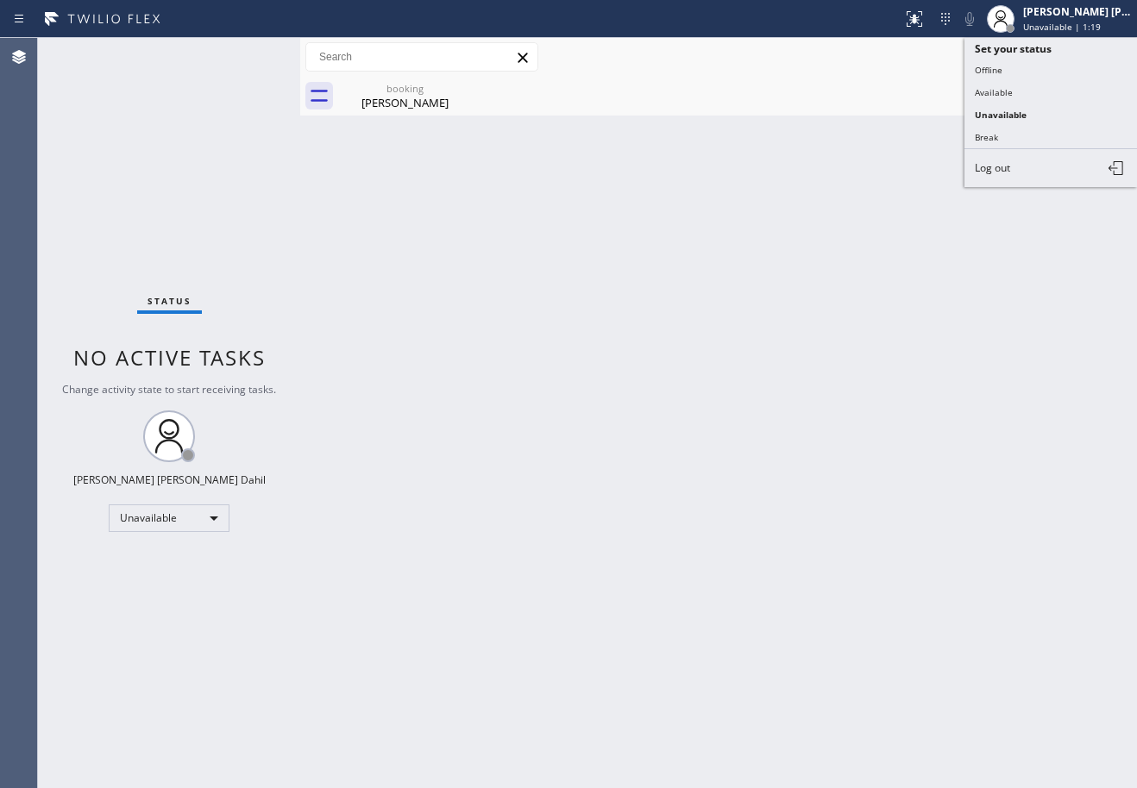
click at [1019, 95] on button "Available" at bounding box center [1050, 92] width 172 height 22
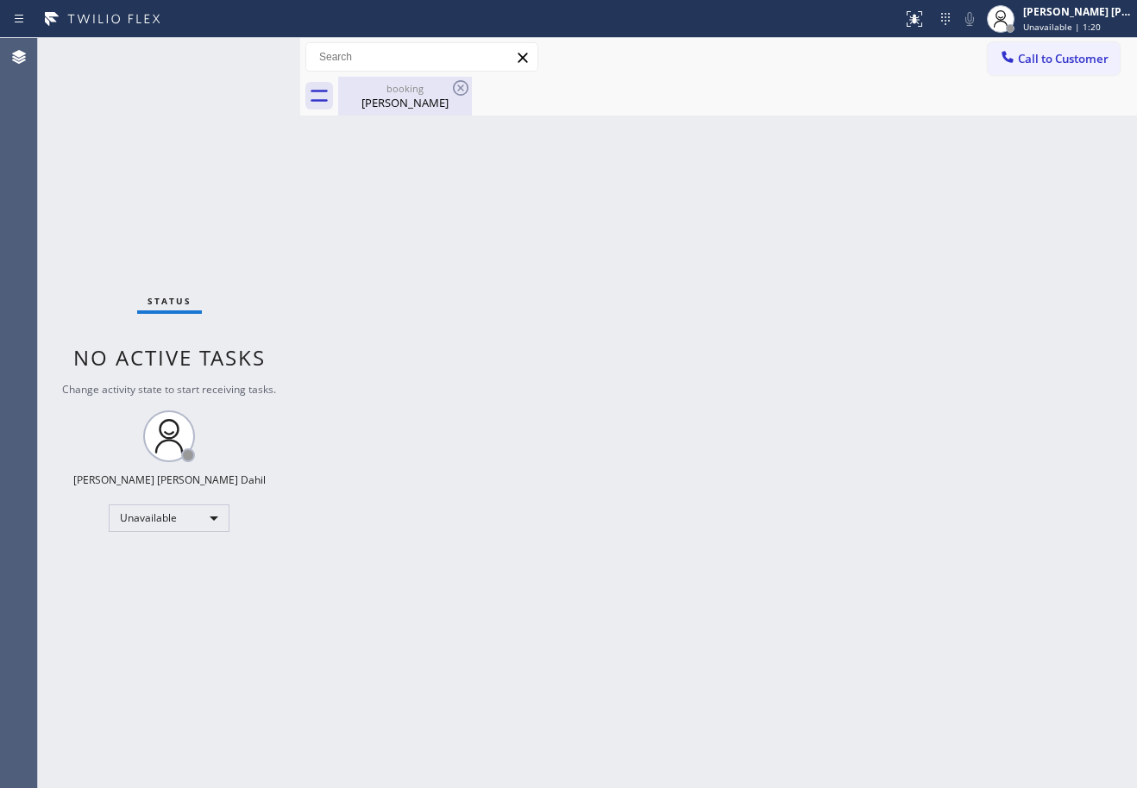
drag, startPoint x: 404, startPoint y: 102, endPoint x: 395, endPoint y: 88, distance: 16.3
click at [404, 103] on div "[PERSON_NAME]" at bounding box center [405, 103] width 130 height 16
click at [849, 656] on div "Back to Dashboard Change Sender ID Customers Technicians Select a contact Outbo…" at bounding box center [718, 413] width 837 height 750
click at [741, 116] on div "Back to Dashboard Change Sender ID Customers Technicians Select a contact Outbo…" at bounding box center [718, 413] width 837 height 750
click at [674, 455] on div "Back to Dashboard Change Sender ID Customers Technicians Select a contact Outbo…" at bounding box center [718, 413] width 837 height 750
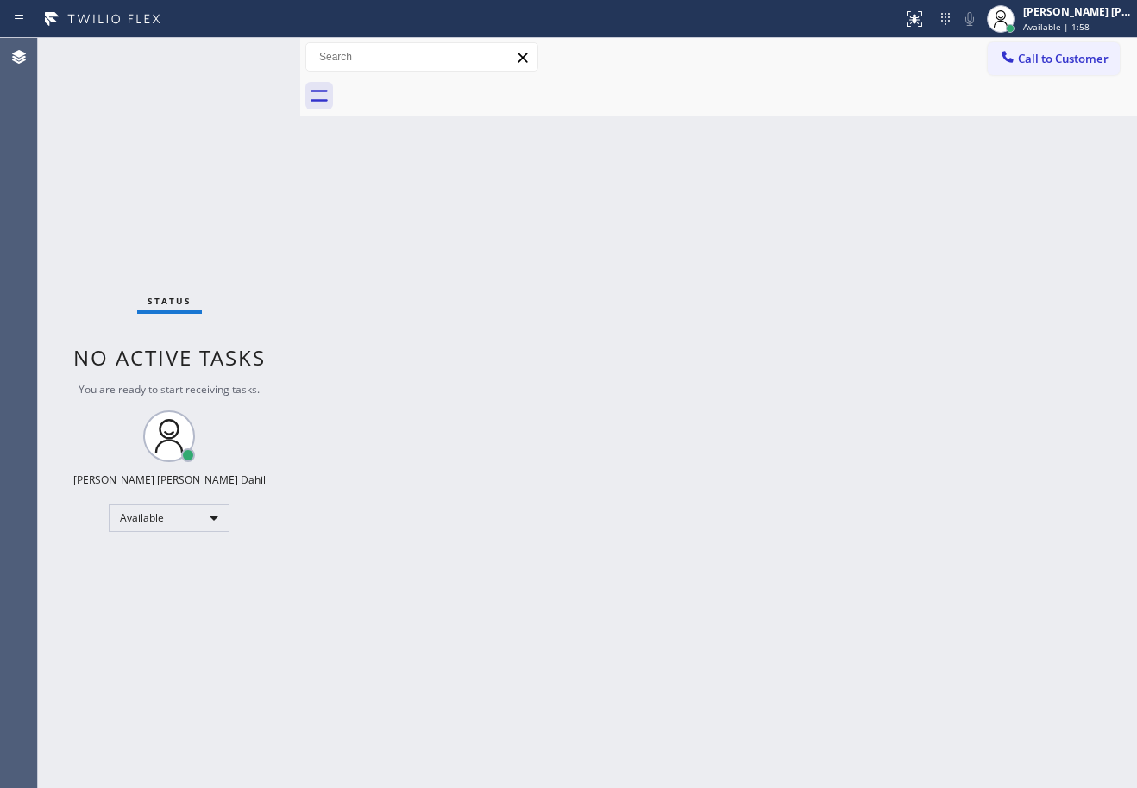
drag, startPoint x: 703, startPoint y: 469, endPoint x: 1092, endPoint y: 709, distance: 456.9
click at [706, 469] on div "Back to Dashboard Change Sender ID Customers Technicians Select a contact Outbo…" at bounding box center [718, 413] width 837 height 750
drag, startPoint x: 787, startPoint y: 561, endPoint x: 796, endPoint y: 714, distance: 153.8
click at [790, 583] on div "Back to Dashboard Change Sender ID Customers Technicians Select a contact Outbo…" at bounding box center [718, 413] width 837 height 750
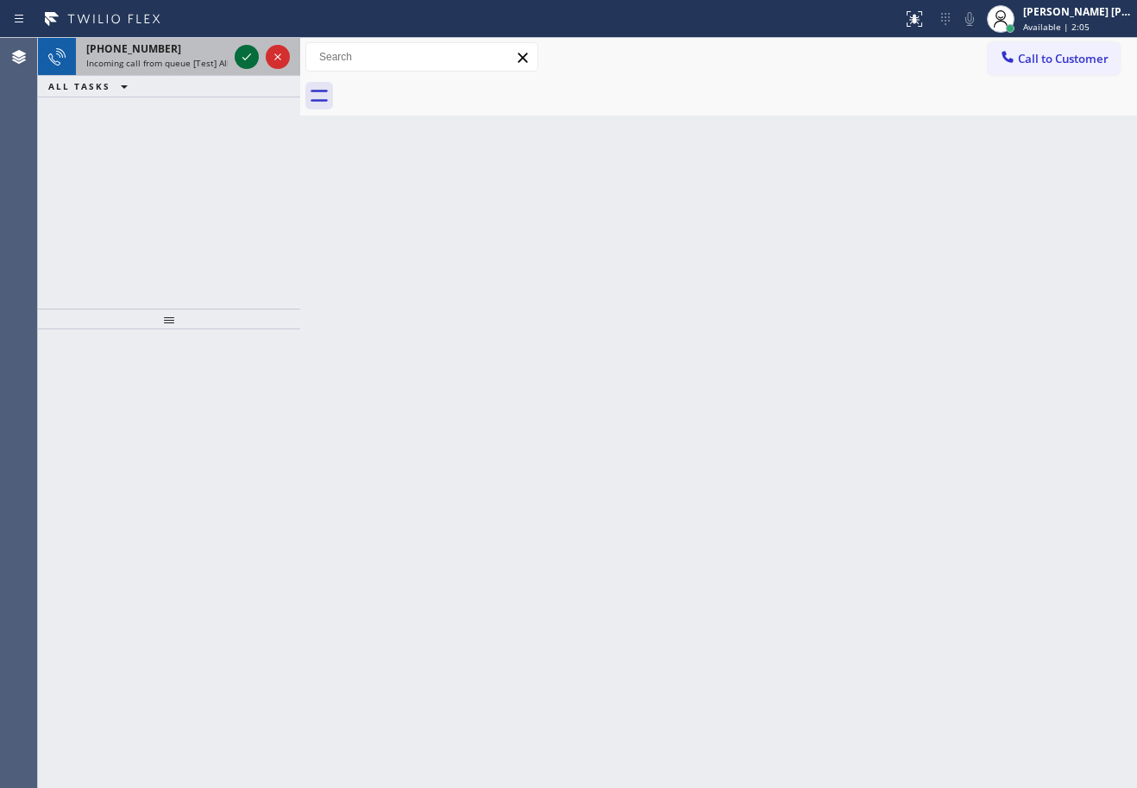
click at [248, 53] on icon at bounding box center [246, 57] width 21 height 21
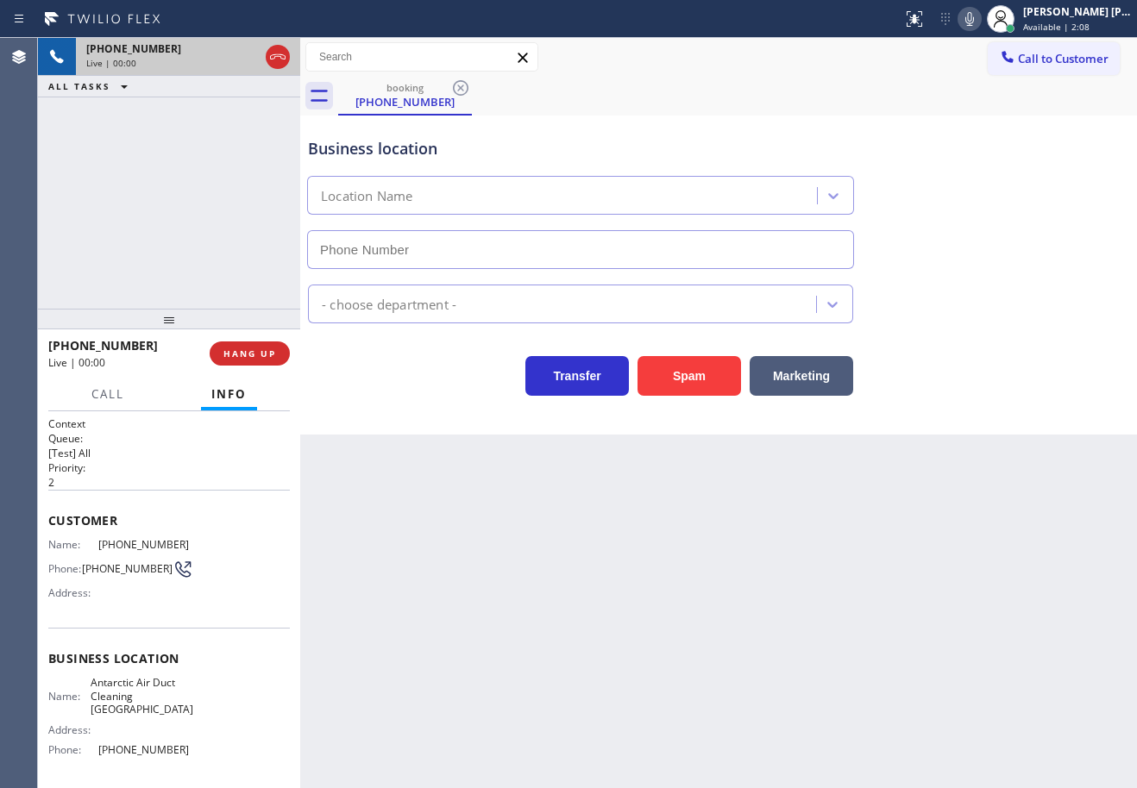
type input "[PHONE_NUMBER]"
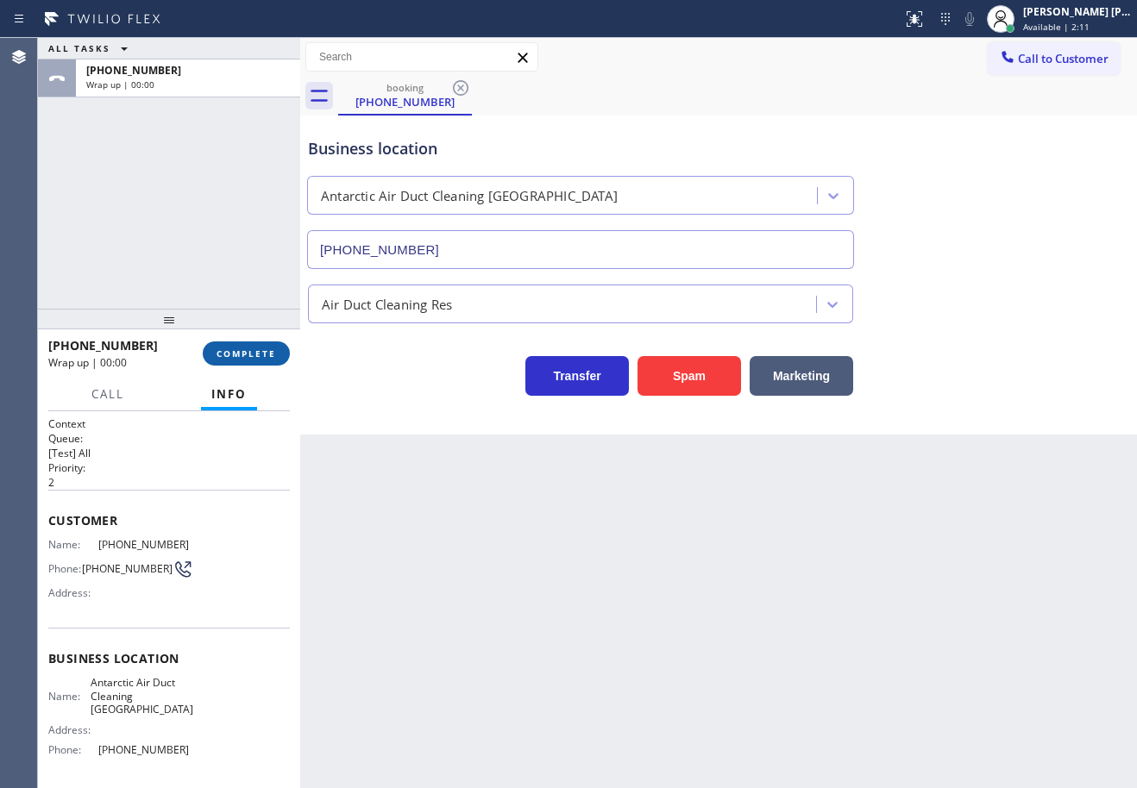
click at [231, 354] on span "COMPLETE" at bounding box center [246, 354] width 60 height 12
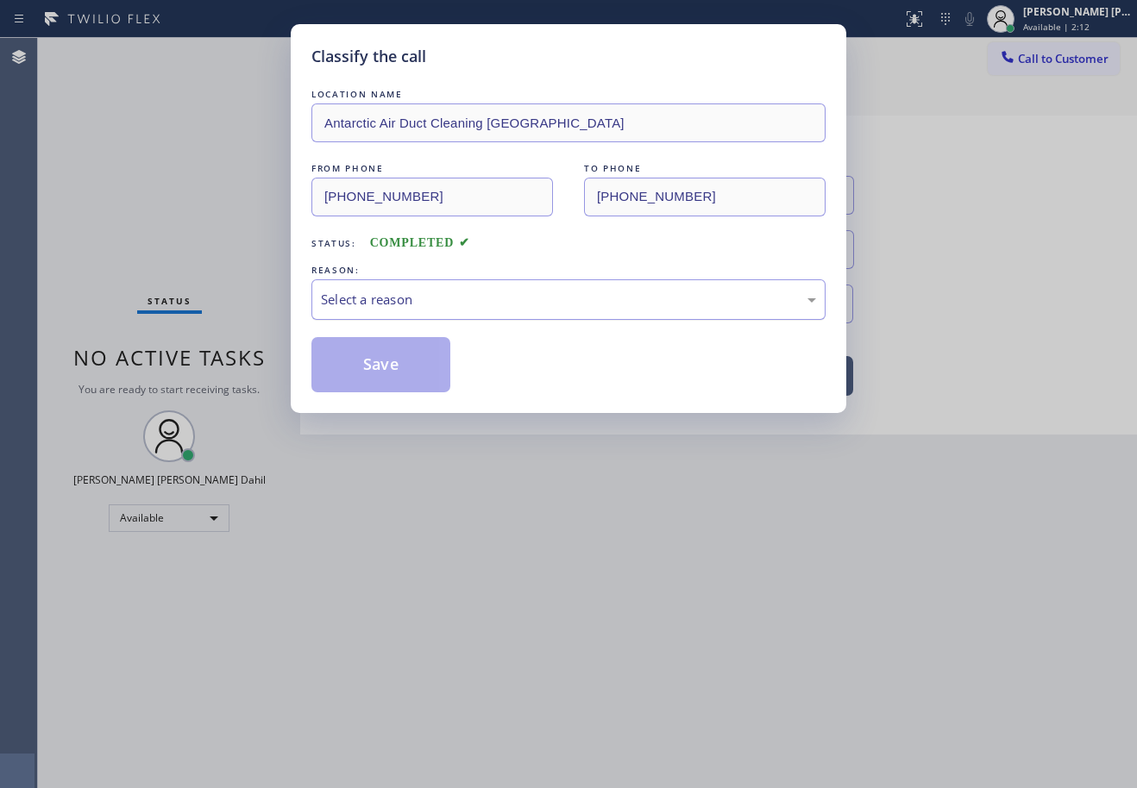
click at [462, 294] on div "Select a reason" at bounding box center [568, 300] width 495 height 20
click at [418, 367] on button "Save" at bounding box center [380, 364] width 139 height 55
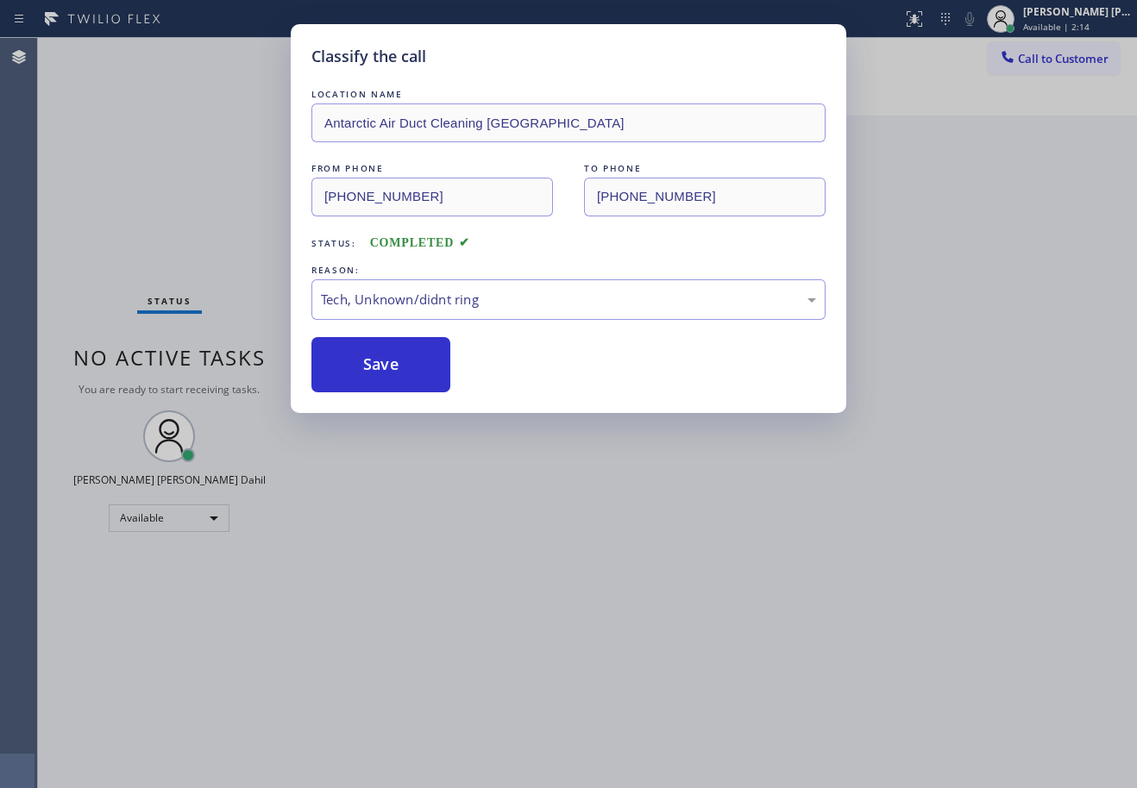
click at [808, 691] on div "Classify the call LOCATION NAME Antarctic Air Duct Cleaning [GEOGRAPHIC_DATA] F…" at bounding box center [568, 394] width 1137 height 788
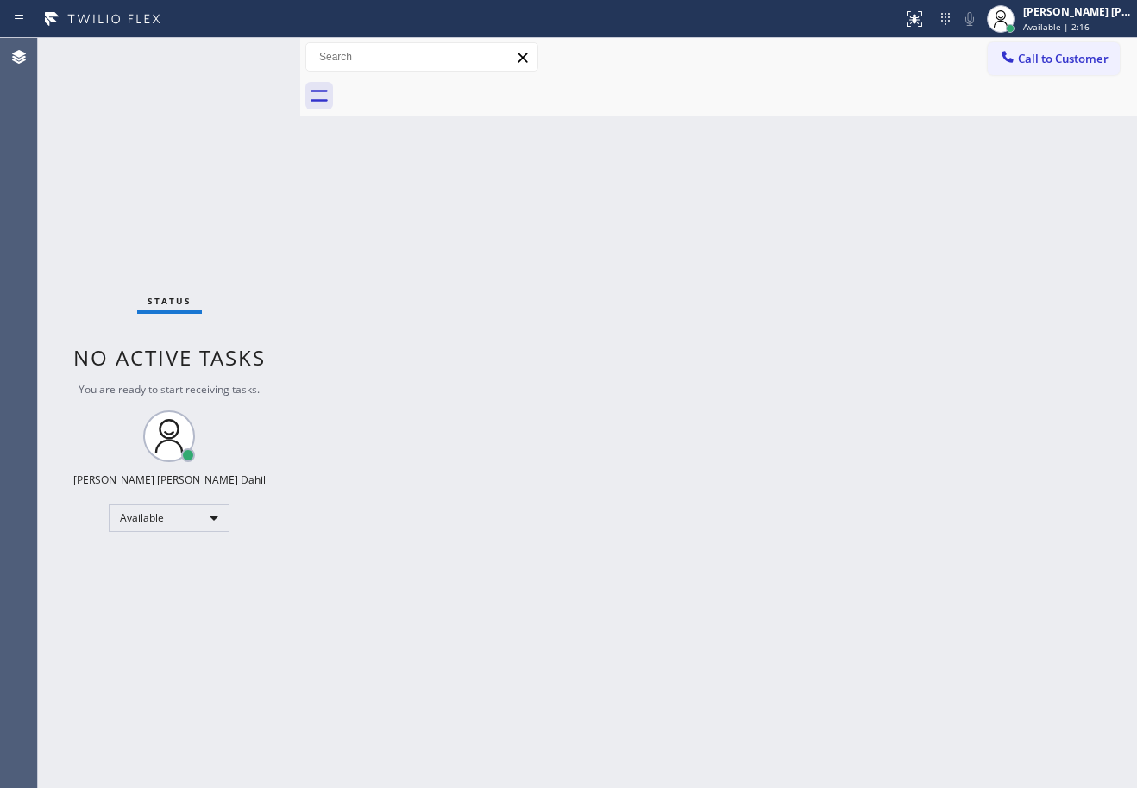
click at [976, 643] on div "Back to Dashboard Change Sender ID Customers Technicians Select a contact Outbo…" at bounding box center [718, 413] width 837 height 750
click at [673, 131] on div "Back to Dashboard Change Sender ID Customers Technicians Select a contact Outbo…" at bounding box center [718, 413] width 837 height 750
click at [730, 540] on div "Back to Dashboard Change Sender ID Customers Technicians Select a contact Outbo…" at bounding box center [718, 413] width 837 height 750
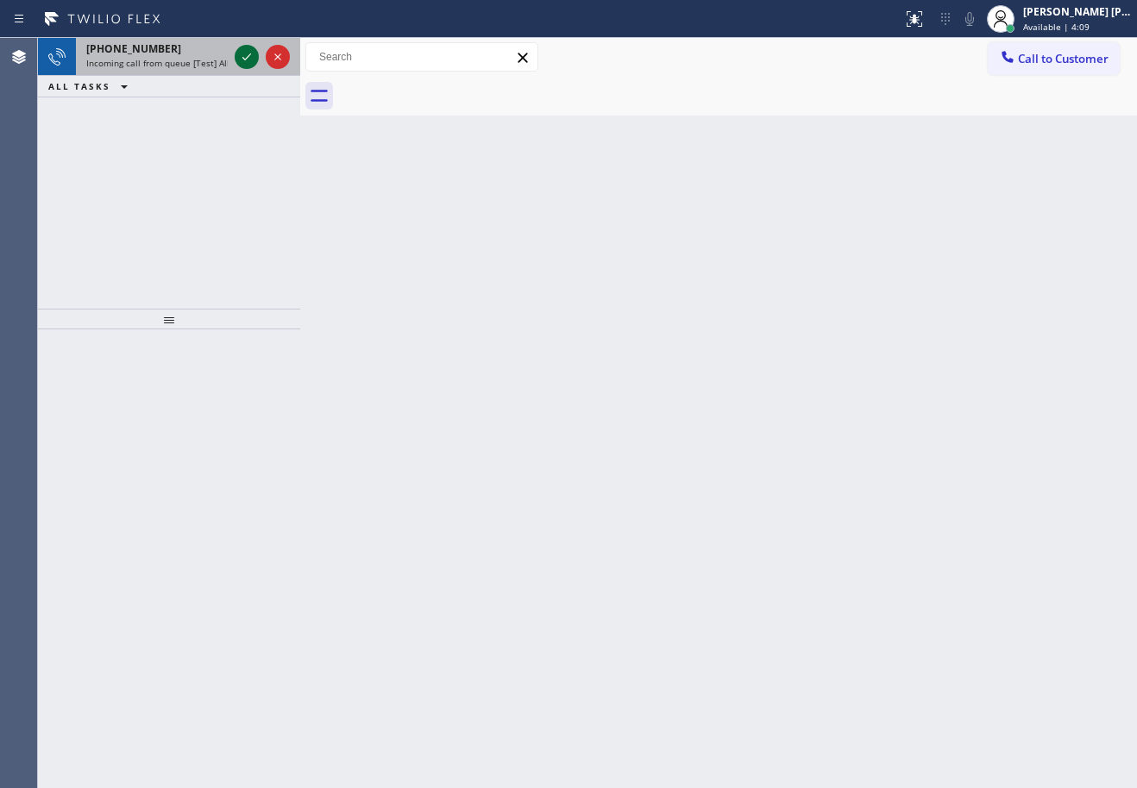
click at [248, 53] on icon at bounding box center [246, 57] width 21 height 21
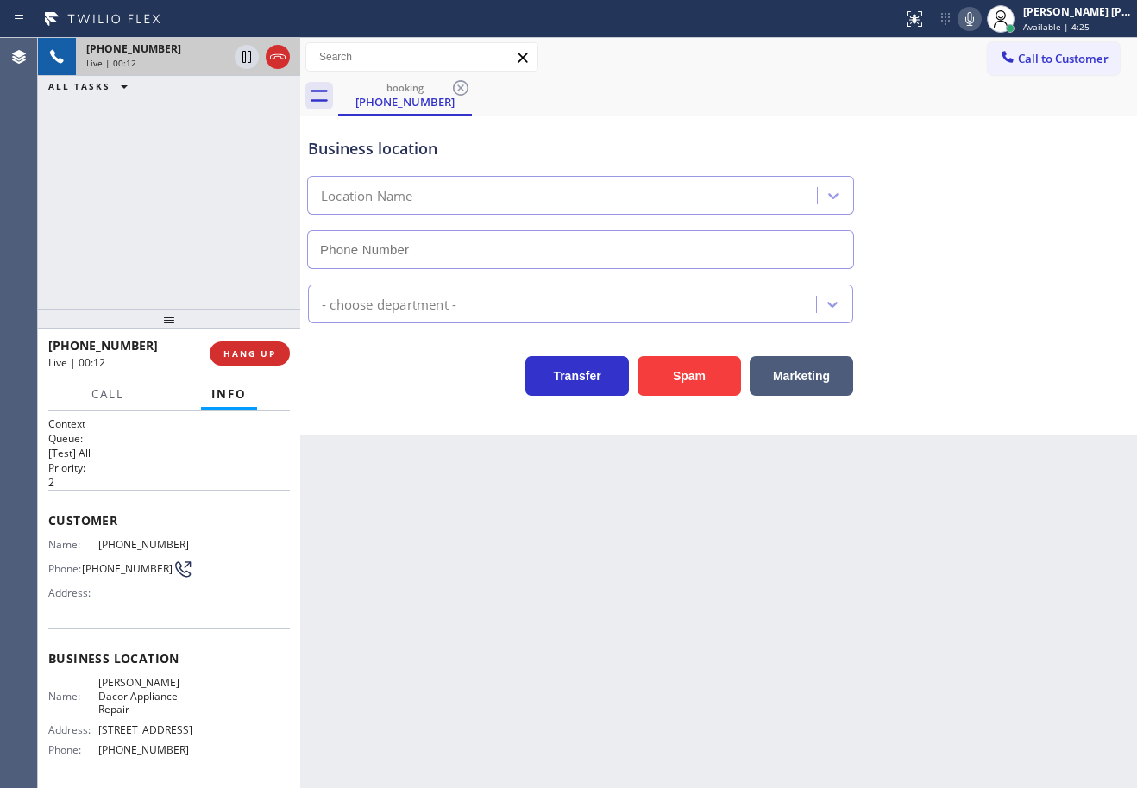
click at [482, 605] on div "Back to Dashboard Change Sender ID Customers Technicians Select a contact Outbo…" at bounding box center [718, 413] width 837 height 750
click at [398, 587] on div "Back to Dashboard Change Sender ID Customers Technicians Select a contact Outbo…" at bounding box center [718, 413] width 837 height 750
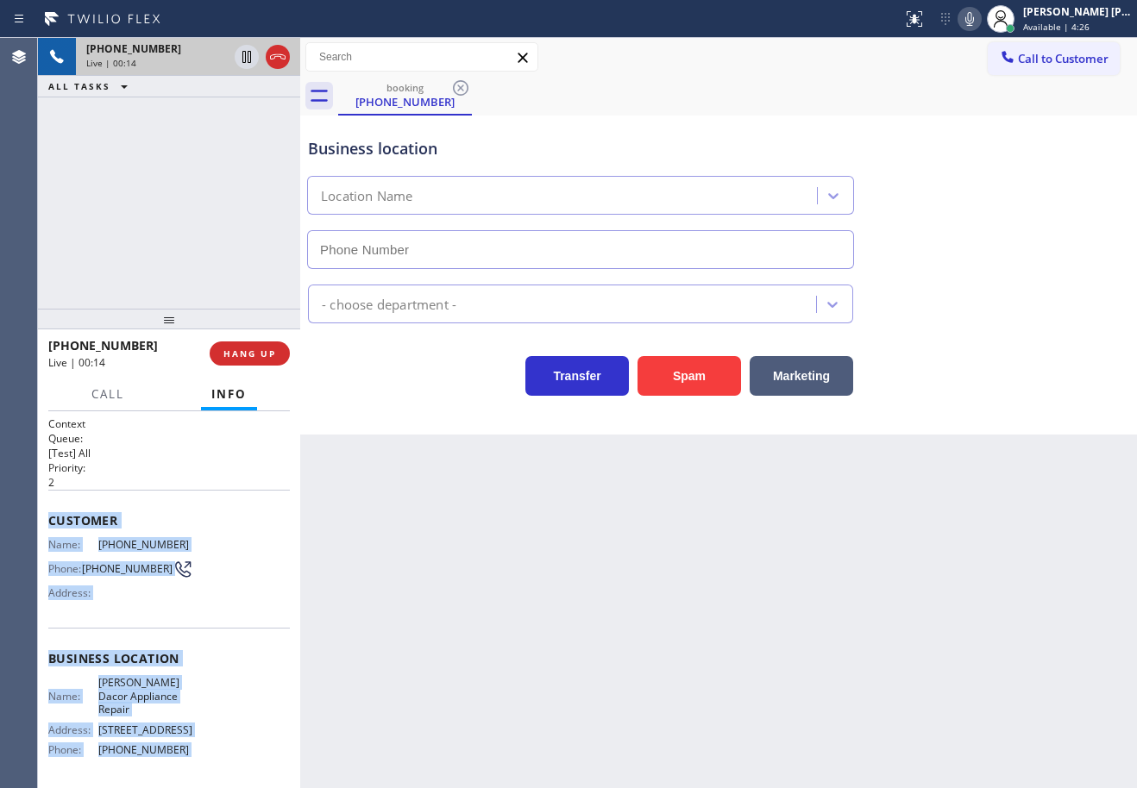
scroll to position [133, 0]
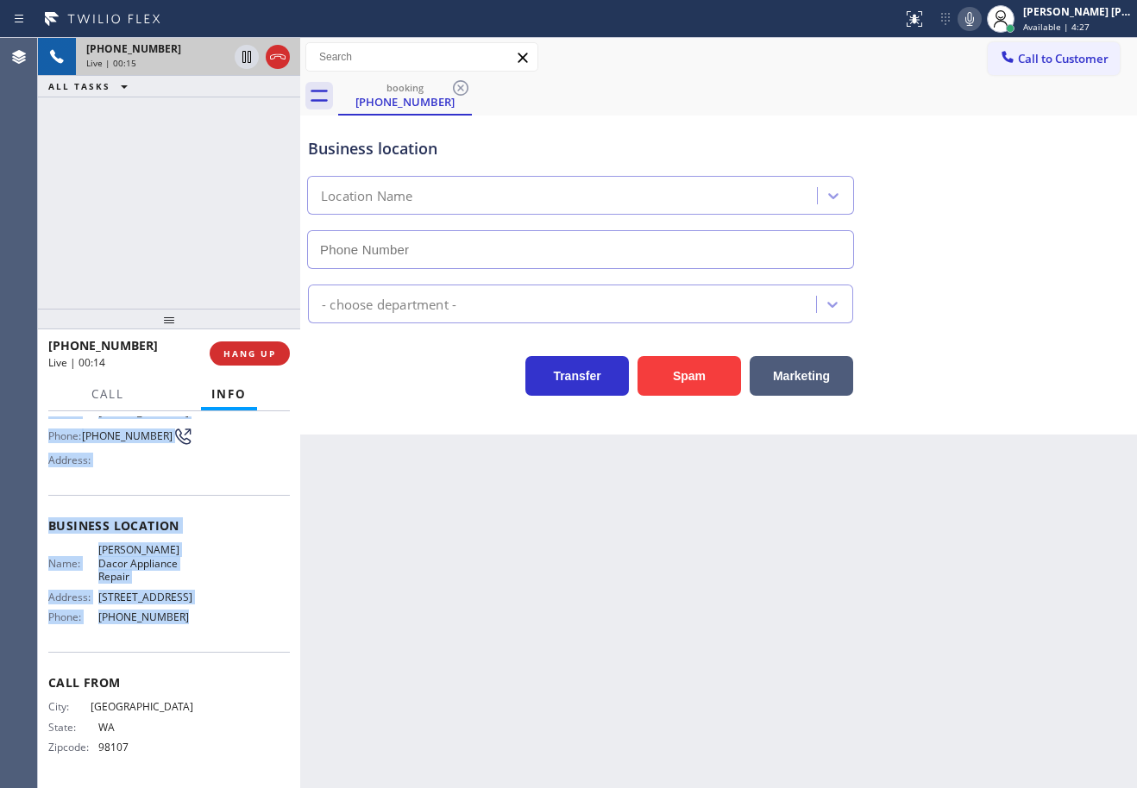
drag, startPoint x: 46, startPoint y: 517, endPoint x: 195, endPoint y: 650, distance: 199.8
click at [195, 650] on div "Context Queue: [Test] All Priority: 2 Customer Name: [PHONE_NUMBER] Phone: [PHO…" at bounding box center [169, 599] width 262 height 377
copy div "Customer Name: [PHONE_NUMBER] Phone: [PHONE_NUMBER] Address: Business location …"
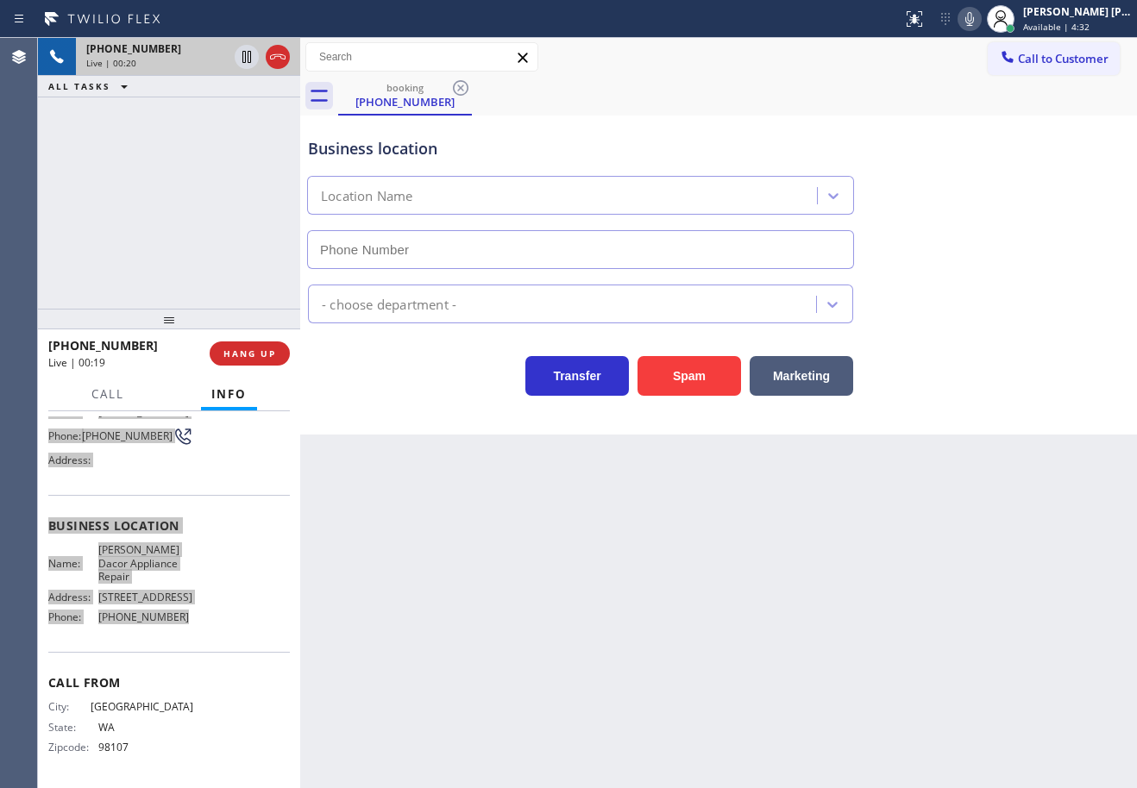
type input "[PHONE_NUMBER]"
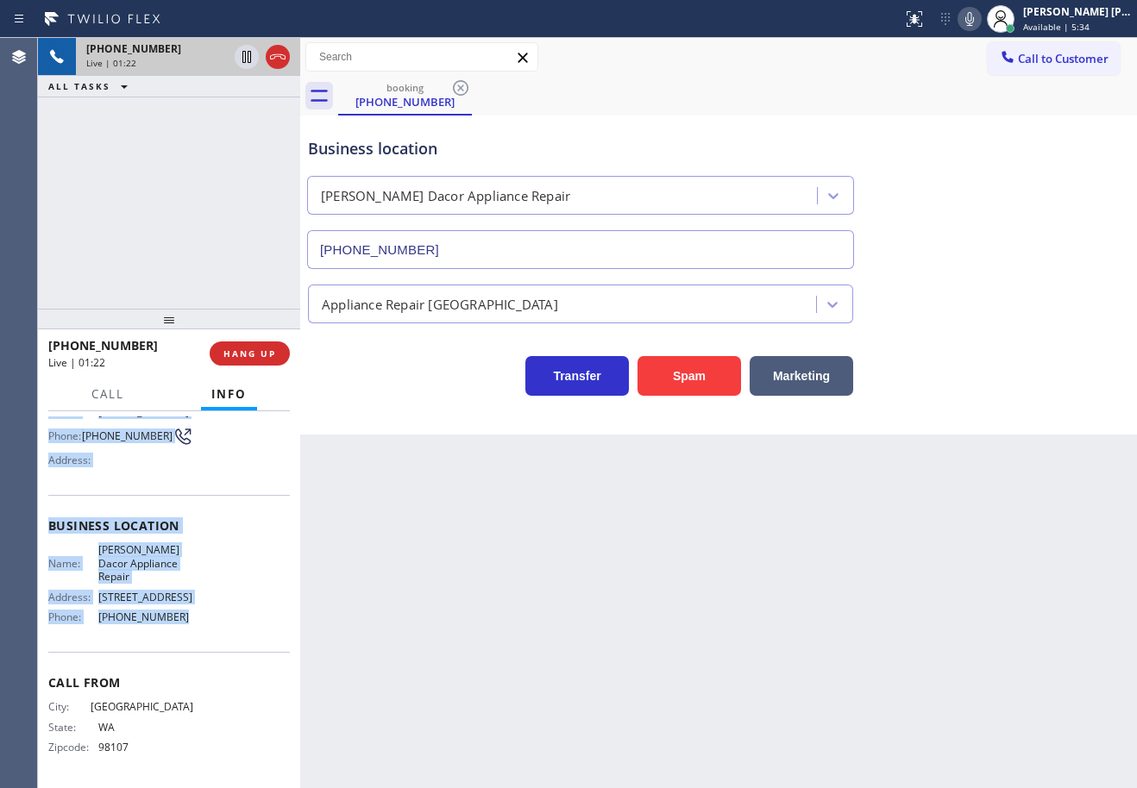
click at [208, 637] on div "Business location Name: [PERSON_NAME] Dacor Appliance Repair Address: [STREET_A…" at bounding box center [168, 573] width 241 height 157
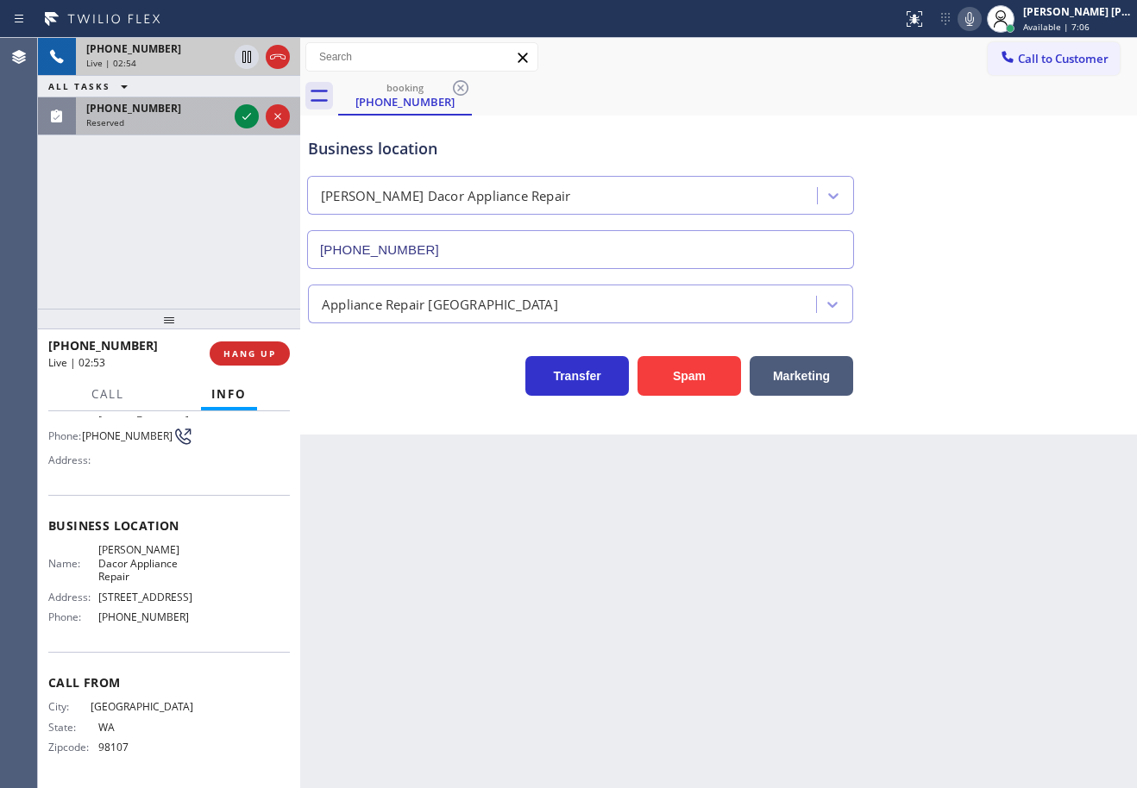
click at [179, 131] on div "[PHONE_NUMBER] Reserved" at bounding box center [153, 116] width 155 height 38
click at [180, 131] on div "[PHONE_NUMBER] Reserved" at bounding box center [153, 116] width 155 height 38
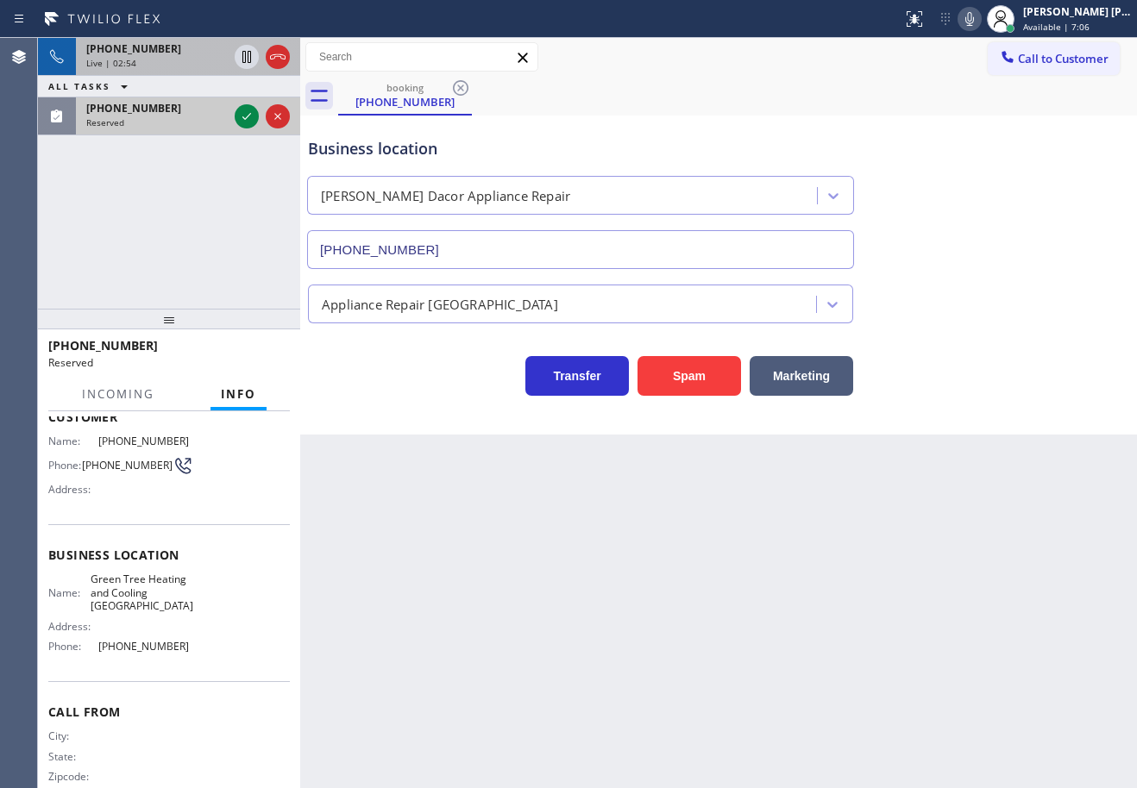
click at [180, 131] on div "[PHONE_NUMBER] Reserved" at bounding box center [153, 116] width 155 height 38
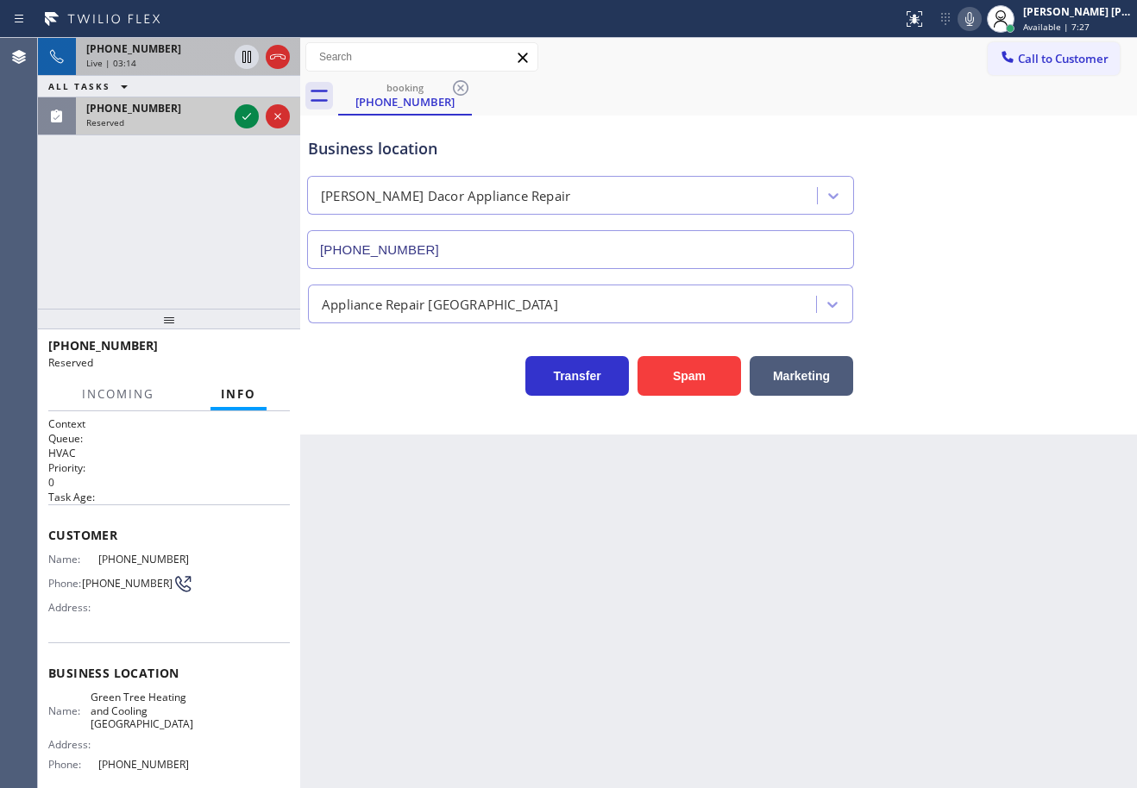
drag, startPoint x: 202, startPoint y: 116, endPoint x: 229, endPoint y: 116, distance: 26.7
click at [202, 116] on div "[PHONE_NUMBER] Reserved" at bounding box center [153, 116] width 155 height 38
click at [246, 113] on icon at bounding box center [246, 116] width 21 height 21
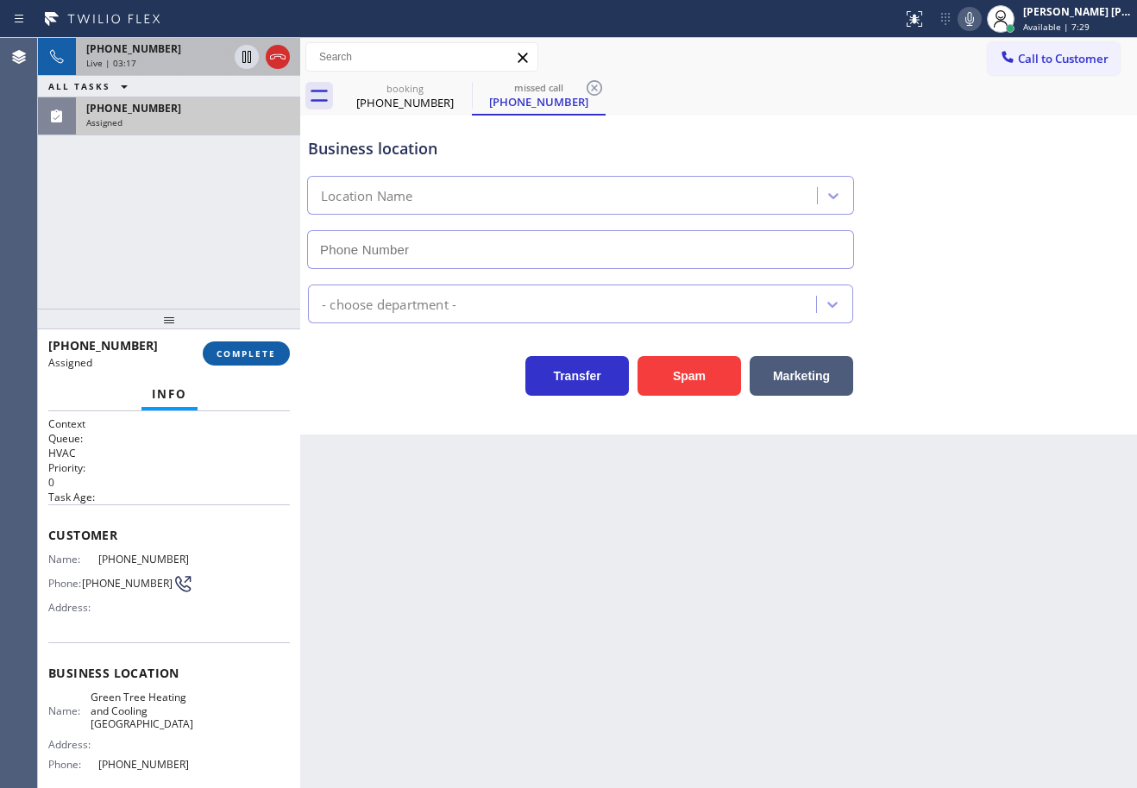
click at [237, 370] on div "[PHONE_NUMBER] Assigned COMPLETE" at bounding box center [168, 353] width 241 height 45
type input "[PHONE_NUMBER]"
click at [239, 358] on span "COMPLETE" at bounding box center [246, 354] width 60 height 12
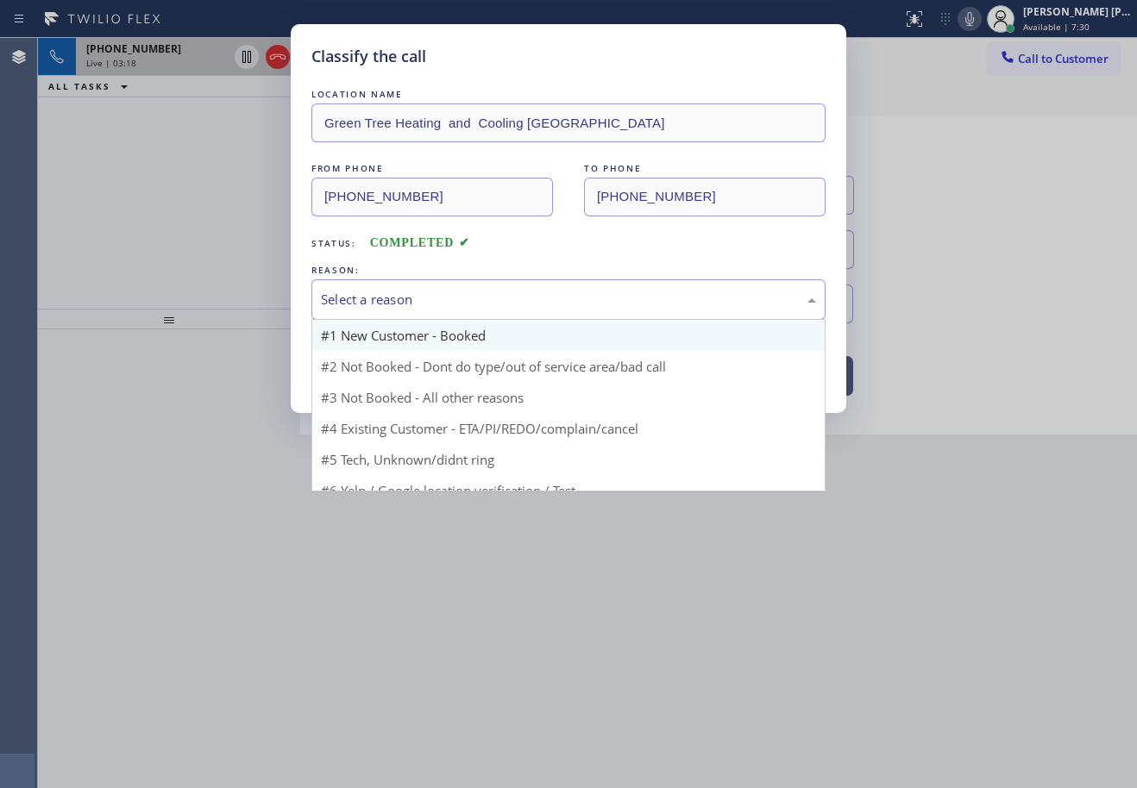
drag, startPoint x: 347, startPoint y: 311, endPoint x: 361, endPoint y: 332, distance: 25.4
click at [348, 311] on div "Select a reason" at bounding box center [568, 299] width 514 height 41
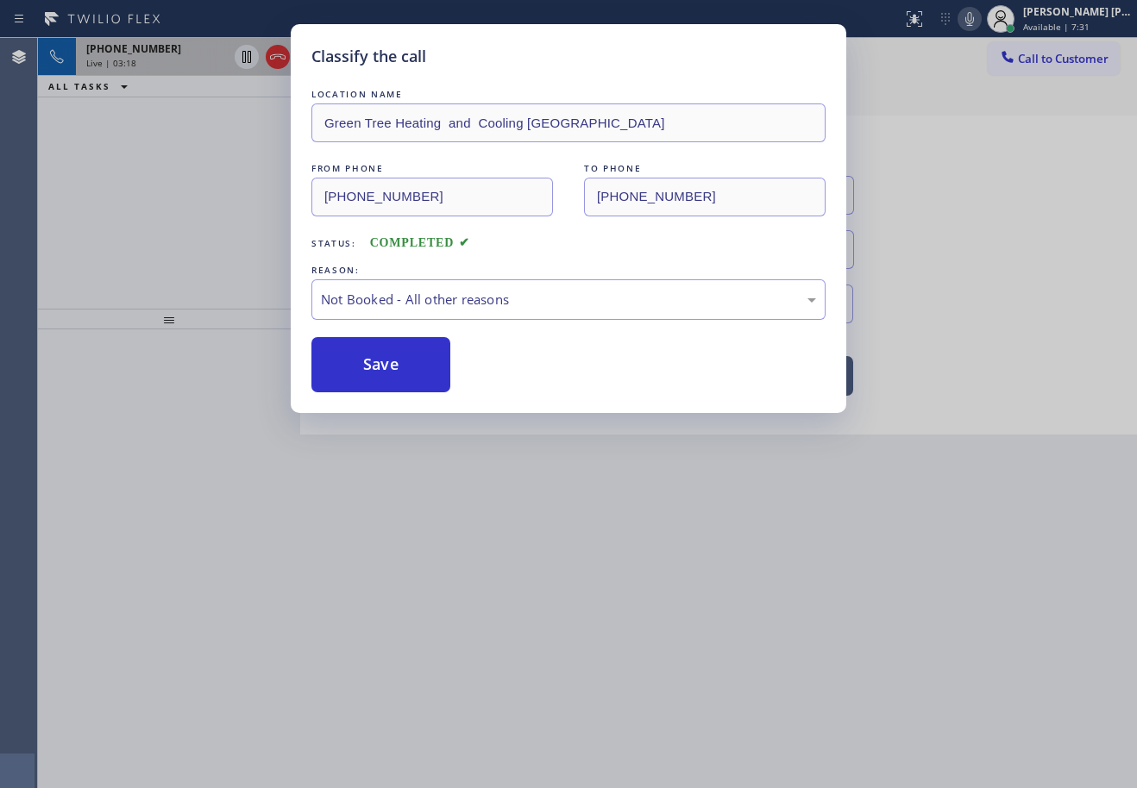
click at [372, 359] on button "Save" at bounding box center [380, 364] width 139 height 55
drag, startPoint x: 372, startPoint y: 359, endPoint x: 1087, endPoint y: 421, distance: 717.7
click at [373, 359] on button "Save" at bounding box center [380, 364] width 139 height 55
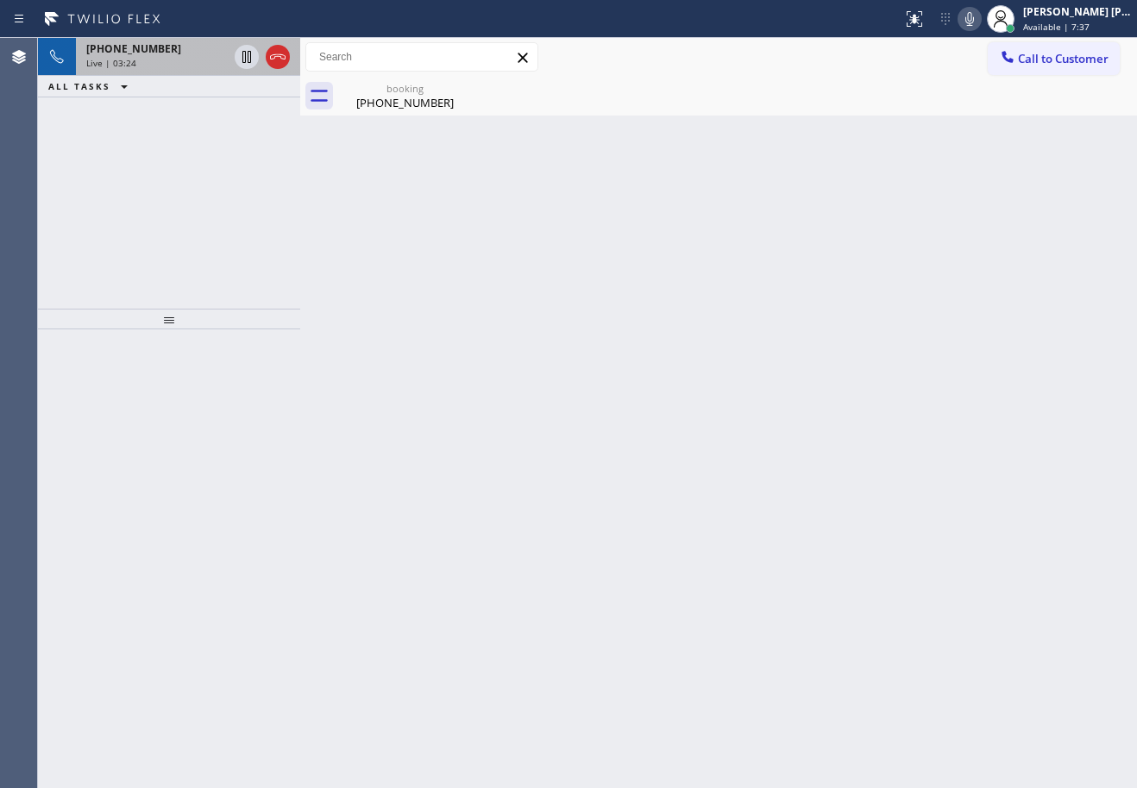
click at [209, 61] on div "Live | 03:24" at bounding box center [156, 63] width 141 height 12
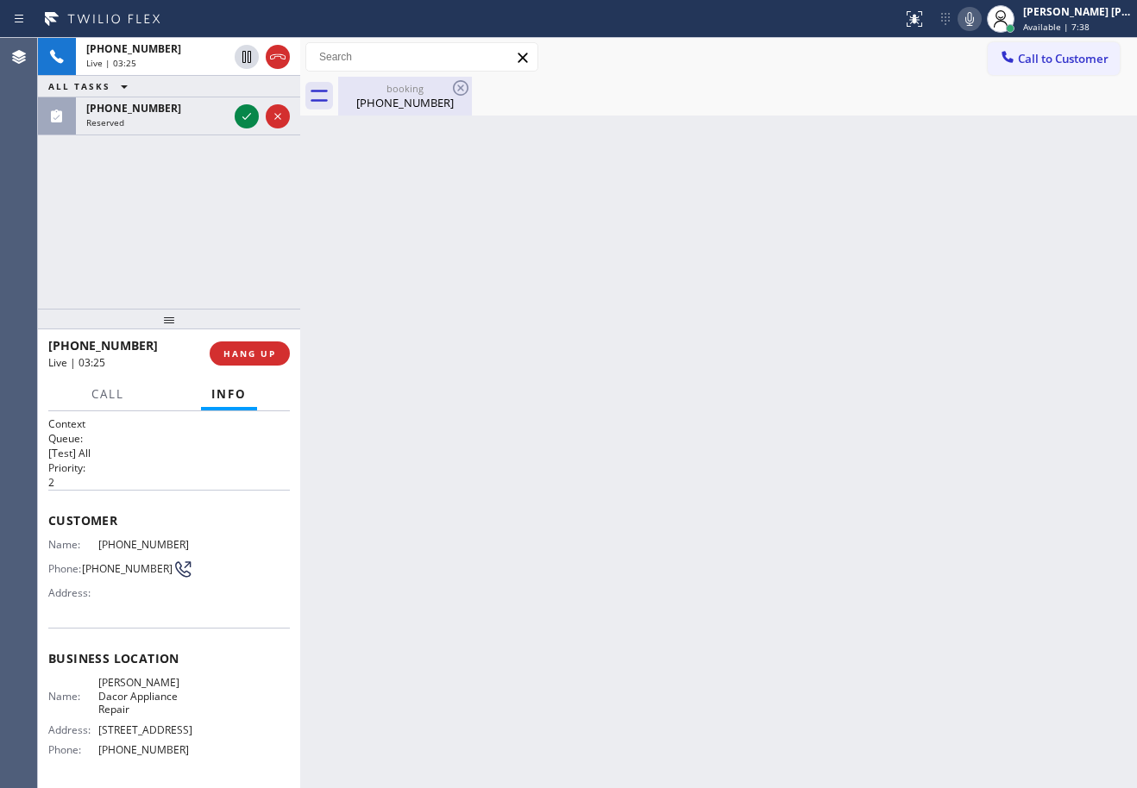
click at [386, 110] on div "booking [PHONE_NUMBER]" at bounding box center [405, 96] width 130 height 39
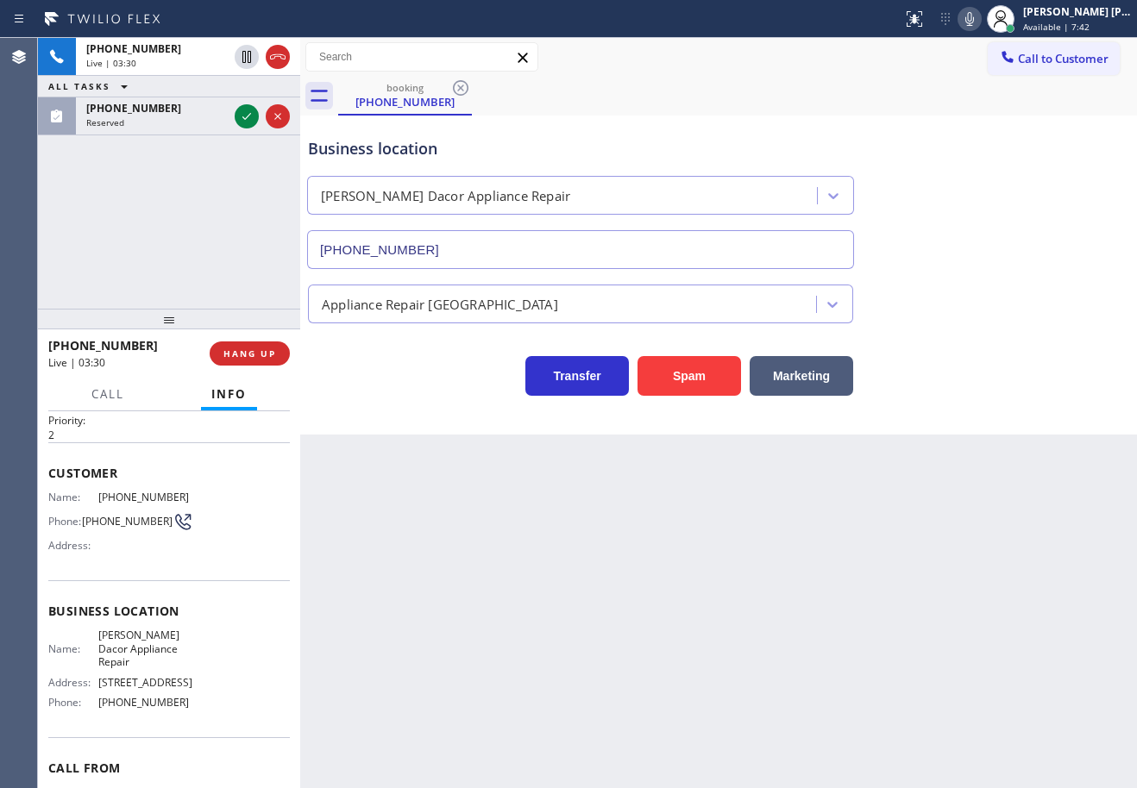
scroll to position [47, 0]
click at [175, 269] on div "[PHONE_NUMBER] Live | 03:30 ALL TASKS ALL TASKS ACTIVE TASKS TASKS IN WRAP UP […" at bounding box center [169, 173] width 262 height 271
click at [175, 268] on div "[PHONE_NUMBER] Live | 03:30 ALL TASKS ALL TASKS ACTIVE TASKS TASKS IN WRAP UP […" at bounding box center [169, 173] width 262 height 271
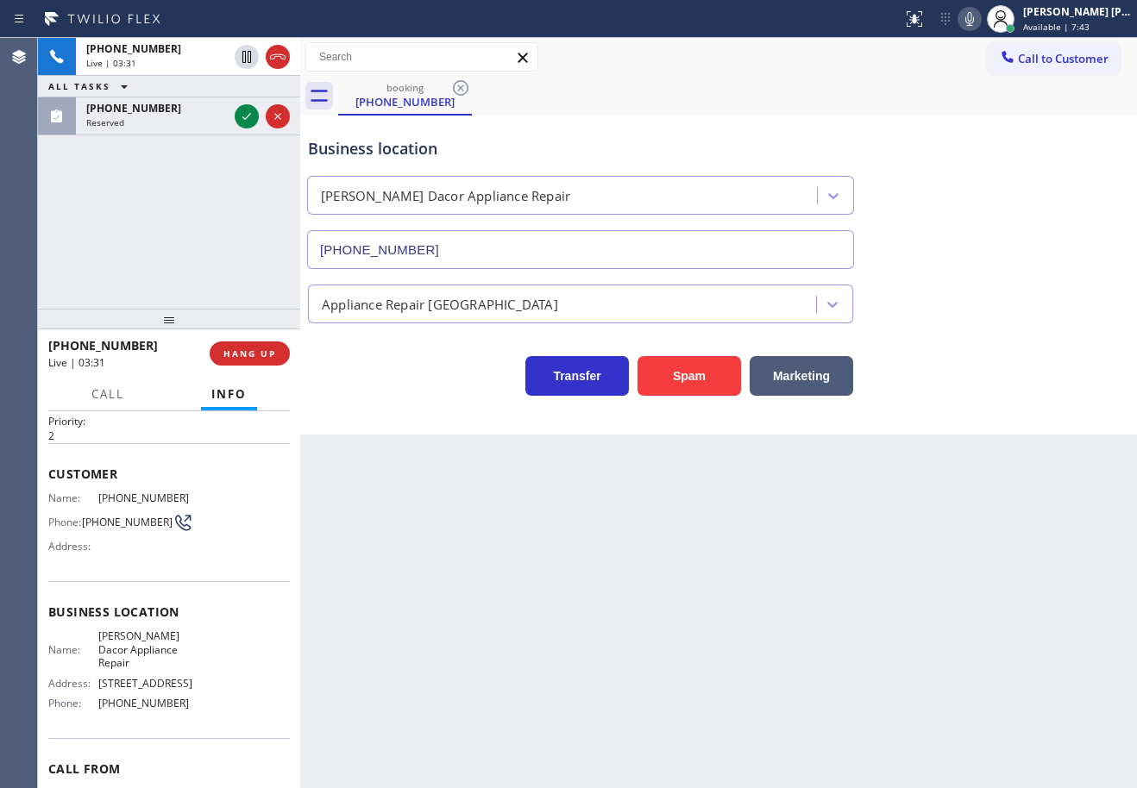
click at [199, 220] on div "[PHONE_NUMBER] Live | 03:31 ALL TASKS ALL TASKS ACTIVE TASKS TASKS IN WRAP UP […" at bounding box center [169, 173] width 262 height 271
click at [245, 57] on icon at bounding box center [246, 57] width 9 height 12
click at [980, 21] on icon at bounding box center [969, 19] width 21 height 21
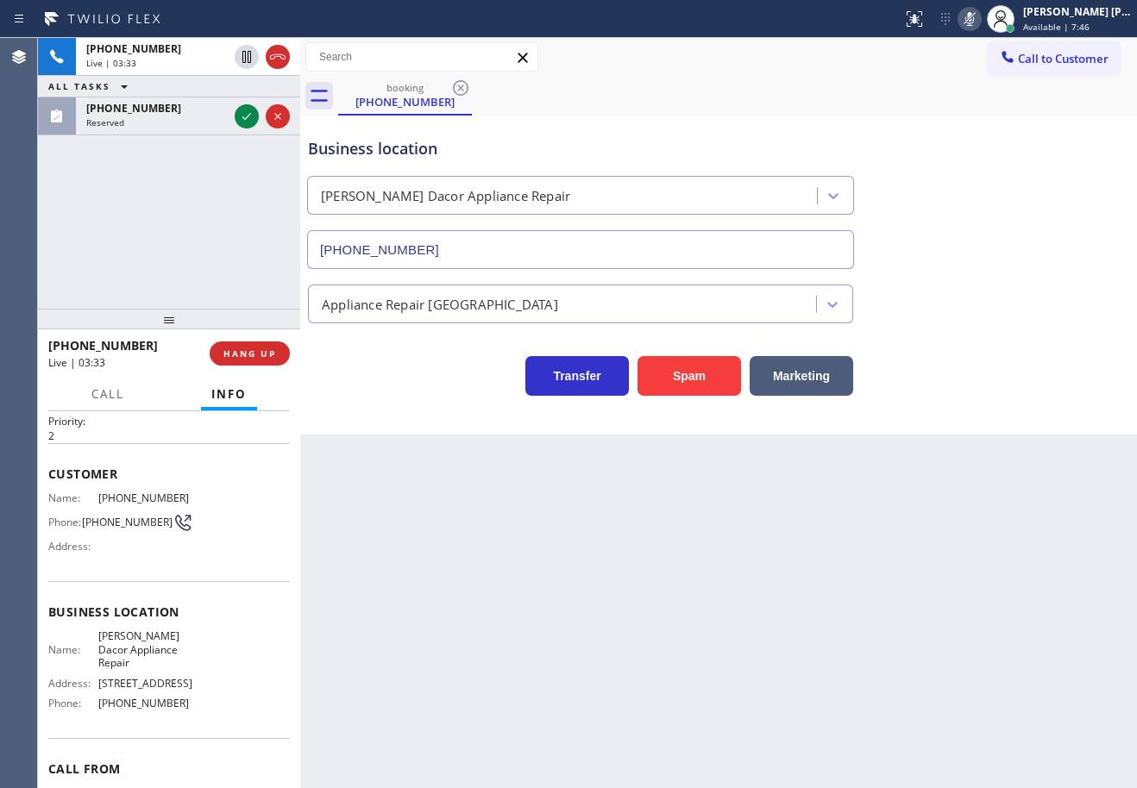
click at [1005, 118] on div "Business location [PERSON_NAME] Dacor Appliance Repair [PHONE_NUMBER]" at bounding box center [718, 191] width 828 height 156
click at [244, 185] on div "[PHONE_NUMBER] Live | 03:37 ALL TASKS ALL TASKS ACTIVE TASKS TASKS IN WRAP UP […" at bounding box center [169, 173] width 262 height 271
click at [248, 52] on icon at bounding box center [247, 57] width 12 height 12
click at [244, 55] on icon at bounding box center [246, 57] width 21 height 21
click at [210, 179] on div "[PHONE_NUMBER] Live | 03:40 ALL TASKS ALL TASKS ACTIVE TASKS TASKS IN WRAP UP […" at bounding box center [169, 173] width 262 height 271
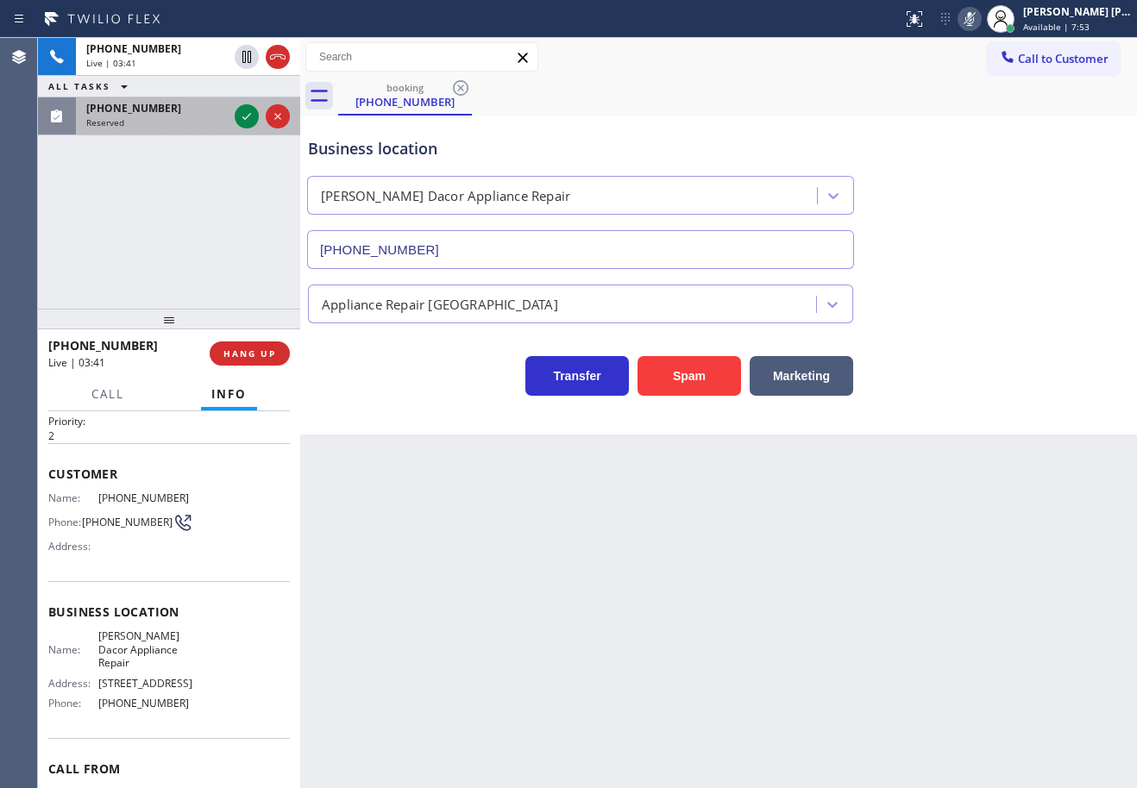
click at [204, 121] on div "Reserved" at bounding box center [156, 122] width 141 height 12
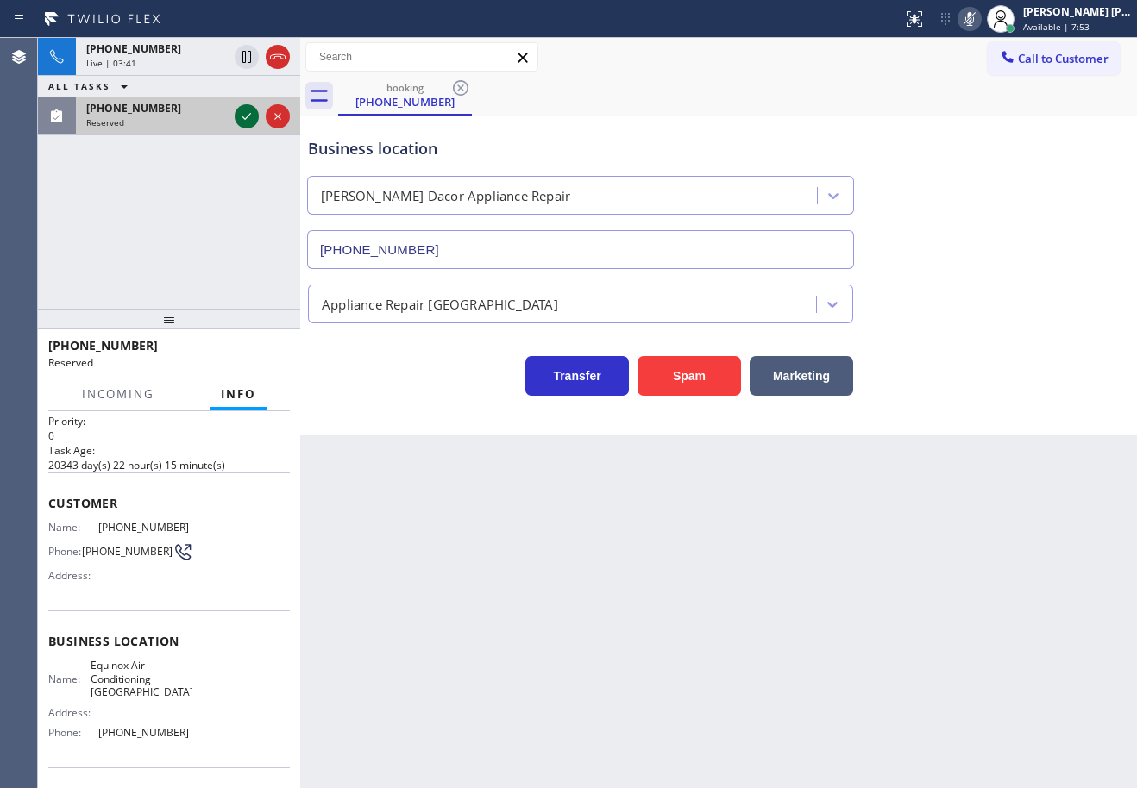
click at [246, 110] on icon at bounding box center [246, 116] width 21 height 21
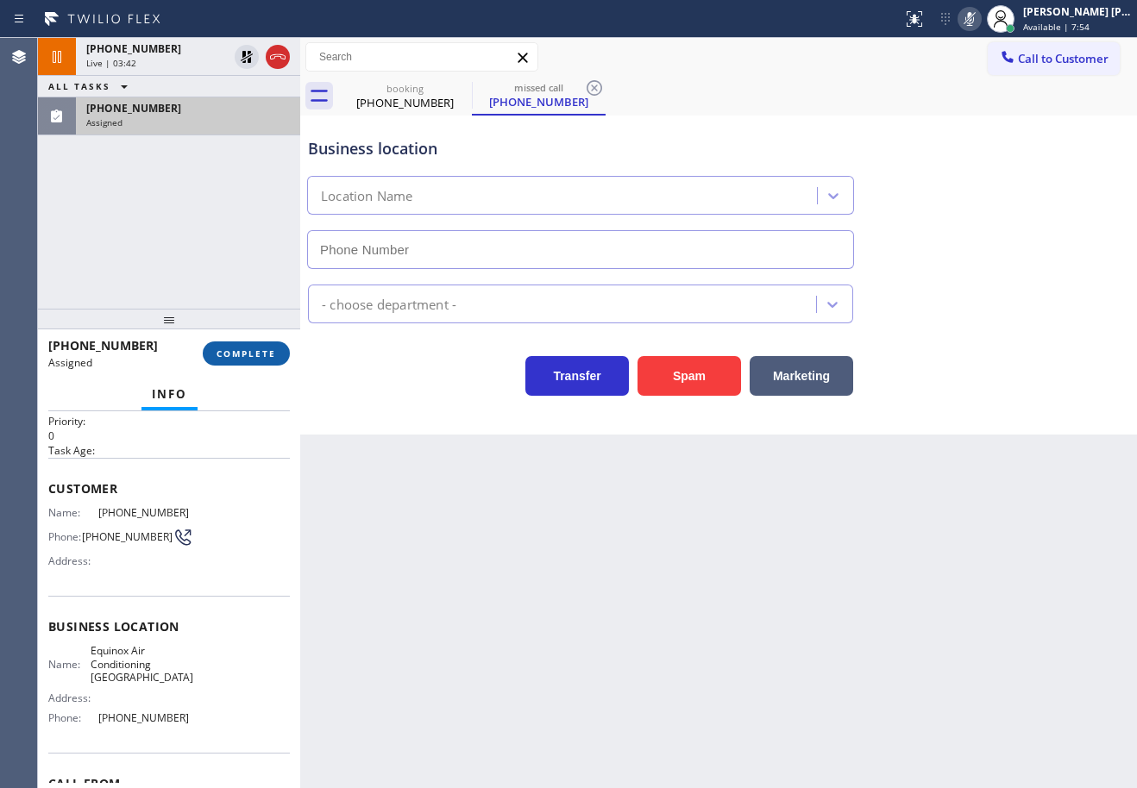
click at [250, 356] on span "COMPLETE" at bounding box center [246, 354] width 60 height 12
type input "[PHONE_NUMBER]"
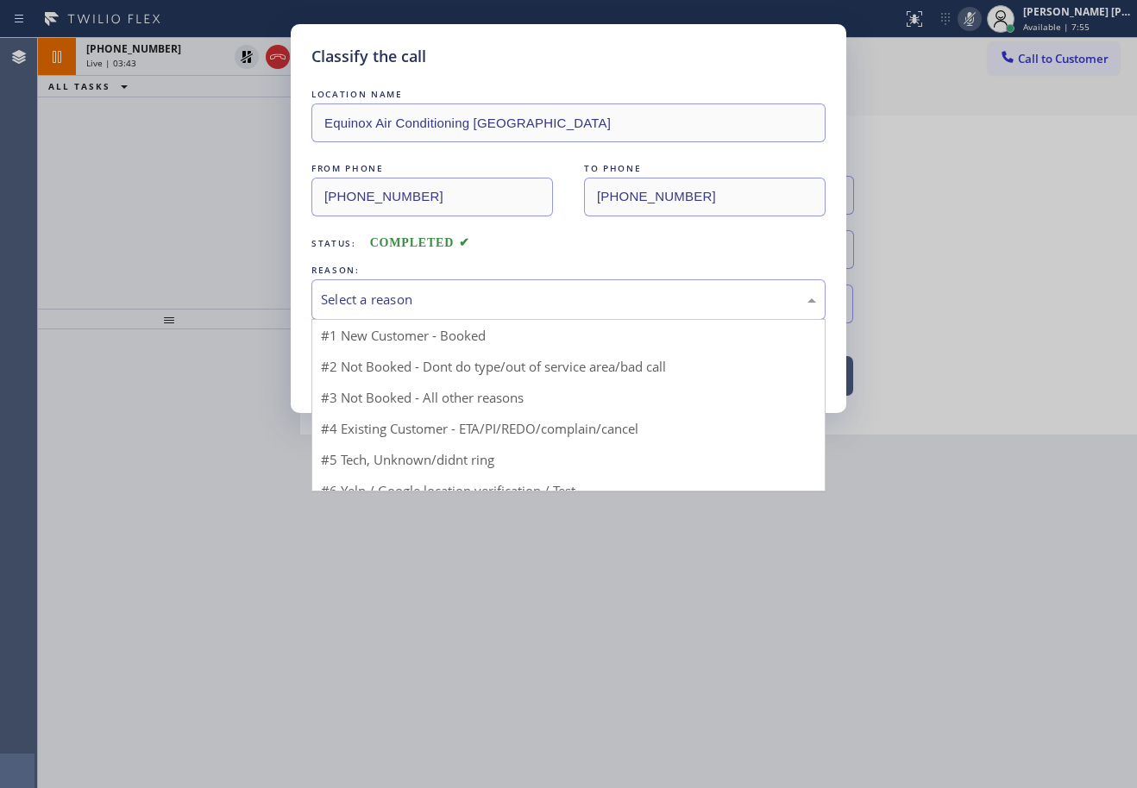
click at [377, 307] on div "Select a reason" at bounding box center [568, 300] width 495 height 20
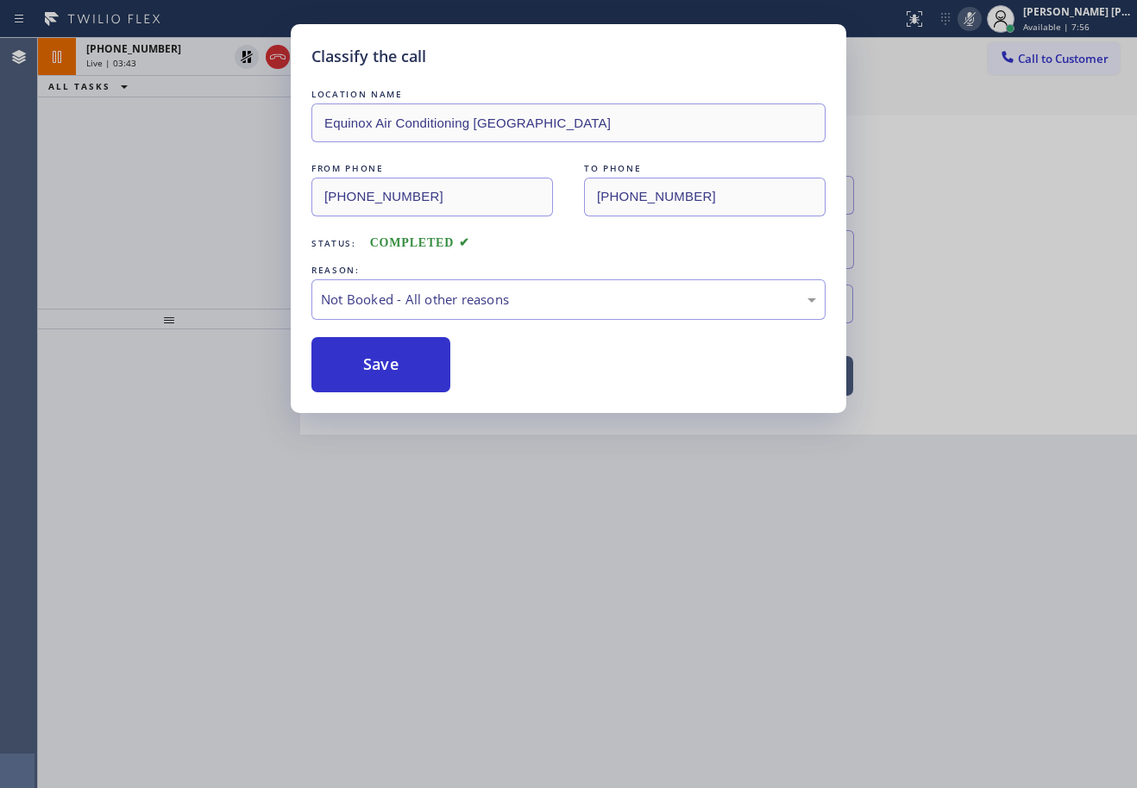
click at [377, 356] on button "Save" at bounding box center [380, 364] width 139 height 55
click at [377, 357] on button "Save" at bounding box center [380, 364] width 139 height 55
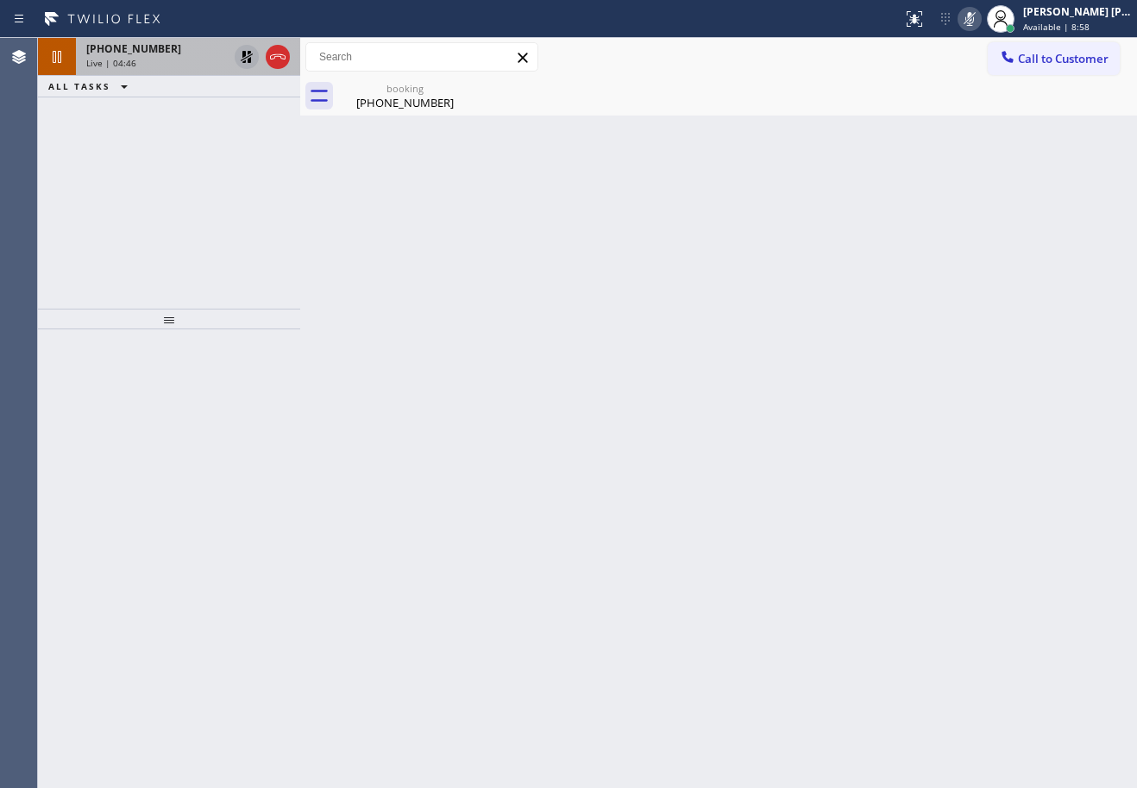
click at [250, 56] on icon at bounding box center [246, 57] width 21 height 21
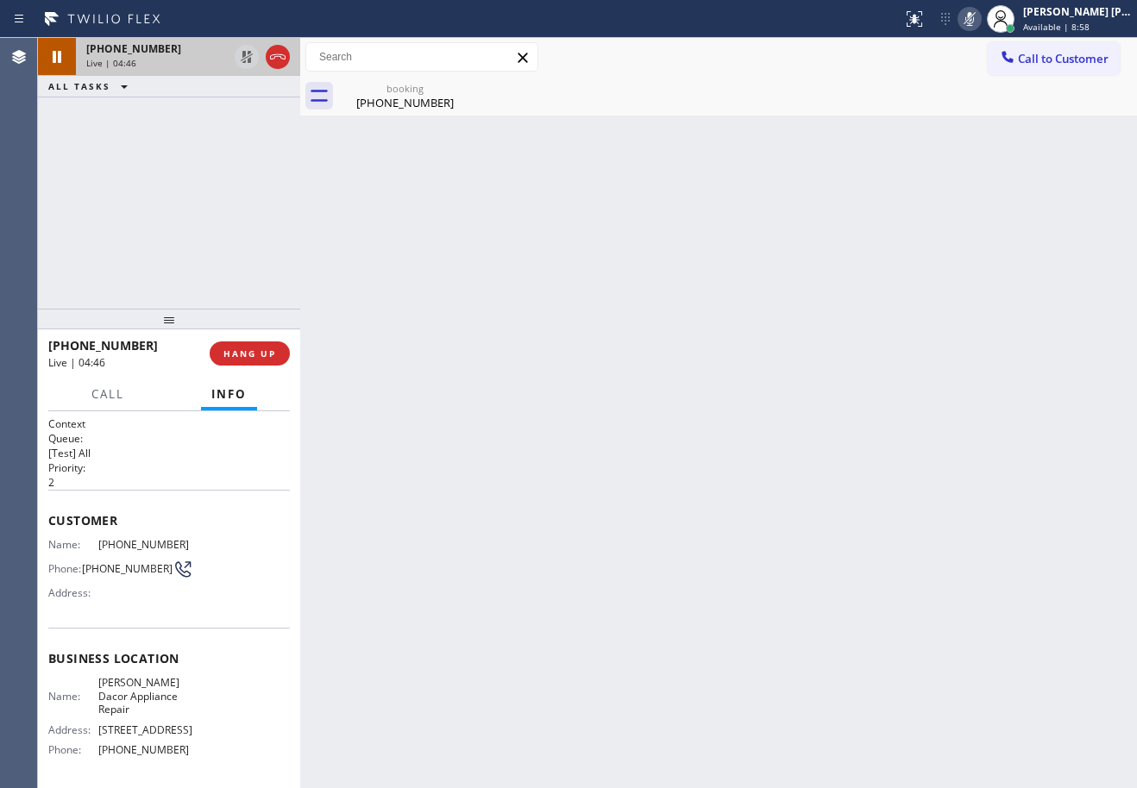
click at [204, 61] on div "Live | 04:46" at bounding box center [156, 63] width 141 height 12
click at [980, 26] on icon at bounding box center [969, 19] width 21 height 21
click at [999, 206] on div "Back to Dashboard Change Sender ID Customers Technicians Select a contact Outbo…" at bounding box center [718, 413] width 837 height 750
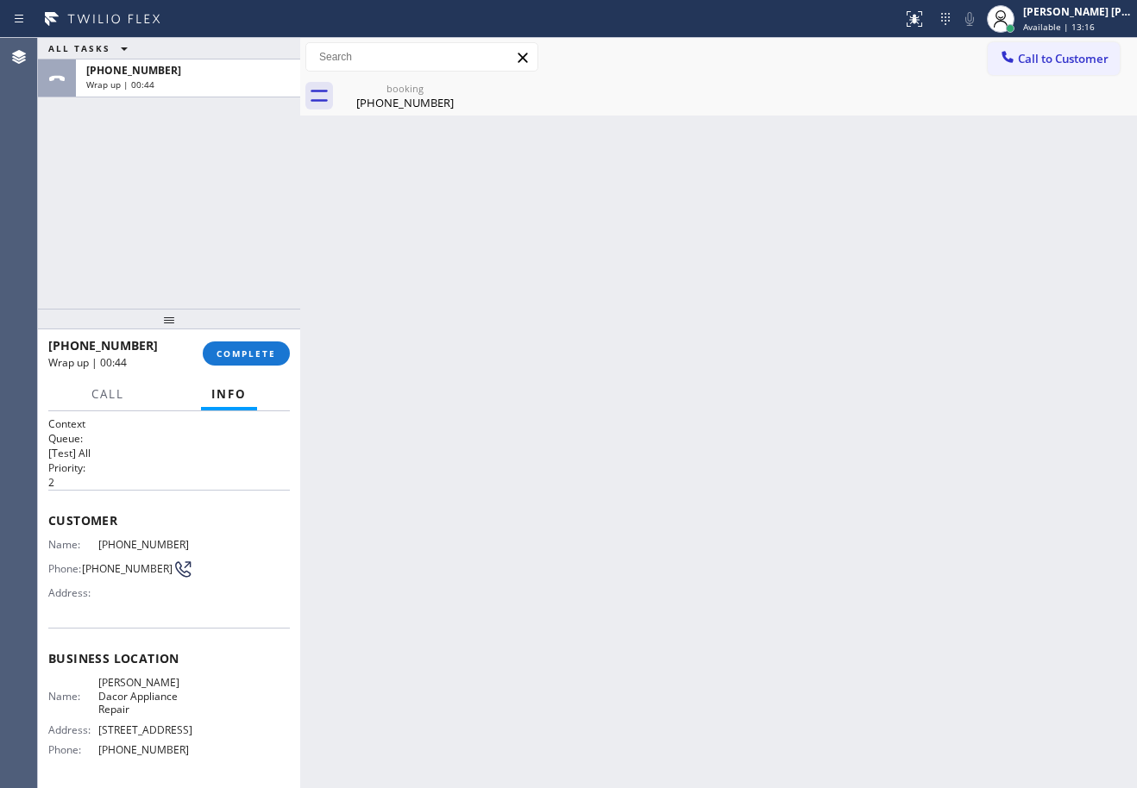
click at [258, 370] on div "[PHONE_NUMBER] Wrap up | 00:44 COMPLETE" at bounding box center [168, 353] width 241 height 45
click at [260, 366] on div "[PHONE_NUMBER] Wrap up | 00:44 COMPLETE" at bounding box center [168, 353] width 241 height 45
click at [260, 363] on button "COMPLETE" at bounding box center [246, 354] width 87 height 24
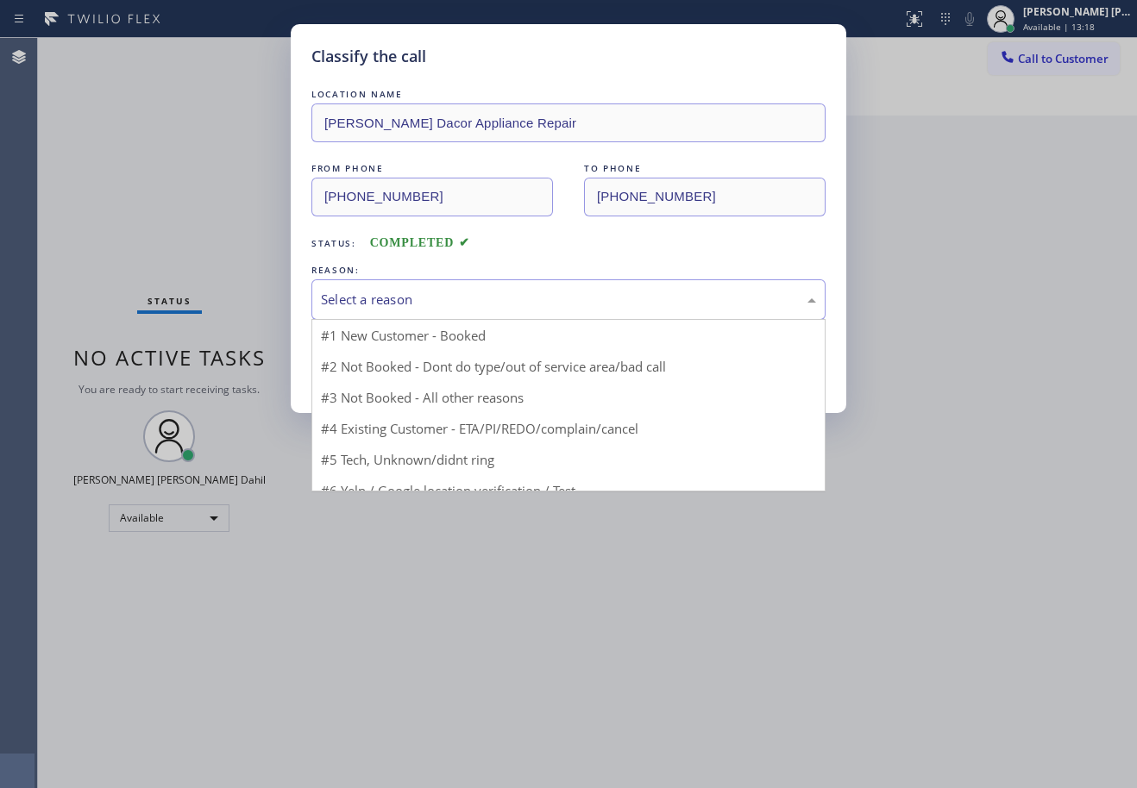
click at [437, 316] on div "Select a reason" at bounding box center [568, 299] width 514 height 41
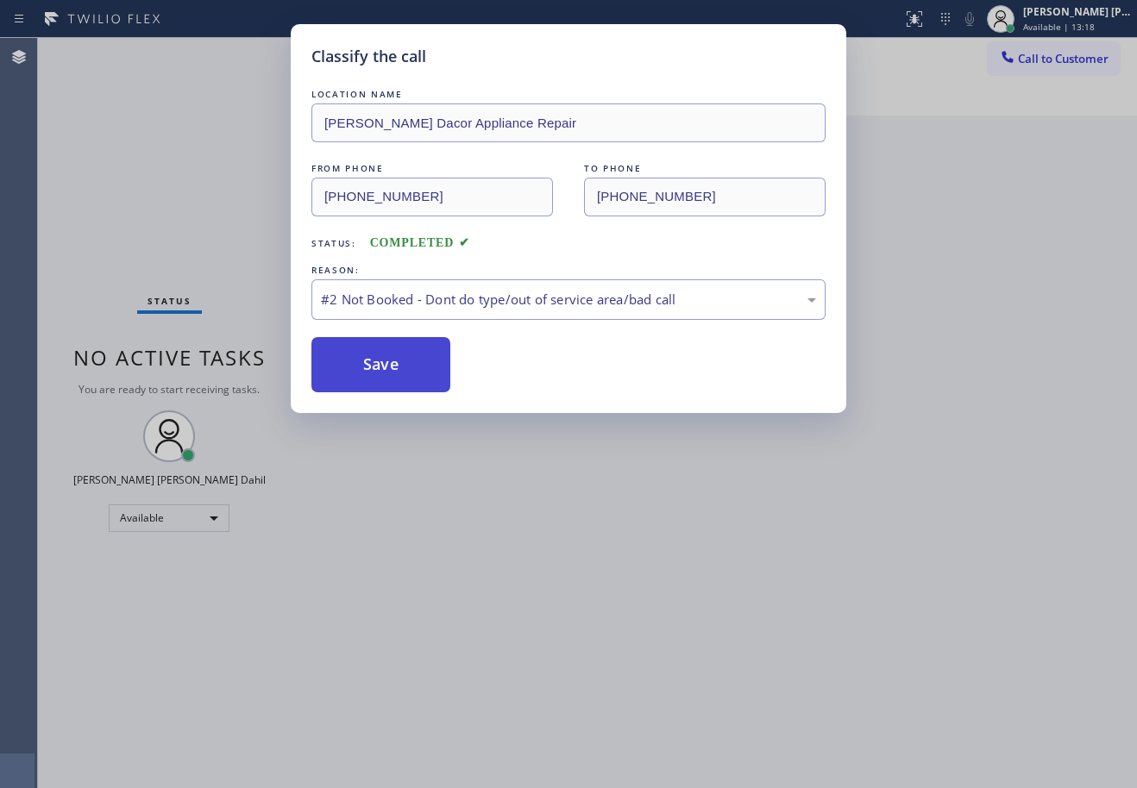
click at [442, 361] on button "Save" at bounding box center [380, 364] width 139 height 55
click at [442, 363] on button "Save" at bounding box center [380, 364] width 139 height 55
click at [826, 473] on div "Classify the call LOCATION NAME [PERSON_NAME] Dacor Appliance Repair FROM PHONE…" at bounding box center [568, 394] width 1137 height 788
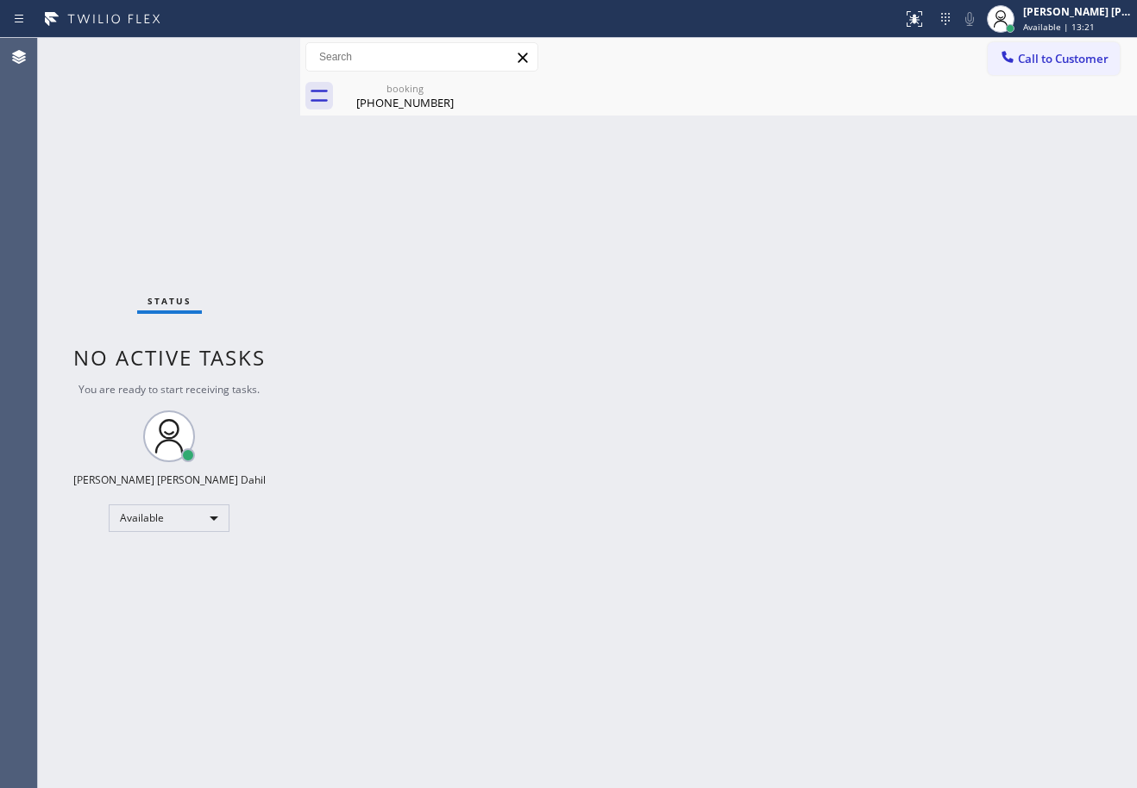
click at [659, 418] on div "Back to Dashboard Change Sender ID Customers Technicians Select a contact Outbo…" at bounding box center [718, 413] width 837 height 750
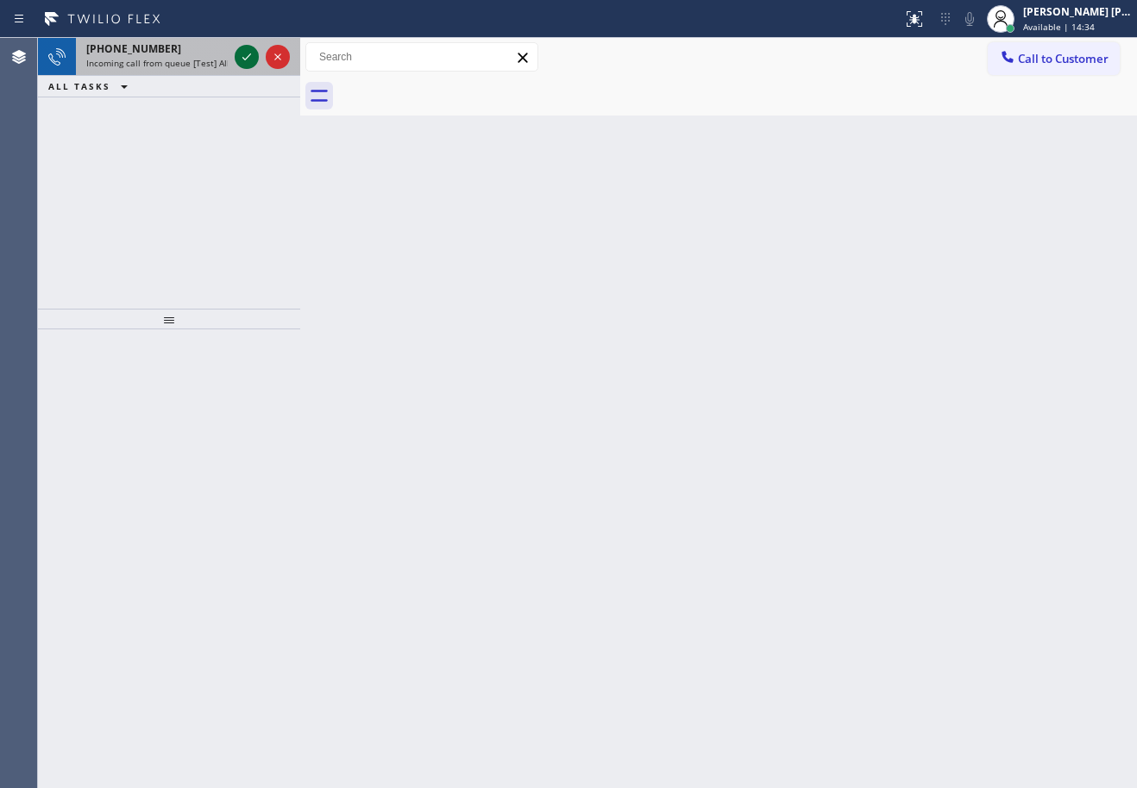
click at [248, 53] on icon at bounding box center [246, 57] width 21 height 21
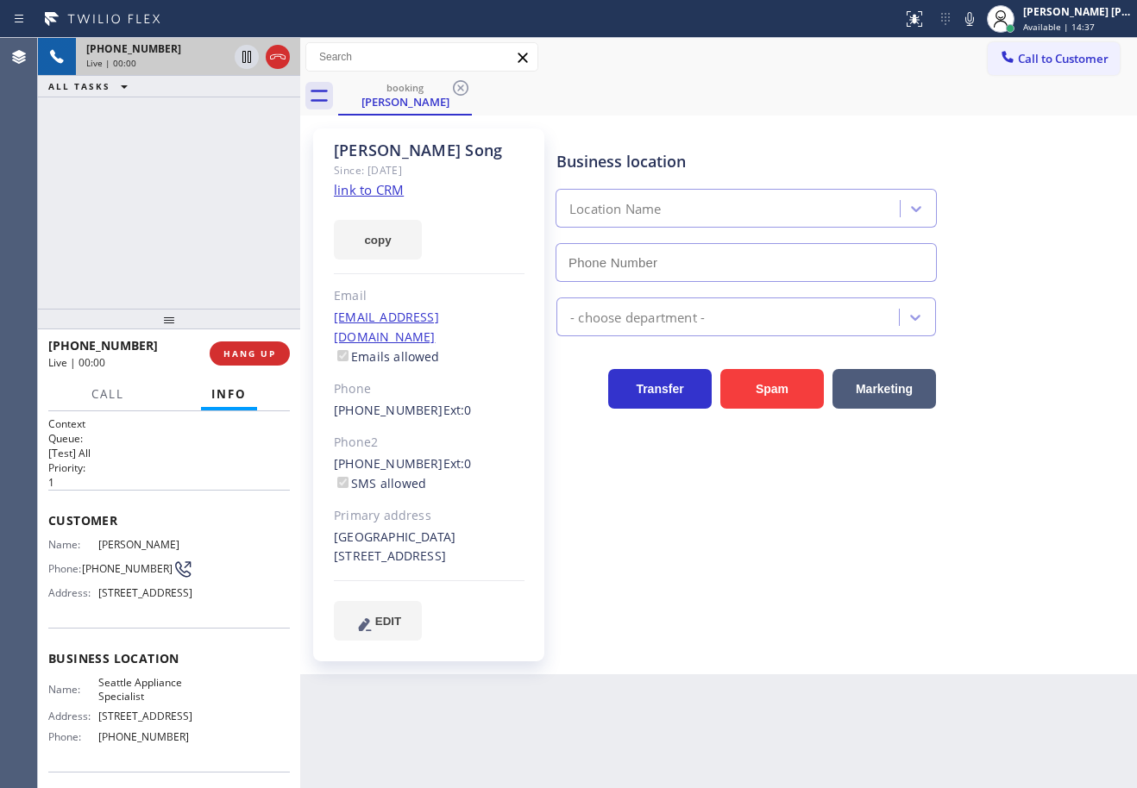
type input "[PHONE_NUMBER]"
click at [352, 196] on link "link to CRM" at bounding box center [369, 189] width 70 height 17
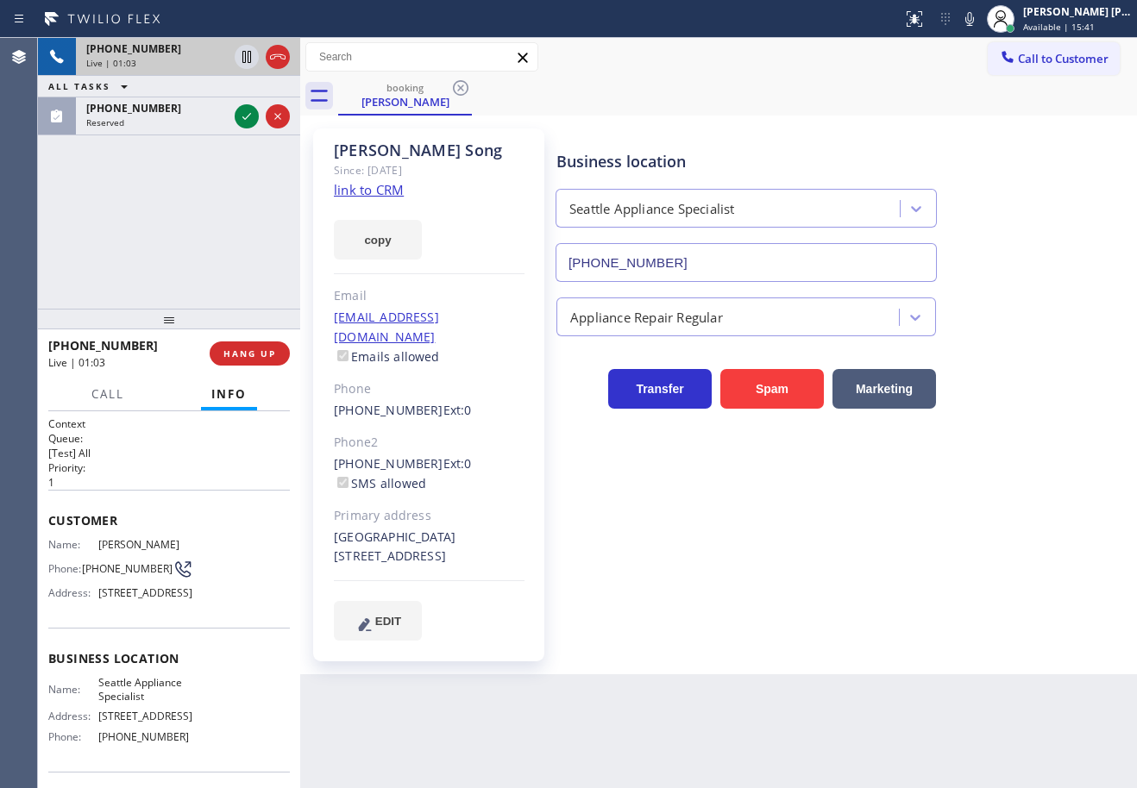
click at [223, 172] on div "[PHONE_NUMBER] Live | 01:03 ALL TASKS ALL TASKS ACTIVE TASKS TASKS IN WRAP UP […" at bounding box center [169, 173] width 262 height 271
click at [221, 172] on div "[PHONE_NUMBER] Live | 01:03 ALL TASKS ALL TASKS ACTIVE TASKS TASKS IN WRAP UP […" at bounding box center [169, 173] width 262 height 271
click at [216, 175] on div "[PHONE_NUMBER] Live | 01:03 ALL TASKS ALL TASKS ACTIVE TASKS TASKS IN WRAP UP […" at bounding box center [169, 173] width 262 height 271
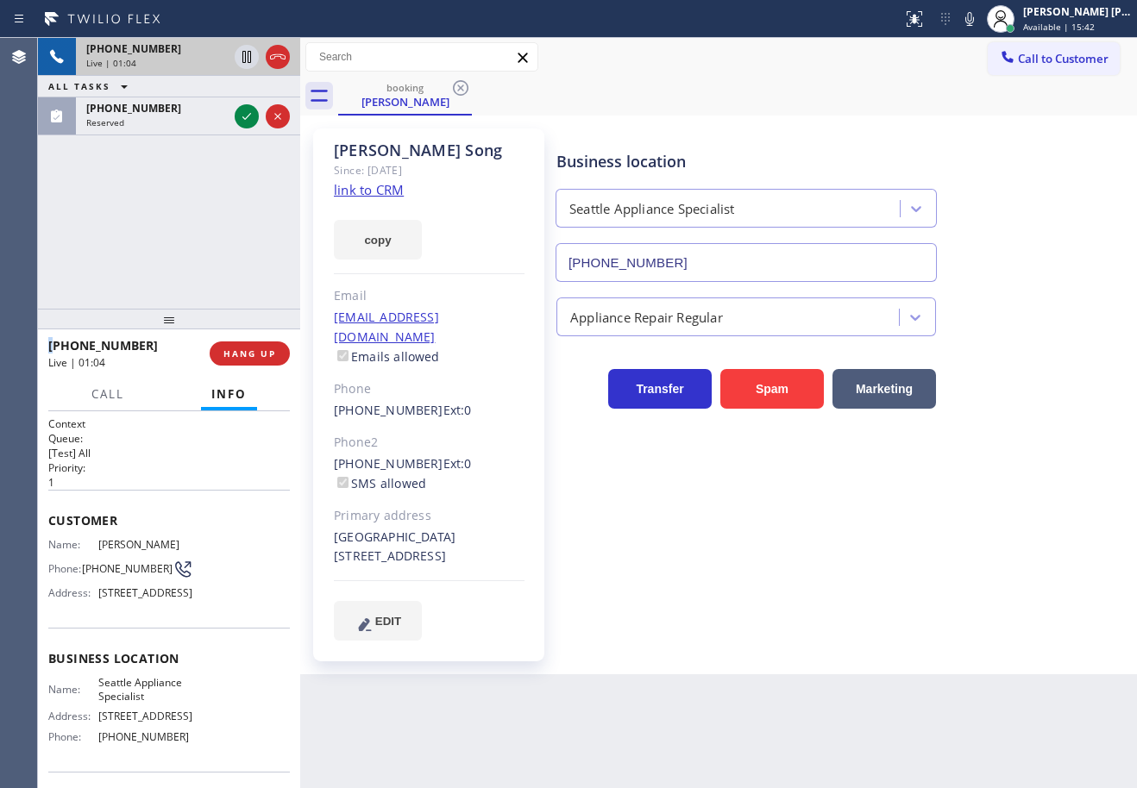
click at [216, 175] on div "[PHONE_NUMBER] Live | 01:04 ALL TASKS ALL TASKS ACTIVE TASKS TASKS IN WRAP UP […" at bounding box center [169, 173] width 262 height 271
click at [240, 54] on icon at bounding box center [246, 57] width 21 height 21
click at [214, 205] on div "[PHONE_NUMBER] Live | 01:08 ALL TASKS ALL TASKS ACTIVE TASKS TASKS IN WRAP UP […" at bounding box center [169, 173] width 262 height 271
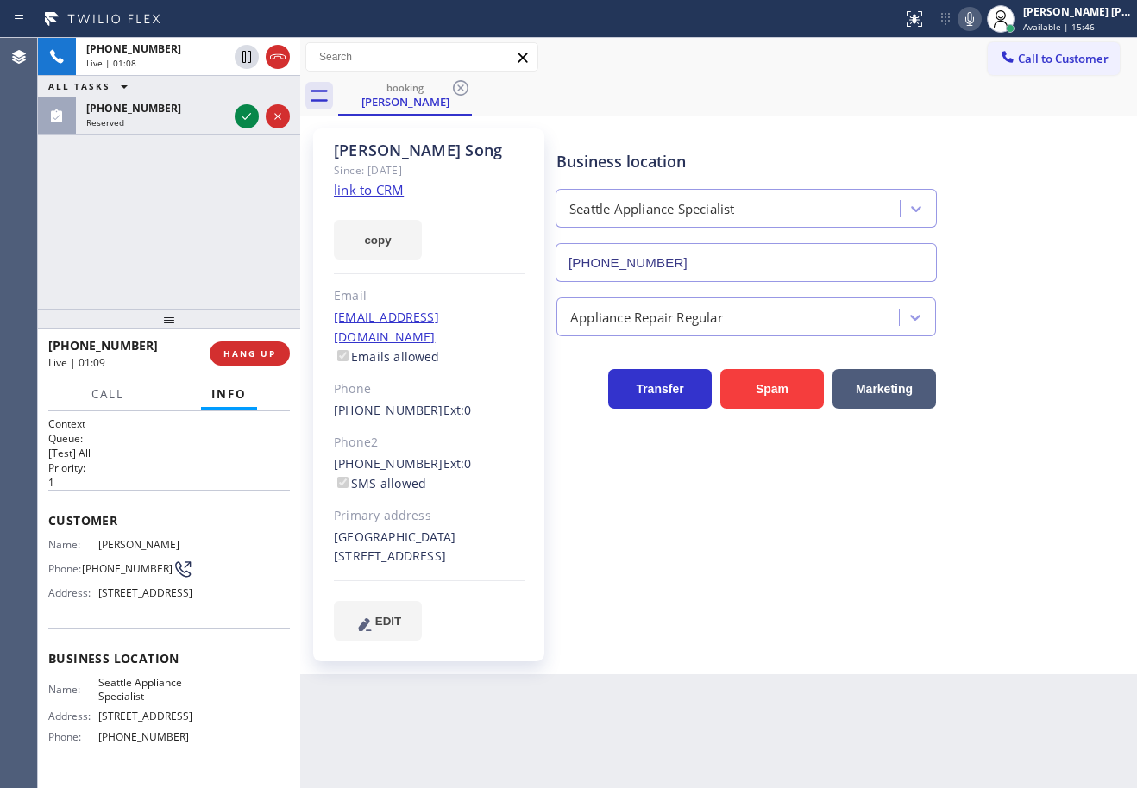
click at [974, 19] on icon at bounding box center [969, 19] width 9 height 14
click at [927, 118] on div "[PERSON_NAME] Since: [DATE] link to CRM copy Email [EMAIL_ADDRESS][DOMAIN_NAME]…" at bounding box center [718, 395] width 837 height 559
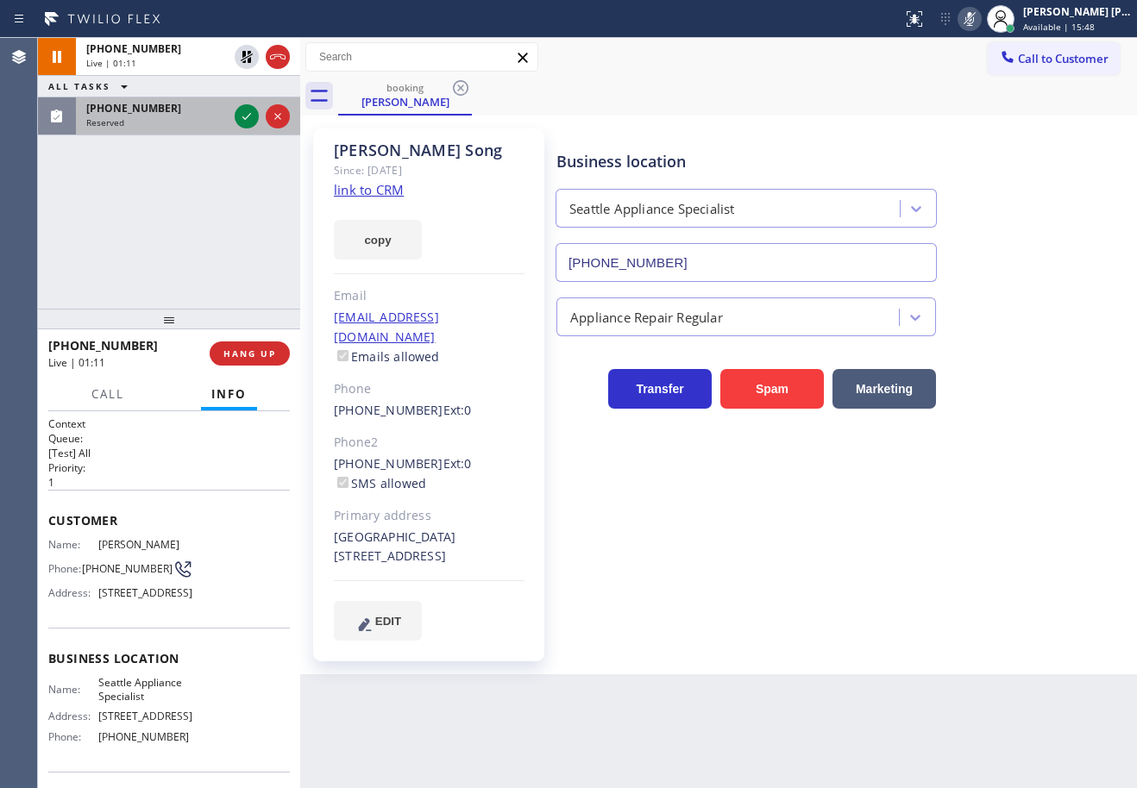
click at [218, 123] on div "Reserved" at bounding box center [156, 122] width 141 height 12
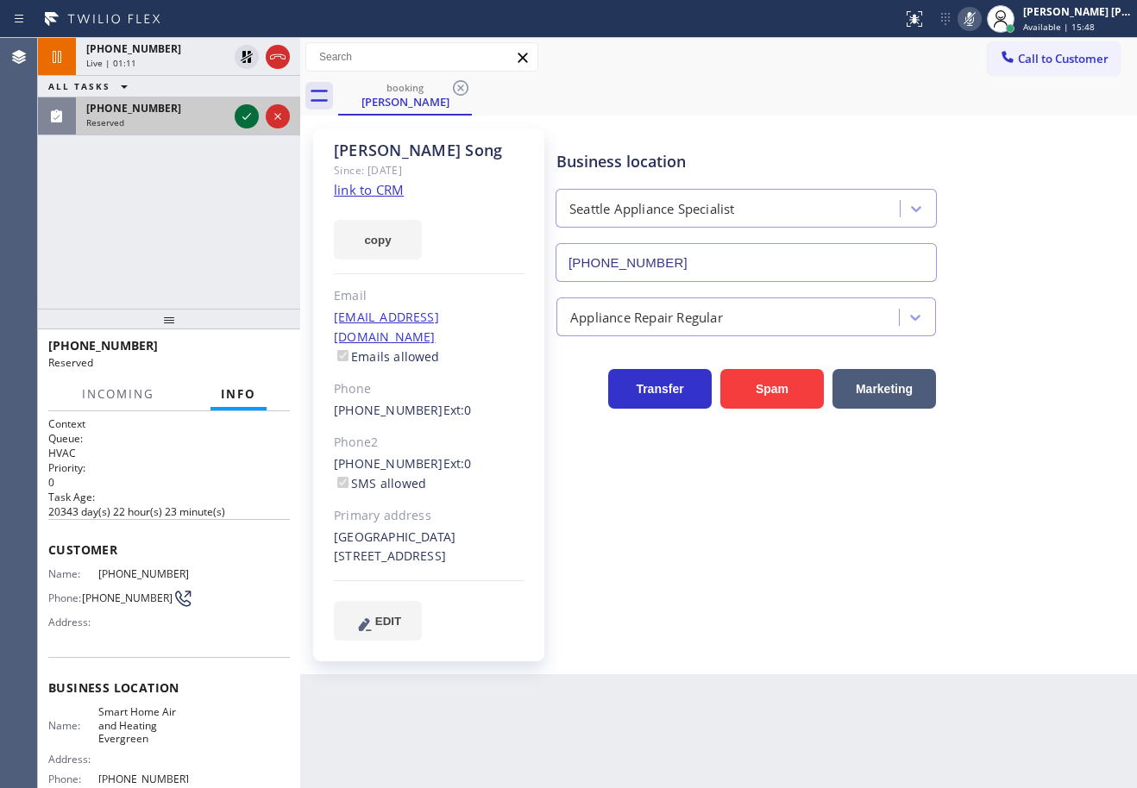
click at [245, 117] on icon at bounding box center [246, 116] width 21 height 21
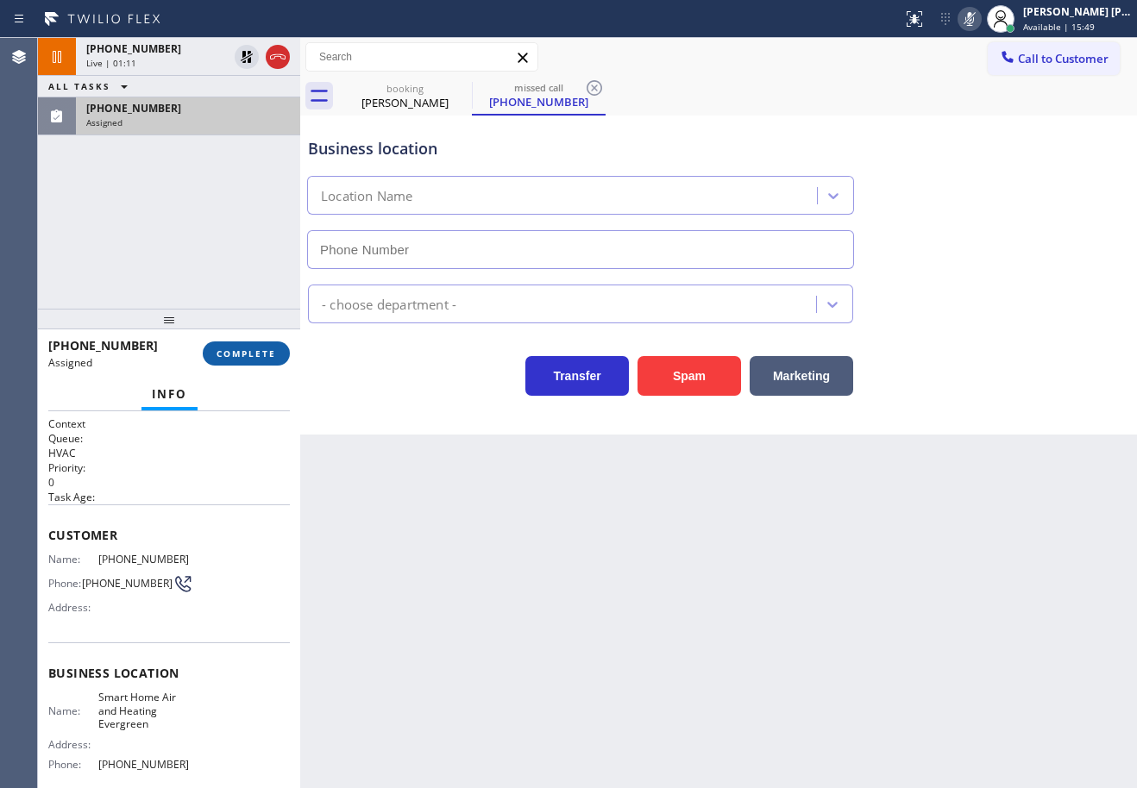
click at [245, 354] on span "COMPLETE" at bounding box center [246, 354] width 60 height 12
type input "[PHONE_NUMBER]"
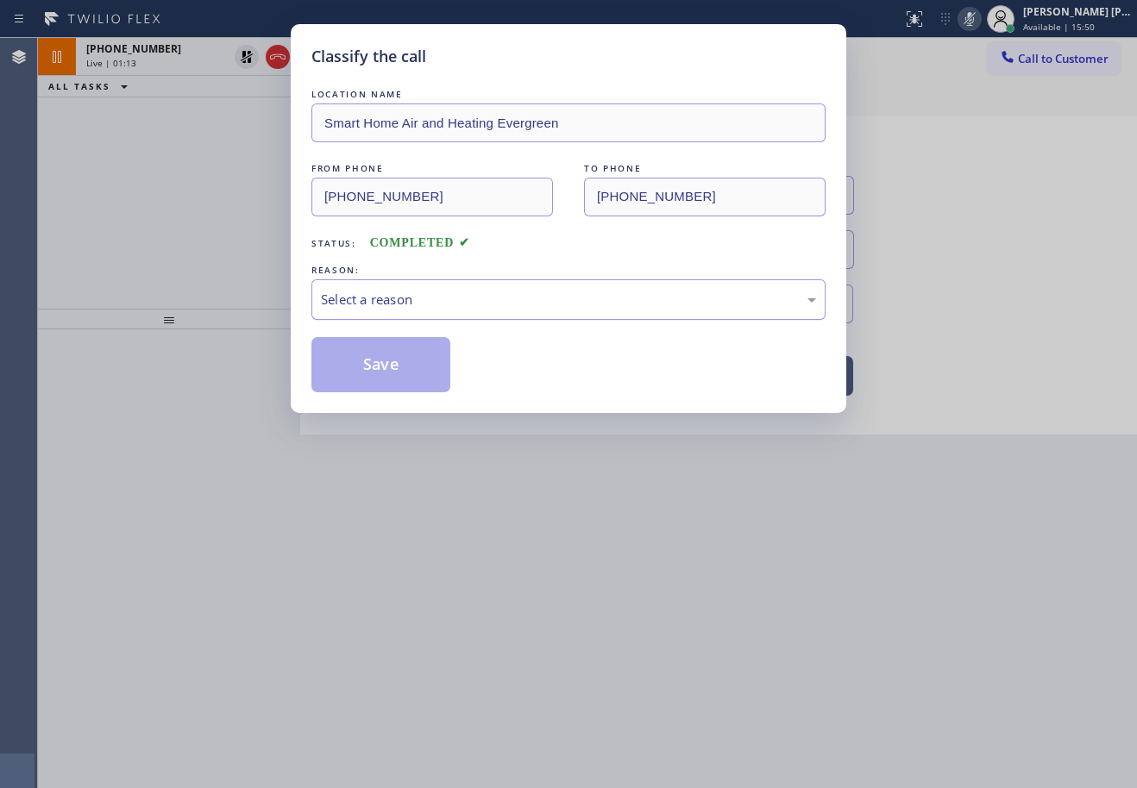
click at [375, 290] on div "Select a reason" at bounding box center [568, 300] width 495 height 20
click at [384, 362] on button "Save" at bounding box center [380, 364] width 139 height 55
click at [383, 362] on button "Save" at bounding box center [380, 364] width 139 height 55
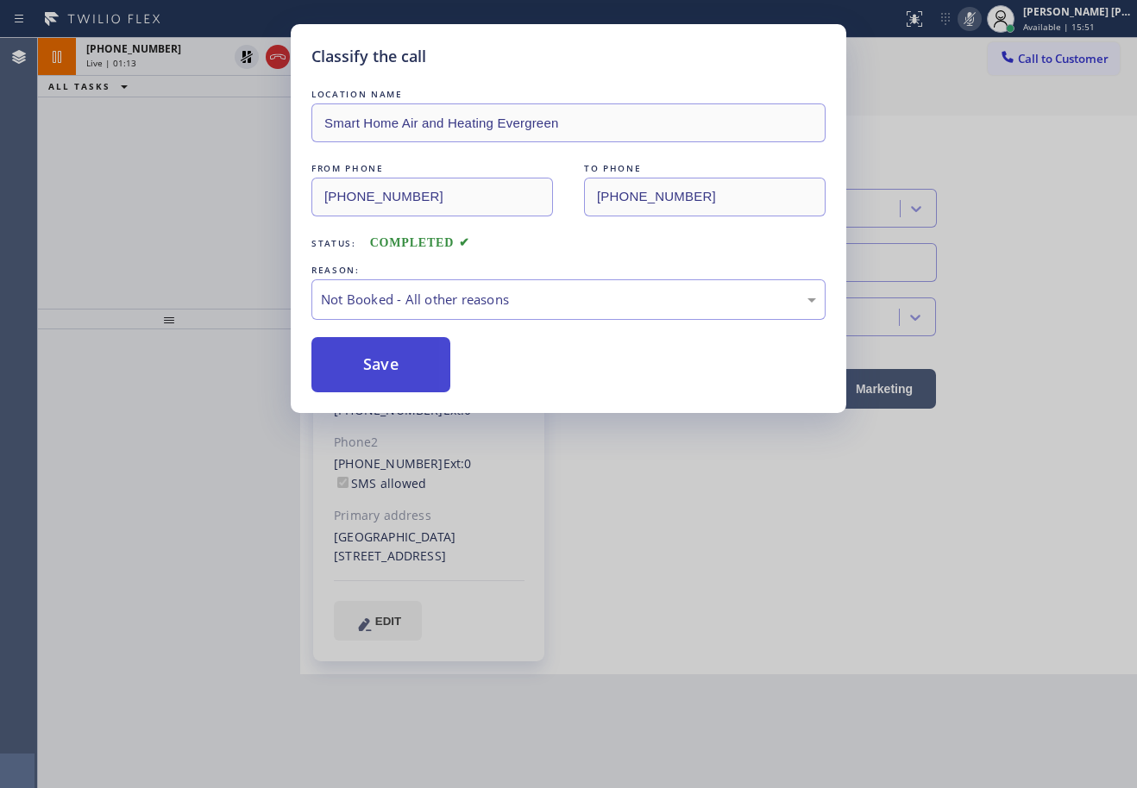
click at [382, 362] on button "Save" at bounding box center [380, 364] width 139 height 55
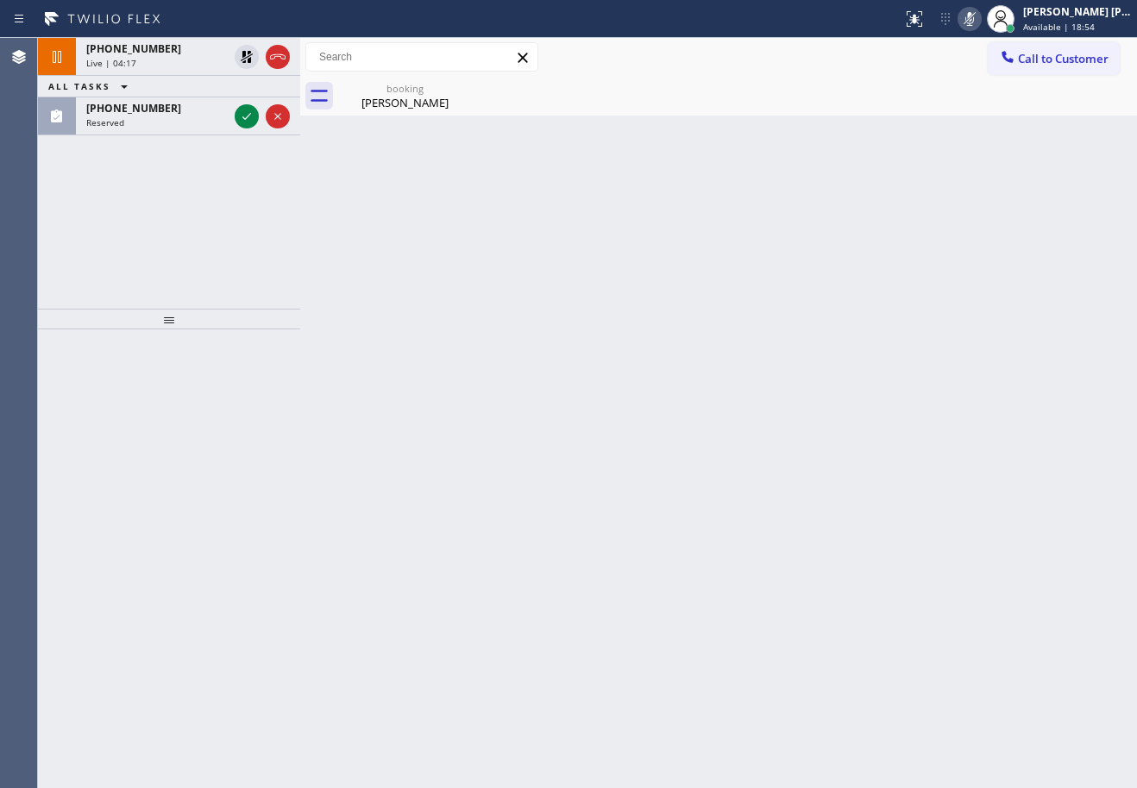
click at [245, 56] on icon at bounding box center [247, 57] width 12 height 12
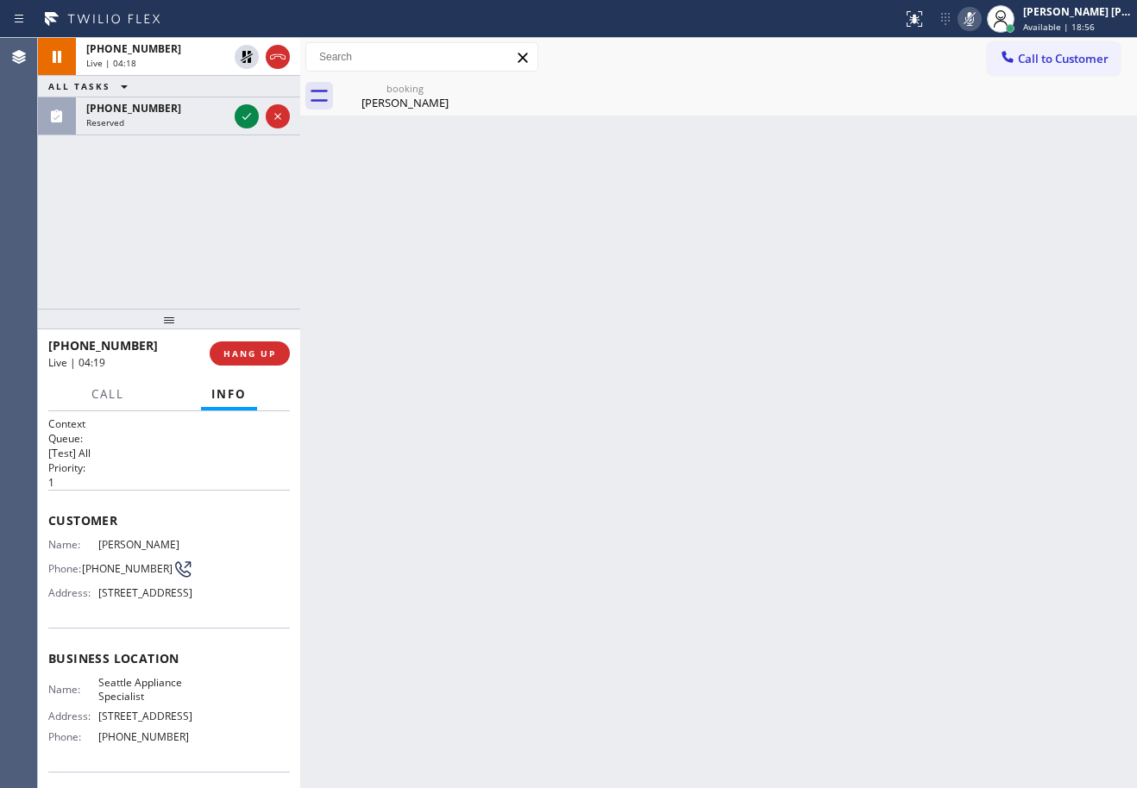
click at [980, 21] on icon at bounding box center [969, 19] width 21 height 21
click at [131, 188] on div "[PHONE_NUMBER] Live | 04:21 ALL TASKS ALL TASKS ACTIVE TASKS TASKS IN WRAP UP […" at bounding box center [169, 173] width 262 height 271
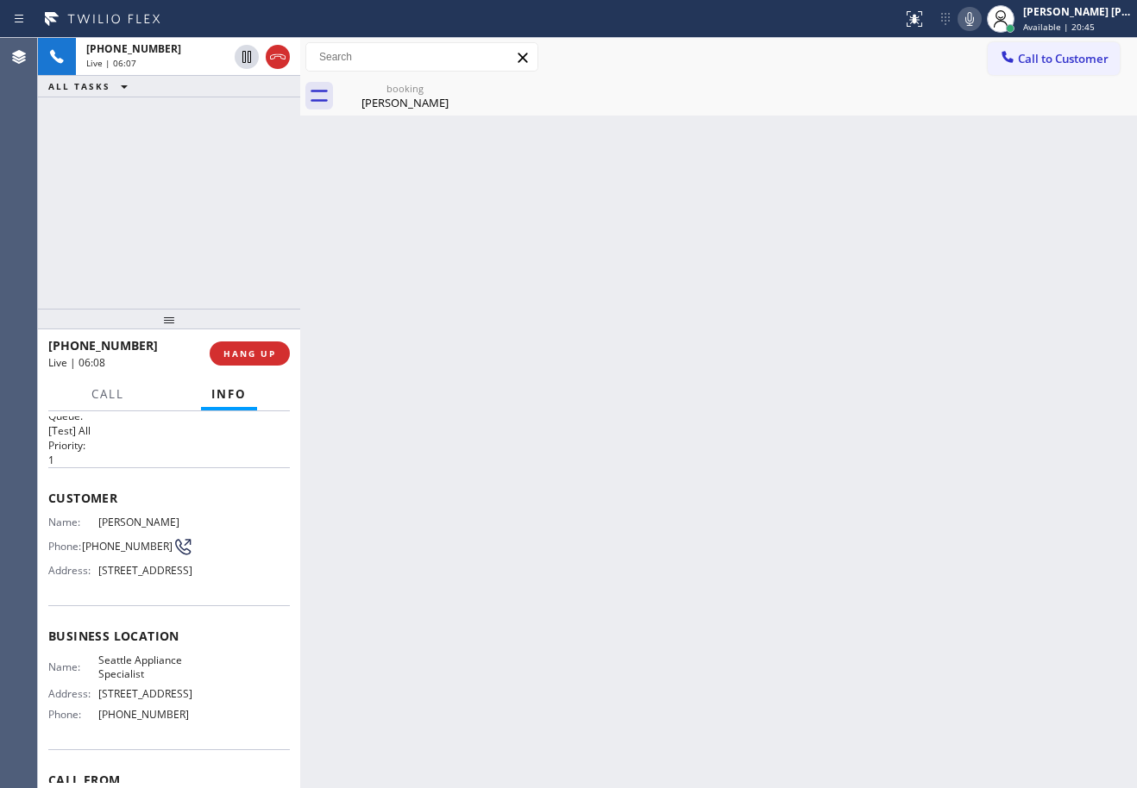
scroll to position [146, 0]
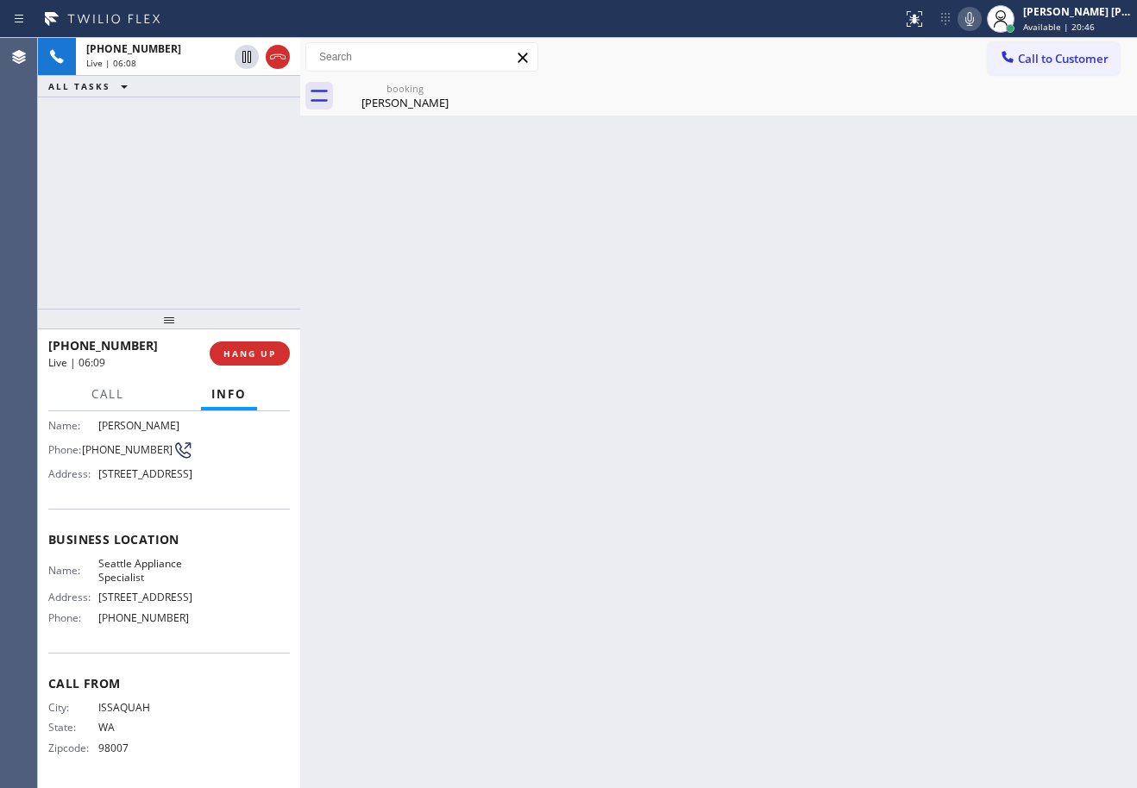
click at [205, 252] on div "[PHONE_NUMBER] Live | 06:08 ALL TASKS ALL TASKS ACTIVE TASKS TASKS IN WRAP UP" at bounding box center [169, 173] width 262 height 271
click at [200, 158] on div "[PHONE_NUMBER] Live | 06:10 ALL TASKS ALL TASKS ACTIVE TASKS TASKS IN WRAP UP" at bounding box center [169, 173] width 262 height 271
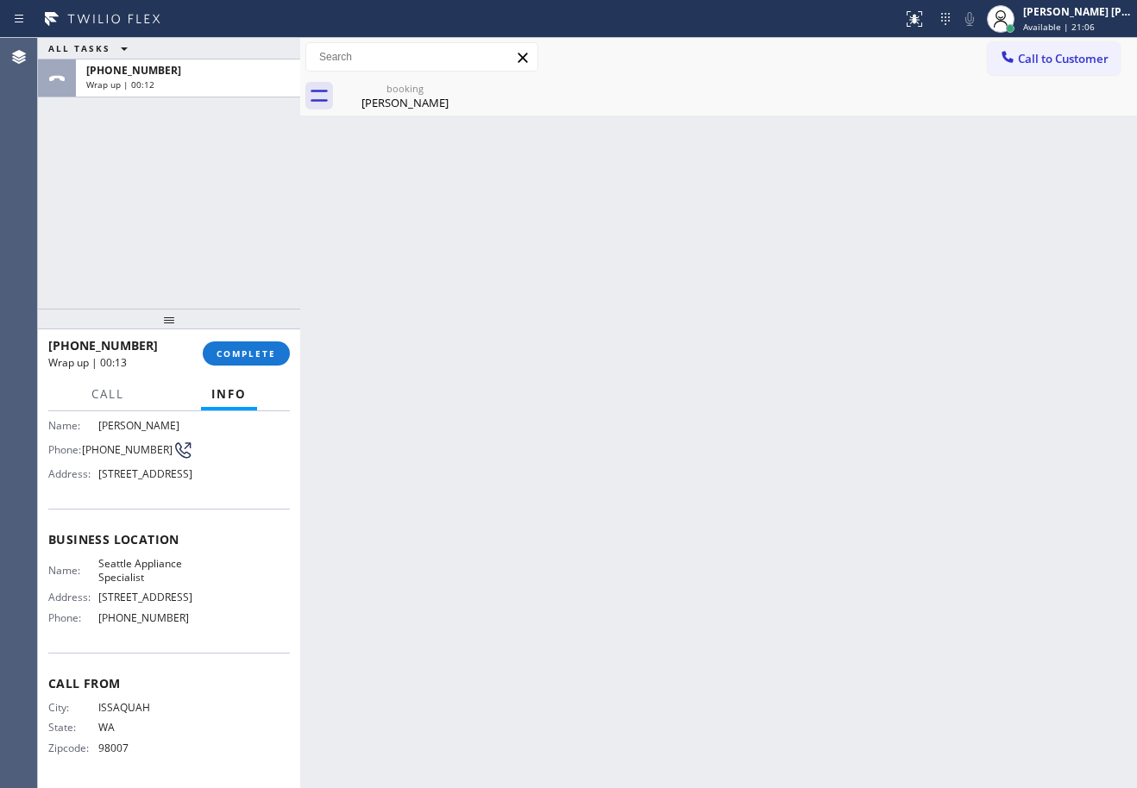
drag, startPoint x: 188, startPoint y: 200, endPoint x: 180, endPoint y: 356, distance: 156.3
click at [188, 199] on div "ALL TASKS ALL TASKS ACTIVE TASKS TASKS IN WRAP UP [PHONE_NUMBER] Wrap up | 00:12" at bounding box center [169, 173] width 262 height 271
click at [219, 353] on span "COMPLETE" at bounding box center [246, 354] width 60 height 12
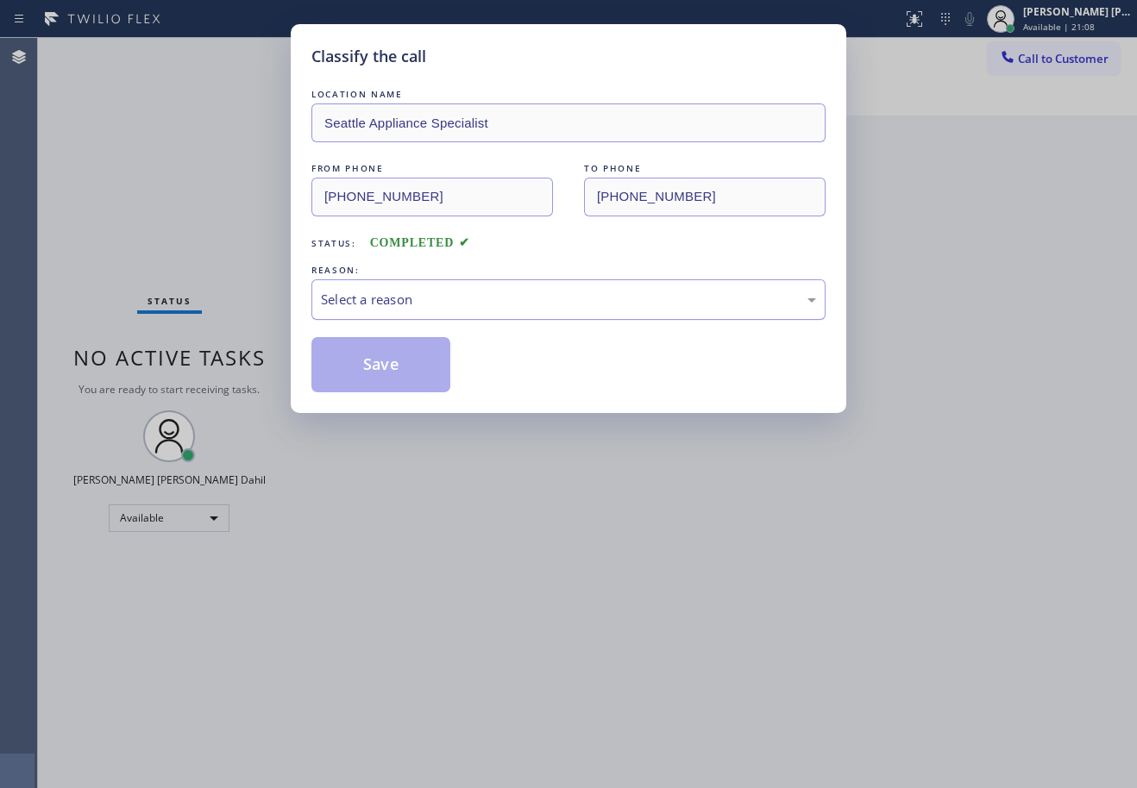
click at [432, 305] on div "Select a reason" at bounding box center [568, 300] width 495 height 20
drag, startPoint x: 399, startPoint y: 384, endPoint x: 386, endPoint y: 379, distance: 14.5
click at [398, 384] on button "Save" at bounding box center [380, 364] width 139 height 55
click at [386, 379] on button "Save" at bounding box center [380, 364] width 139 height 55
click at [385, 379] on button "Save" at bounding box center [380, 364] width 139 height 55
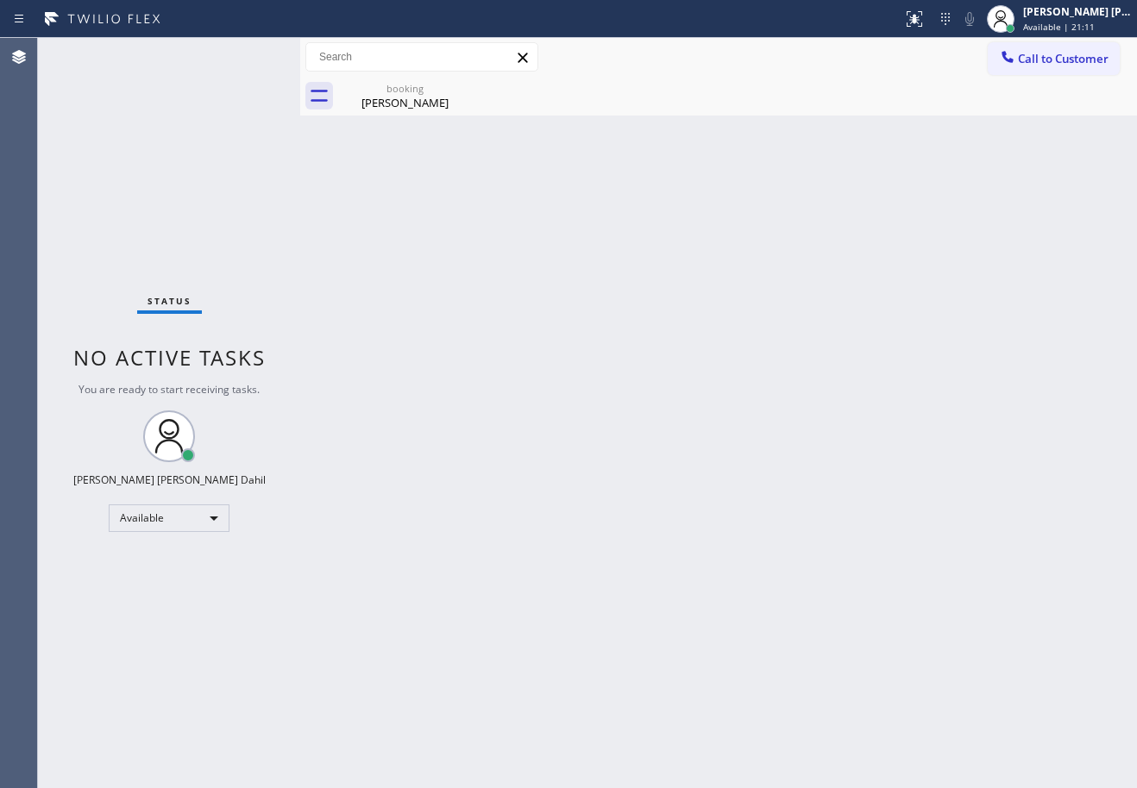
click at [406, 97] on div "[PERSON_NAME]" at bounding box center [405, 103] width 130 height 16
drag, startPoint x: 684, startPoint y: 401, endPoint x: 768, endPoint y: 459, distance: 101.7
click at [687, 404] on div "Back to Dashboard Change Sender ID Customers Technicians Select a contact Outbo…" at bounding box center [718, 413] width 837 height 750
click at [896, 626] on div "Back to Dashboard Change Sender ID Customers Technicians Select a contact Outbo…" at bounding box center [718, 413] width 837 height 750
click at [895, 618] on div "Back to Dashboard Change Sender ID Customers Technicians Select a contact Outbo…" at bounding box center [718, 413] width 837 height 750
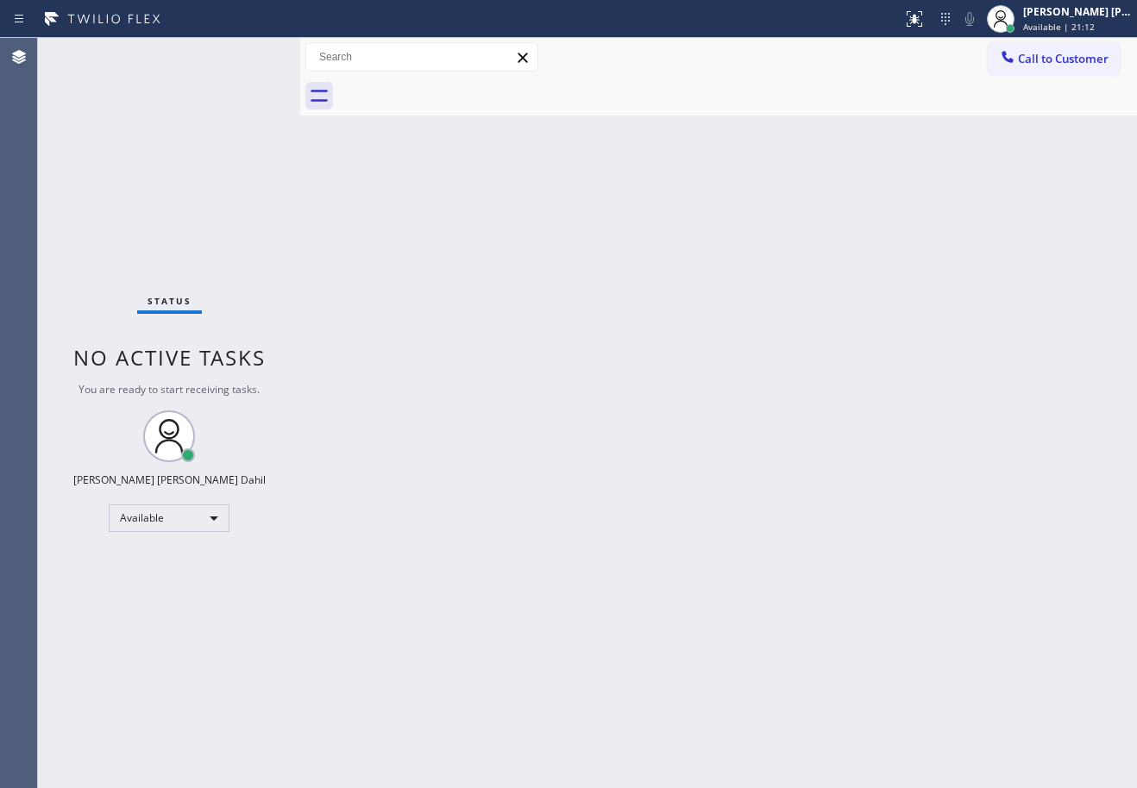
click at [895, 618] on div "Back to Dashboard Change Sender ID Customers Technicians Select a contact Outbo…" at bounding box center [718, 413] width 837 height 750
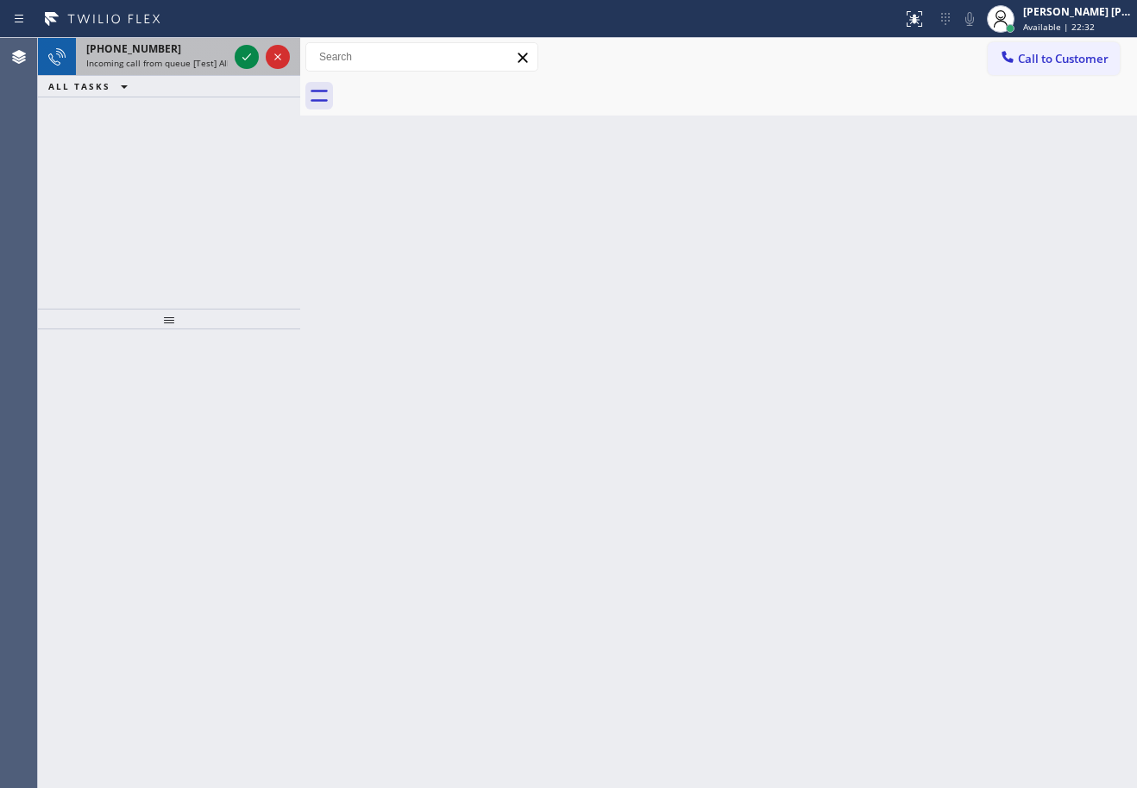
click at [197, 57] on span "Incoming call from queue [Test] All" at bounding box center [157, 63] width 143 height 12
click at [198, 57] on span "Incoming call from queue [Test] All" at bounding box center [157, 63] width 143 height 12
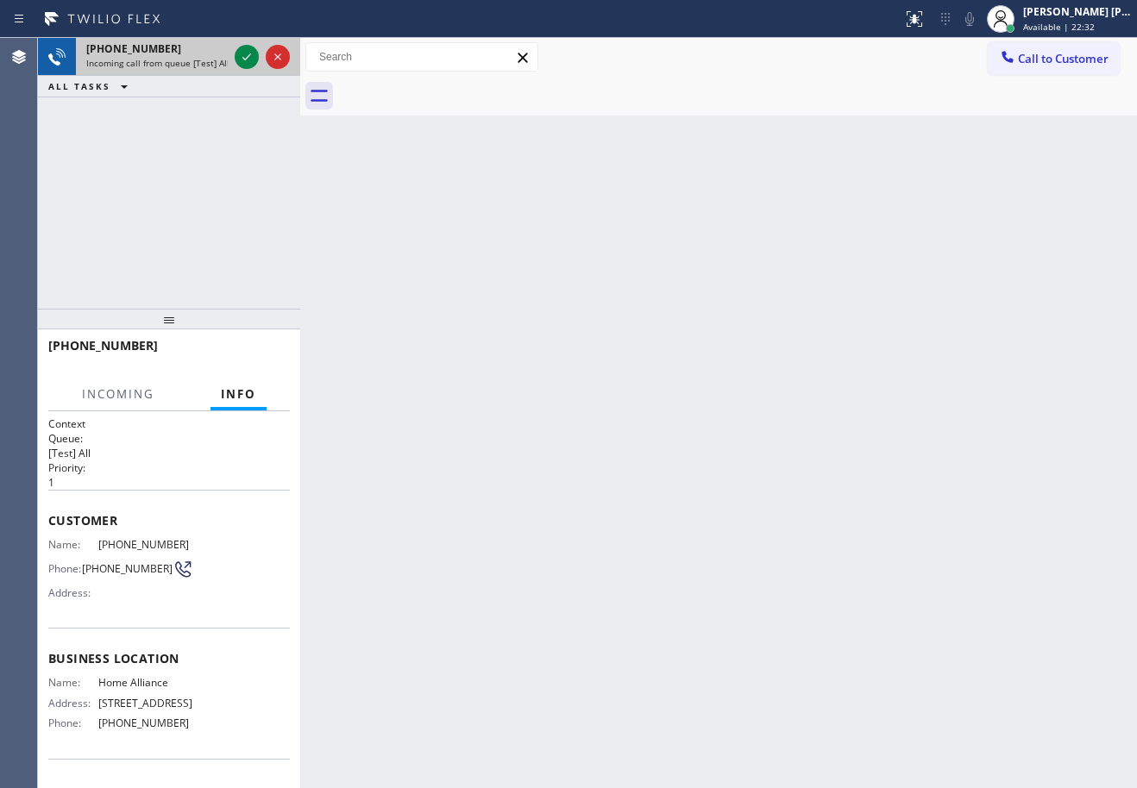
click at [198, 57] on span "Incoming call from queue [Test] All" at bounding box center [157, 63] width 143 height 12
click at [250, 53] on icon at bounding box center [246, 57] width 21 height 21
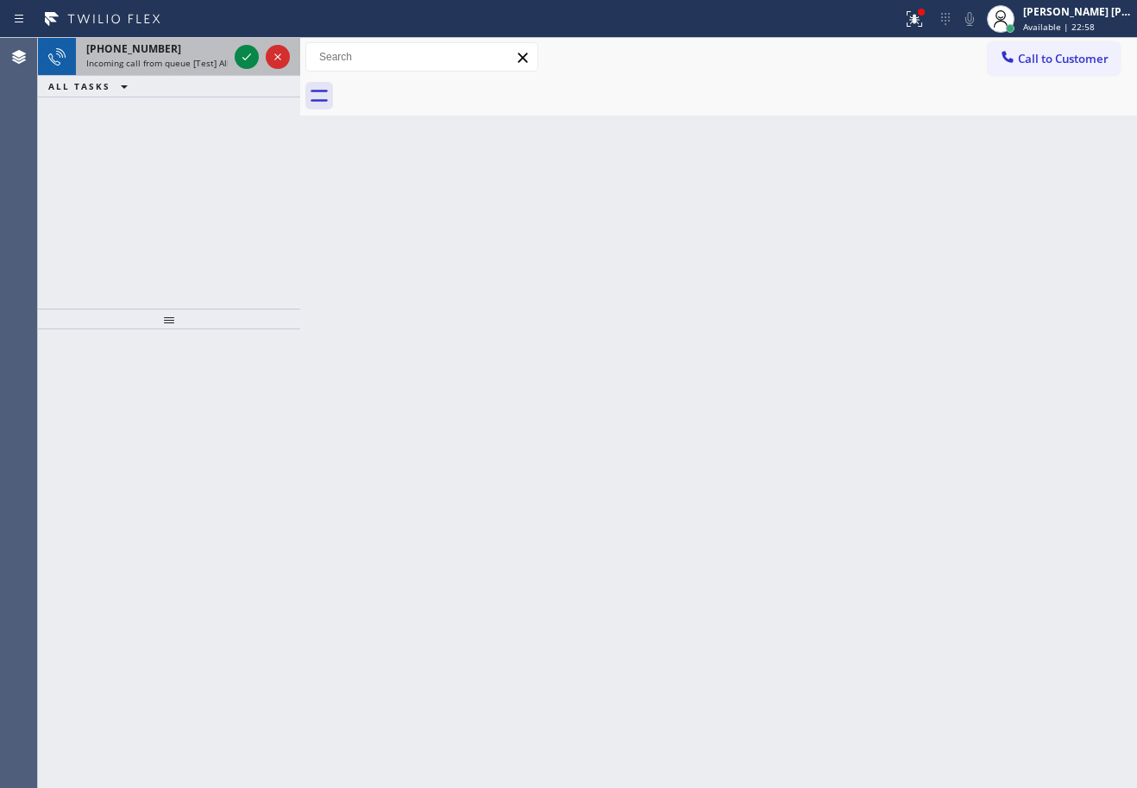
click at [214, 64] on span "Incoming call from queue [Test] All" at bounding box center [157, 63] width 143 height 12
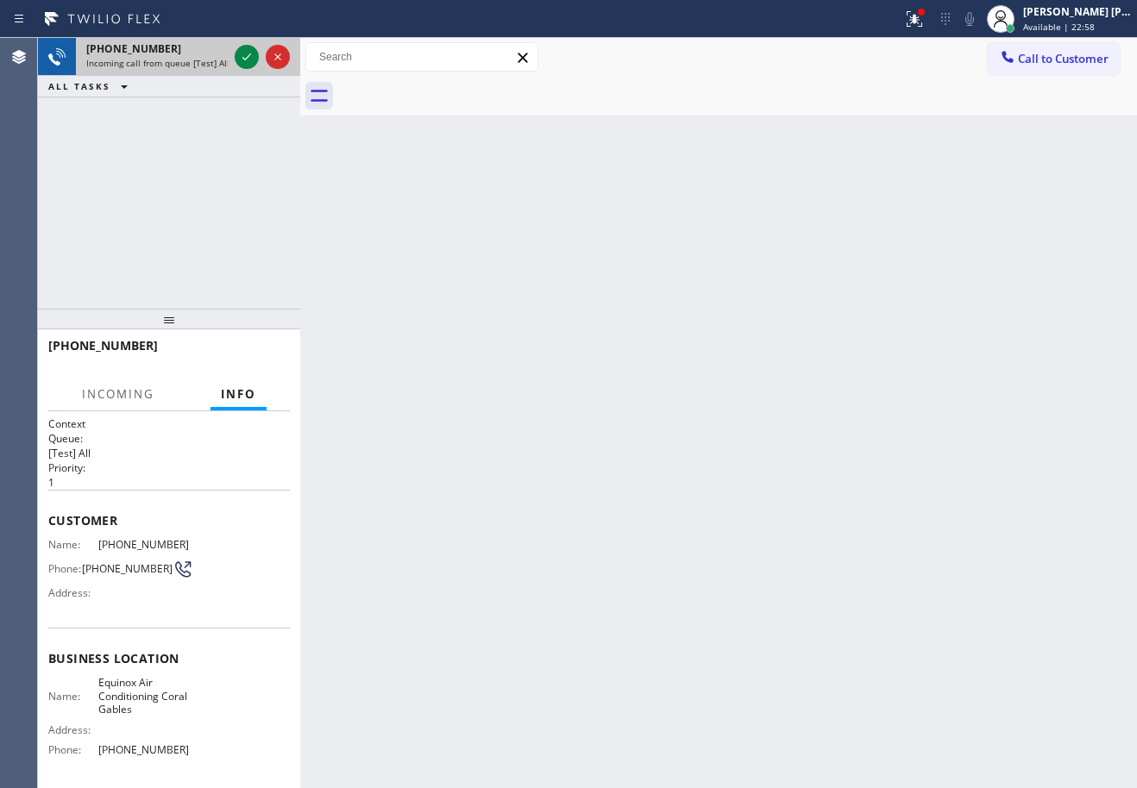
click at [212, 62] on span "Incoming call from queue [Test] All" at bounding box center [157, 63] width 143 height 12
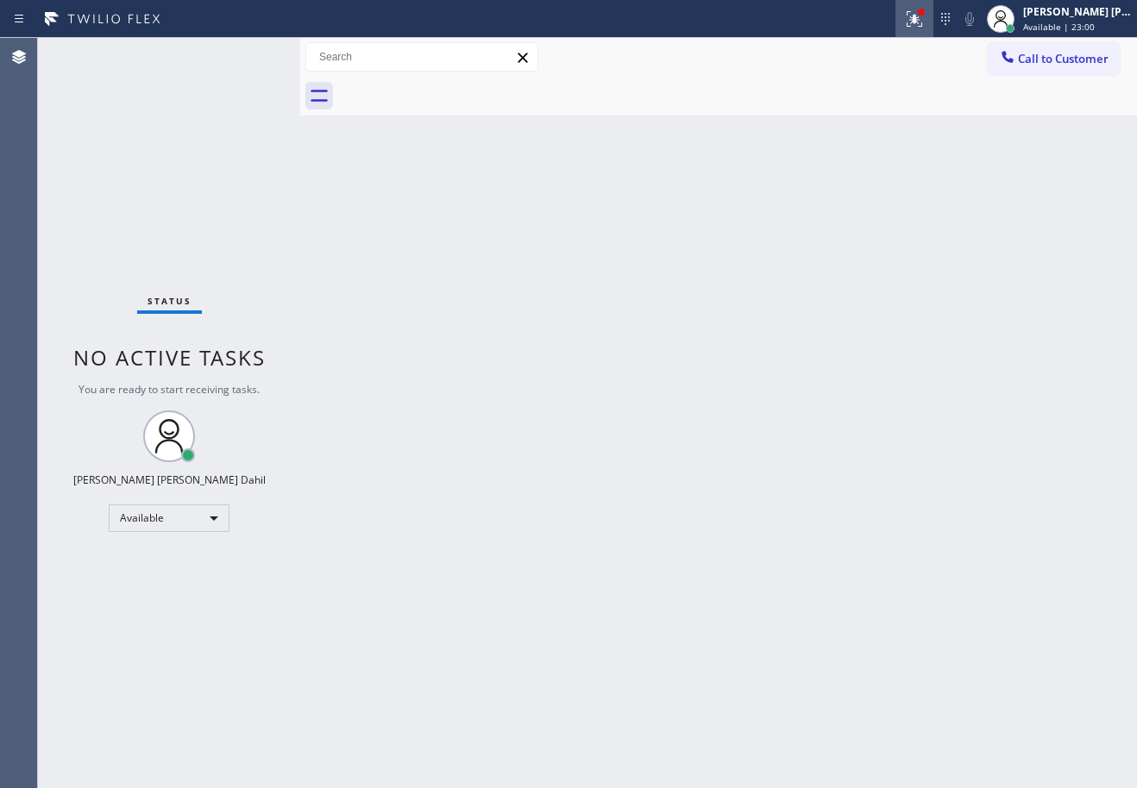
click at [933, 5] on button at bounding box center [914, 19] width 38 height 38
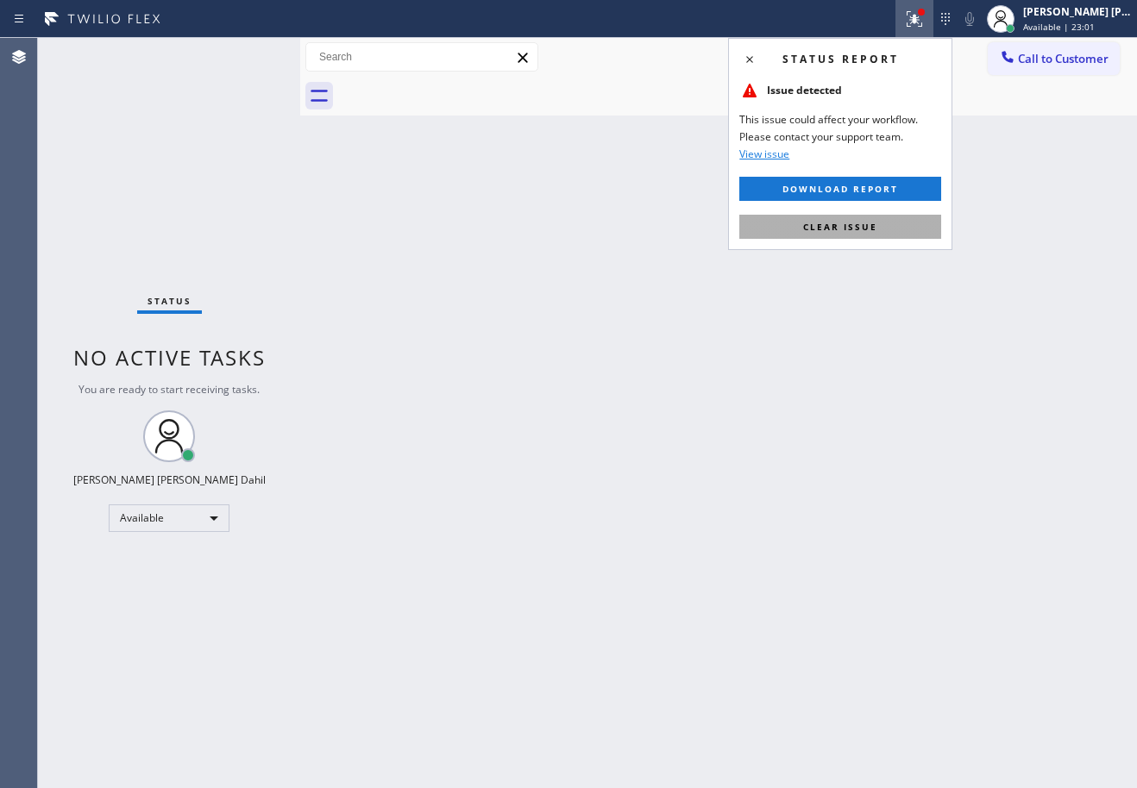
click at [855, 228] on span "Clear issue" at bounding box center [840, 227] width 74 height 12
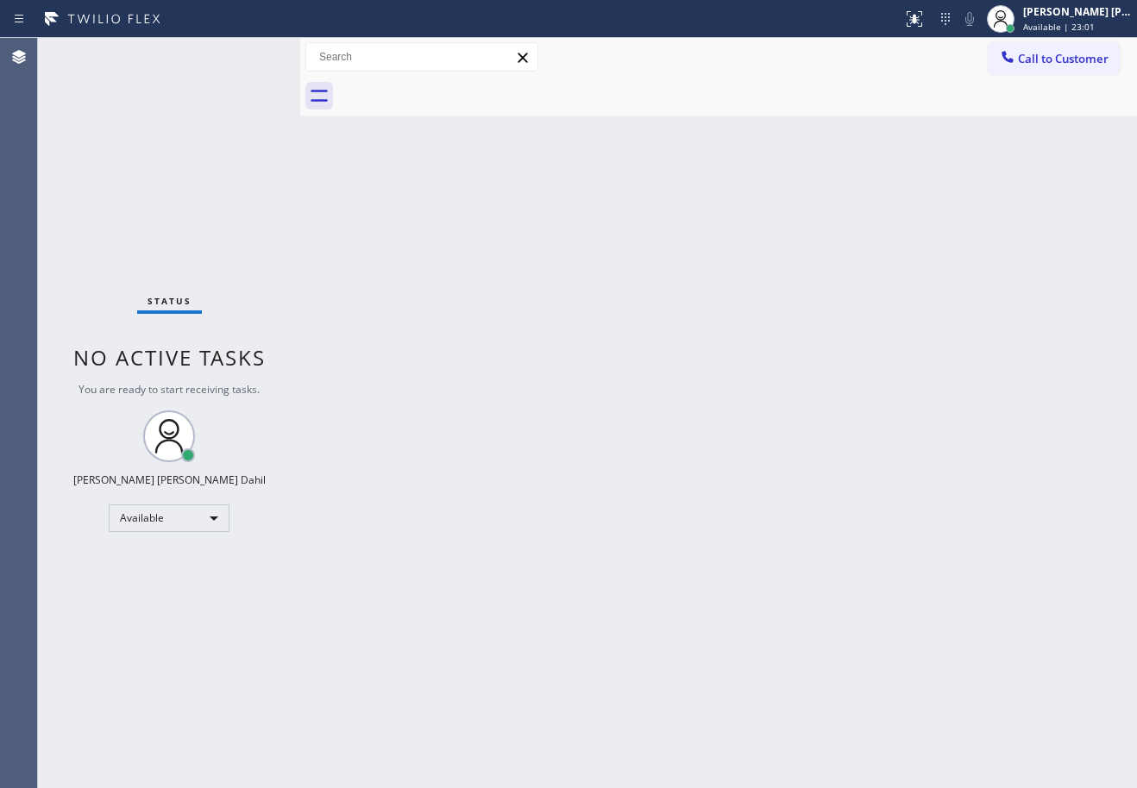
click at [854, 228] on div "Back to Dashboard Change Sender ID Customers Technicians Select a contact Outbo…" at bounding box center [718, 413] width 837 height 750
click at [986, 564] on div "Back to Dashboard Change Sender ID Customers Technicians Select a contact Outbo…" at bounding box center [718, 413] width 837 height 750
drag, startPoint x: 194, startPoint y: 84, endPoint x: 185, endPoint y: 71, distance: 15.5
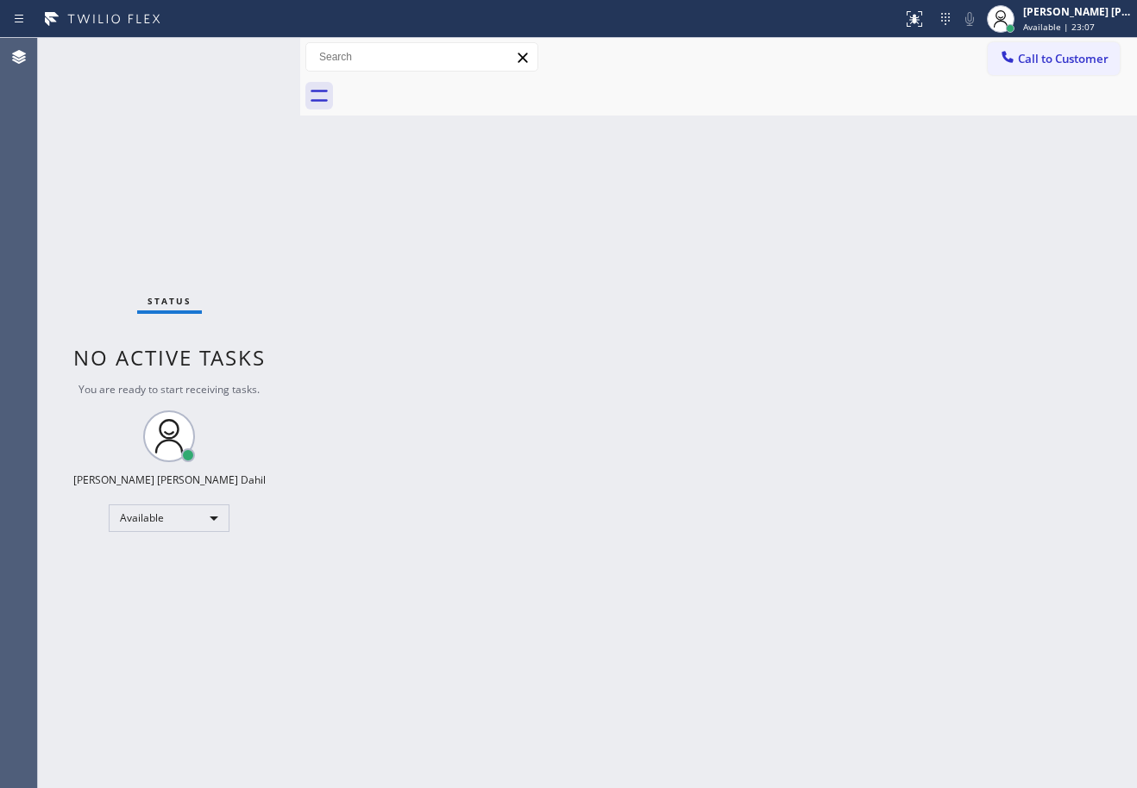
click at [194, 79] on div "Status No active tasks You are ready to start receiving tasks. [PERSON_NAME] [P…" at bounding box center [169, 413] width 262 height 750
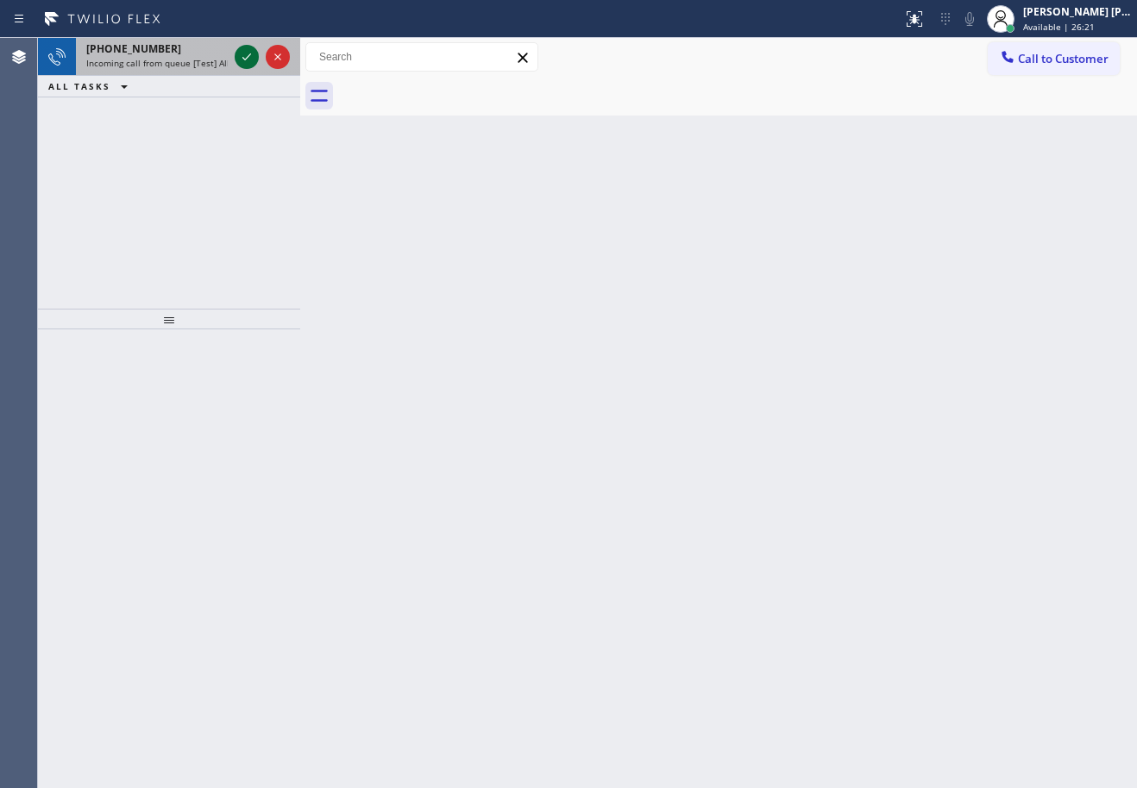
click at [248, 53] on icon at bounding box center [246, 57] width 21 height 21
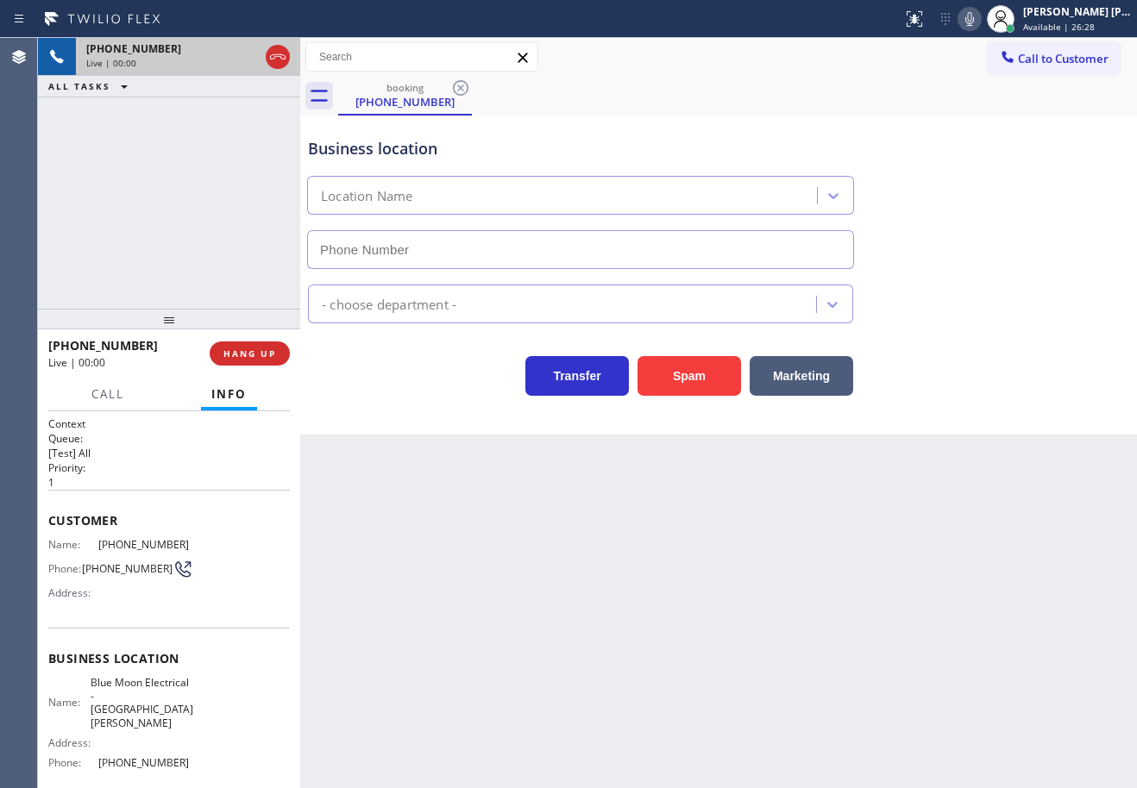
type input "[PHONE_NUMBER]"
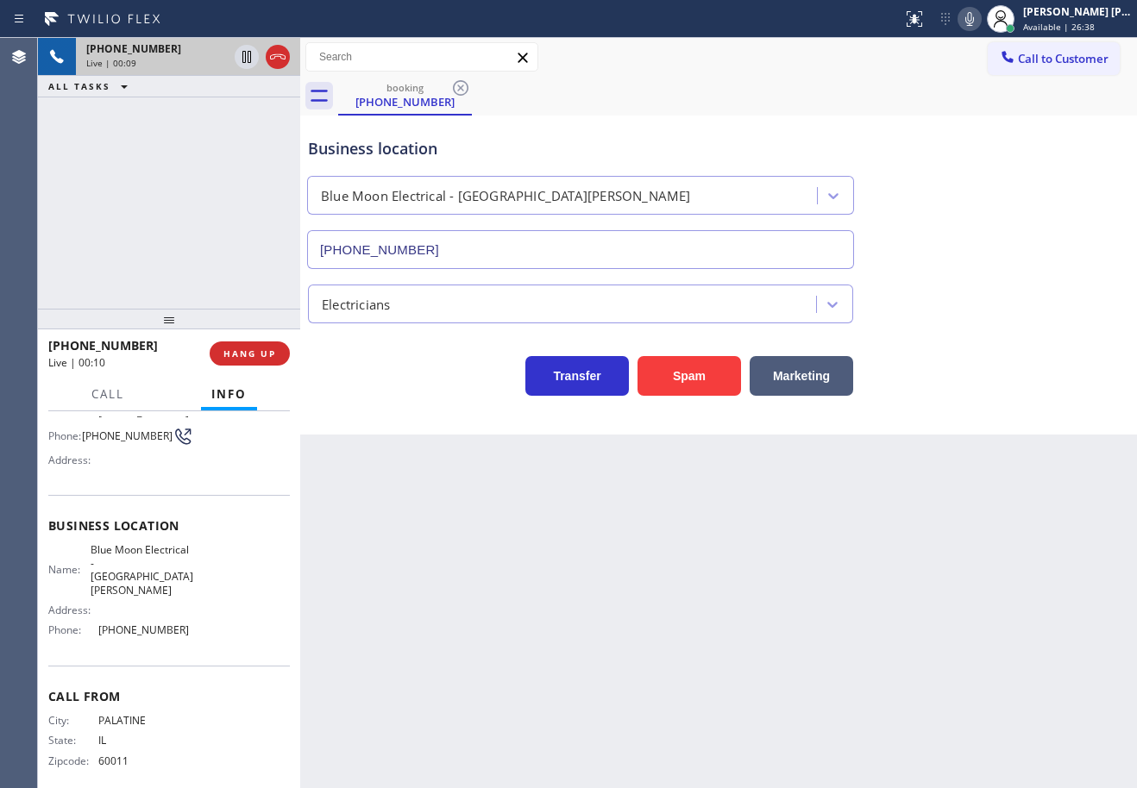
click at [373, 630] on div "Back to Dashboard Change Sender ID Customers Technicians Select a contact Outbo…" at bounding box center [718, 413] width 837 height 750
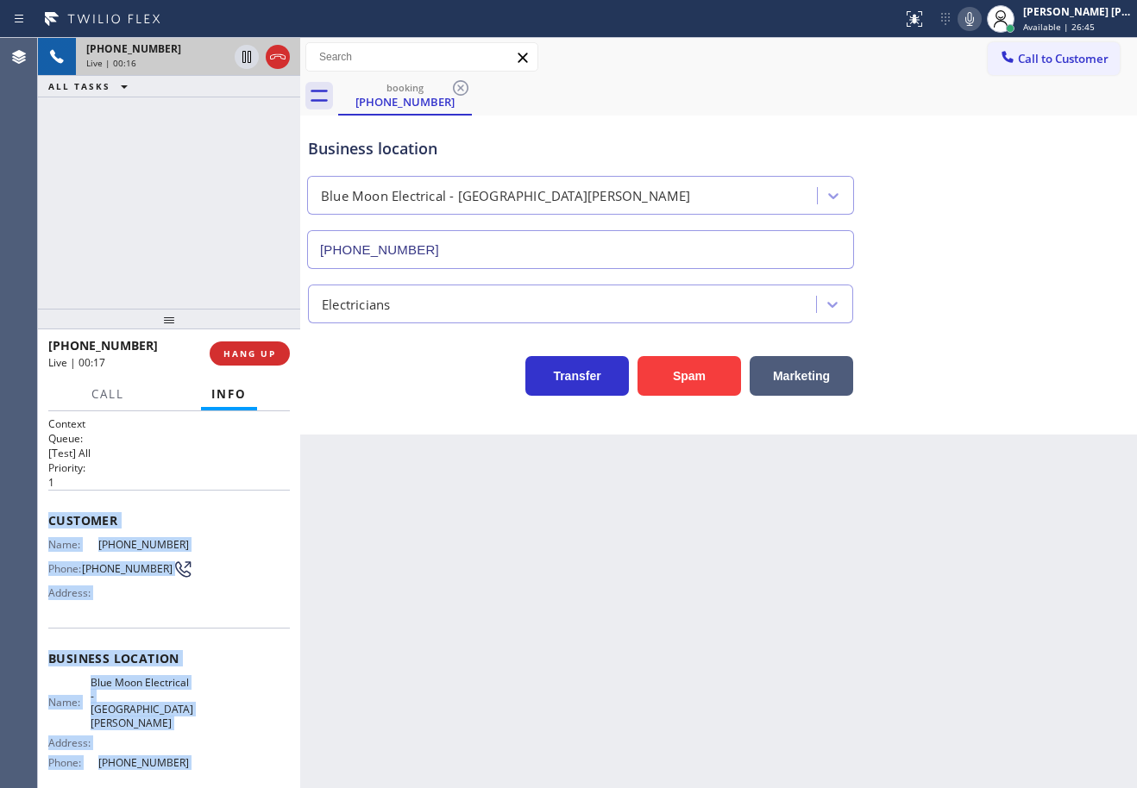
scroll to position [133, 0]
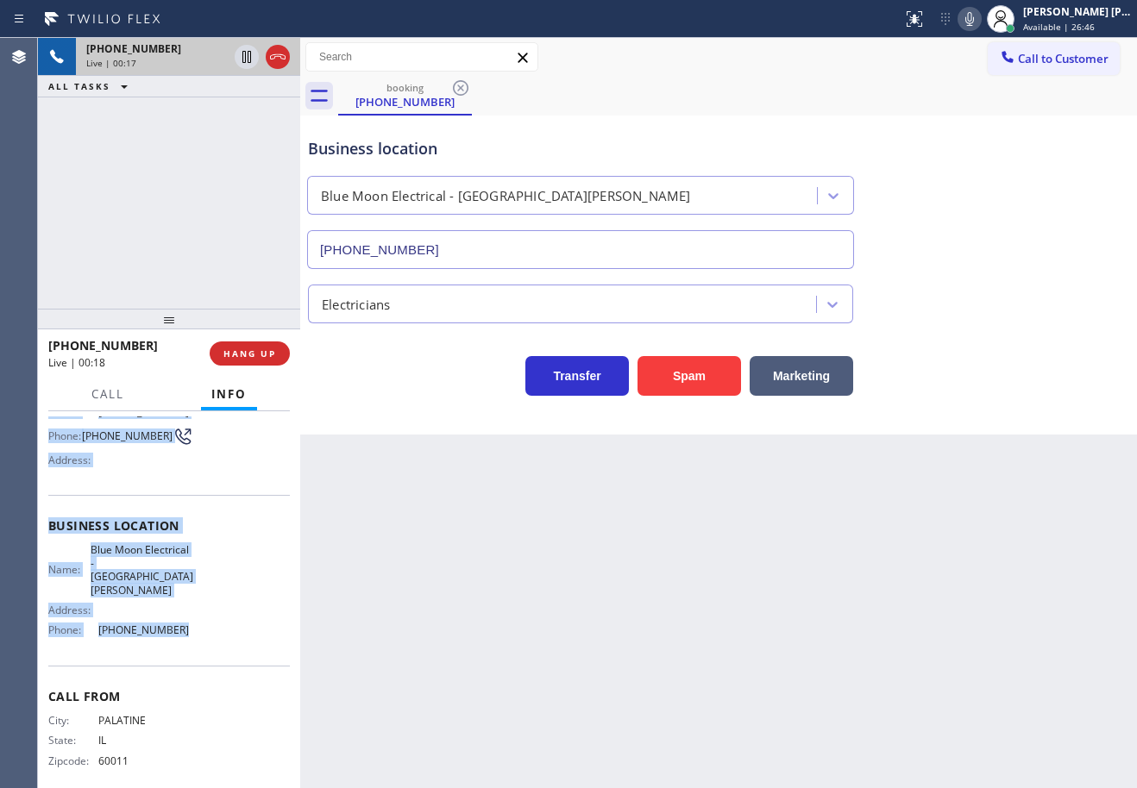
drag, startPoint x: 43, startPoint y: 516, endPoint x: 215, endPoint y: 624, distance: 203.1
click at [215, 624] on div "Context Queue: [Test] All Priority: 1 Customer Name: [PHONE_NUMBER] Phone: [PHO…" at bounding box center [169, 599] width 262 height 377
copy div "Customer Name: [PHONE_NUMBER] Phone: [PHONE_NUMBER] Address: Business location …"
click at [980, 14] on icon at bounding box center [969, 19] width 21 height 21
click at [980, 19] on icon at bounding box center [969, 19] width 21 height 21
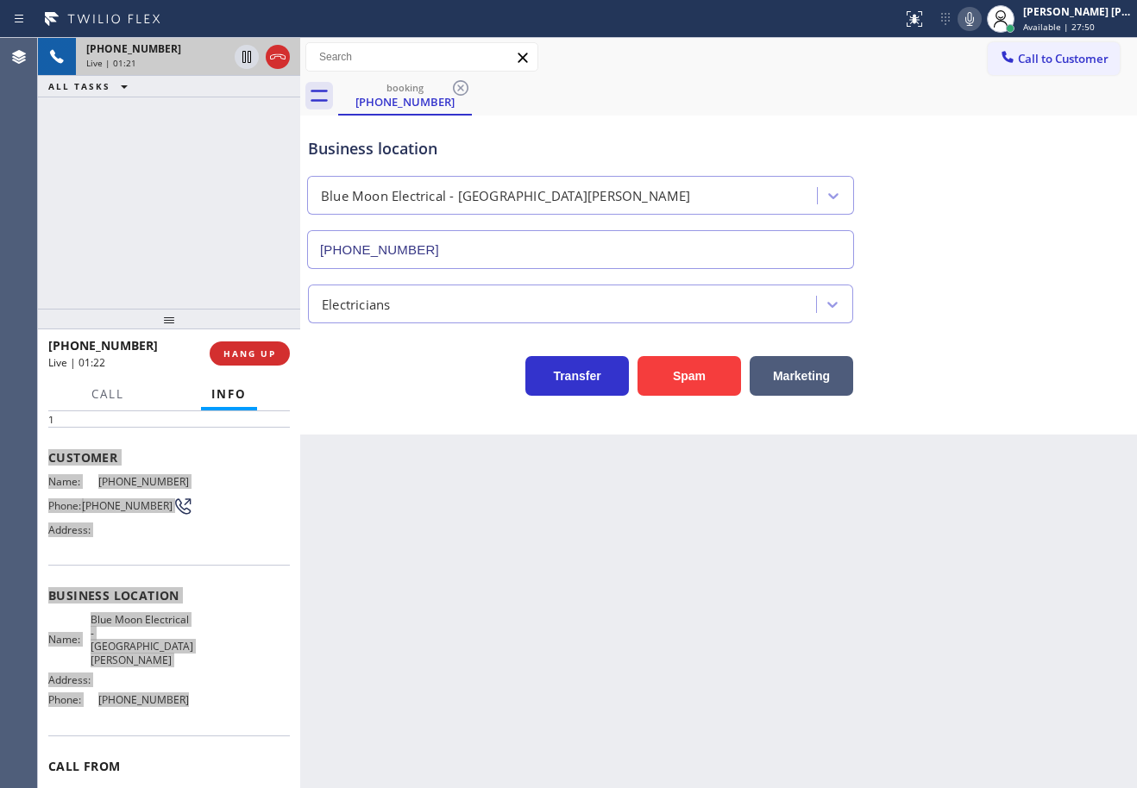
scroll to position [0, 0]
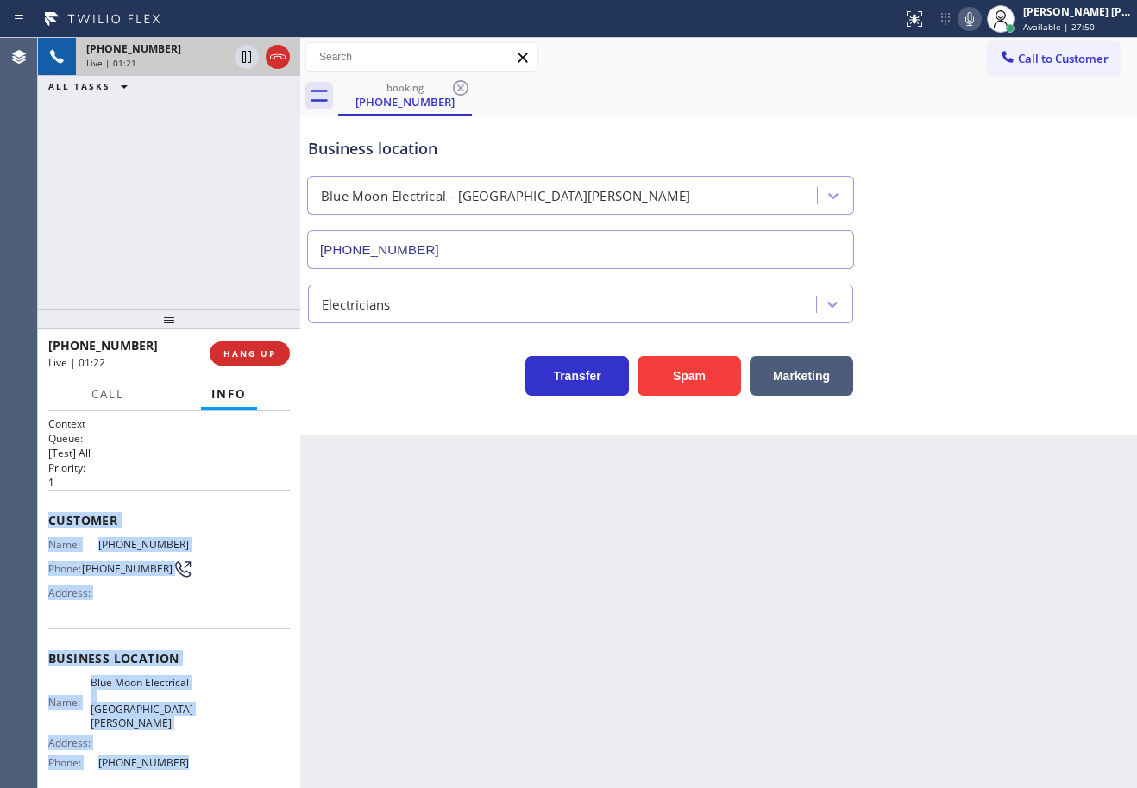
click at [145, 223] on div "[PHONE_NUMBER] Live | 01:21 ALL TASKS ALL TASKS ACTIVE TASKS TASKS IN WRAP UP" at bounding box center [169, 173] width 262 height 271
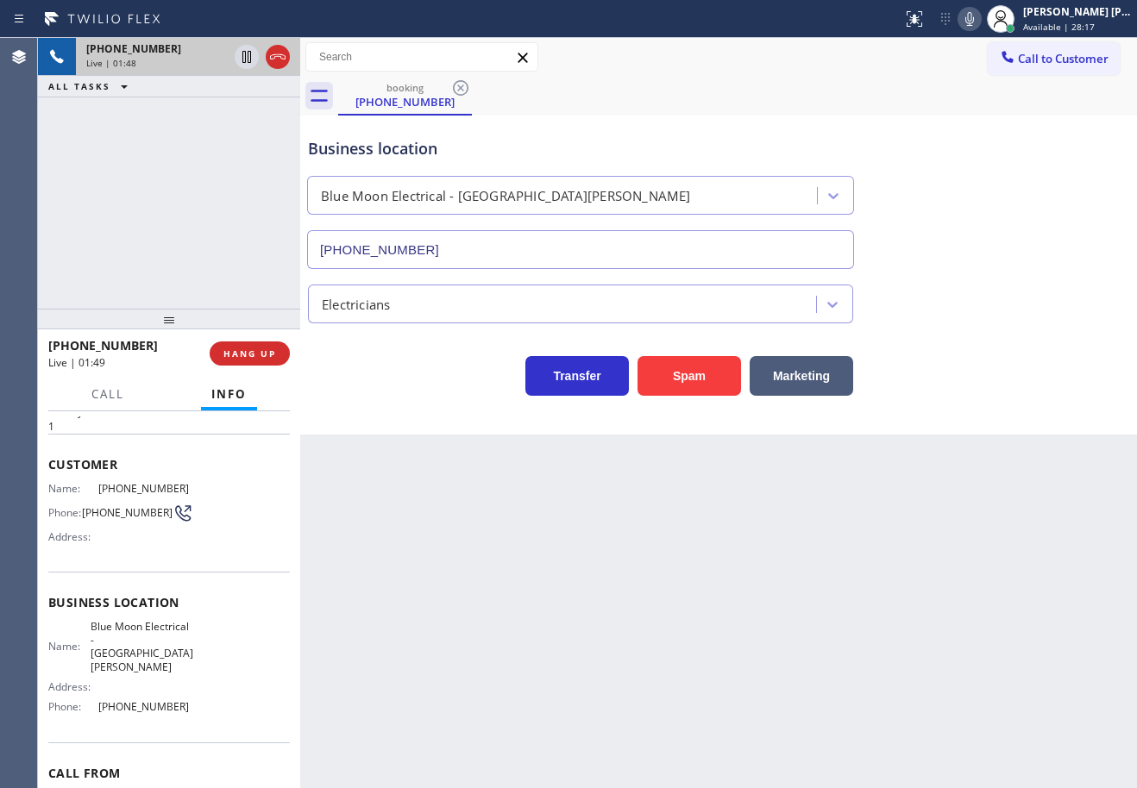
scroll to position [133, 0]
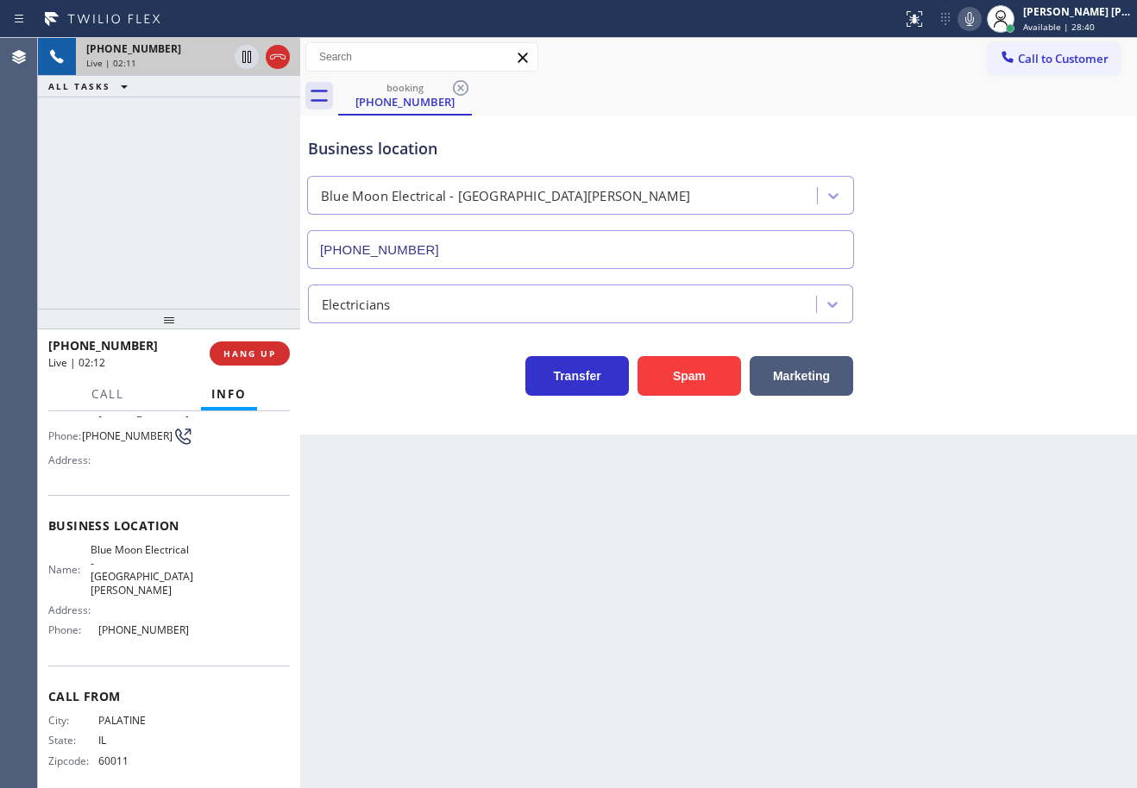
drag, startPoint x: 843, startPoint y: 502, endPoint x: 838, endPoint y: 510, distance: 9.3
click at [842, 503] on div "Back to Dashboard Change Sender ID Customers Technicians Select a contact Outbo…" at bounding box center [718, 413] width 837 height 750
click at [838, 510] on div "Back to Dashboard Change Sender ID Customers Technicians Select a contact Outbo…" at bounding box center [718, 413] width 837 height 750
click at [840, 514] on div "Back to Dashboard Change Sender ID Customers Technicians Select a contact Outbo…" at bounding box center [718, 413] width 837 height 750
click at [853, 518] on div "Back to Dashboard Change Sender ID Customers Technicians Select a contact Outbo…" at bounding box center [718, 413] width 837 height 750
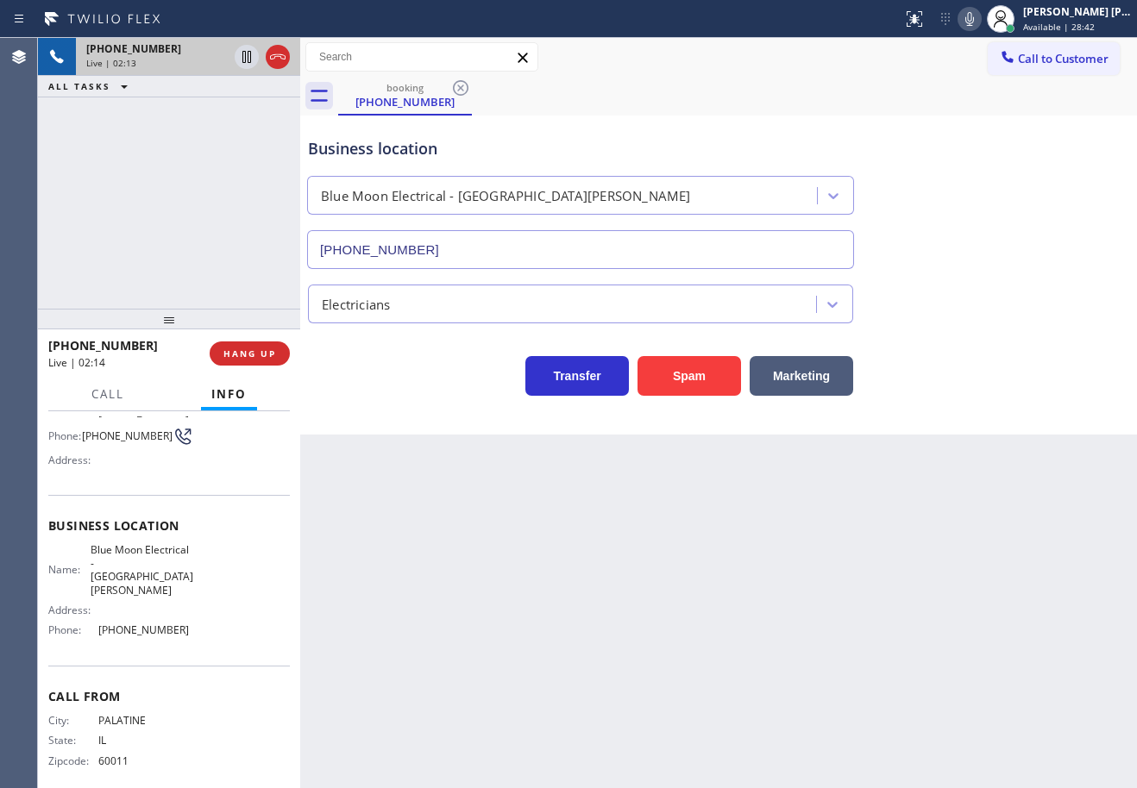
click at [974, 19] on icon at bounding box center [969, 19] width 9 height 14
drag, startPoint x: 874, startPoint y: 59, endPoint x: 711, endPoint y: 61, distance: 163.0
click at [867, 59] on div "Call to Customer Outbound call Location 5 Star Best Plumbing Your caller id pho…" at bounding box center [718, 57] width 837 height 30
drag, startPoint x: 239, startPoint y: 61, endPoint x: 273, endPoint y: 116, distance: 64.4
click at [240, 61] on icon at bounding box center [246, 57] width 21 height 21
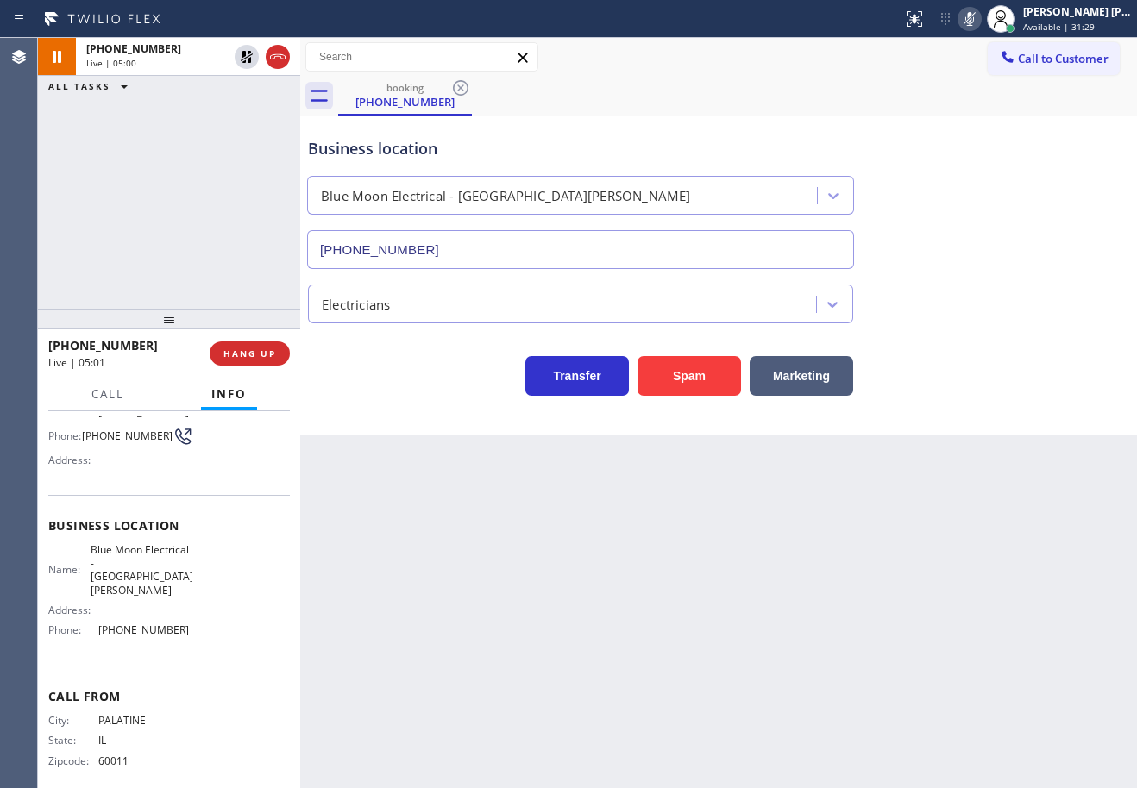
drag, startPoint x: 249, startPoint y: 53, endPoint x: 199, endPoint y: 135, distance: 95.3
click at [249, 59] on icon at bounding box center [247, 57] width 12 height 12
drag, startPoint x: 199, startPoint y: 135, endPoint x: 806, endPoint y: 41, distance: 613.4
click at [212, 141] on div "[PHONE_NUMBER] Live | 05:01 ALL TASKS ALL TASKS ACTIVE TASKS TASKS IN WRAP UP" at bounding box center [169, 173] width 262 height 271
drag, startPoint x: 982, startPoint y: 23, endPoint x: 1015, endPoint y: 227, distance: 206.2
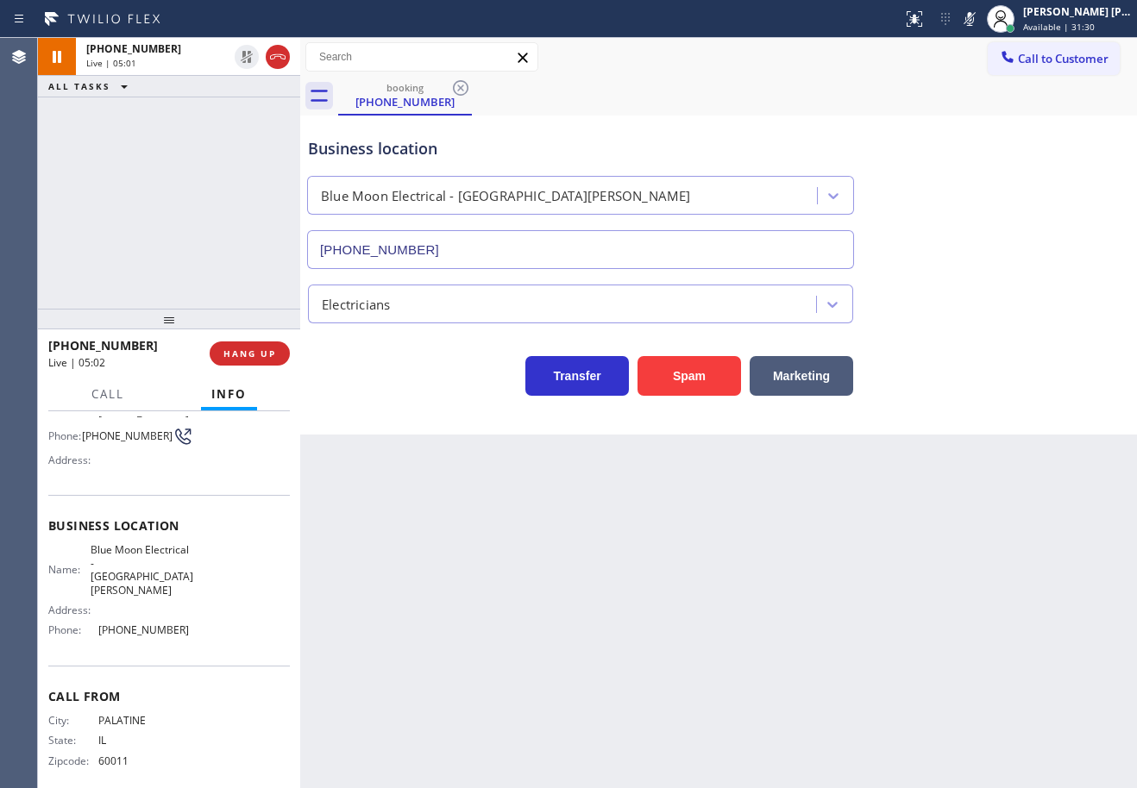
click at [980, 24] on icon at bounding box center [969, 19] width 21 height 21
click at [1018, 229] on div "Business location Blue Moon Electrical - [GEOGRAPHIC_DATA][PERSON_NAME] [PHONE_…" at bounding box center [718, 191] width 828 height 156
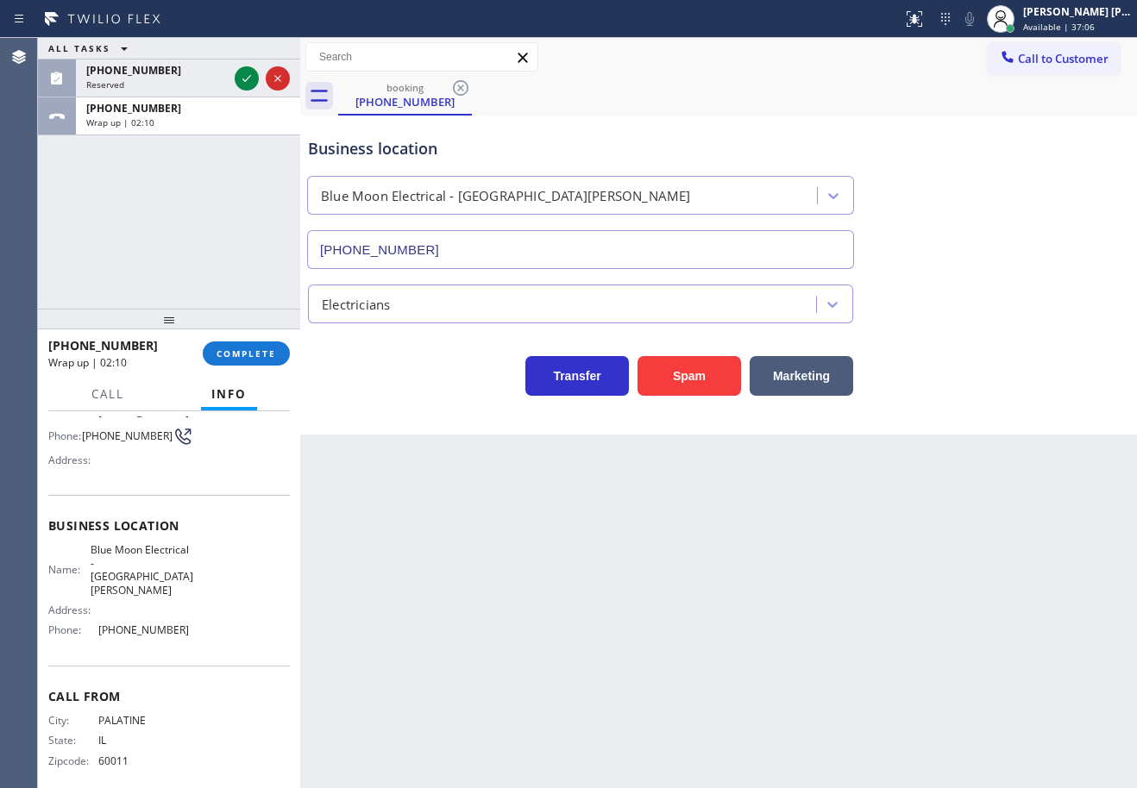
drag, startPoint x: 246, startPoint y: 320, endPoint x: 251, endPoint y: 337, distance: 18.0
click at [248, 323] on div at bounding box center [169, 319] width 262 height 21
click at [252, 342] on div "[PHONE_NUMBER] Wrap up | 02:10 COMPLETE" at bounding box center [168, 353] width 241 height 45
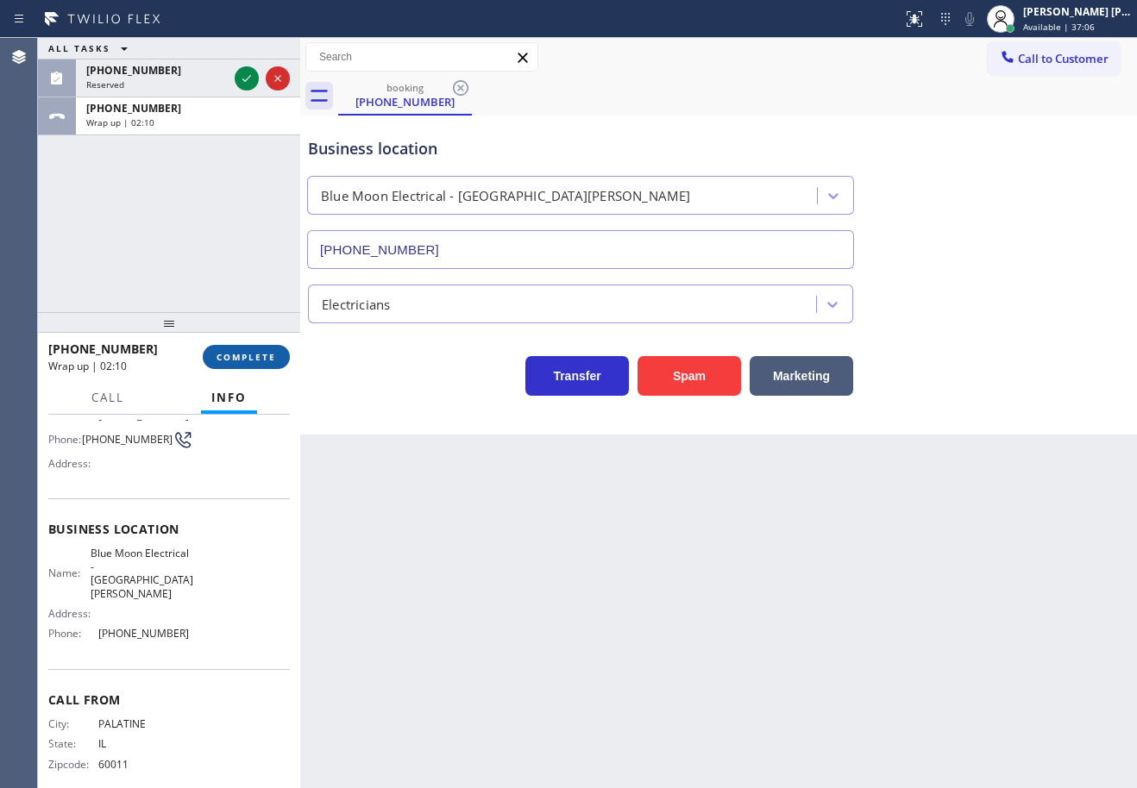
click at [255, 357] on span "COMPLETE" at bounding box center [246, 357] width 60 height 12
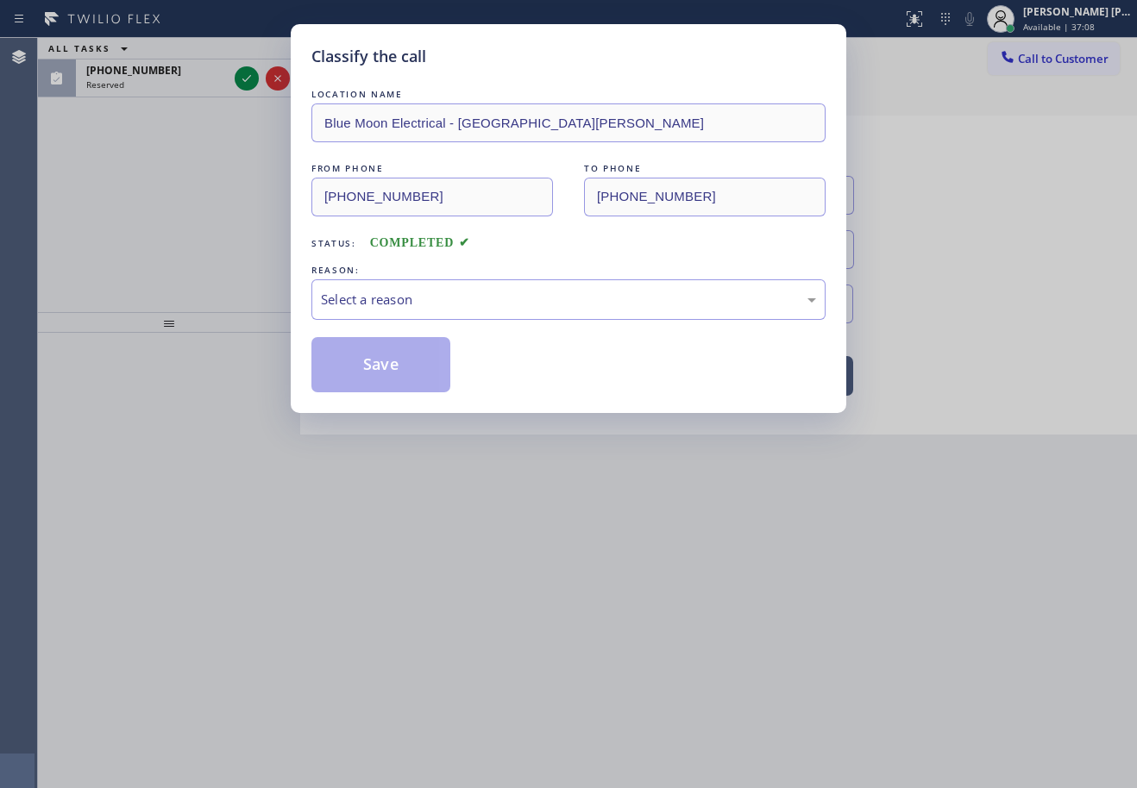
click at [390, 322] on div "LOCATION NAME Blue Moon Electrical - [GEOGRAPHIC_DATA][PERSON_NAME] FROM PHONE …" at bounding box center [568, 238] width 514 height 307
click at [398, 305] on div "Select a reason" at bounding box center [568, 300] width 495 height 20
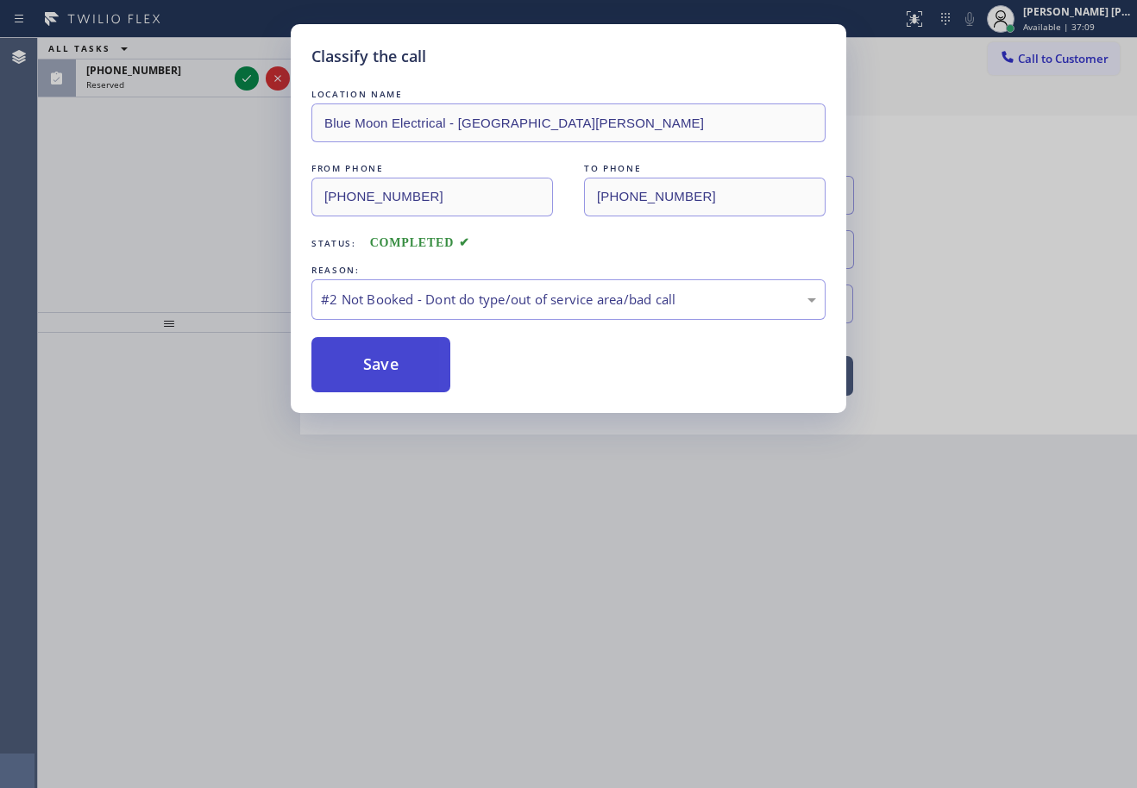
click at [397, 365] on button "Save" at bounding box center [380, 364] width 139 height 55
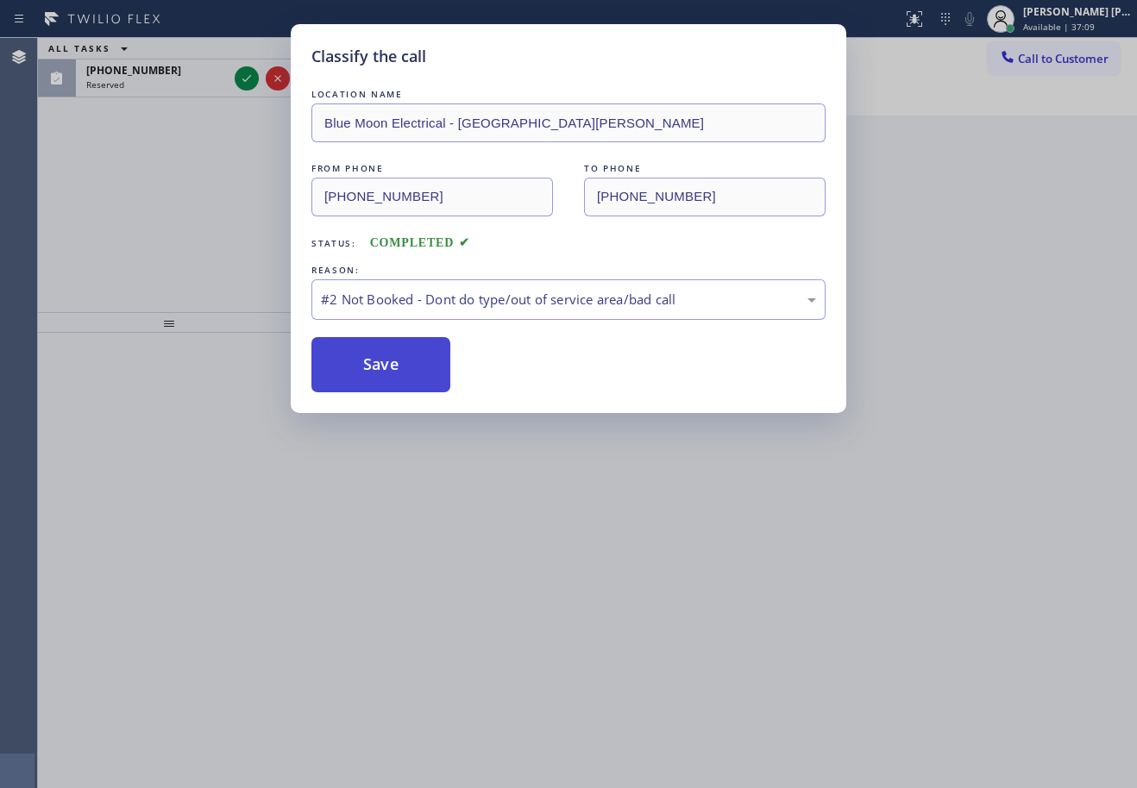
click at [397, 367] on button "Save" at bounding box center [380, 364] width 139 height 55
drag, startPoint x: 572, startPoint y: 301, endPoint x: 562, endPoint y: 310, distance: 13.4
click at [570, 303] on div "#2 Not Booked - Dont do type/out of service area/bad call" at bounding box center [568, 300] width 495 height 20
drag, startPoint x: 444, startPoint y: 367, endPoint x: 336, endPoint y: 381, distance: 108.8
click at [336, 381] on button "Save" at bounding box center [380, 364] width 139 height 55
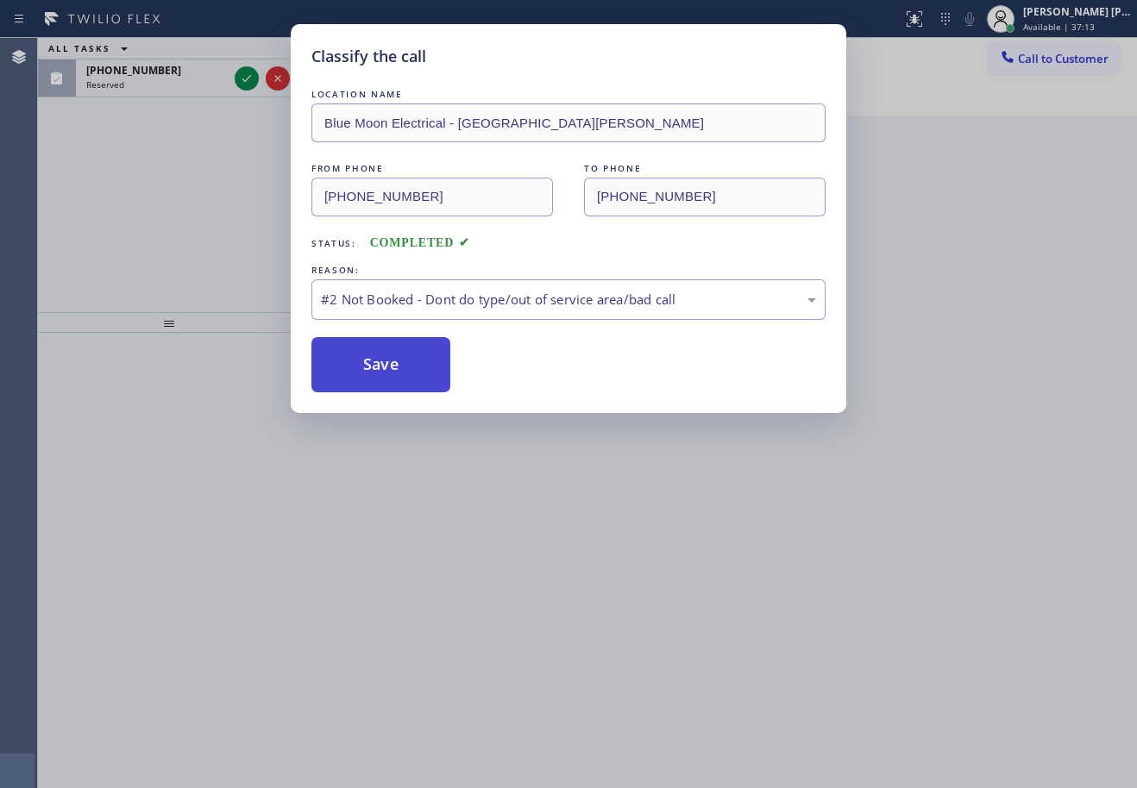
click at [337, 381] on button "Save" at bounding box center [380, 364] width 139 height 55
click at [339, 383] on button "Save" at bounding box center [380, 364] width 139 height 55
click at [340, 383] on button "Save" at bounding box center [380, 364] width 139 height 55
click at [342, 381] on button "Save" at bounding box center [380, 364] width 139 height 55
click at [345, 381] on button "Save" at bounding box center [380, 364] width 139 height 55
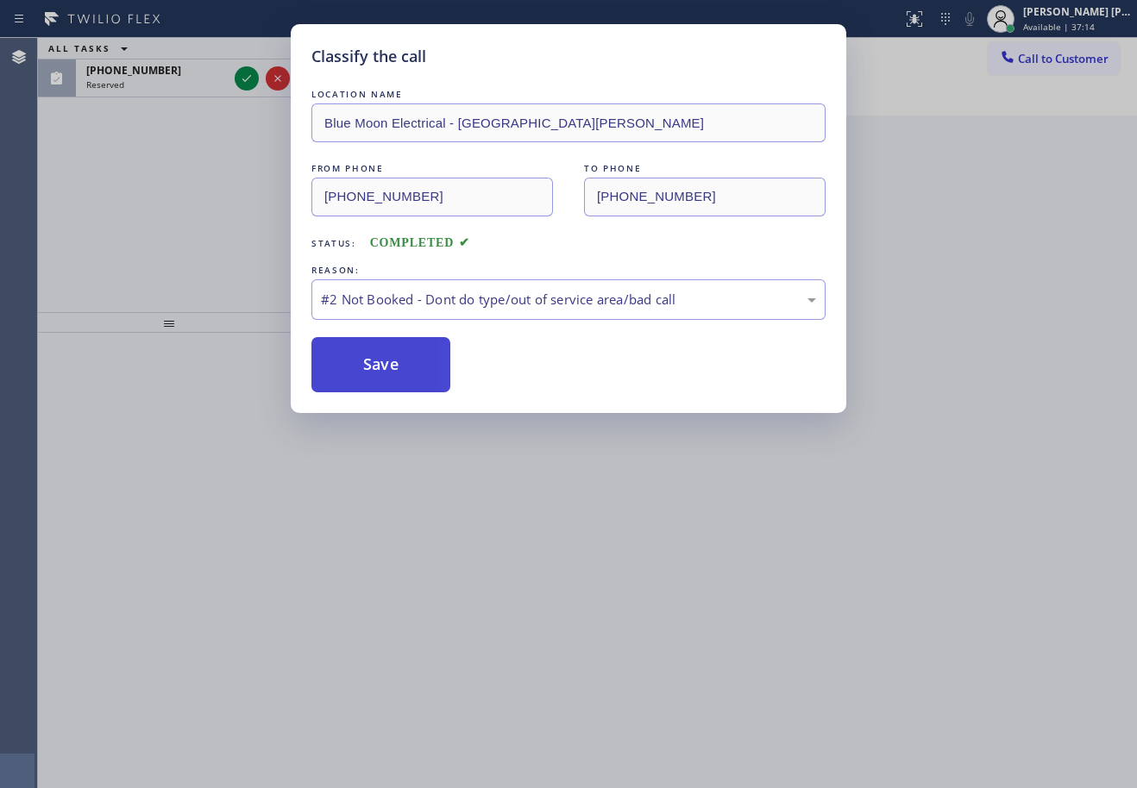
click at [346, 380] on button "Save" at bounding box center [380, 364] width 139 height 55
drag, startPoint x: 346, startPoint y: 380, endPoint x: 203, endPoint y: 215, distance: 218.9
click at [346, 379] on button "Save" at bounding box center [380, 364] width 139 height 55
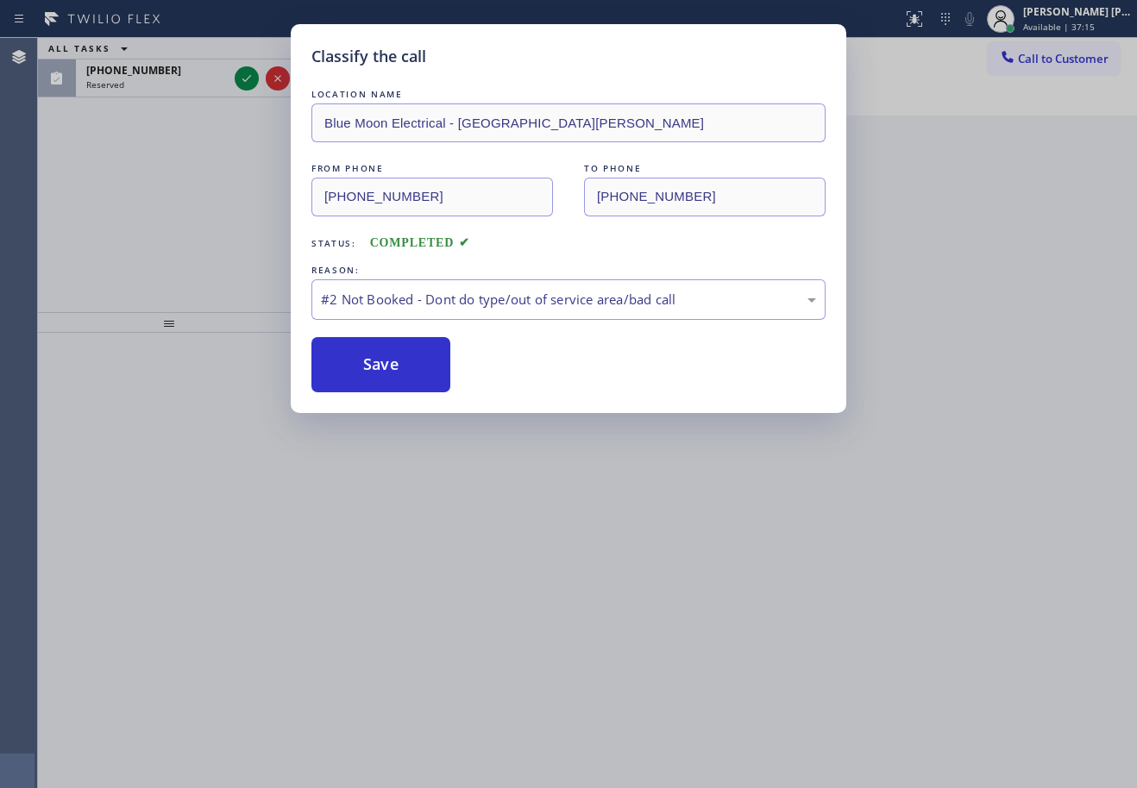
drag, startPoint x: 197, startPoint y: 197, endPoint x: 197, endPoint y: 157, distance: 39.7
click at [197, 182] on div "Classify the call LOCATION NAME Blue Moon Electrical - [GEOGRAPHIC_DATA][PERSON…" at bounding box center [568, 394] width 1137 height 788
click at [197, 84] on div "Classify the call LOCATION NAME Blue Moon Electrical - [GEOGRAPHIC_DATA][PERSON…" at bounding box center [568, 394] width 1137 height 788
click at [400, 357] on button "Save" at bounding box center [380, 364] width 139 height 55
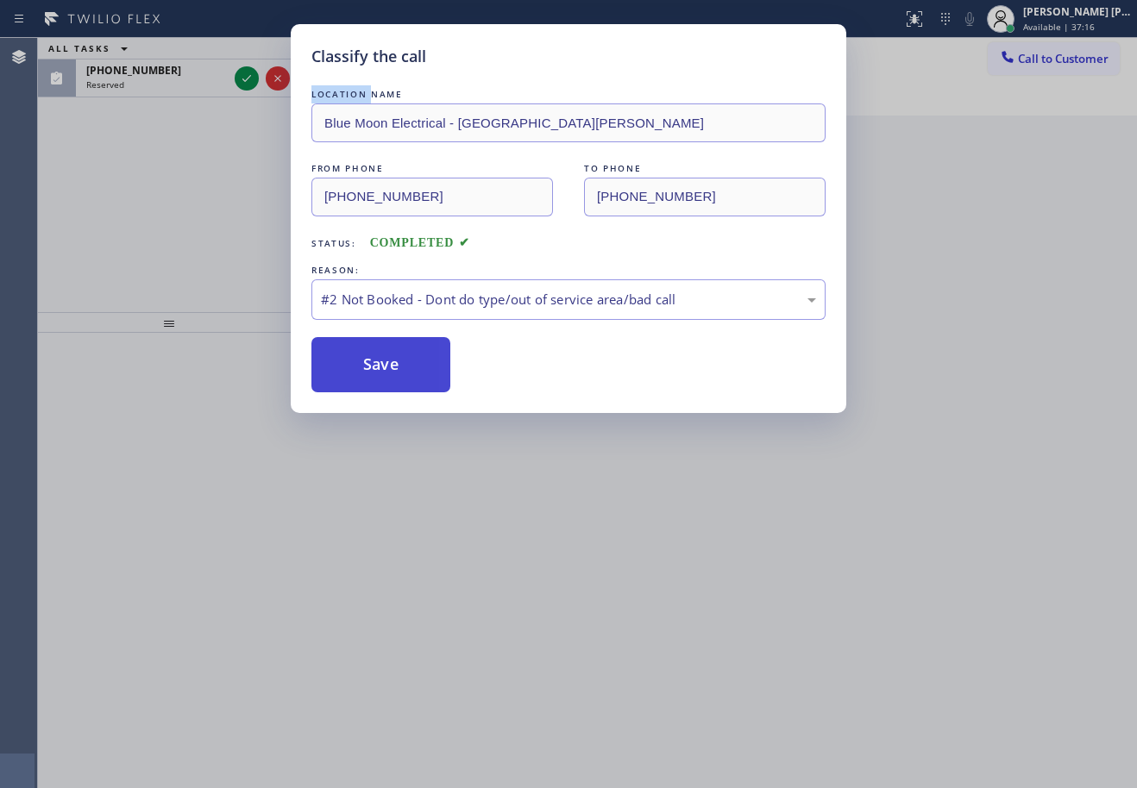
click at [400, 357] on button "Save" at bounding box center [380, 364] width 139 height 55
click at [400, 362] on button "Save" at bounding box center [380, 364] width 139 height 55
click at [399, 361] on button "Save" at bounding box center [380, 364] width 139 height 55
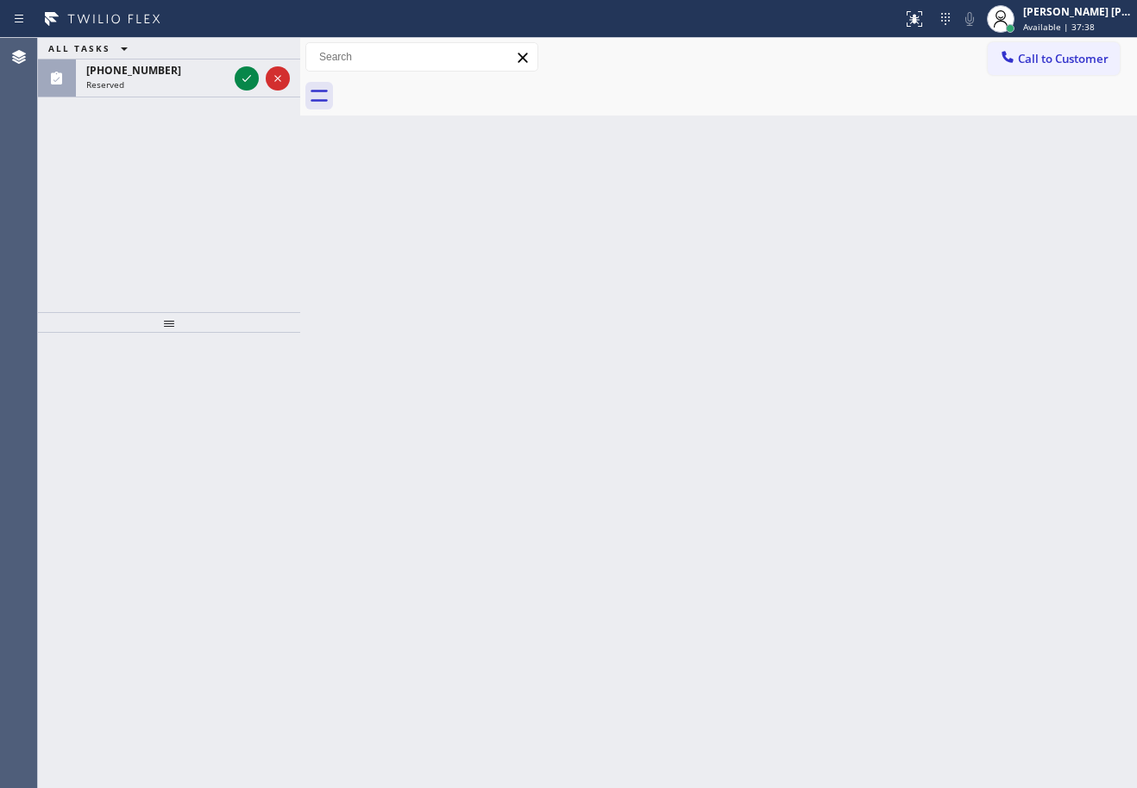
click at [248, 53] on div "ALL TASKS ALL TASKS ACTIVE TASKS TASKS IN WRAP UP" at bounding box center [169, 49] width 262 height 22
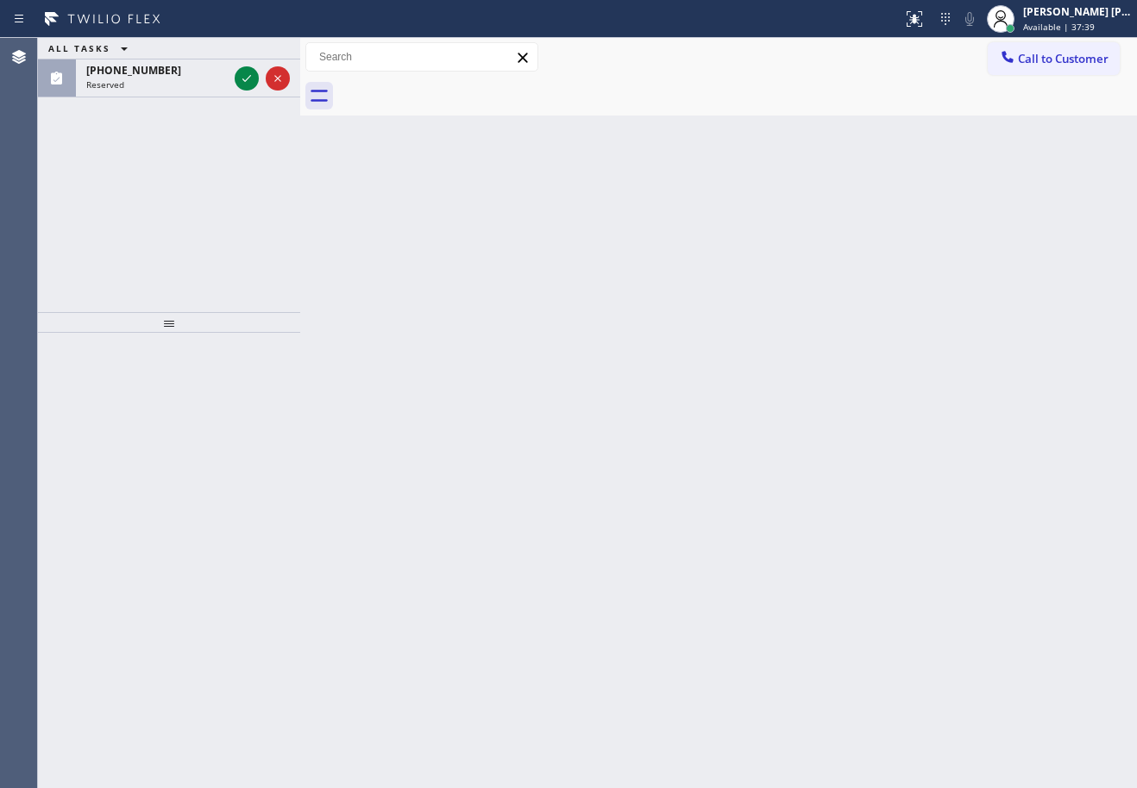
click at [248, 53] on div "ALL TASKS ALL TASKS ACTIVE TASKS TASKS IN WRAP UP" at bounding box center [169, 49] width 262 height 22
click at [239, 79] on icon at bounding box center [246, 78] width 21 height 21
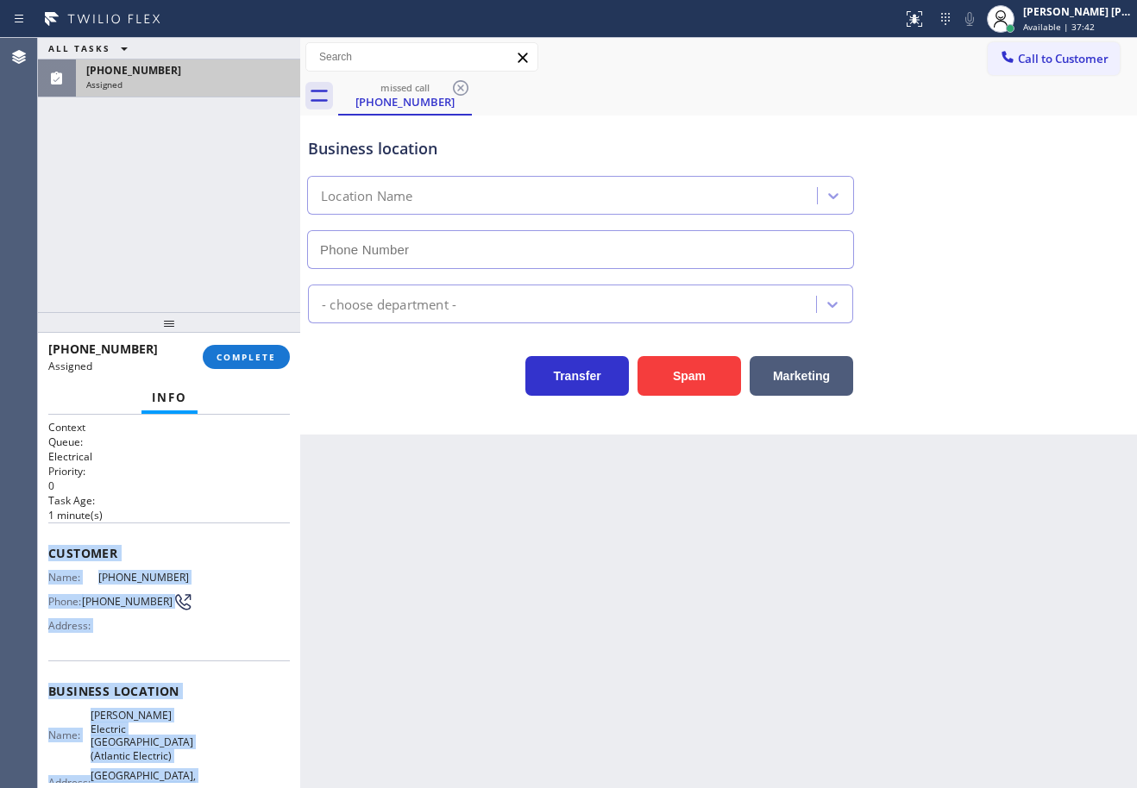
scroll to position [205, 0]
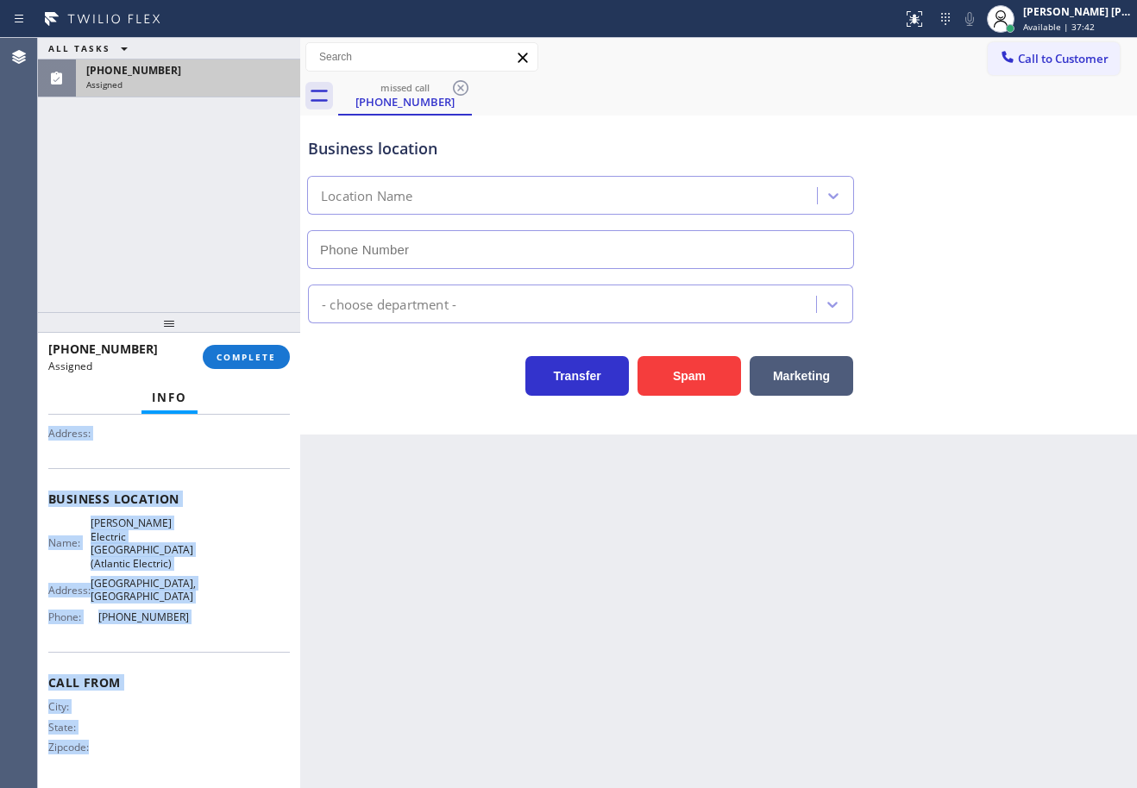
type input "[PHONE_NUMBER]"
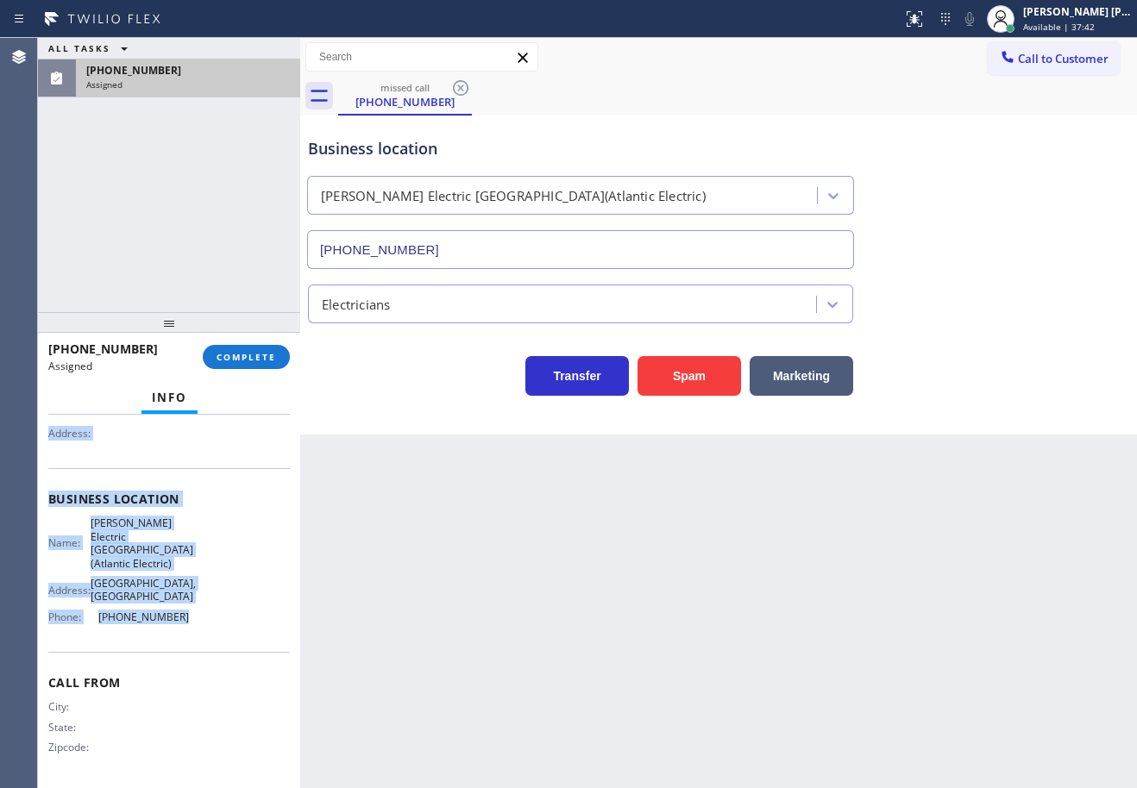
drag, startPoint x: 51, startPoint y: 566, endPoint x: 217, endPoint y: 631, distance: 178.9
click at [217, 631] on div "Context Queue: Electrical Priority: 0 Task Age: [DEMOGRAPHIC_DATA] minute(s) Cu…" at bounding box center [169, 601] width 262 height 373
copy div "Customer Name: [PHONE_NUMBER] Phone: [PHONE_NUMBER] Address: Business location …"
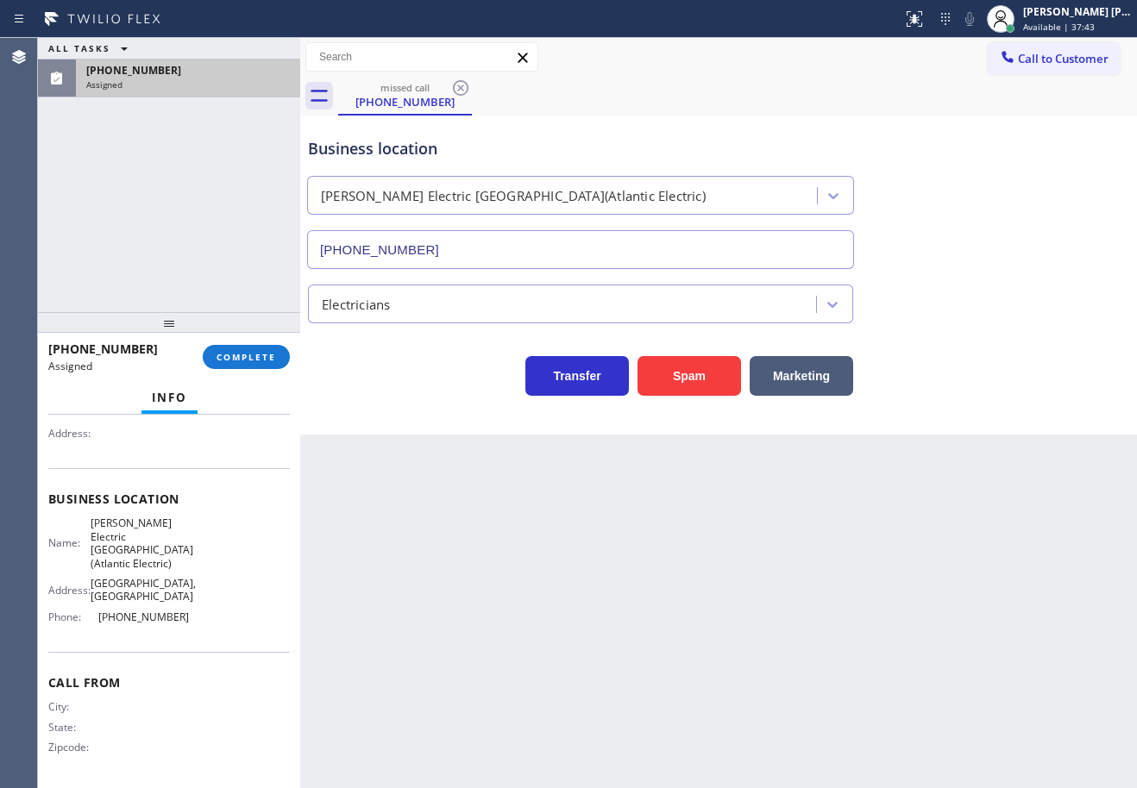
click at [247, 373] on div "[PHONE_NUMBER] Assigned COMPLETE" at bounding box center [168, 357] width 241 height 45
click at [250, 361] on span "COMPLETE" at bounding box center [246, 357] width 60 height 12
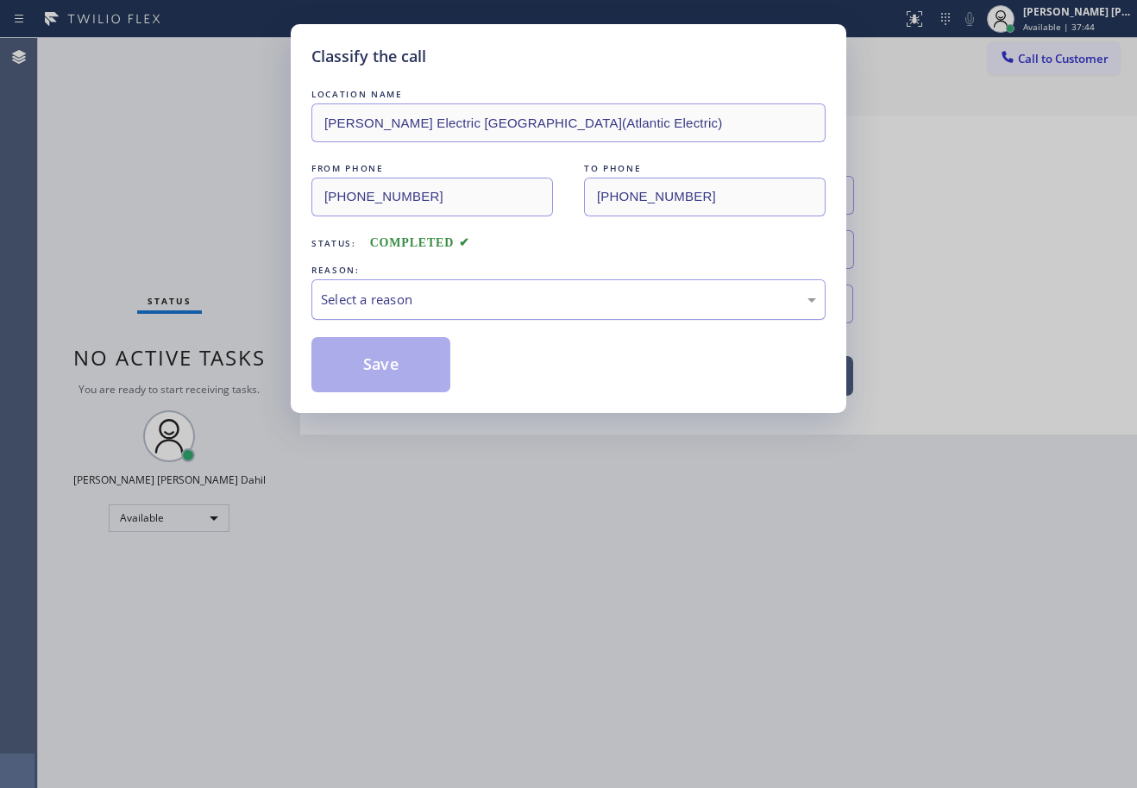
click at [404, 308] on div "Select a reason" at bounding box center [568, 300] width 495 height 20
click at [399, 373] on button "Save" at bounding box center [380, 364] width 139 height 55
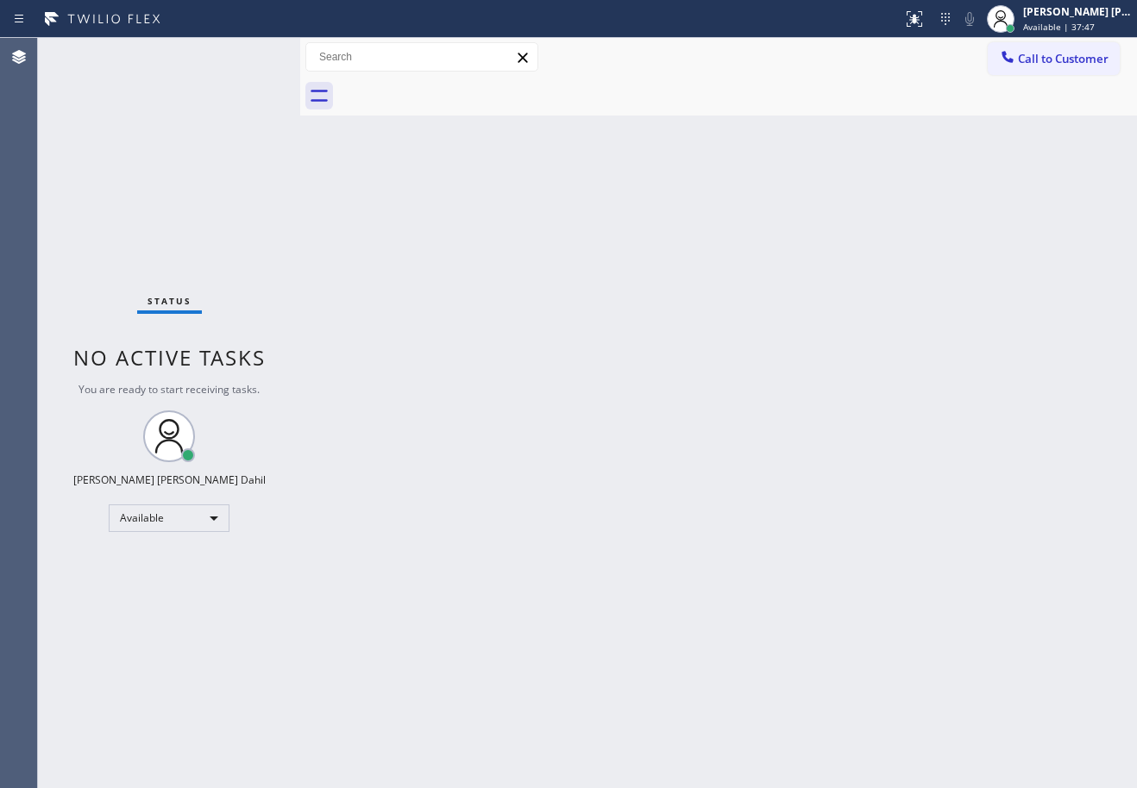
click at [1020, 66] on button "Call to Customer" at bounding box center [1053, 58] width 132 height 33
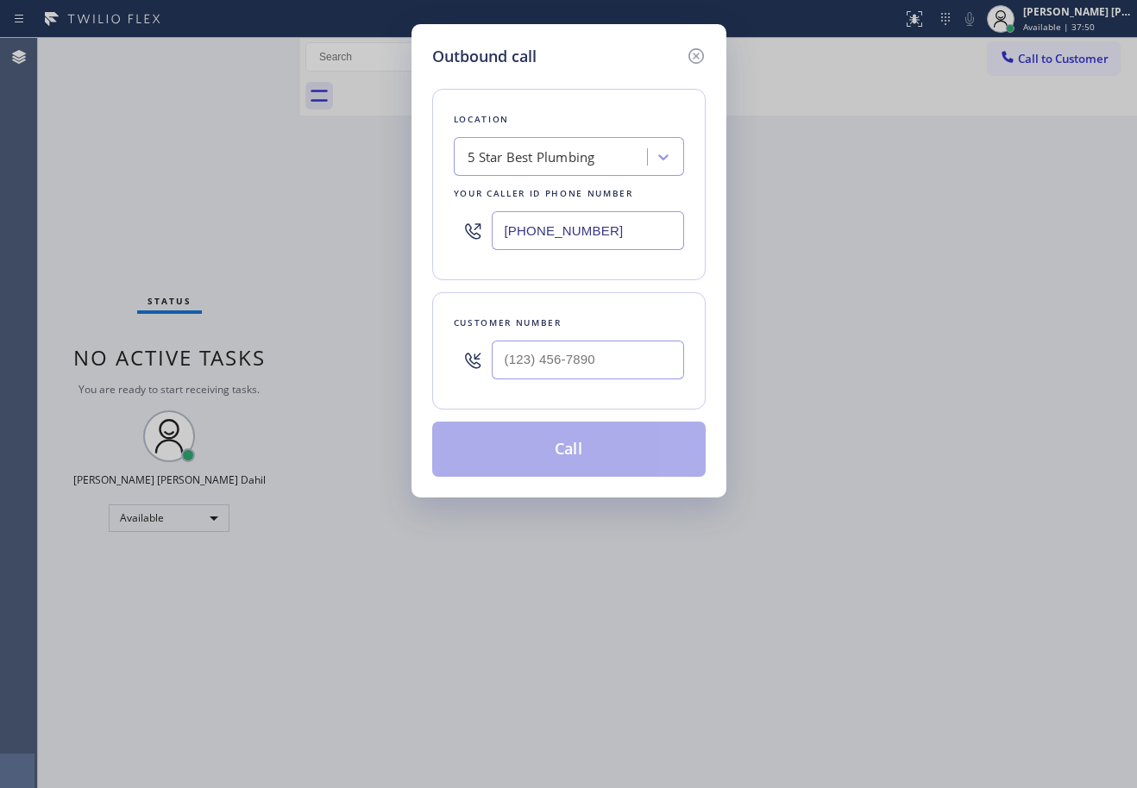
click at [586, 351] on input "text" at bounding box center [588, 360] width 192 height 39
paste input "908) 361-8329"
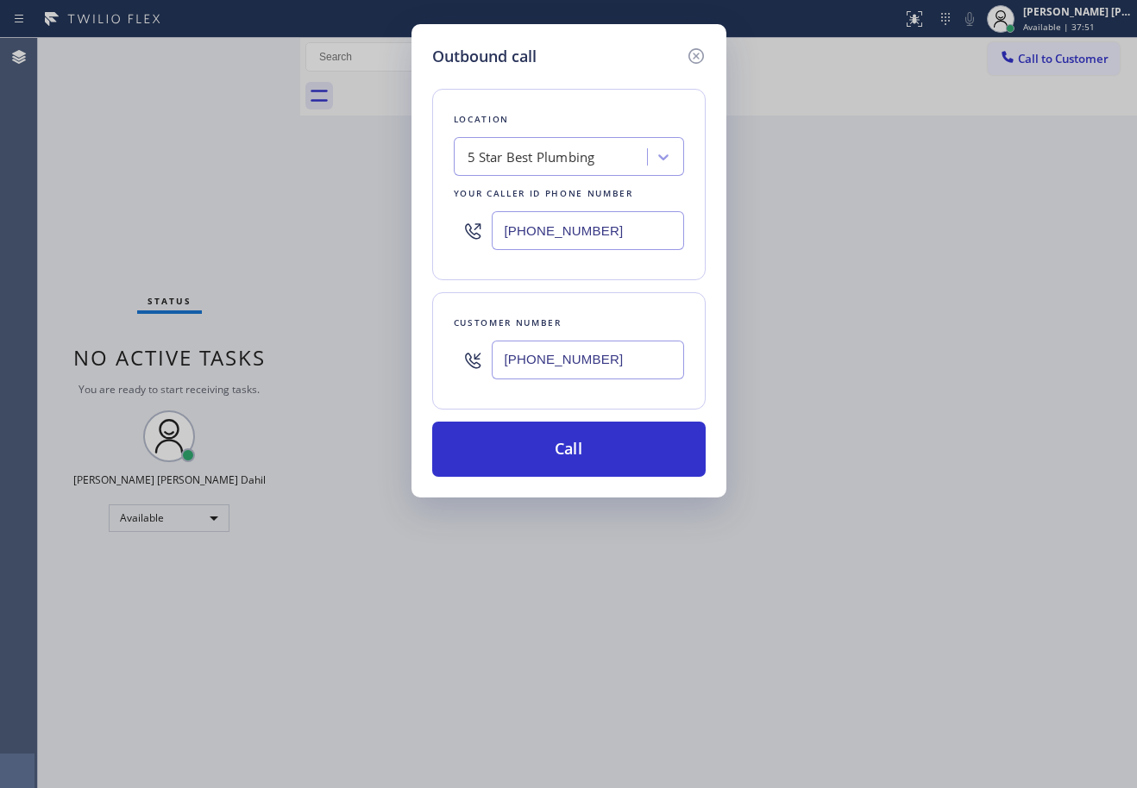
type input "[PHONE_NUMBER]"
click at [592, 222] on input "[PHONE_NUMBER]" at bounding box center [588, 230] width 192 height 39
paste input "908) 650-1435"
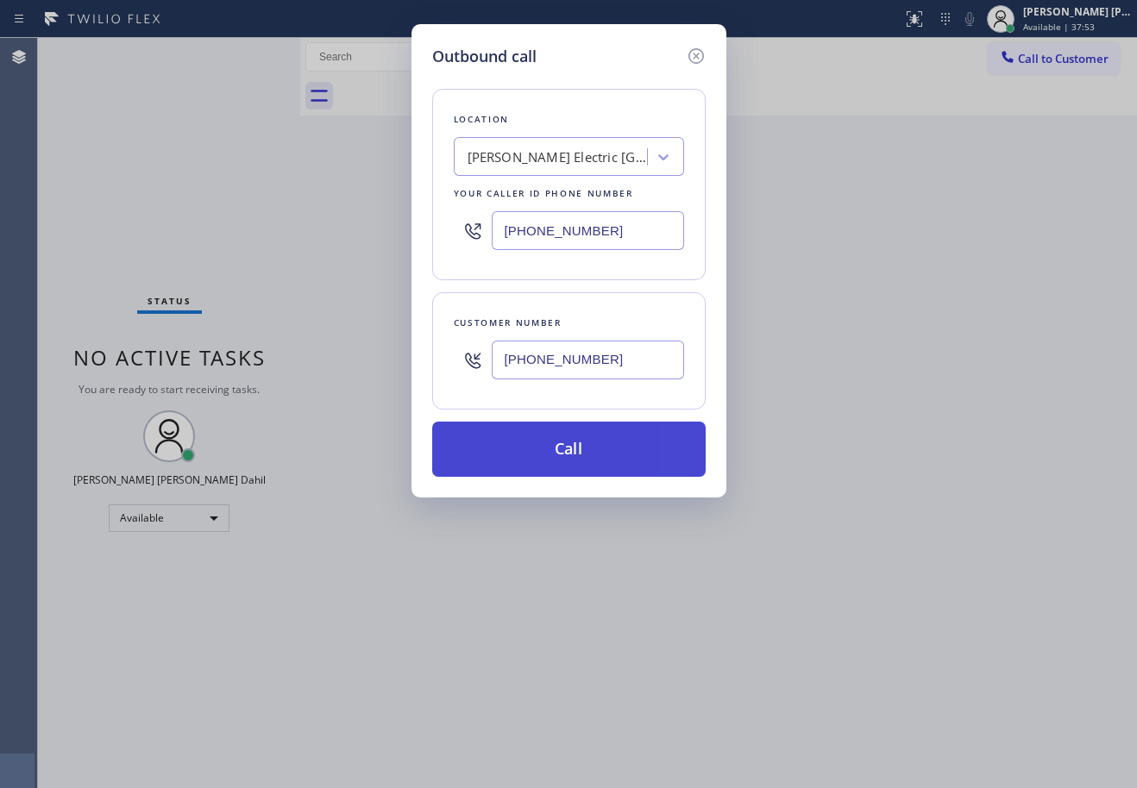
type input "[PHONE_NUMBER]"
click at [566, 448] on button "Call" at bounding box center [568, 449] width 273 height 55
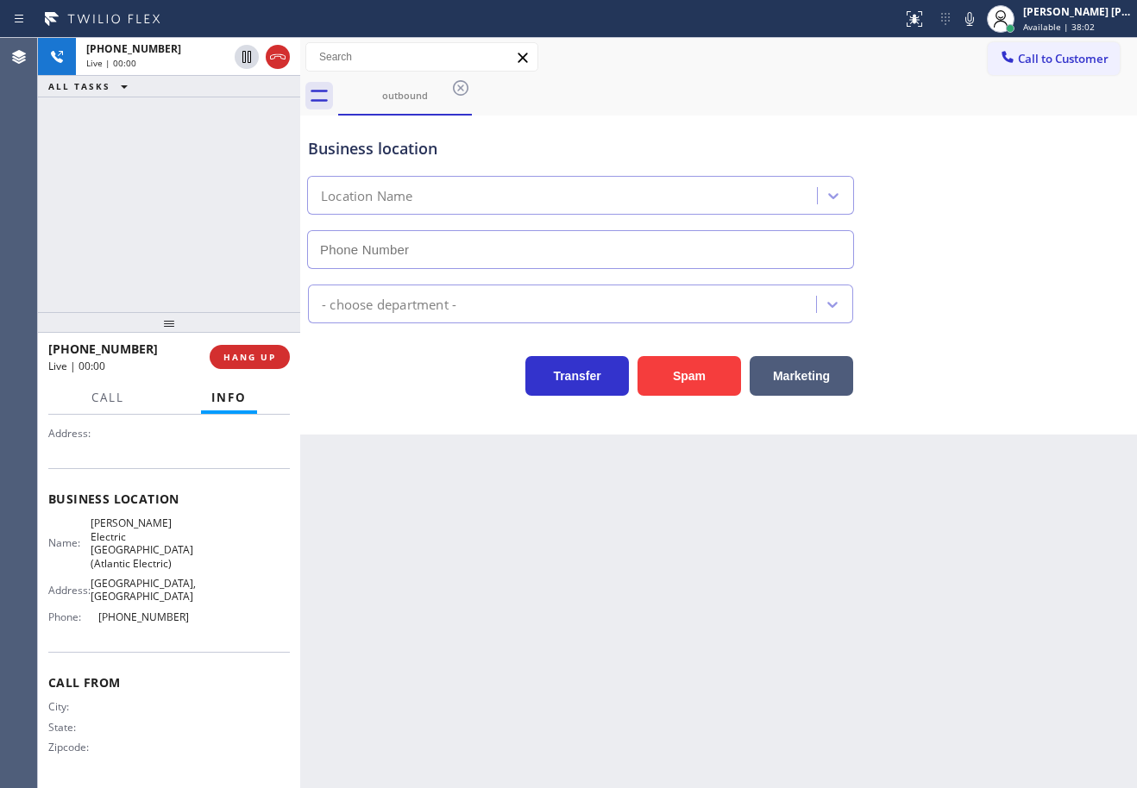
type input "[PHONE_NUMBER]"
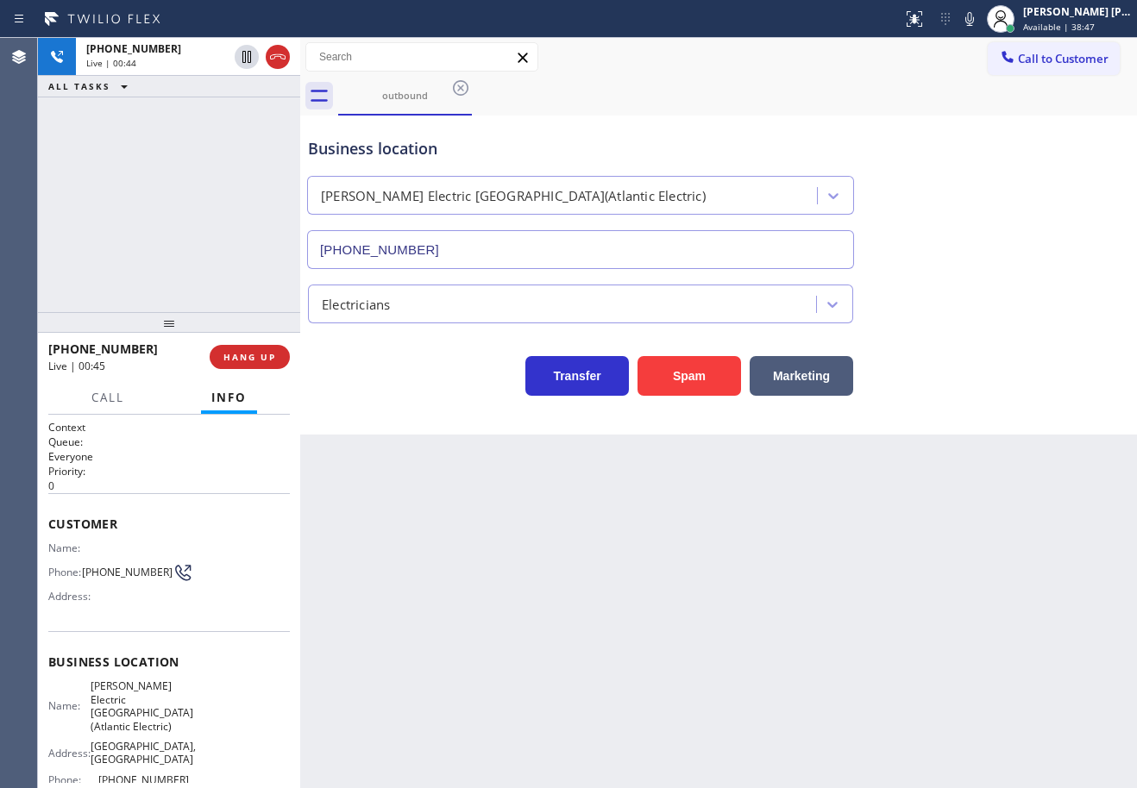
click at [573, 631] on div "Back to Dashboard Change Sender ID Customers Technicians Select a contact Outbo…" at bounding box center [718, 413] width 837 height 750
click at [193, 236] on div "[PHONE_NUMBER] Live | 00:48 ALL TASKS ALL TASKS ACTIVE TASKS TASKS IN WRAP UP" at bounding box center [169, 175] width 262 height 274
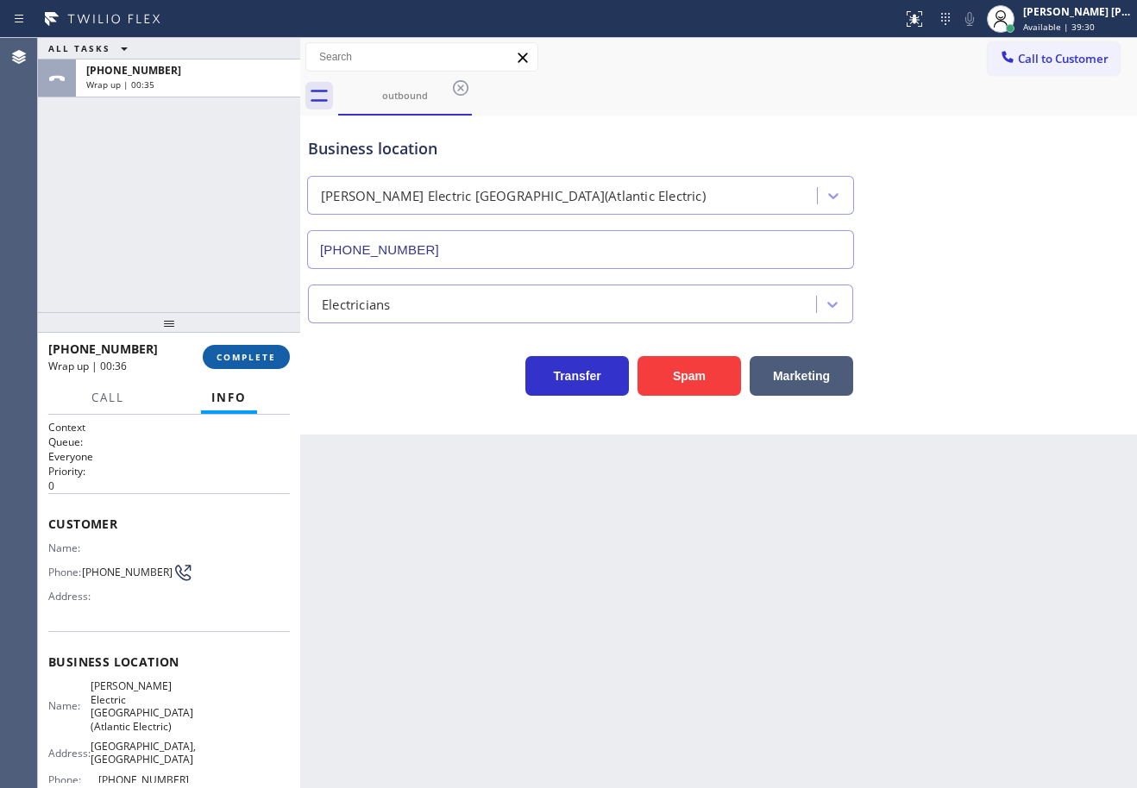
click at [263, 354] on span "COMPLETE" at bounding box center [246, 357] width 60 height 12
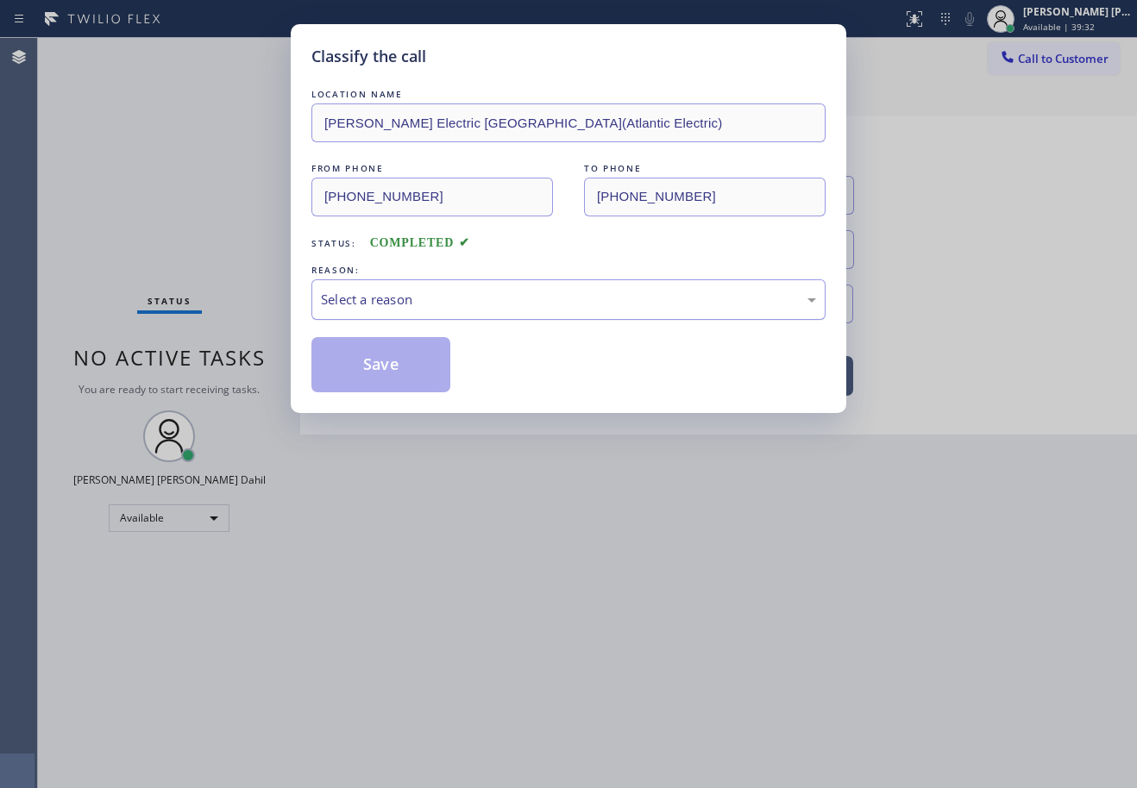
click at [426, 316] on div "Select a reason" at bounding box center [568, 299] width 514 height 41
drag, startPoint x: 421, startPoint y: 363, endPoint x: 393, endPoint y: 365, distance: 27.7
click at [420, 363] on button "Save" at bounding box center [380, 364] width 139 height 55
click at [416, 363] on button "Save" at bounding box center [380, 364] width 139 height 55
click at [413, 364] on button "Save" at bounding box center [380, 364] width 139 height 55
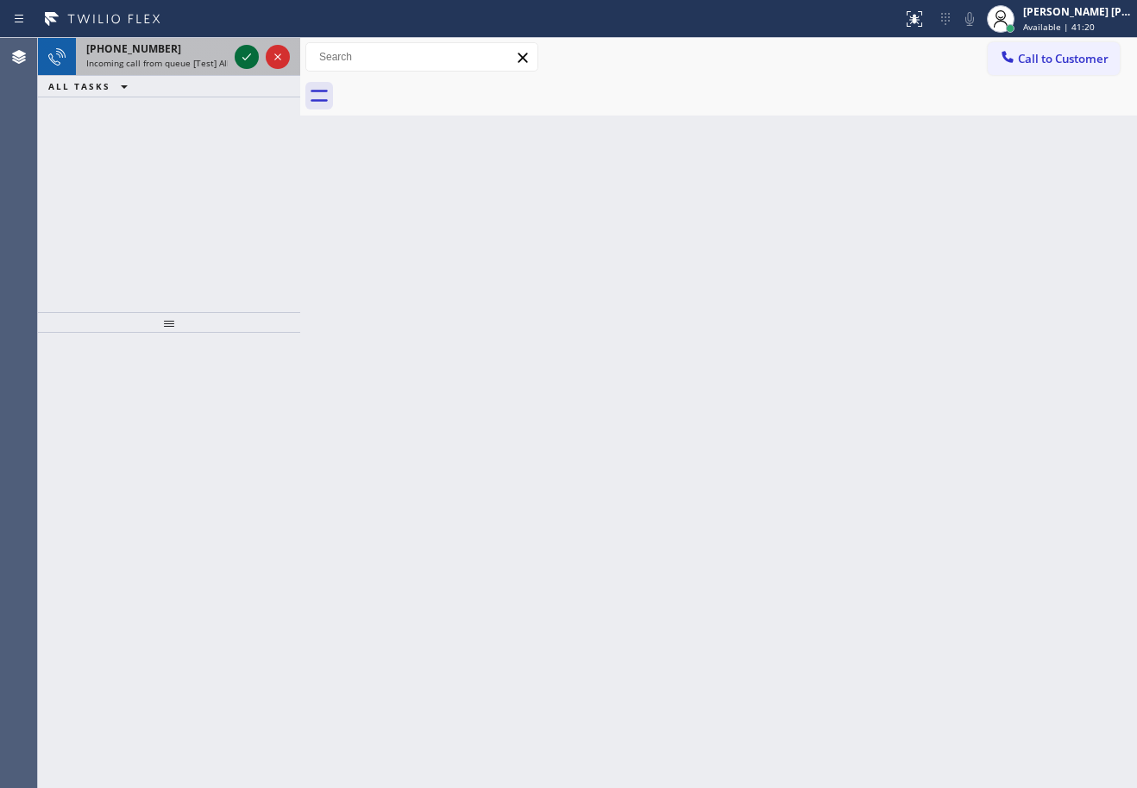
click at [248, 53] on icon at bounding box center [246, 57] width 21 height 21
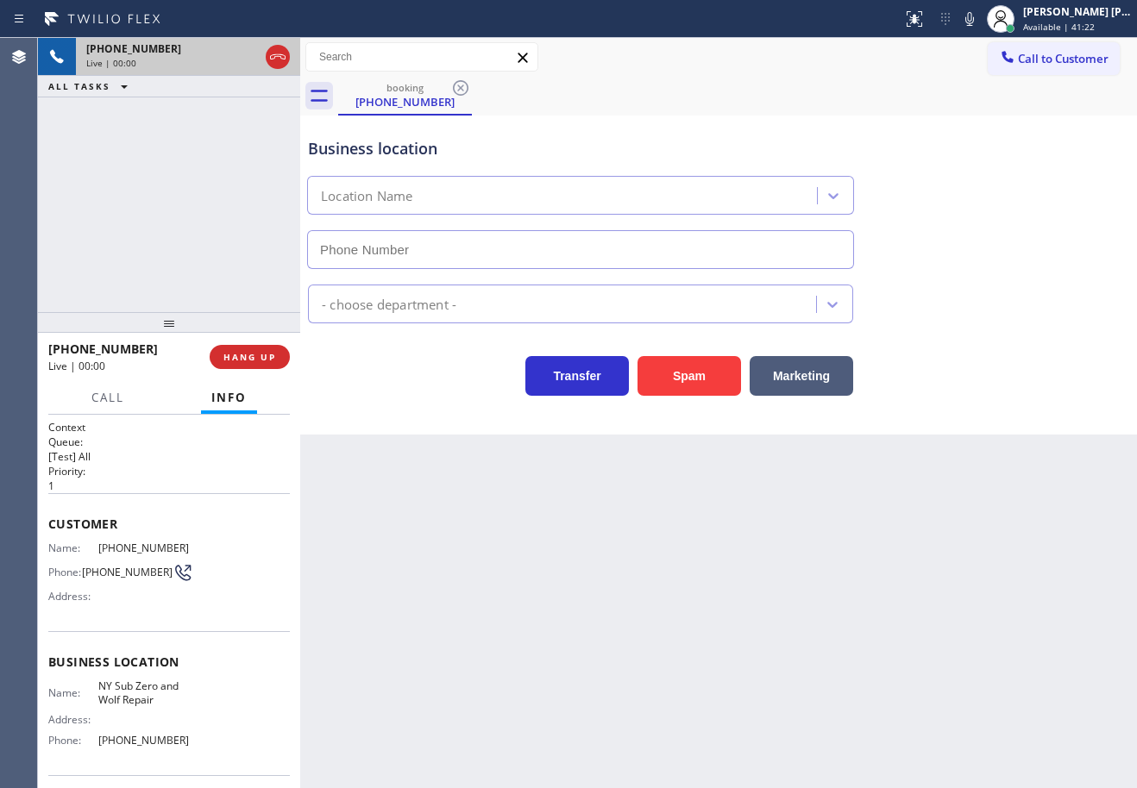
type input "[PHONE_NUMBER]"
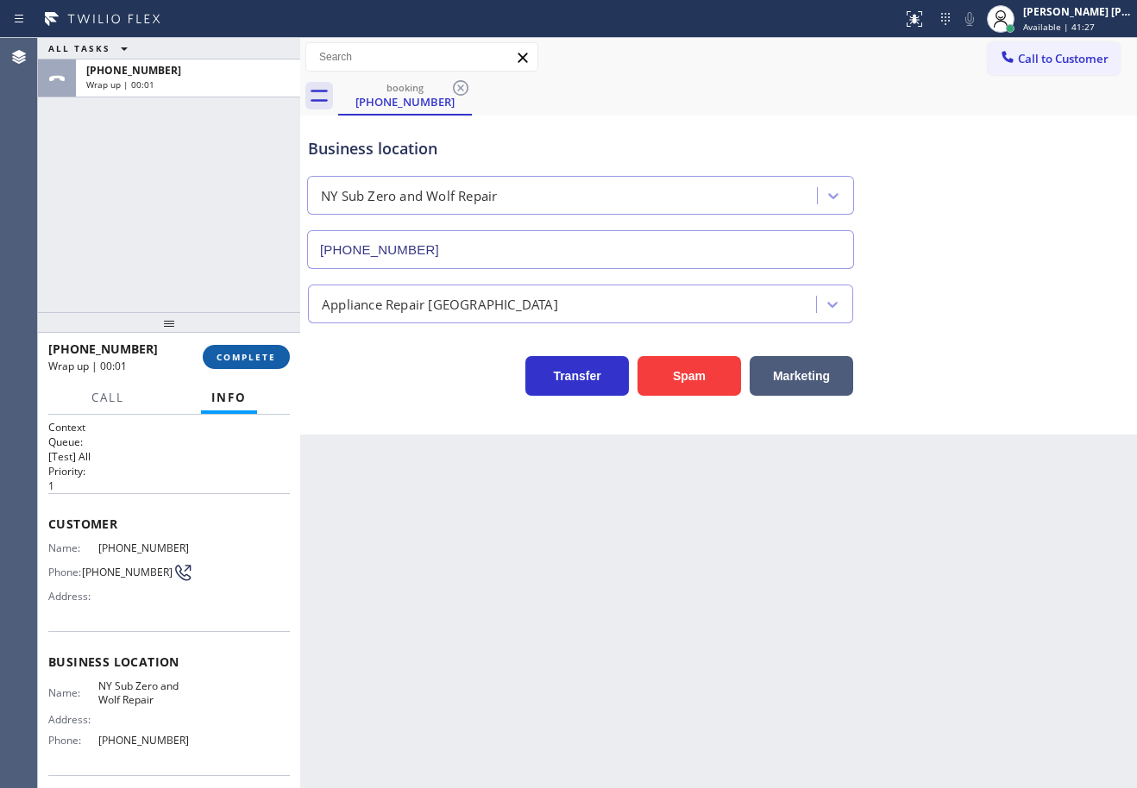
click at [248, 364] on button "COMPLETE" at bounding box center [246, 357] width 87 height 24
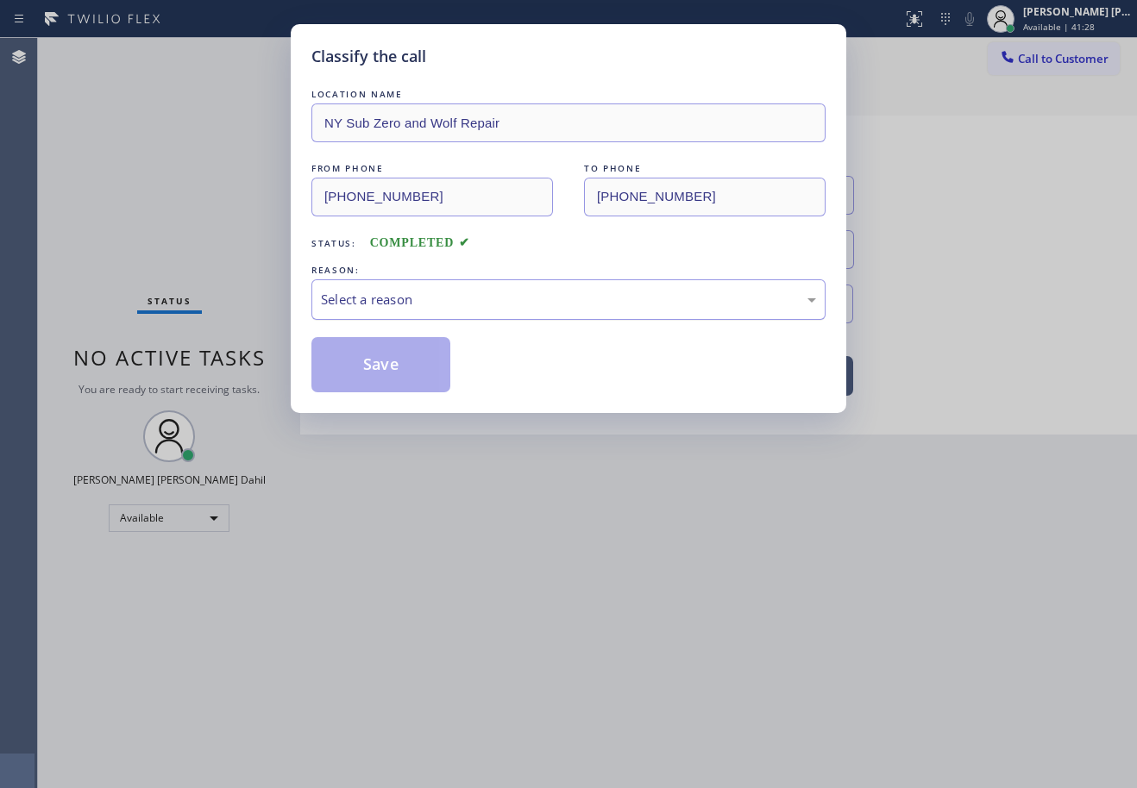
drag, startPoint x: 391, startPoint y: 311, endPoint x: 399, endPoint y: 310, distance: 8.8
click at [392, 310] on div "Select a reason" at bounding box center [568, 299] width 514 height 41
click at [373, 373] on button "Save" at bounding box center [380, 364] width 139 height 55
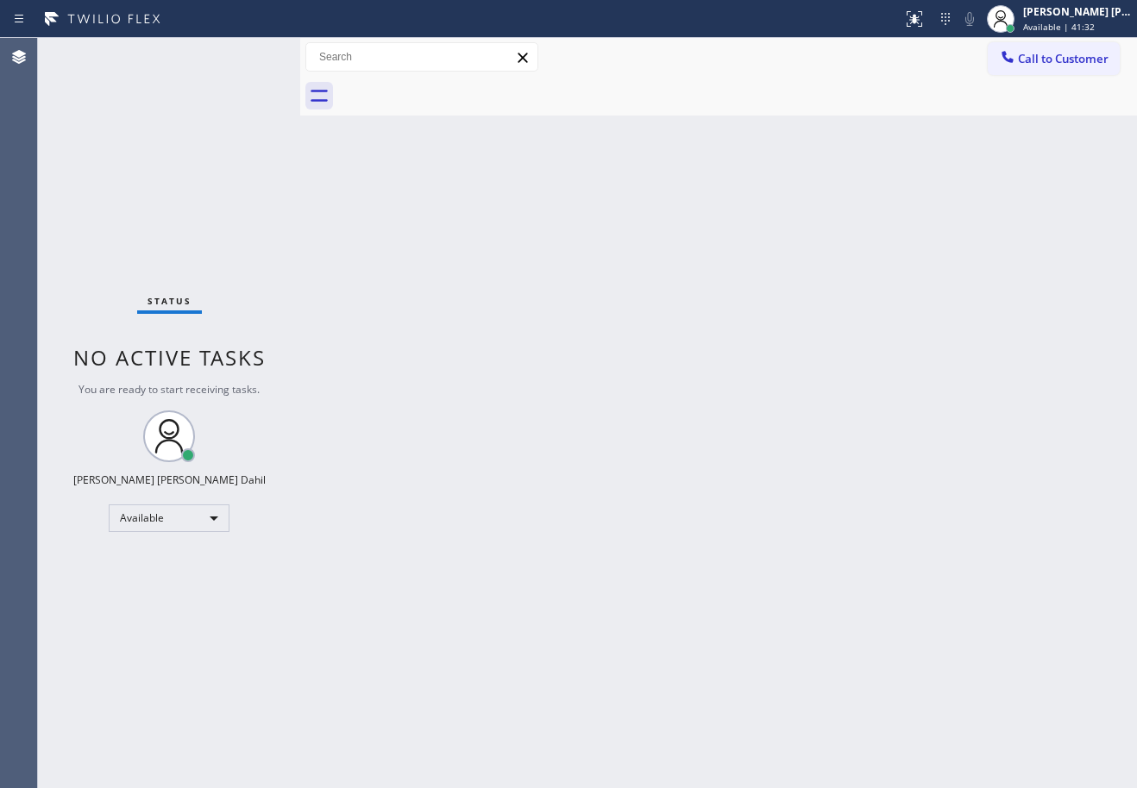
click at [213, 69] on div "Status No active tasks You are ready to start receiving tasks. [PERSON_NAME] [P…" at bounding box center [169, 413] width 262 height 750
click at [213, 68] on div "Status No active tasks You are ready to start receiving tasks. [PERSON_NAME] [P…" at bounding box center [169, 413] width 262 height 750
click at [796, 455] on div "Back to Dashboard Change Sender ID Customers Technicians Select a contact Outbo…" at bounding box center [718, 413] width 837 height 750
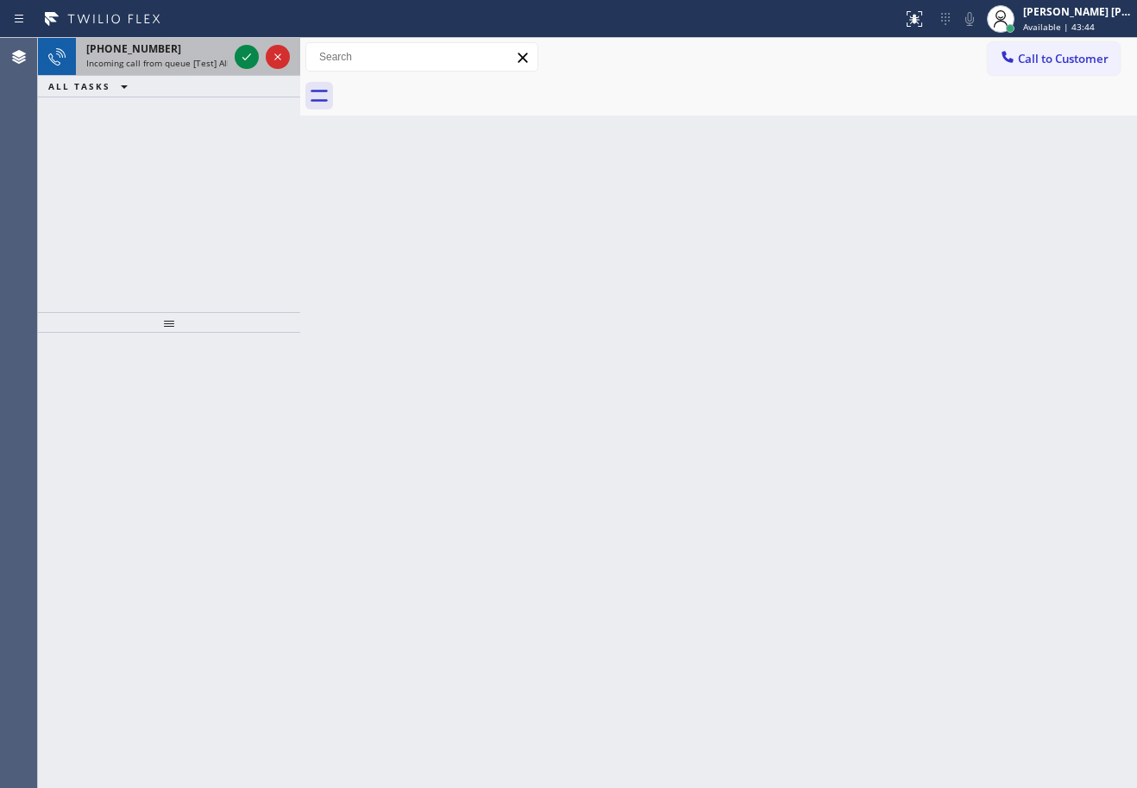
click at [186, 54] on div "[PHONE_NUMBER]" at bounding box center [156, 48] width 141 height 15
click at [188, 54] on div "[PHONE_NUMBER]" at bounding box center [156, 48] width 141 height 15
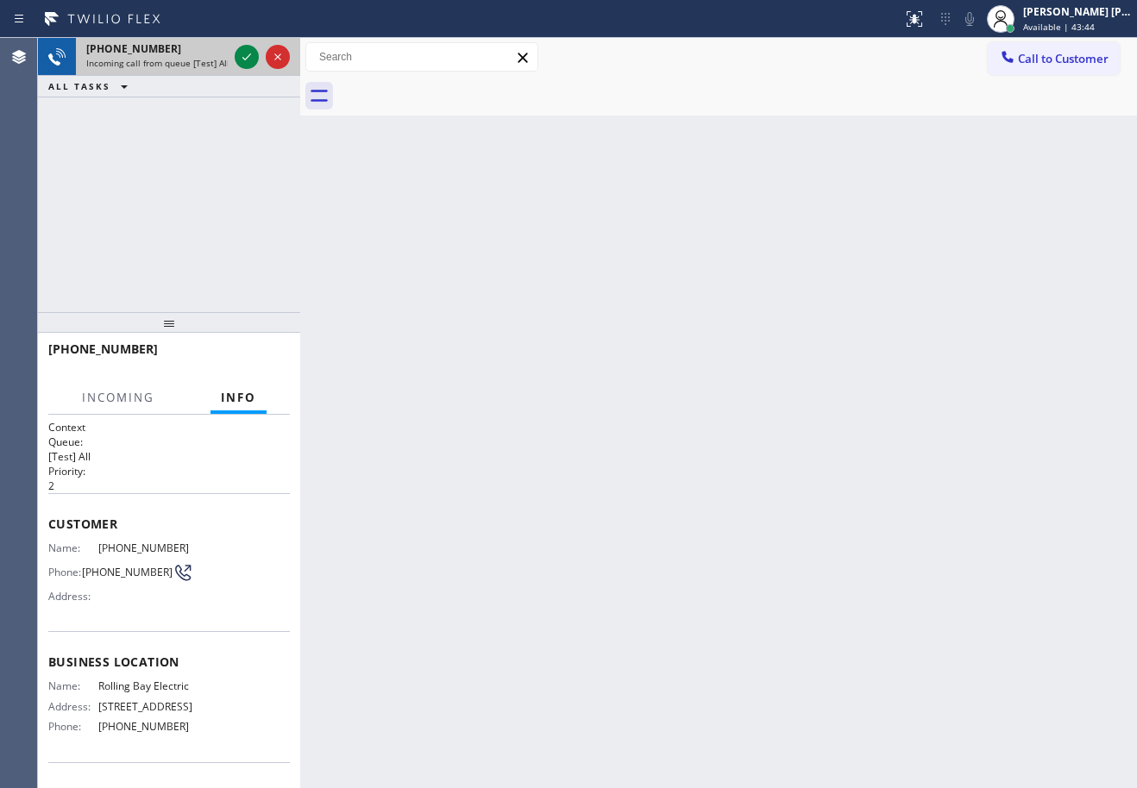
click at [188, 54] on div "[PHONE_NUMBER]" at bounding box center [156, 48] width 141 height 15
drag, startPoint x: 188, startPoint y: 54, endPoint x: 222, endPoint y: 49, distance: 34.0
click at [189, 54] on div "[PHONE_NUMBER]" at bounding box center [156, 48] width 141 height 15
click at [246, 51] on icon at bounding box center [246, 57] width 21 height 21
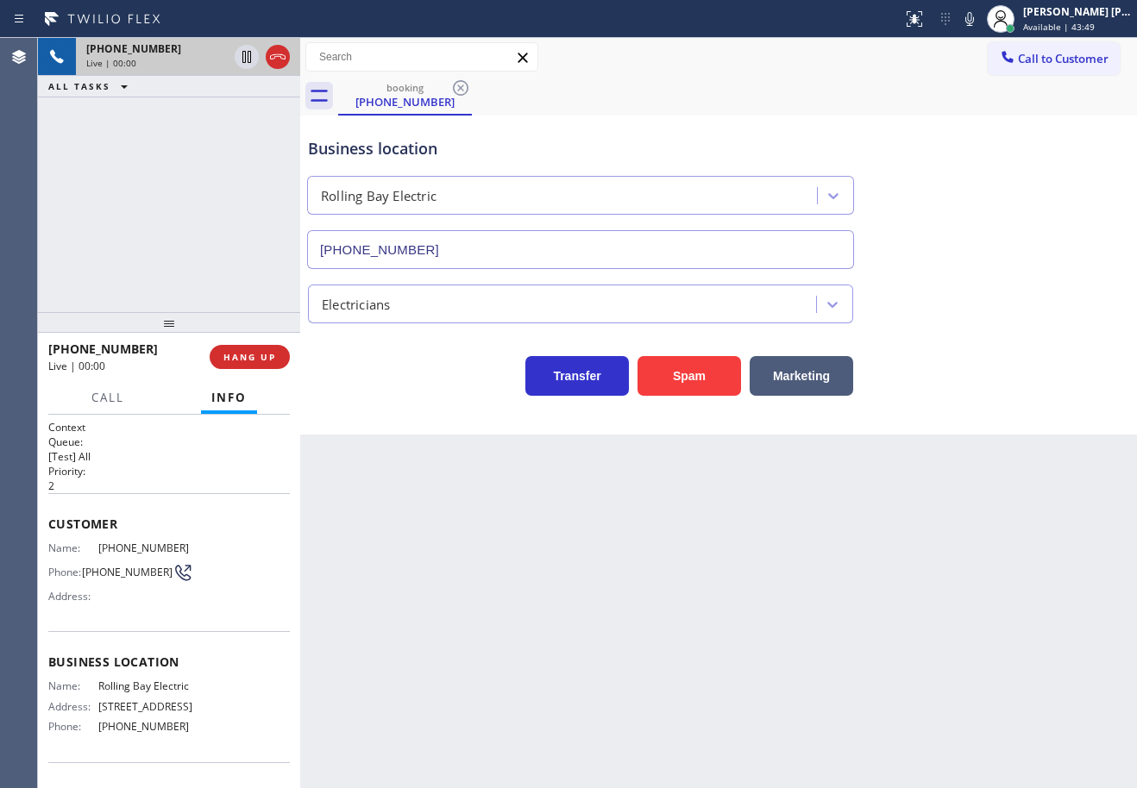
type input "[PHONE_NUMBER]"
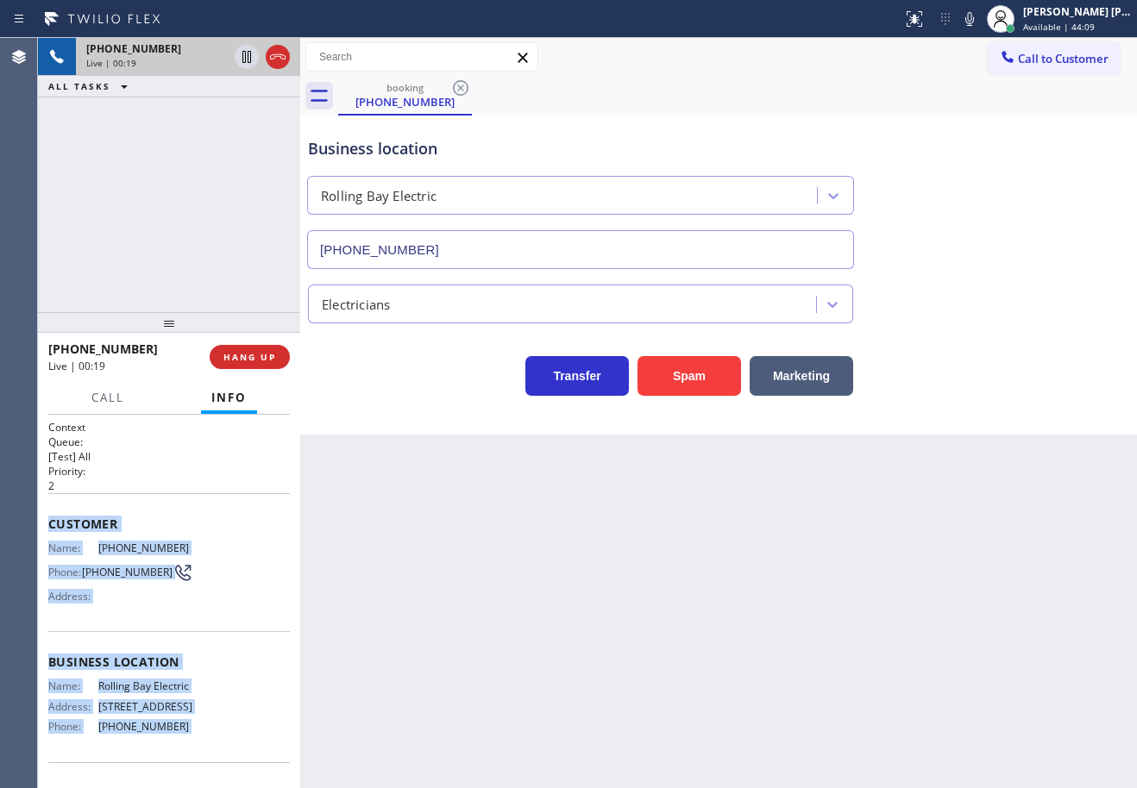
scroll to position [176, 0]
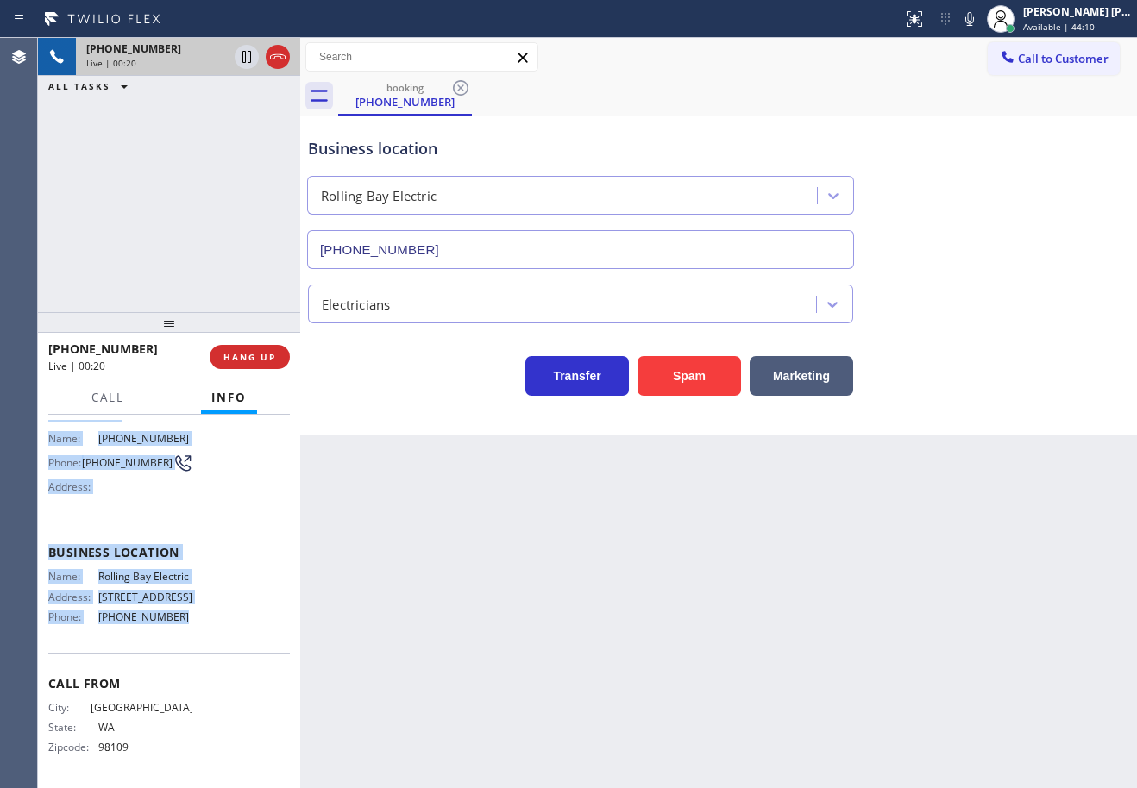
drag, startPoint x: 47, startPoint y: 521, endPoint x: 185, endPoint y: 645, distance: 185.0
click at [185, 645] on div "Context Queue: [Test] All Priority: 2 Customer Name: [PHONE_NUMBER] Phone: [PHO…" at bounding box center [169, 601] width 262 height 373
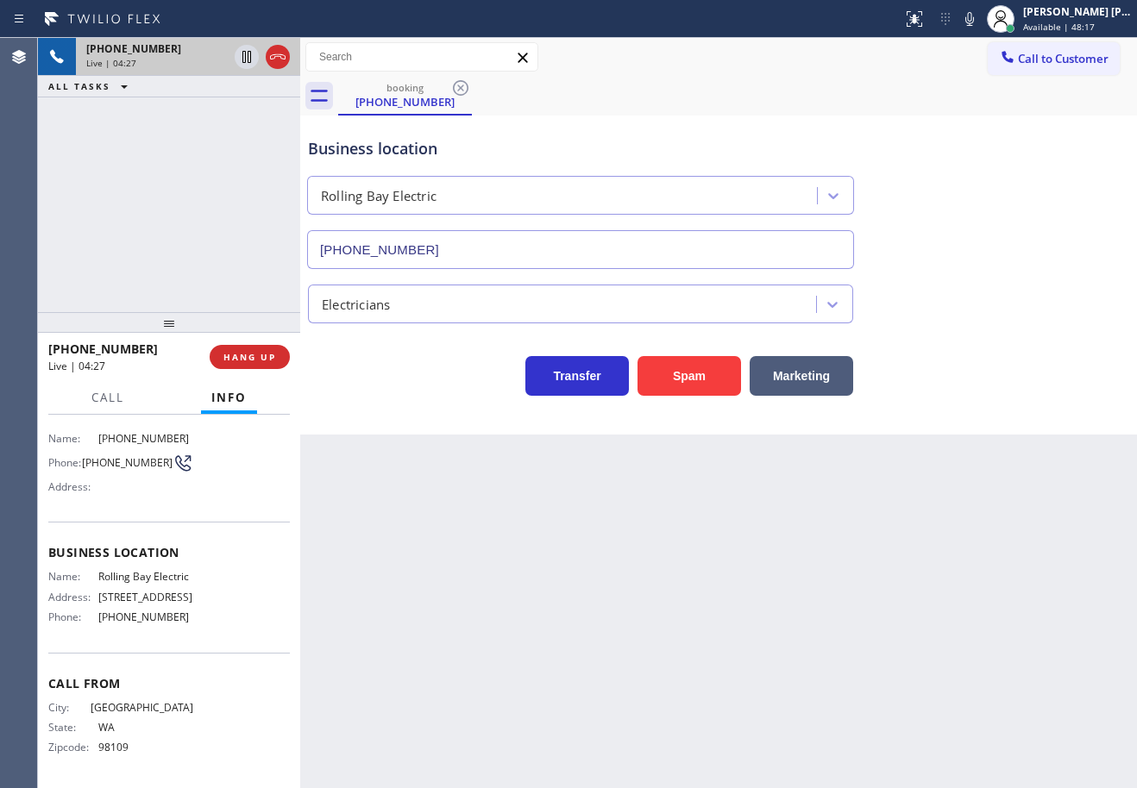
click at [1000, 89] on div "booking [PHONE_NUMBER]" at bounding box center [737, 96] width 799 height 39
click at [941, 141] on div "Business location [GEOGRAPHIC_DATA] [PHONE_NUMBER]" at bounding box center [718, 191] width 828 height 156
click at [999, 317] on div "Electricians" at bounding box center [718, 301] width 828 height 46
click at [999, 319] on div "Electricians" at bounding box center [718, 301] width 828 height 46
click at [999, 322] on div "Electricians" at bounding box center [718, 301] width 828 height 46
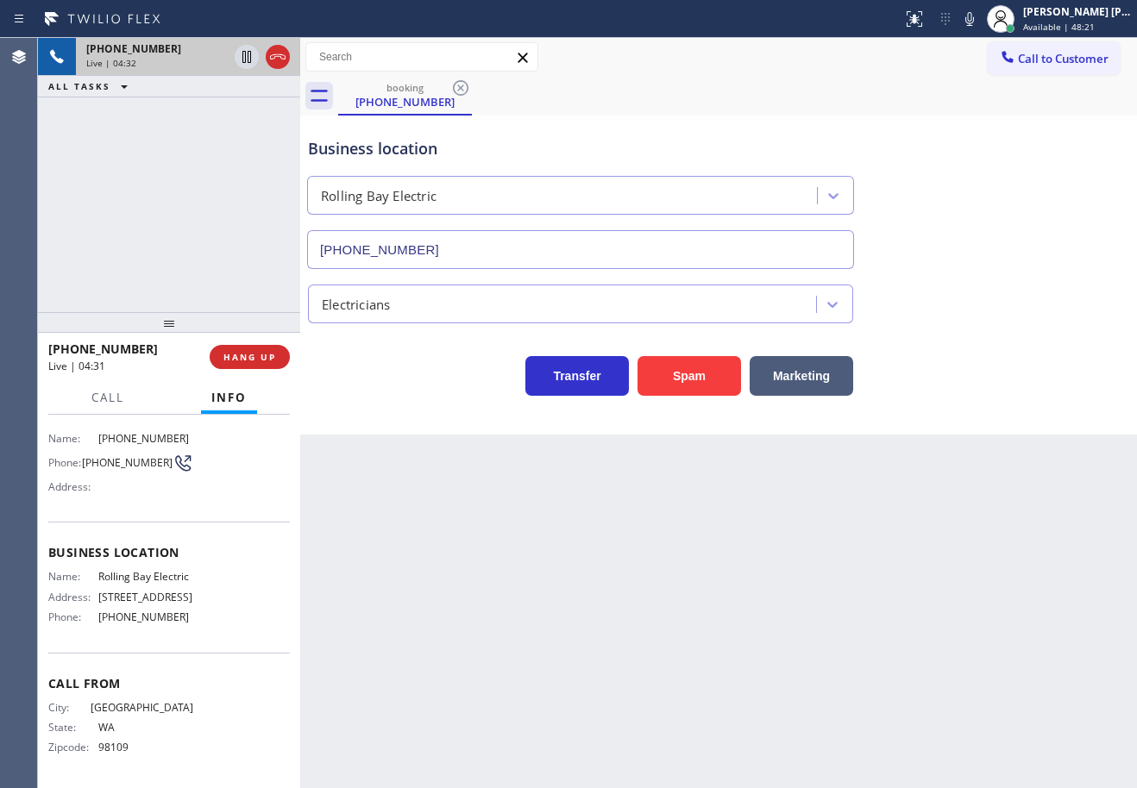
click at [998, 324] on div "Transfer Spam Marketing" at bounding box center [718, 359] width 828 height 72
click at [997, 325] on div "Transfer Spam Marketing" at bounding box center [718, 359] width 828 height 72
click at [996, 326] on div "Transfer Spam Marketing" at bounding box center [718, 359] width 828 height 72
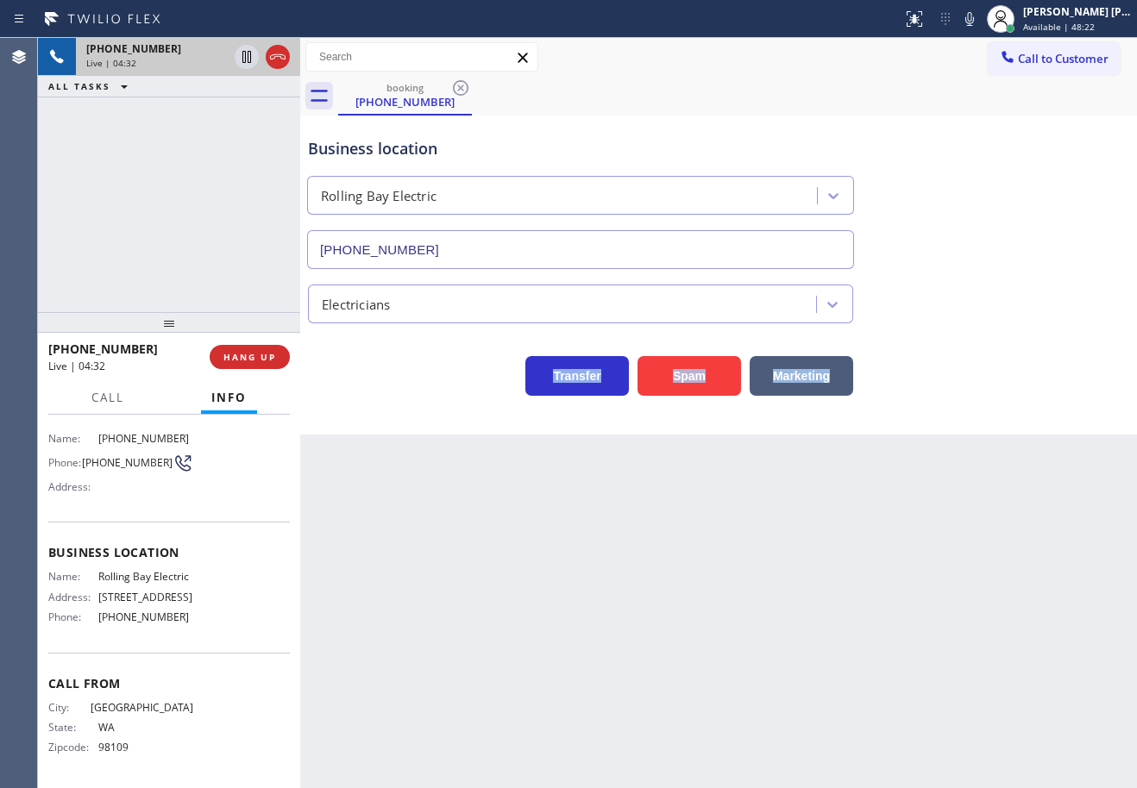
click at [995, 327] on div "Transfer Spam Marketing" at bounding box center [718, 359] width 828 height 72
click at [995, 328] on div "Transfer Spam Marketing" at bounding box center [718, 359] width 828 height 72
click at [994, 328] on div "Transfer Spam Marketing" at bounding box center [718, 359] width 828 height 72
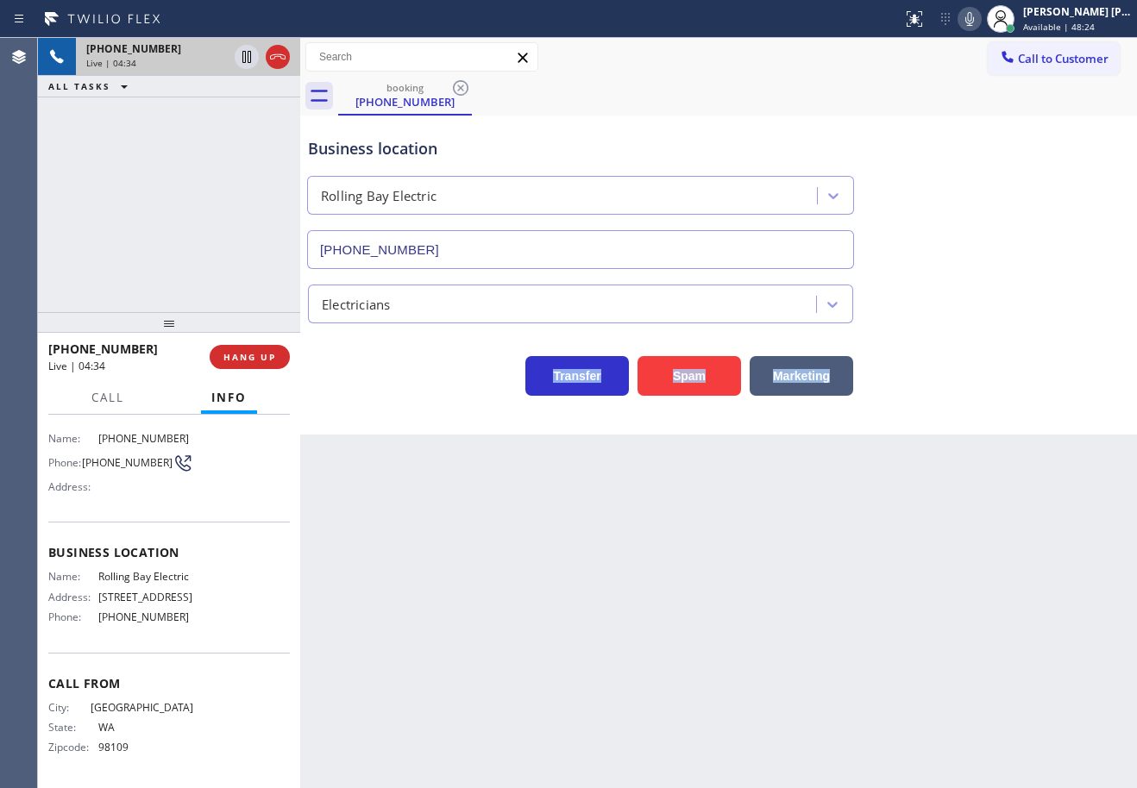
drag, startPoint x: 987, startPoint y: 16, endPoint x: 1036, endPoint y: 198, distance: 188.5
click at [974, 19] on icon at bounding box center [969, 19] width 9 height 14
drag, startPoint x: 1036, startPoint y: 198, endPoint x: 929, endPoint y: 222, distance: 109.4
click at [1037, 206] on div "Business location [GEOGRAPHIC_DATA] [PHONE_NUMBER]" at bounding box center [718, 191] width 828 height 156
click at [231, 147] on div "[PHONE_NUMBER] Live | 04:35 ALL TASKS ALL TASKS ACTIVE TASKS TASKS IN WRAP UP" at bounding box center [169, 175] width 262 height 274
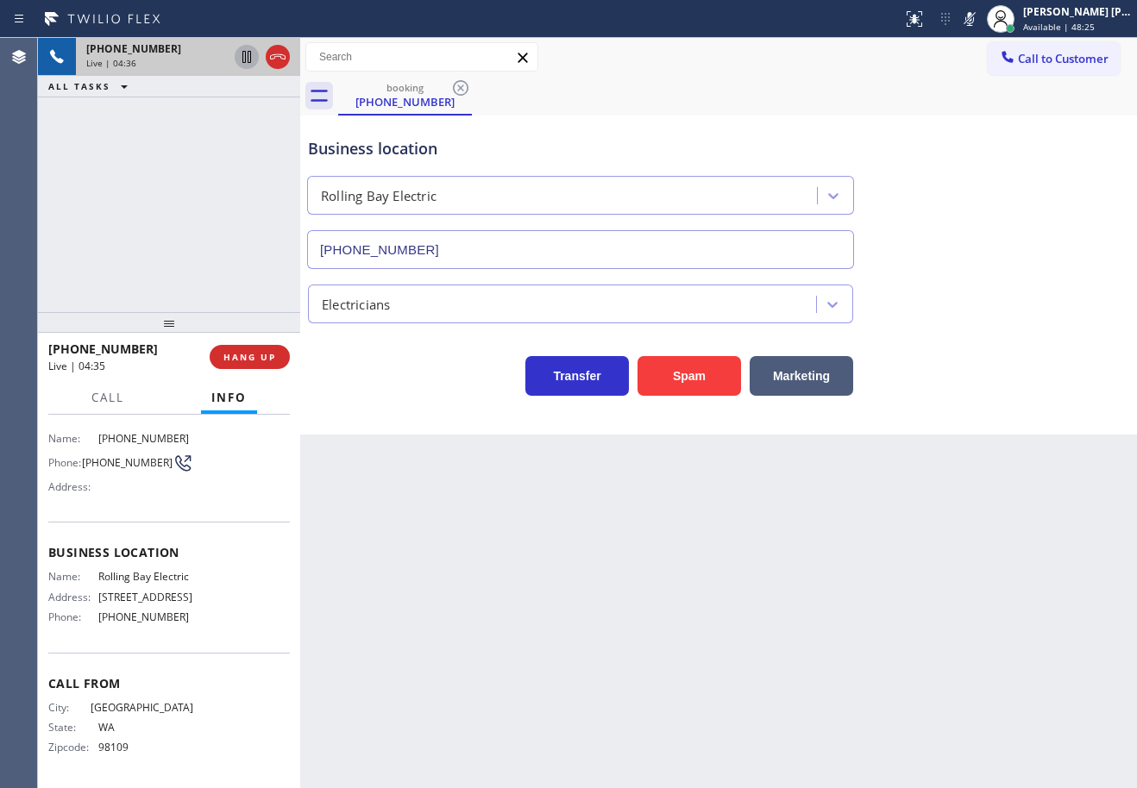
click at [245, 50] on icon at bounding box center [246, 57] width 21 height 21
drag, startPoint x: 226, startPoint y: 110, endPoint x: 410, endPoint y: 173, distance: 194.2
click at [226, 118] on div "[PHONE_NUMBER] Live | 04:36 ALL TASKS ALL TASKS ACTIVE TASKS TASKS IN WRAP UP" at bounding box center [169, 175] width 262 height 274
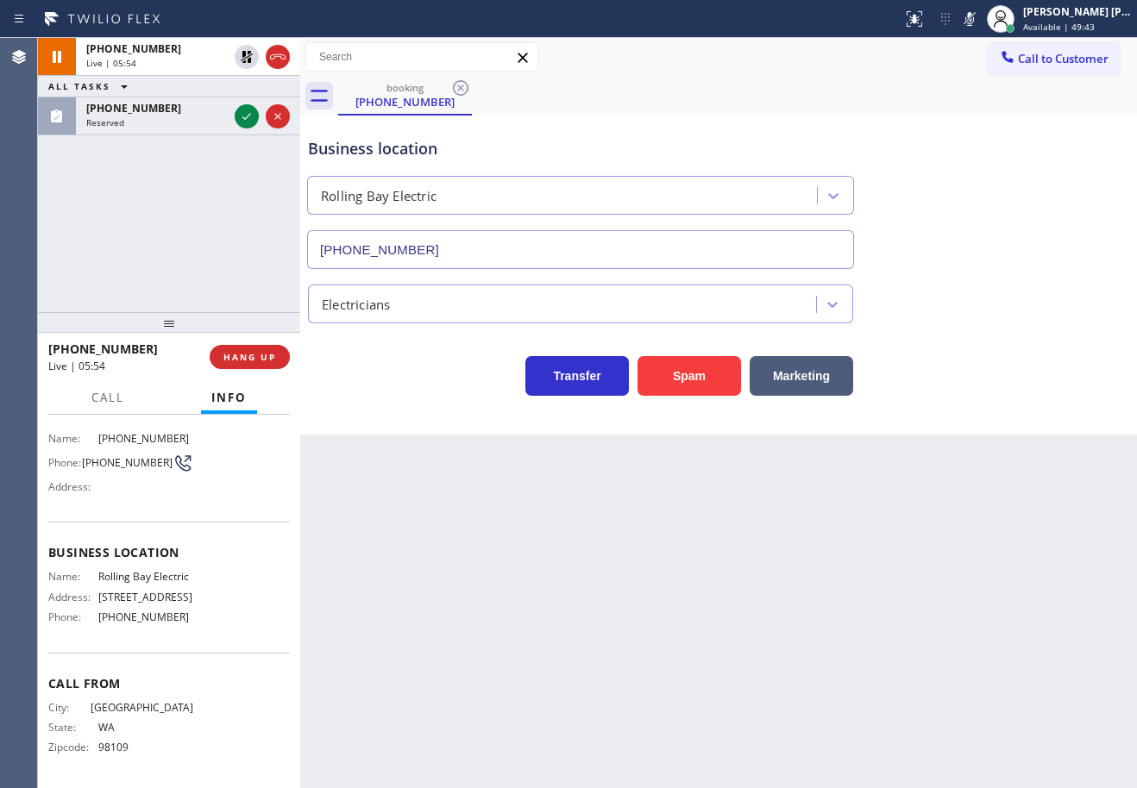
drag, startPoint x: 211, startPoint y: 142, endPoint x: 225, endPoint y: 76, distance: 67.8
click at [213, 142] on div "[PHONE_NUMBER] Live | 05:54 ALL TASKS ALL TASKS ACTIVE TASKS TASKS IN WRAP UP […" at bounding box center [169, 175] width 262 height 274
click at [241, 50] on icon at bounding box center [246, 57] width 21 height 21
click at [980, 16] on icon at bounding box center [969, 19] width 21 height 21
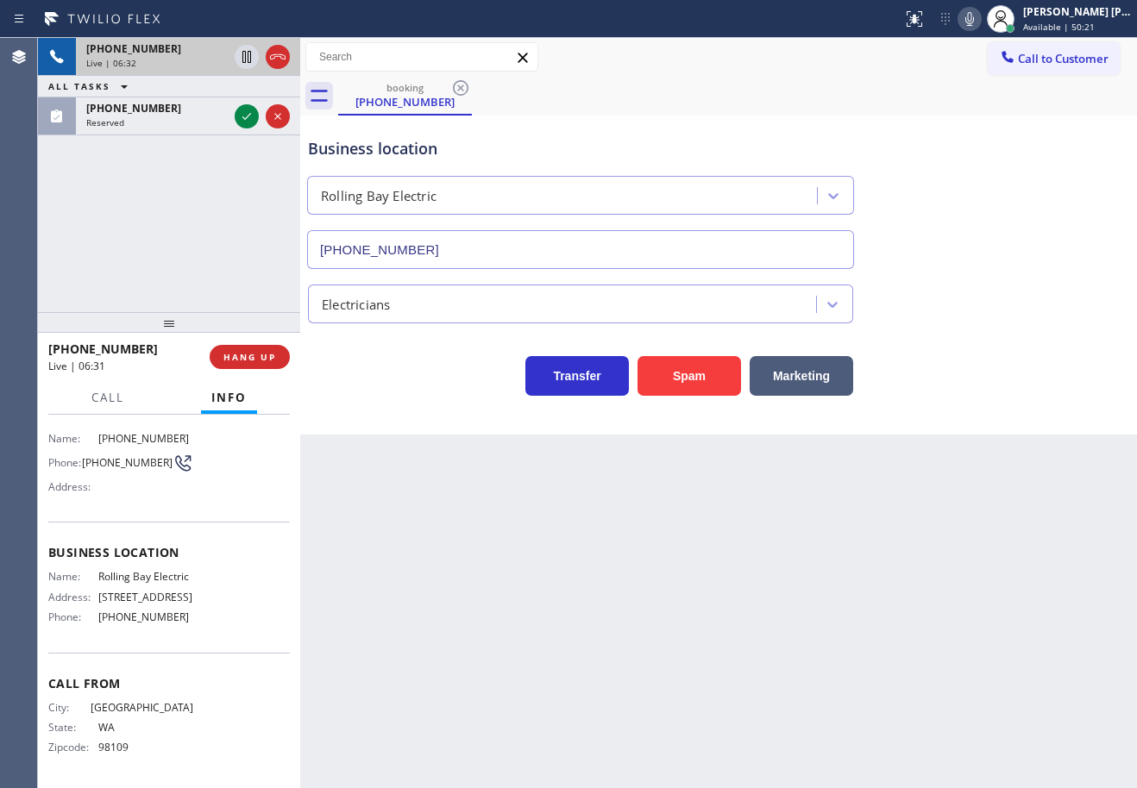
click at [185, 60] on div "Live | 06:32" at bounding box center [156, 63] width 141 height 12
click at [109, 398] on span "Call" at bounding box center [107, 398] width 33 height 16
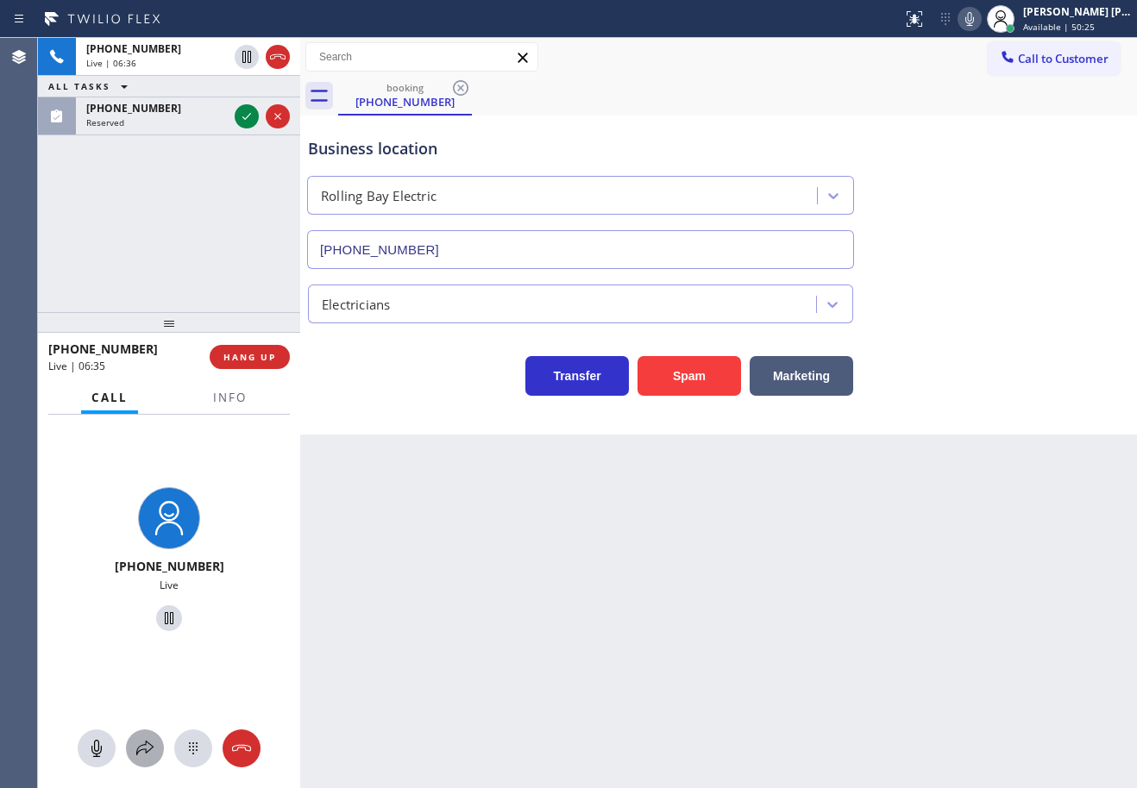
click at [141, 751] on icon at bounding box center [145, 748] width 21 height 21
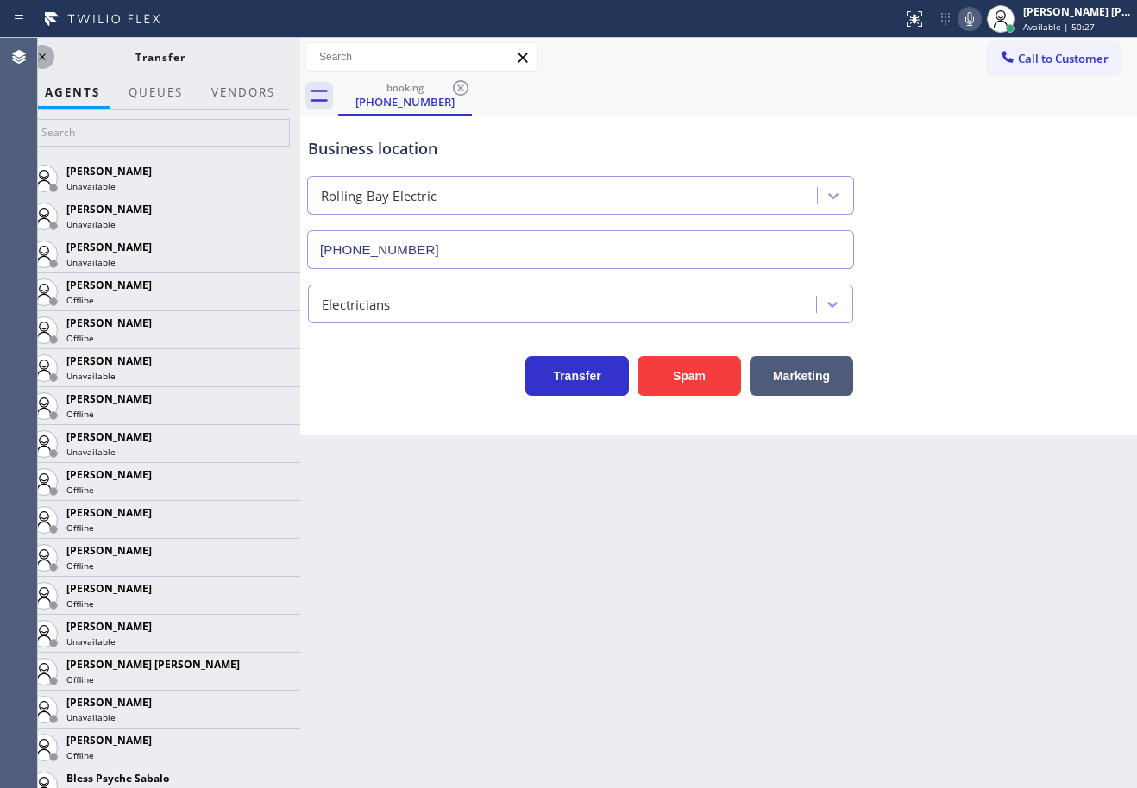
click at [41, 53] on icon at bounding box center [42, 57] width 21 height 21
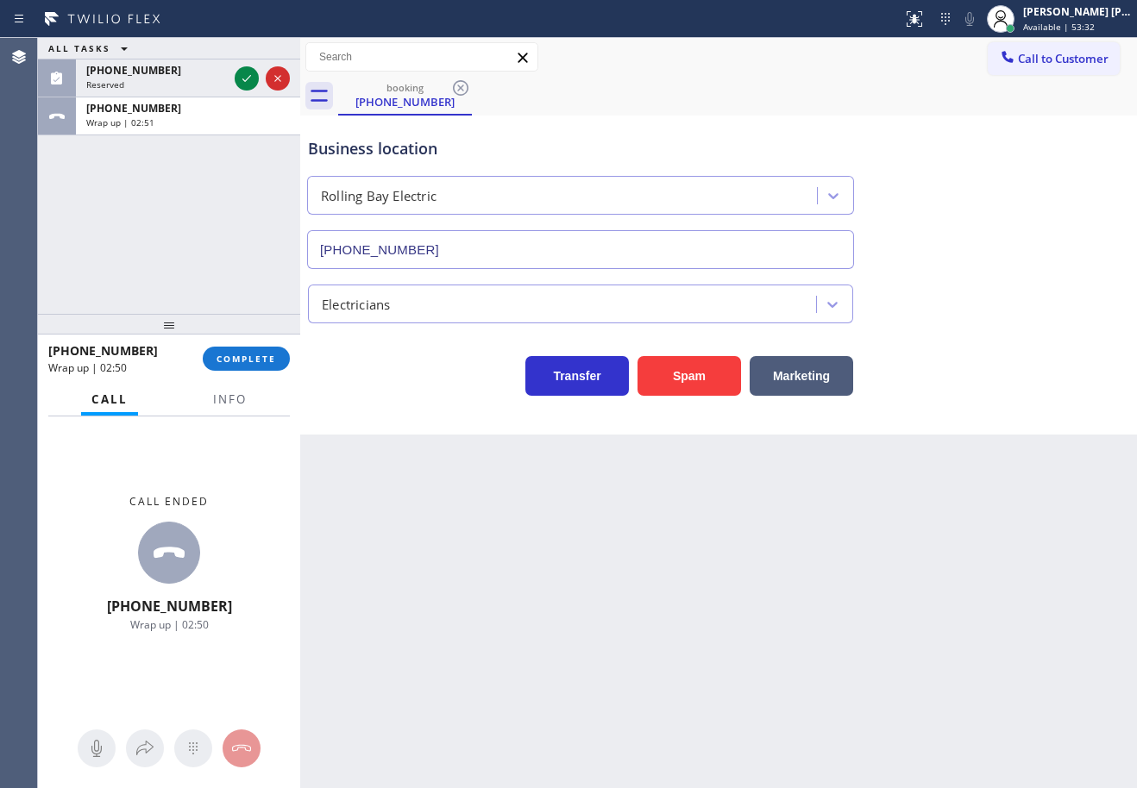
click at [223, 334] on div at bounding box center [169, 324] width 262 height 21
drag, startPoint x: 229, startPoint y: 346, endPoint x: 235, endPoint y: 359, distance: 14.3
click at [232, 354] on div "[PHONE_NUMBER] Wrap up | 02:50 COMPLETE" at bounding box center [168, 358] width 241 height 45
click at [235, 361] on span "COMPLETE" at bounding box center [246, 359] width 60 height 12
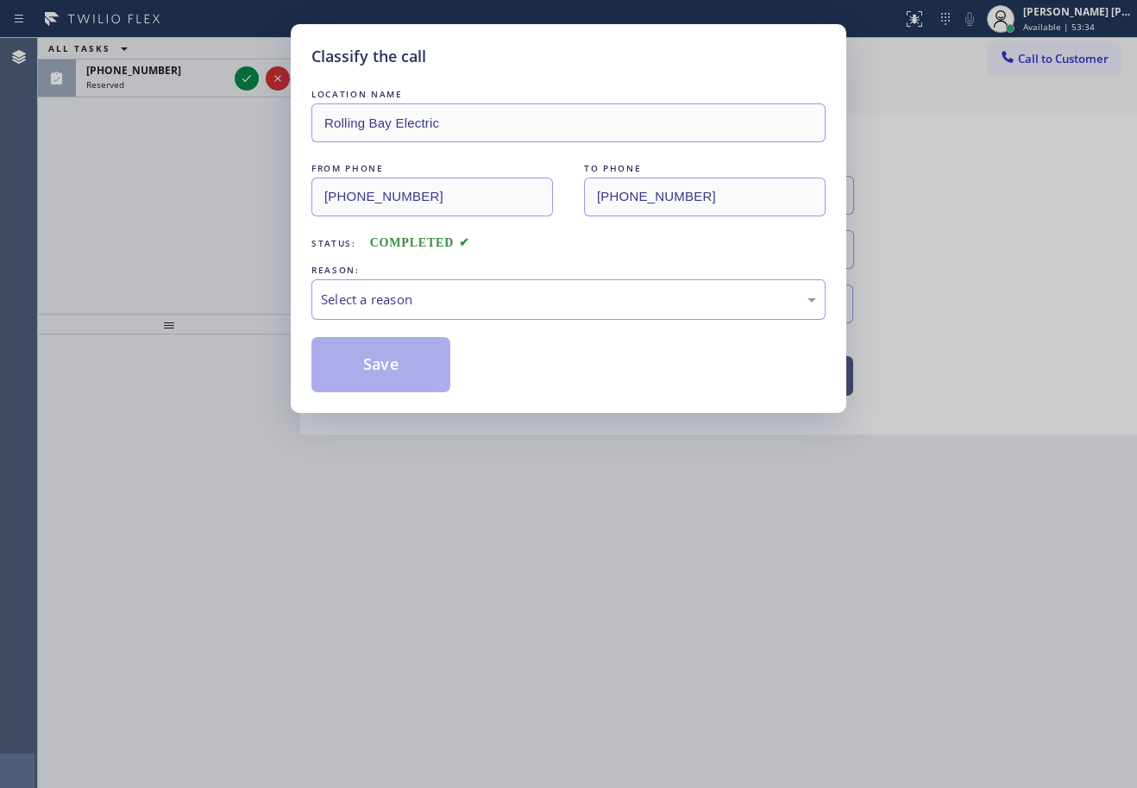
click at [384, 323] on div "LOCATION NAME Rolling Bay Electric FROM PHONE [PHONE_NUMBER] TO PHONE [PHONE_NU…" at bounding box center [568, 238] width 514 height 307
click at [417, 314] on div "Select a reason" at bounding box center [568, 299] width 514 height 41
click at [414, 365] on button "Save" at bounding box center [380, 364] width 139 height 55
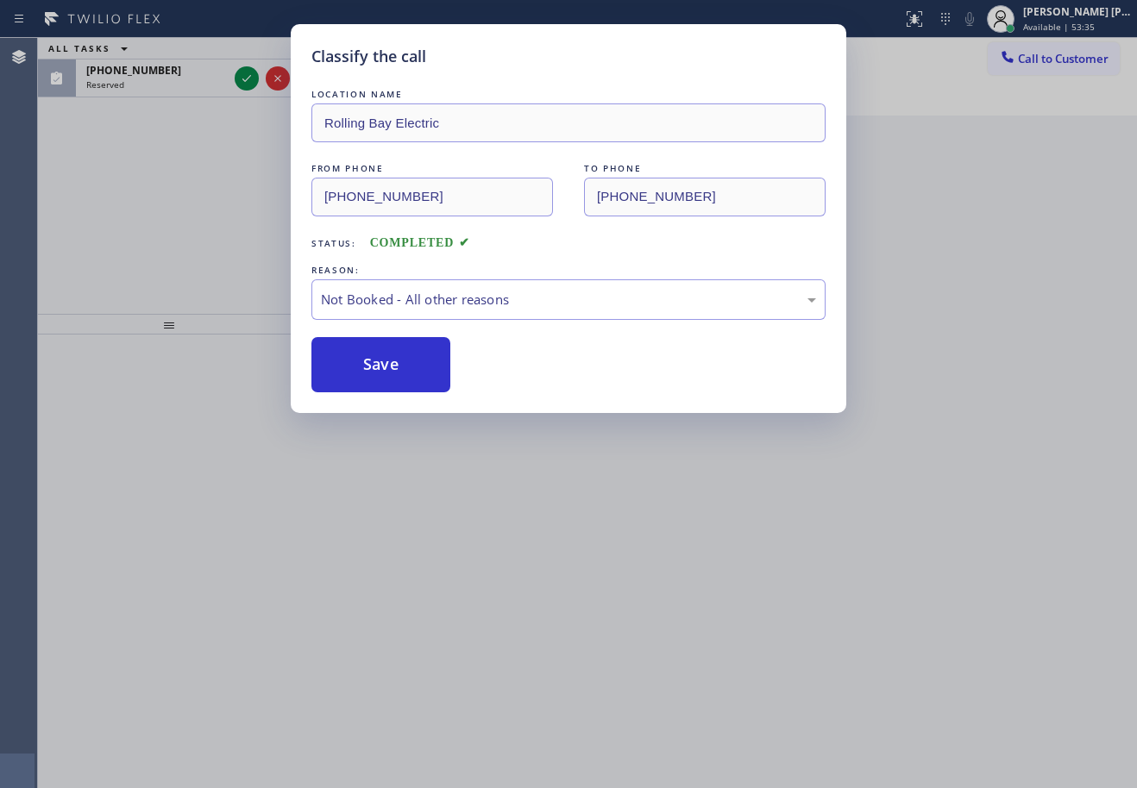
click at [414, 365] on button "Save" at bounding box center [380, 364] width 139 height 55
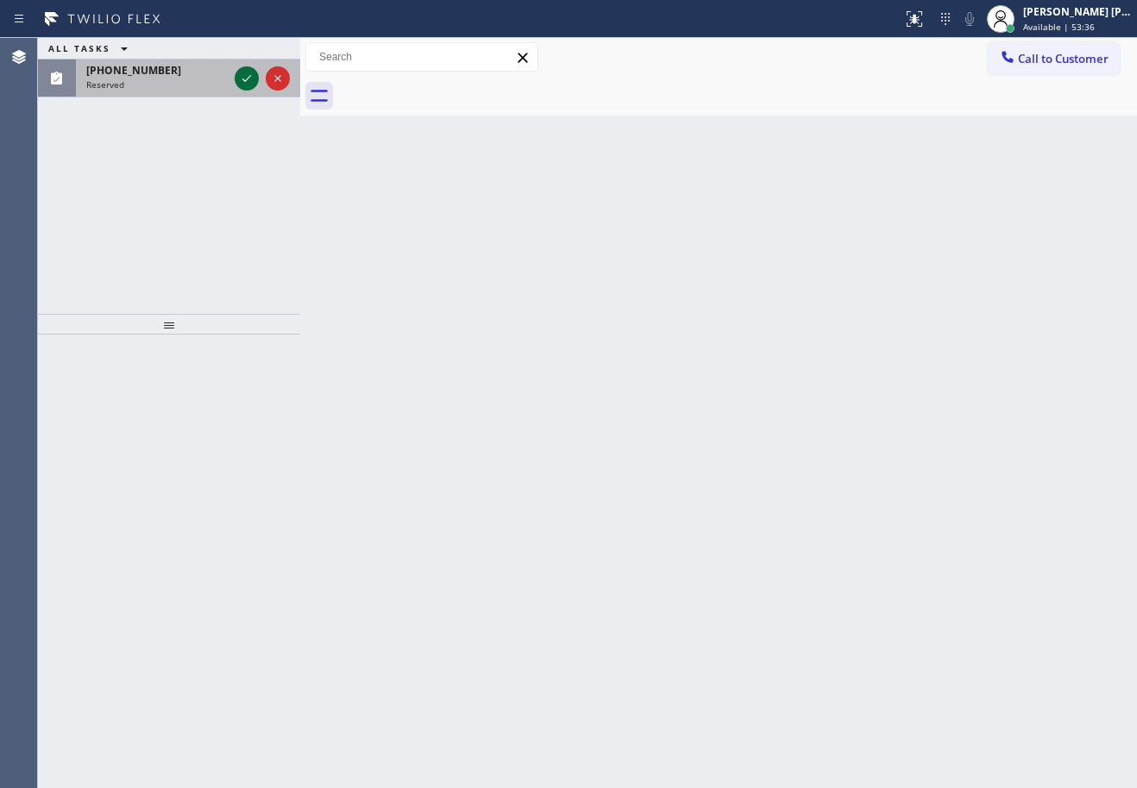
click at [229, 85] on div "[PHONE_NUMBER] Reserved" at bounding box center [153, 79] width 155 height 38
click at [241, 83] on icon at bounding box center [246, 78] width 21 height 21
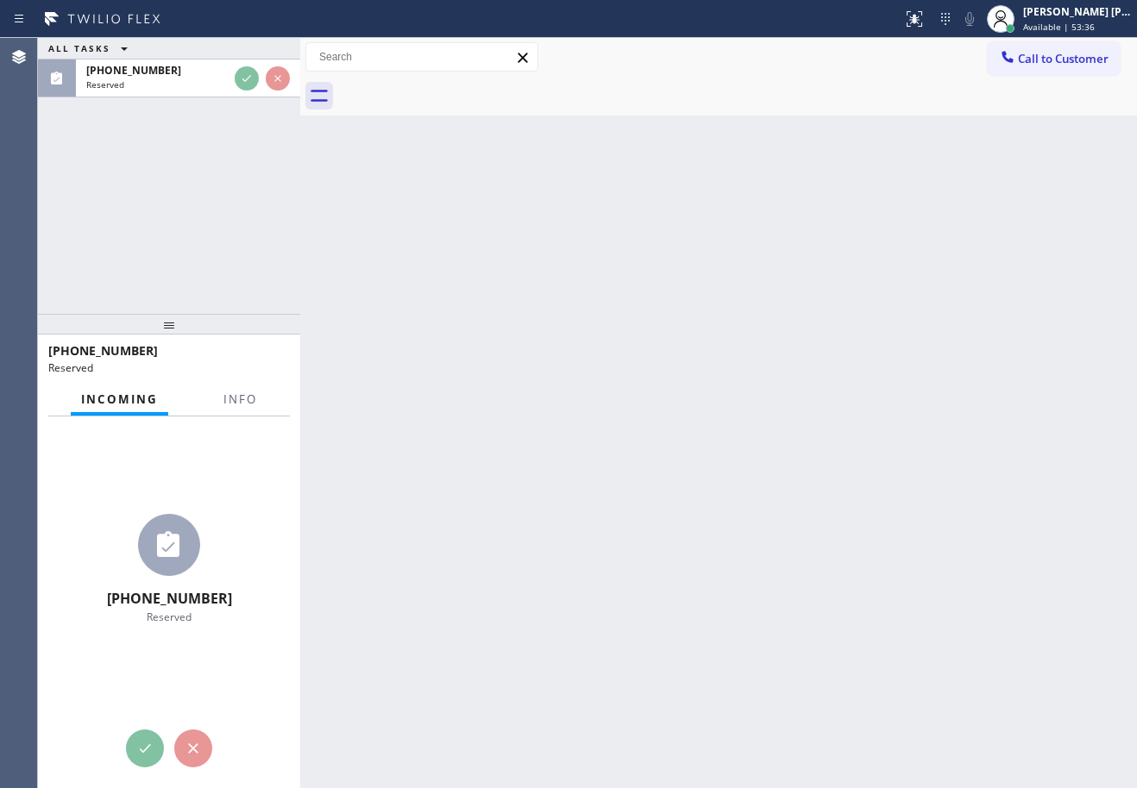
drag, startPoint x: 241, startPoint y: 83, endPoint x: 262, endPoint y: 380, distance: 298.3
click at [228, 85] on div "Reserved" at bounding box center [156, 84] width 141 height 12
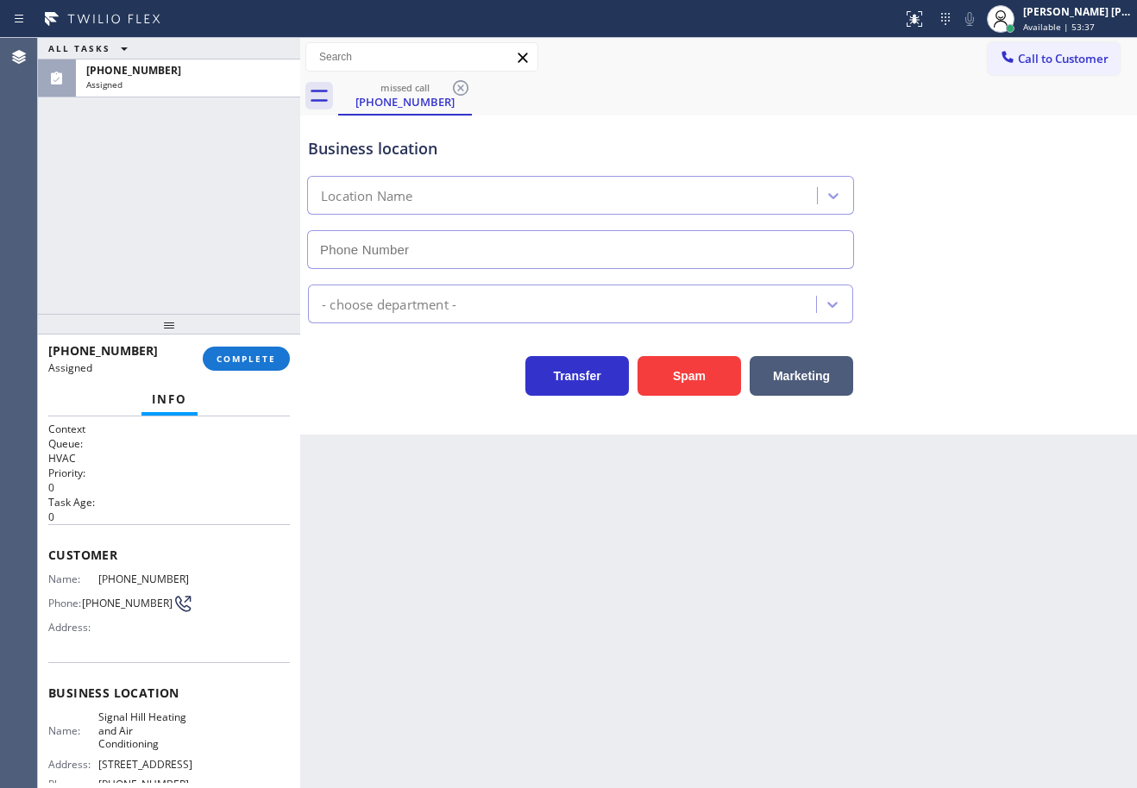
click at [246, 399] on div "Info" at bounding box center [168, 400] width 241 height 34
type input "[PHONE_NUMBER]"
click at [243, 361] on span "COMPLETE" at bounding box center [246, 359] width 60 height 12
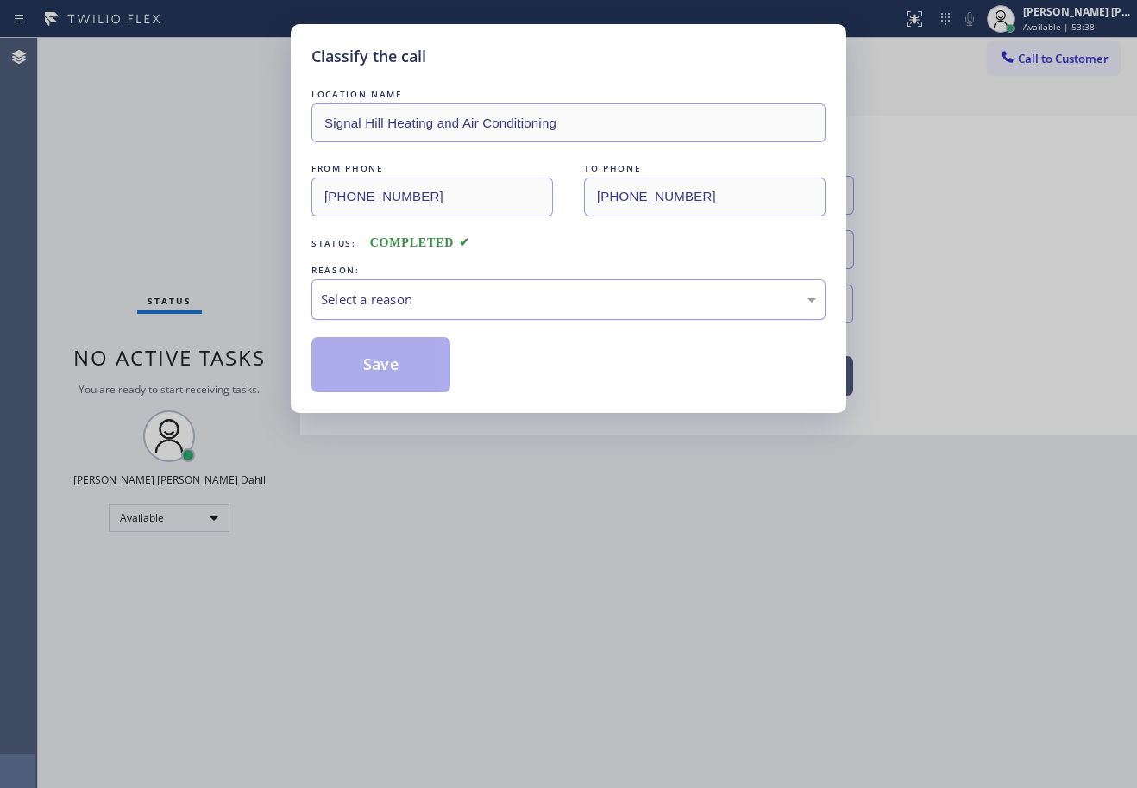
drag, startPoint x: 418, startPoint y: 294, endPoint x: 422, endPoint y: 317, distance: 22.7
click at [419, 294] on div "Select a reason" at bounding box center [568, 300] width 495 height 20
click at [400, 357] on button "Save" at bounding box center [380, 364] width 139 height 55
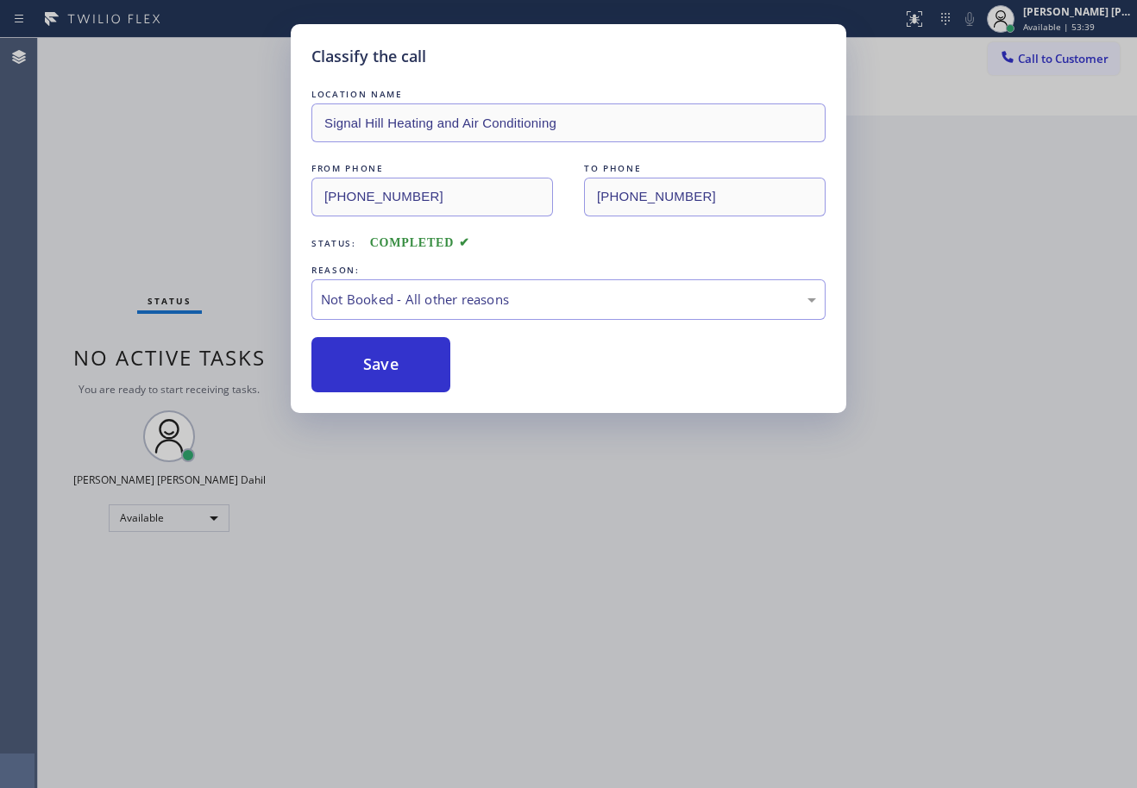
click at [400, 357] on button "Save" at bounding box center [380, 364] width 139 height 55
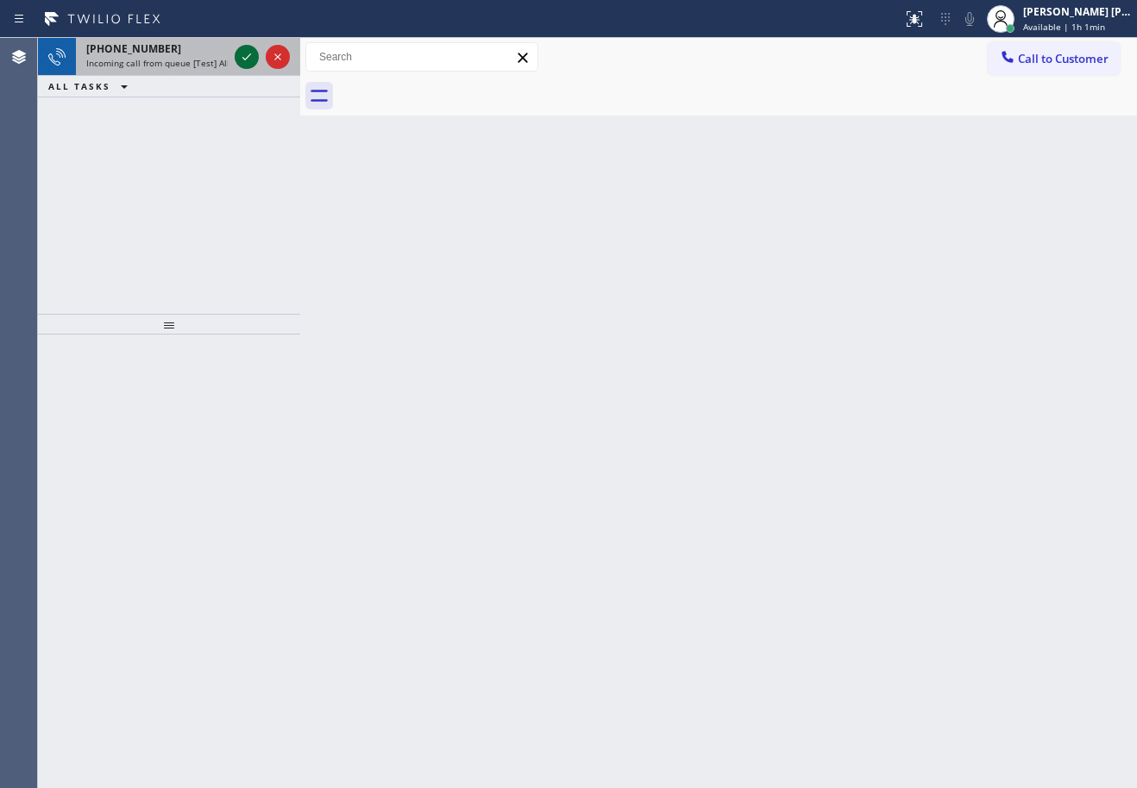
click at [248, 53] on icon at bounding box center [246, 57] width 21 height 21
click at [219, 58] on span "Incoming call from queue [Test] All" at bounding box center [157, 63] width 143 height 12
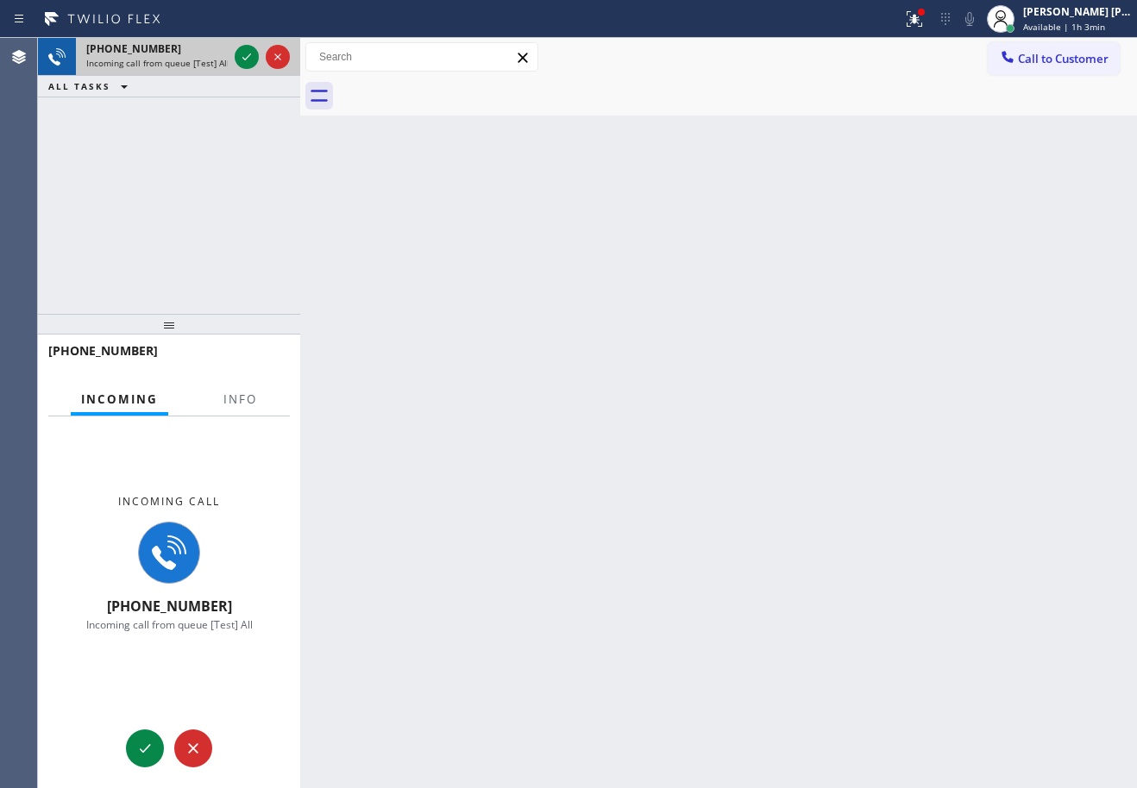
click at [219, 58] on span "Incoming call from queue [Test] All" at bounding box center [157, 63] width 143 height 12
click at [244, 385] on button "Info" at bounding box center [240, 400] width 54 height 34
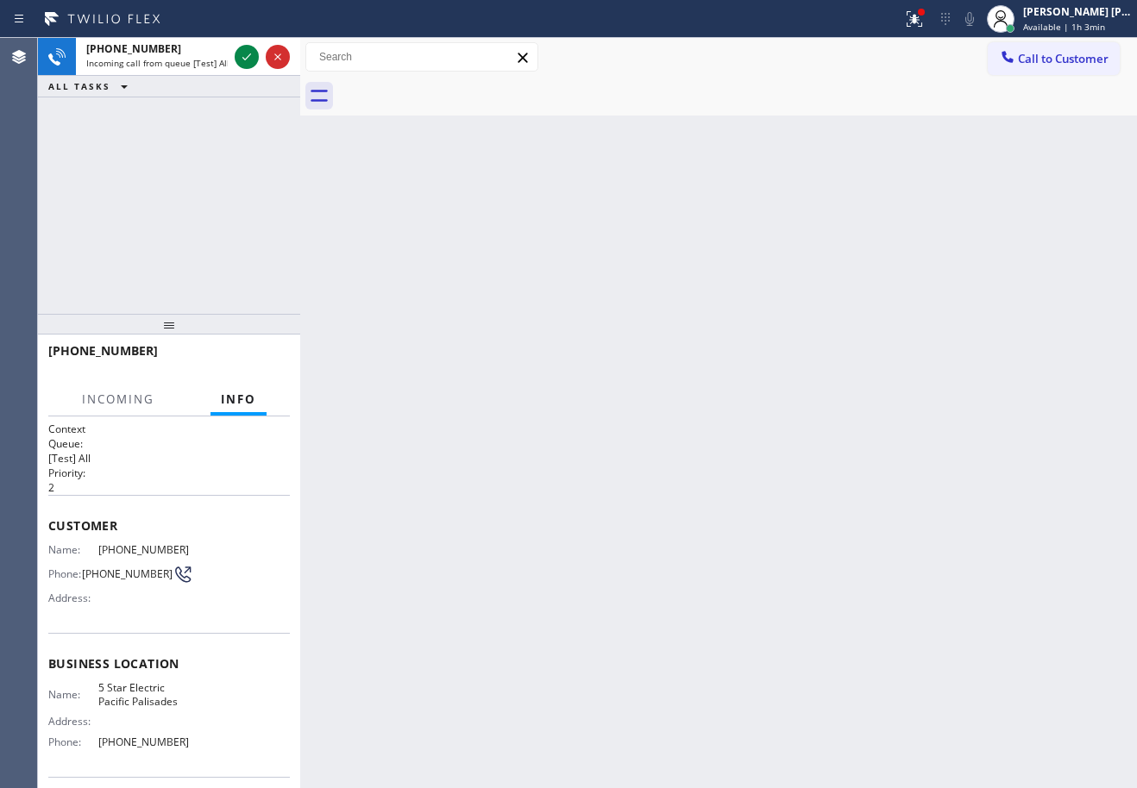
click at [243, 398] on span "Info" at bounding box center [238, 400] width 35 height 16
click at [246, 56] on icon at bounding box center [246, 57] width 21 height 21
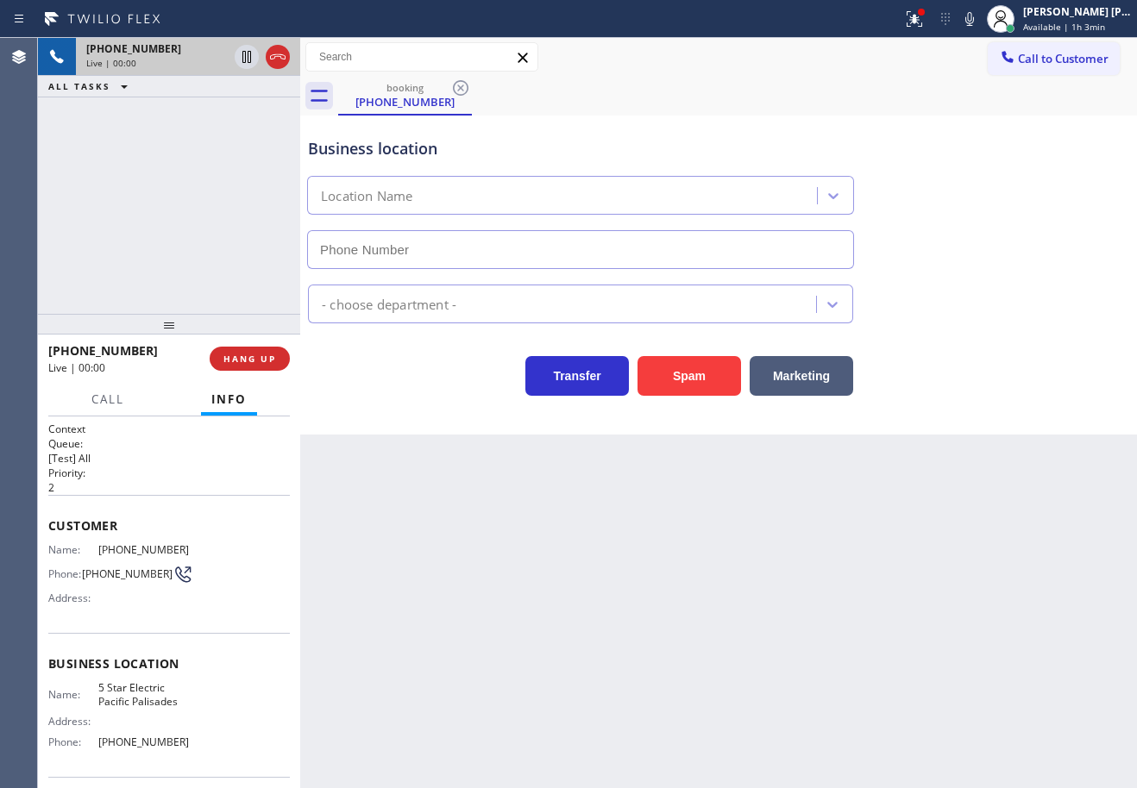
type input "(310) 706-2318"
drag, startPoint x: 576, startPoint y: 640, endPoint x: 235, endPoint y: 610, distance: 342.0
click at [574, 640] on div "Back to Dashboard Change Sender ID Customers Technicians Select a contact Outbo…" at bounding box center [718, 413] width 837 height 750
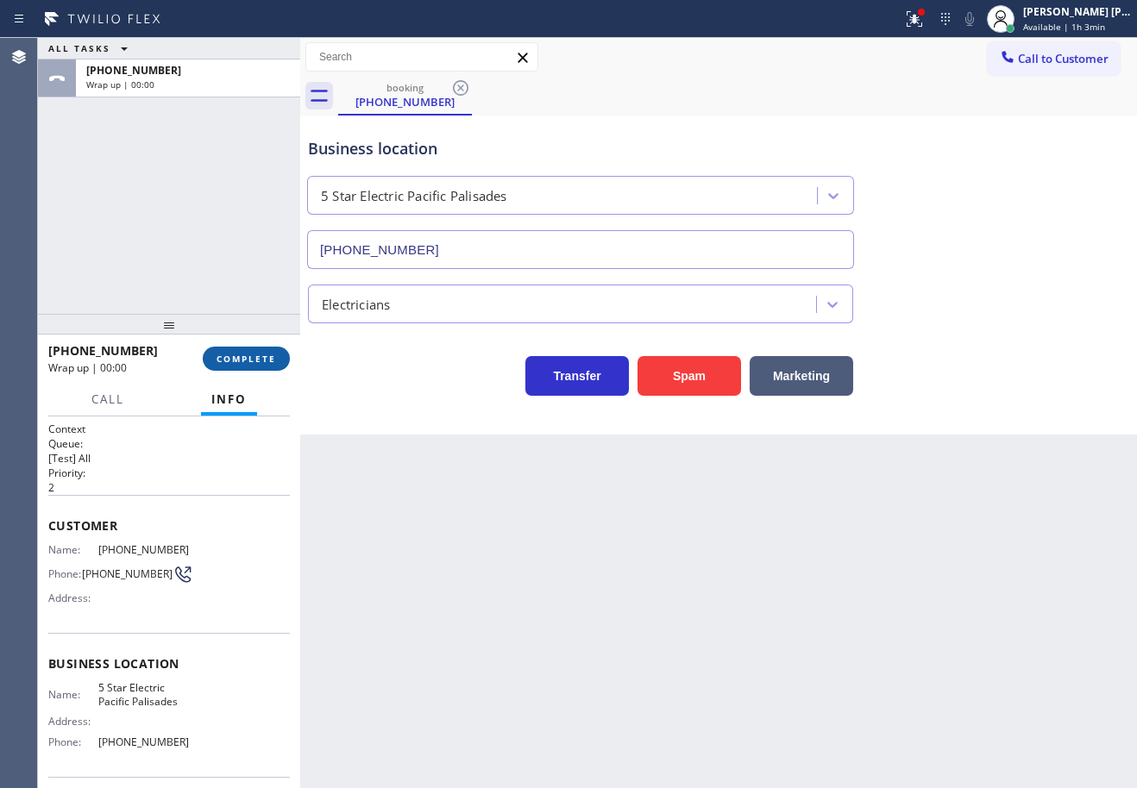
click at [255, 358] on span "COMPLETE" at bounding box center [246, 359] width 60 height 12
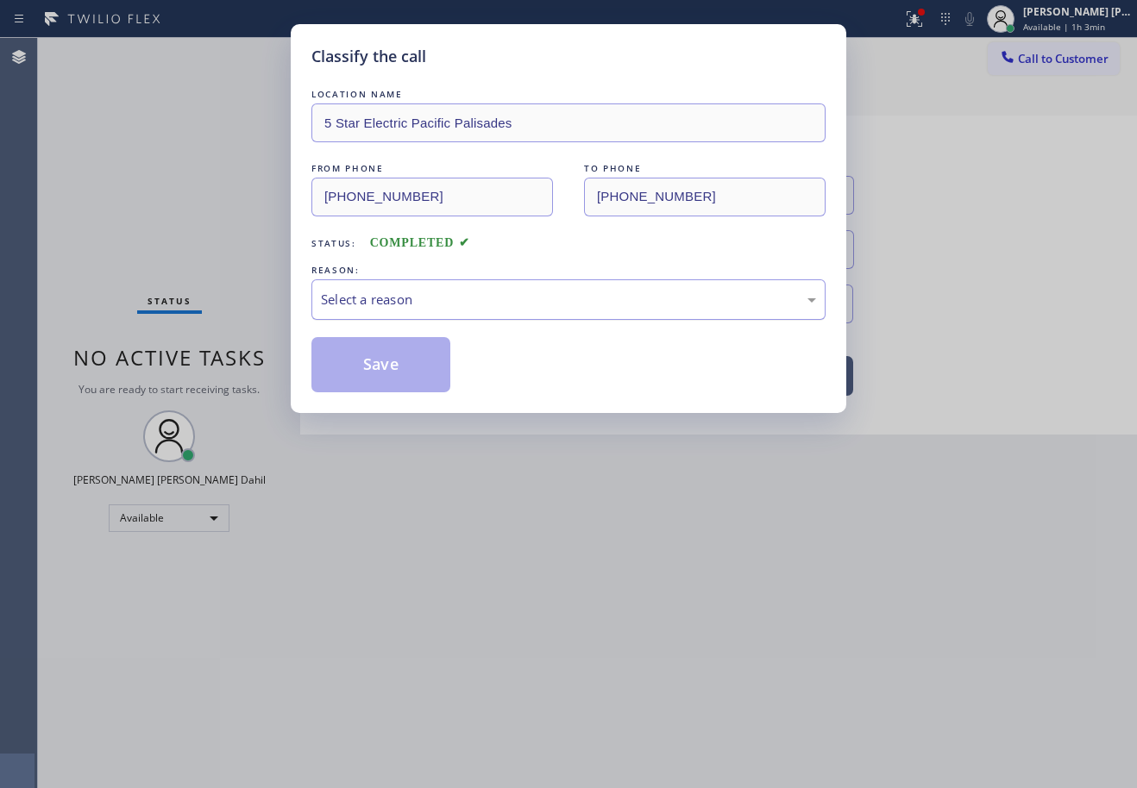
click at [461, 298] on div "Select a reason" at bounding box center [568, 300] width 495 height 20
click at [382, 357] on button "Save" at bounding box center [380, 364] width 139 height 55
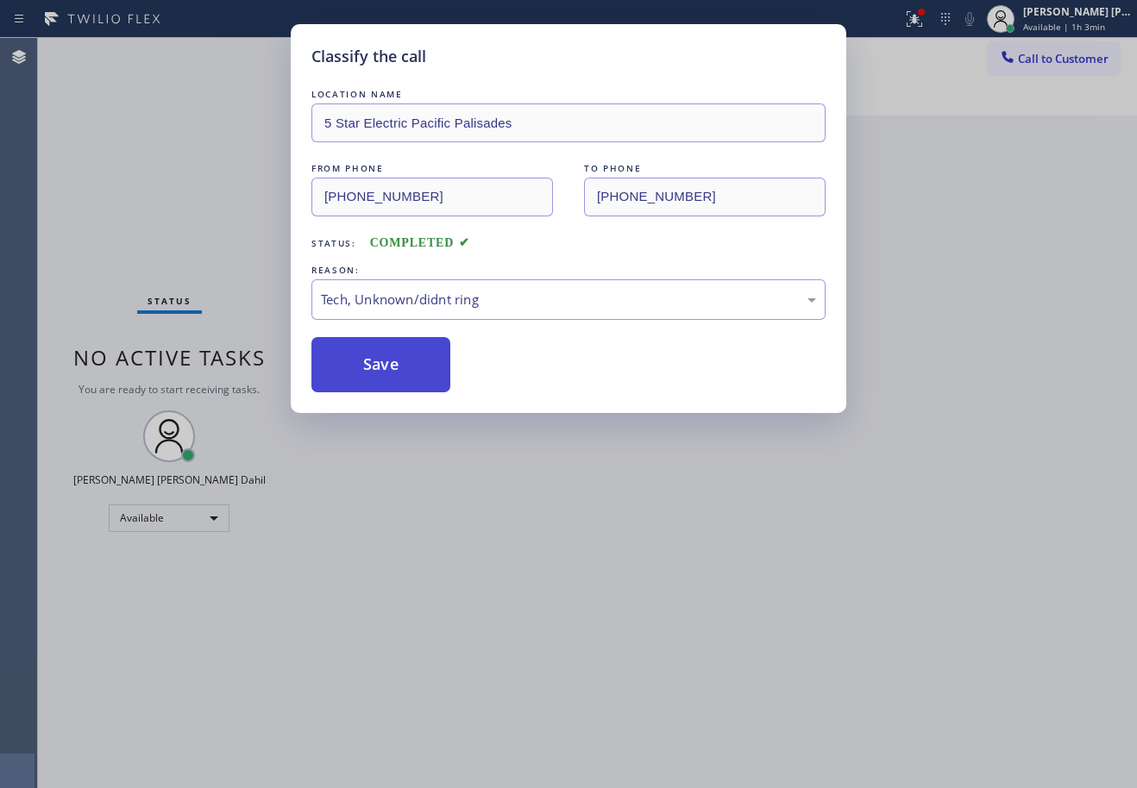
click at [382, 358] on button "Save" at bounding box center [380, 364] width 139 height 55
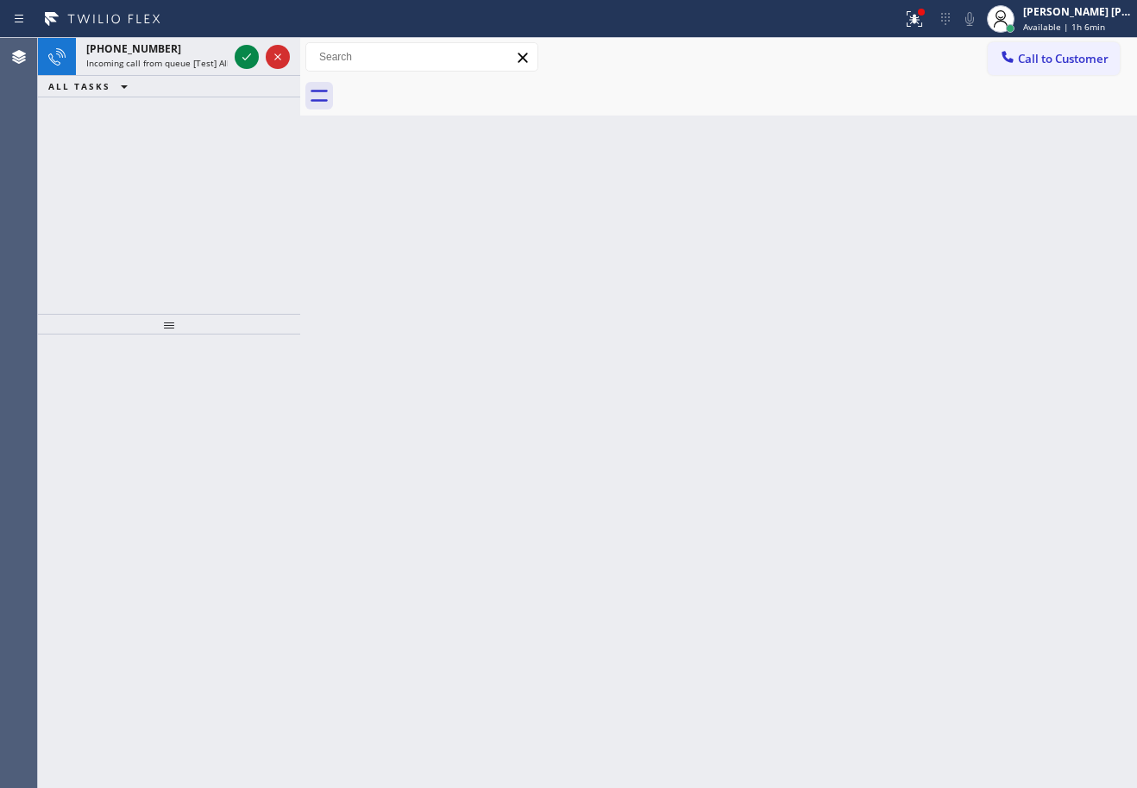
click at [181, 85] on div "ALL TASKS ALL TASKS ACTIVE TASKS TASKS IN WRAP UP" at bounding box center [169, 87] width 262 height 22
click at [185, 66] on div "+13234131250 Incoming call from queue [Test] All" at bounding box center [153, 57] width 155 height 38
click at [185, 66] on span "Incoming call from queue [Test] All" at bounding box center [157, 63] width 143 height 12
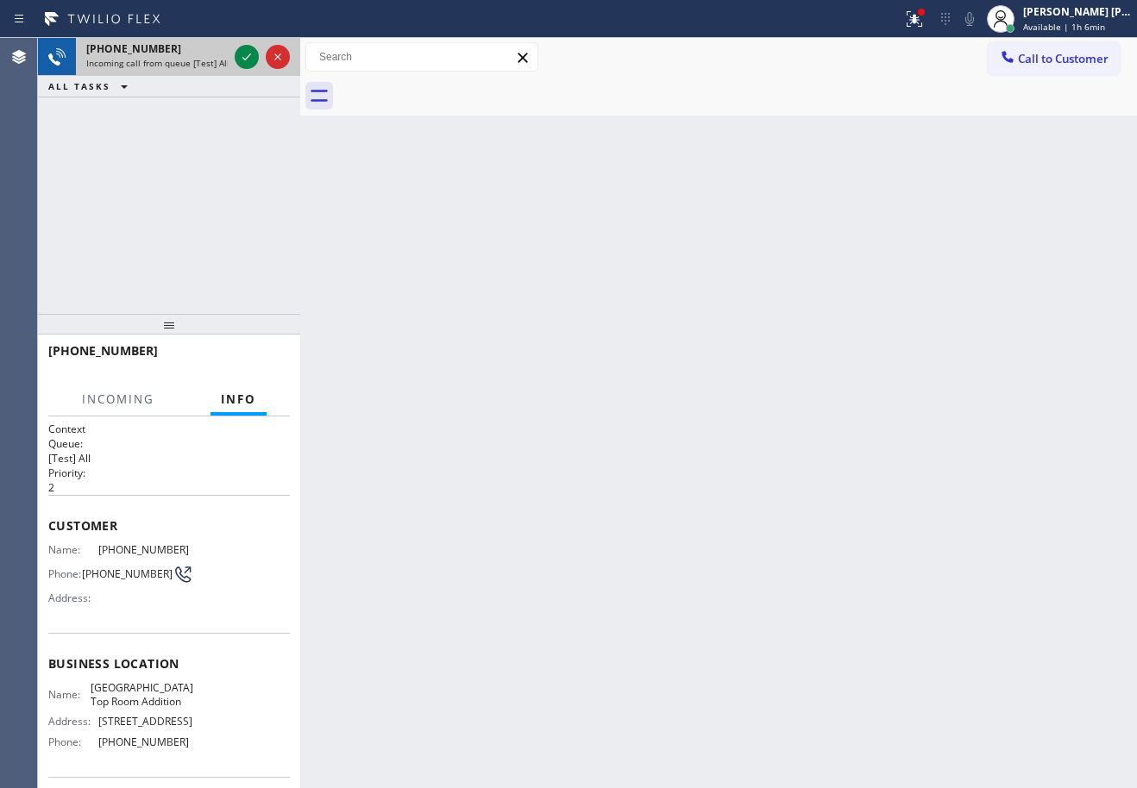
click at [185, 66] on span "Incoming call from queue [Test] All" at bounding box center [157, 63] width 143 height 12
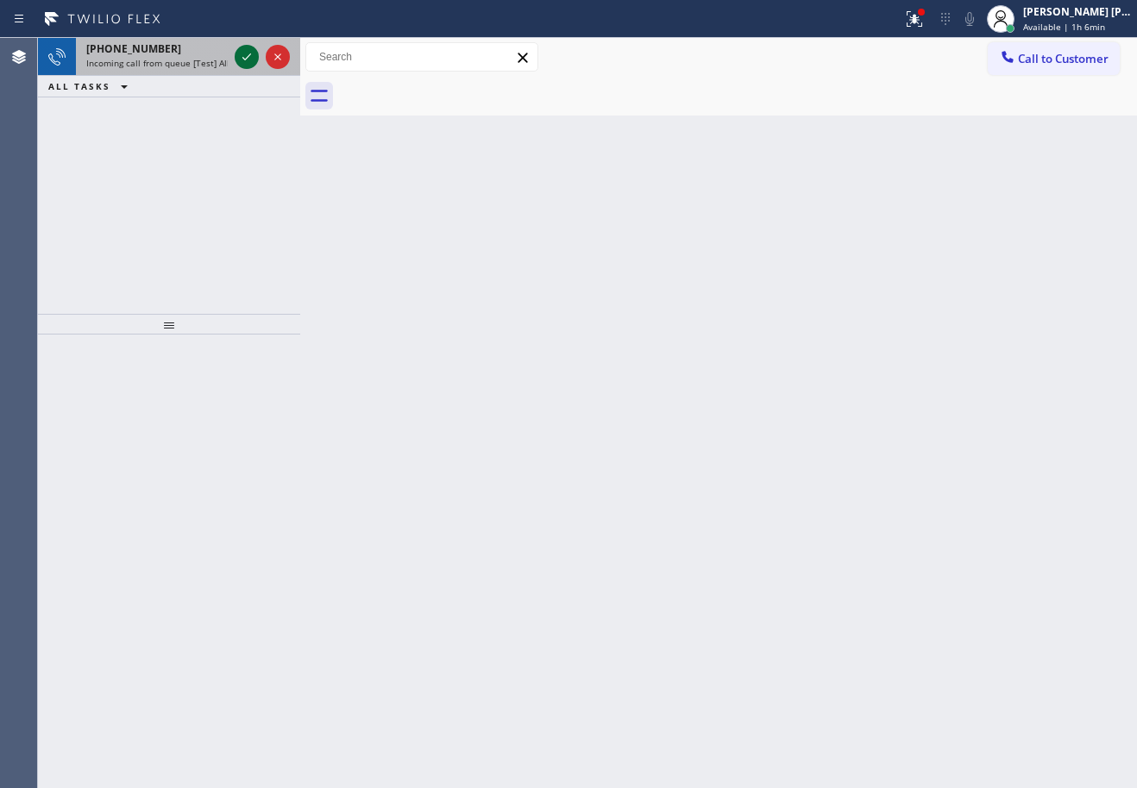
click at [243, 59] on icon at bounding box center [246, 56] width 9 height 7
click at [168, 53] on div "+16268335751" at bounding box center [156, 48] width 141 height 15
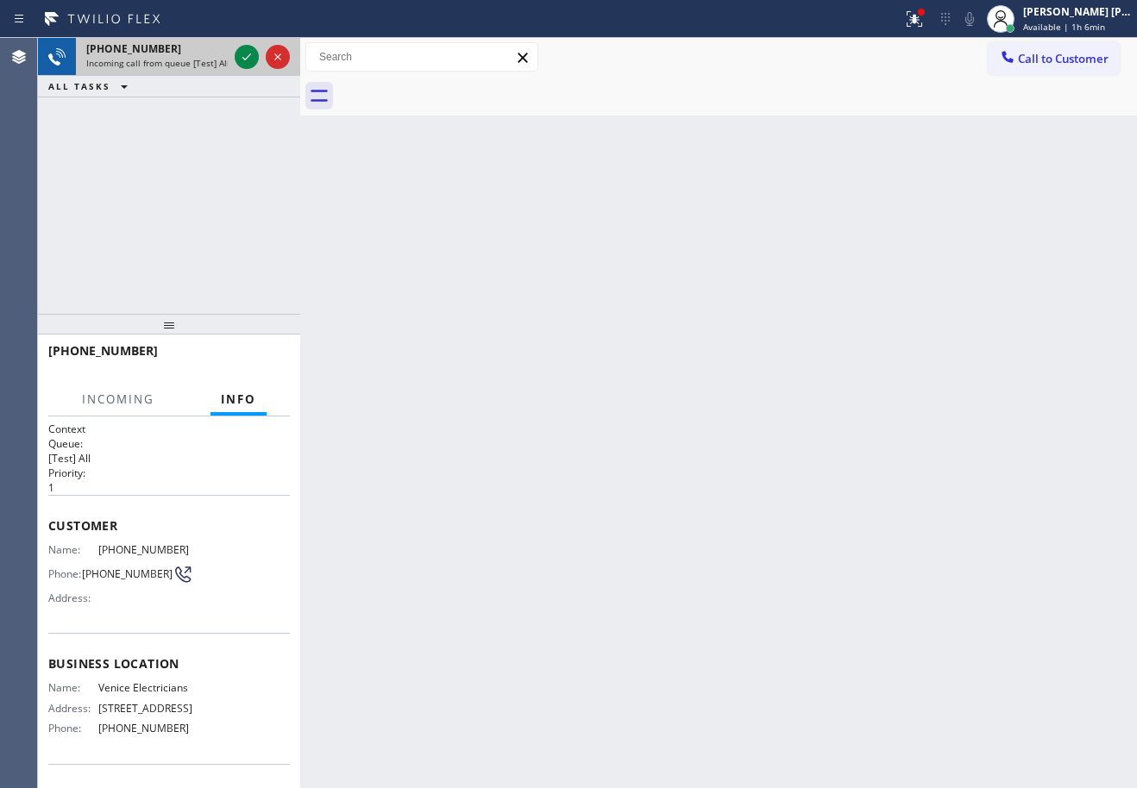
click at [168, 53] on div "+16268335751" at bounding box center [156, 48] width 141 height 15
click at [168, 55] on div "+16268335751" at bounding box center [156, 48] width 141 height 15
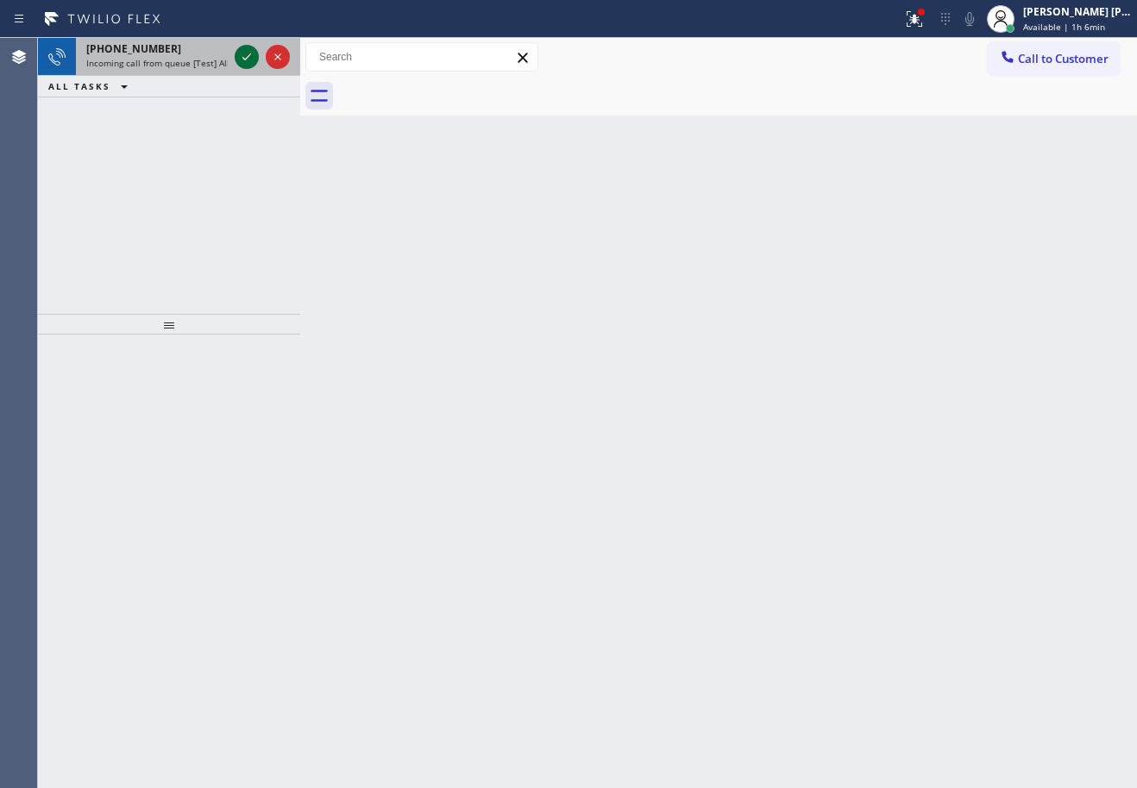
click at [246, 55] on icon at bounding box center [246, 57] width 21 height 21
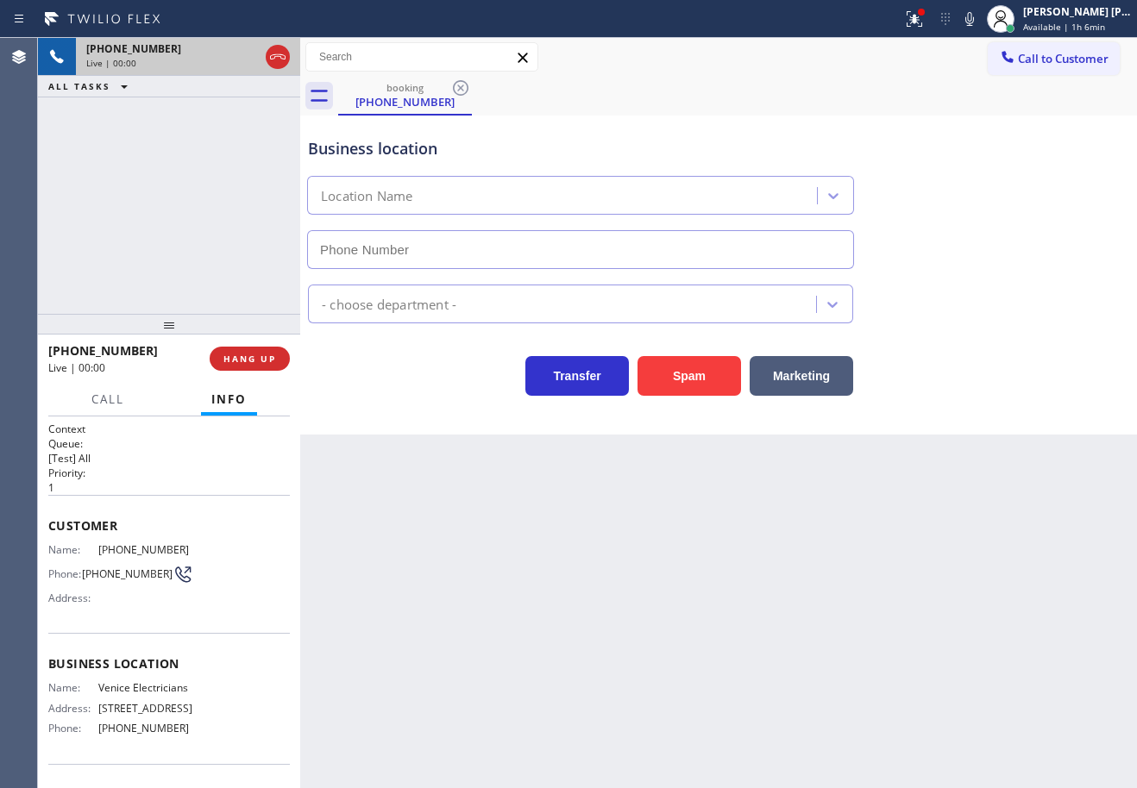
type input "(424) 341-6673"
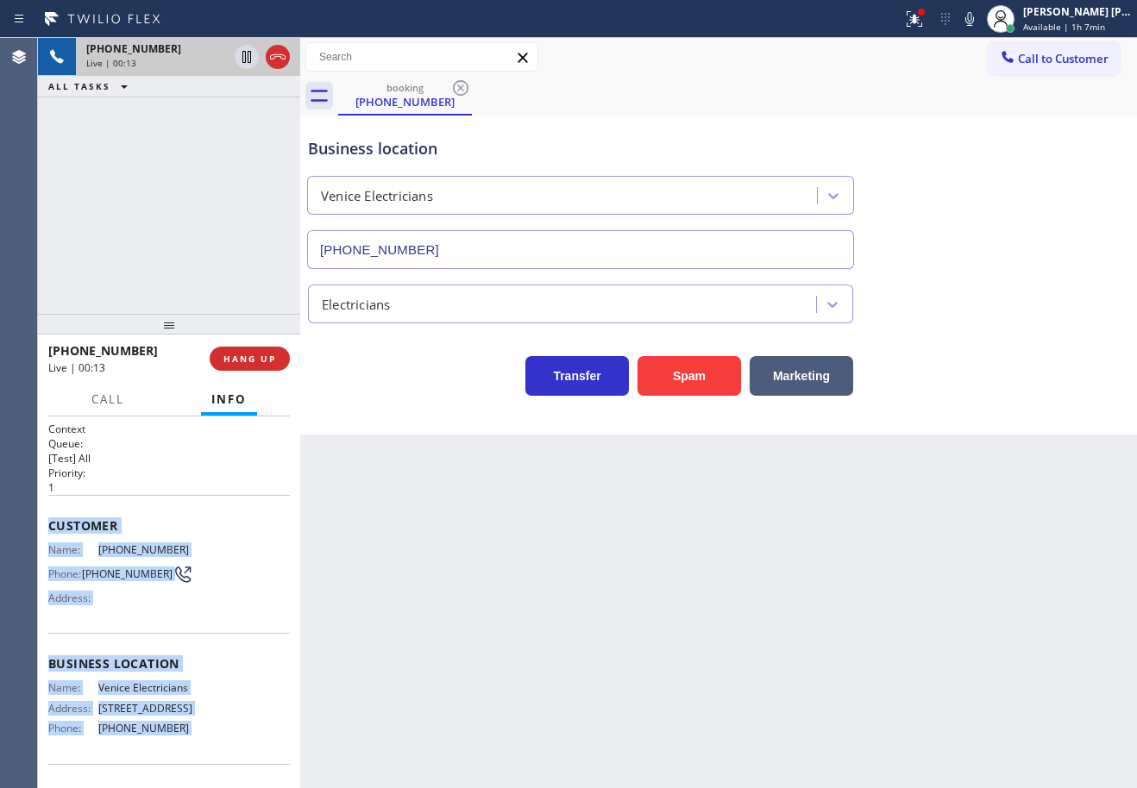
scroll to position [111, 0]
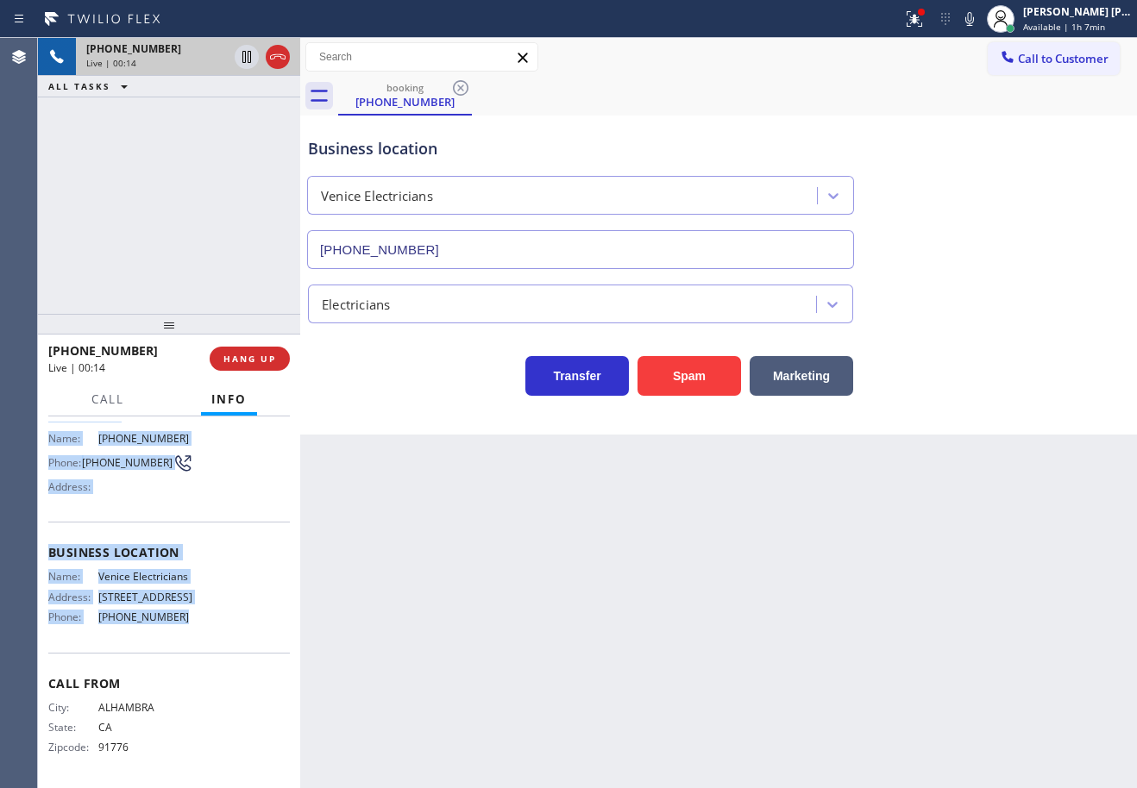
drag, startPoint x: 150, startPoint y: 697, endPoint x: 208, endPoint y: 634, distance: 85.5
click at [208, 636] on div "Context Queue: [Test] All Priority: 1 Customer Name: (626) 833-5751 Phone: (626…" at bounding box center [169, 603] width 262 height 372
copy div "Customer Name: (626) 833-5751 Phone: (626) 833-5751 Address: Business location …"
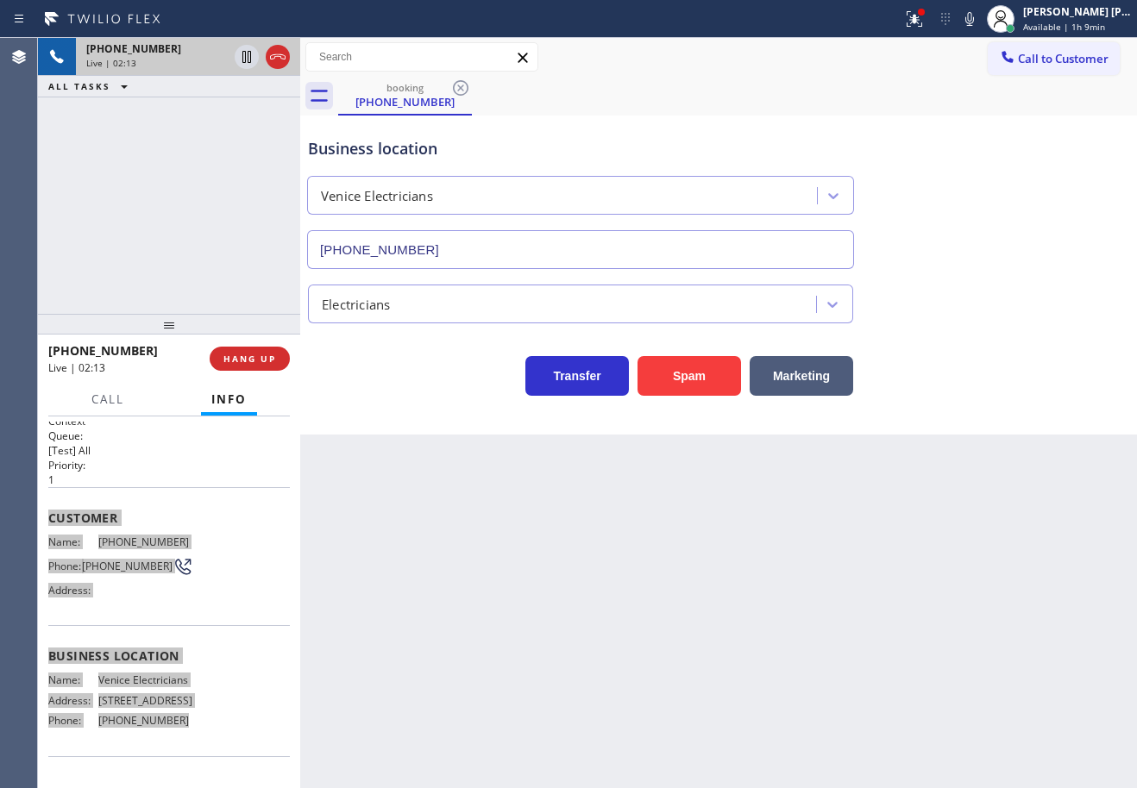
scroll to position [0, 0]
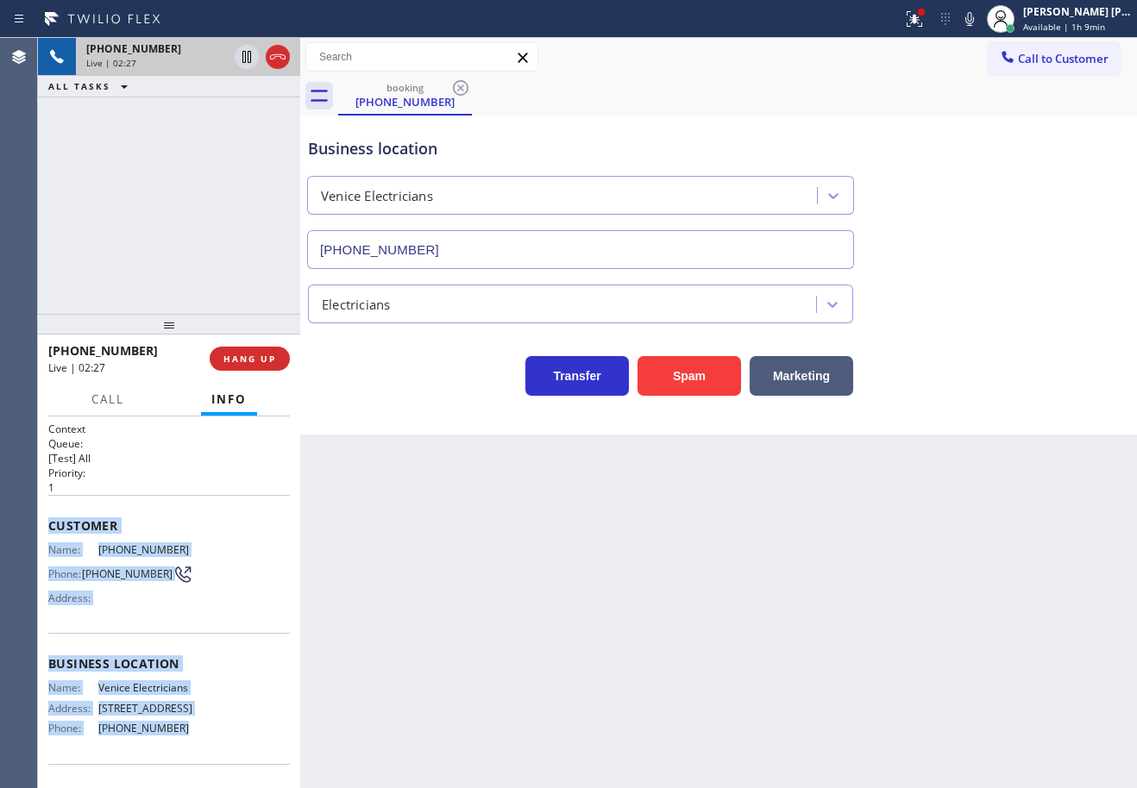
click at [941, 479] on div "Back to Dashboard Change Sender ID Customers Technicians Select a contact Outbo…" at bounding box center [718, 413] width 837 height 750
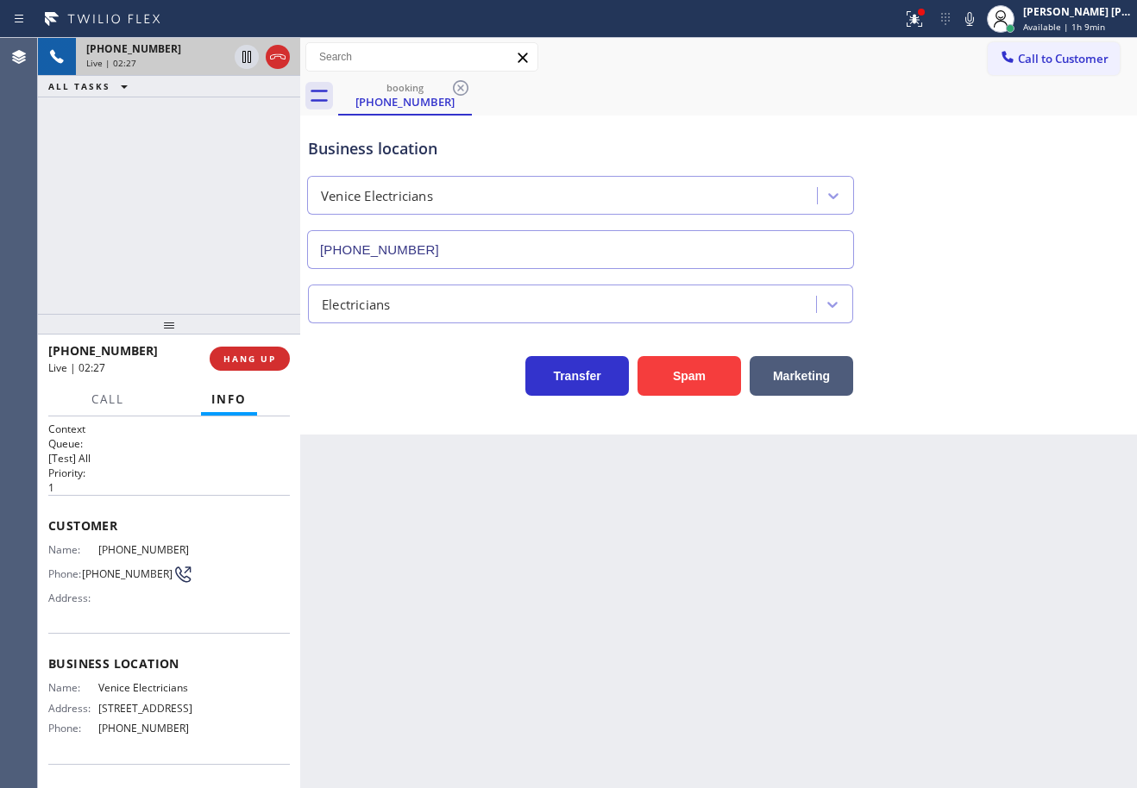
click at [941, 479] on div "Back to Dashboard Change Sender ID Customers Technicians Select a contact Outbo…" at bounding box center [718, 413] width 837 height 750
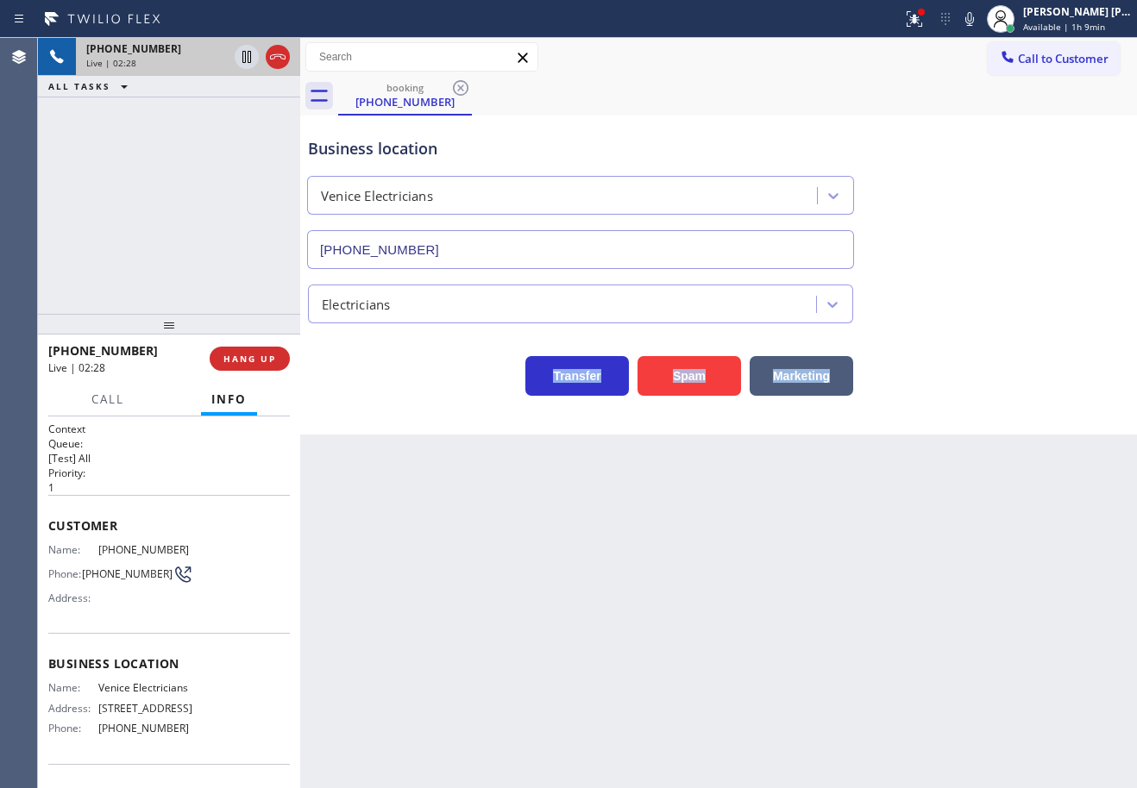
drag, startPoint x: 1007, startPoint y: 210, endPoint x: 1000, endPoint y: 91, distance: 118.4
click at [1007, 194] on div "Business location Venice Electricians (424) 341-6673" at bounding box center [718, 191] width 828 height 156
click at [974, 20] on icon at bounding box center [969, 19] width 9 height 14
click at [1000, 116] on div "booking (626) 833-5751 Call to Customer Outbound call Location Mr Handy Electri…" at bounding box center [718, 236] width 837 height 397
click at [248, 55] on icon at bounding box center [246, 57] width 9 height 12
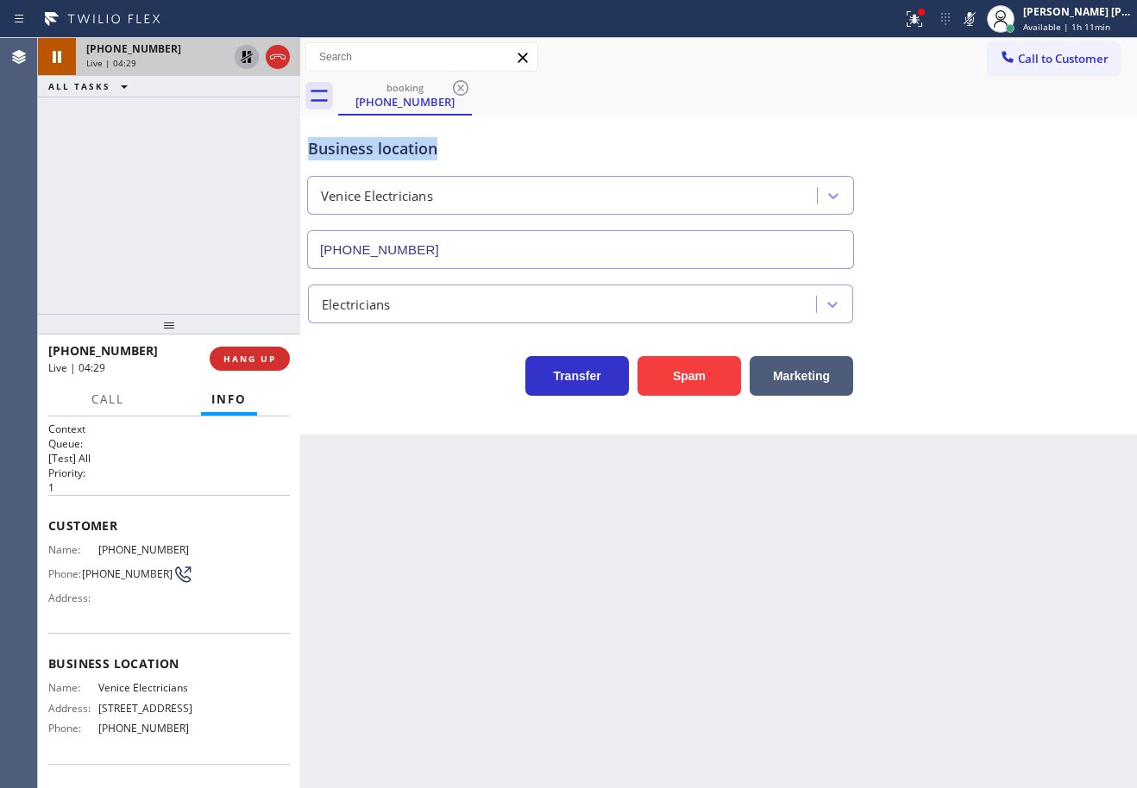
drag, startPoint x: 984, startPoint y: 12, endPoint x: 1009, endPoint y: 91, distance: 82.4
click at [980, 16] on icon at bounding box center [969, 19] width 21 height 21
drag, startPoint x: 1009, startPoint y: 91, endPoint x: 1003, endPoint y: 99, distance: 10.5
click at [1006, 98] on div "booking (626) 833-5751" at bounding box center [737, 96] width 799 height 39
drag, startPoint x: 200, startPoint y: 126, endPoint x: 215, endPoint y: 107, distance: 24.0
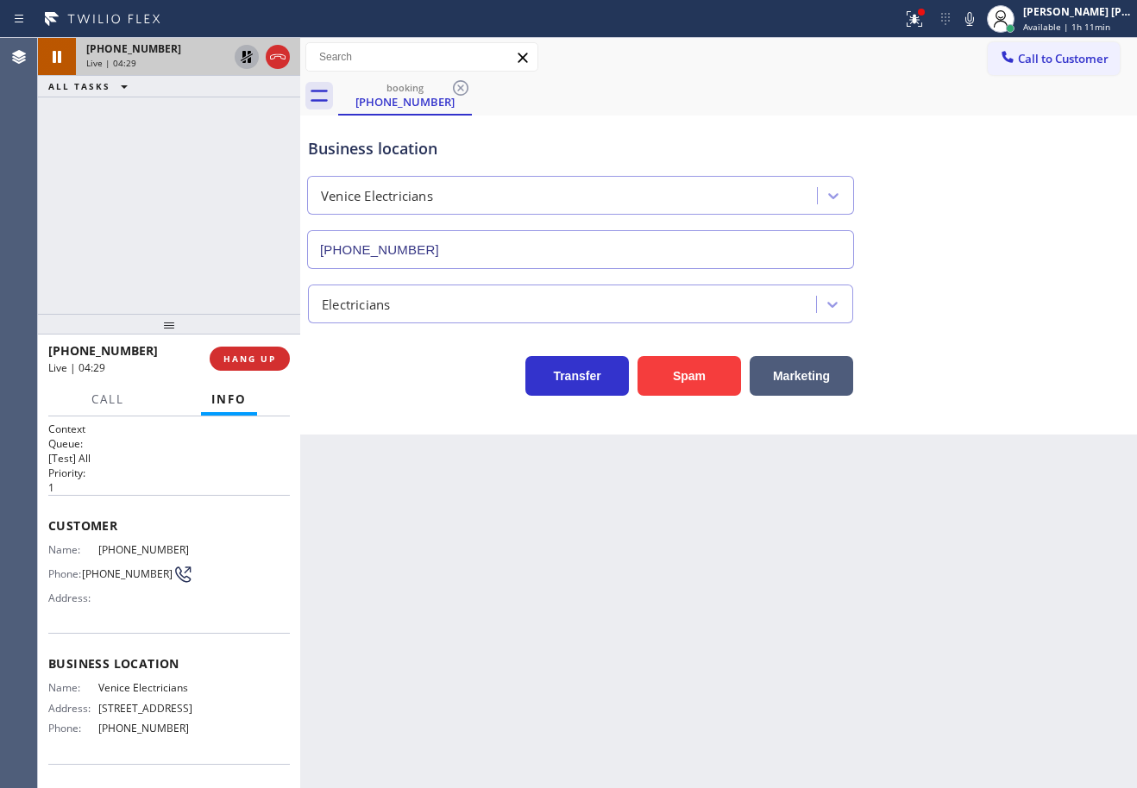
click at [204, 122] on div "+16268335751 Live | 04:29 ALL TASKS ALL TASKS ACTIVE TASKS TASKS IN WRAP UP" at bounding box center [169, 176] width 262 height 276
click at [242, 58] on icon at bounding box center [247, 57] width 12 height 12
drag, startPoint x: 214, startPoint y: 98, endPoint x: 743, endPoint y: 373, distance: 596.3
click at [214, 99] on div "+16268335751 Live | 04:30 ALL TASKS ALL TASKS ACTIVE TASKS TASKS IN WRAP UP" at bounding box center [169, 176] width 262 height 276
click at [148, 221] on div "+16268335751 Live | 04:51 ALL TASKS ALL TASKS ACTIVE TASKS TASKS IN WRAP UP" at bounding box center [169, 176] width 262 height 276
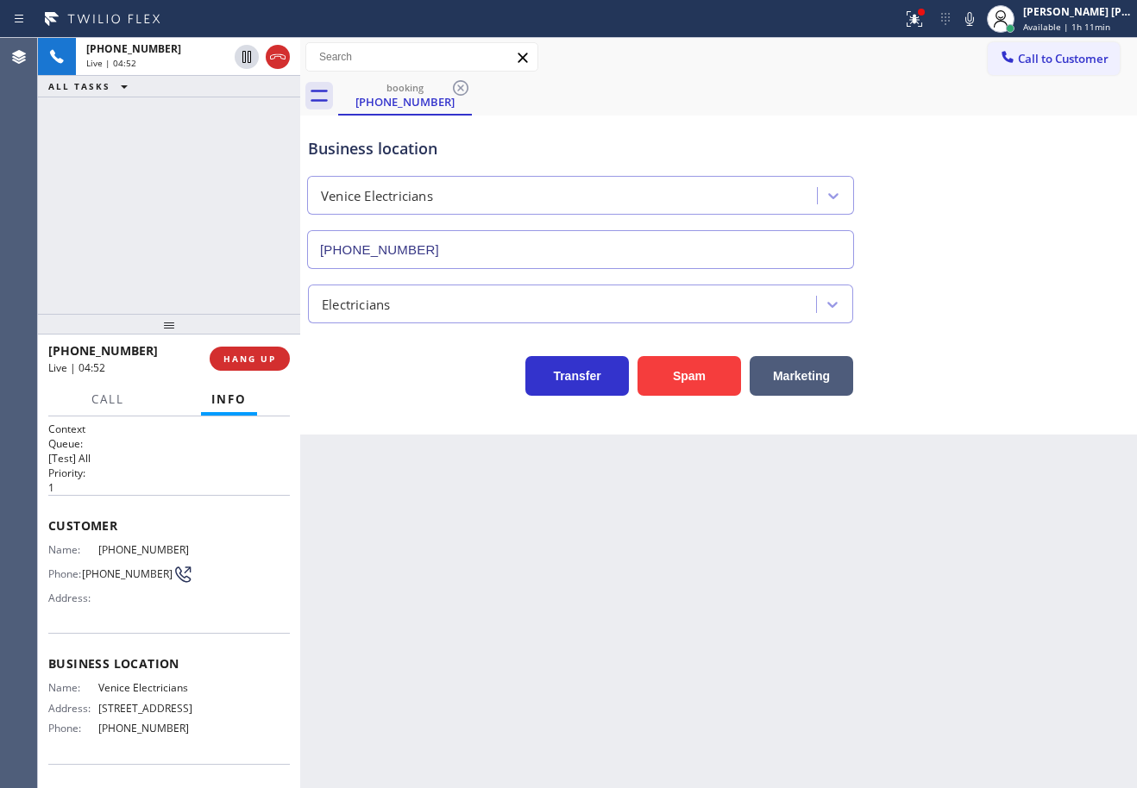
click at [151, 227] on div "+16268335751 Live | 04:52 ALL TASKS ALL TASKS ACTIVE TASKS TASKS IN WRAP UP" at bounding box center [169, 176] width 262 height 276
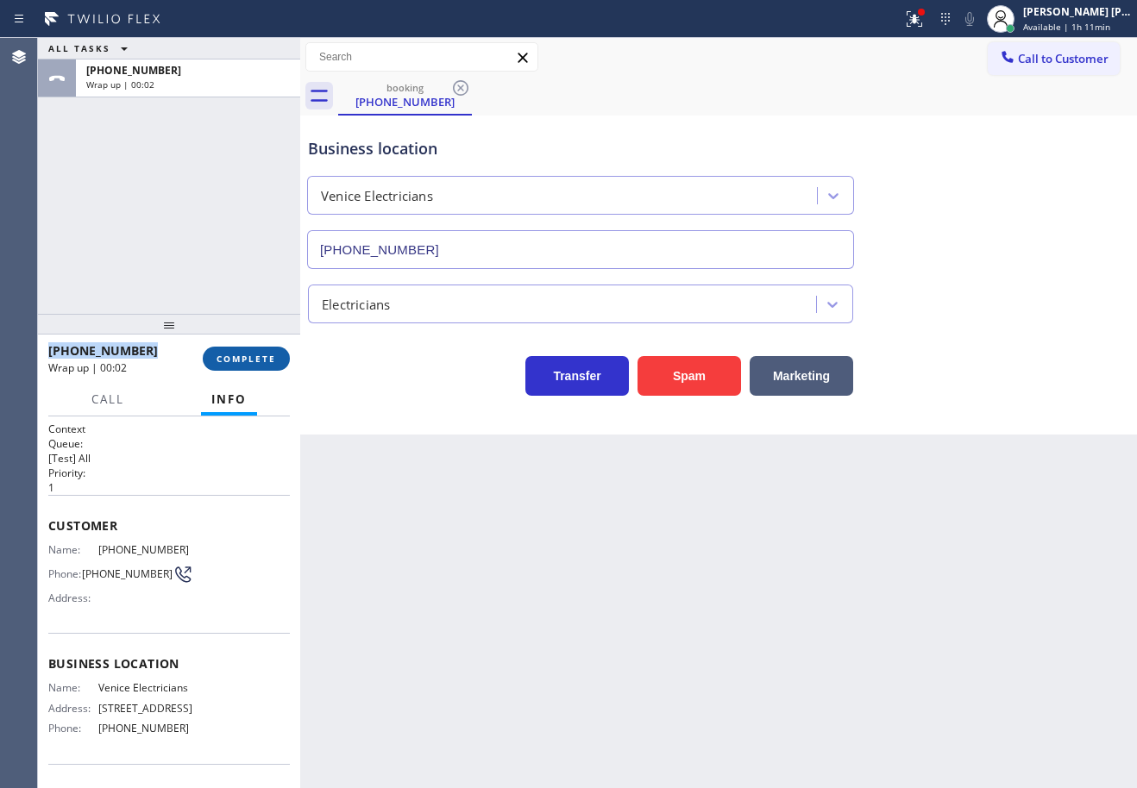
click at [259, 357] on span "COMPLETE" at bounding box center [246, 359] width 60 height 12
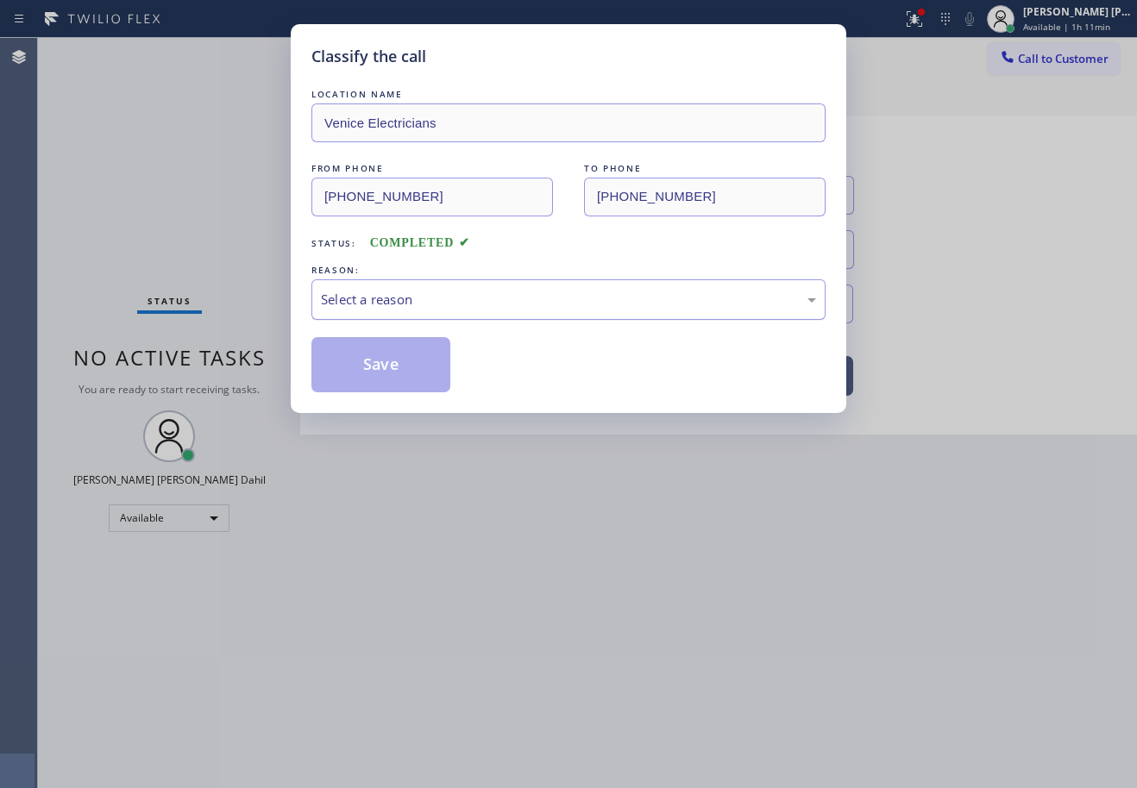
click at [385, 307] on div "Select a reason" at bounding box center [568, 300] width 495 height 20
click at [389, 364] on button "Save" at bounding box center [380, 364] width 139 height 55
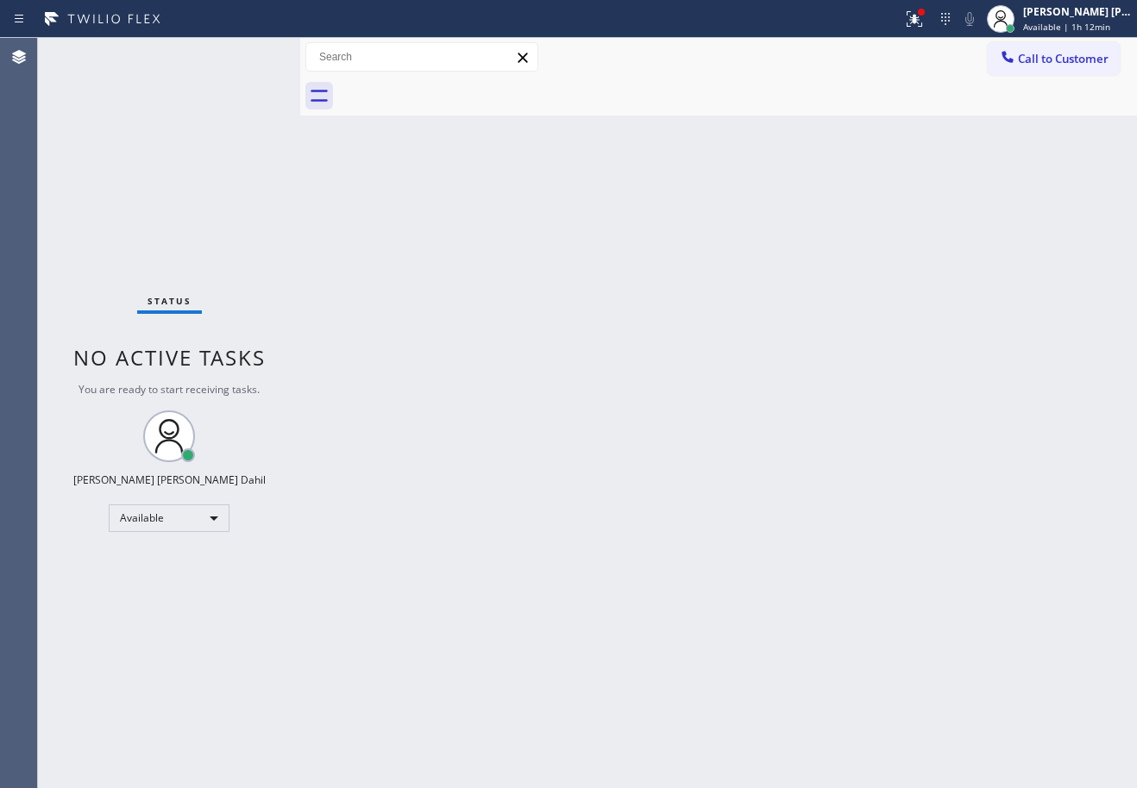
click at [1100, 589] on div "Back to Dashboard Change Sender ID Customers Technicians Select a contact Outbo…" at bounding box center [718, 413] width 837 height 750
click at [564, 373] on div "Back to Dashboard Change Sender ID Customers Technicians Select a contact Outbo…" at bounding box center [718, 413] width 837 height 750
click at [498, 385] on div "Back to Dashboard Change Sender ID Customers Technicians Select a contact Outbo…" at bounding box center [718, 413] width 837 height 750
click at [510, 375] on div "Back to Dashboard Change Sender ID Customers Technicians Select a contact Outbo…" at bounding box center [718, 413] width 837 height 750
drag, startPoint x: 1067, startPoint y: 34, endPoint x: 1053, endPoint y: 32, distance: 14.0
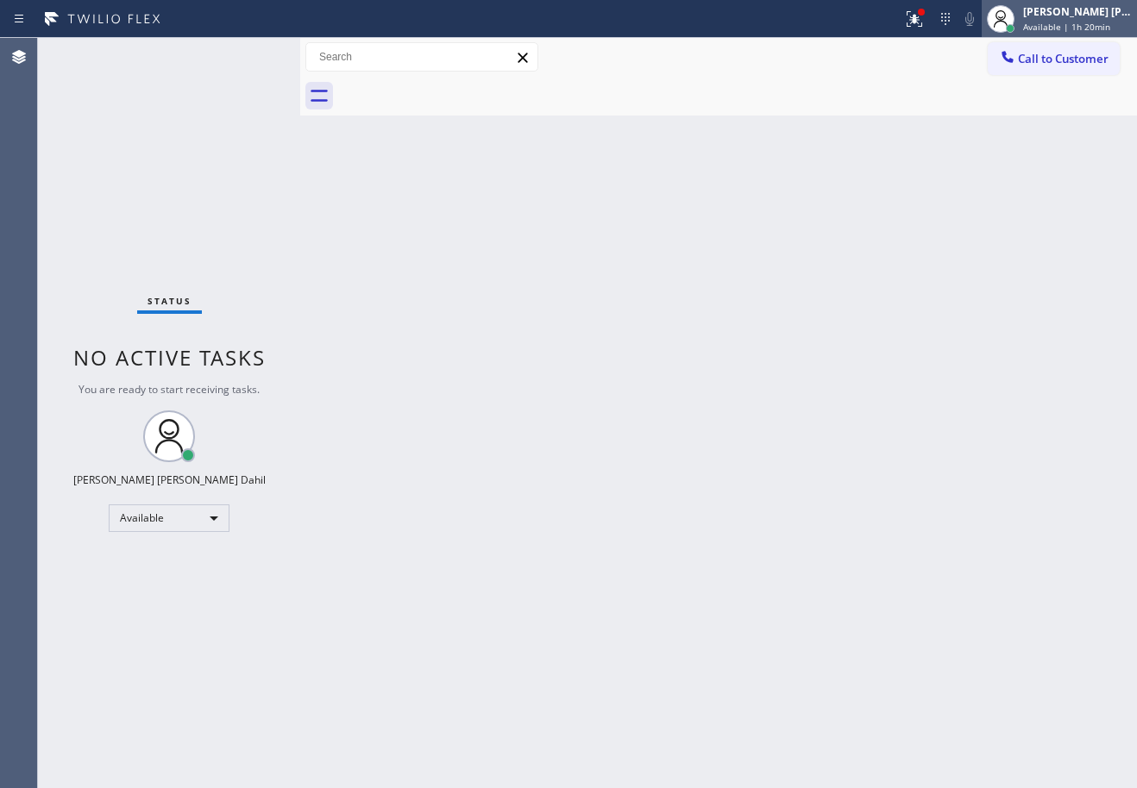
click at [1066, 33] on div "Joshua Jake Dahil Available | 1h 20min" at bounding box center [1058, 19] width 155 height 38
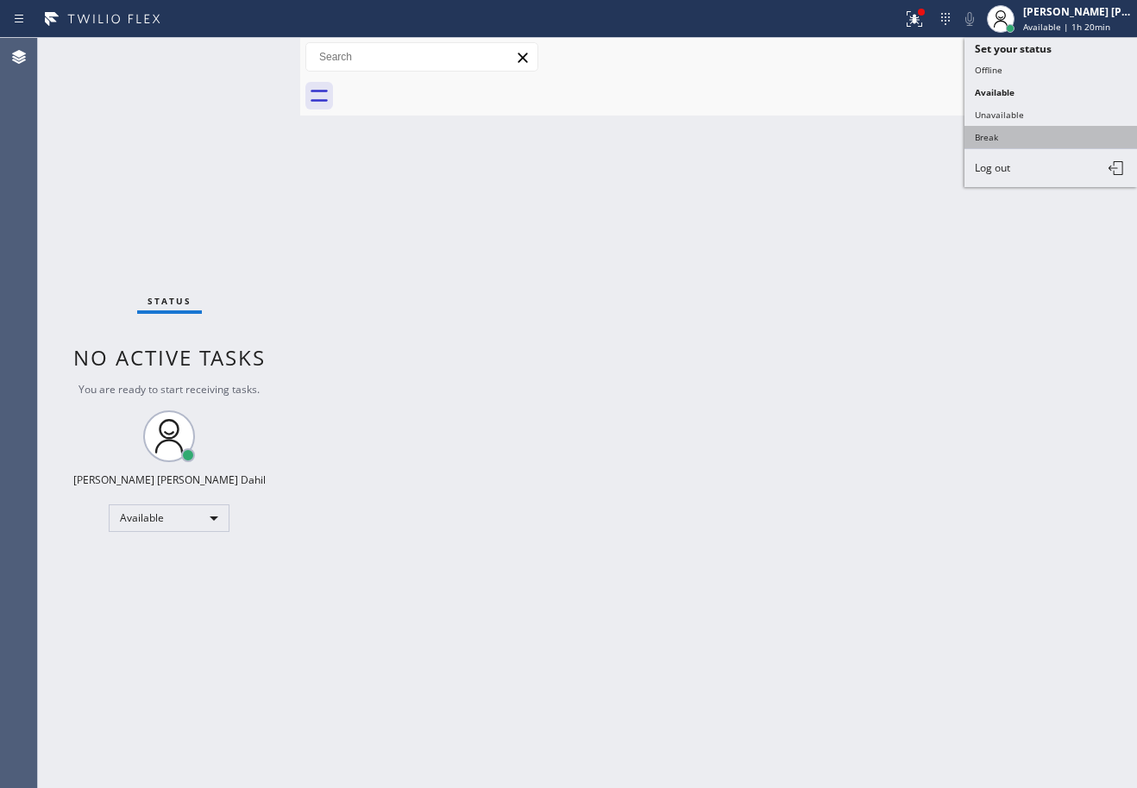
click at [1007, 130] on button "Break" at bounding box center [1050, 137] width 172 height 22
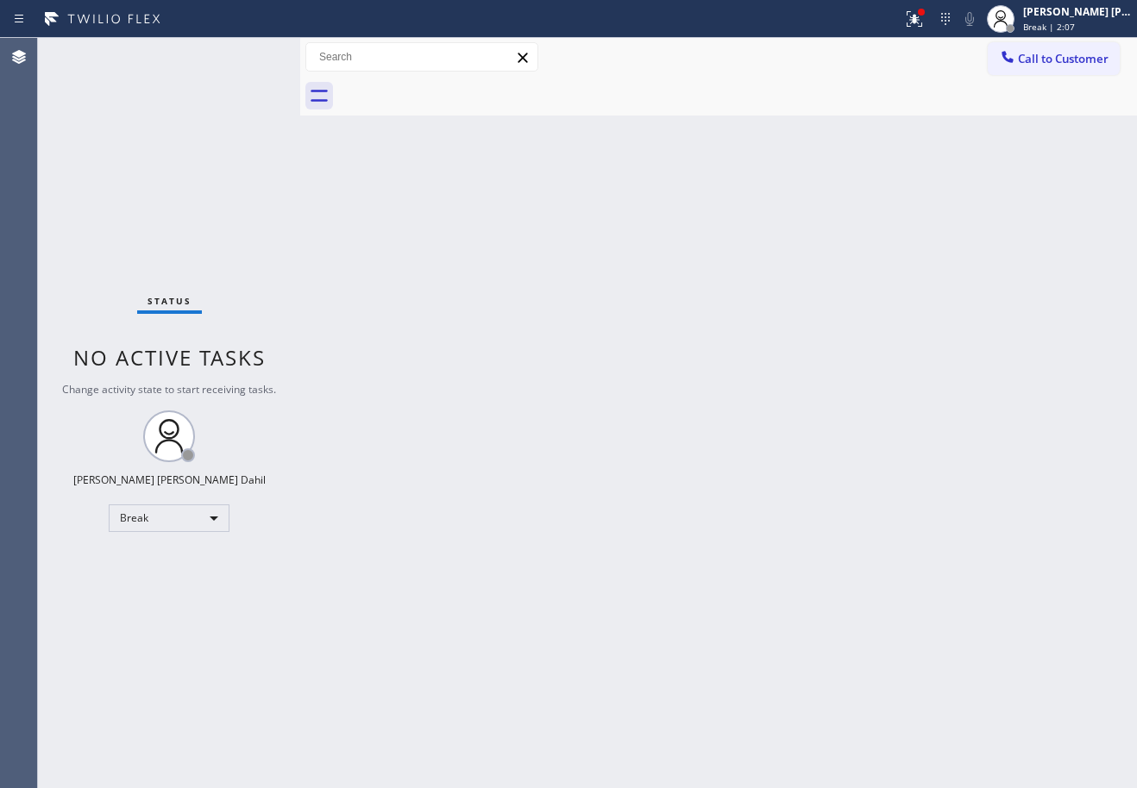
drag, startPoint x: 1063, startPoint y: 4, endPoint x: 1039, endPoint y: 72, distance: 72.0
click at [1061, 8] on div "[PERSON_NAME] [PERSON_NAME] Dahil" at bounding box center [1077, 11] width 109 height 15
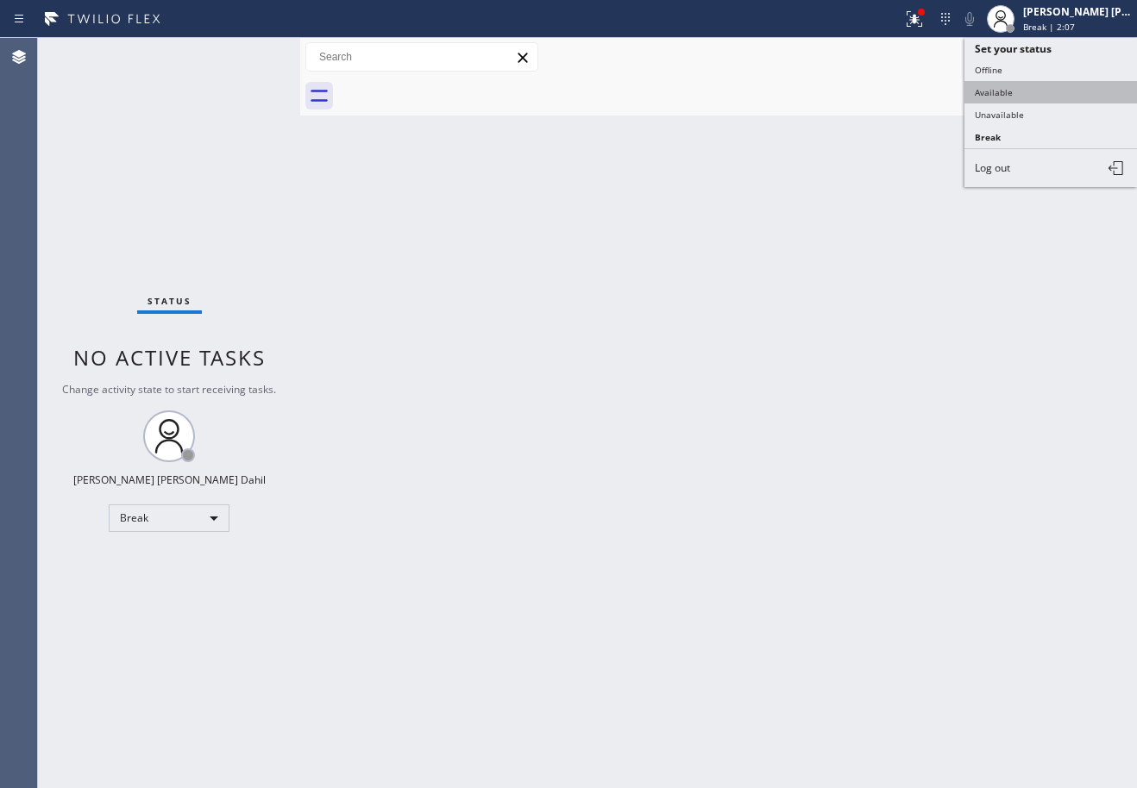
click at [1020, 87] on button "Available" at bounding box center [1050, 92] width 172 height 22
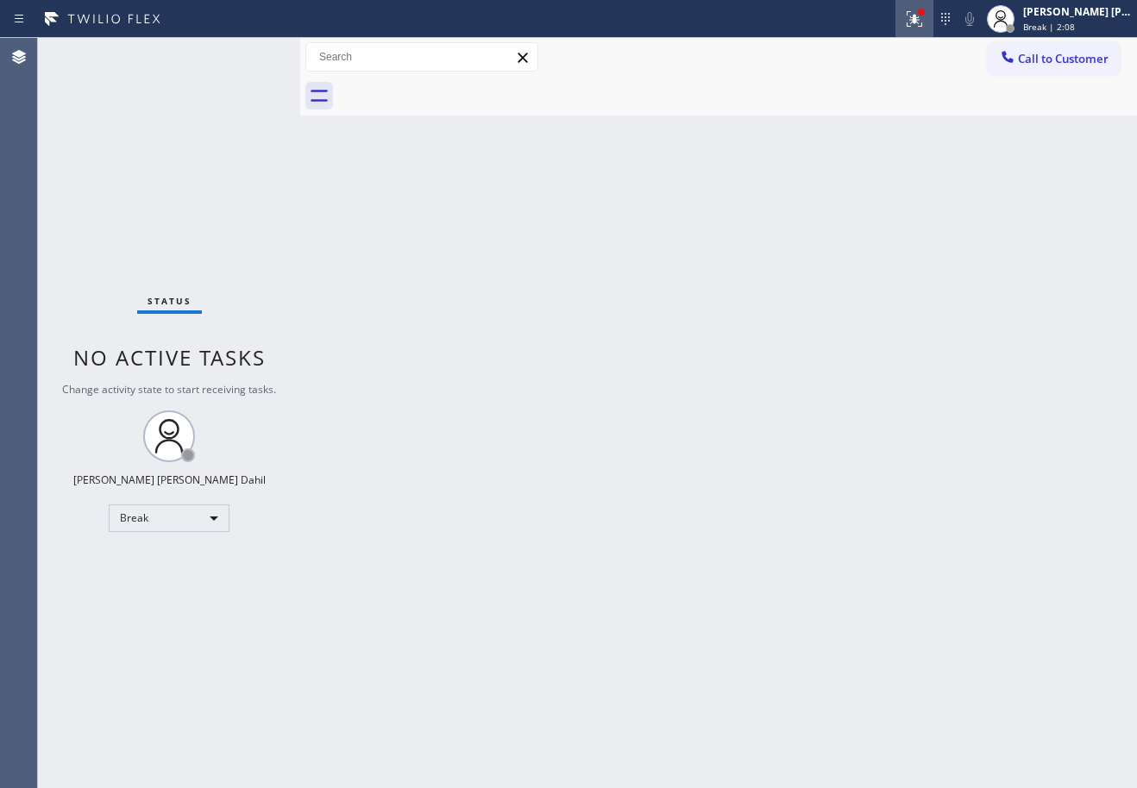
click at [925, 22] on icon at bounding box center [914, 19] width 21 height 21
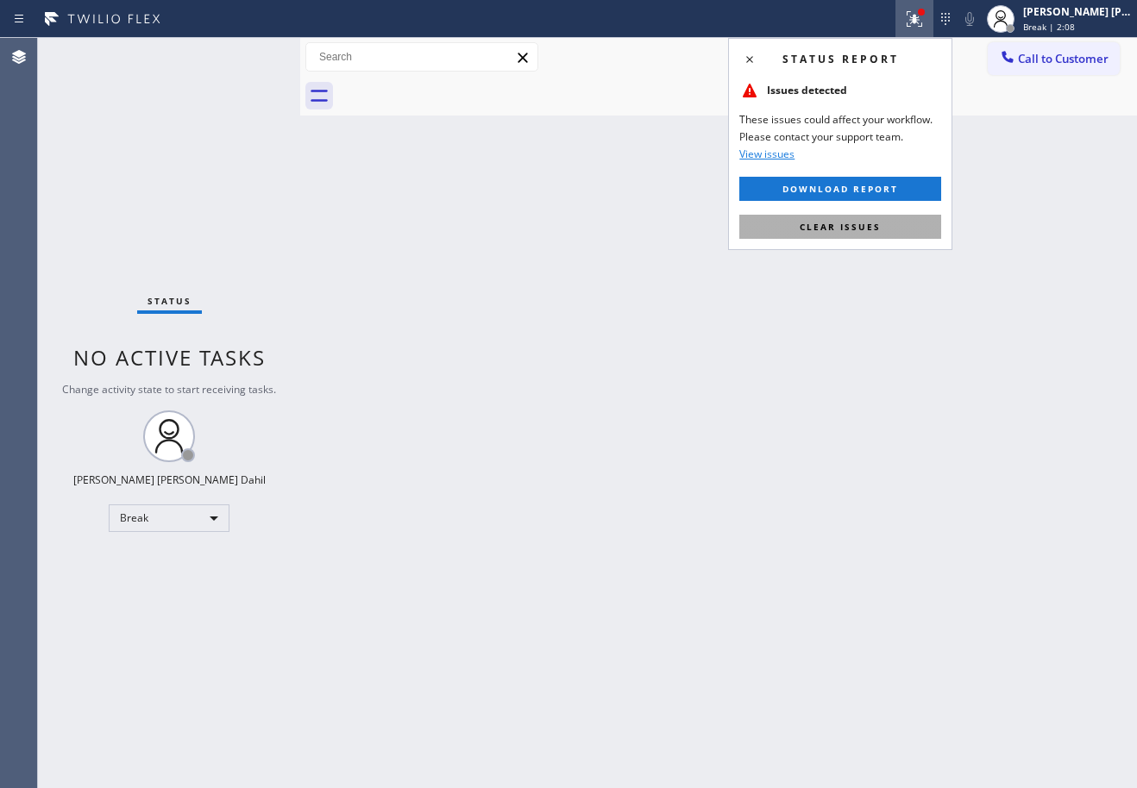
click at [850, 225] on span "Clear issues" at bounding box center [839, 227] width 81 height 12
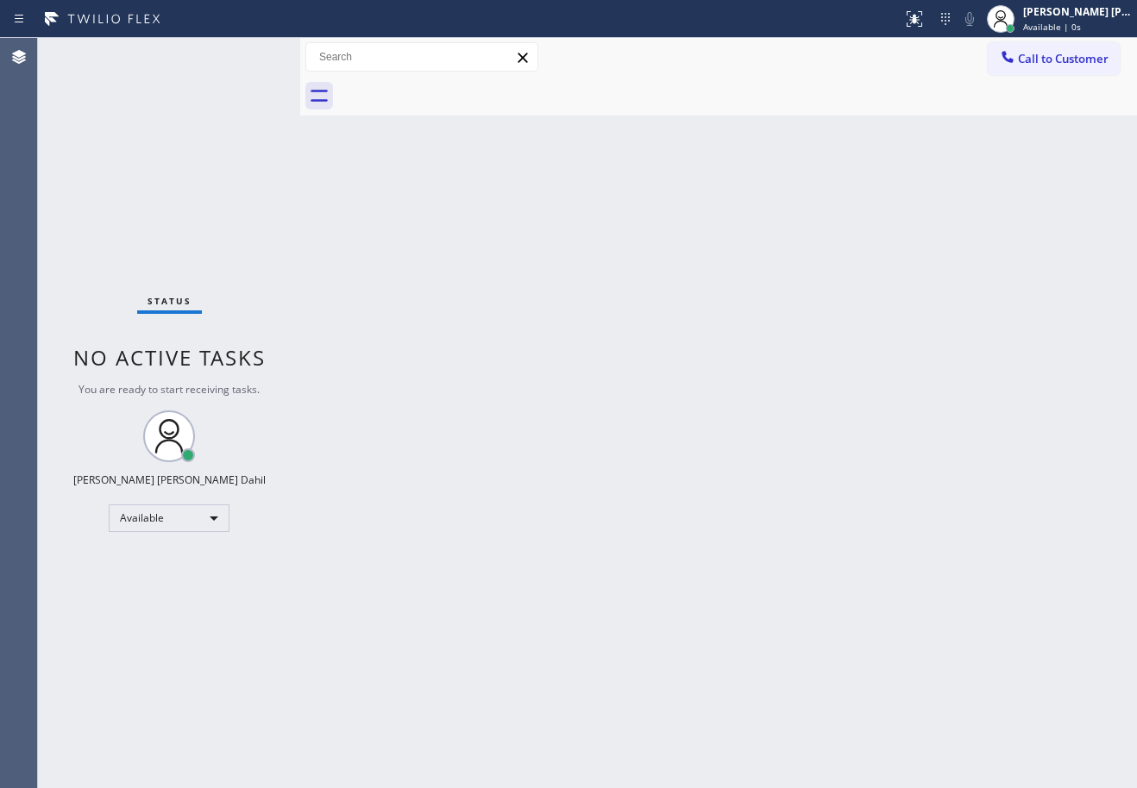
click at [850, 225] on div "Back to Dashboard Change Sender ID Customers Technicians Select a contact Outbo…" at bounding box center [718, 413] width 837 height 750
click at [239, 122] on div "Status No active tasks You are ready to start receiving tasks. [PERSON_NAME] [P…" at bounding box center [169, 413] width 262 height 750
click at [239, 119] on div "Status No active tasks You are ready to start receiving tasks. [PERSON_NAME] [P…" at bounding box center [169, 413] width 262 height 750
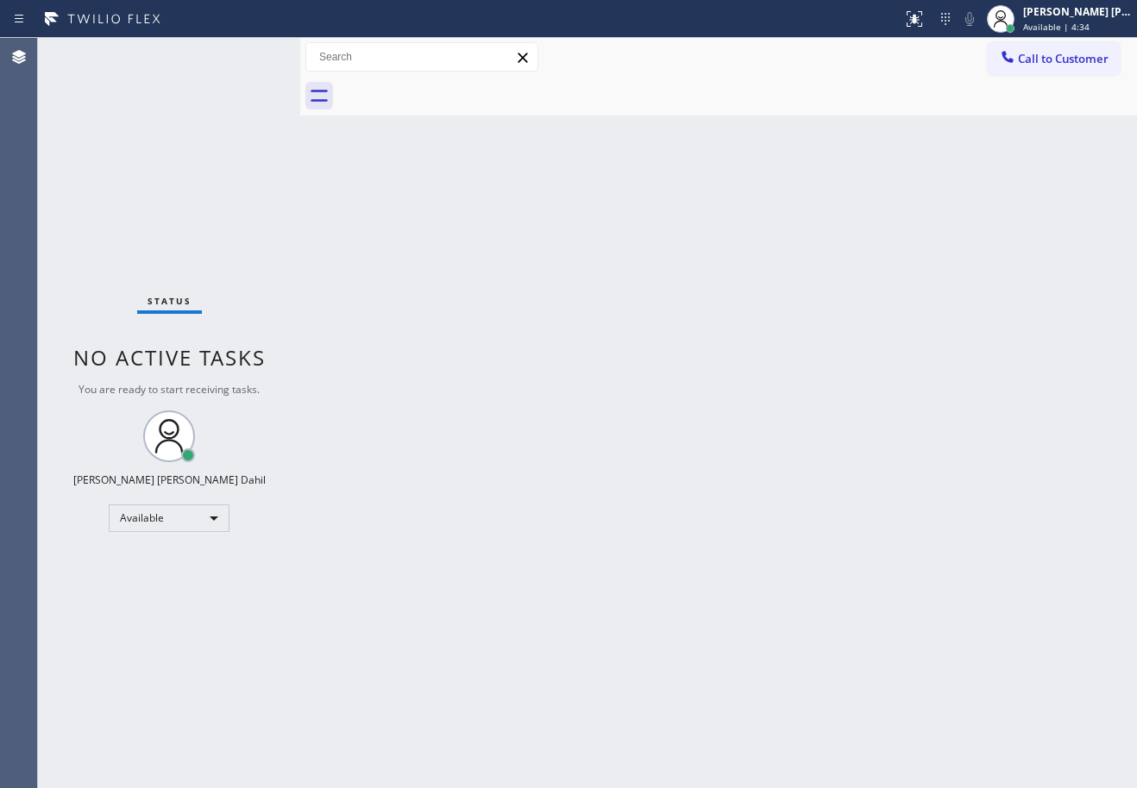
click at [530, 392] on div "Back to Dashboard Change Sender ID Customers Technicians Select a contact Outbo…" at bounding box center [718, 413] width 837 height 750
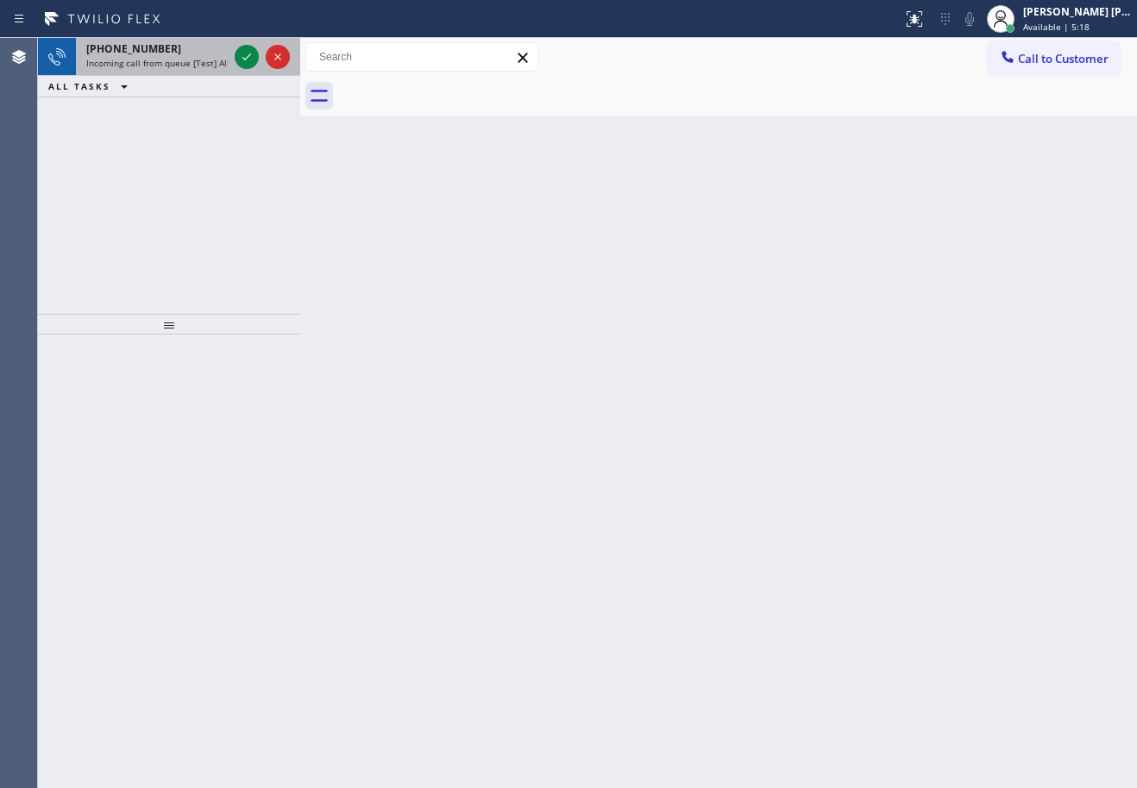
click at [200, 52] on div "+12134075427" at bounding box center [156, 48] width 141 height 15
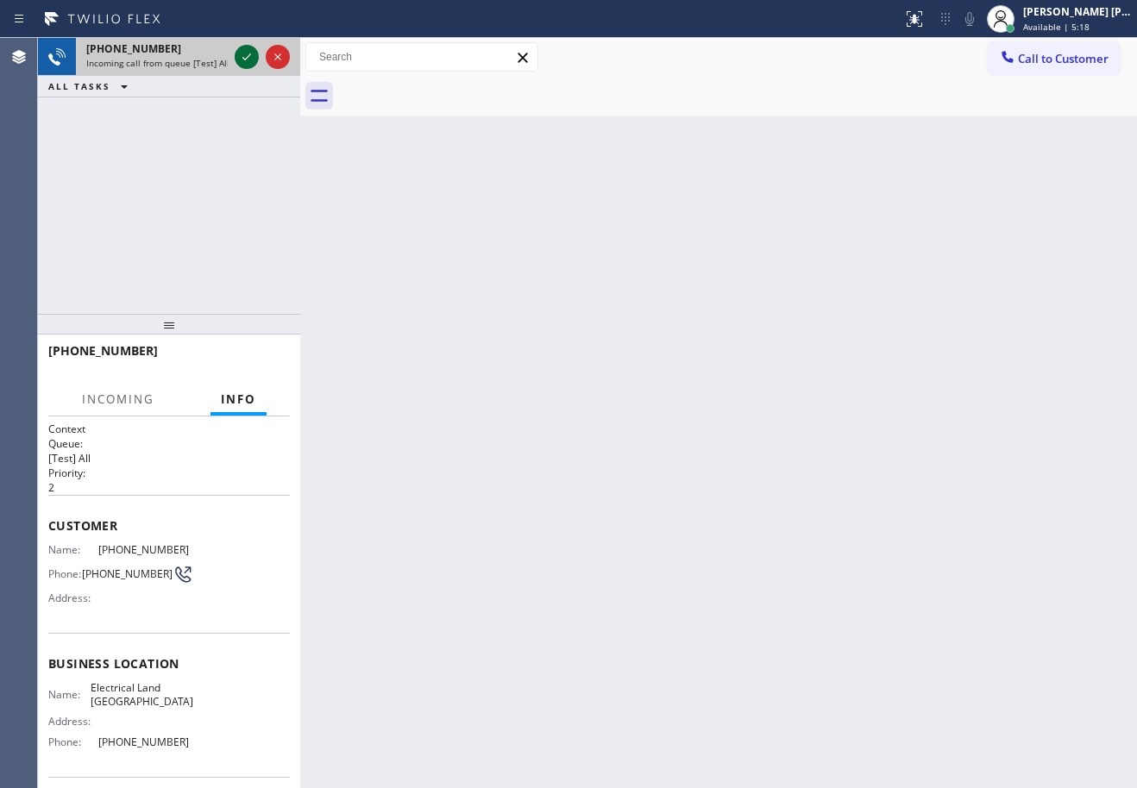
drag, startPoint x: 223, startPoint y: 51, endPoint x: 237, endPoint y: 47, distance: 14.2
click at [235, 48] on div "+12134075427 Incoming call from queue [Test] All" at bounding box center [169, 57] width 262 height 38
click at [239, 47] on icon at bounding box center [246, 57] width 21 height 21
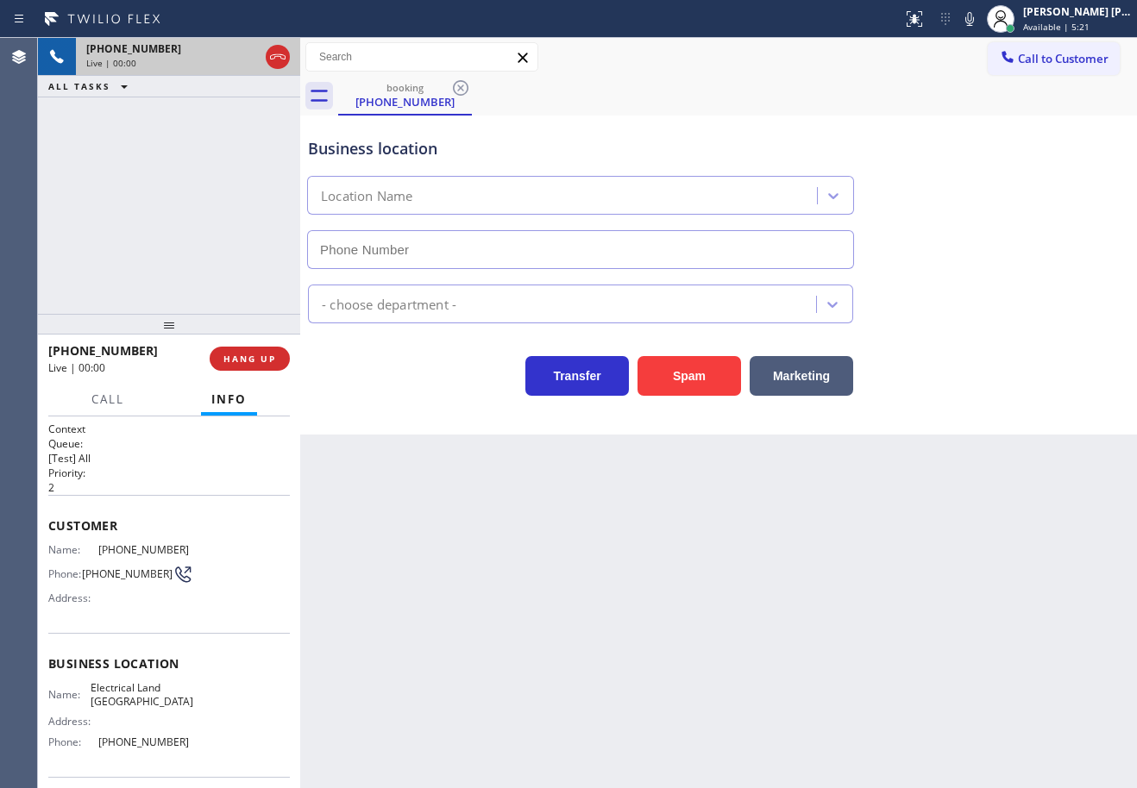
type input "(323) 900-0745"
click at [608, 546] on div "Back to Dashboard Change Sender ID Customers Technicians Select a contact Outbo…" at bounding box center [718, 413] width 837 height 750
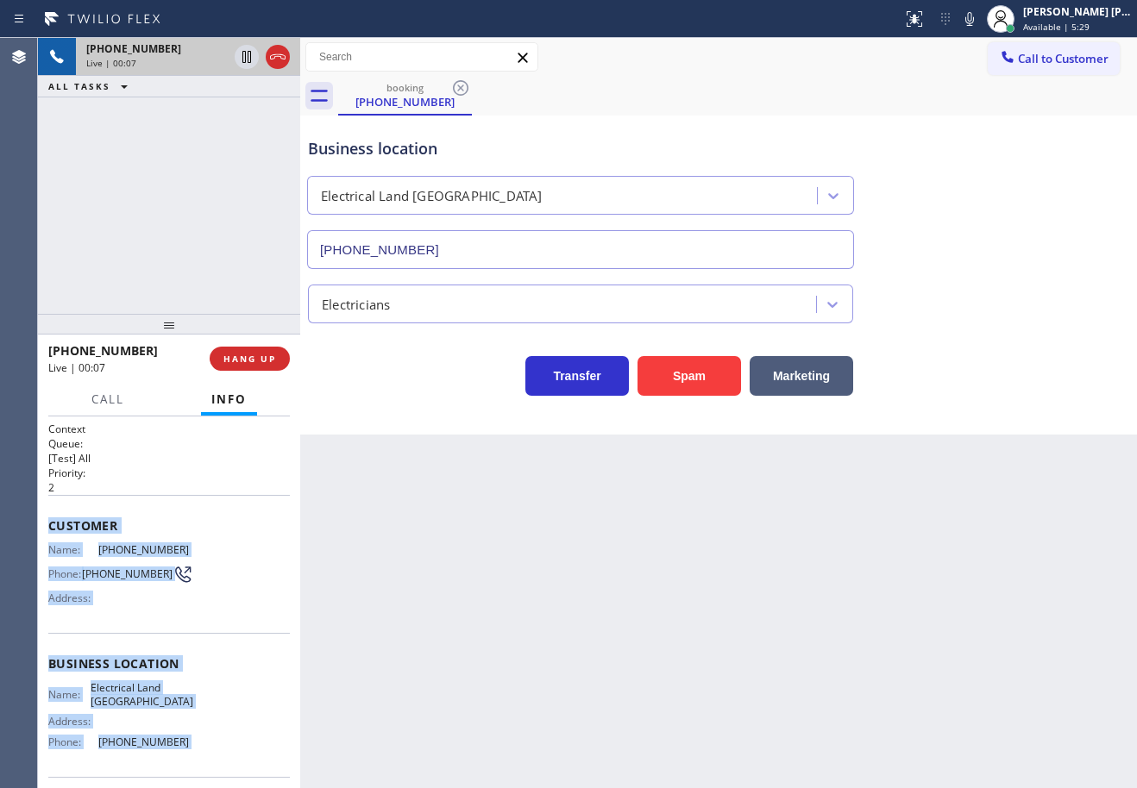
scroll to position [124, 0]
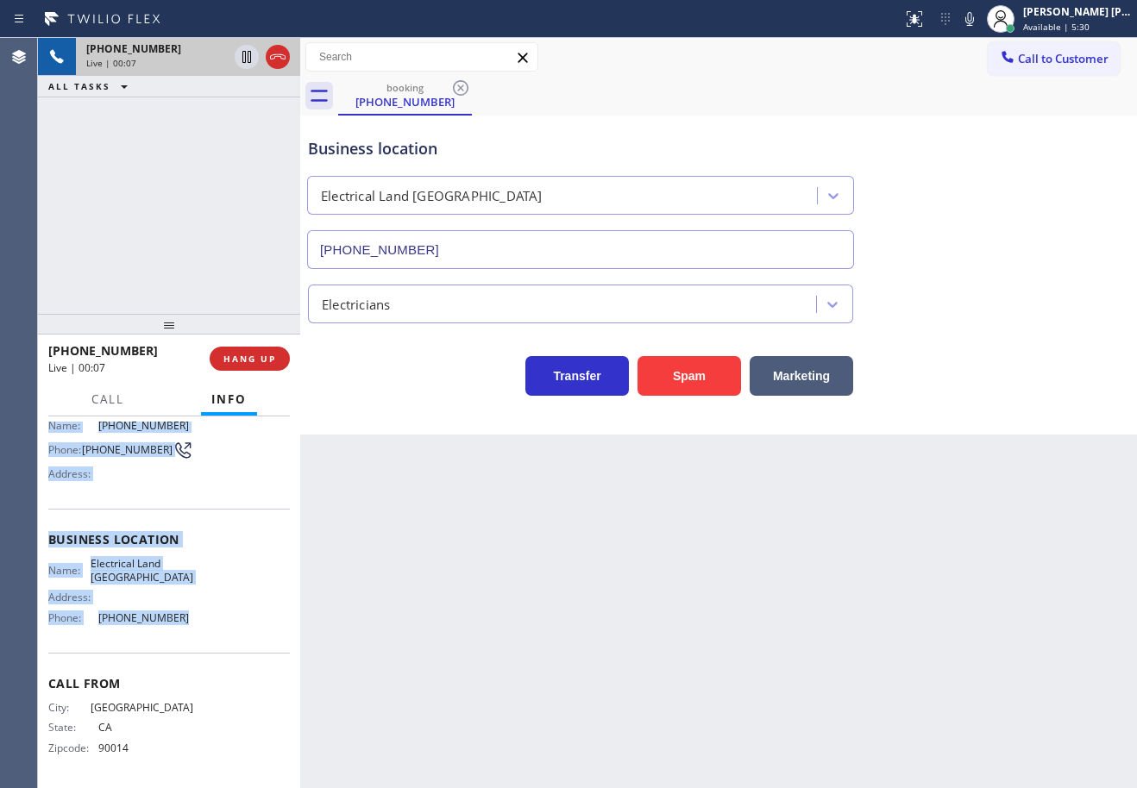
drag, startPoint x: 41, startPoint y: 522, endPoint x: 172, endPoint y: 621, distance: 163.7
click at [172, 621] on div "Context Queue: [Test] All Priority: 2 Customer Name: (213) 407-5427 Phone: (213…" at bounding box center [169, 603] width 262 height 372
copy div "Customer Name: (213) 407-5427 Phone: (213) 407-5427 Address: Business location …"
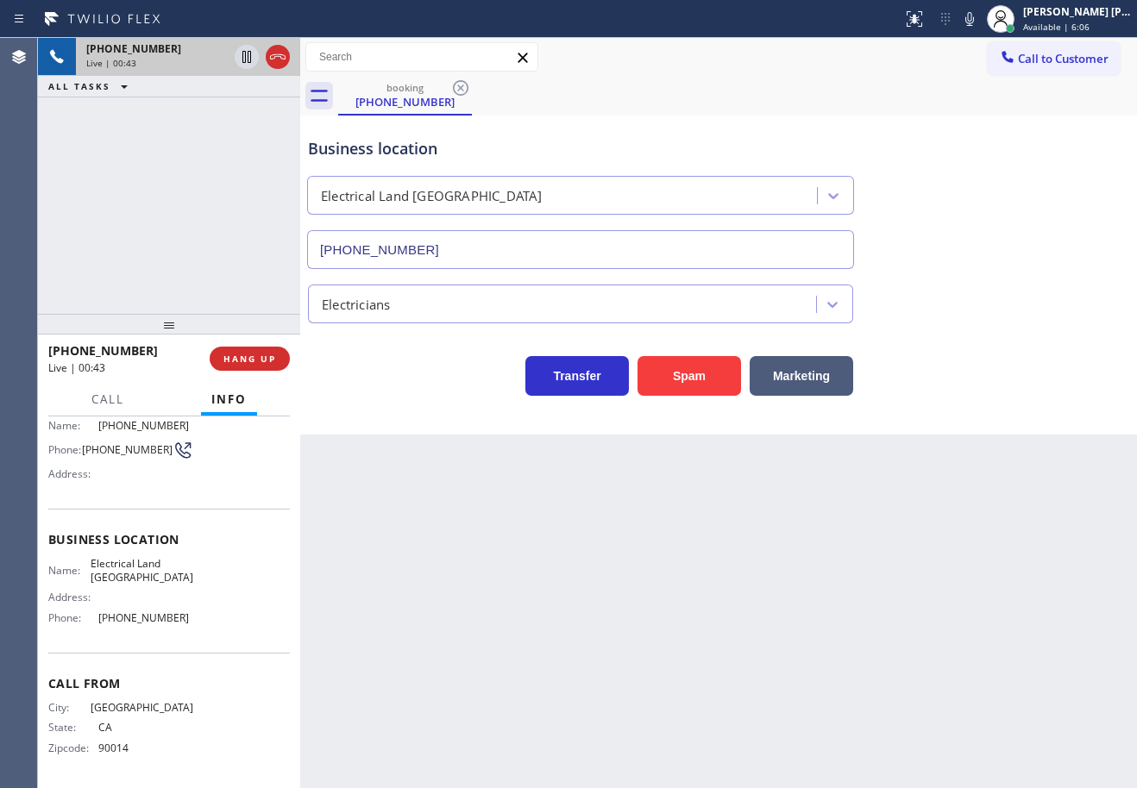
click at [995, 103] on div "booking (213) 407-5427" at bounding box center [737, 96] width 799 height 39
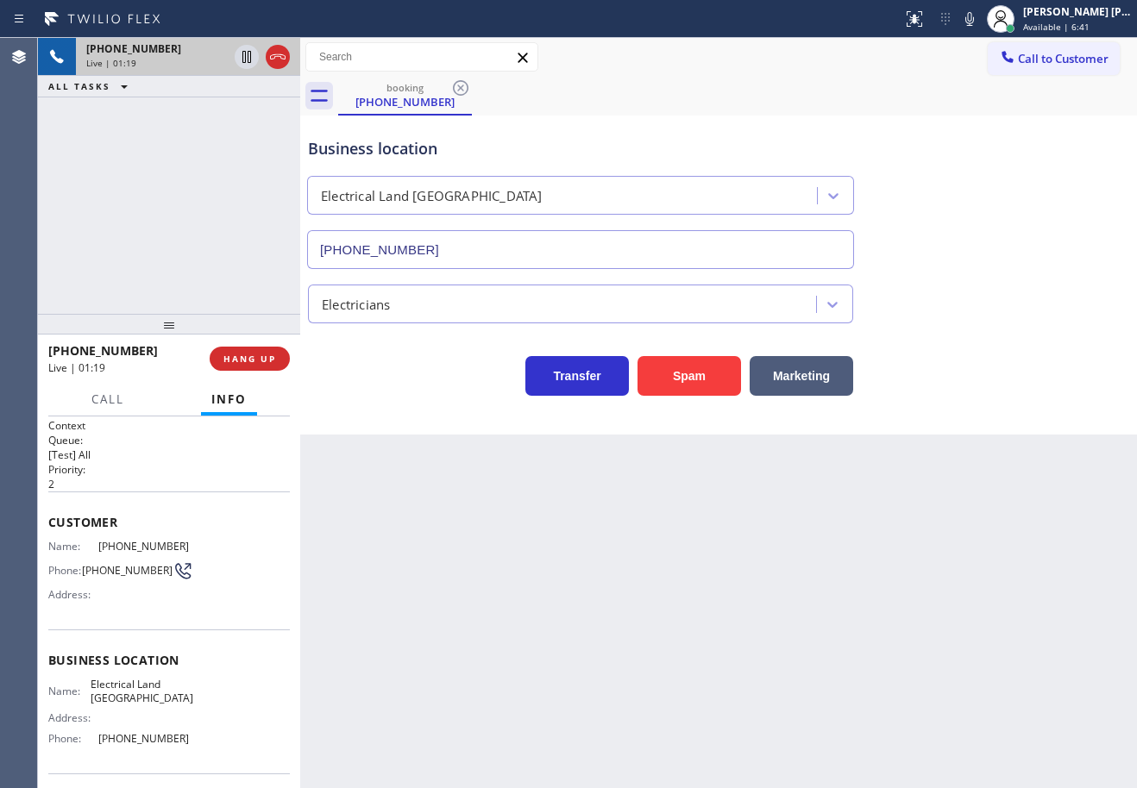
scroll to position [0, 0]
click at [1056, 363] on div "Transfer Spam Marketing" at bounding box center [718, 368] width 828 height 55
click at [1051, 363] on div "Transfer Spam Marketing" at bounding box center [718, 368] width 828 height 55
click at [980, 17] on icon at bounding box center [969, 19] width 21 height 21
drag, startPoint x: 992, startPoint y: 122, endPoint x: 968, endPoint y: 135, distance: 27.0
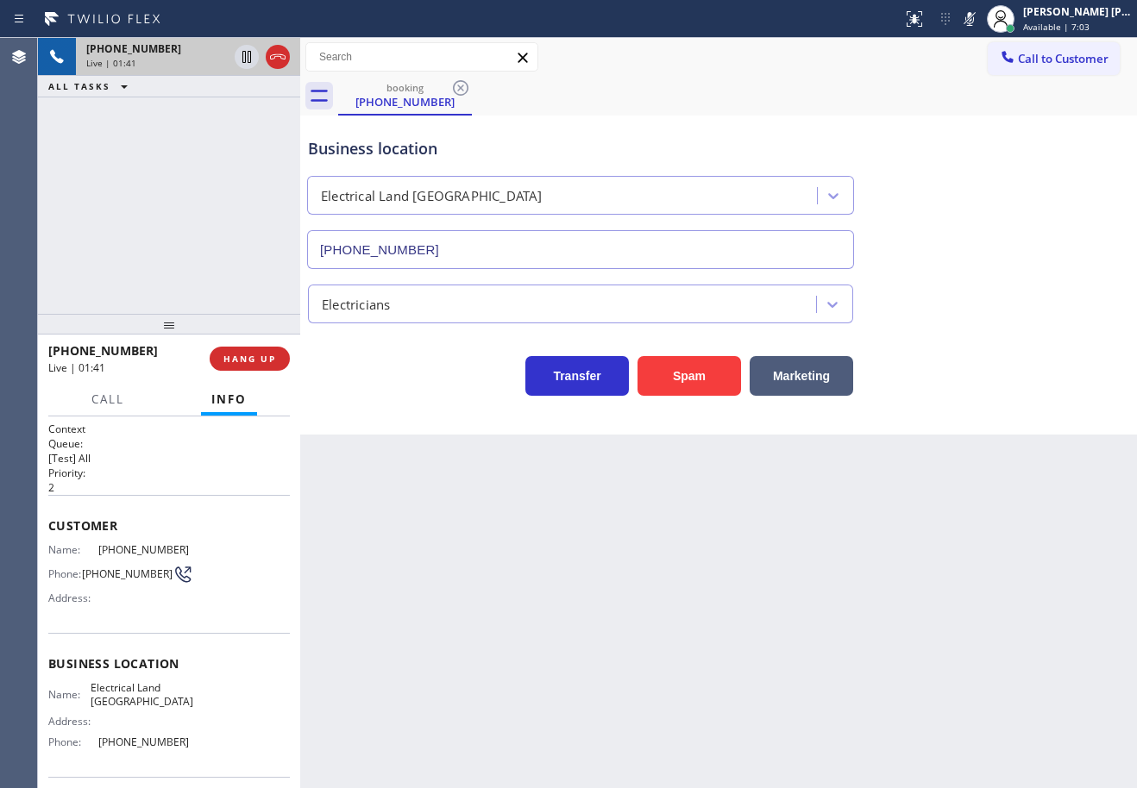
click at [994, 127] on div "Business location Electrical Land Los Angeles (323) 900-0745" at bounding box center [718, 191] width 828 height 156
click at [178, 237] on div "+12134075427 Live | 01:41 ALL TASKS ALL TASKS ACTIVE TASKS TASKS IN WRAP UP" at bounding box center [169, 176] width 262 height 276
click at [184, 234] on div "+12134075427 Live | 01:41 ALL TASKS ALL TASKS ACTIVE TASKS TASKS IN WRAP UP" at bounding box center [169, 176] width 262 height 276
click at [185, 234] on div "+12134075427 Live | 01:41 ALL TASKS ALL TASKS ACTIVE TASKS TASKS IN WRAP UP" at bounding box center [169, 176] width 262 height 276
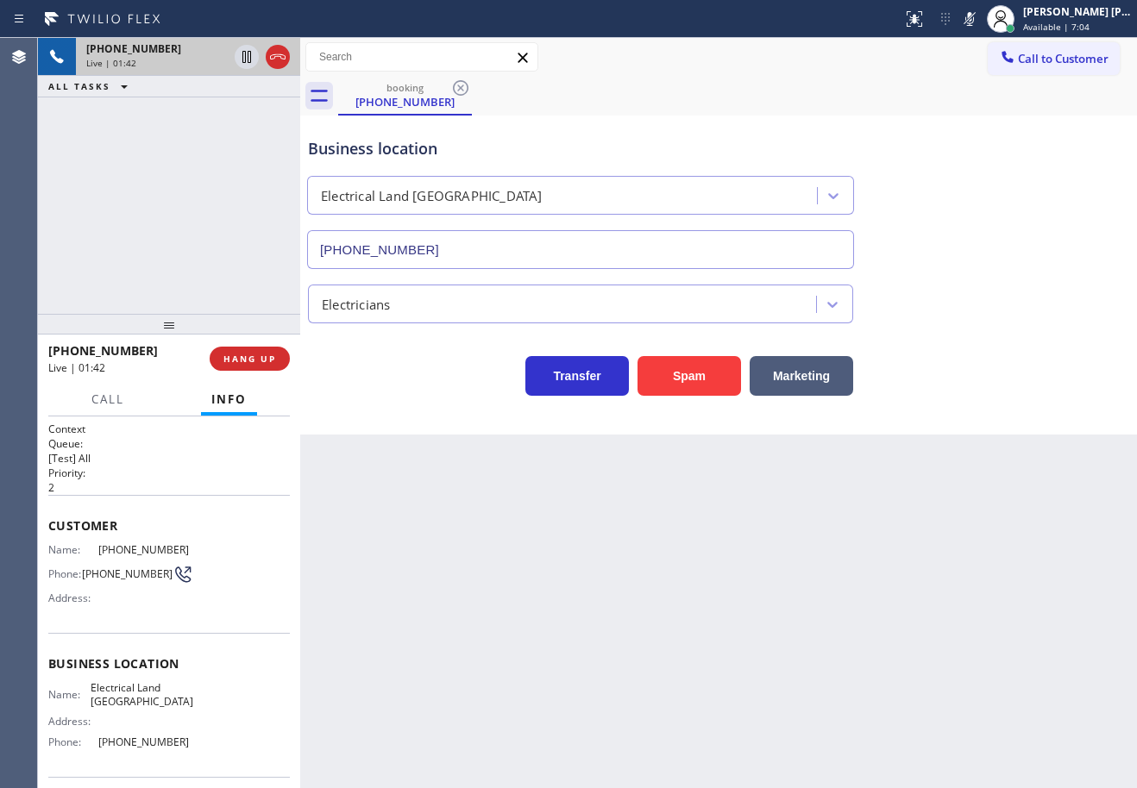
click at [191, 234] on div "+12134075427 Live | 01:42 ALL TASKS ALL TASKS ACTIVE TASKS TASKS IN WRAP UP" at bounding box center [169, 176] width 262 height 276
drag, startPoint x: 253, startPoint y: 61, endPoint x: 229, endPoint y: 125, distance: 68.2
click at [251, 64] on icon at bounding box center [246, 57] width 21 height 21
drag, startPoint x: 229, startPoint y: 125, endPoint x: 1115, endPoint y: 288, distance: 901.4
click at [235, 128] on div "+12134075427 Live | 01:43 ALL TASKS ALL TASKS ACTIVE TASKS TASKS IN WRAP UP" at bounding box center [169, 176] width 262 height 276
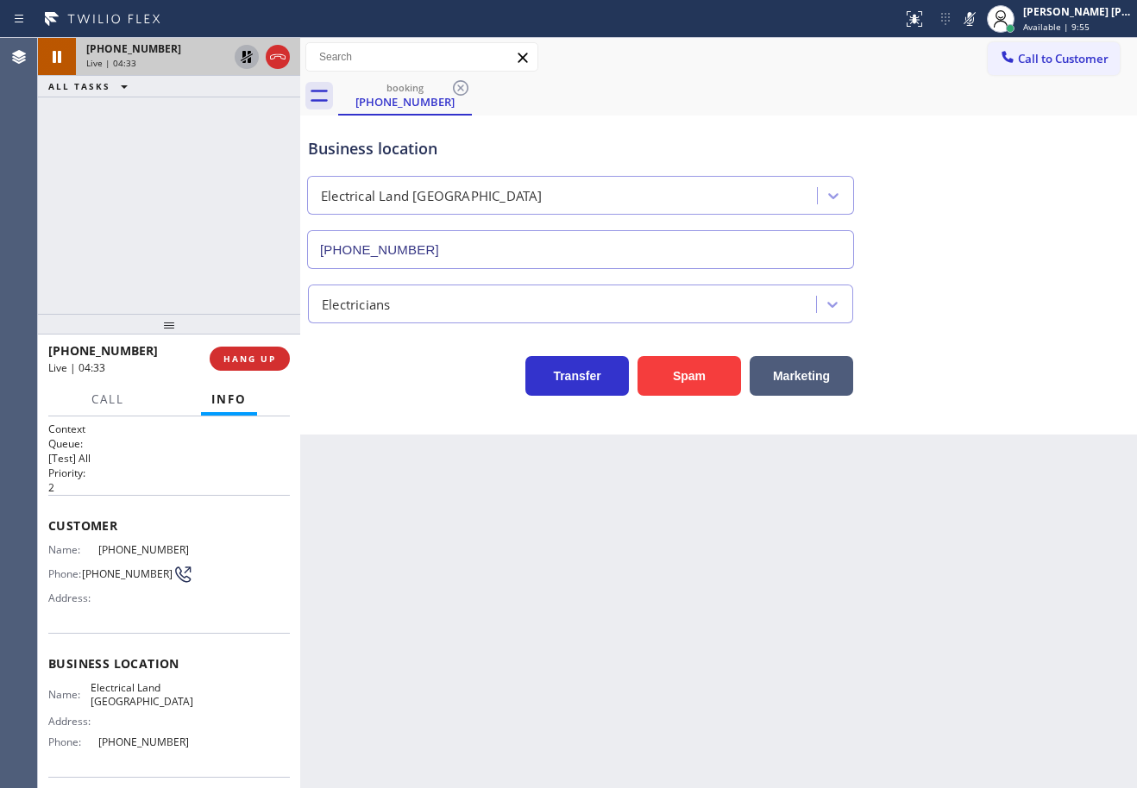
click at [241, 64] on icon at bounding box center [246, 57] width 21 height 21
drag, startPoint x: 984, startPoint y: 20, endPoint x: 981, endPoint y: 97, distance: 76.8
click at [980, 23] on icon at bounding box center [969, 19] width 21 height 21
drag, startPoint x: 981, startPoint y: 98, endPoint x: 981, endPoint y: 122, distance: 23.3
click at [981, 100] on div "booking (213) 407-5427" at bounding box center [737, 96] width 799 height 39
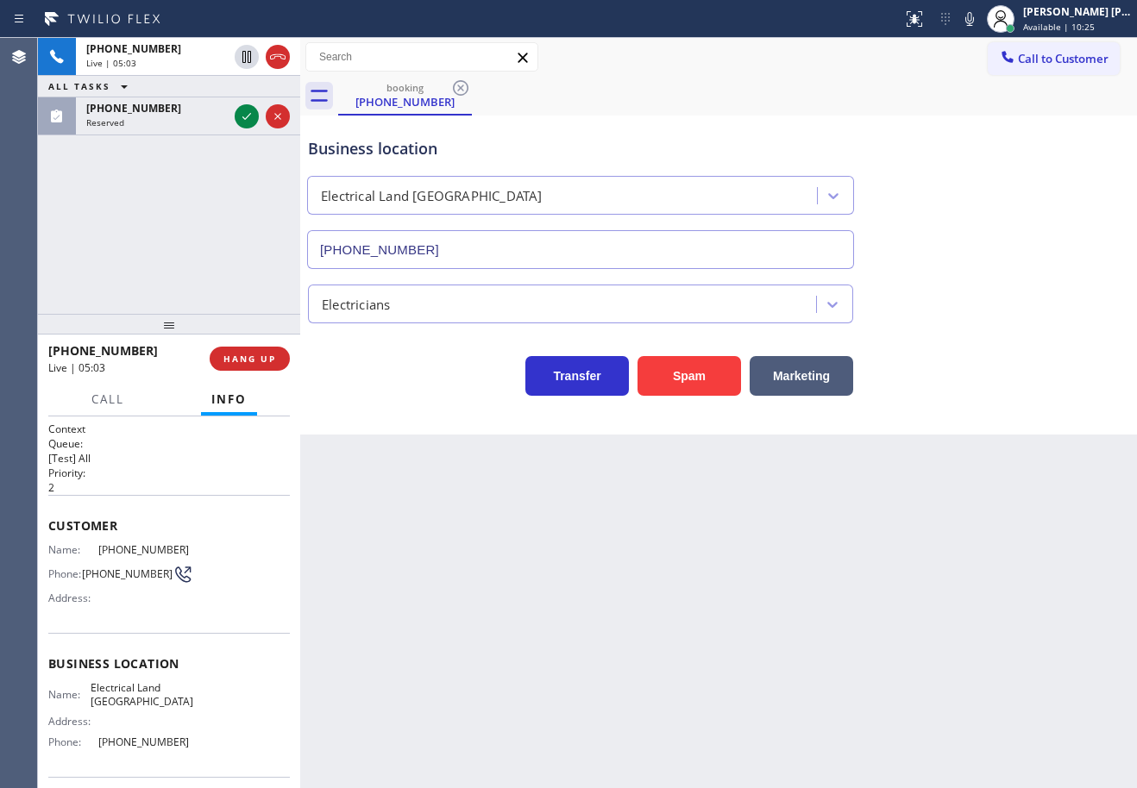
click at [179, 243] on div "+12134075427 Live | 05:03 ALL TASKS ALL TASKS ACTIVE TASKS TASKS IN WRAP UP (61…" at bounding box center [169, 176] width 262 height 276
click at [172, 248] on div "+12134075427 Live | 05:03 ALL TASKS ALL TASKS ACTIVE TASKS TASKS IN WRAP UP (61…" at bounding box center [169, 176] width 262 height 276
click at [105, 388] on button "Call" at bounding box center [107, 400] width 53 height 34
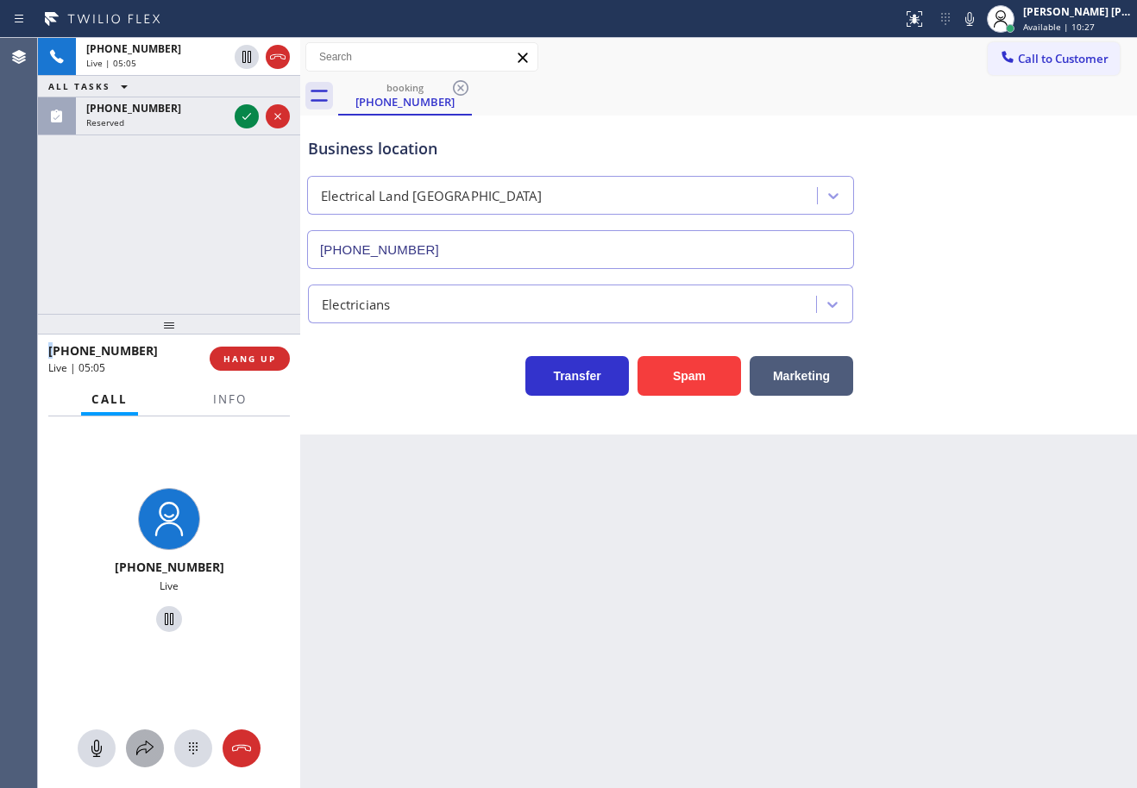
click at [138, 741] on icon at bounding box center [145, 748] width 21 height 21
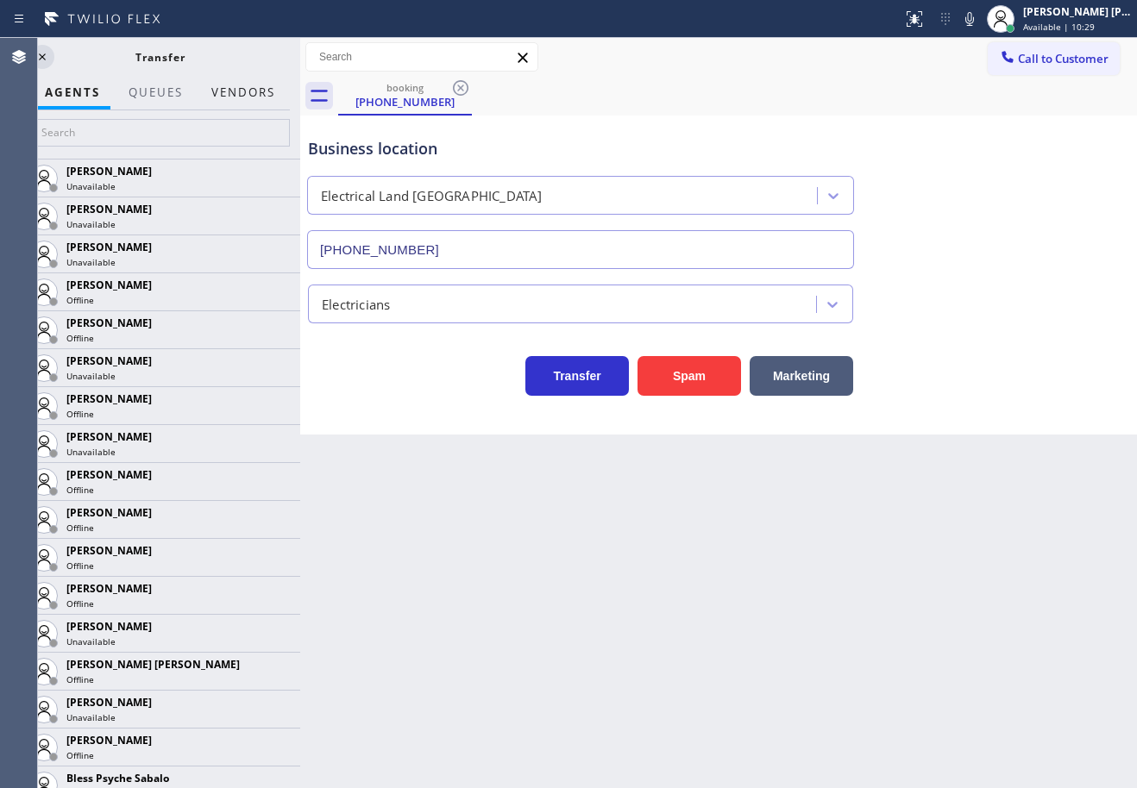
click at [238, 106] on div at bounding box center [243, 107] width 85 height 3
click at [240, 93] on button "Vendors" at bounding box center [243, 93] width 85 height 34
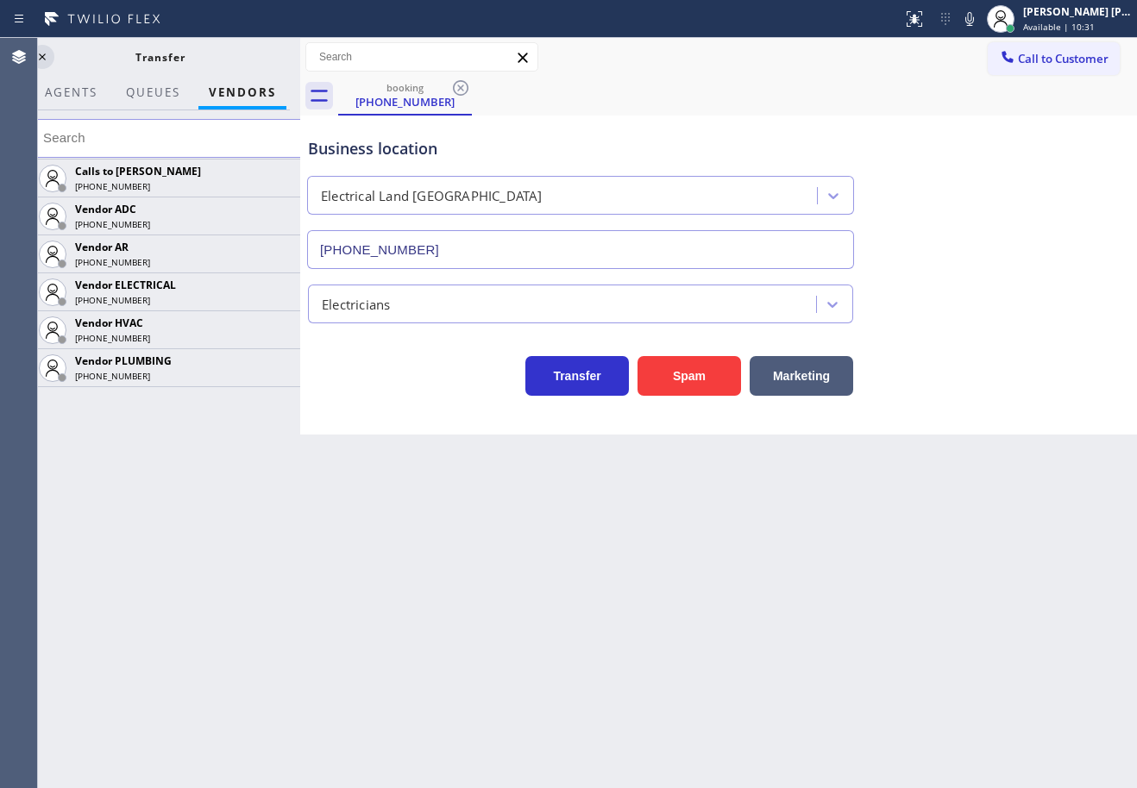
click at [0, 0] on icon at bounding box center [0, 0] width 0 height 0
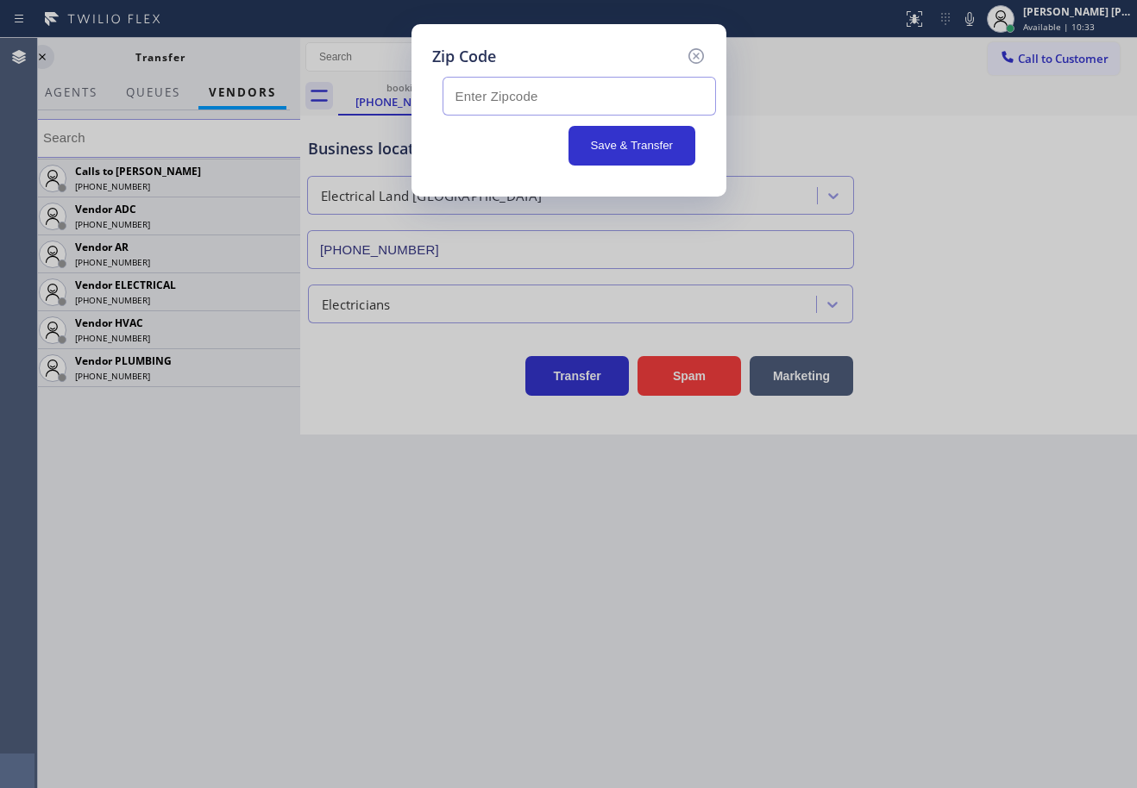
click at [567, 91] on input "text" at bounding box center [578, 96] width 273 height 39
paste input "90003"
type input "90003"
click at [607, 143] on button "Save & Transfer" at bounding box center [631, 146] width 127 height 40
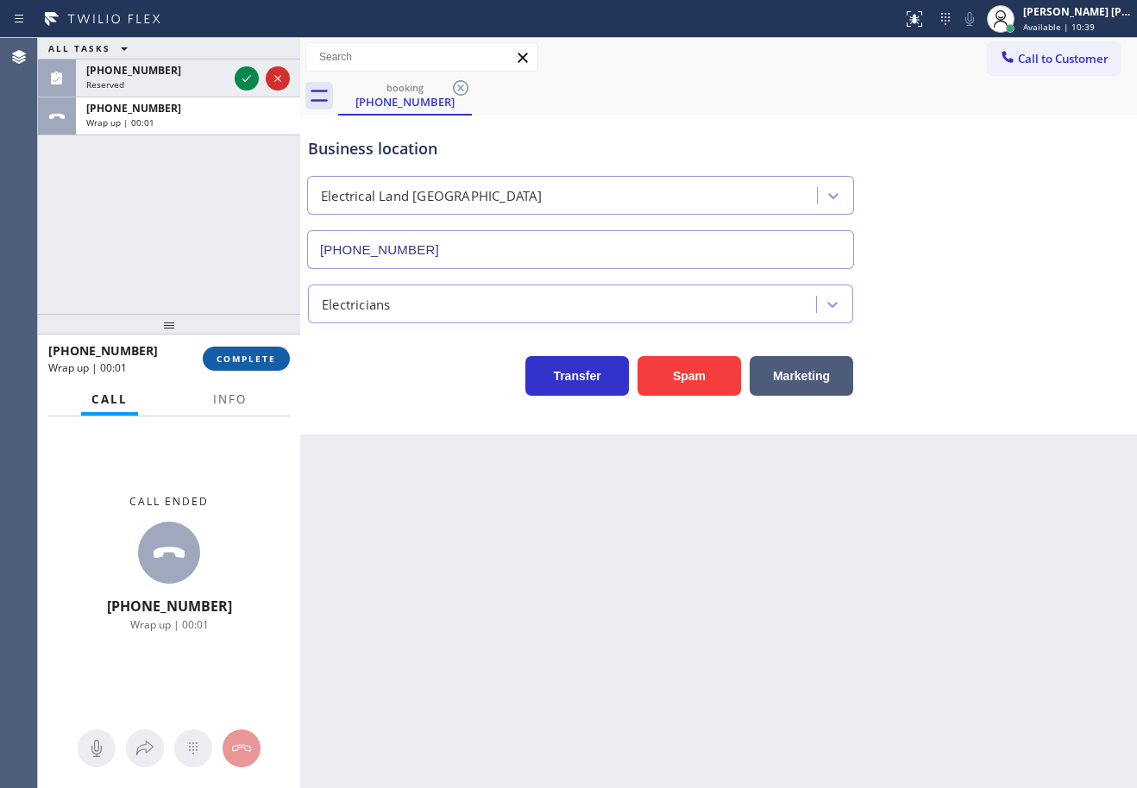
click at [222, 359] on span "COMPLETE" at bounding box center [246, 359] width 60 height 12
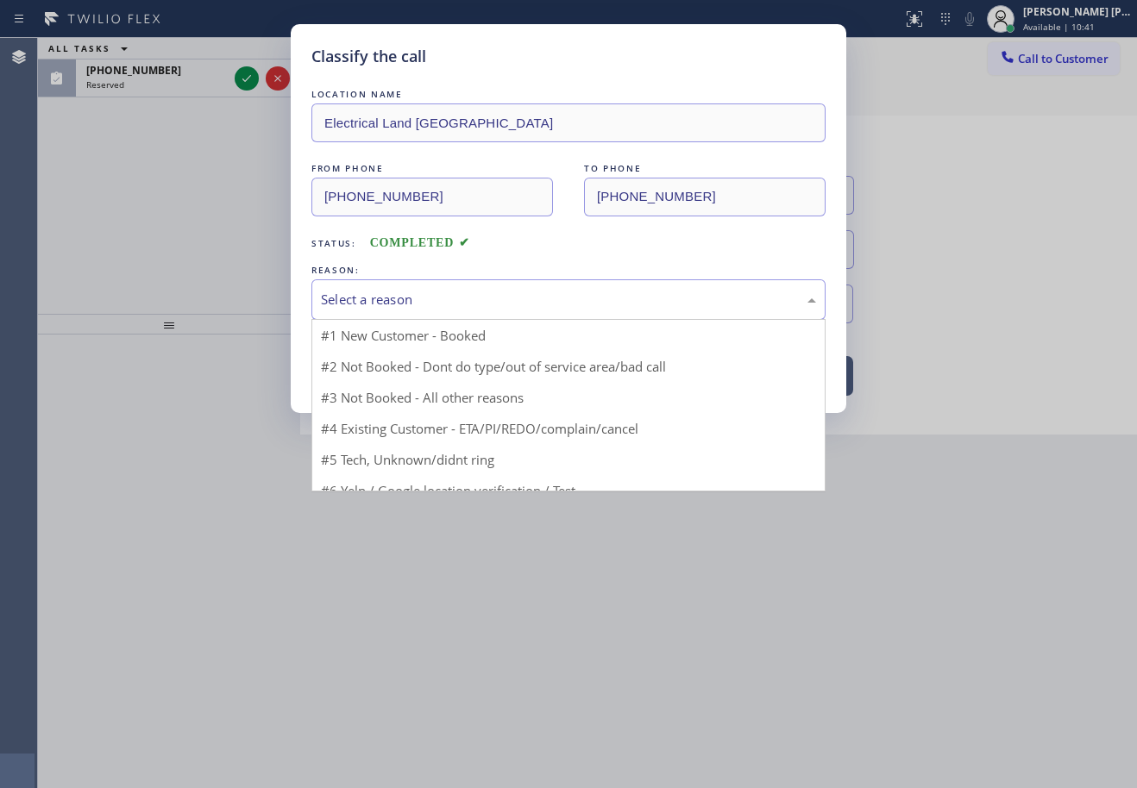
click at [380, 314] on div "Select a reason" at bounding box center [568, 299] width 514 height 41
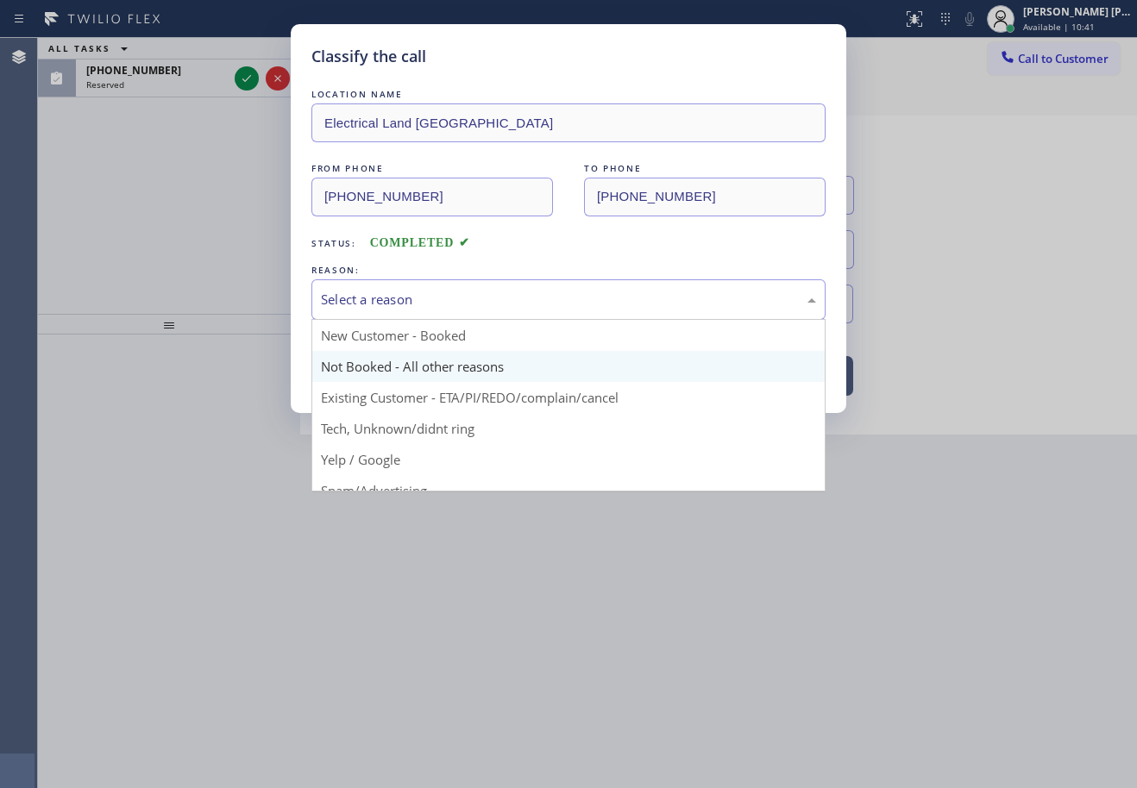
click at [386, 357] on button "Save" at bounding box center [380, 364] width 139 height 55
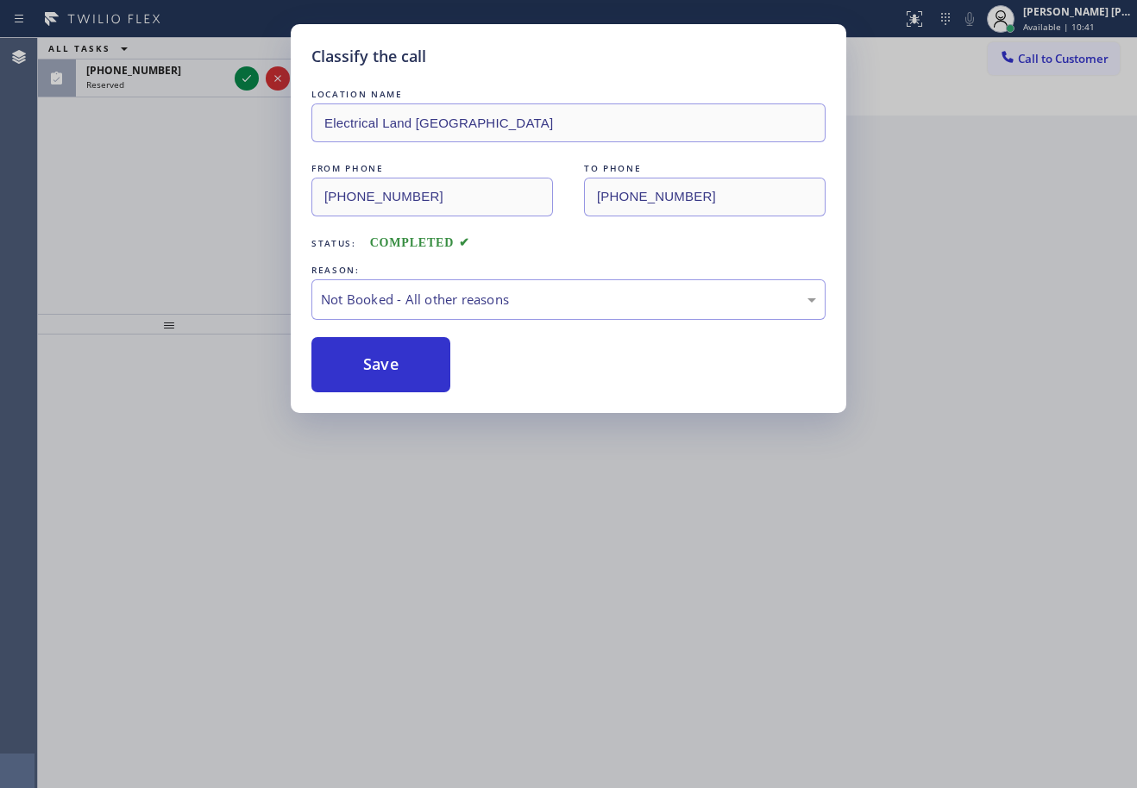
click at [386, 357] on button "Save" at bounding box center [380, 364] width 139 height 55
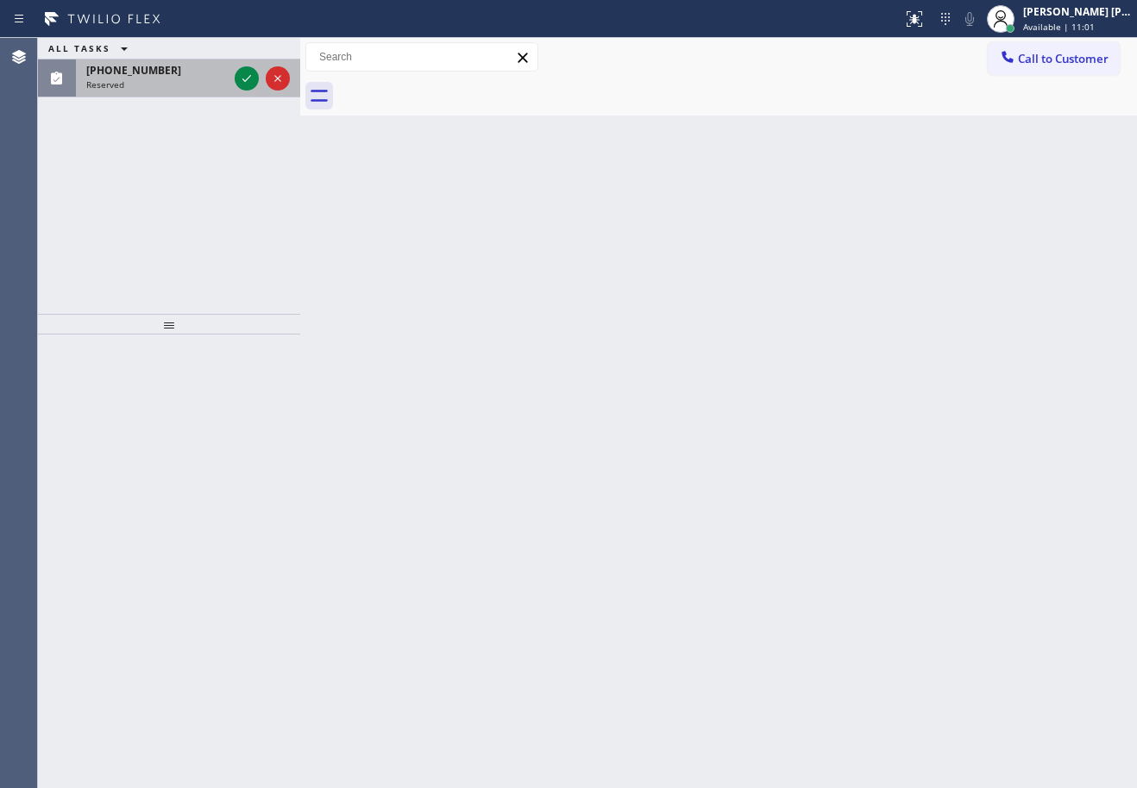
drag, startPoint x: 178, startPoint y: 78, endPoint x: 221, endPoint y: 74, distance: 43.3
click at [179, 78] on div "(619) 923-6016 Reserved" at bounding box center [153, 79] width 155 height 38
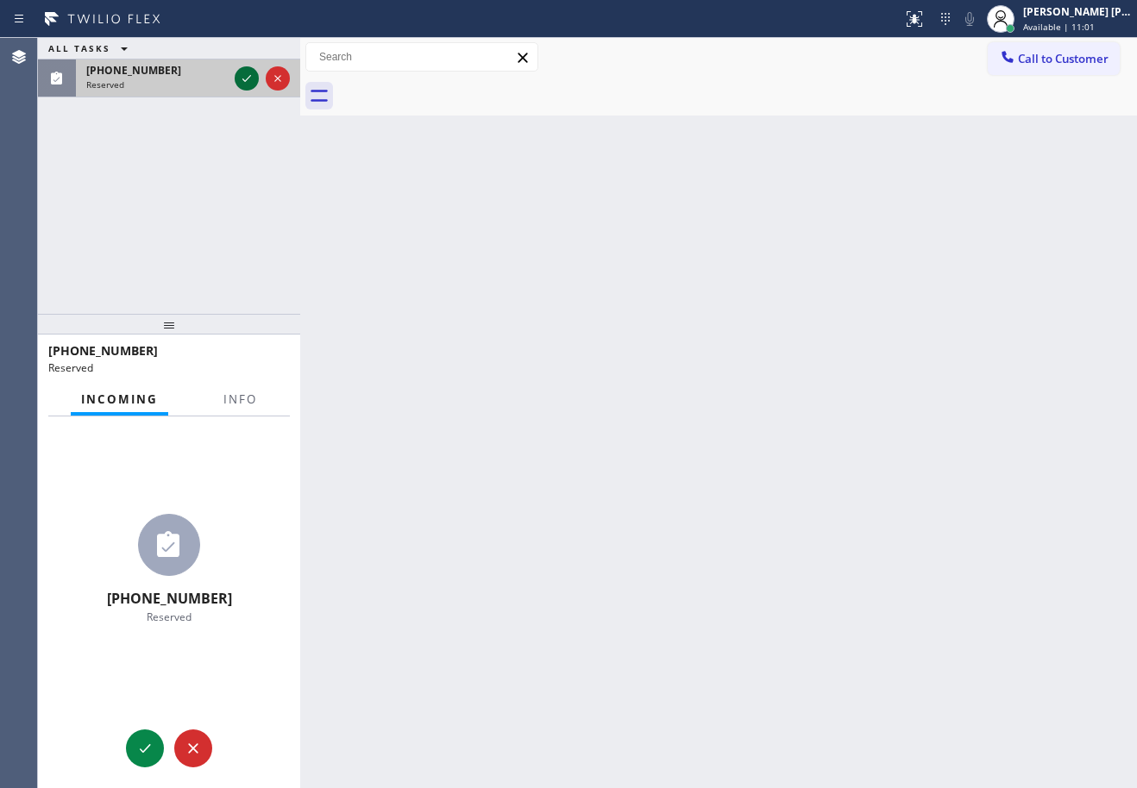
click at [242, 72] on icon at bounding box center [246, 78] width 21 height 21
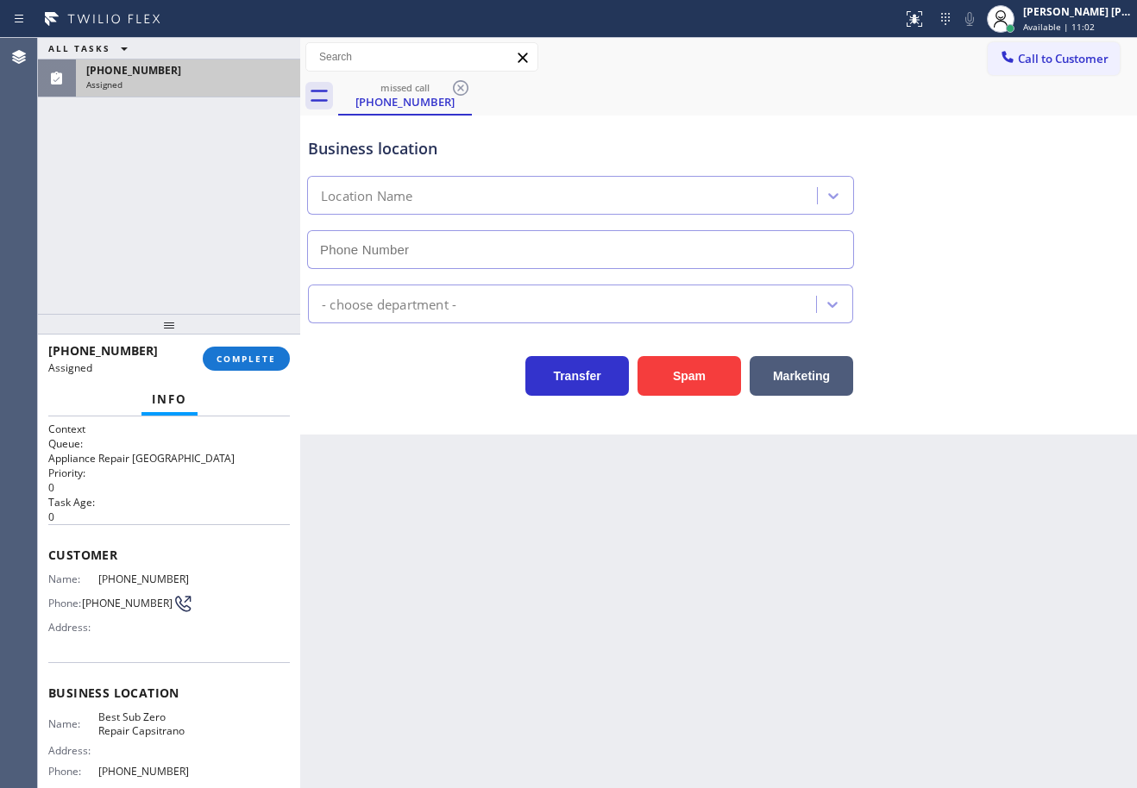
click at [240, 404] on div "Info" at bounding box center [168, 400] width 241 height 34
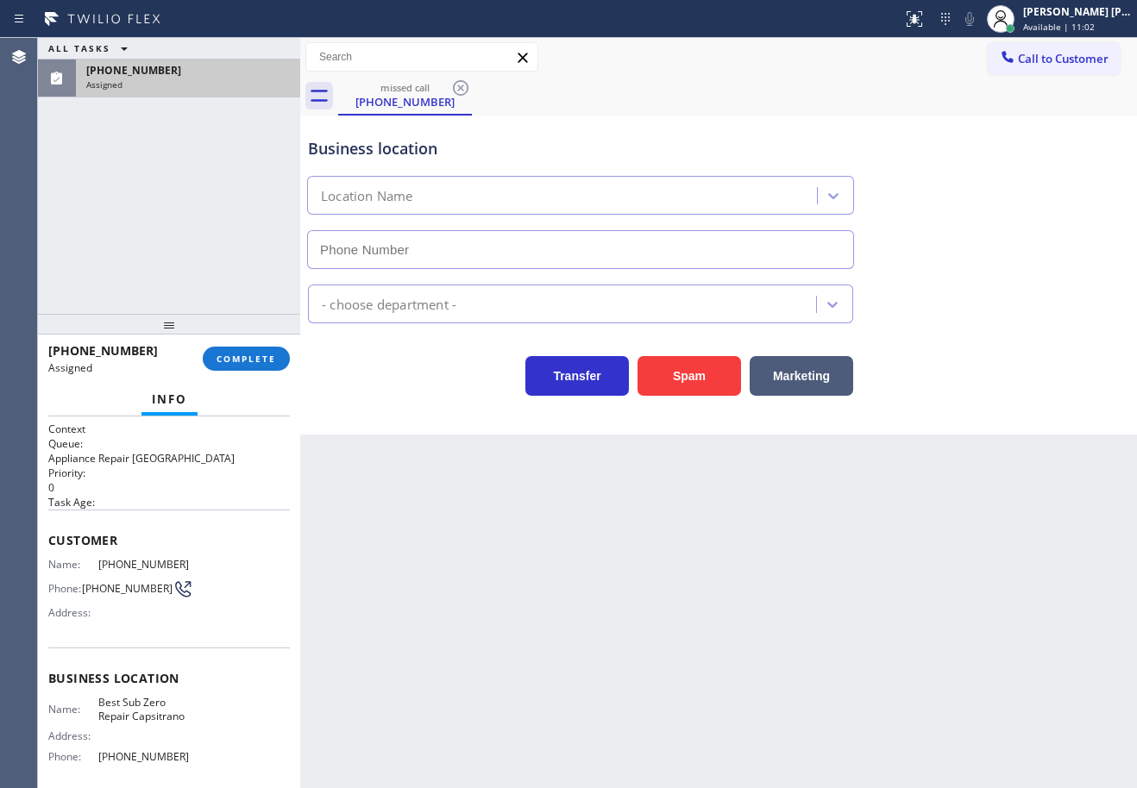
click at [240, 404] on div "Info" at bounding box center [168, 400] width 241 height 34
type input "(949) 531-7358"
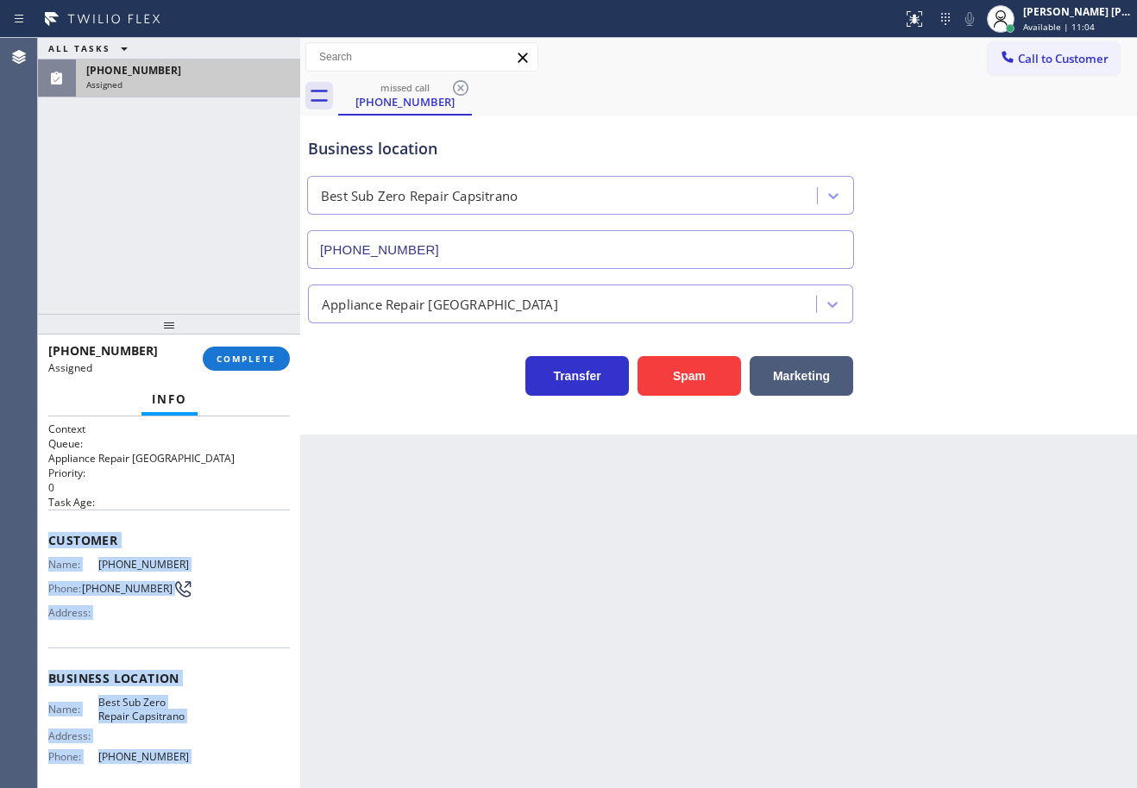
scroll to position [139, 0]
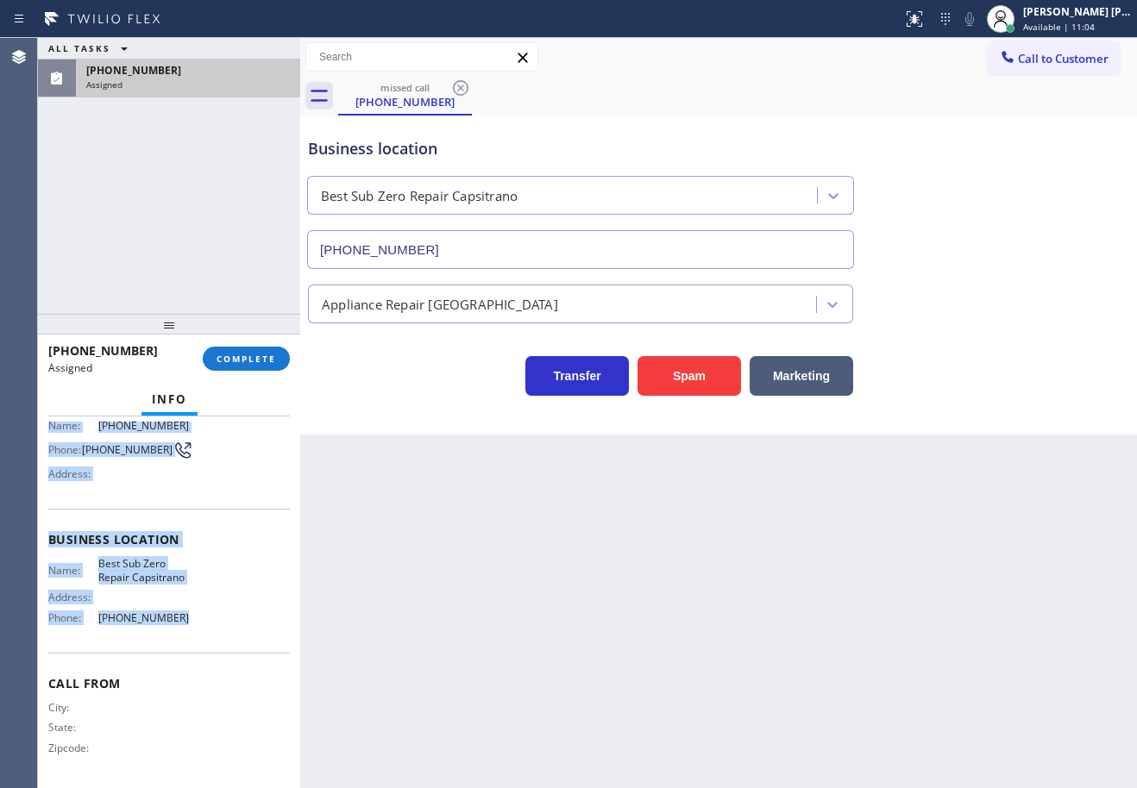
drag, startPoint x: 73, startPoint y: 605, endPoint x: 229, endPoint y: 483, distance: 197.7
click at [215, 643] on div "Context Queue: Appliance Repair High End Priority: 0 Task Age: Customer Name: (…" at bounding box center [169, 603] width 262 height 372
copy div "Customer Name: (619) 923-6016 Phone: (619) 923-6016 Address: Business location …"
click at [254, 355] on span "COMPLETE" at bounding box center [246, 359] width 60 height 12
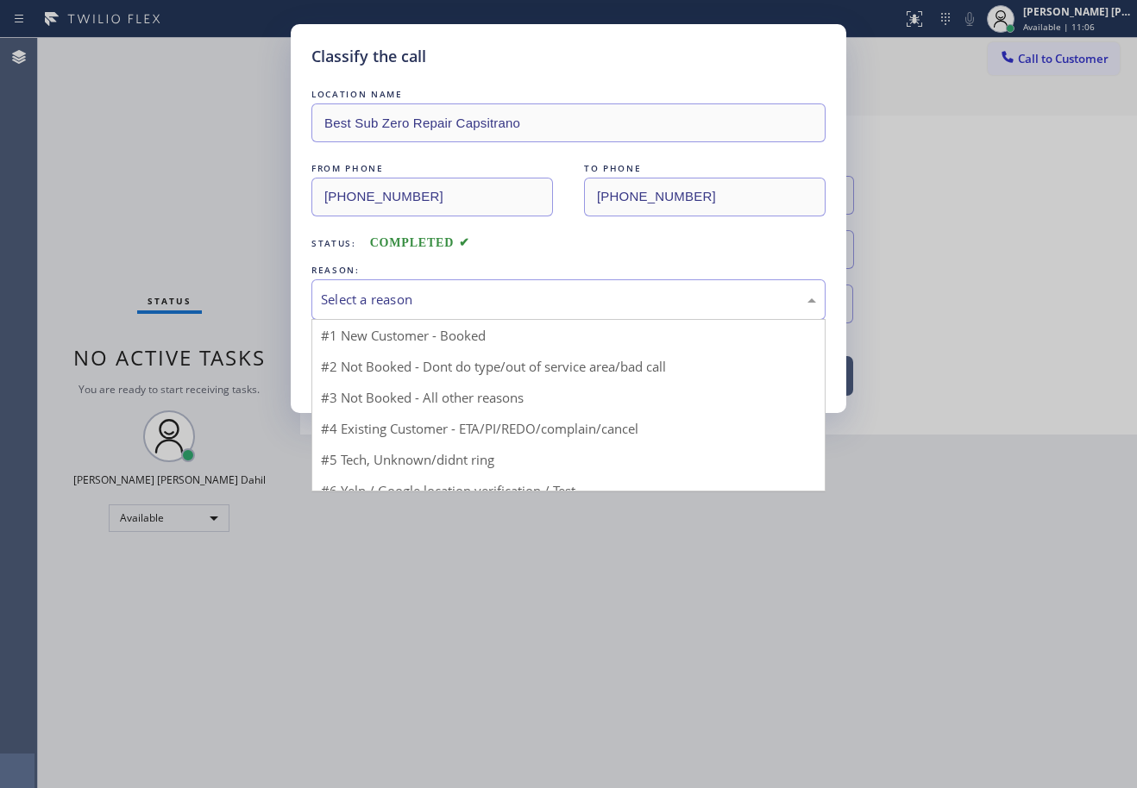
click at [354, 303] on div "Select a reason" at bounding box center [568, 300] width 495 height 20
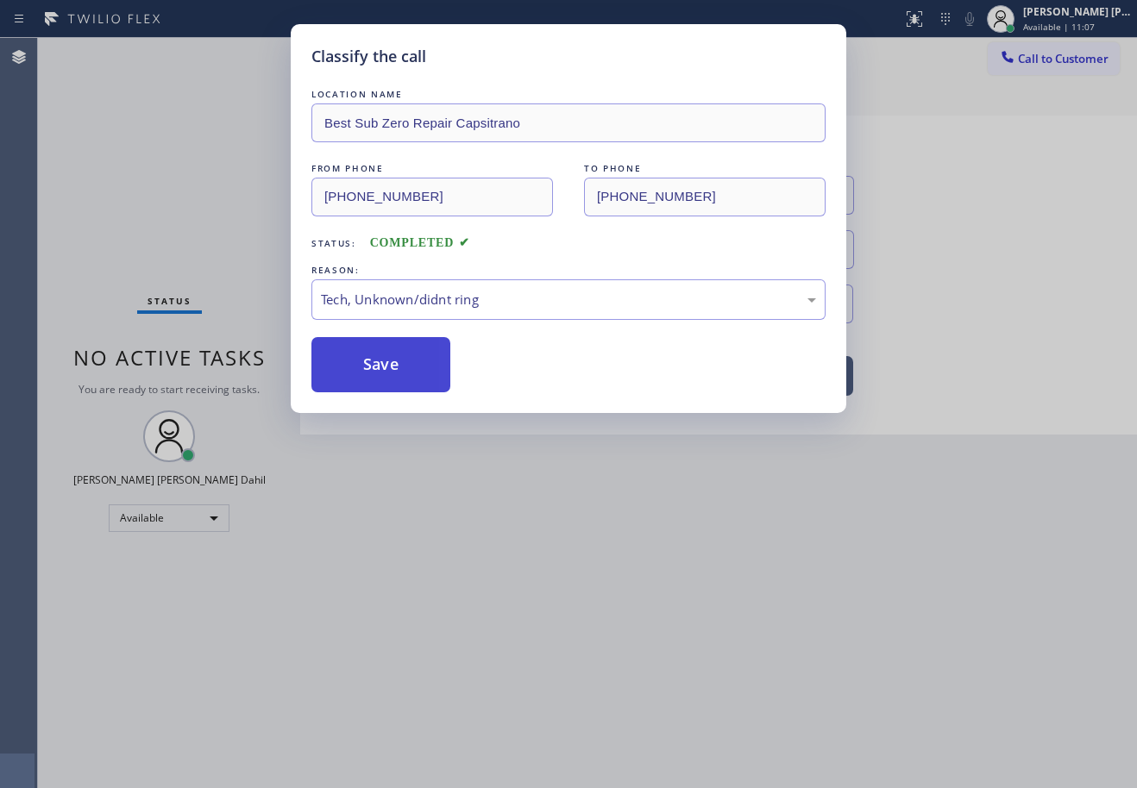
click at [379, 372] on button "Save" at bounding box center [380, 364] width 139 height 55
click at [379, 368] on button "Save" at bounding box center [380, 364] width 139 height 55
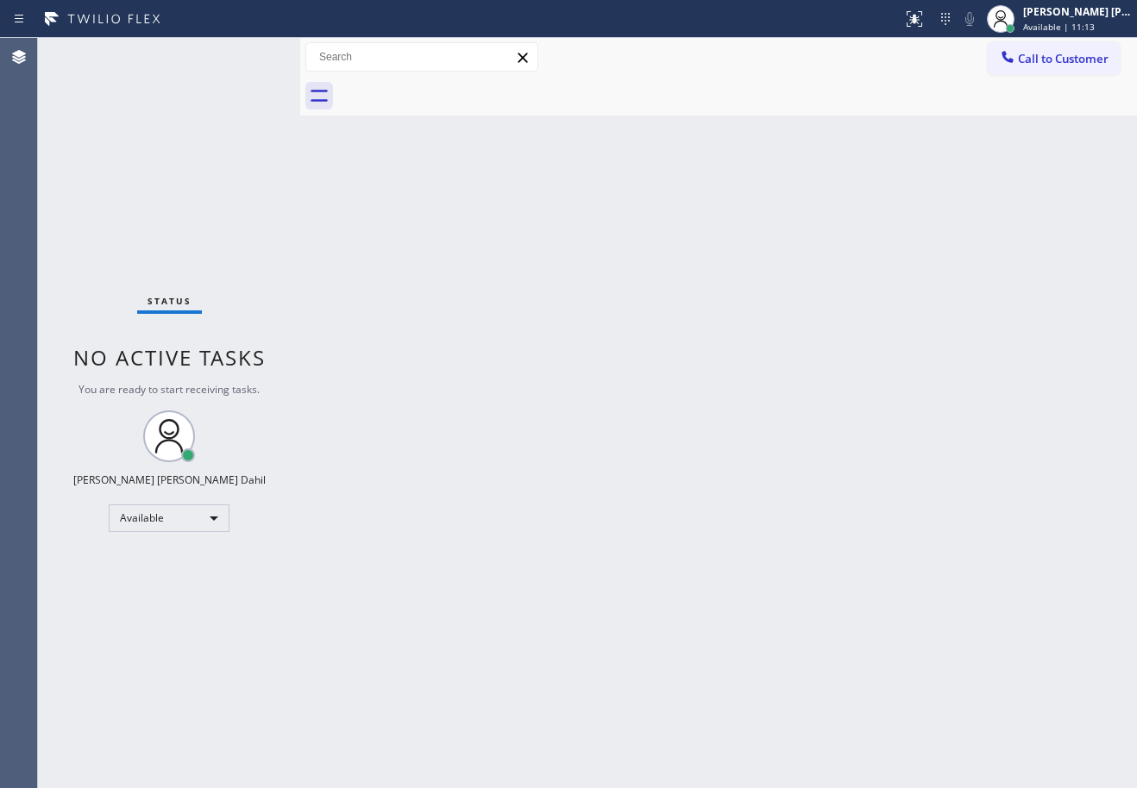
drag, startPoint x: 1080, startPoint y: 63, endPoint x: 1100, endPoint y: 88, distance: 31.9
click at [1080, 63] on span "Call to Customer" at bounding box center [1063, 59] width 91 height 16
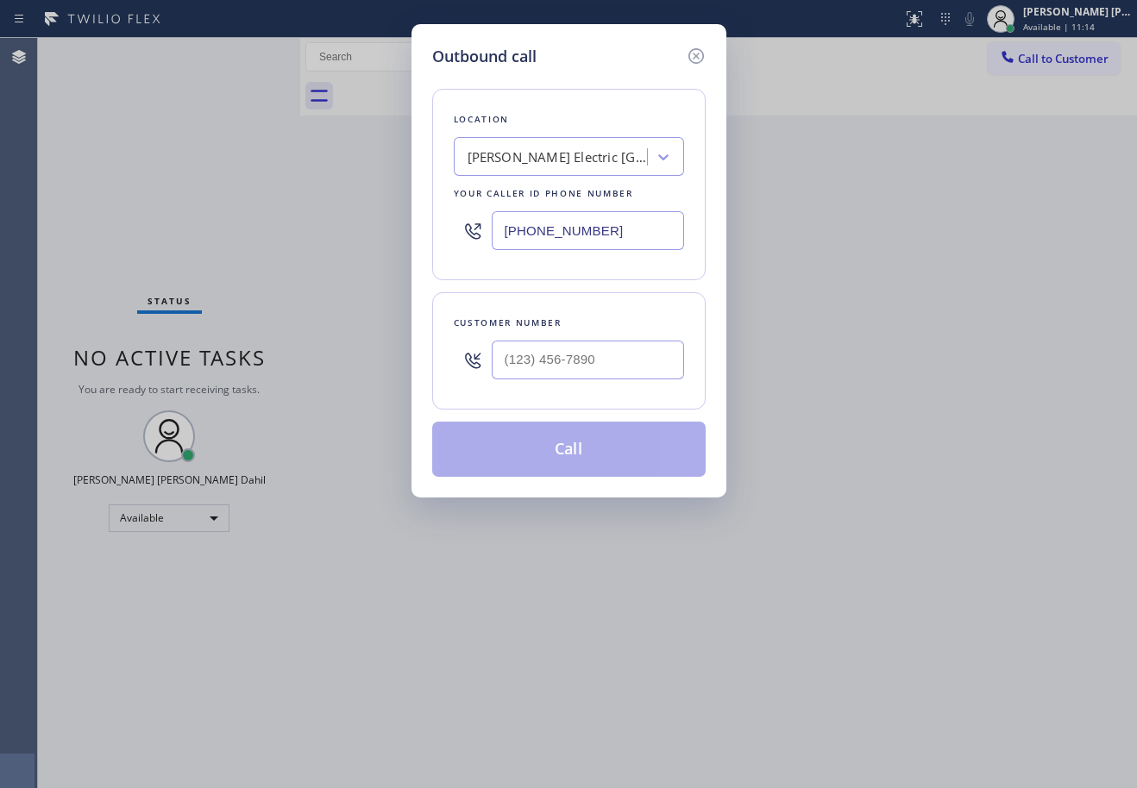
click at [670, 346] on input "text" at bounding box center [588, 360] width 192 height 39
paste input "619) 923-6016"
type input "(619) 923-6016"
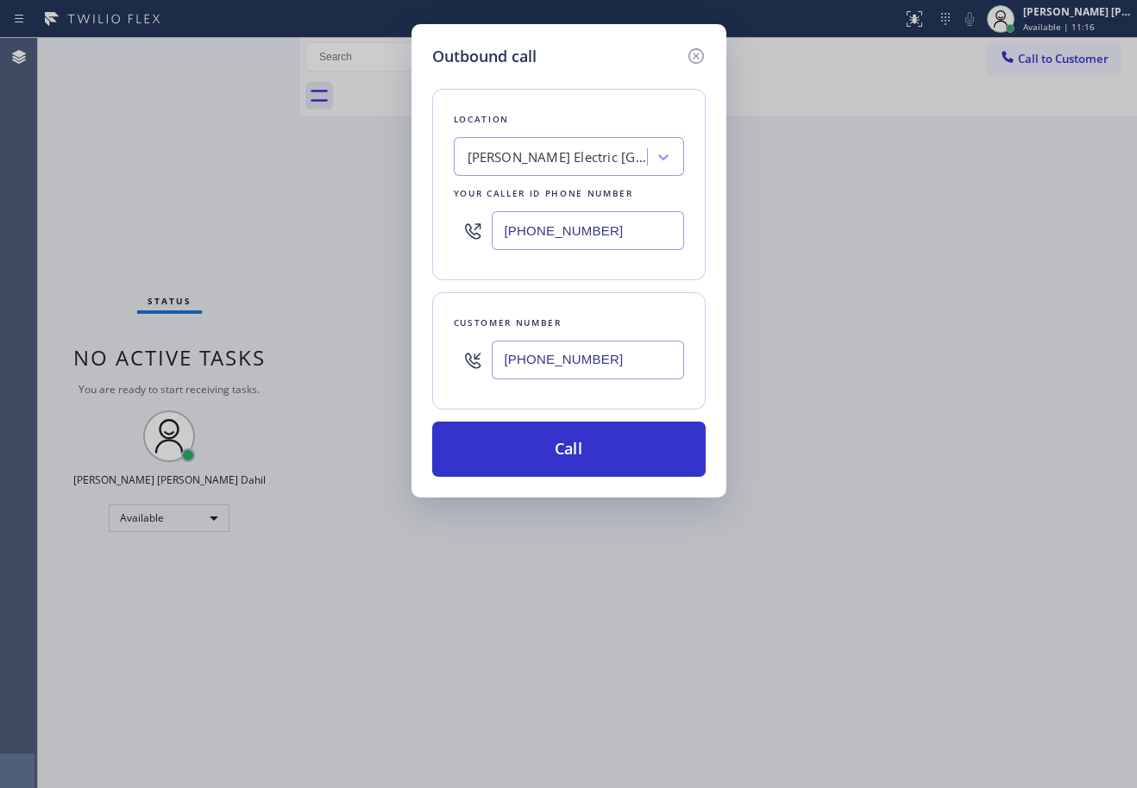
click at [596, 245] on input "[PHONE_NUMBER]" at bounding box center [588, 230] width 192 height 39
paste input "49) 531-7358"
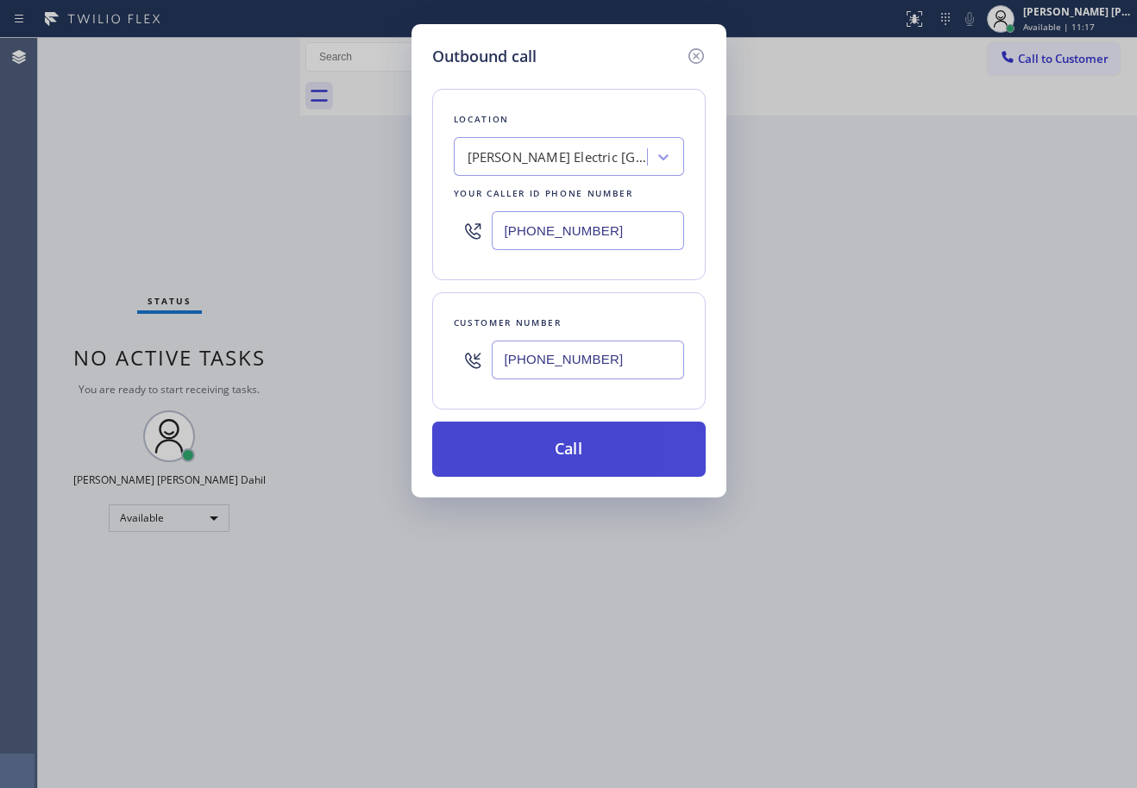
type input "(949) 531-7358"
click at [592, 455] on button "Call" at bounding box center [568, 449] width 273 height 55
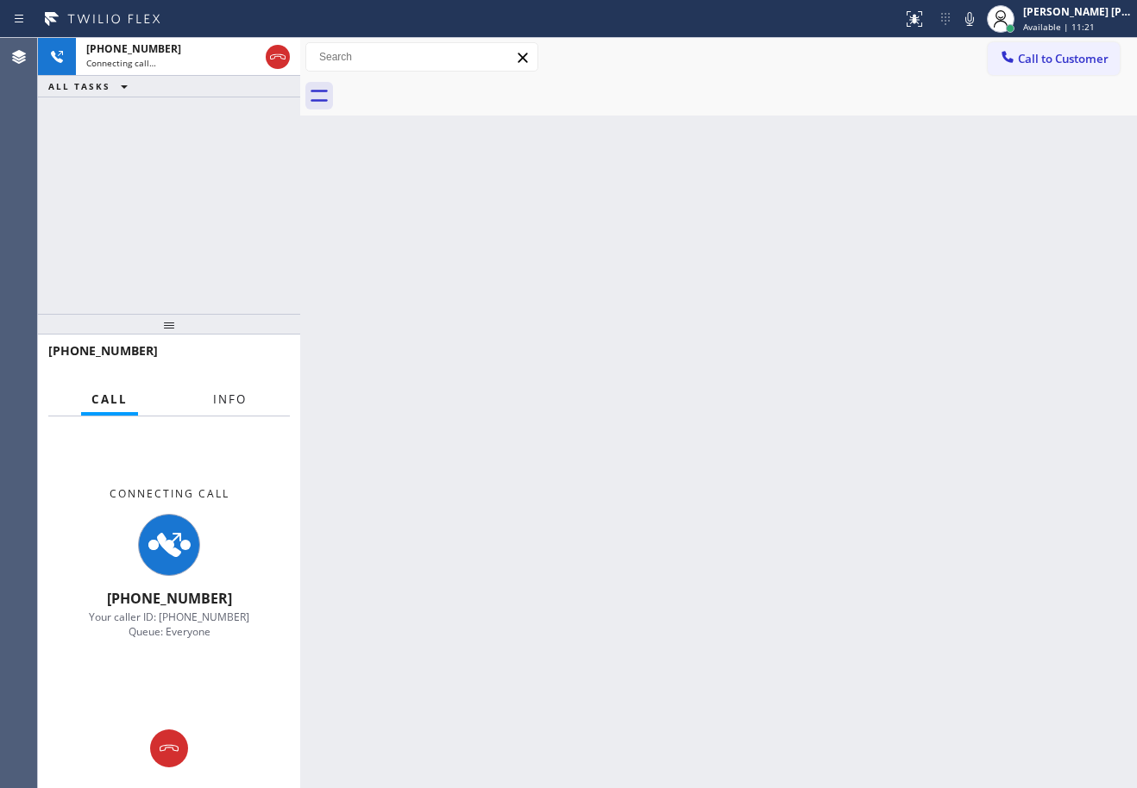
click at [203, 404] on button "Info" at bounding box center [230, 400] width 54 height 34
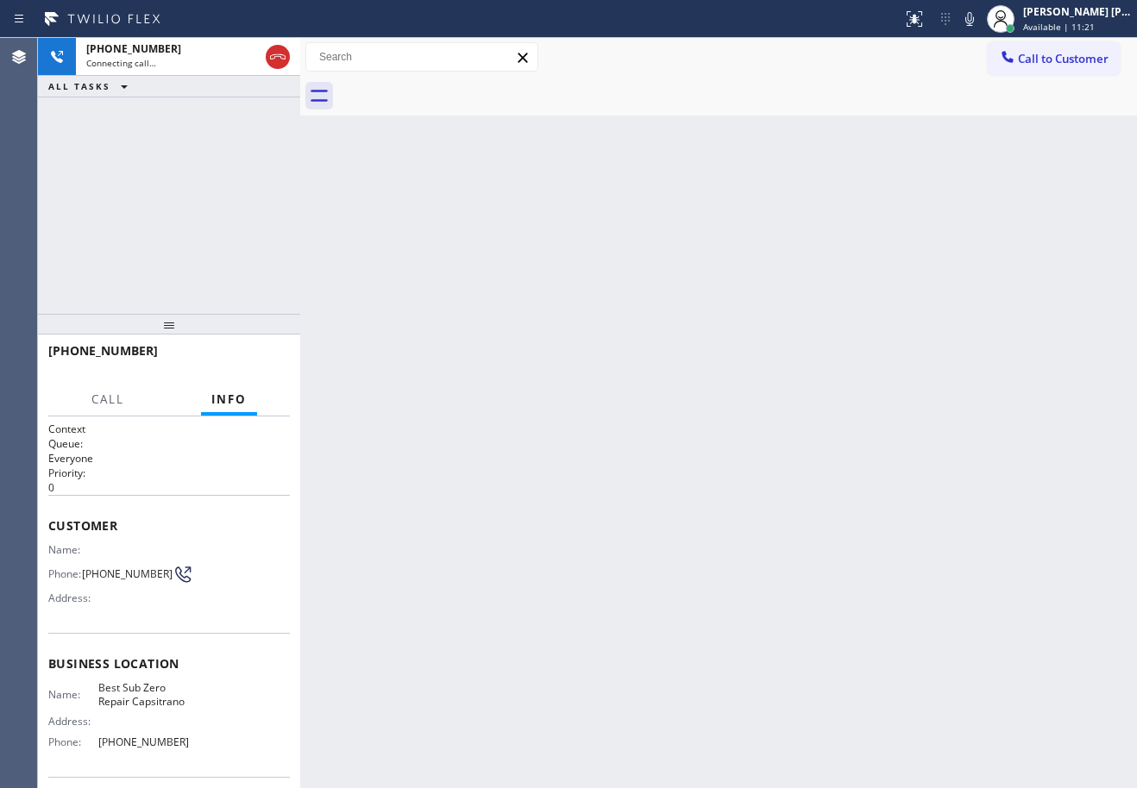
click at [178, 277] on div "+16199236016 Connecting call… ALL TASKS ALL TASKS ACTIVE TASKS TASKS IN WRAP UP" at bounding box center [169, 176] width 262 height 276
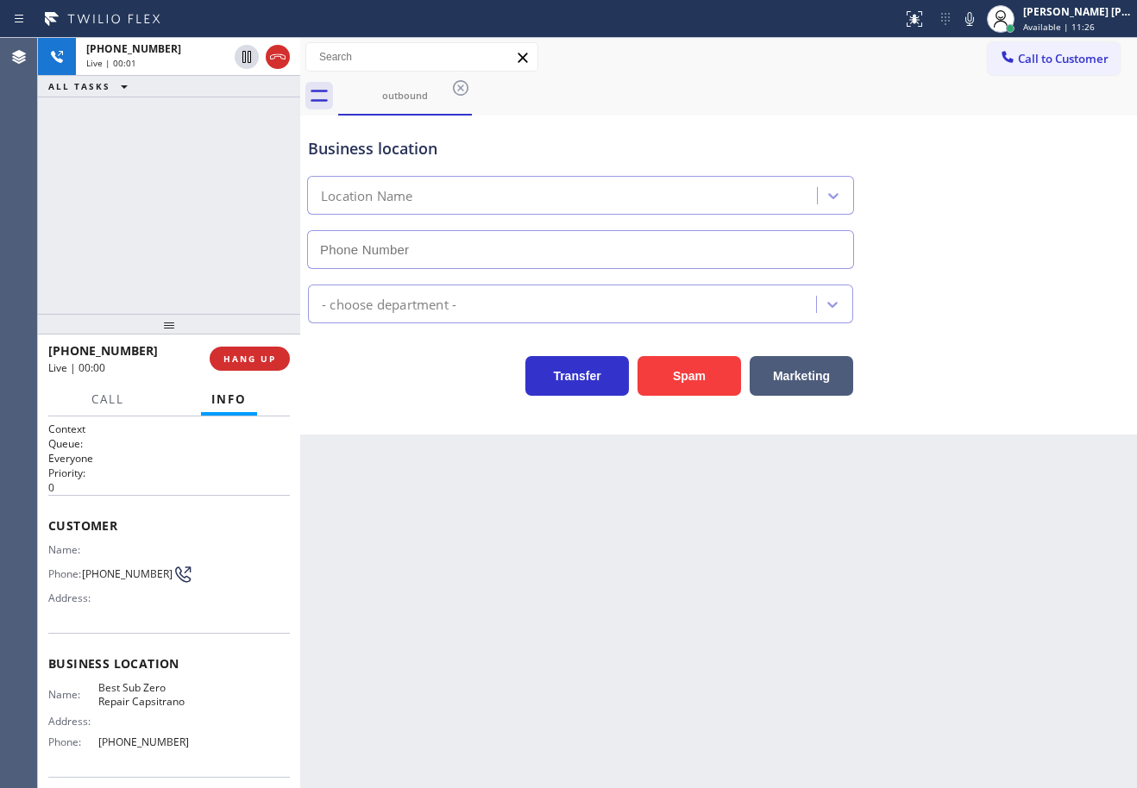
type input "(949) 531-7358"
click at [976, 116] on div "Business location Best Sub Zero Repair Capsitrano (949) 531-7358" at bounding box center [718, 191] width 828 height 156
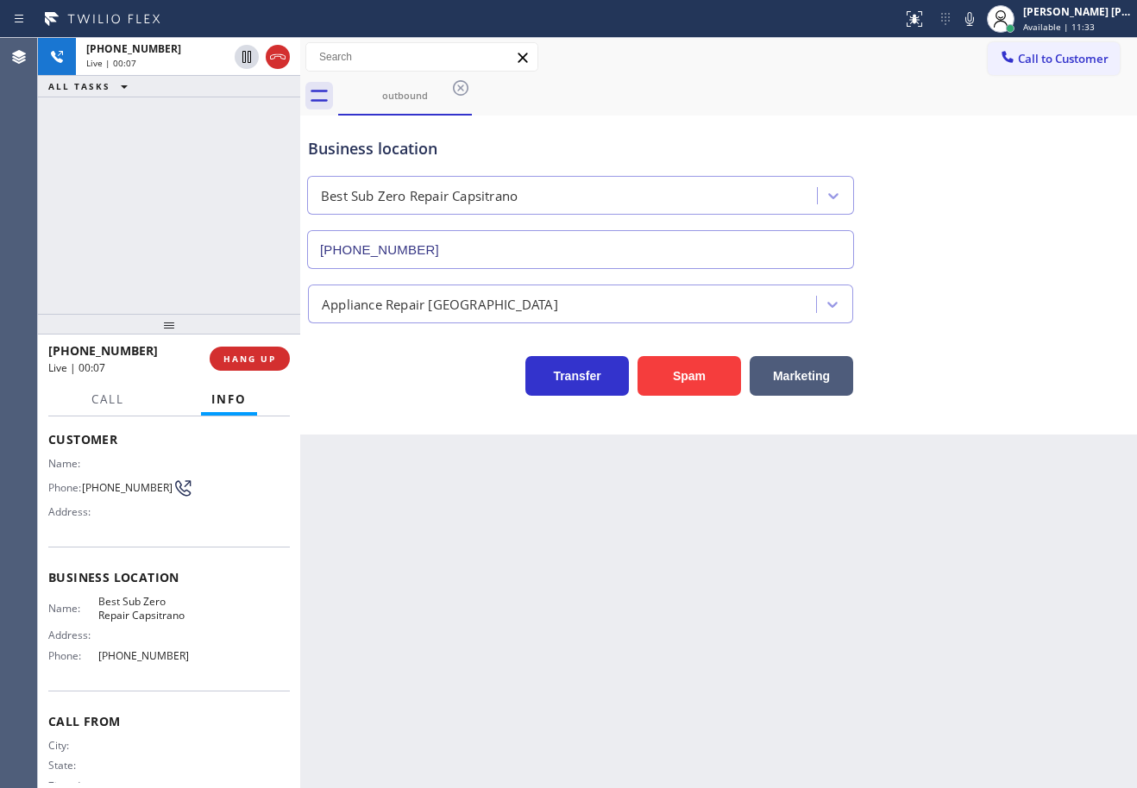
scroll to position [86, 0]
click at [221, 245] on div "ALL TASKS ALL TASKS ACTIVE TASKS TASKS IN WRAP UP +16199236016 Wrap up | 00:00" at bounding box center [169, 176] width 262 height 276
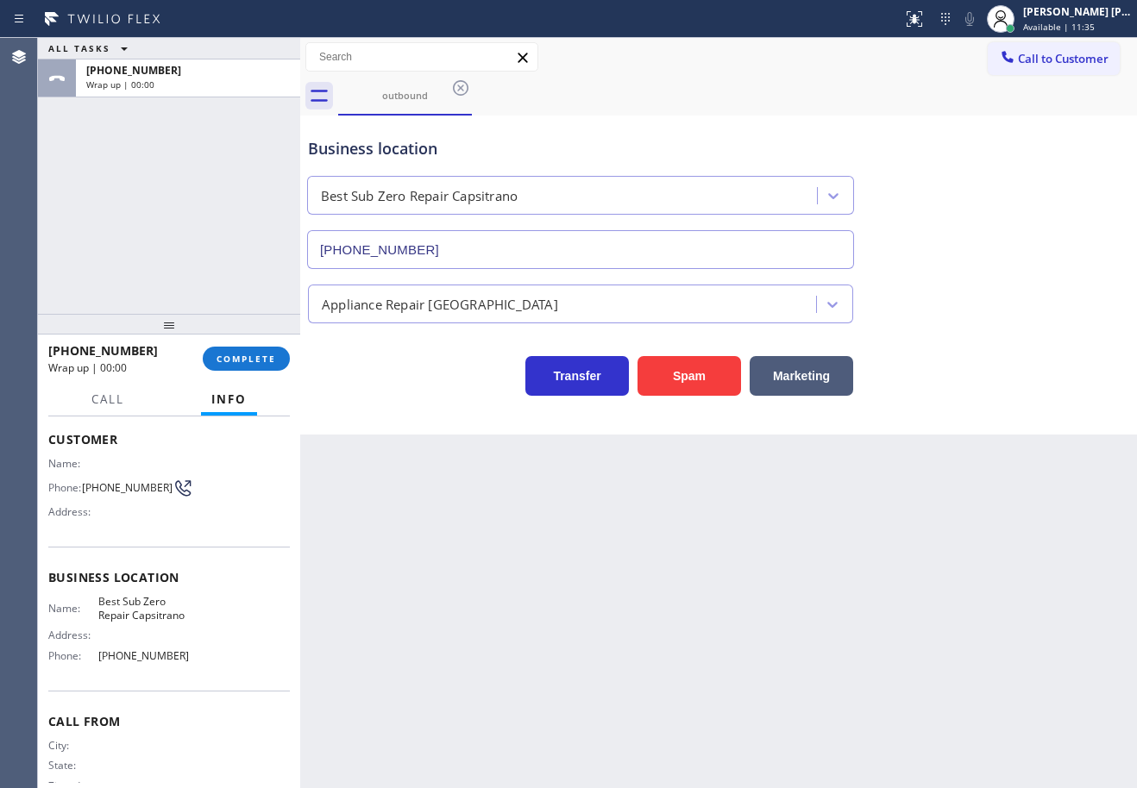
click at [248, 372] on div "+16199236016 Wrap up | 00:00 COMPLETE" at bounding box center [168, 358] width 241 height 45
click at [248, 358] on span "COMPLETE" at bounding box center [246, 359] width 60 height 12
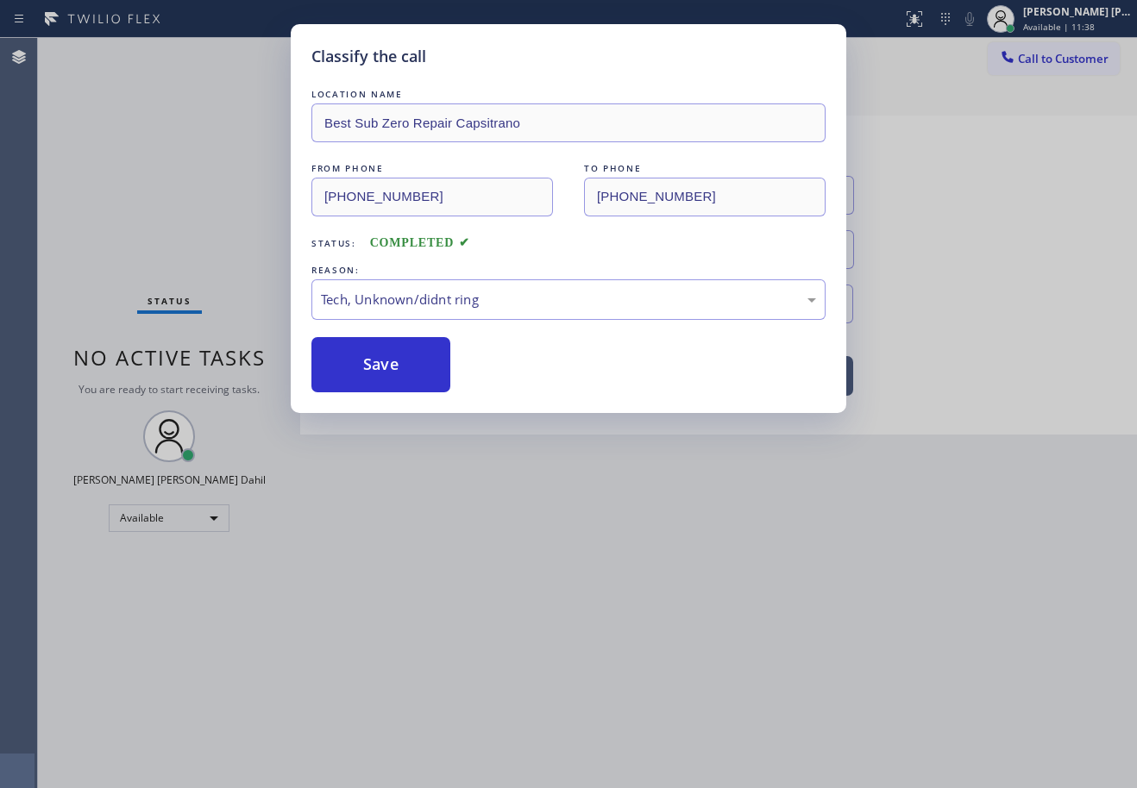
drag, startPoint x: 397, startPoint y: 363, endPoint x: 1124, endPoint y: 312, distance: 728.8
click at [397, 362] on button "Save" at bounding box center [380, 364] width 139 height 55
click at [425, 360] on button "Save" at bounding box center [380, 364] width 139 height 55
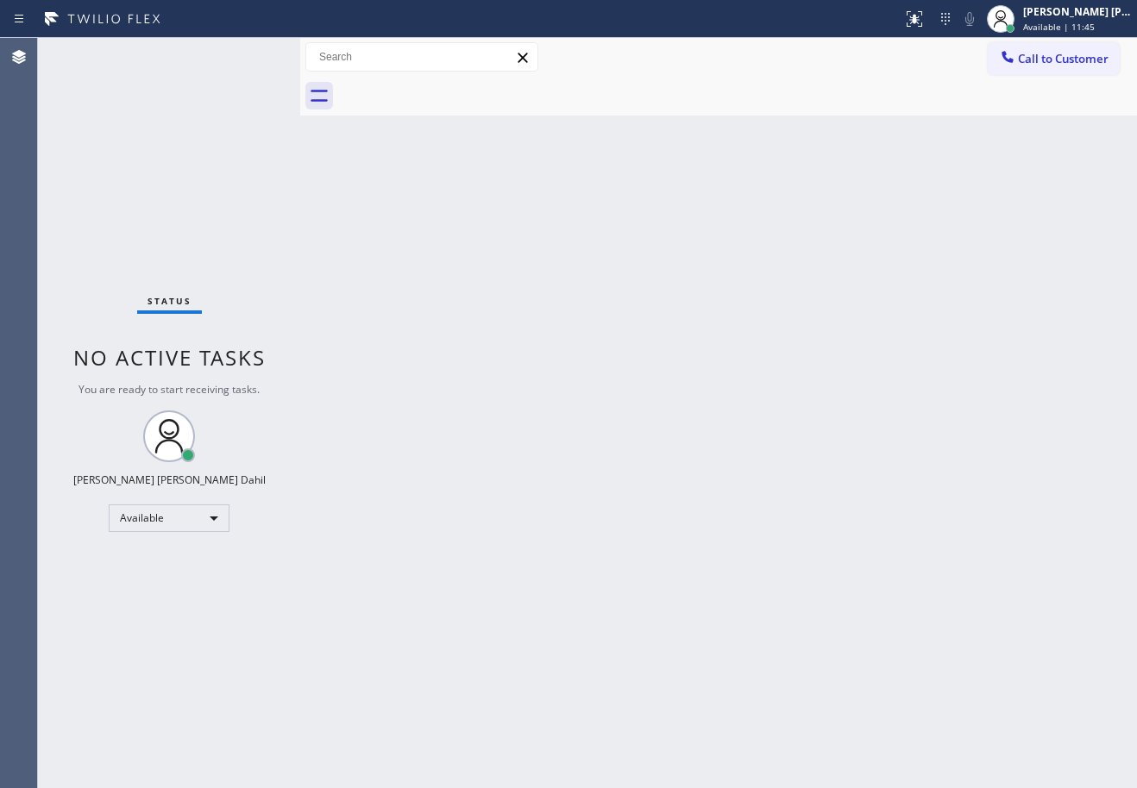
click at [518, 350] on div "Back to Dashboard Change Sender ID Customers Technicians Select a contact Outbo…" at bounding box center [718, 413] width 837 height 750
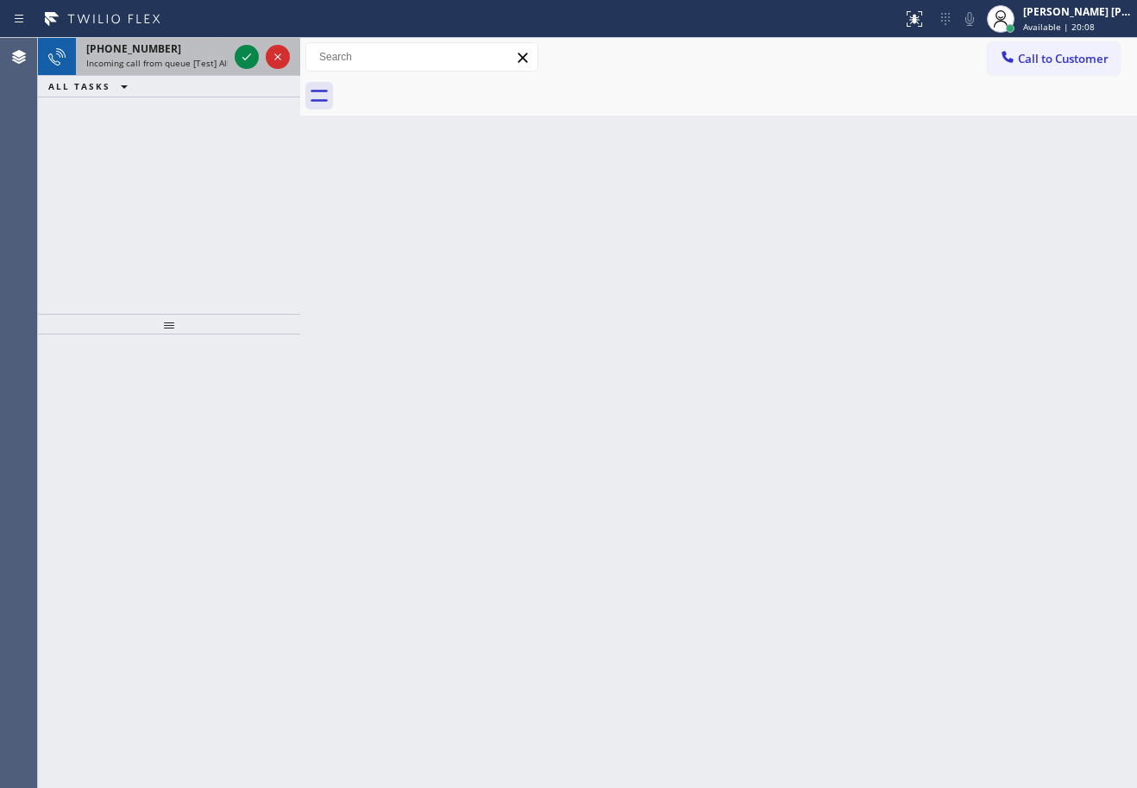
click at [198, 43] on div "+19173763529" at bounding box center [156, 48] width 141 height 15
click at [199, 43] on div "+19173763529" at bounding box center [156, 48] width 141 height 15
drag, startPoint x: 199, startPoint y: 43, endPoint x: 221, endPoint y: 131, distance: 90.6
click at [199, 45] on div "+19173763529" at bounding box center [156, 48] width 141 height 15
click at [204, 74] on div "+19173763529 Incoming call from queue [Test] All" at bounding box center [153, 57] width 155 height 38
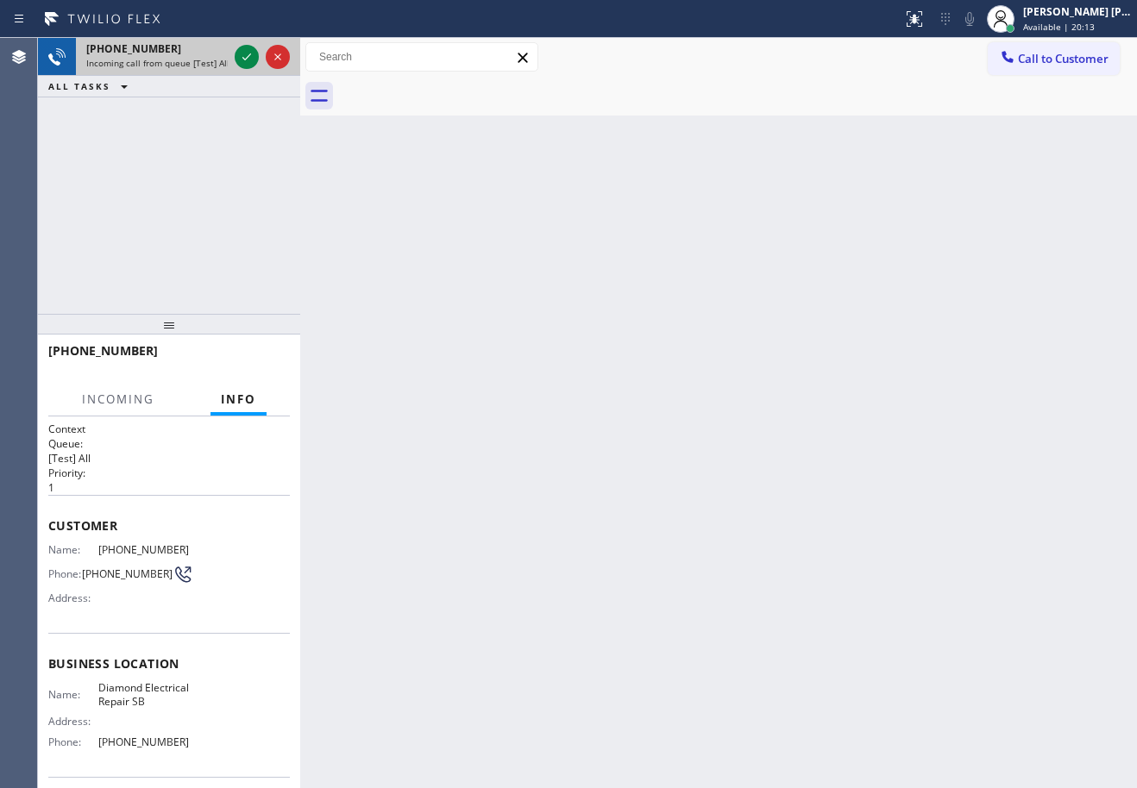
click at [217, 52] on div "+19173763529" at bounding box center [156, 48] width 141 height 15
click at [219, 52] on div "+19173763529" at bounding box center [156, 48] width 141 height 15
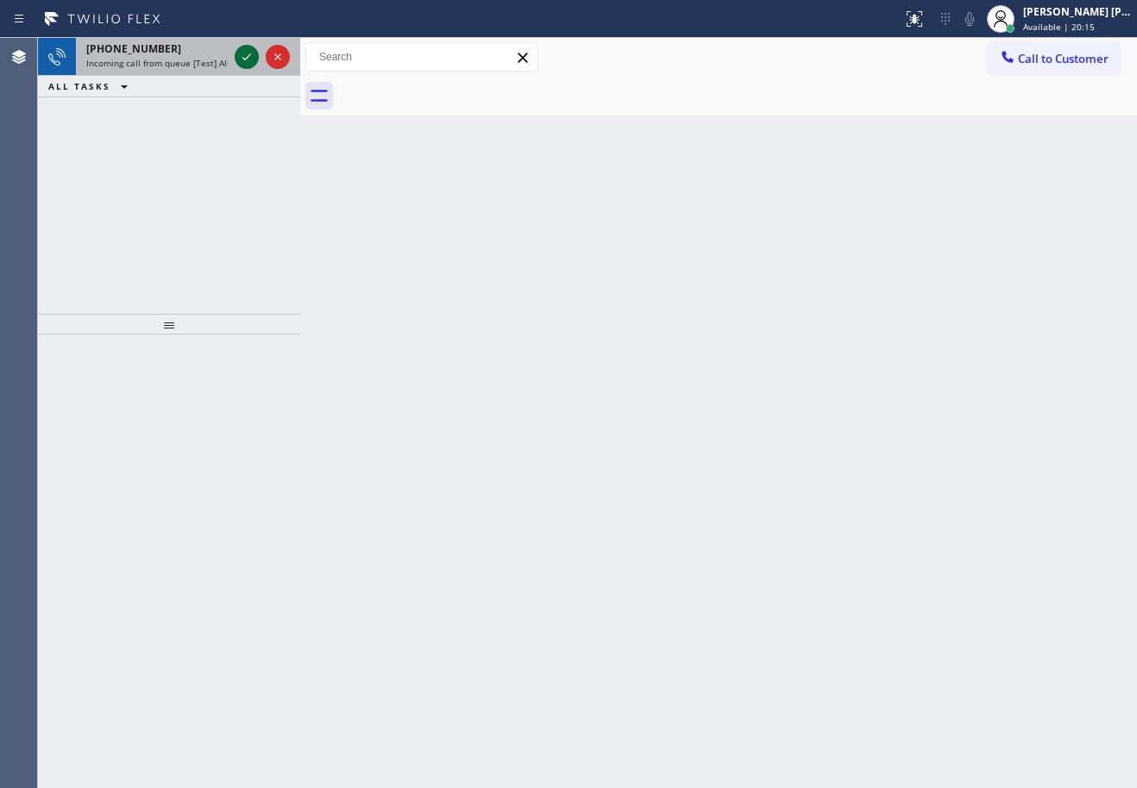
click at [245, 60] on icon at bounding box center [246, 57] width 21 height 21
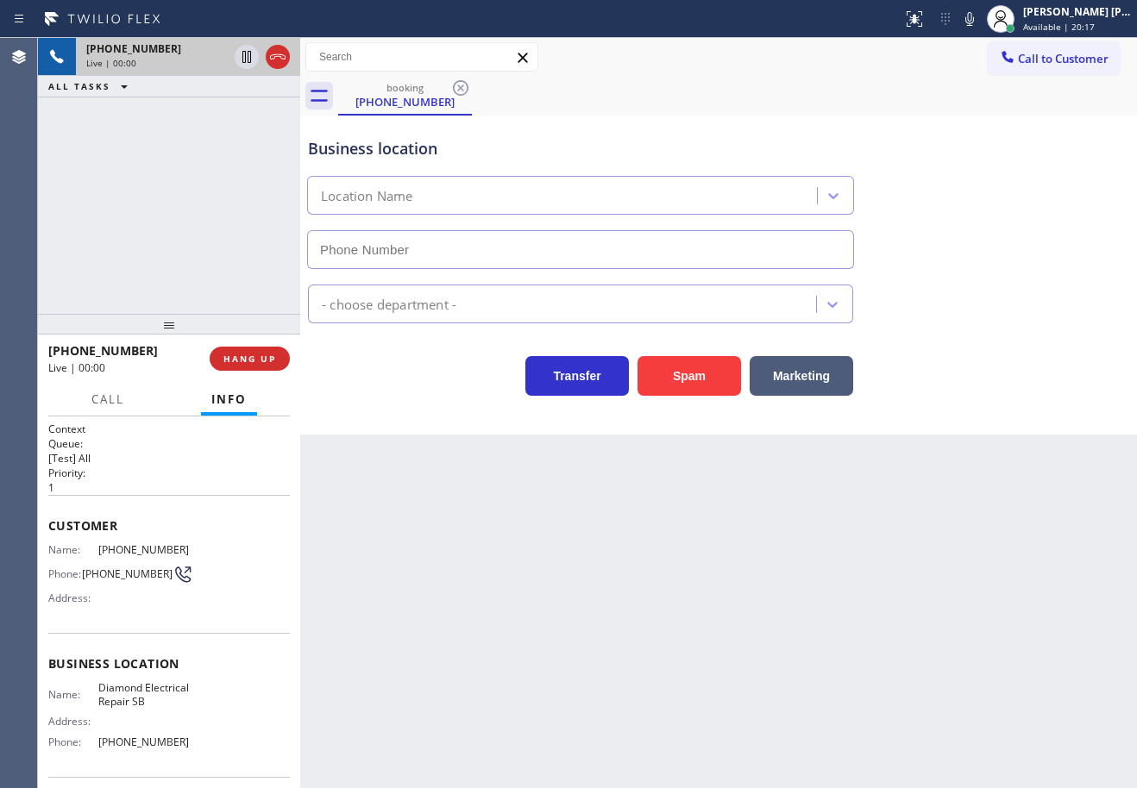
type input "(909) 442-4276"
click at [204, 240] on div "+19173763529 Live | 00:51 ALL TASKS ALL TASKS ACTIVE TASKS TASKS IN WRAP UP" at bounding box center [169, 176] width 262 height 276
click at [255, 360] on span "HANG UP" at bounding box center [249, 359] width 53 height 12
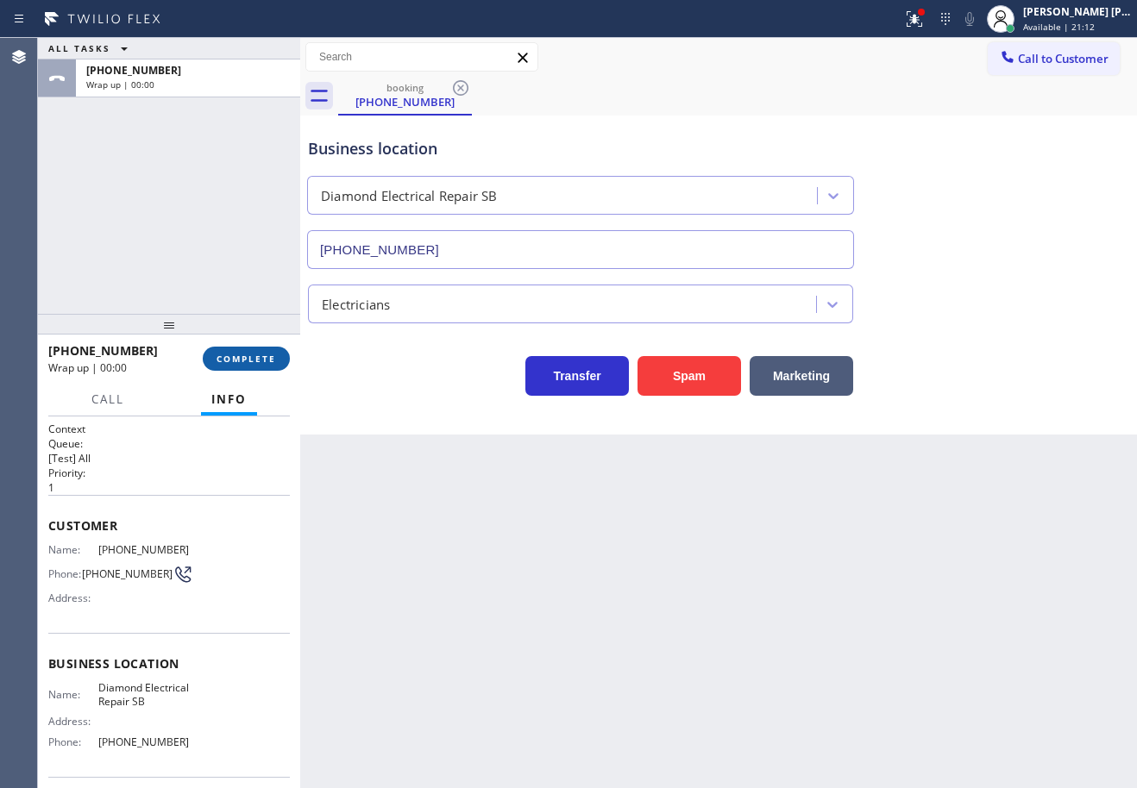
click at [255, 360] on span "COMPLETE" at bounding box center [246, 359] width 60 height 12
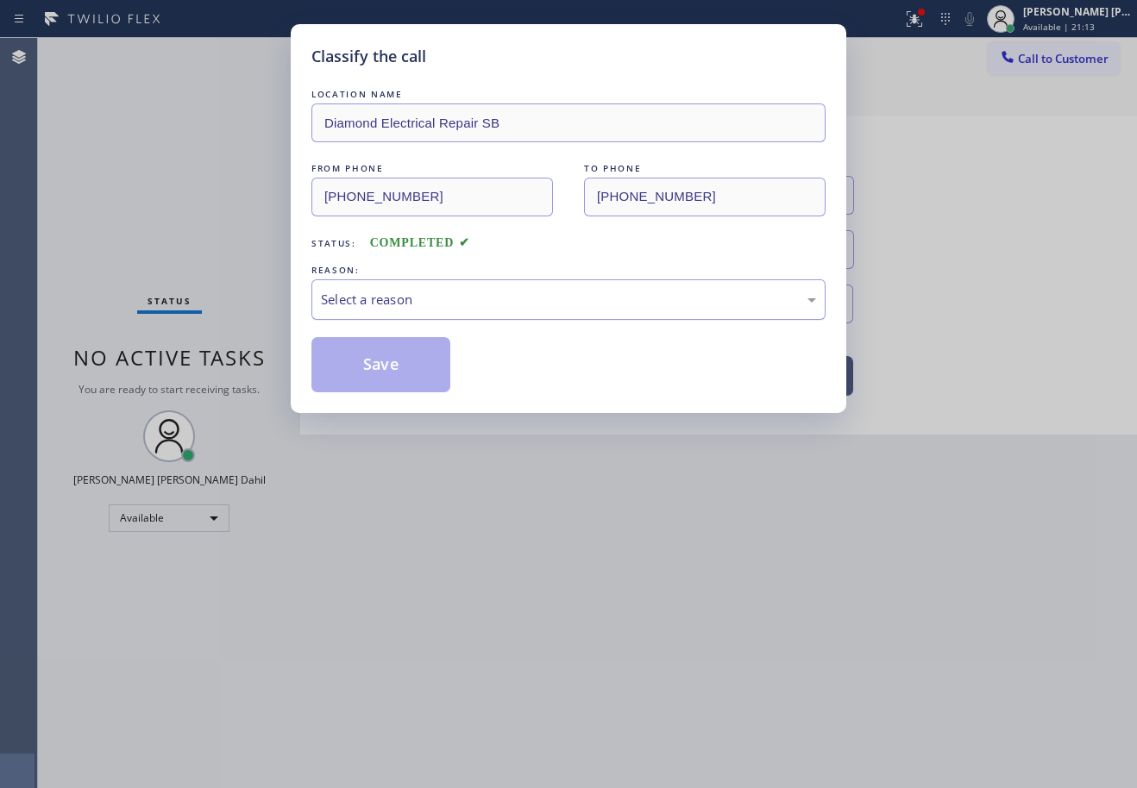
click at [395, 304] on div "Select a reason" at bounding box center [568, 300] width 495 height 20
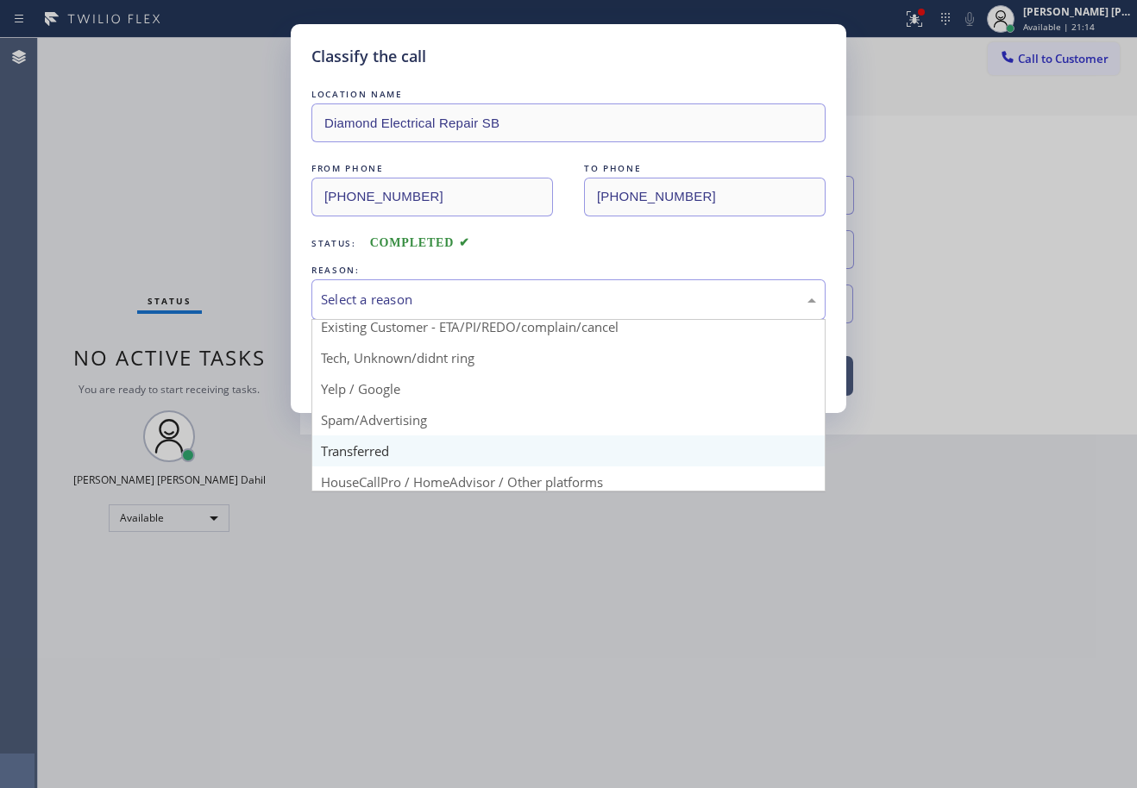
scroll to position [109, 0]
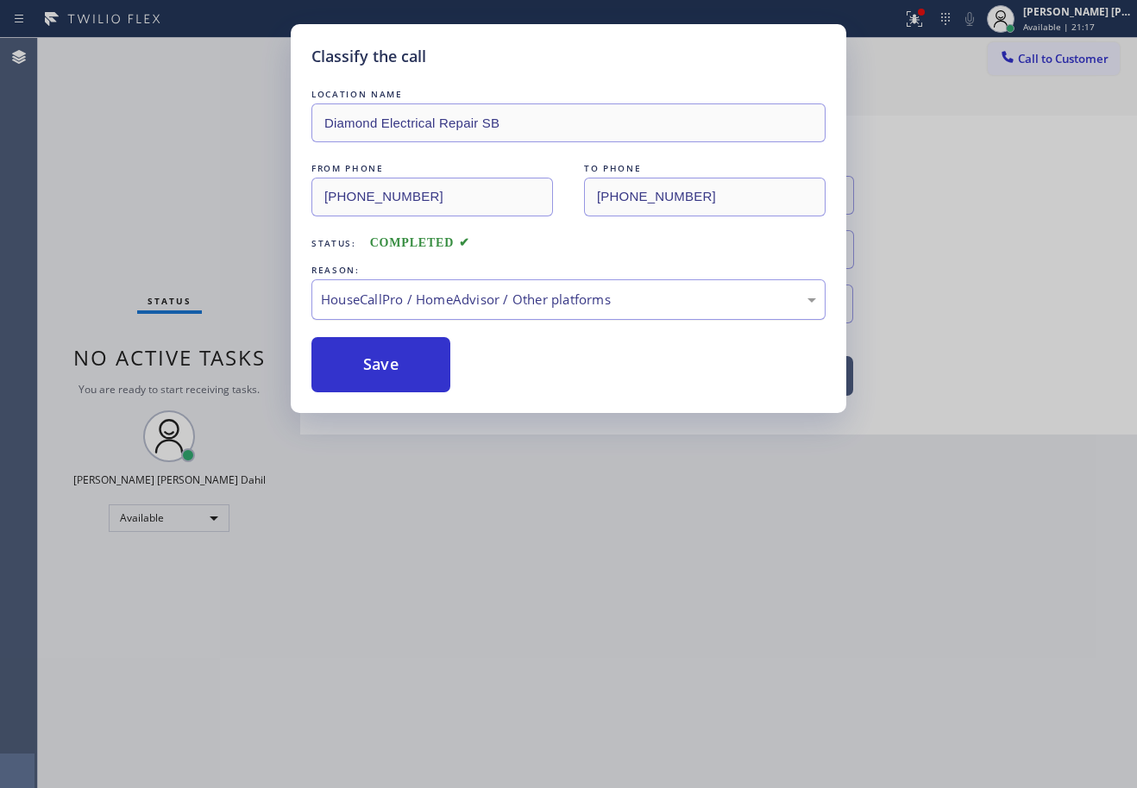
click at [416, 308] on div "HouseCallPro / HomeAdvisor / Other platforms" at bounding box center [568, 300] width 495 height 20
click at [397, 365] on button "Save" at bounding box center [380, 364] width 139 height 55
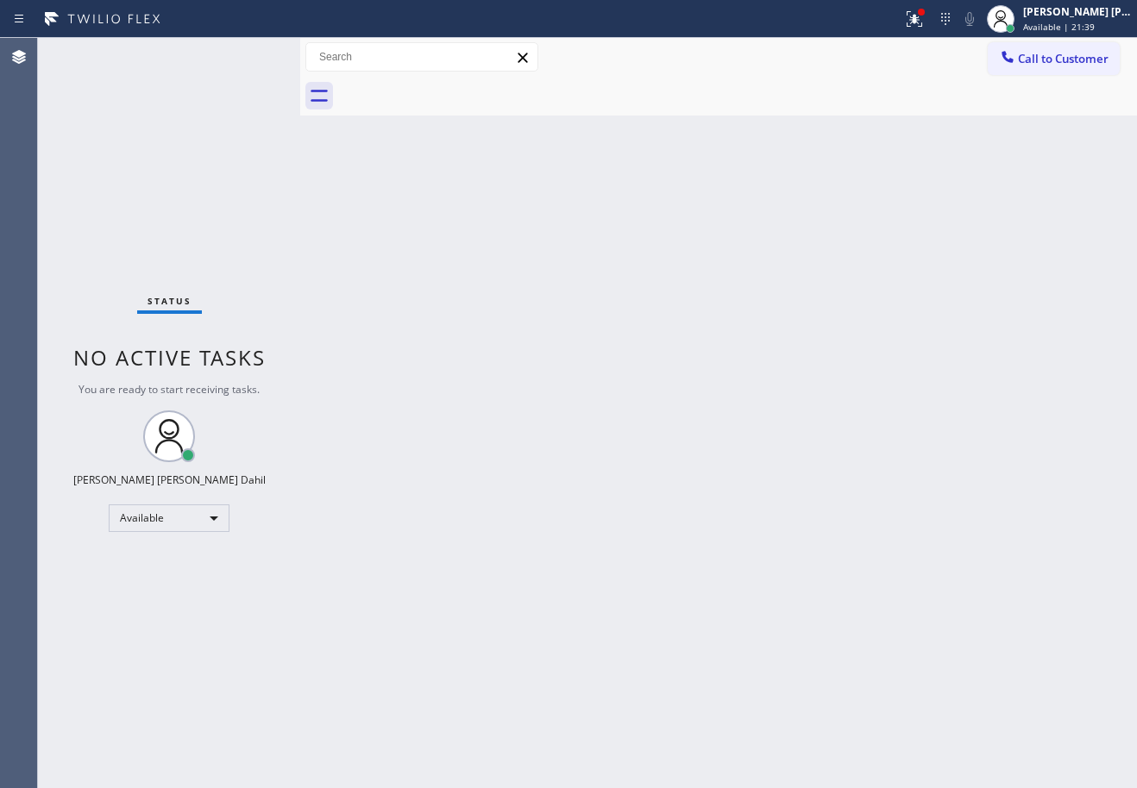
click at [678, 366] on div "Back to Dashboard Change Sender ID Customers Technicians Select a contact Outbo…" at bounding box center [718, 413] width 837 height 750
click at [686, 355] on div "Back to Dashboard Change Sender ID Customers Technicians Select a contact Outbo…" at bounding box center [718, 413] width 837 height 750
click at [922, 23] on icon at bounding box center [914, 19] width 16 height 16
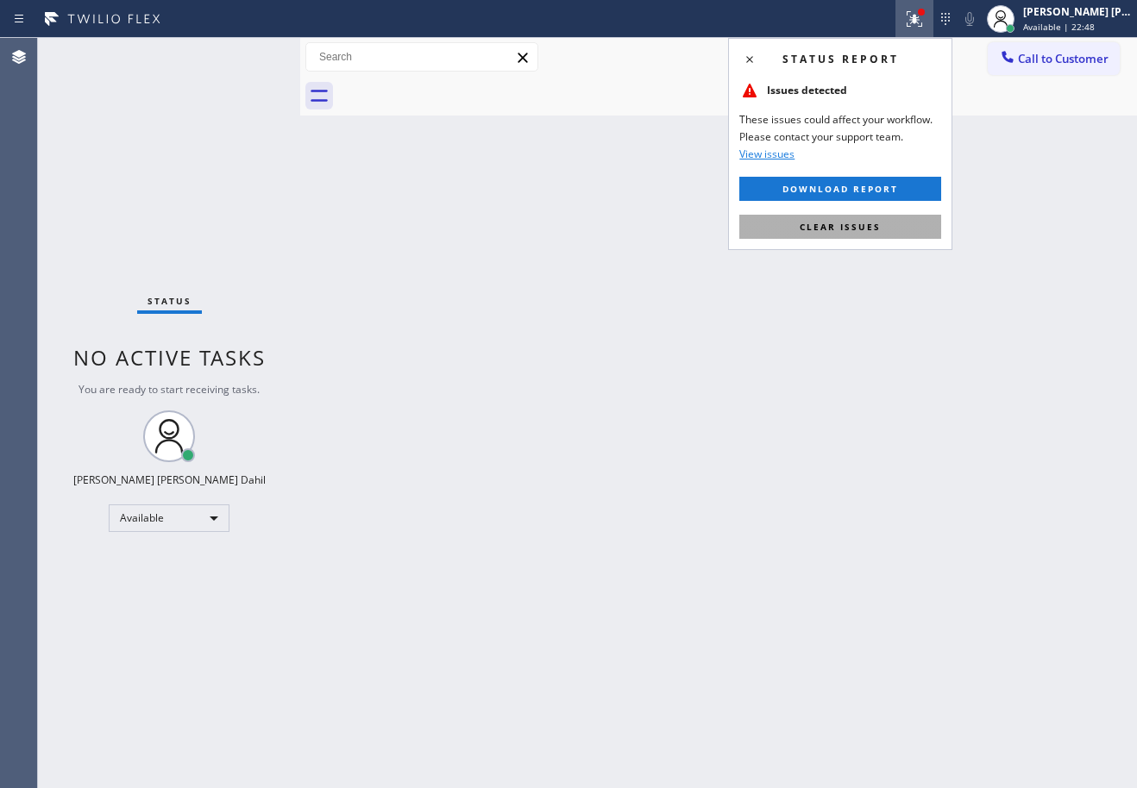
click at [896, 227] on button "Clear issues" at bounding box center [840, 227] width 202 height 24
click at [896, 227] on div "Back to Dashboard Change Sender ID Customers Technicians Select a contact Outbo…" at bounding box center [718, 413] width 837 height 750
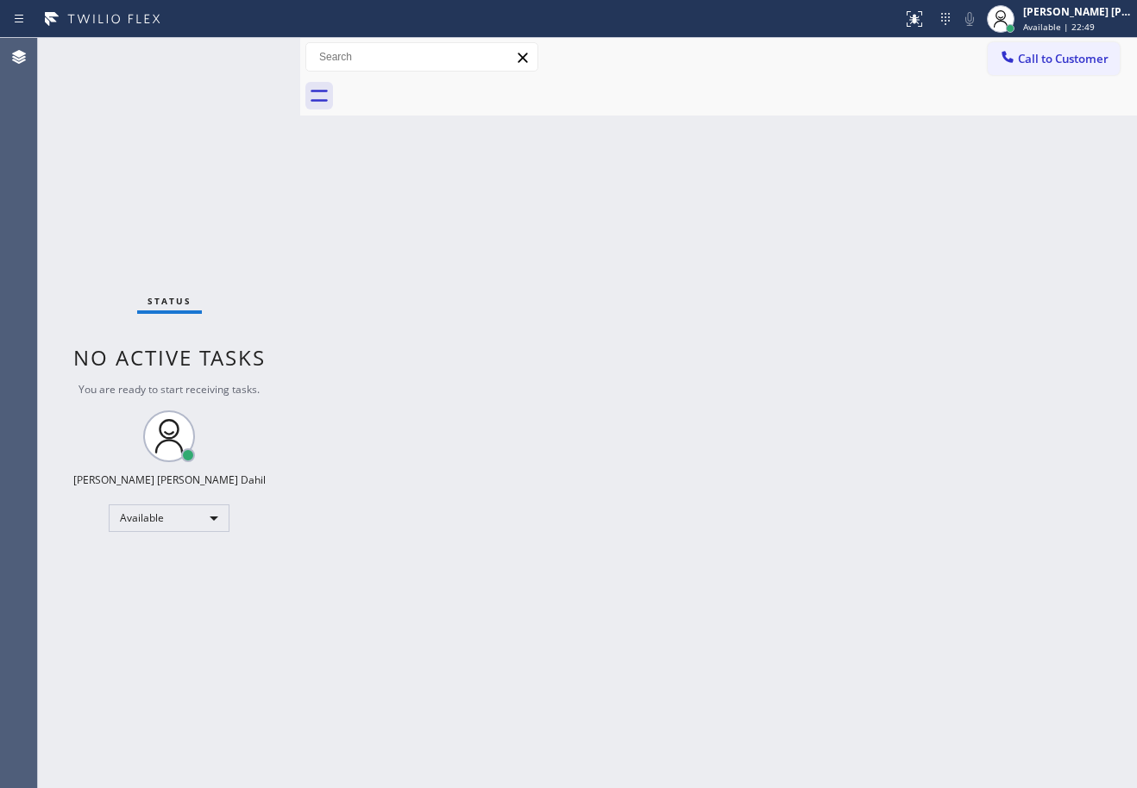
drag, startPoint x: 896, startPoint y: 227, endPoint x: 301, endPoint y: 83, distance: 612.3
click at [845, 226] on div "Back to Dashboard Change Sender ID Customers Technicians Select a contact Outbo…" at bounding box center [718, 413] width 837 height 750
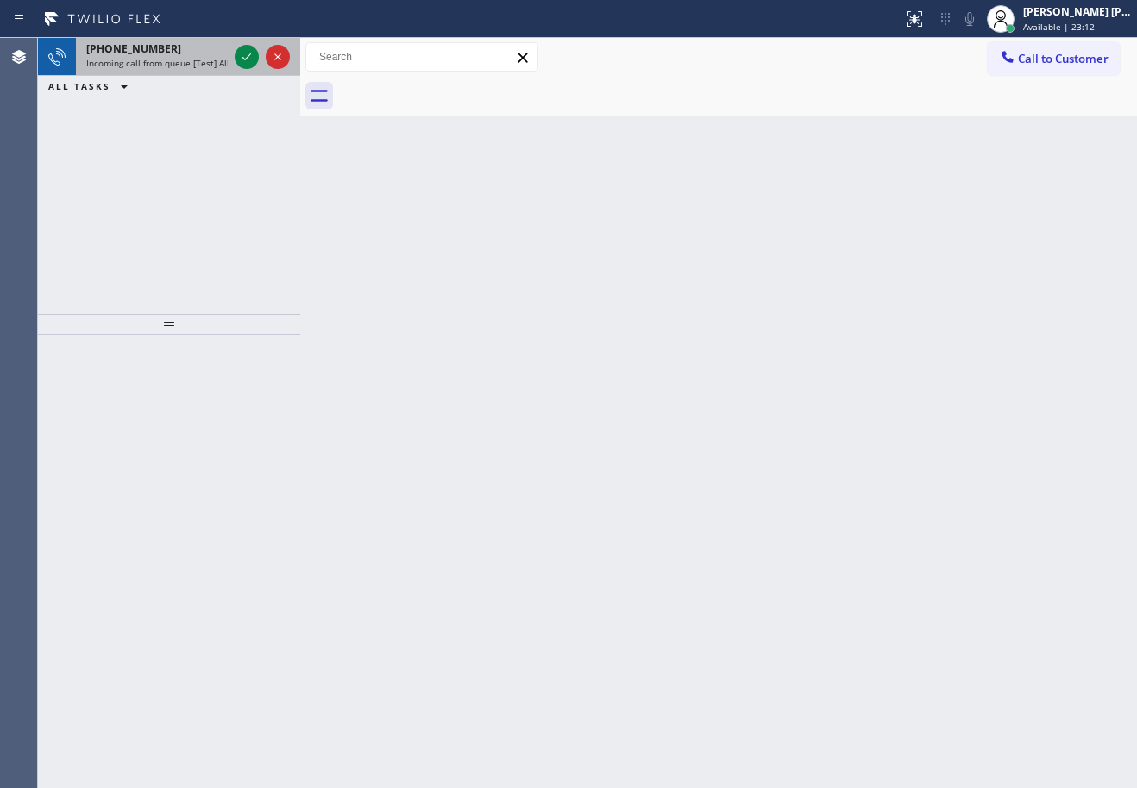
click at [210, 51] on div "+14159220178" at bounding box center [156, 48] width 141 height 15
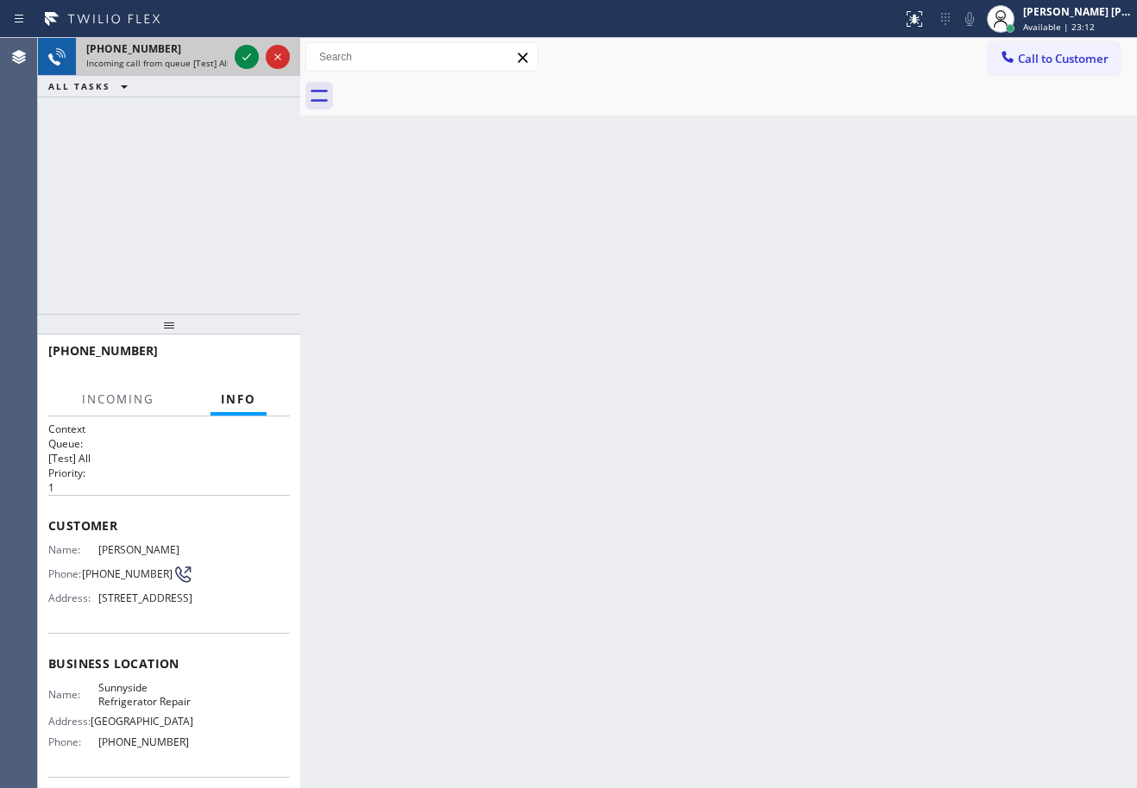
click at [210, 51] on div "+14159220178" at bounding box center [156, 48] width 141 height 15
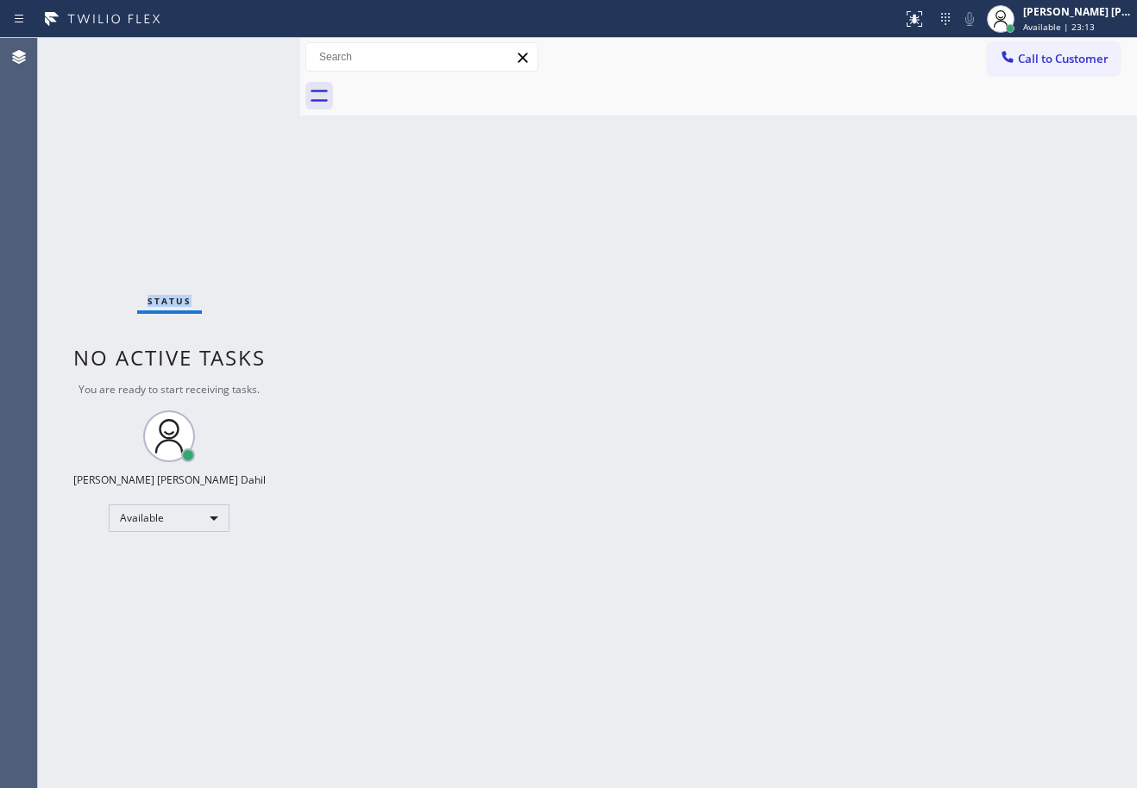
click at [210, 51] on div "Status No active tasks You are ready to start receiving tasks. [PERSON_NAME] [P…" at bounding box center [169, 413] width 262 height 750
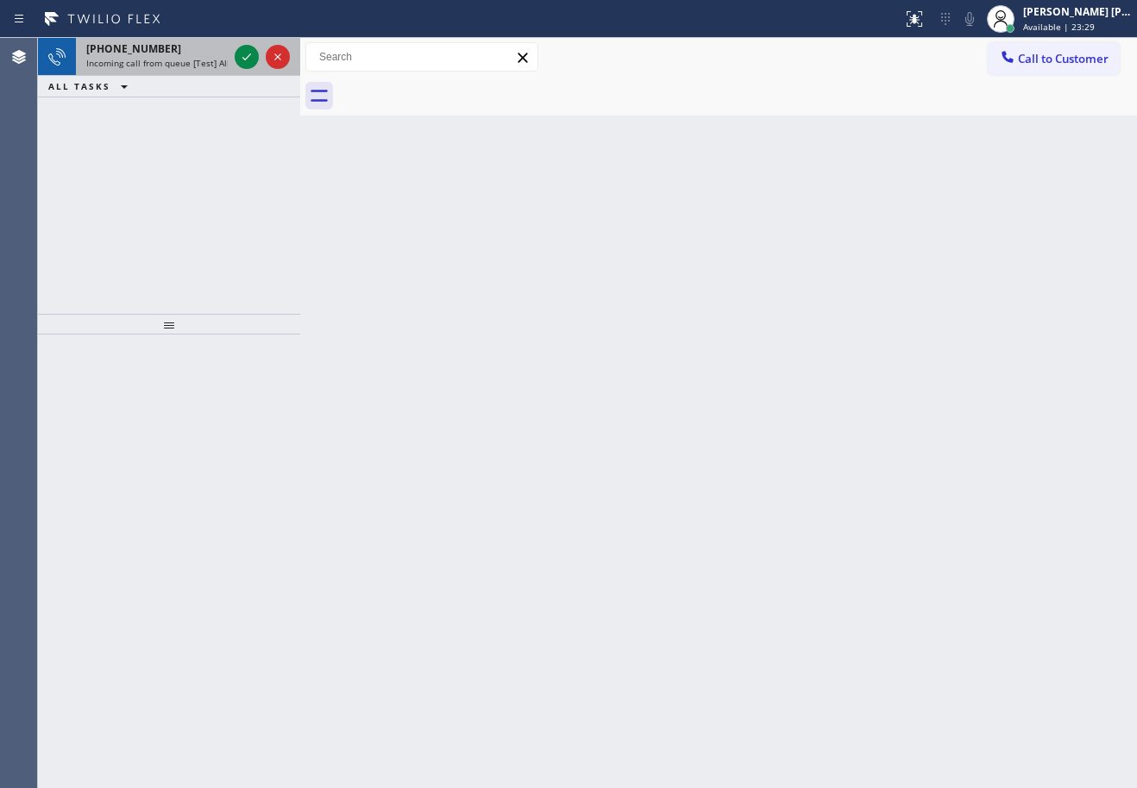
click at [225, 41] on div "+17603330664" at bounding box center [156, 48] width 141 height 15
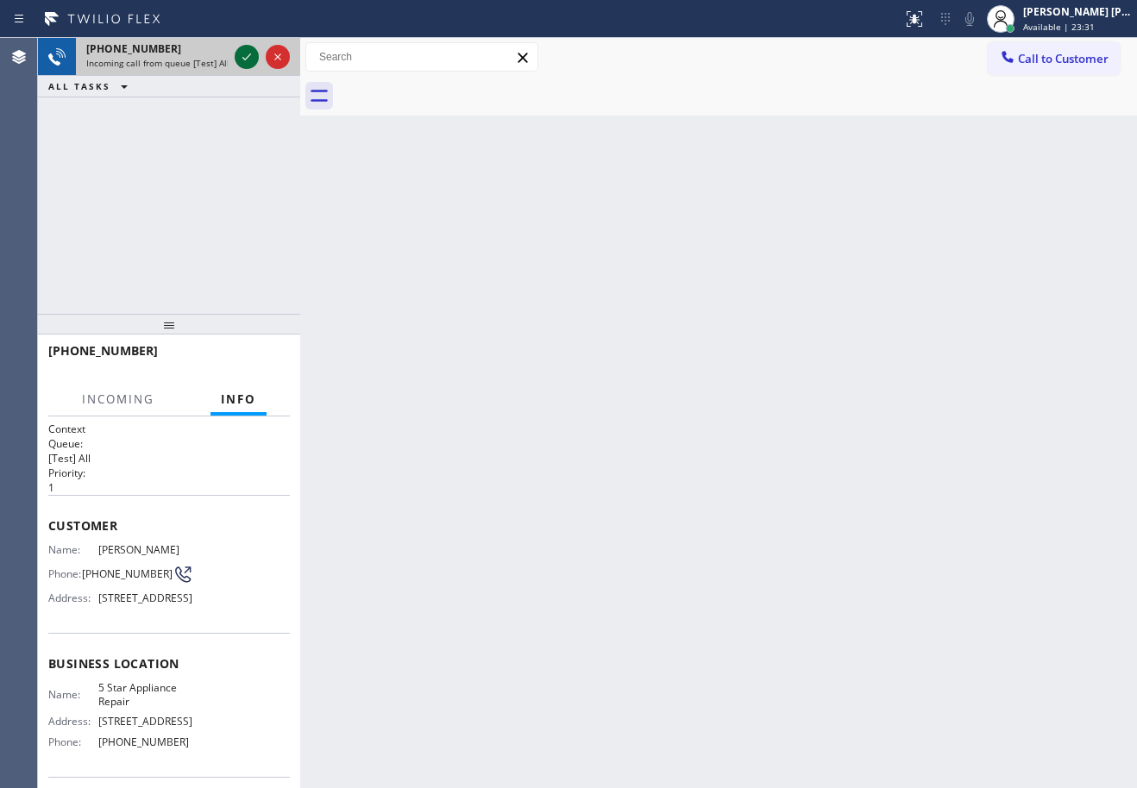
click at [244, 52] on icon at bounding box center [246, 57] width 21 height 21
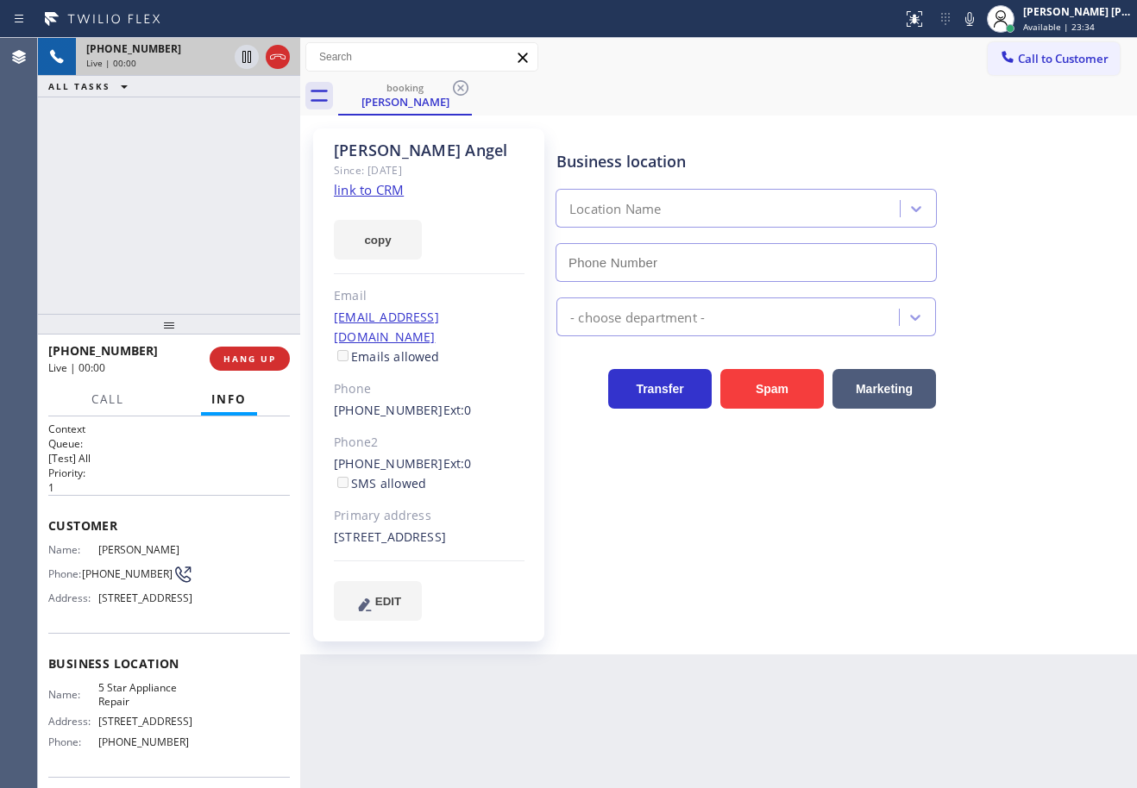
type input "[PHONE_NUMBER]"
click at [381, 197] on link "link to CRM" at bounding box center [369, 189] width 70 height 17
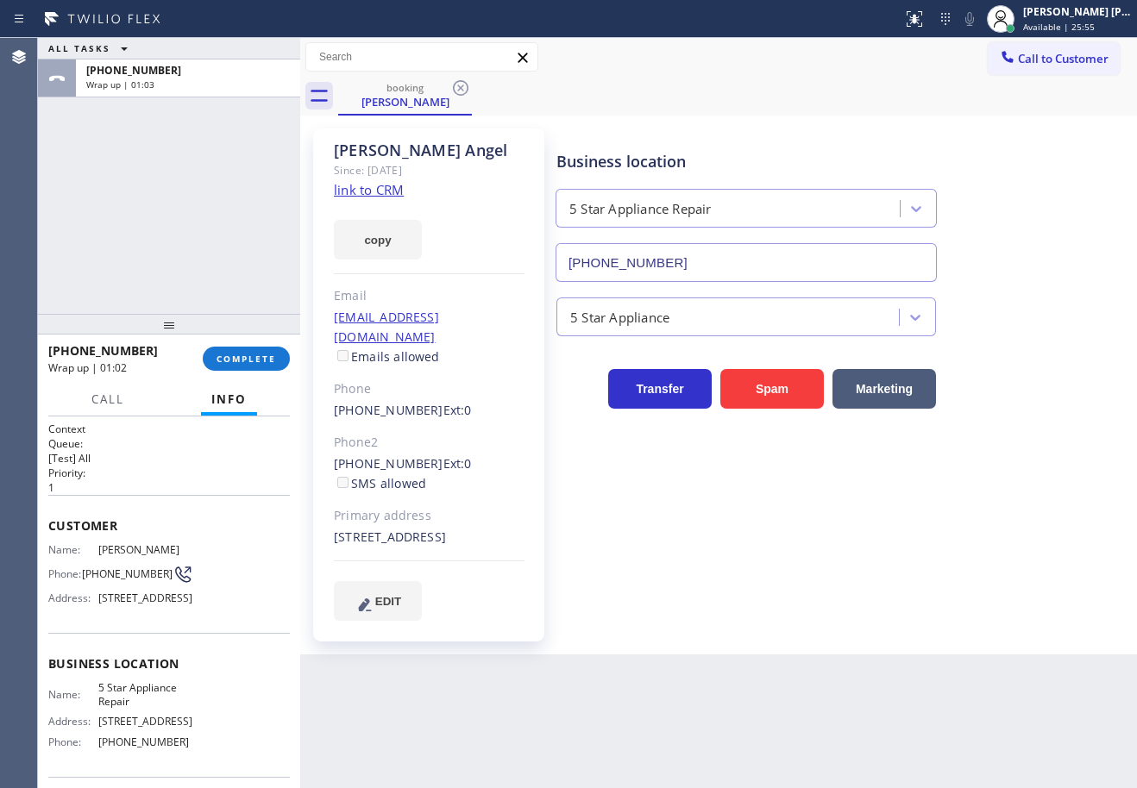
click at [224, 256] on div "ALL TASKS ALL TASKS ACTIVE TASKS TASKS IN WRAP UP +17603330664 Wrap up | 01:03" at bounding box center [169, 176] width 262 height 276
click at [245, 376] on div "+17603330664 Wrap up | 01:02 COMPLETE" at bounding box center [168, 358] width 241 height 45
click at [248, 370] on div "+17603330664 Wrap up | 01:02 COMPLETE" at bounding box center [168, 358] width 241 height 45
click at [248, 358] on span "COMPLETE" at bounding box center [246, 359] width 60 height 12
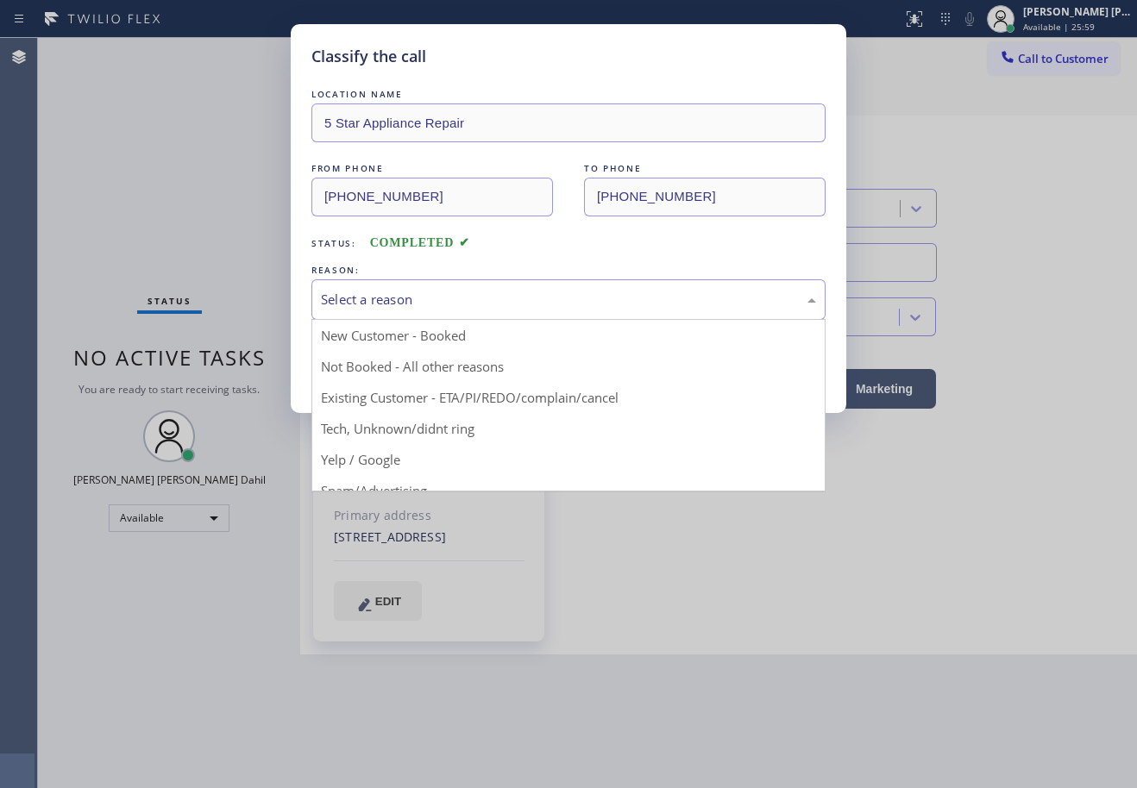
drag, startPoint x: 451, startPoint y: 391, endPoint x: 372, endPoint y: 370, distance: 82.0
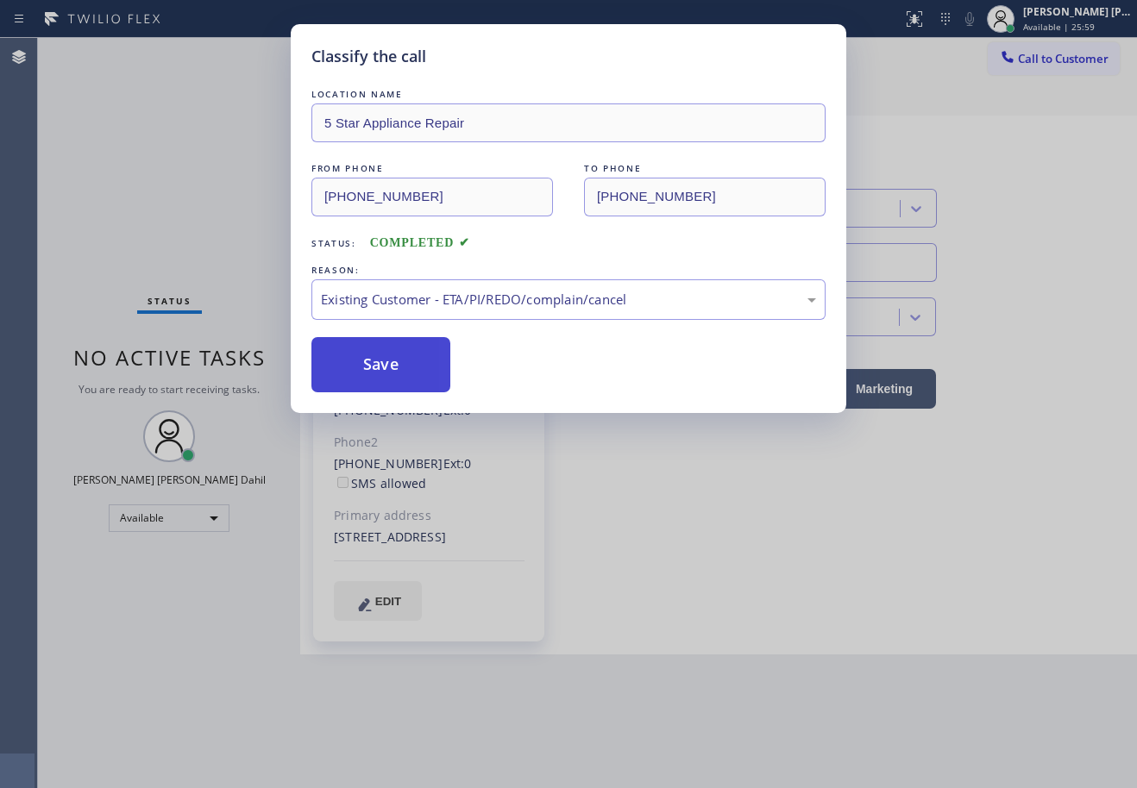
click at [360, 367] on button "Save" at bounding box center [380, 364] width 139 height 55
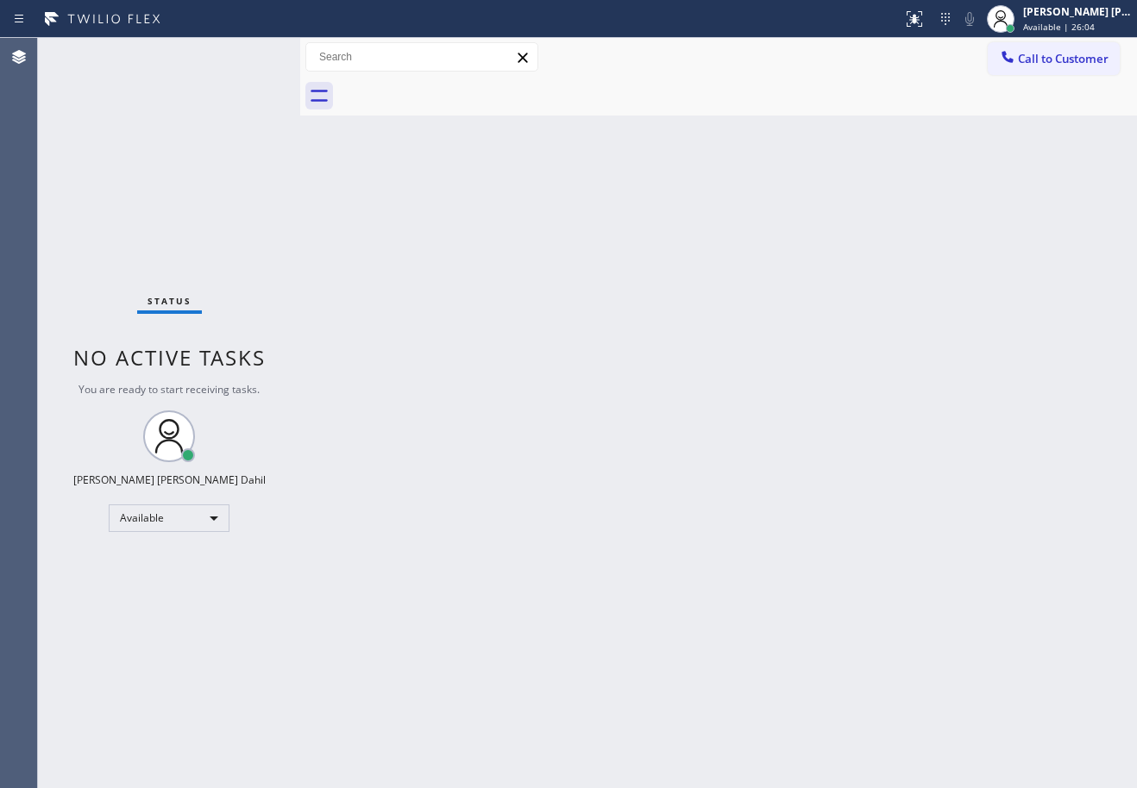
drag, startPoint x: 770, startPoint y: 524, endPoint x: 744, endPoint y: 516, distance: 27.0
click at [754, 517] on div "Back to Dashboard Change Sender ID Customers Technicians Select a contact Outbo…" at bounding box center [718, 413] width 837 height 750
drag, startPoint x: 746, startPoint y: 368, endPoint x: 769, endPoint y: 394, distance: 34.8
click at [764, 383] on div "Back to Dashboard Change Sender ID Customers Technicians Select a contact Outbo…" at bounding box center [718, 413] width 837 height 750
drag, startPoint x: 772, startPoint y: 403, endPoint x: 918, endPoint y: 599, distance: 244.8
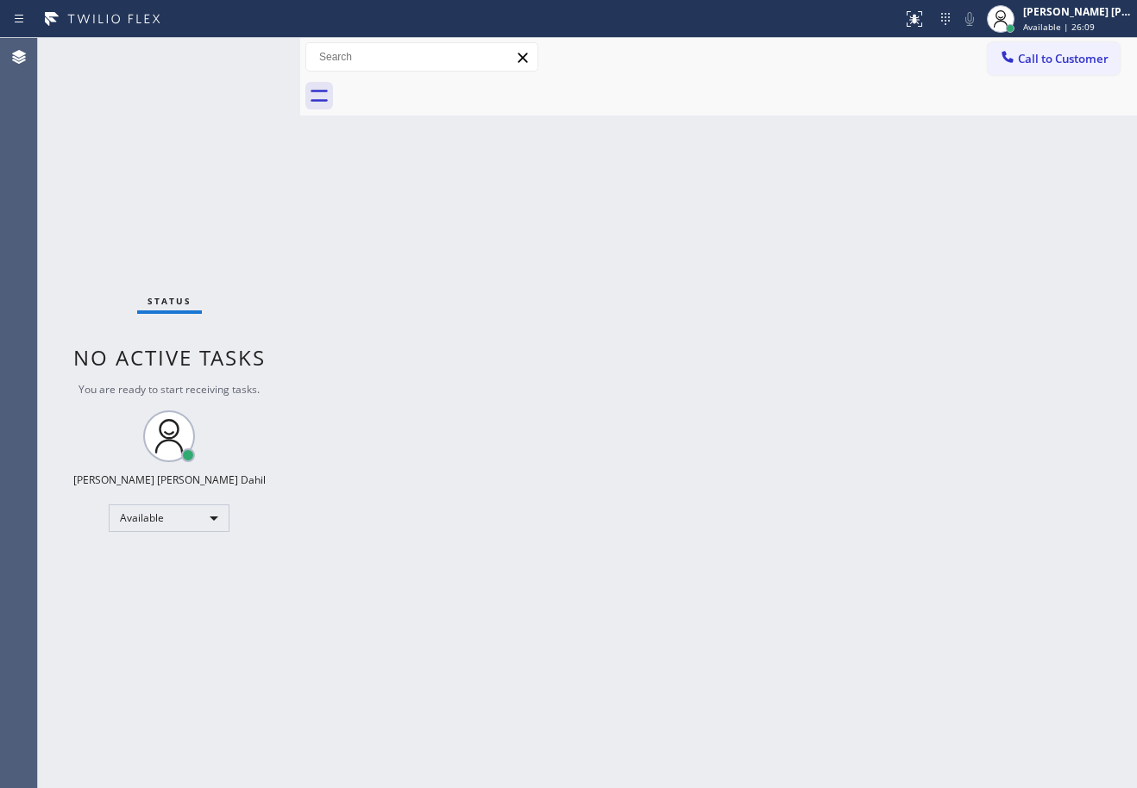
click at [782, 419] on div "Back to Dashboard Change Sender ID Customers Technicians Select a contact Outbo…" at bounding box center [718, 413] width 837 height 750
click at [857, 473] on div "Back to Dashboard Change Sender ID Customers Technicians Select a contact Outbo…" at bounding box center [718, 413] width 837 height 750
click at [561, 693] on div "Back to Dashboard Change Sender ID Customers Technicians Select a contact Outbo…" at bounding box center [718, 413] width 837 height 750
click at [1087, 23] on span "Available | 29:25" at bounding box center [1059, 27] width 72 height 12
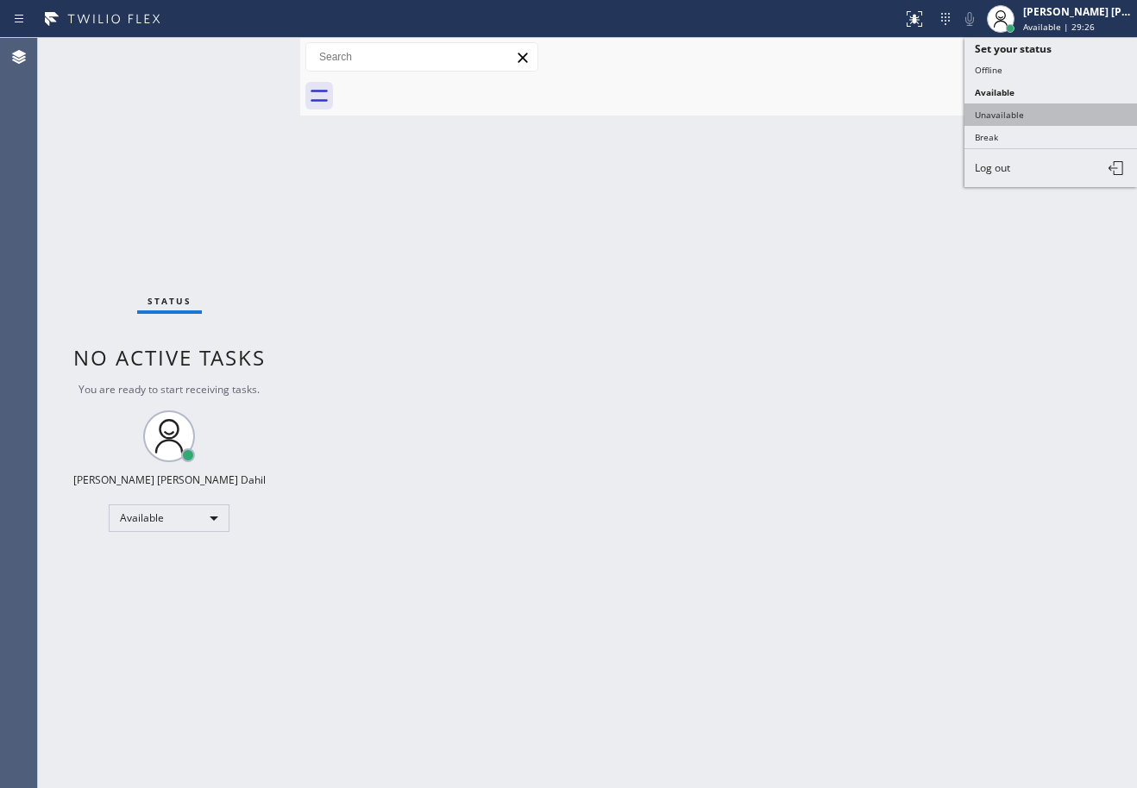
click at [1026, 104] on button "Unavailable" at bounding box center [1050, 114] width 172 height 22
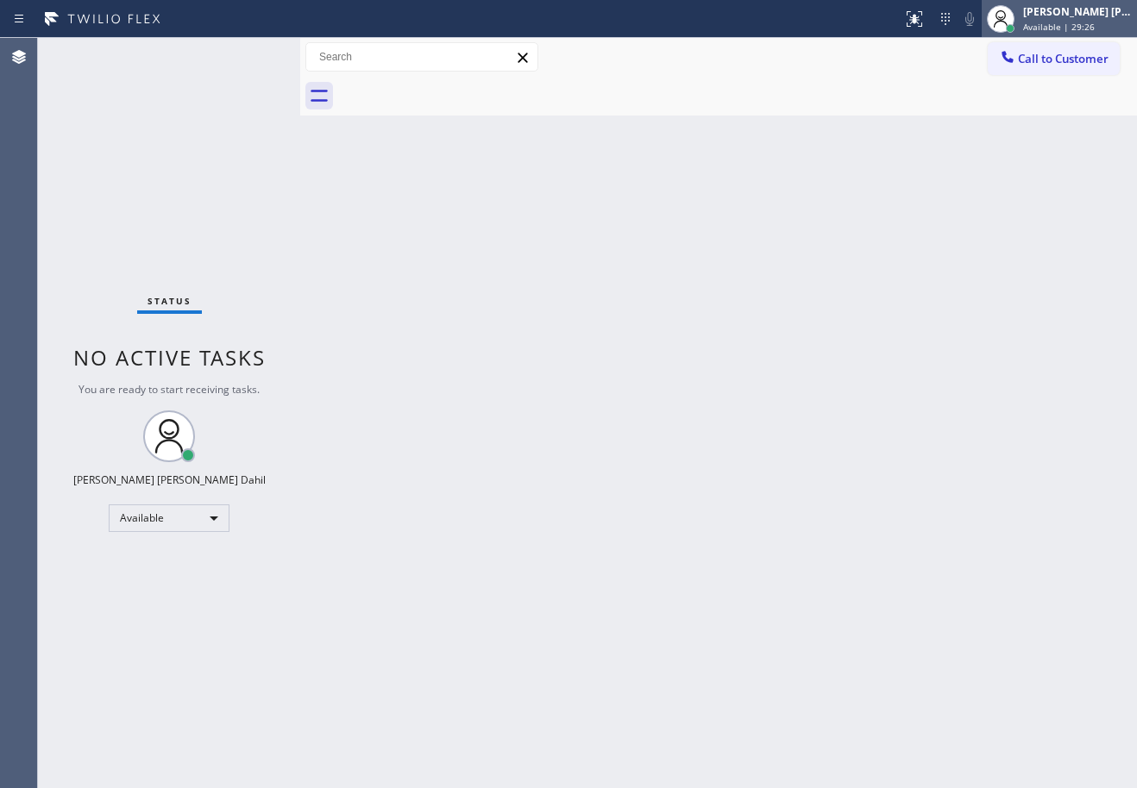
click at [1082, 21] on span "Available | 29:26" at bounding box center [1059, 27] width 72 height 12
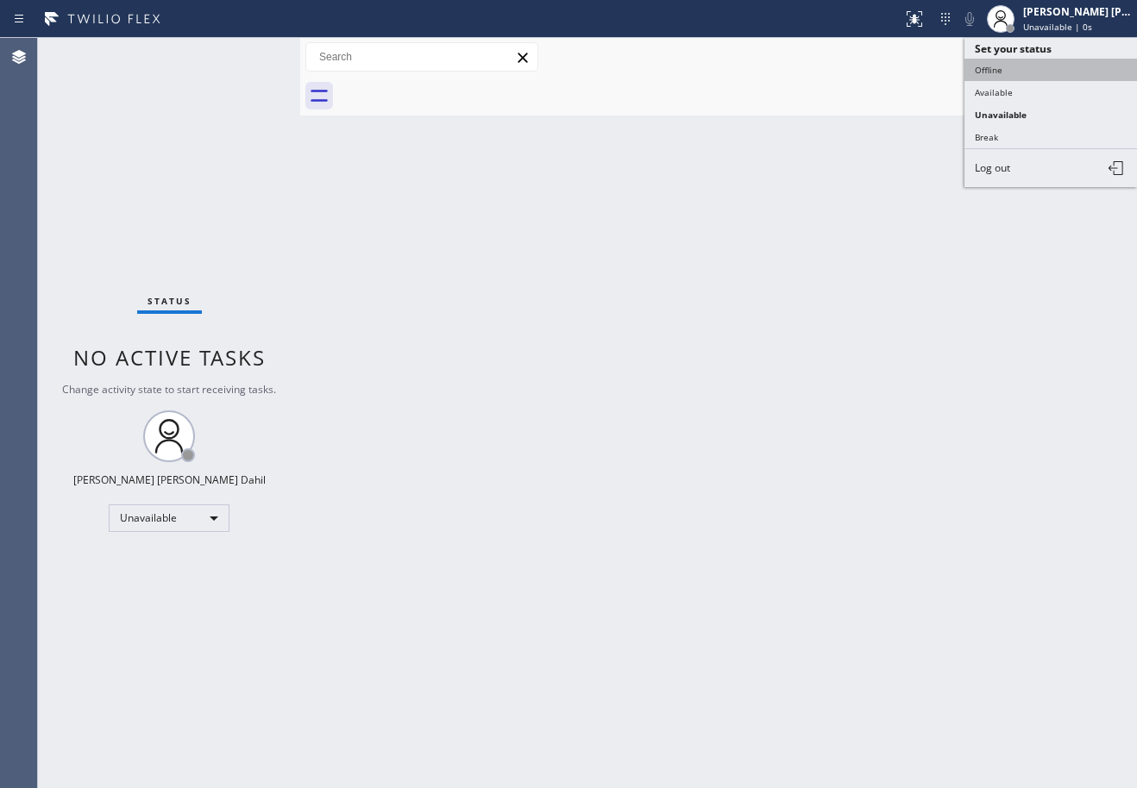
click at [1078, 67] on button "Offline" at bounding box center [1050, 70] width 172 height 22
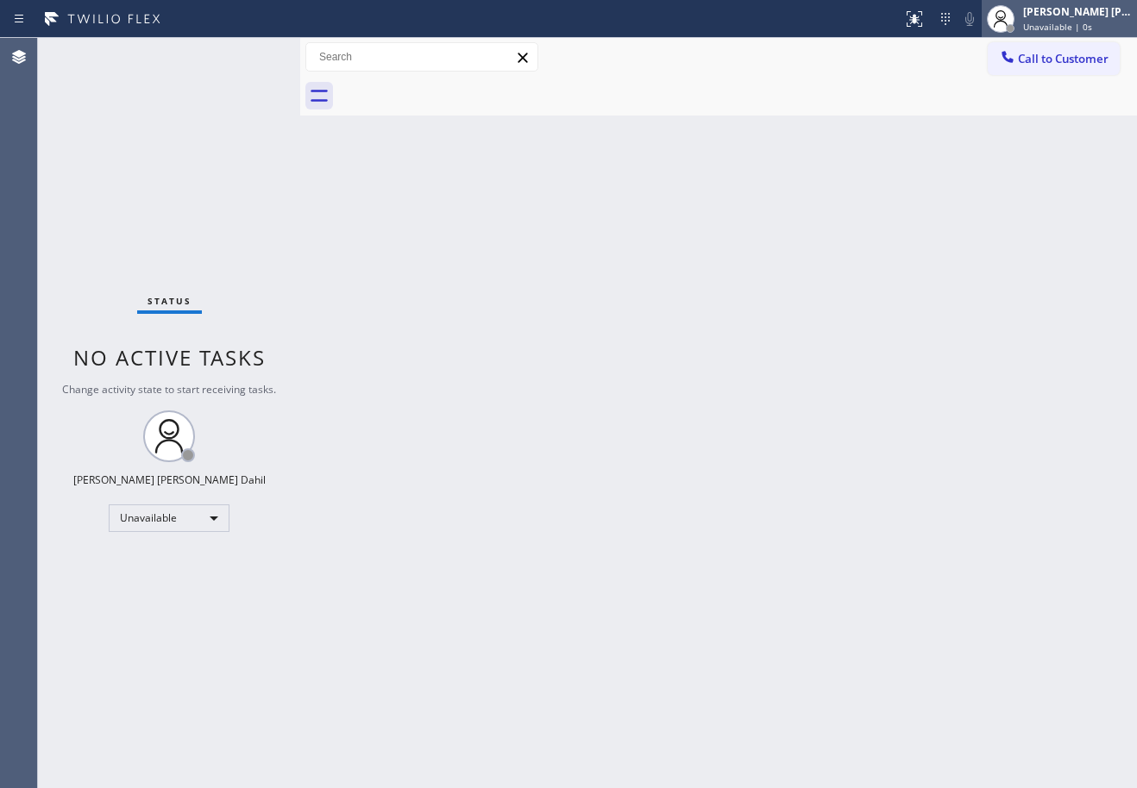
click at [1075, 21] on span "Unavailable | 0s" at bounding box center [1057, 27] width 69 height 12
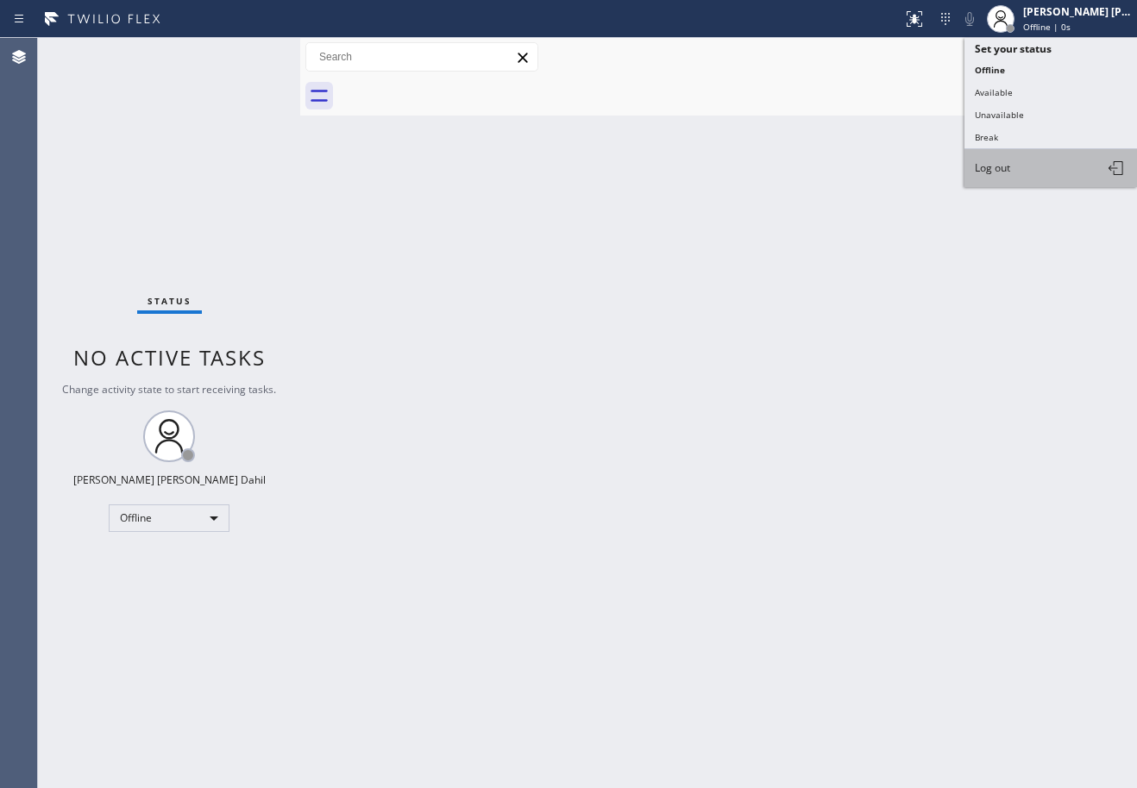
click at [1040, 164] on button "Log out" at bounding box center [1050, 168] width 172 height 38
